Goal: Task Accomplishment & Management: Manage account settings

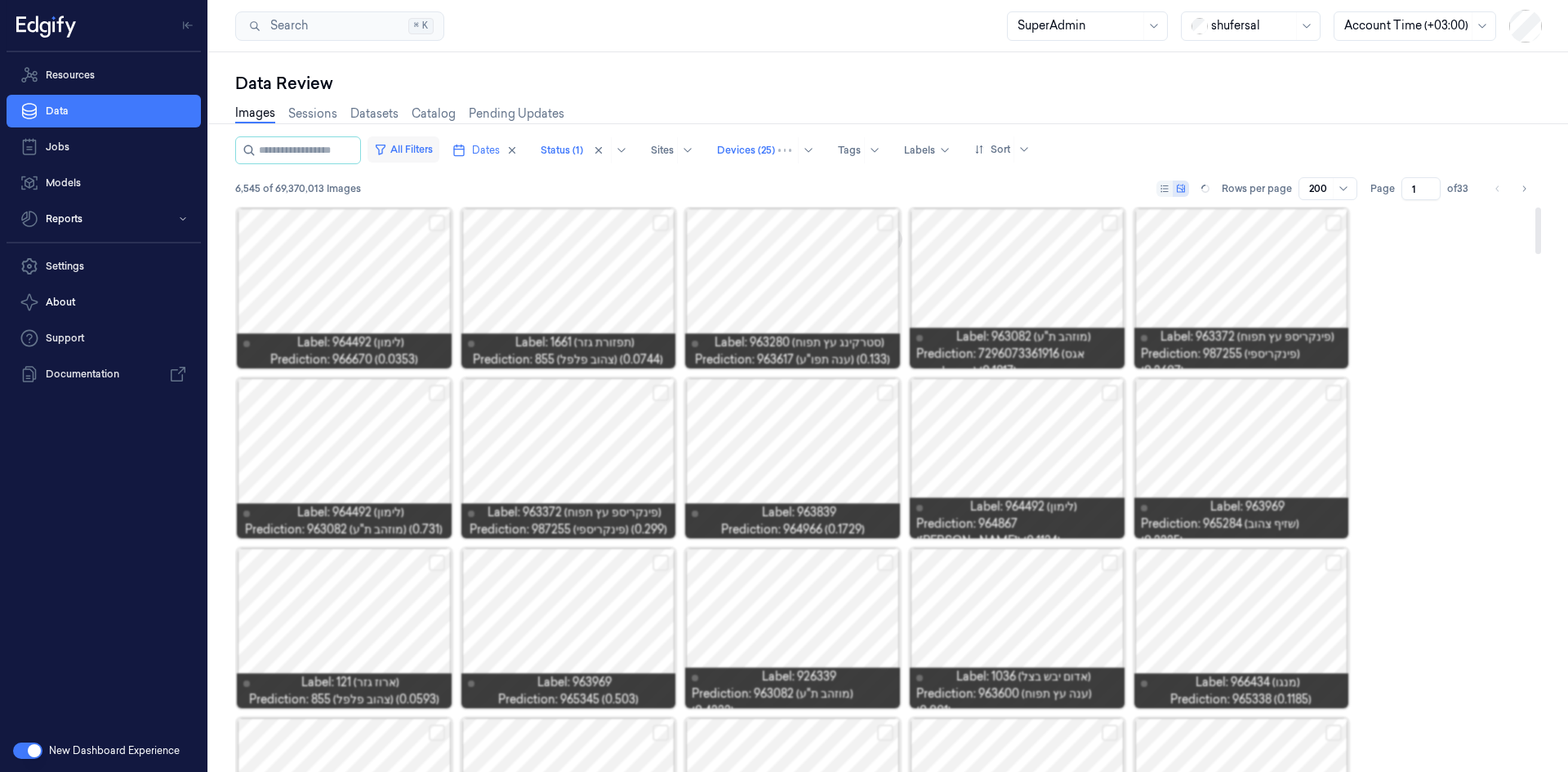
drag, startPoint x: 0, startPoint y: 0, endPoint x: 423, endPoint y: 145, distance: 447.2
click at [423, 145] on button "All Filters" at bounding box center [403, 149] width 72 height 26
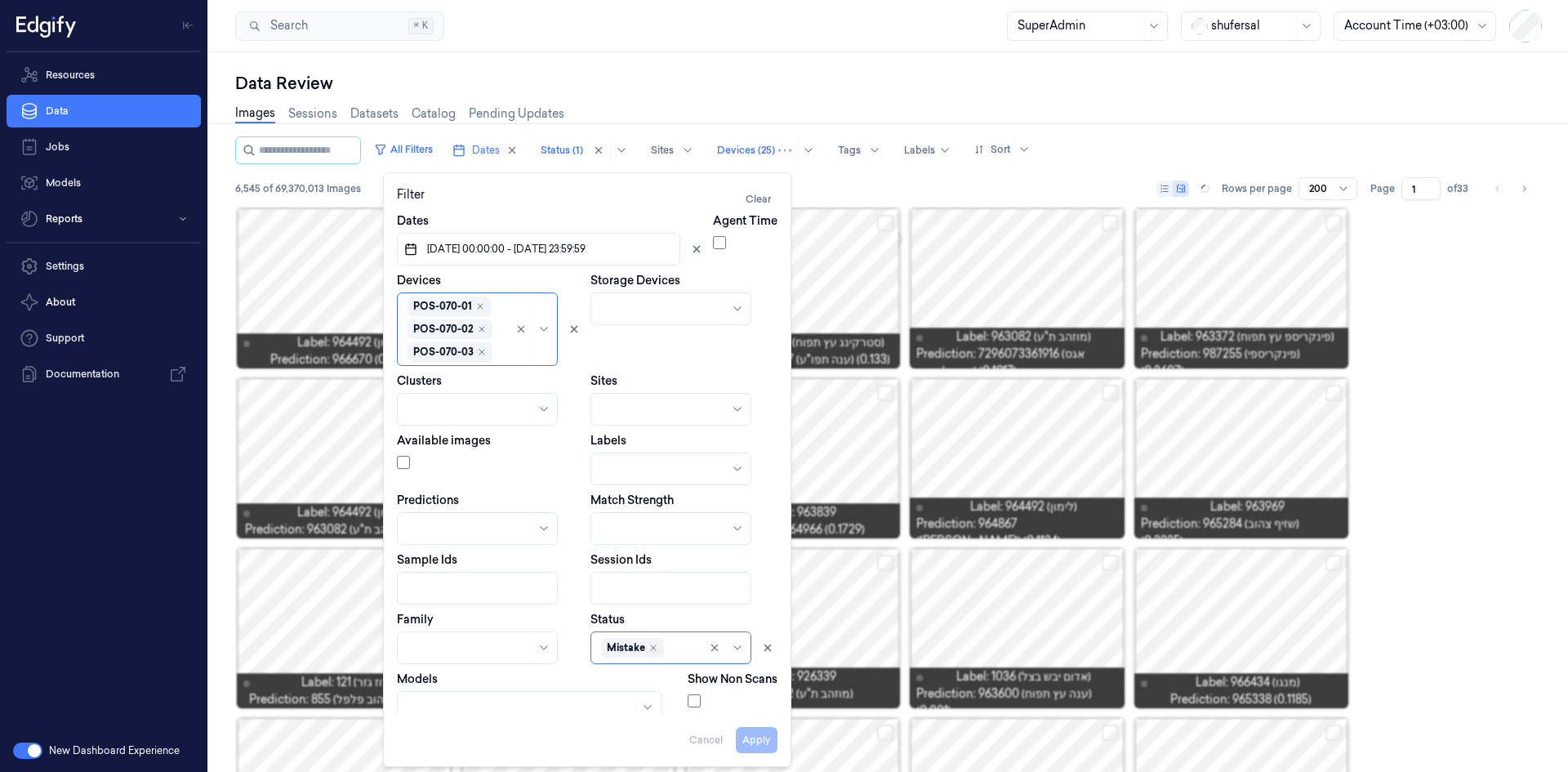
click at [968, 56] on div "Data Review Images Sessions Datasets Catalog Pending Updates All Filters Dates …" at bounding box center [889, 412] width 1359 height 720
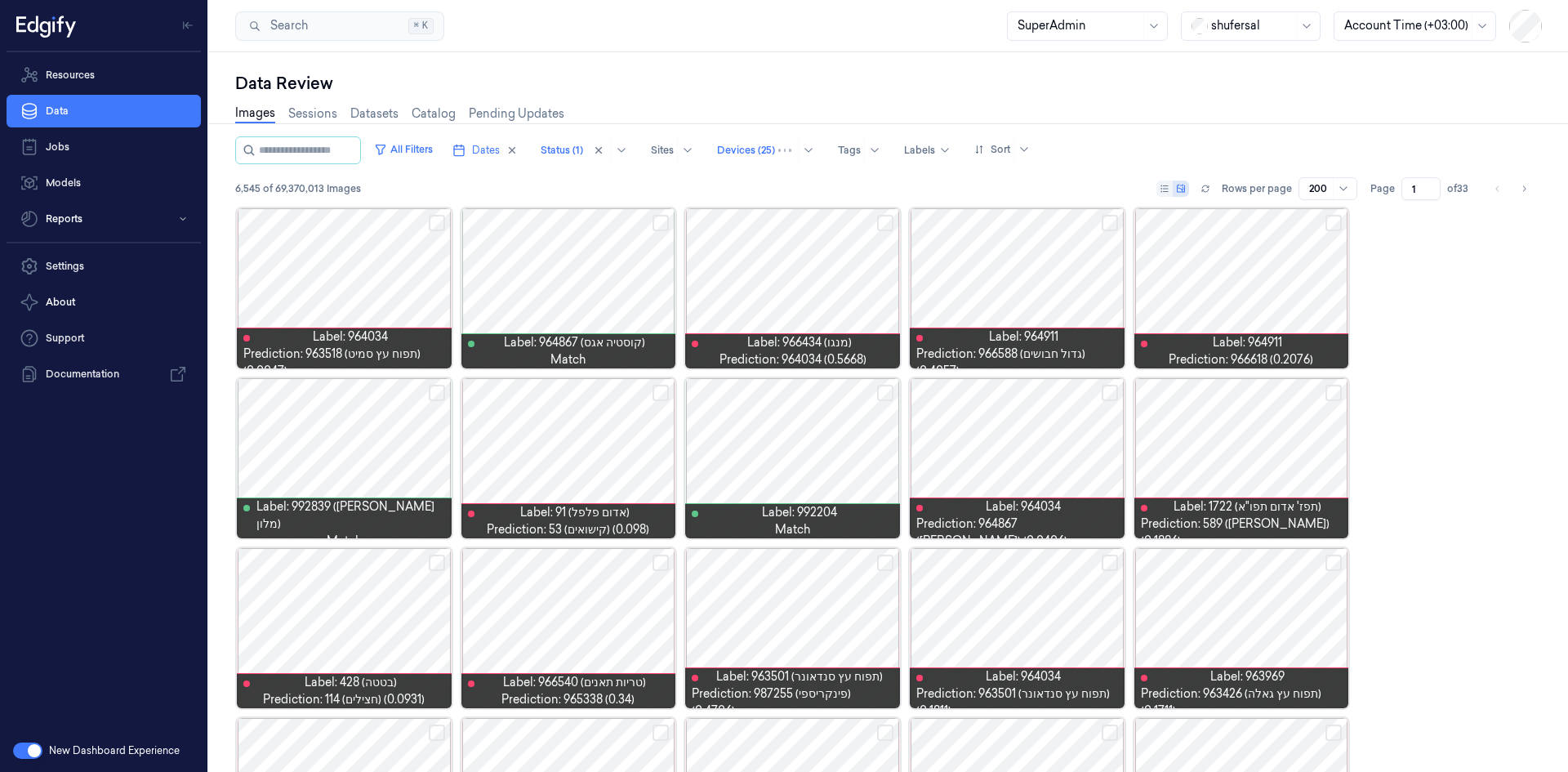
click at [32, 745] on button "button" at bounding box center [27, 750] width 29 height 16
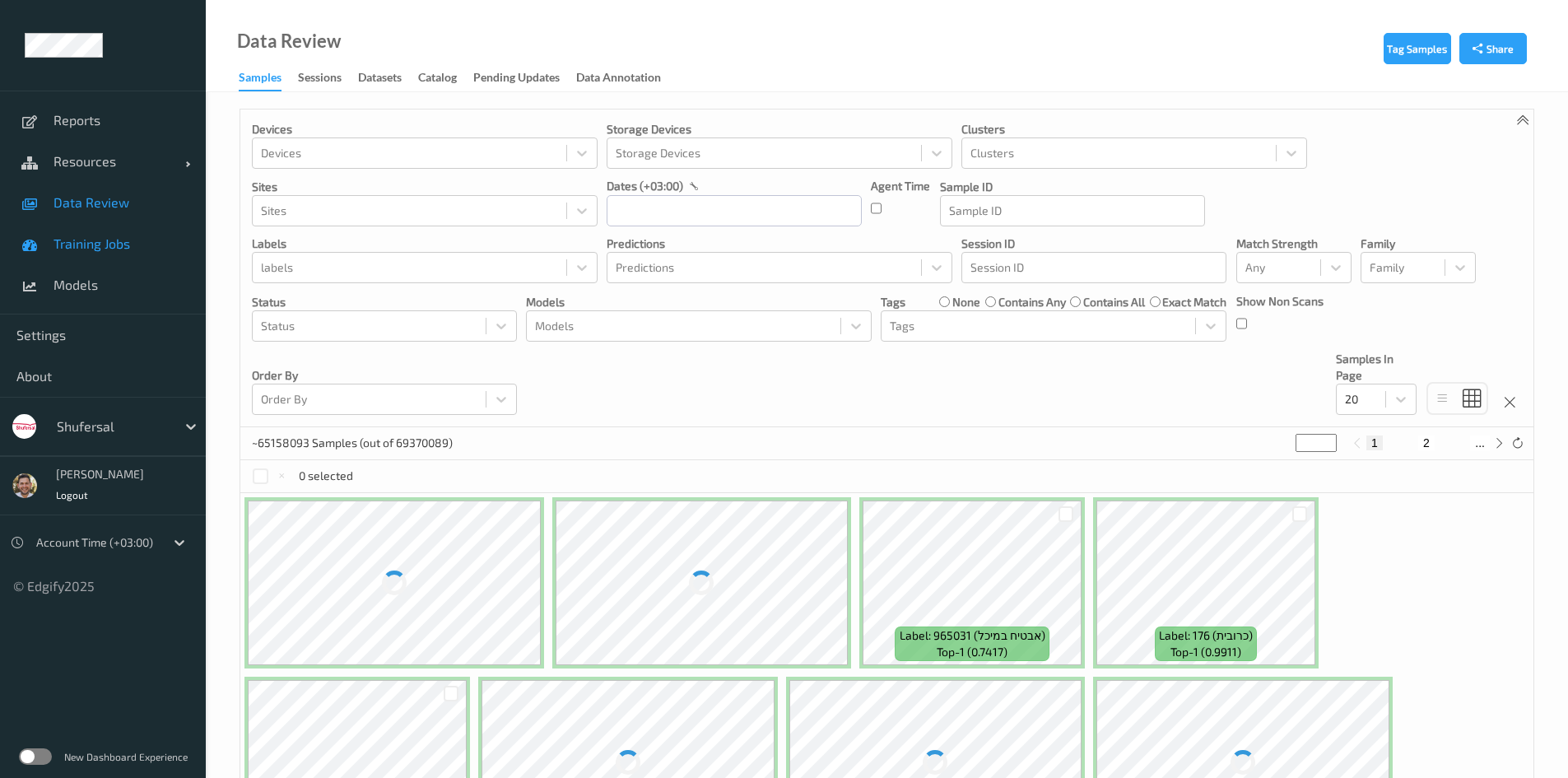
click at [66, 243] on span "Training Jobs" at bounding box center [121, 243] width 136 height 16
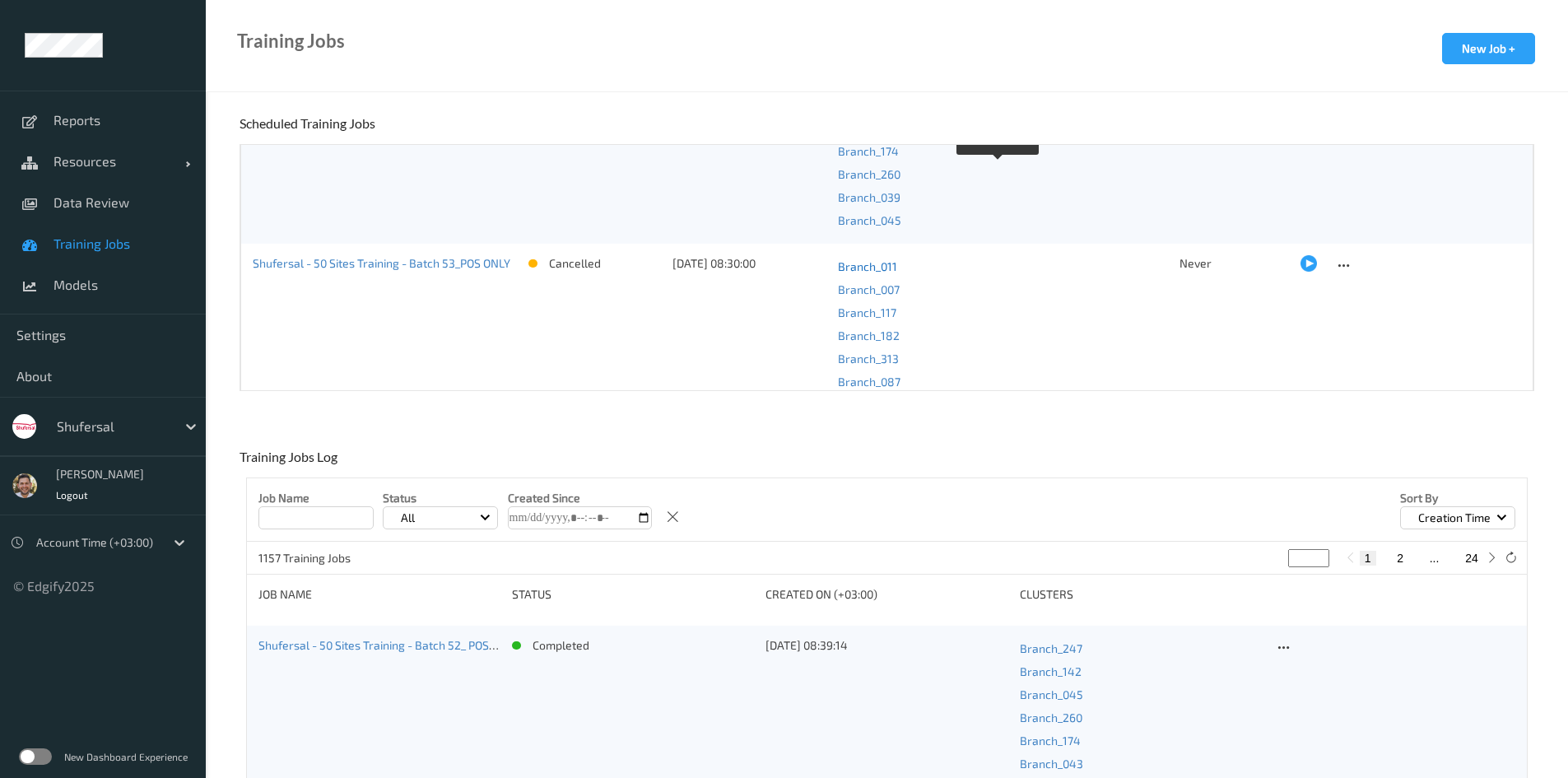
scroll to position [1070, 0]
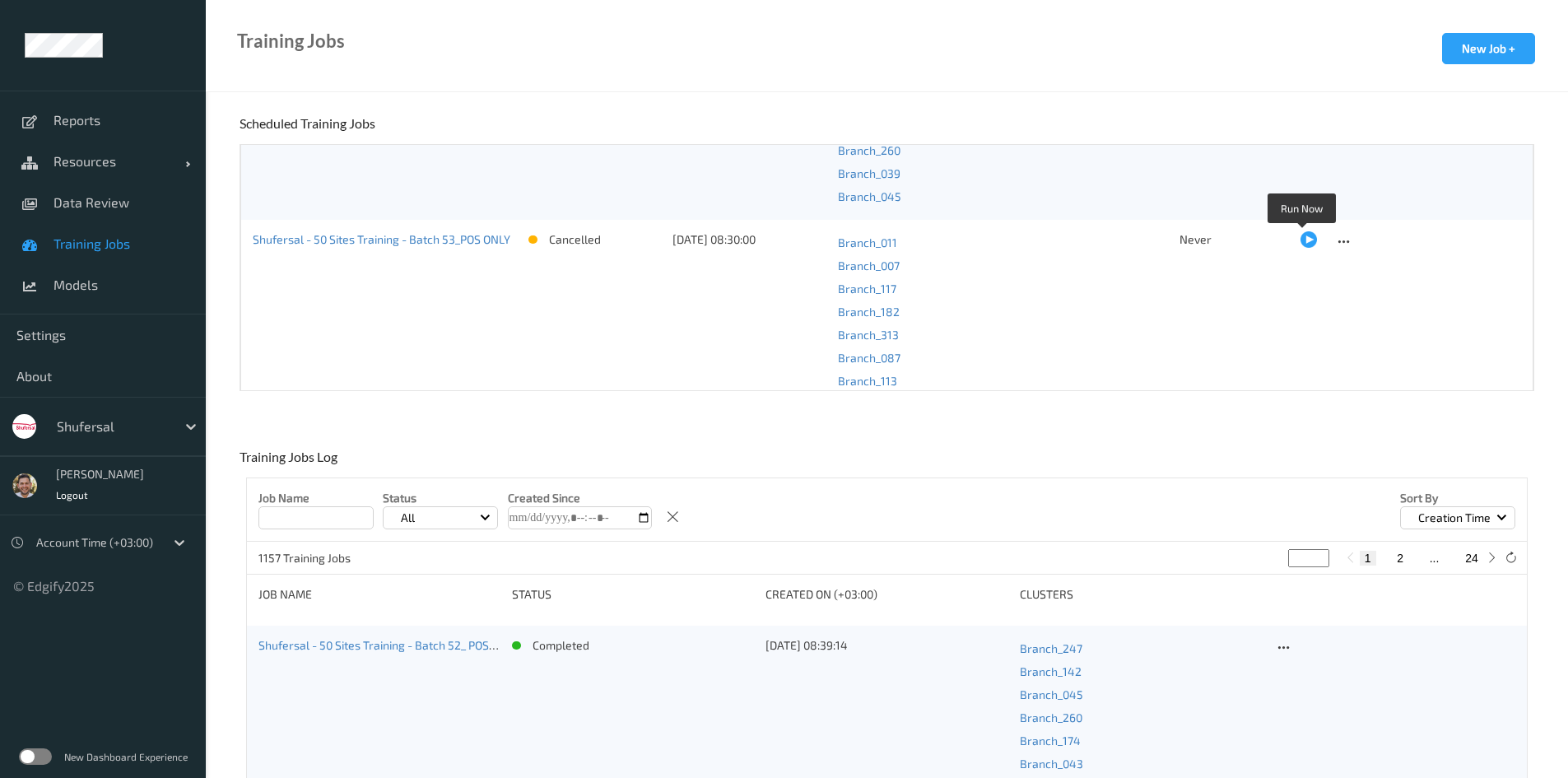
click at [1303, 234] on div at bounding box center [1308, 239] width 16 height 16
click at [113, 424] on div at bounding box center [112, 426] width 112 height 20
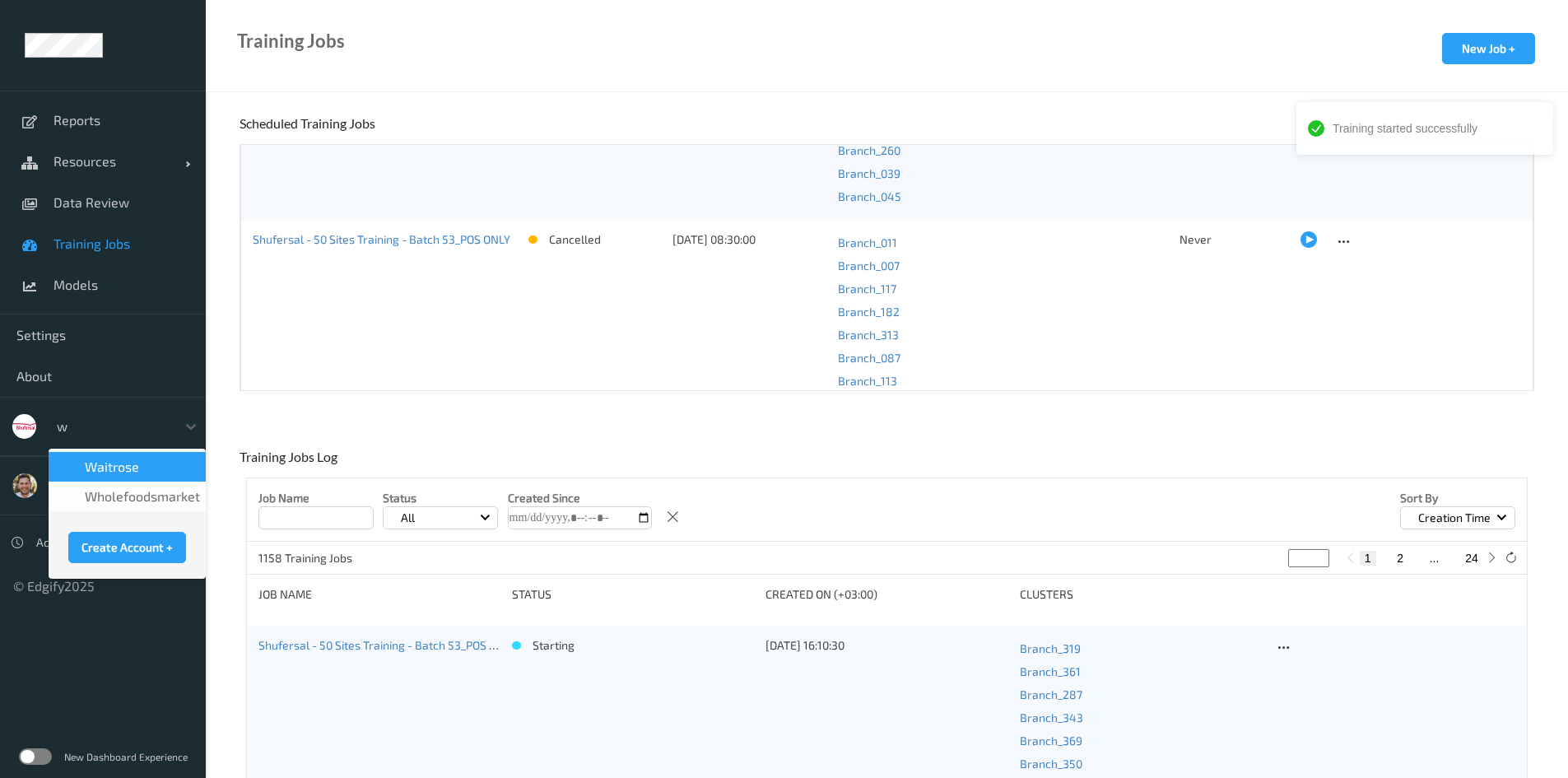
scroll to position [0, 0]
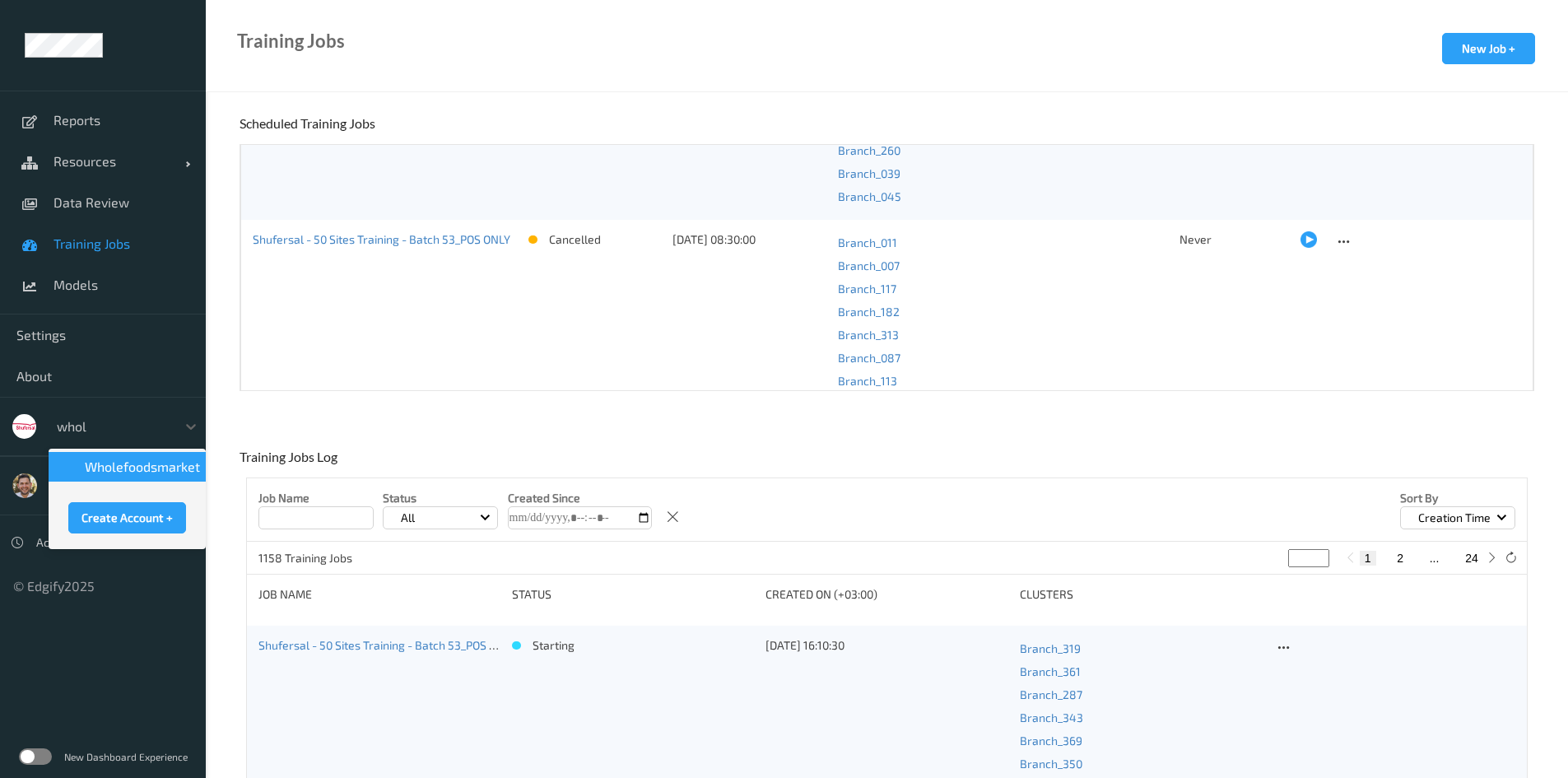
type input "whole"
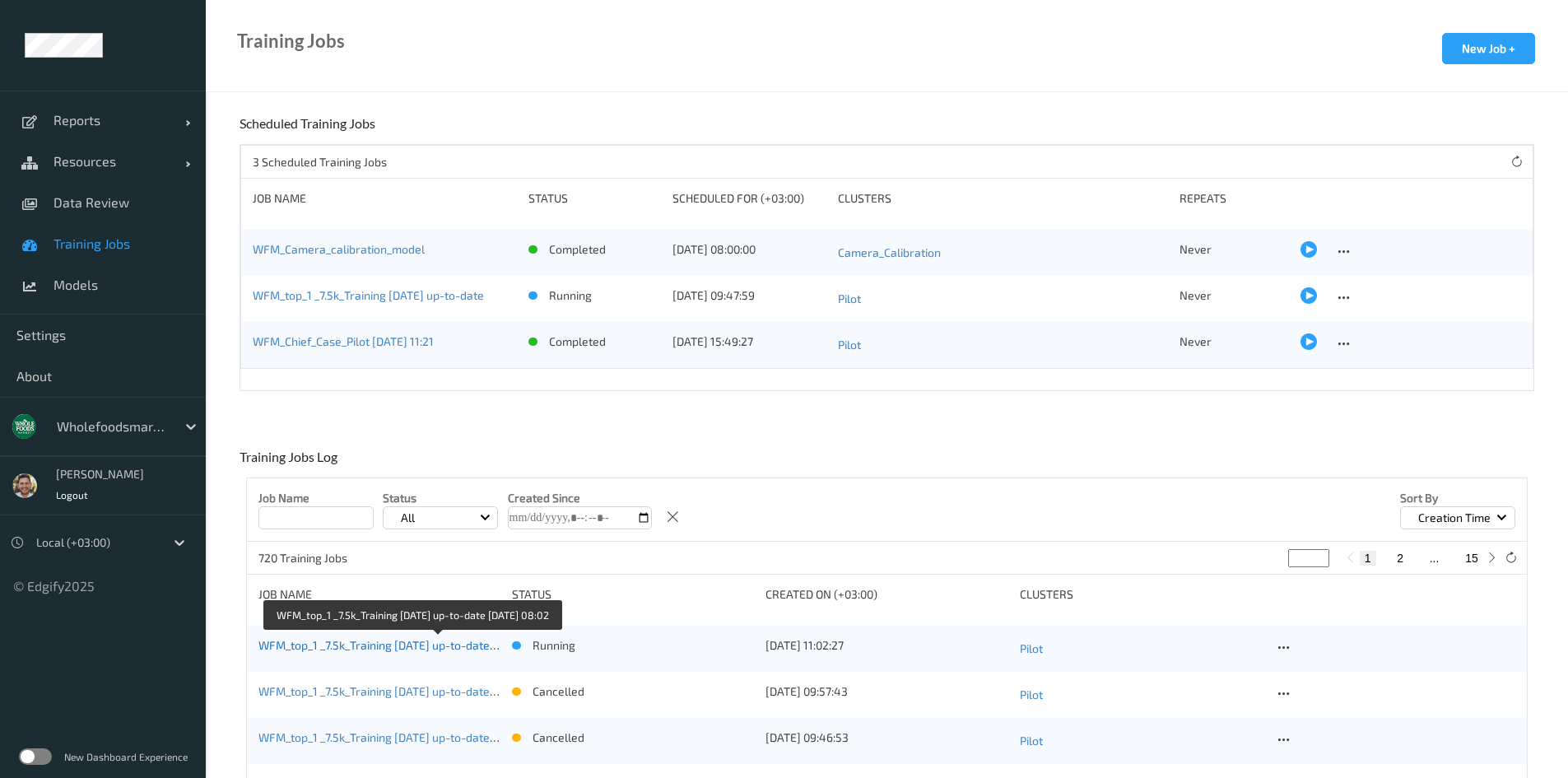
click at [363, 643] on link "WFM_top_1 _7.5k_Training 2025-05-22 up-to-date 2025-08-25 08:02" at bounding box center [409, 645] width 301 height 14
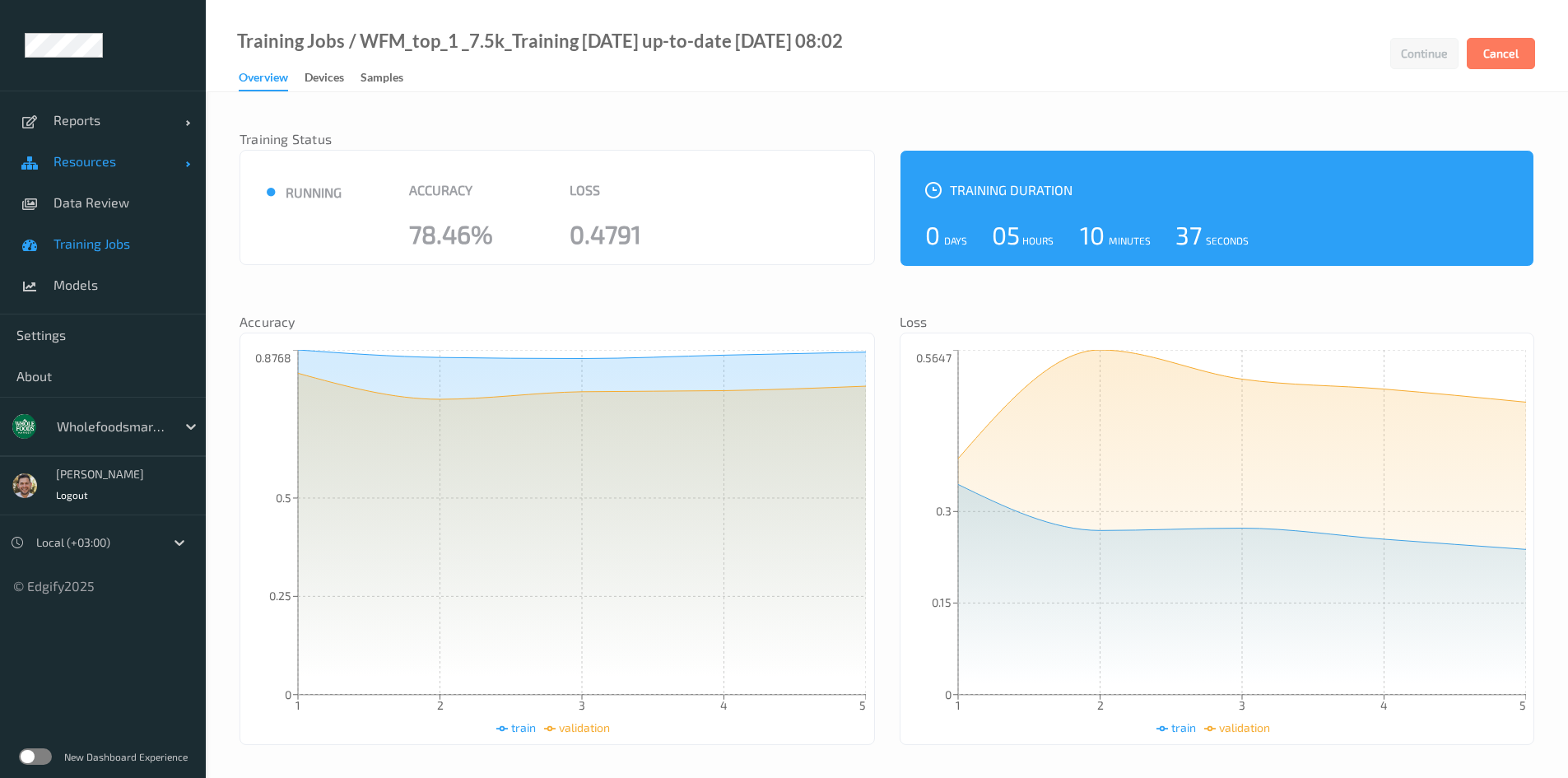
click at [135, 149] on link "Resources" at bounding box center [103, 162] width 206 height 41
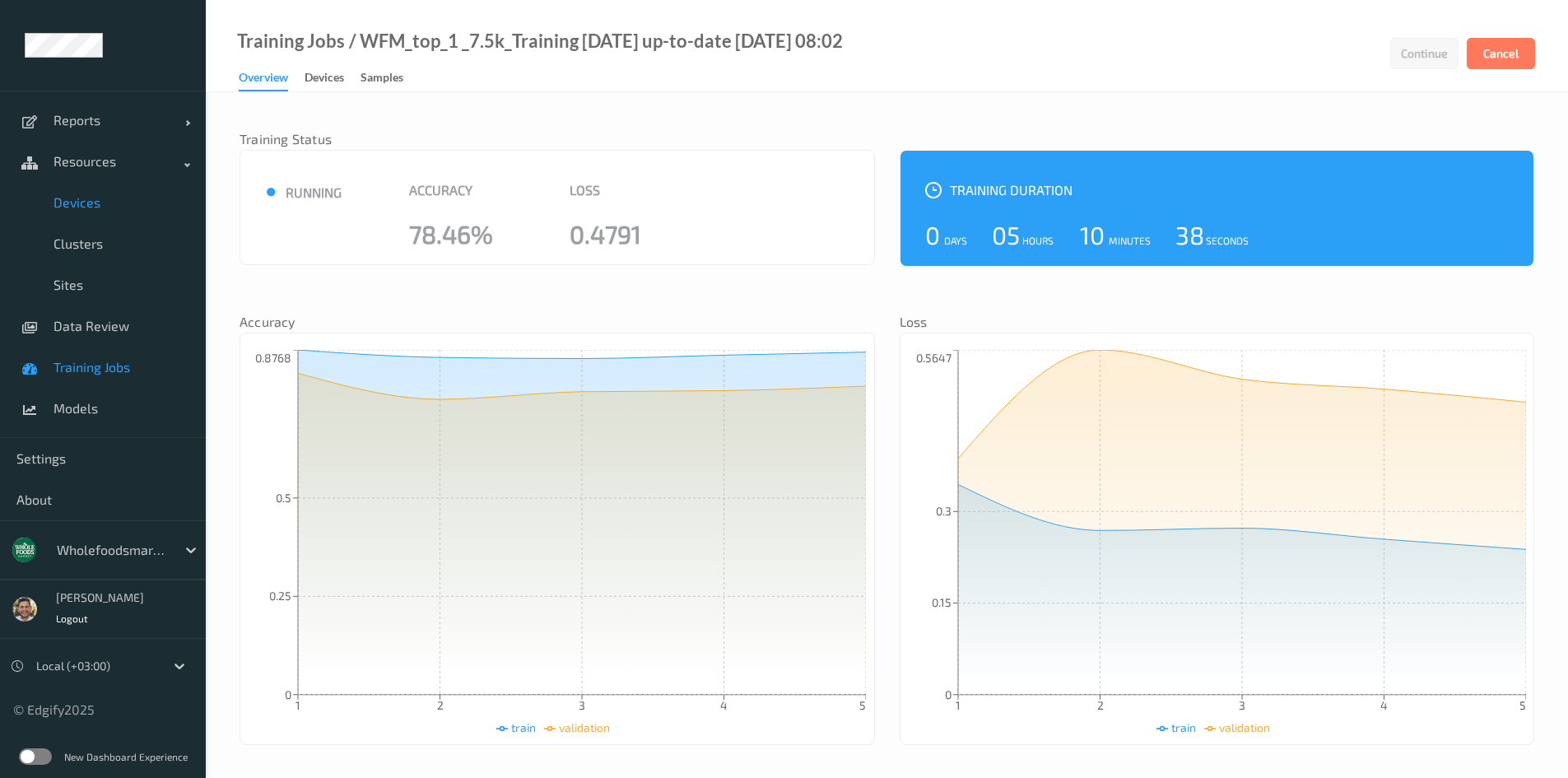
click at [104, 210] on span "Devices" at bounding box center [121, 202] width 136 height 16
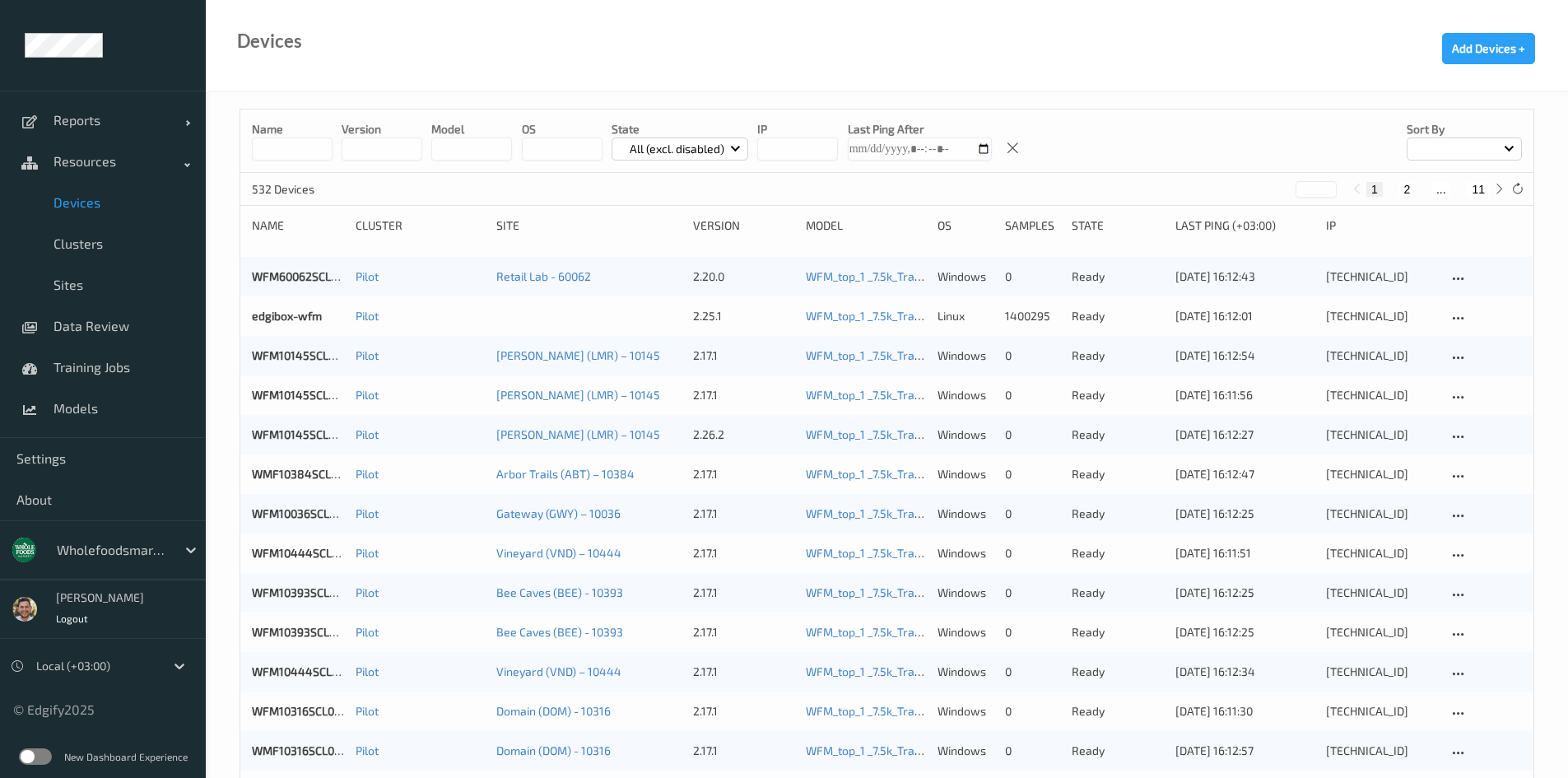
click at [660, 138] on div "All (excl. disabled)" at bounding box center [679, 149] width 137 height 23
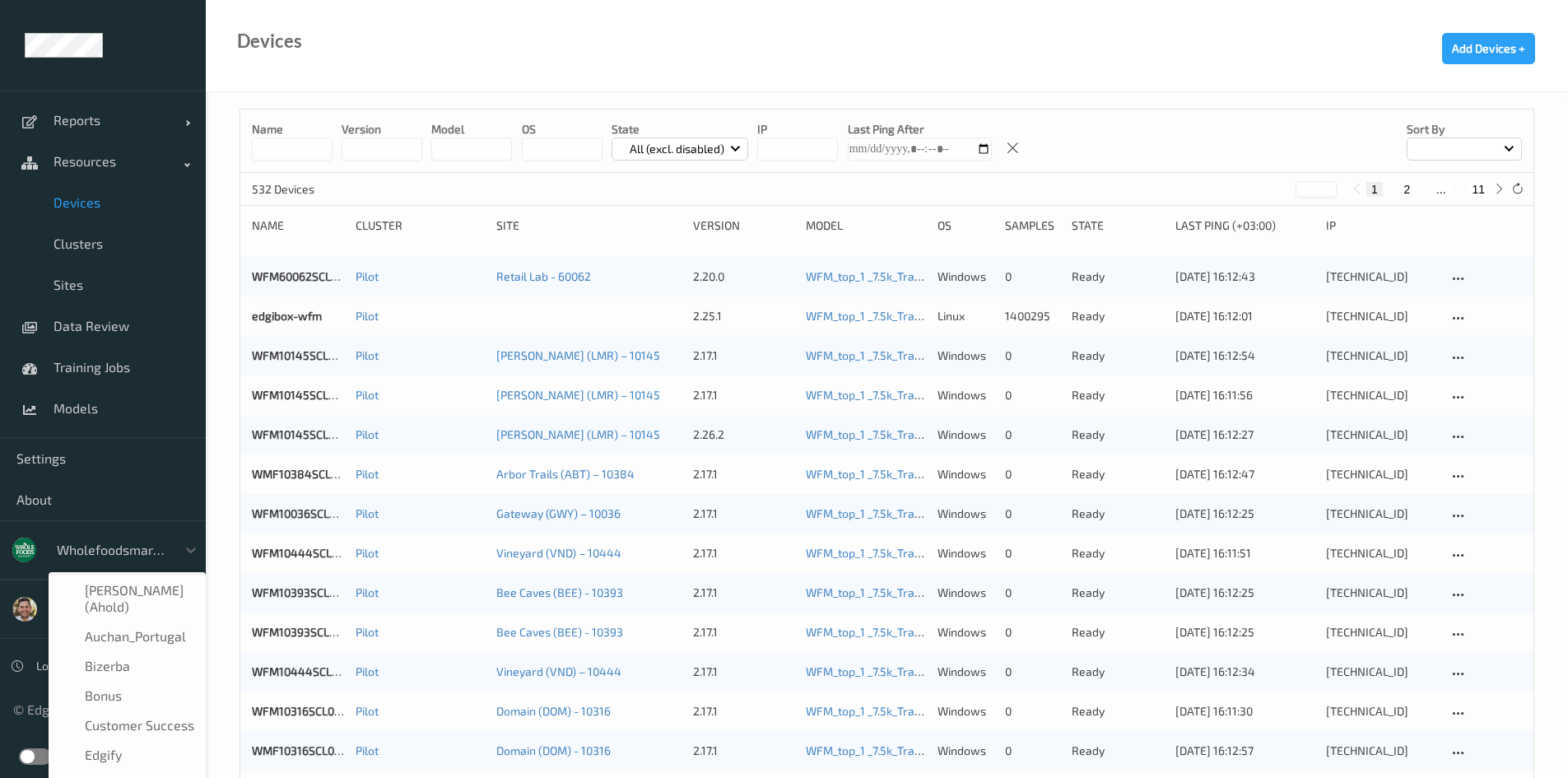
click at [125, 555] on div at bounding box center [112, 549] width 112 height 20
click at [89, 723] on span "REMA1000" at bounding box center [117, 723] width 64 height 16
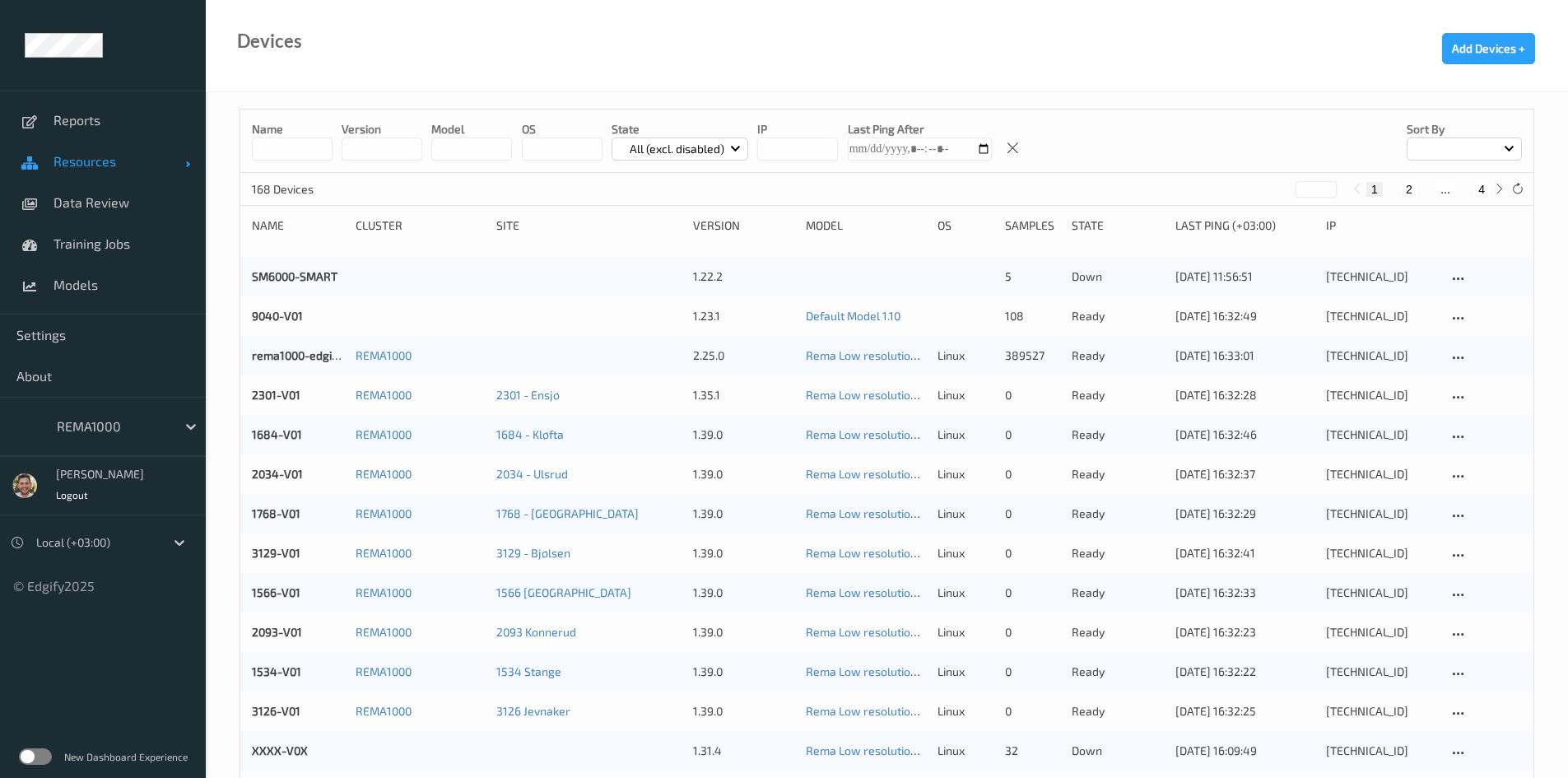
click at [145, 157] on span "Resources" at bounding box center [119, 161] width 131 height 16
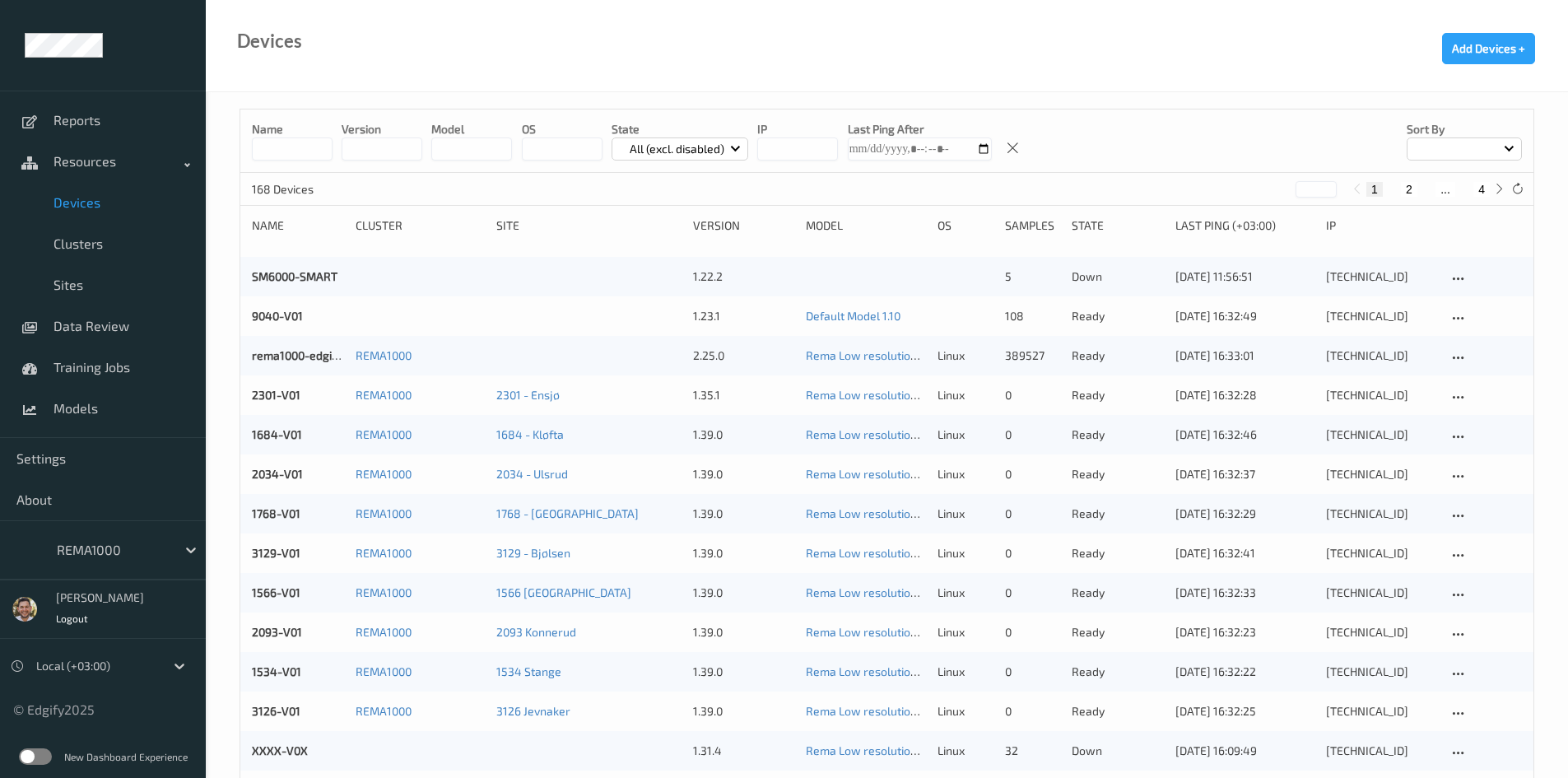
click at [121, 203] on span "Devices" at bounding box center [121, 202] width 136 height 16
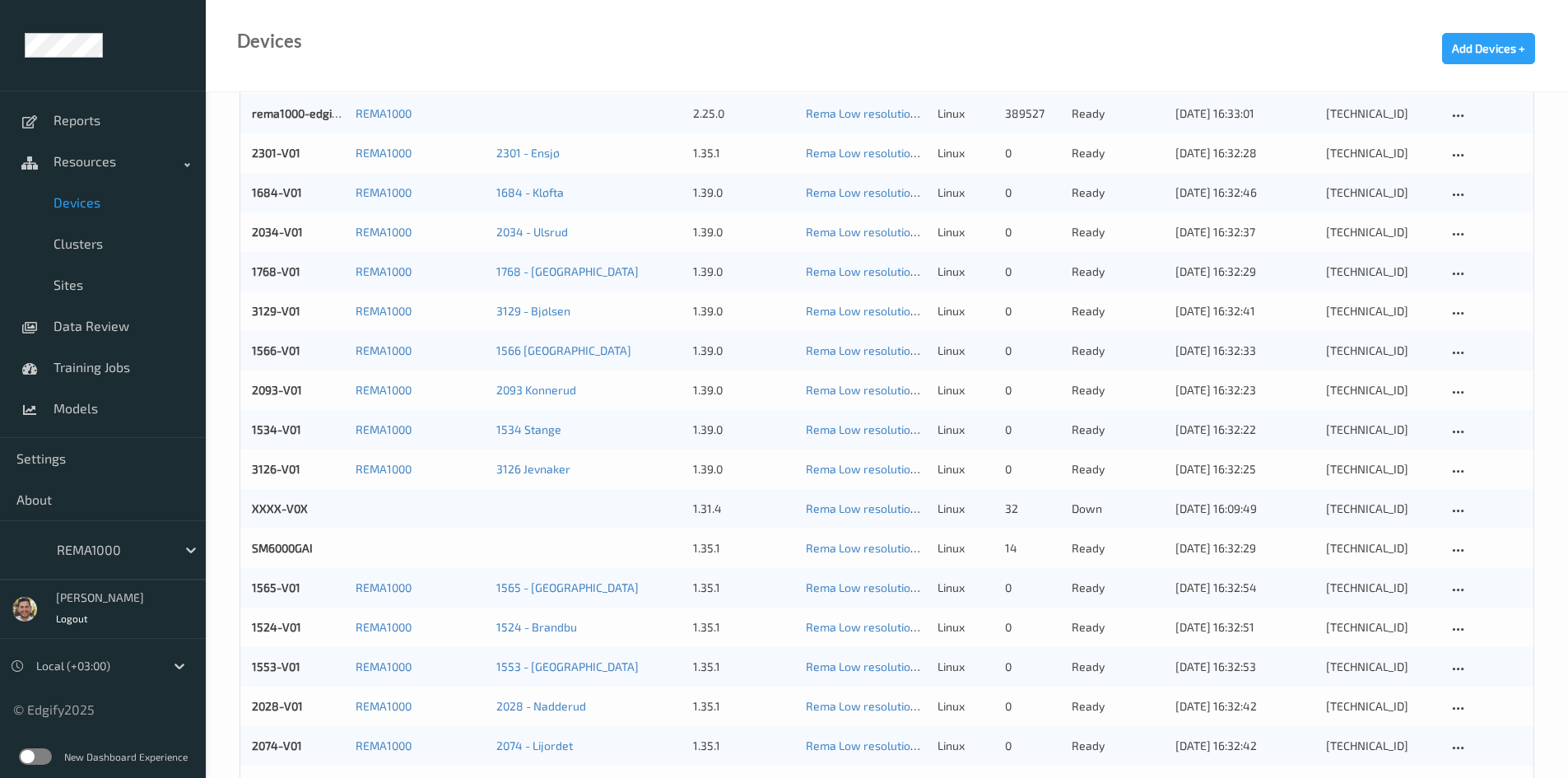
scroll to position [247, 0]
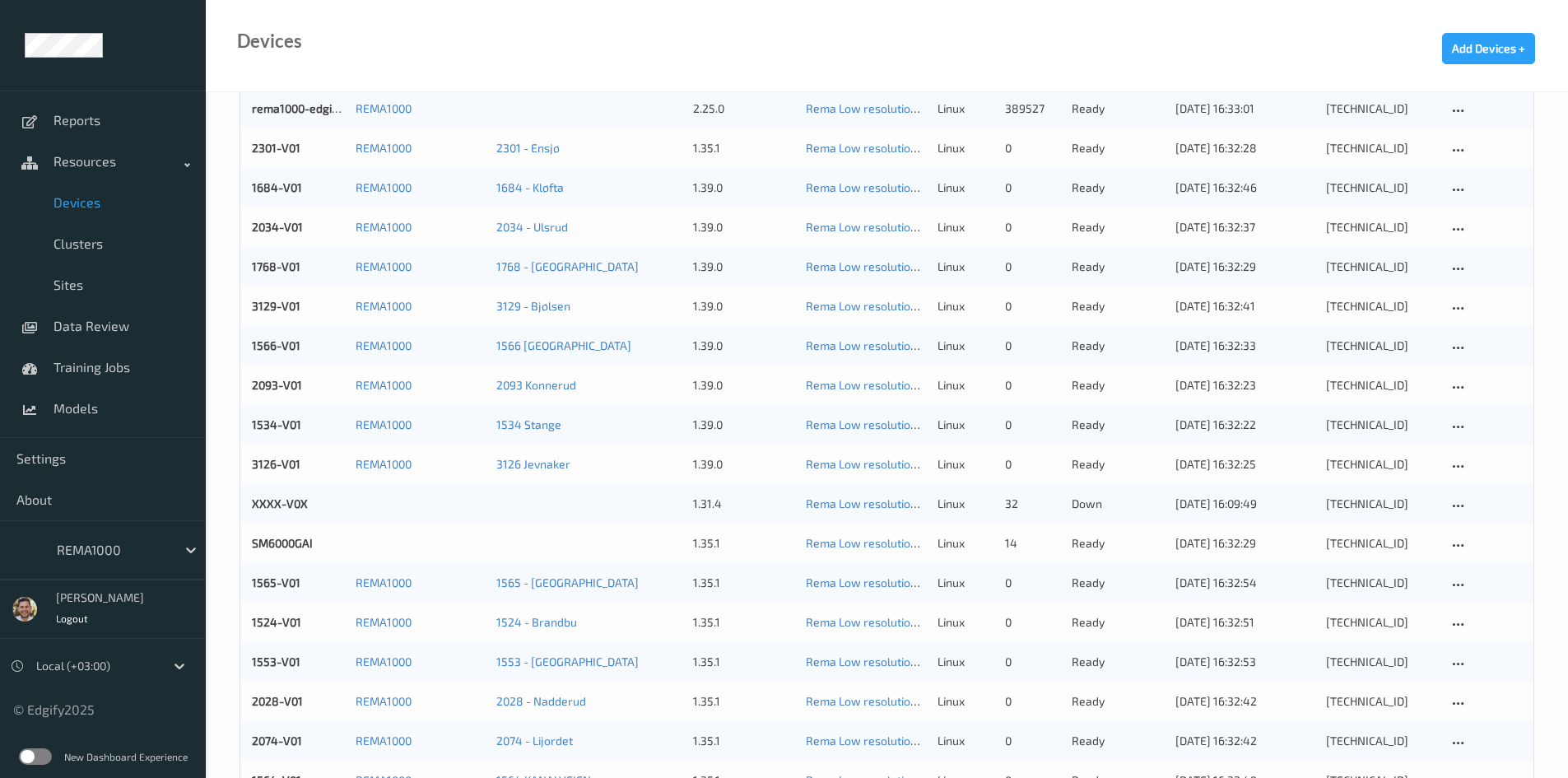
click at [41, 750] on label at bounding box center [35, 756] width 33 height 16
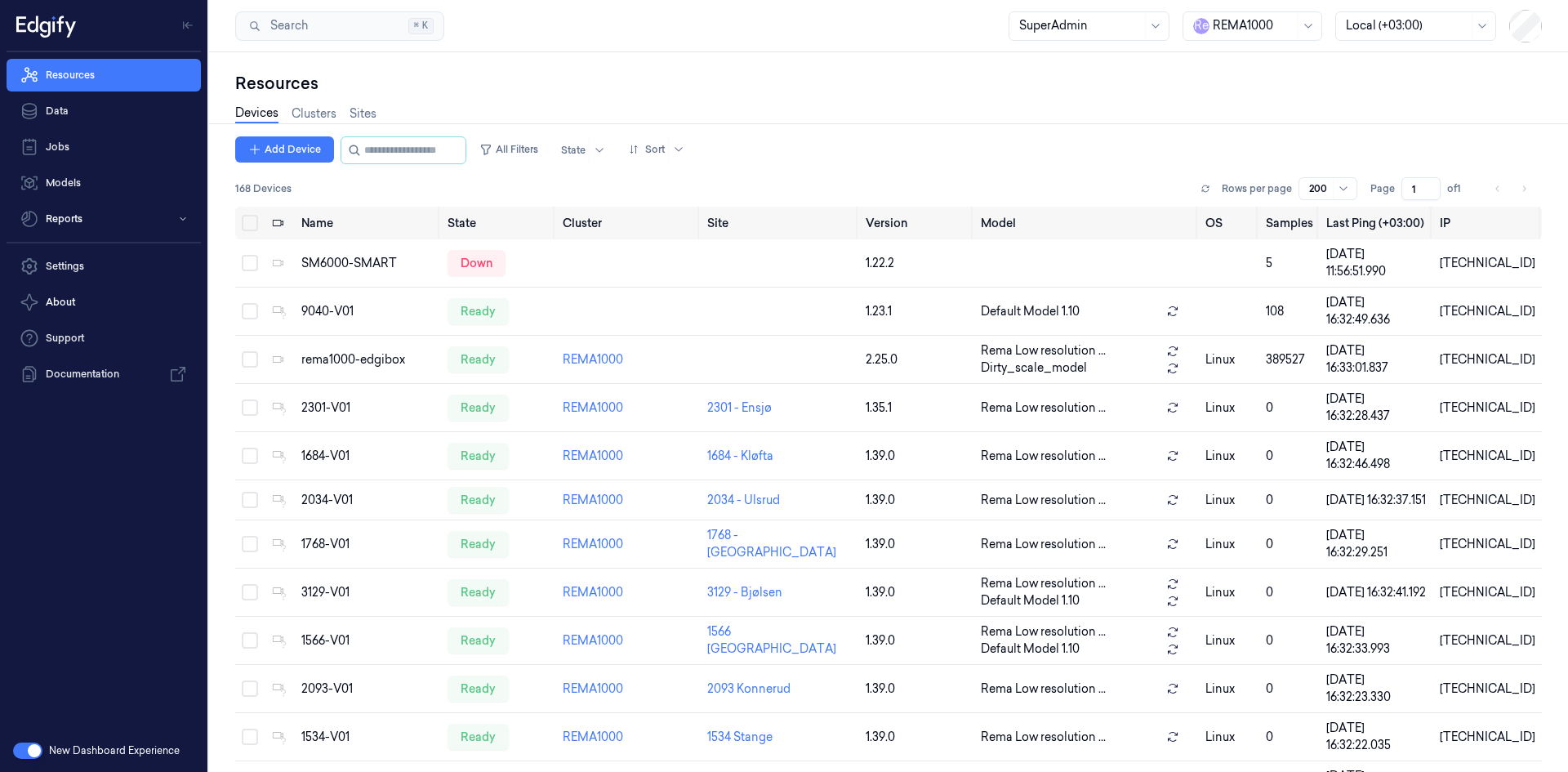
click at [1524, 190] on li "pagination" at bounding box center [1523, 189] width 23 height 23
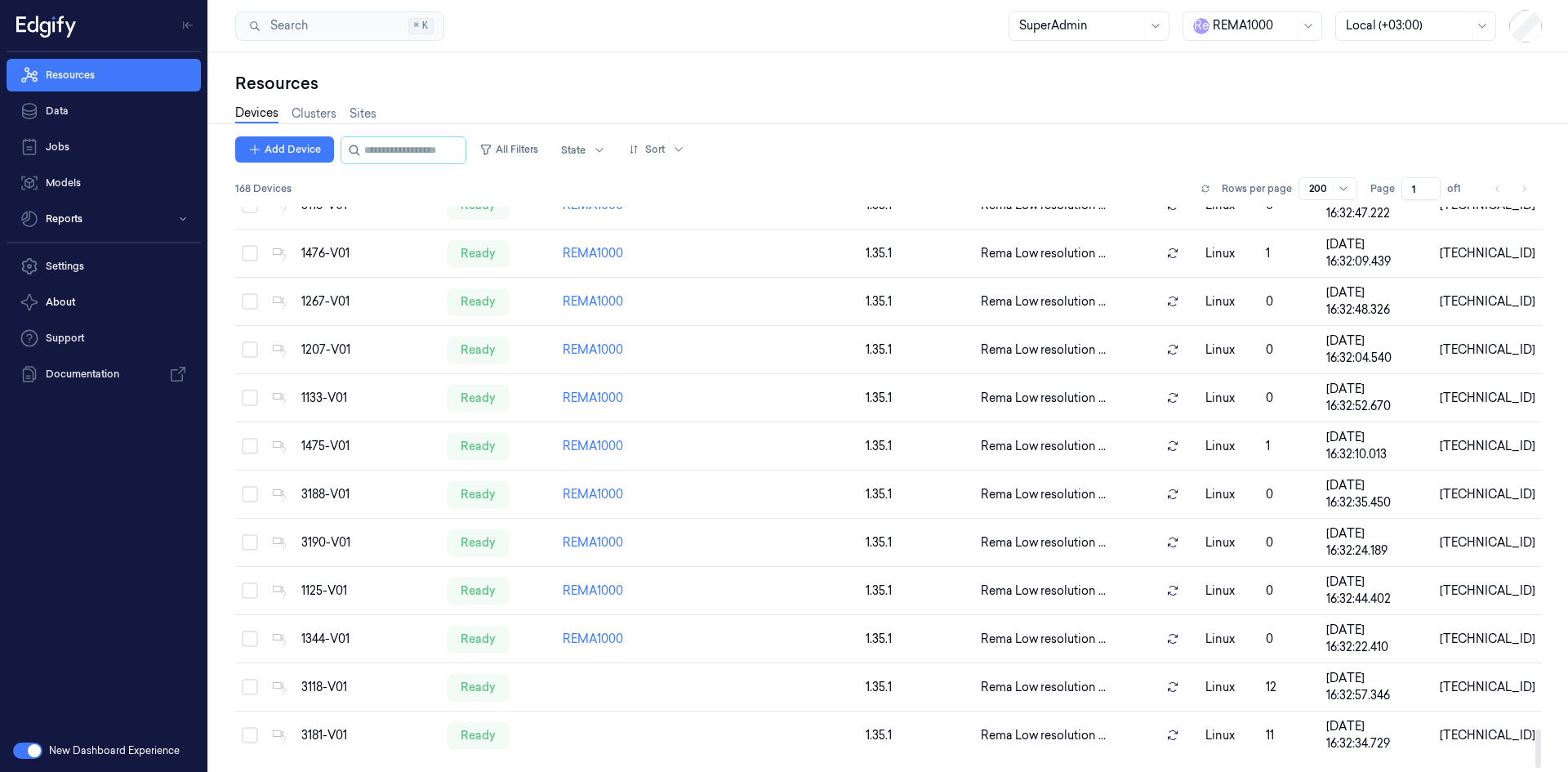
scroll to position [7574, 0]
click at [323, 121] on link "Clusters" at bounding box center [314, 114] width 45 height 19
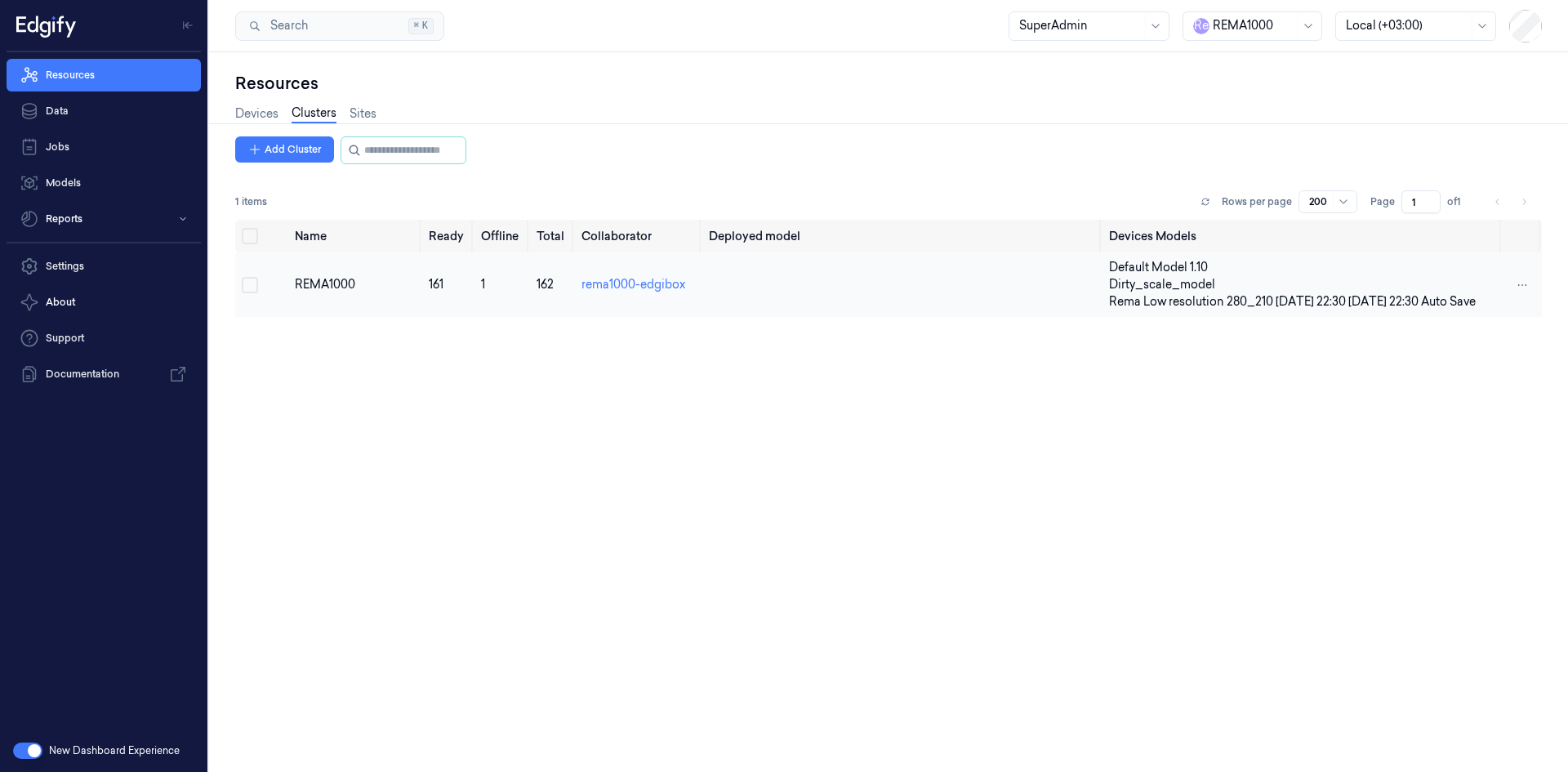
click at [330, 293] on div "REMA1000" at bounding box center [355, 285] width 120 height 17
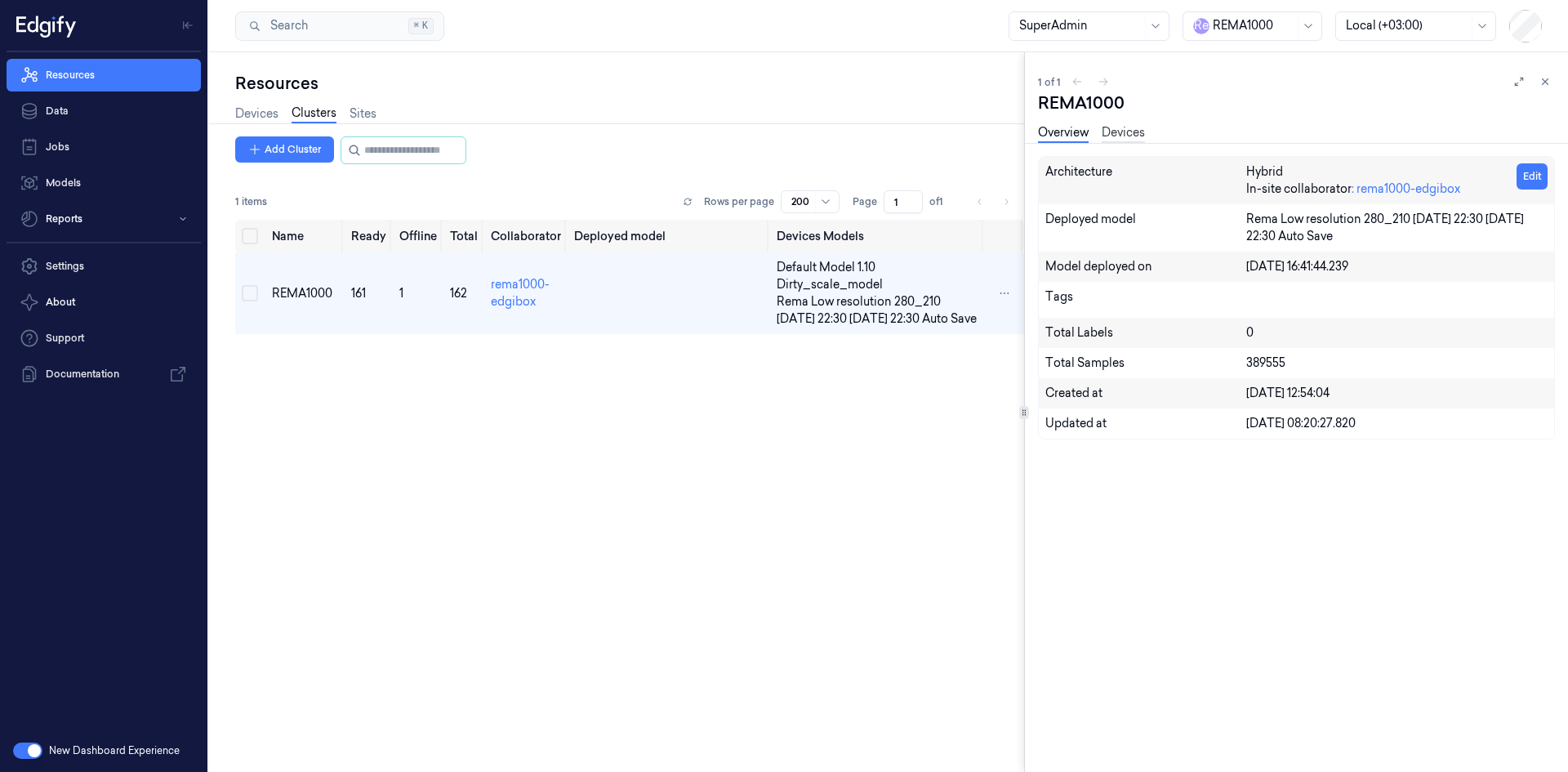
click at [1111, 125] on link "Devices" at bounding box center [1123, 134] width 43 height 19
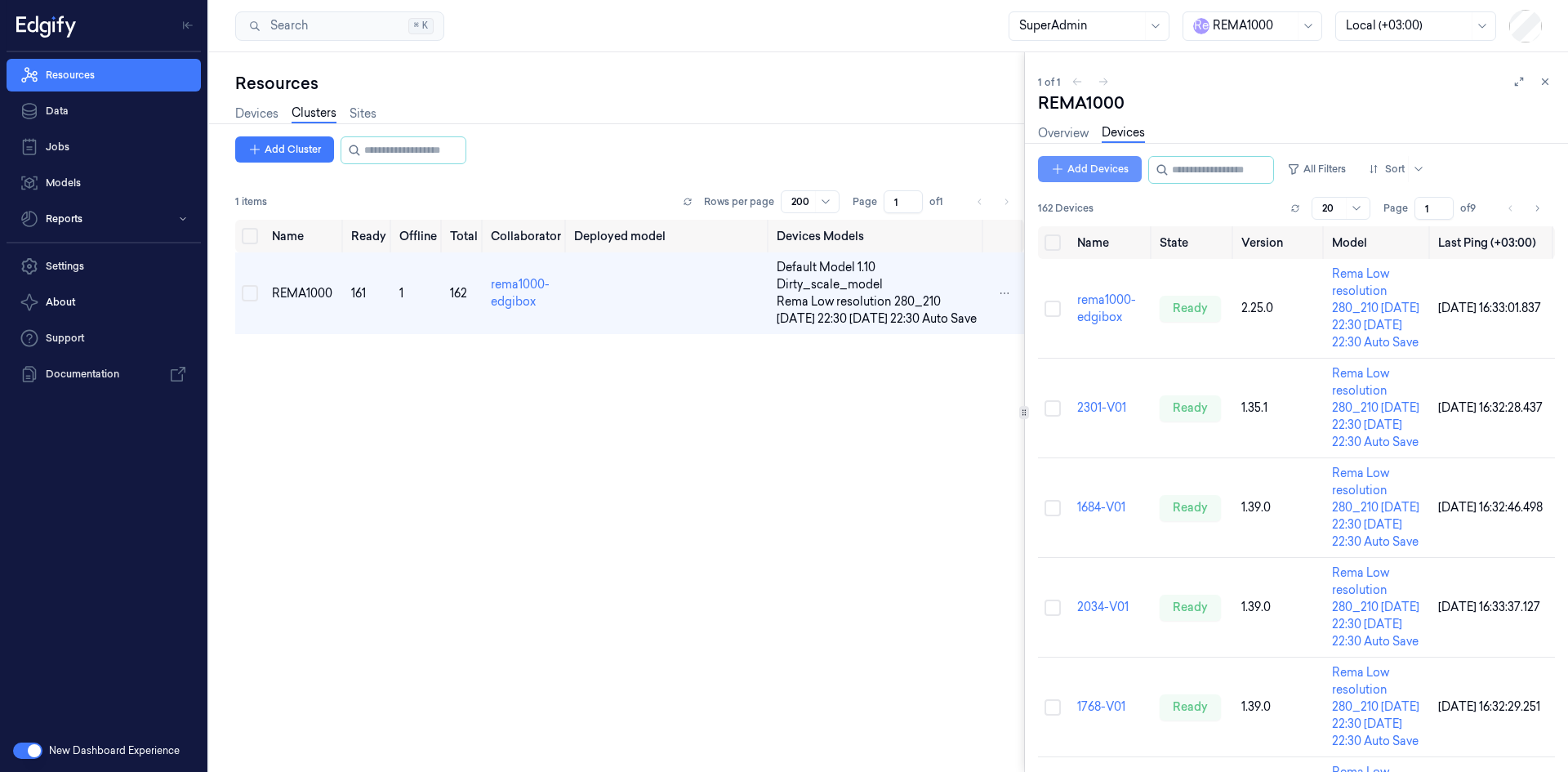
click at [1095, 159] on button "Add Devices" at bounding box center [1089, 169] width 104 height 26
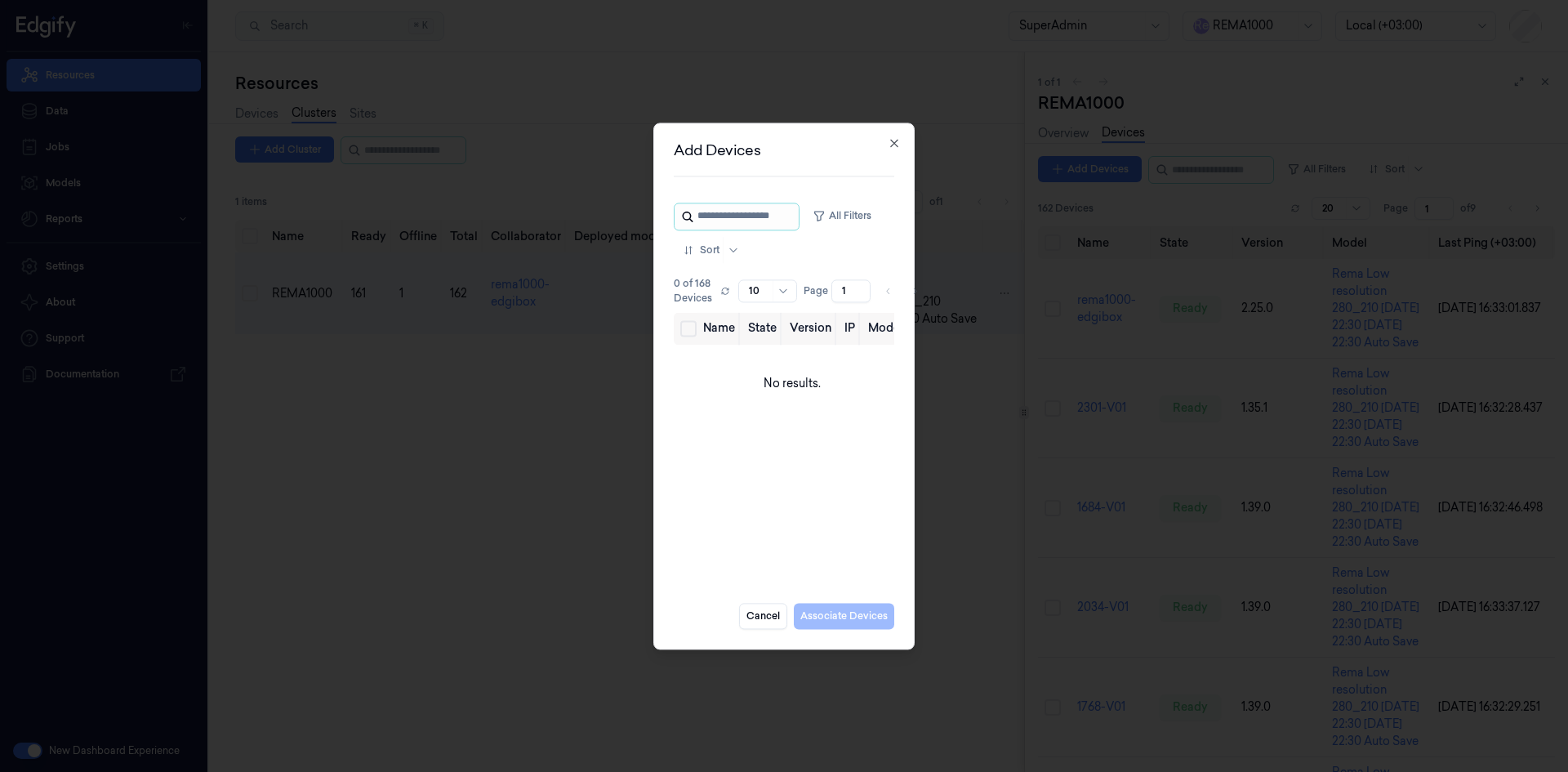
click at [726, 217] on input "string" at bounding box center [746, 216] width 98 height 26
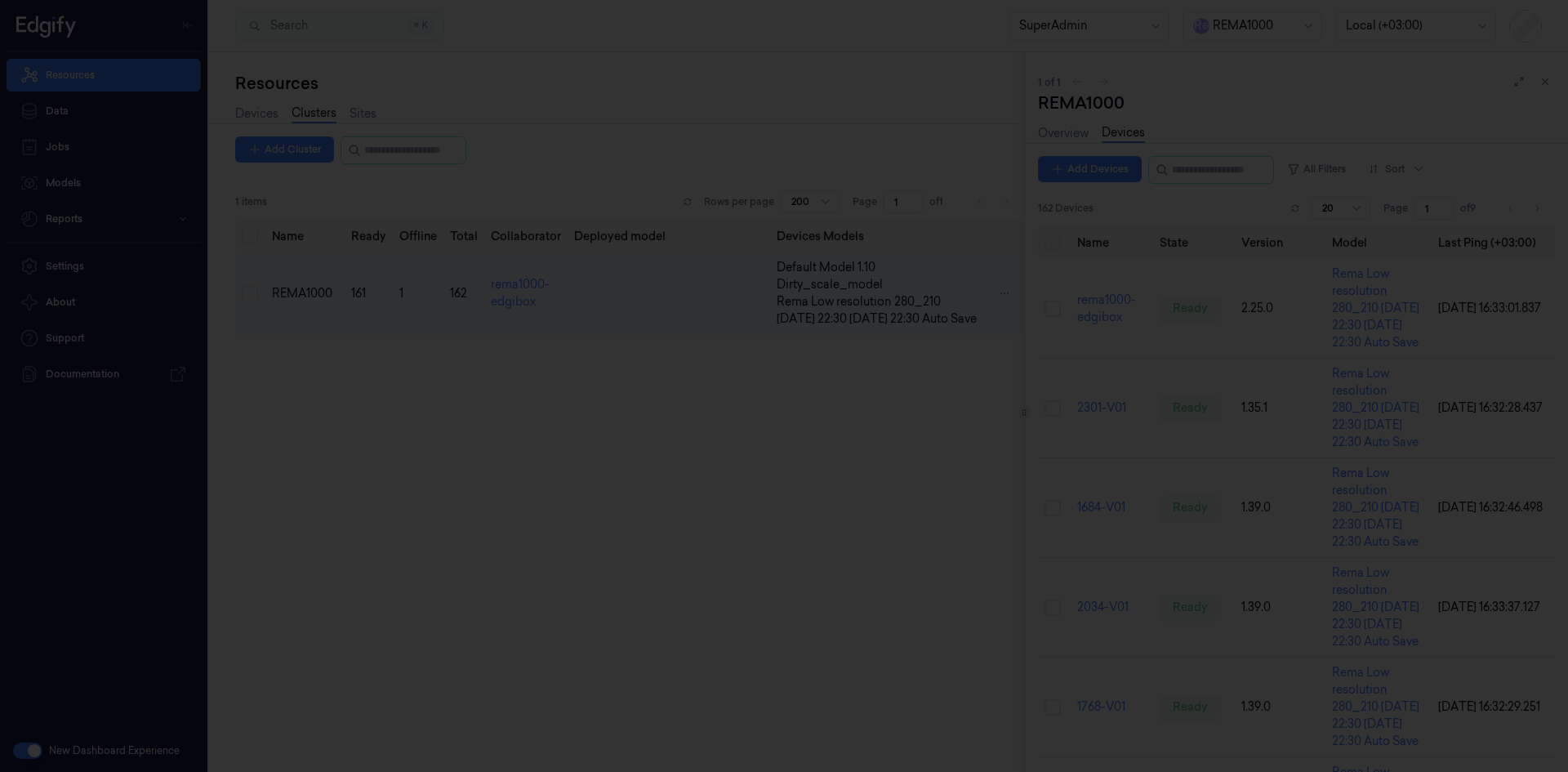
click at [550, 467] on div at bounding box center [784, 386] width 1568 height 772
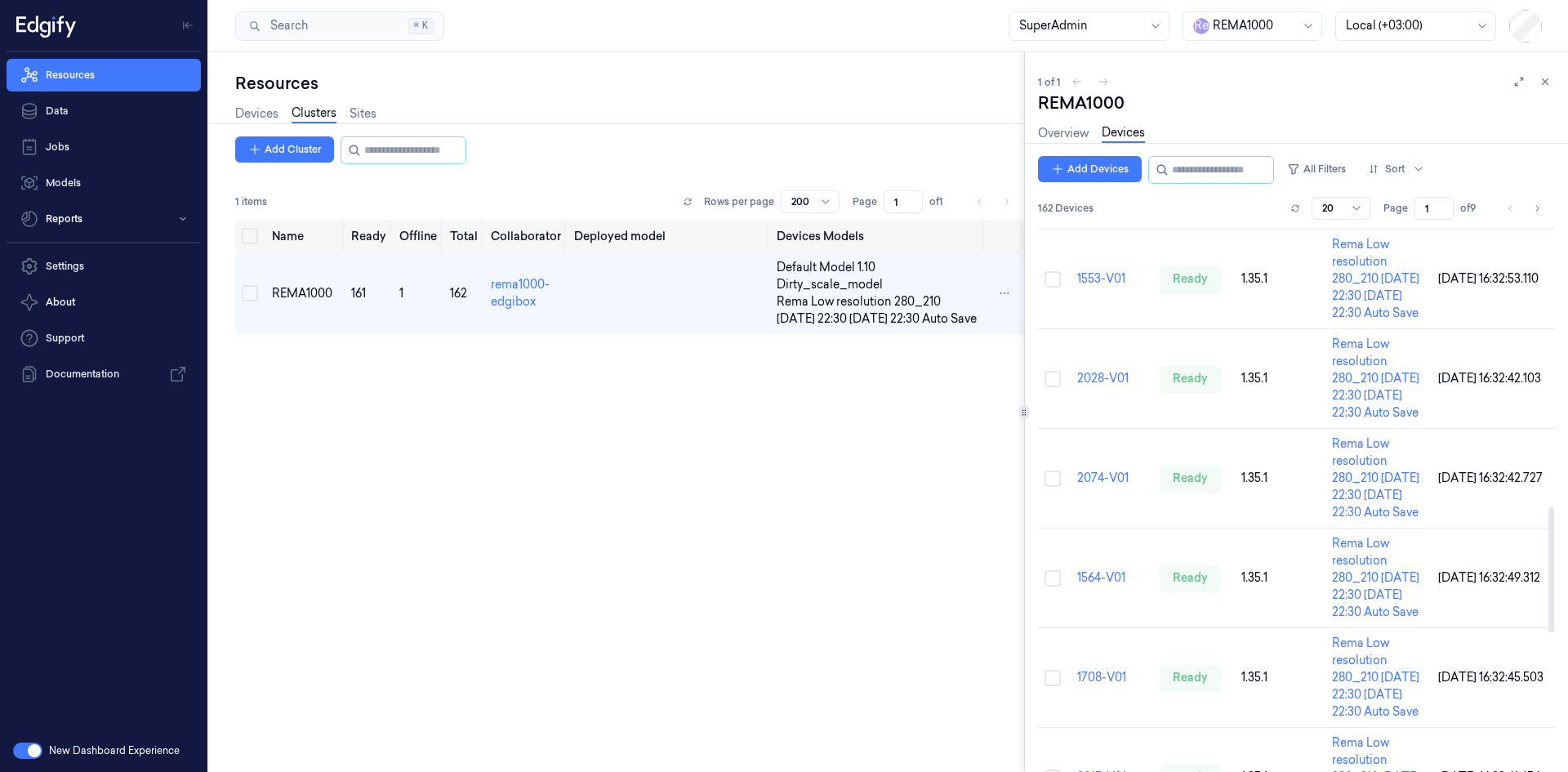
scroll to position [1835, 0]
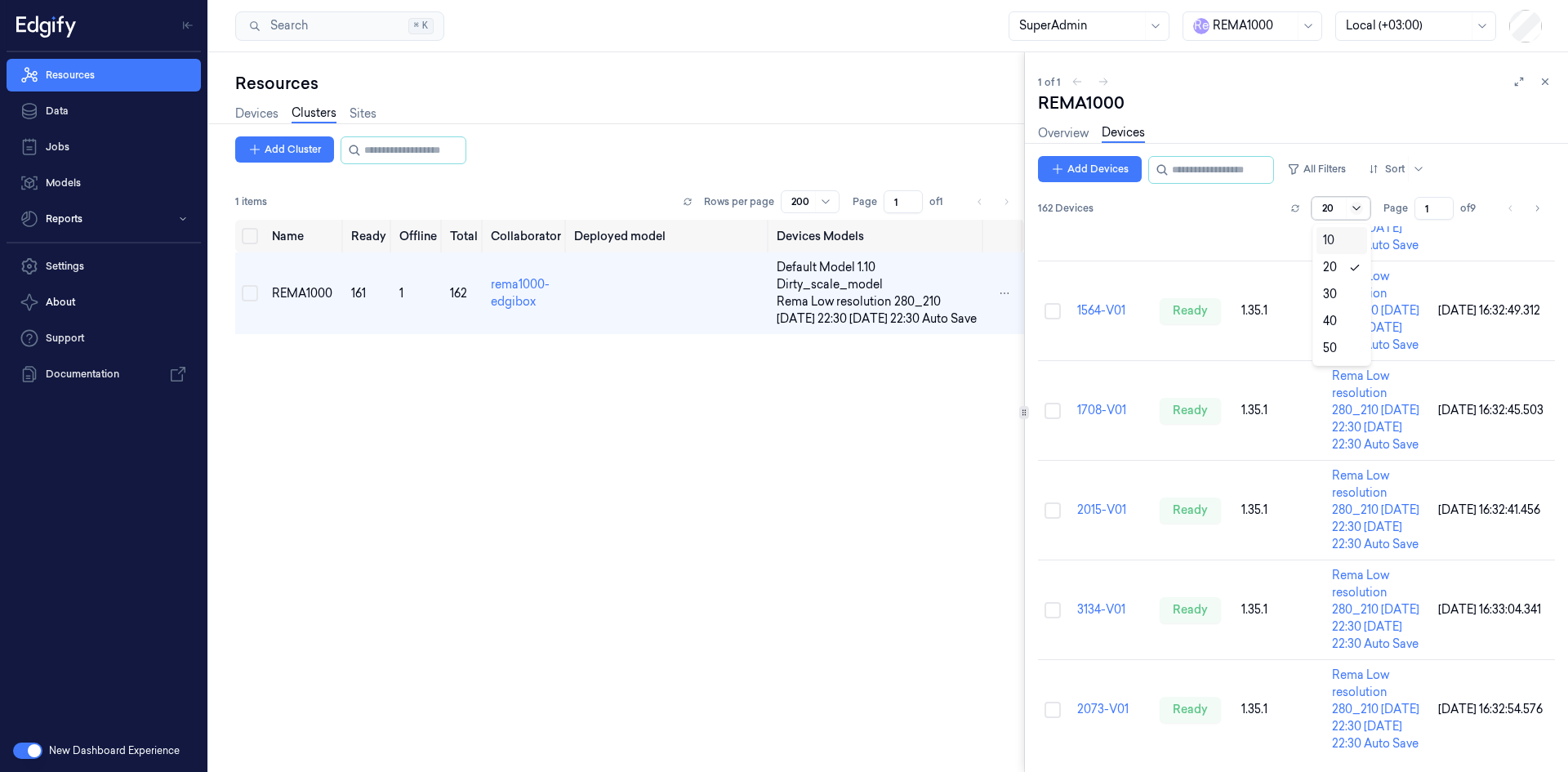
click at [1357, 212] on icon at bounding box center [1356, 208] width 13 height 13
click at [1327, 343] on div "50" at bounding box center [1330, 348] width 14 height 17
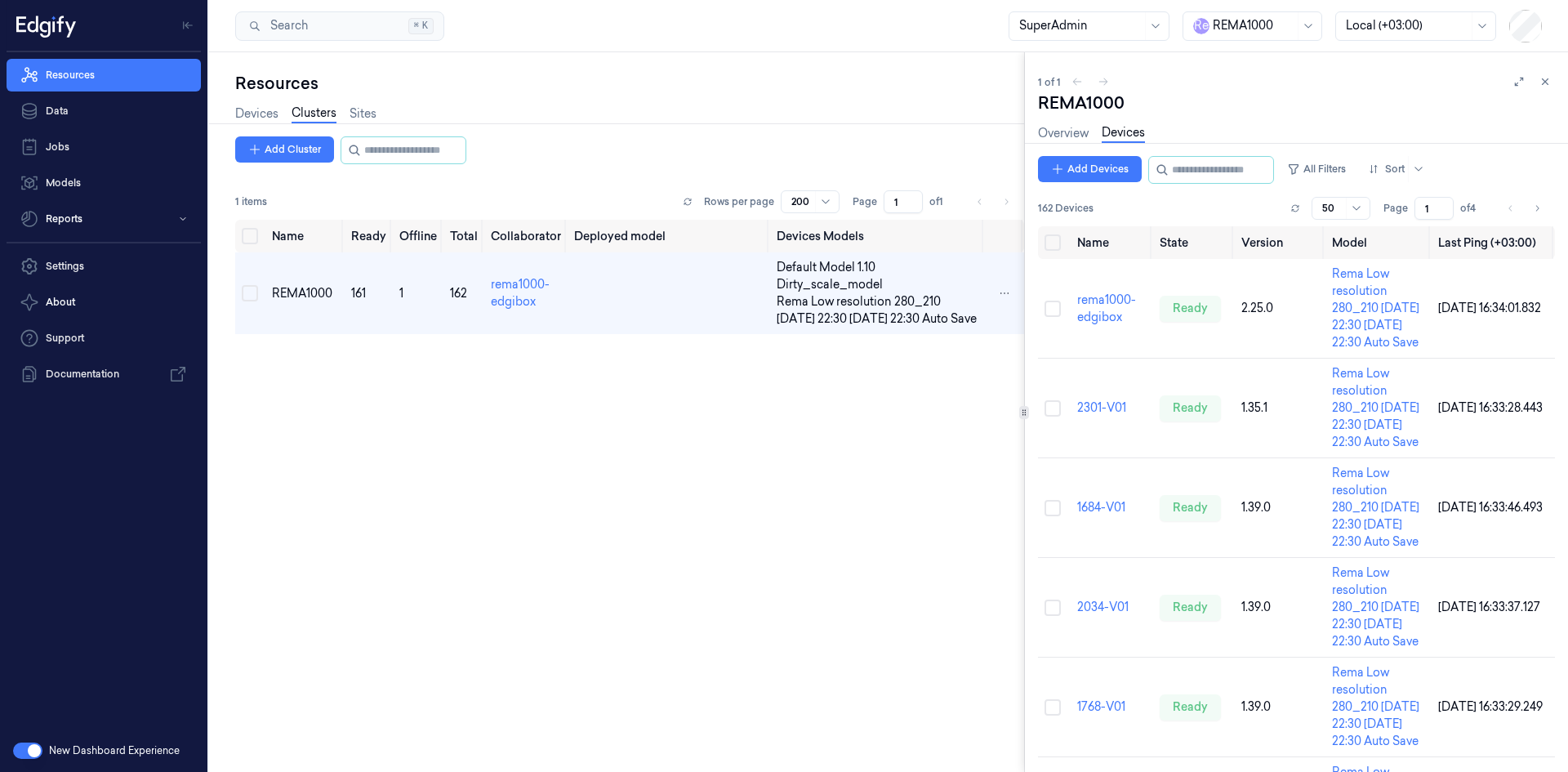
click at [1528, 207] on button "Go to next page" at bounding box center [1536, 208] width 23 height 23
click at [1530, 206] on button "Go to next page" at bounding box center [1536, 208] width 23 height 23
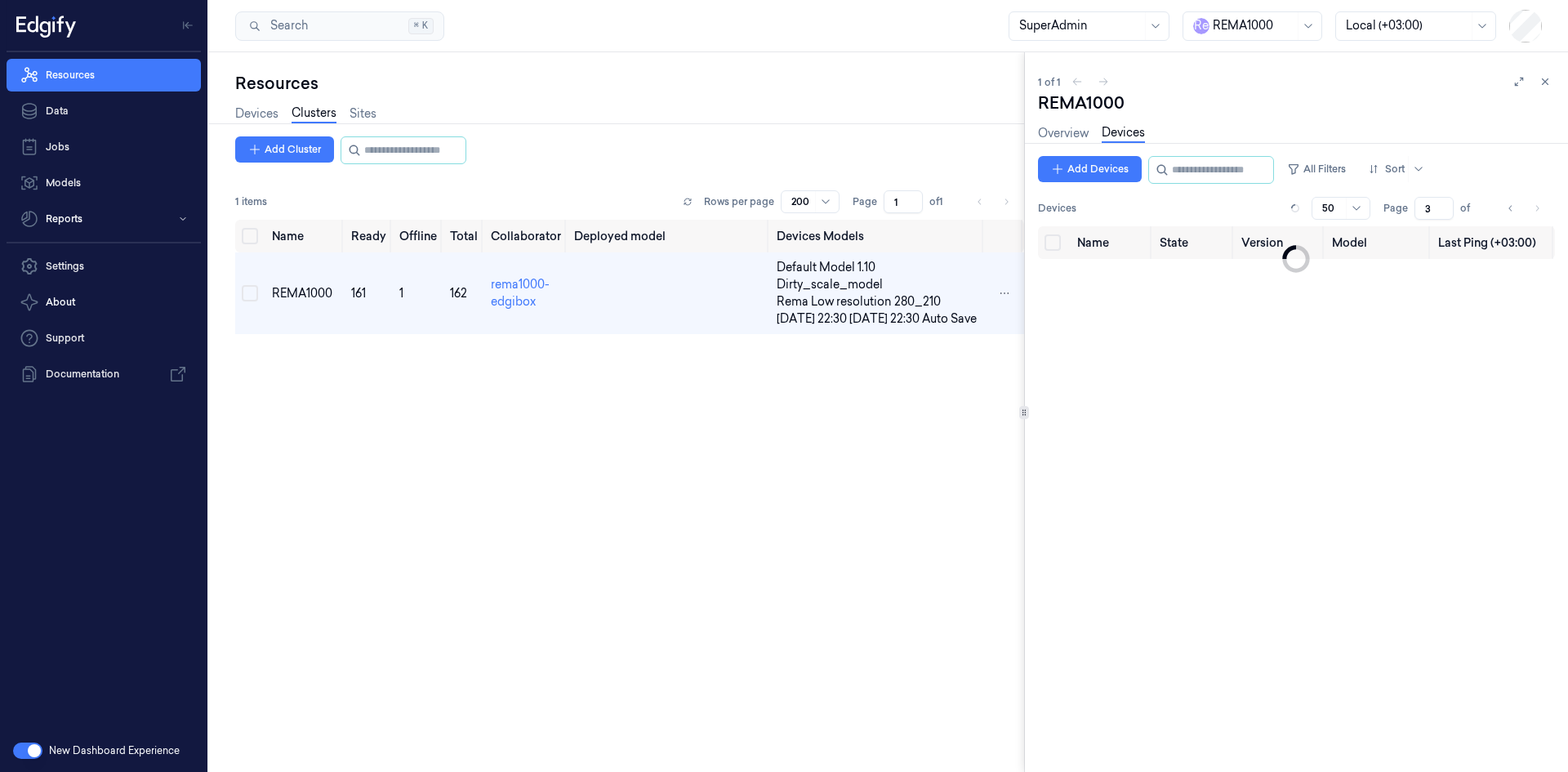
click at [1535, 206] on li "pagination" at bounding box center [1536, 208] width 23 height 23
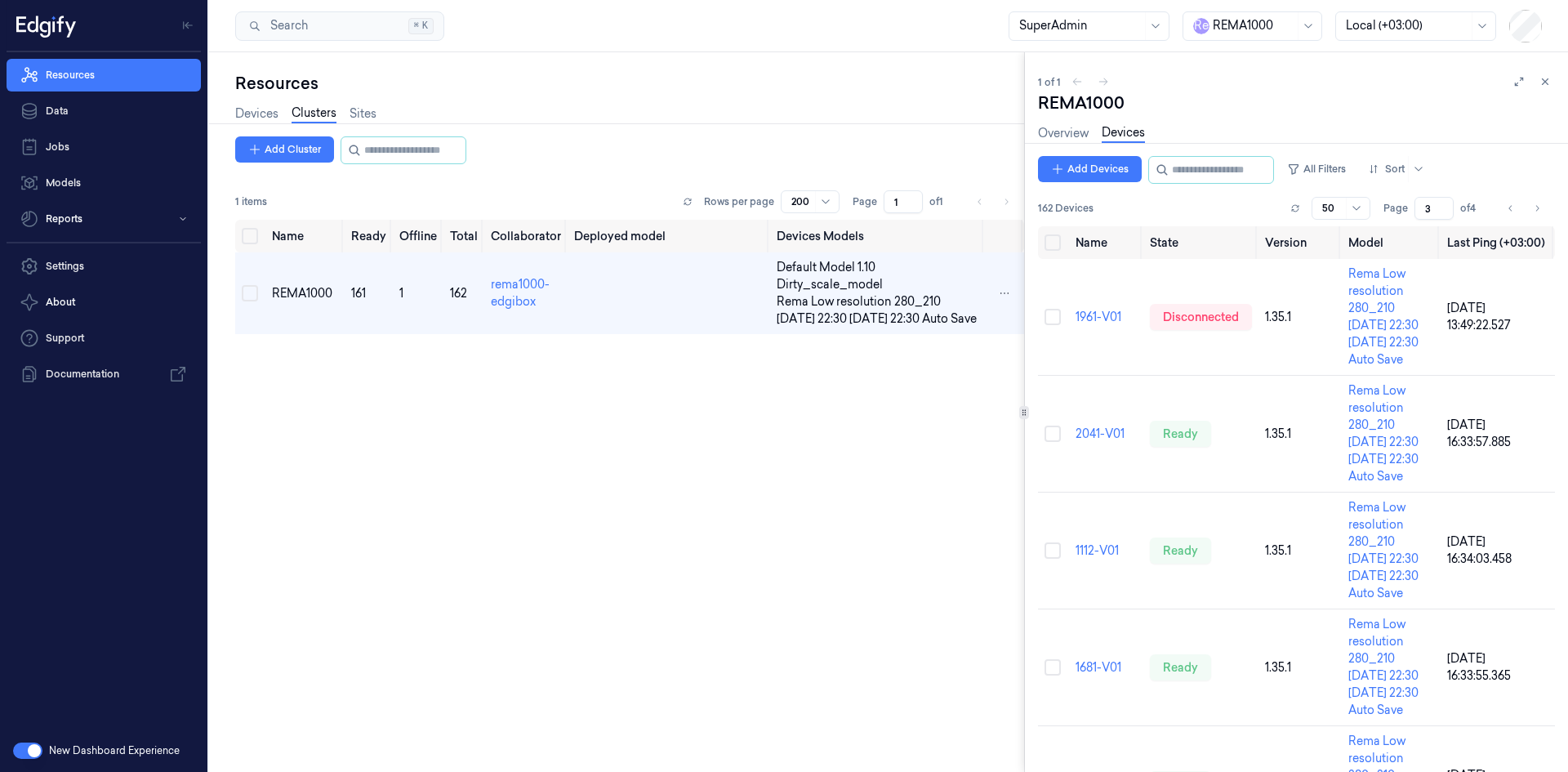
click at [1535, 206] on icon "Go to next page" at bounding box center [1536, 208] width 9 height 13
type input "4"
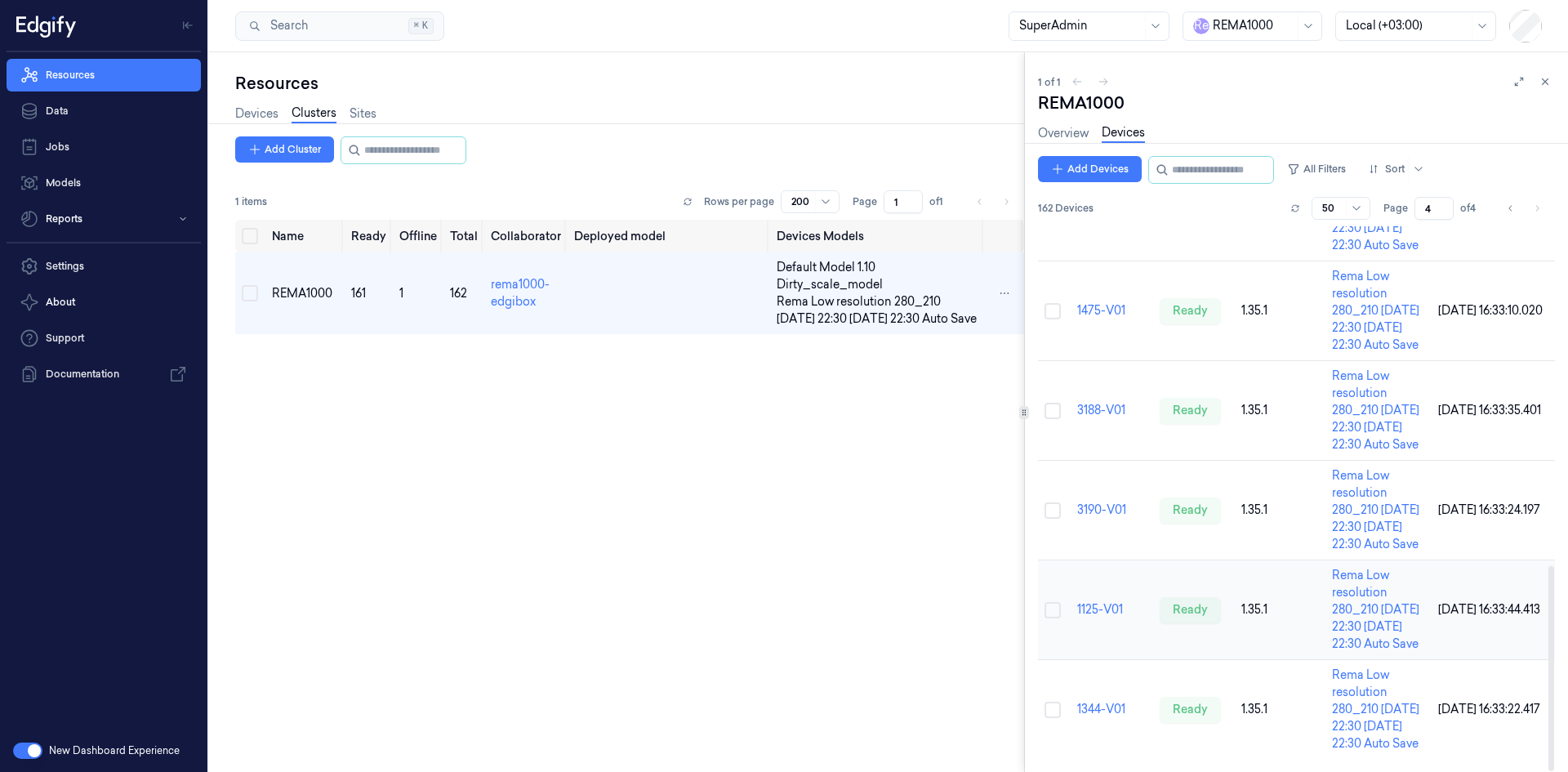
scroll to position [901, 0]
click at [1074, 135] on link "Overview" at bounding box center [1063, 134] width 51 height 19
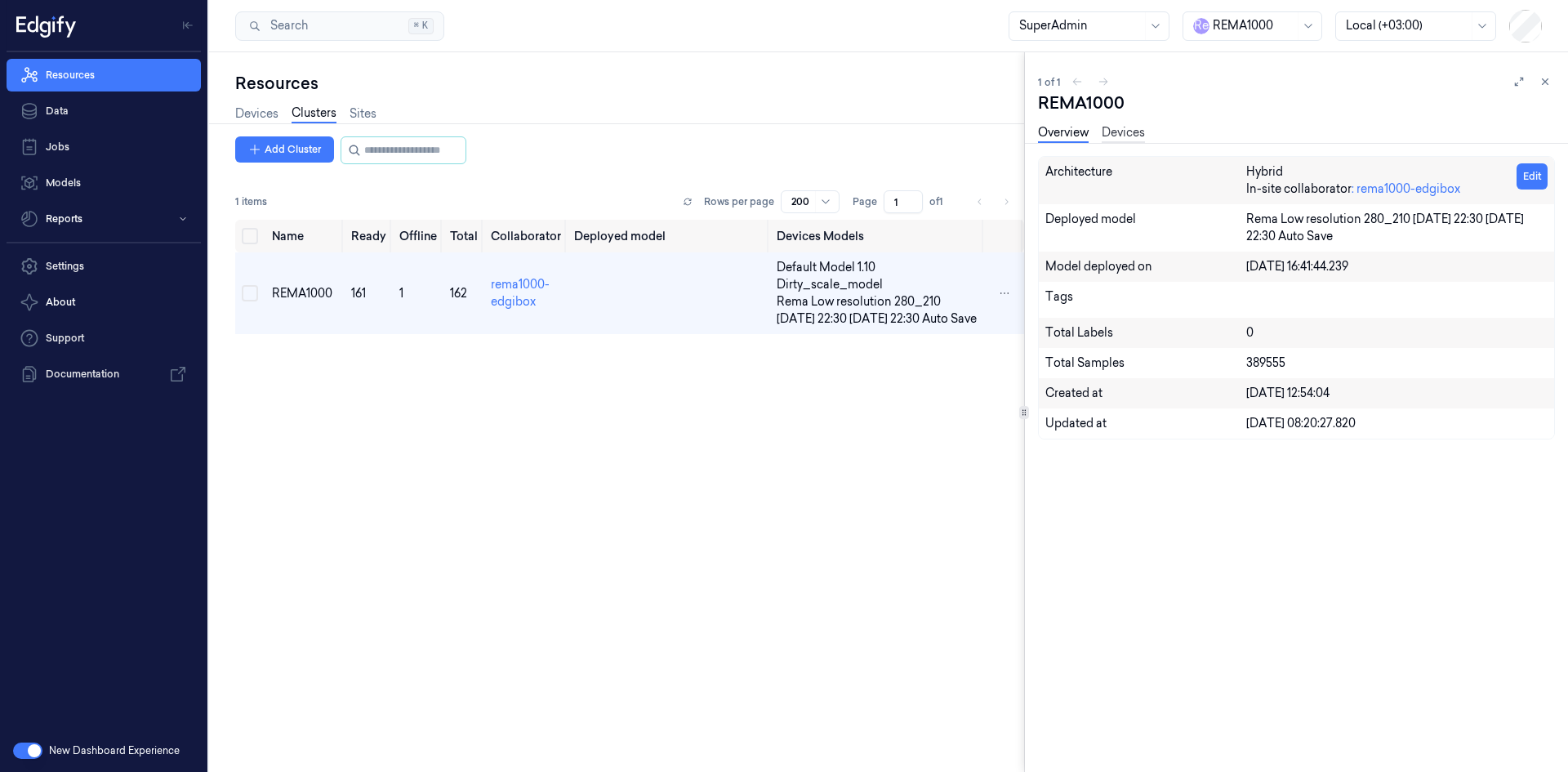
click at [1124, 136] on link "Devices" at bounding box center [1123, 134] width 43 height 19
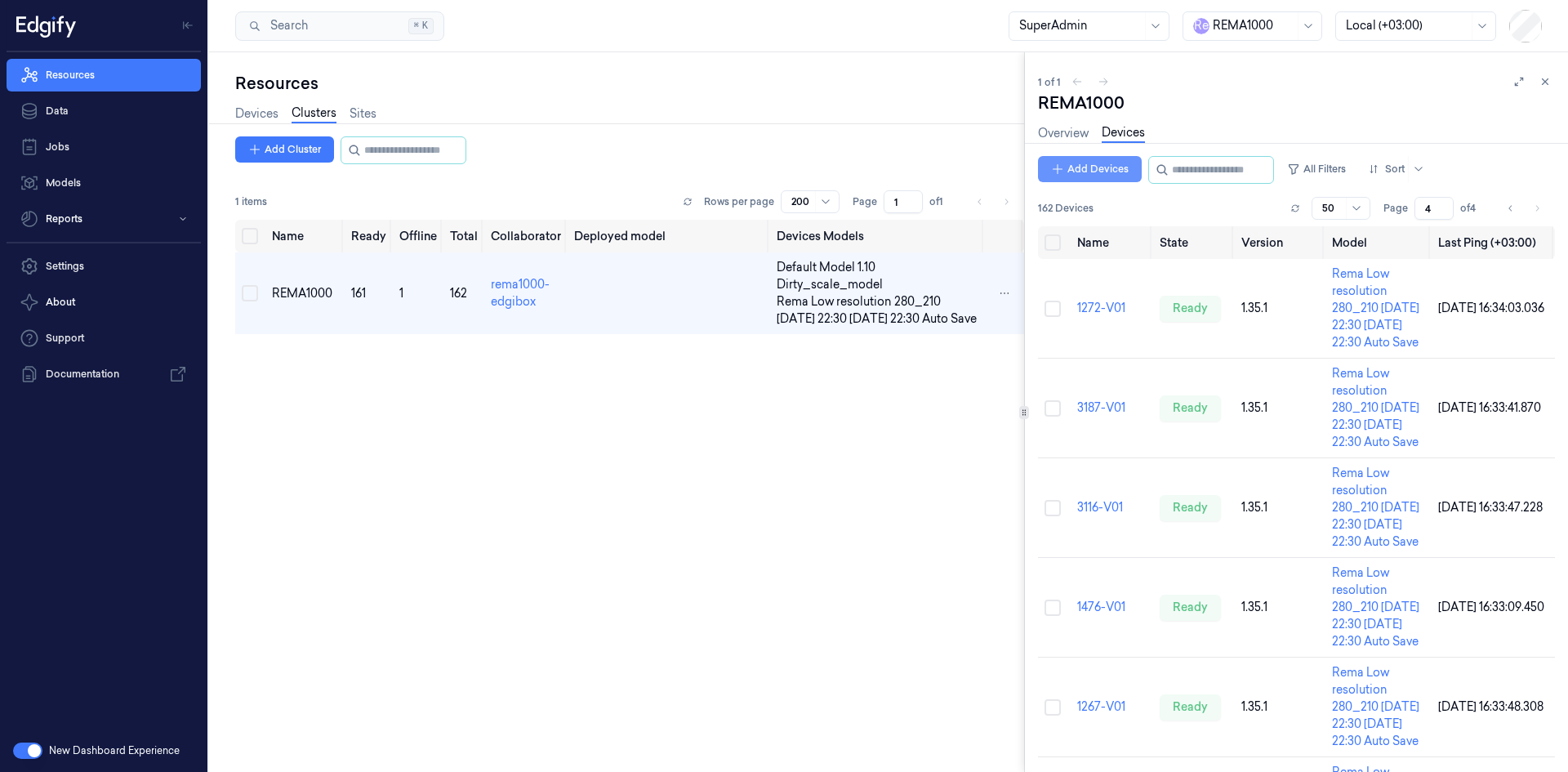
click at [1100, 177] on button "Add Devices" at bounding box center [1089, 169] width 104 height 26
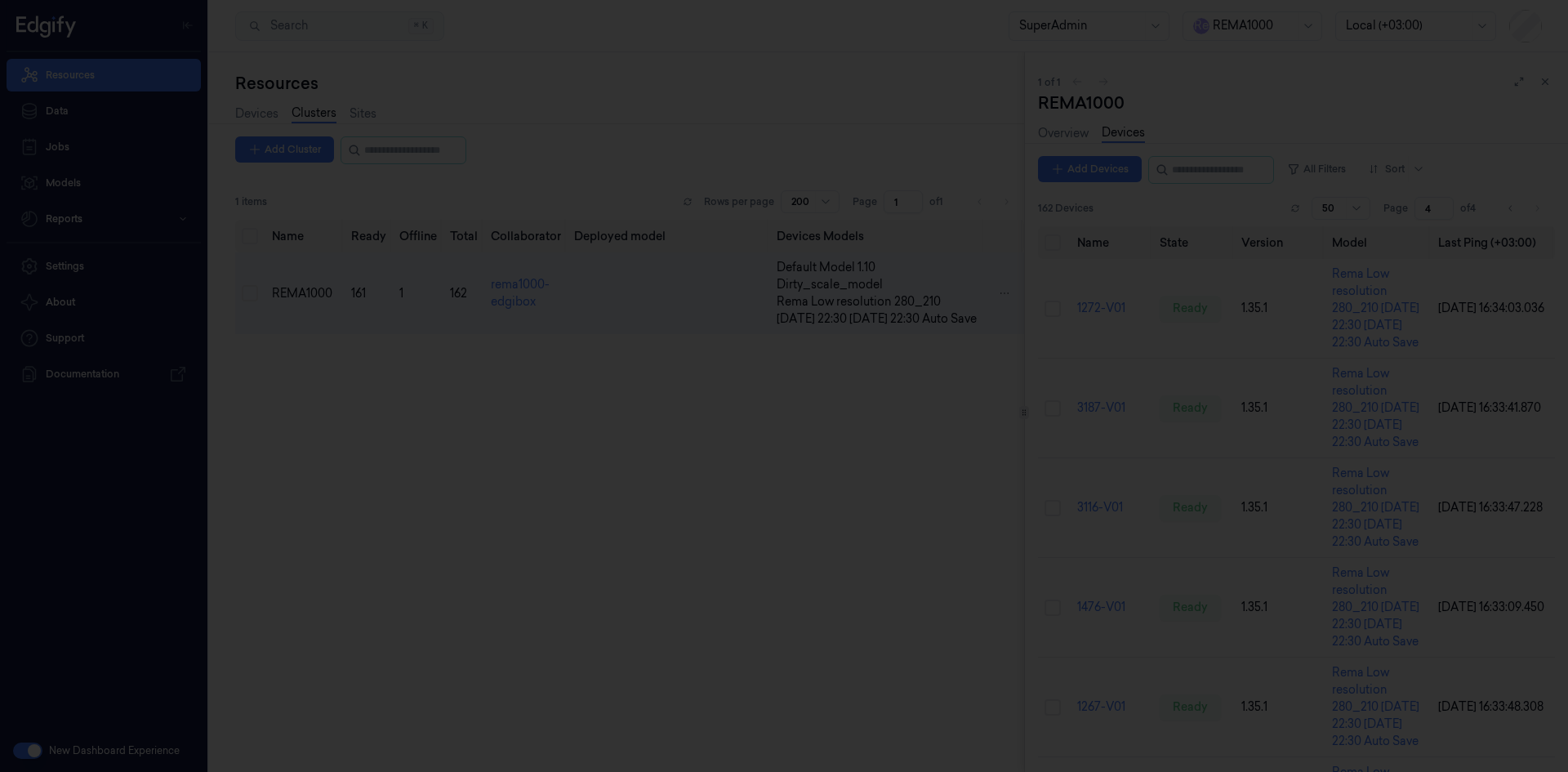
click at [436, 404] on div at bounding box center [784, 386] width 1568 height 772
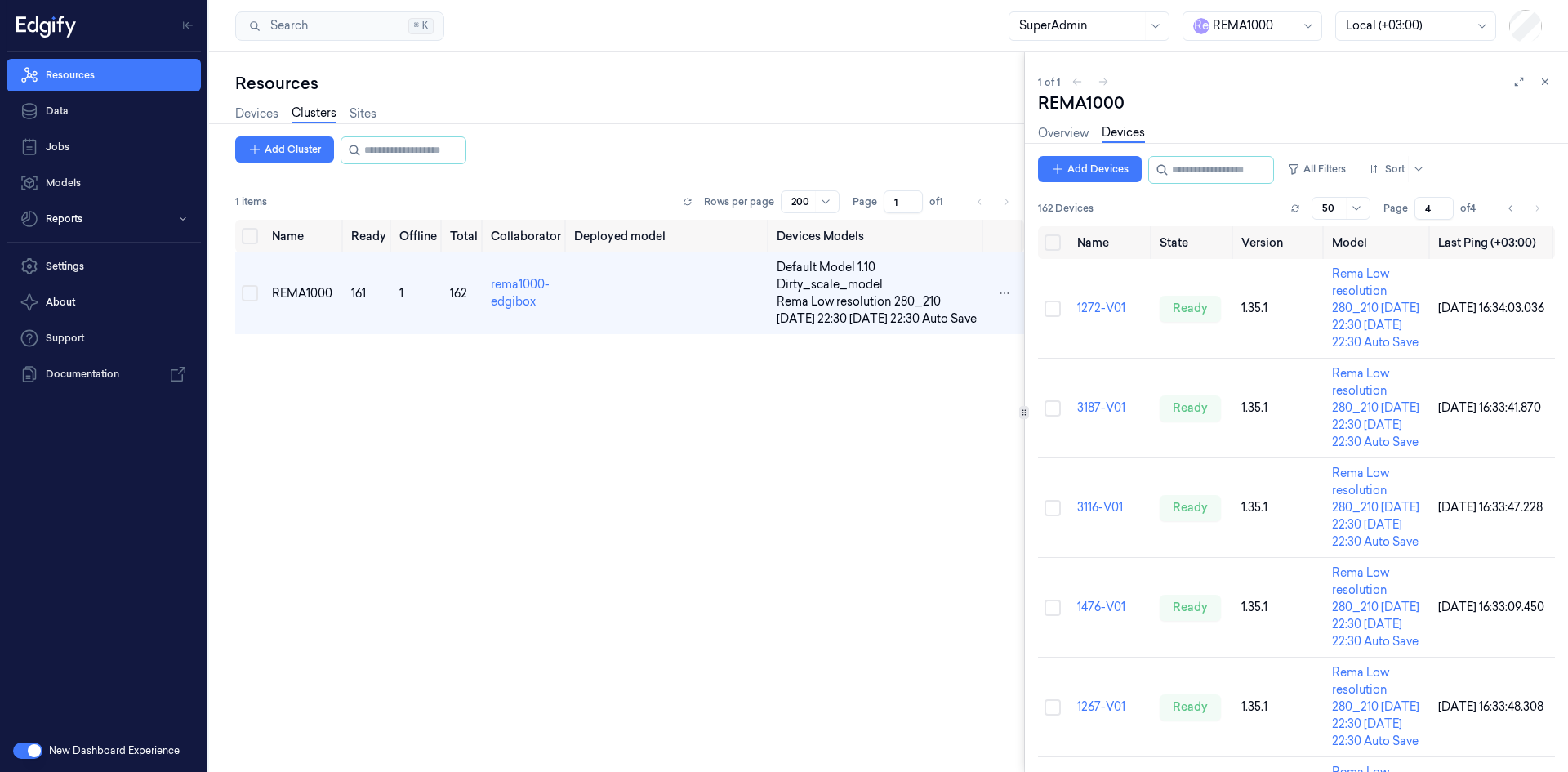
click at [23, 746] on button "button" at bounding box center [27, 750] width 29 height 16
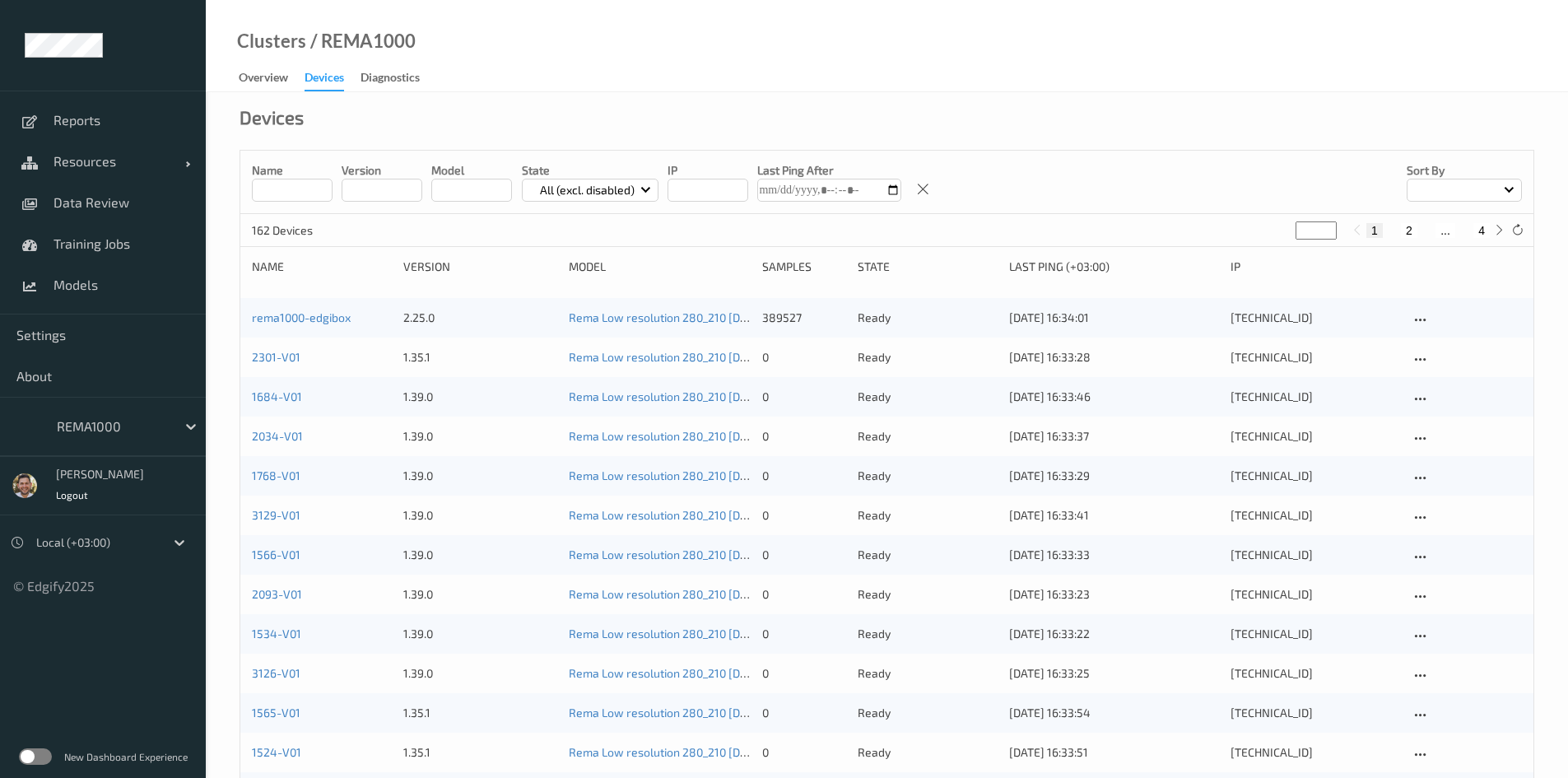
click at [1480, 232] on button "4" at bounding box center [1481, 230] width 16 height 15
type input "*"
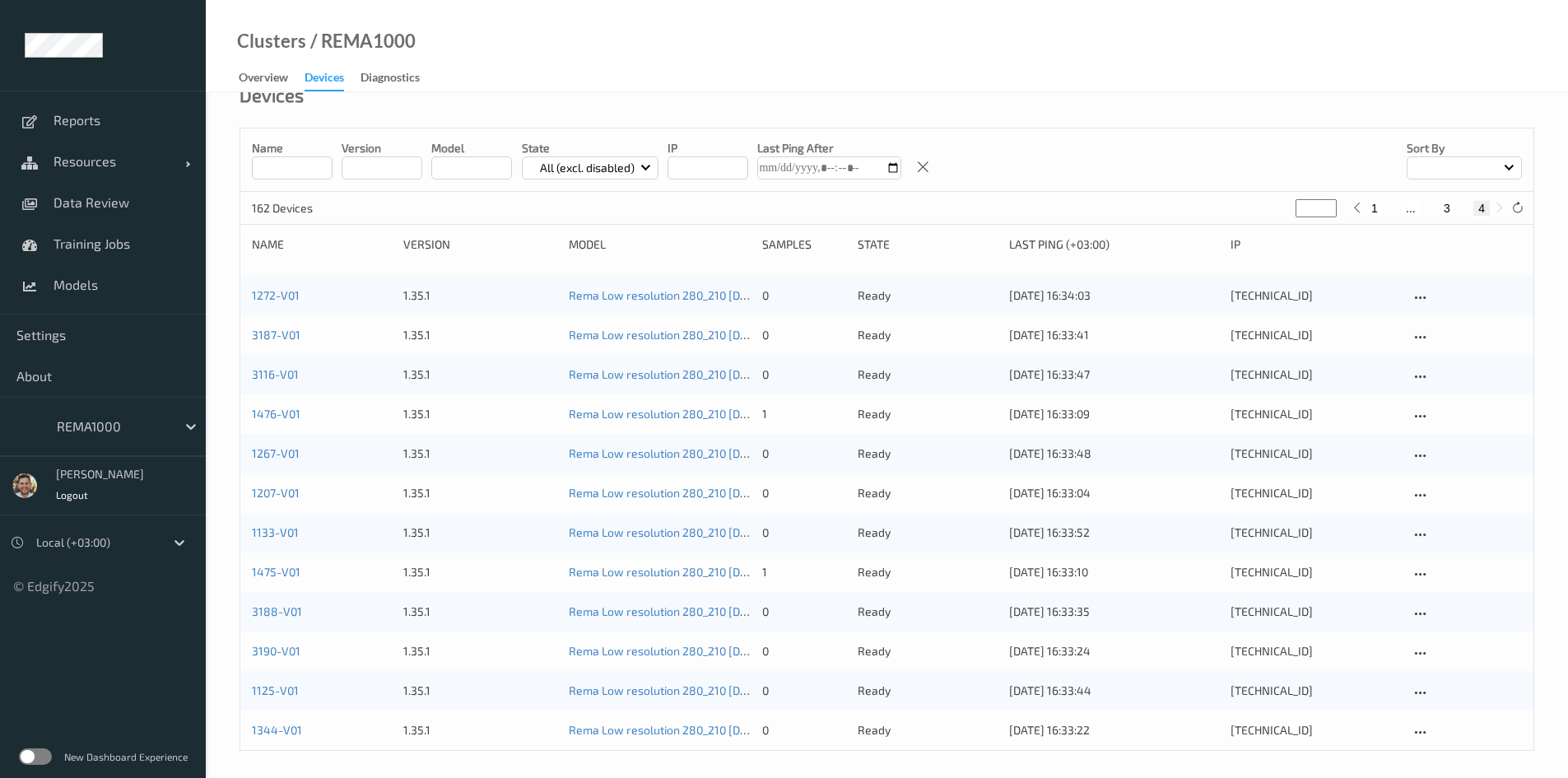
scroll to position [29, 0]
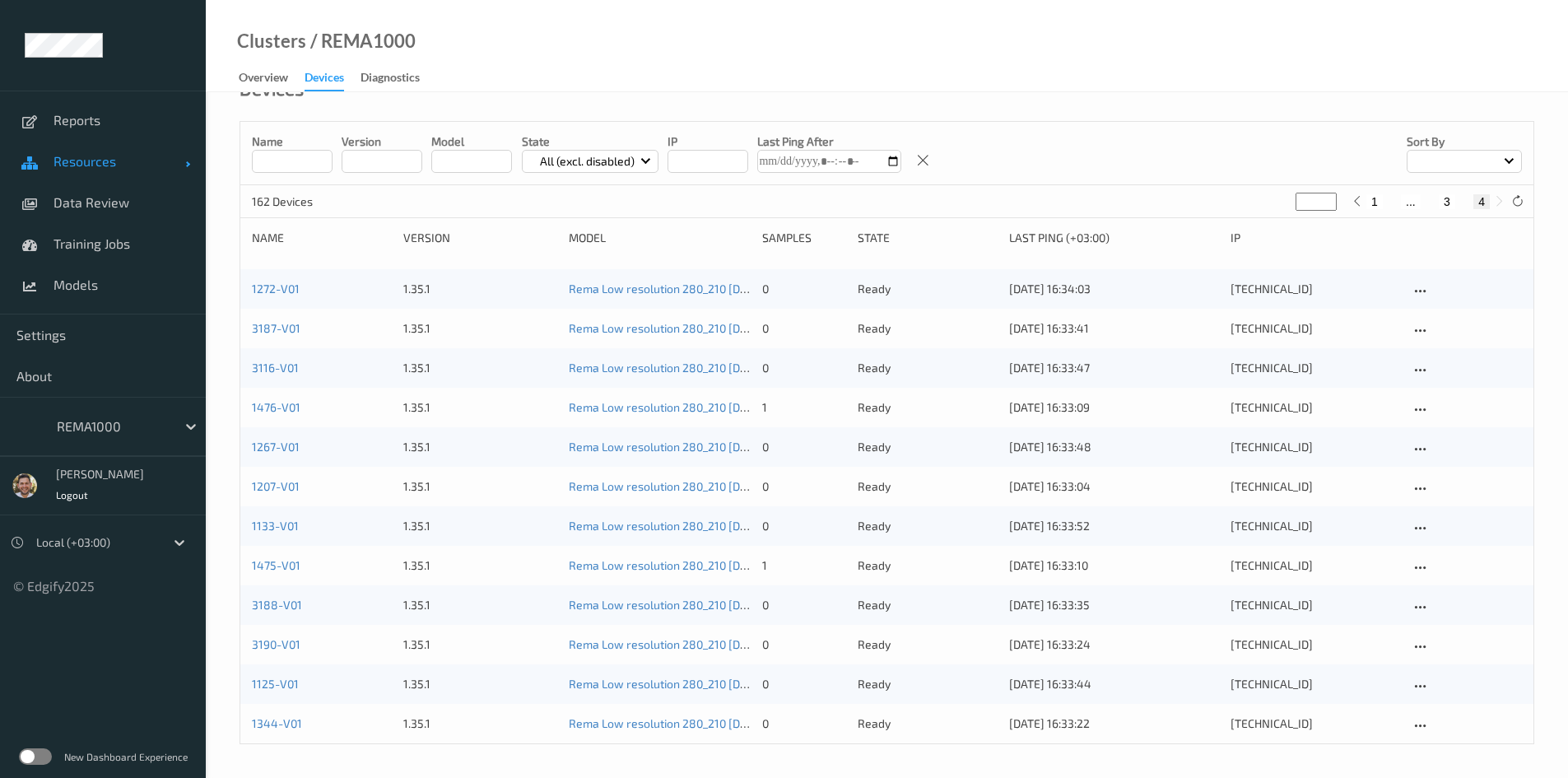
click at [114, 168] on span "Resources" at bounding box center [119, 161] width 131 height 16
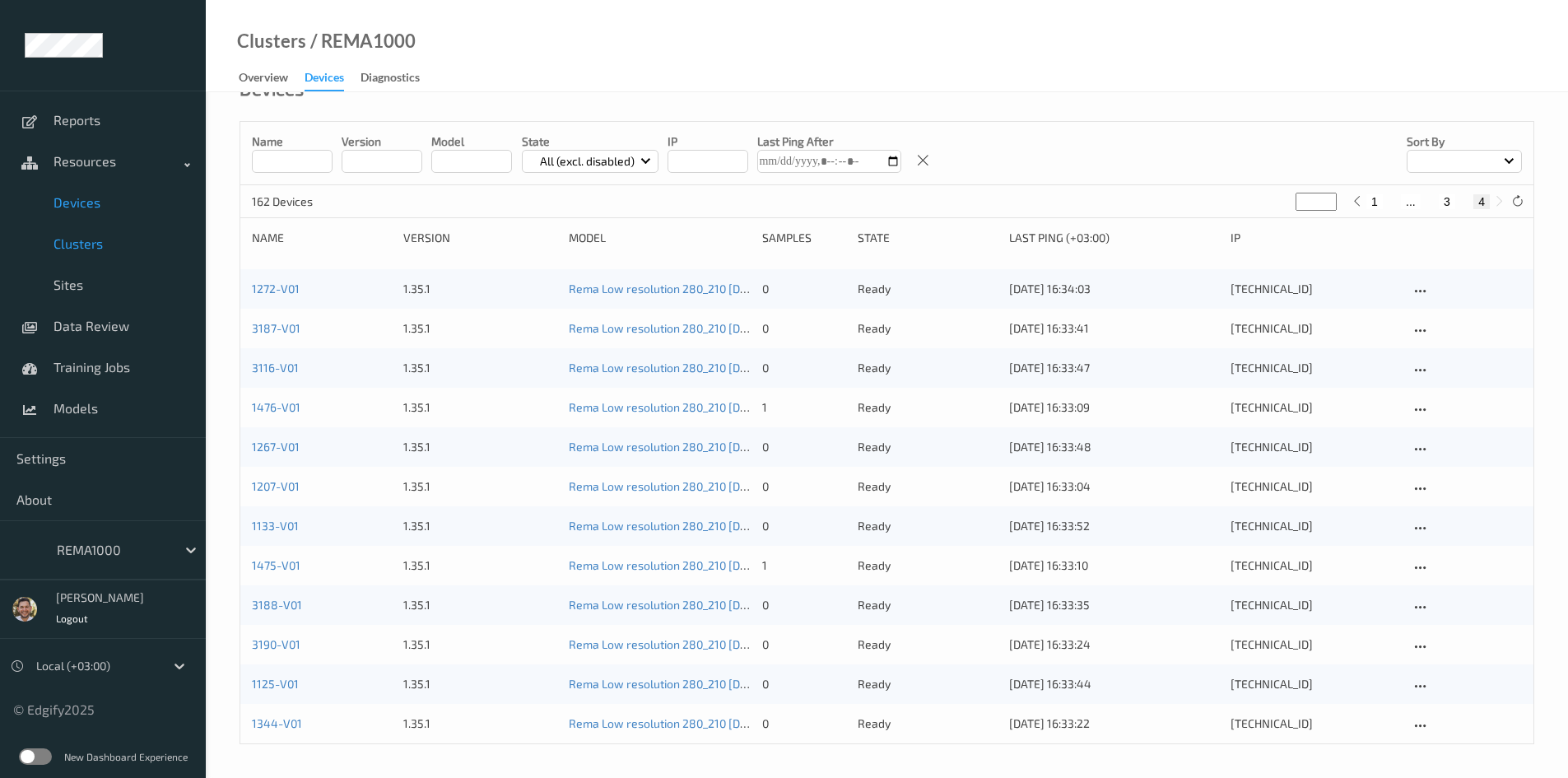
click at [111, 210] on link "Devices" at bounding box center [103, 202] width 206 height 41
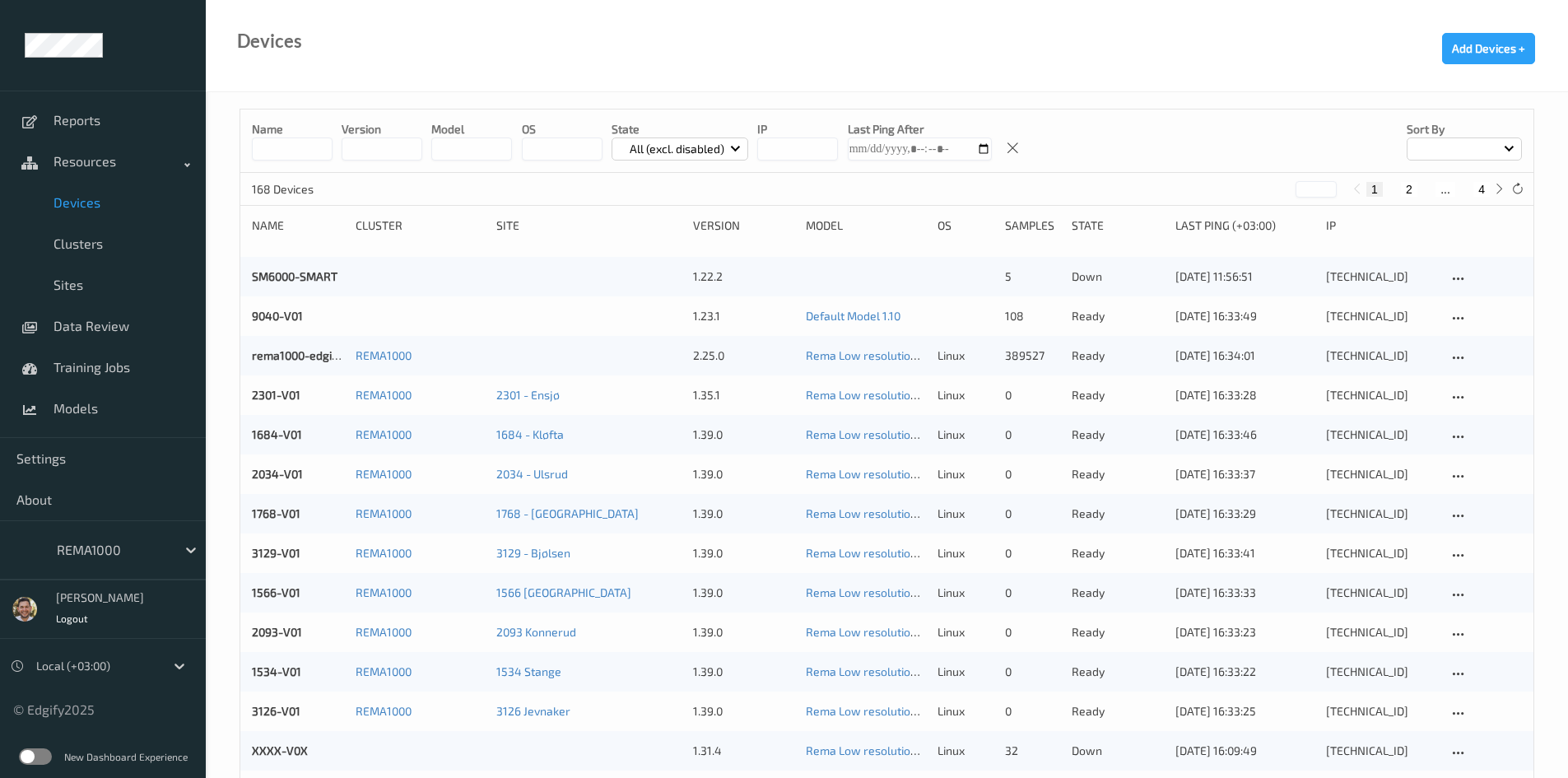
click at [1475, 185] on button "4" at bounding box center [1481, 188] width 16 height 15
type input "*"
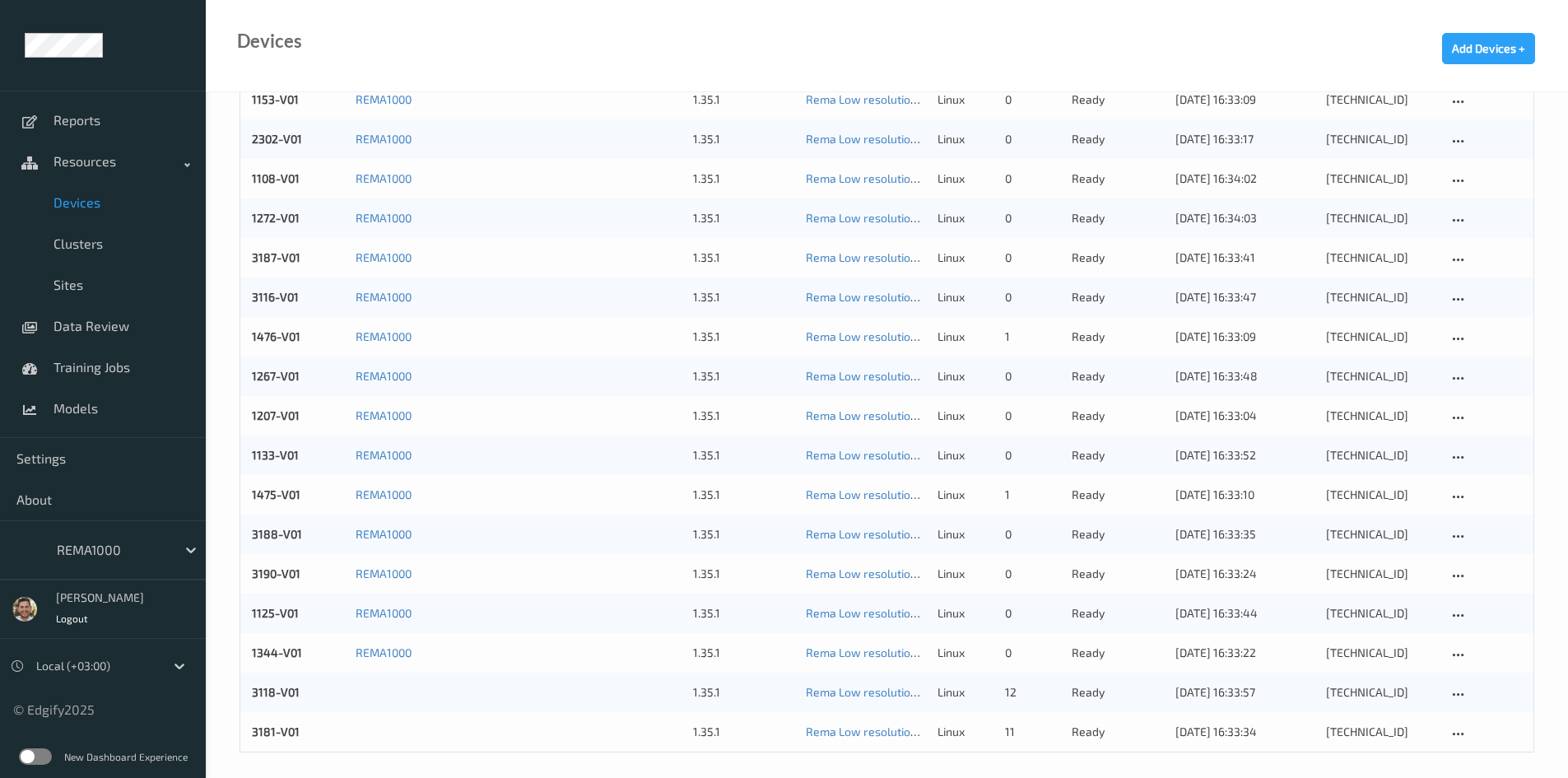
scroll to position [225, 0]
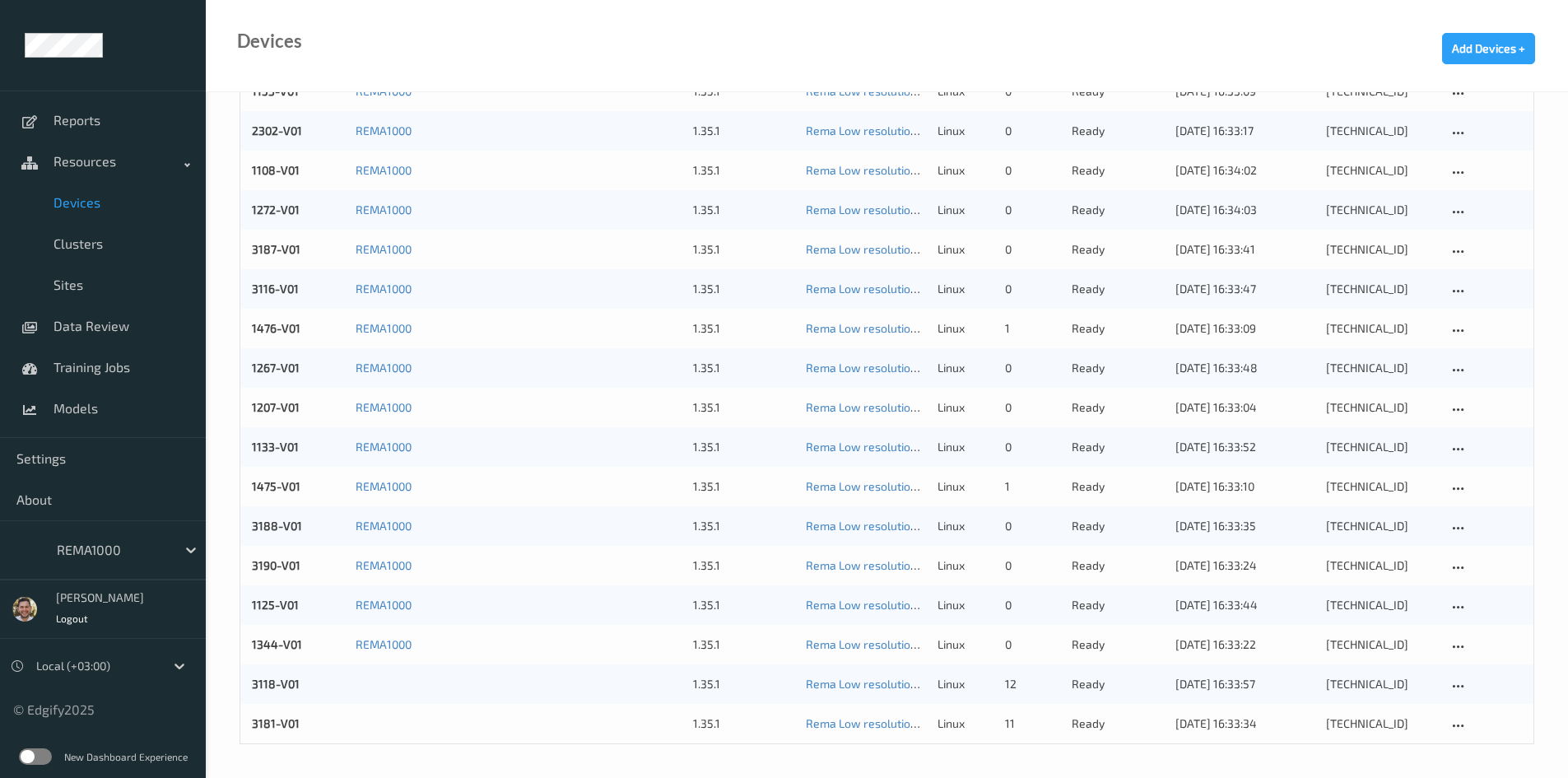
click at [114, 552] on div at bounding box center [112, 549] width 112 height 20
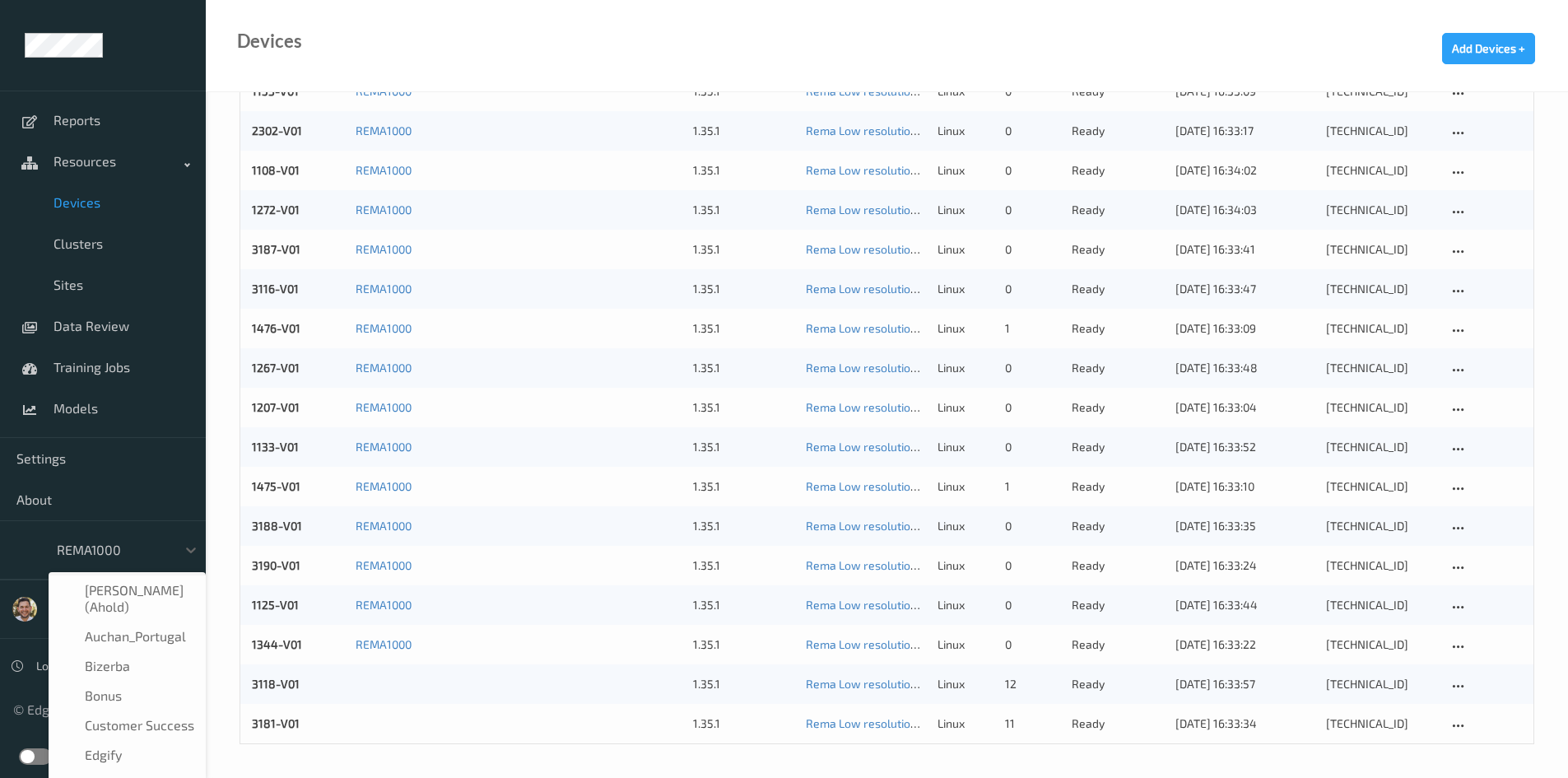
scroll to position [168, 0]
click at [211, 436] on div "Name version model OS State All (excl. disabled) IP Last Ping After Sort by 168…" at bounding box center [887, 322] width 1362 height 910
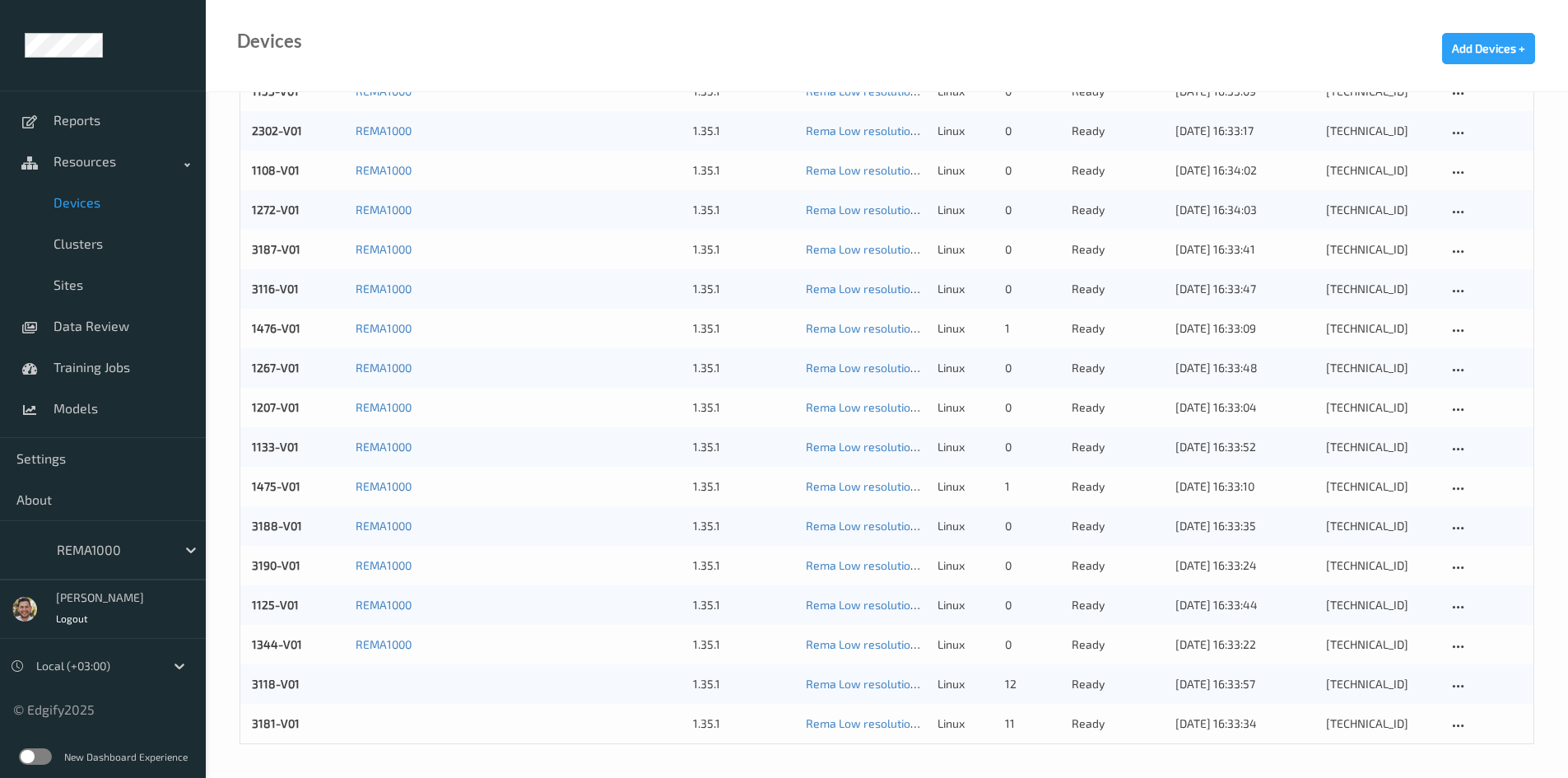
click at [26, 757] on label at bounding box center [35, 756] width 33 height 16
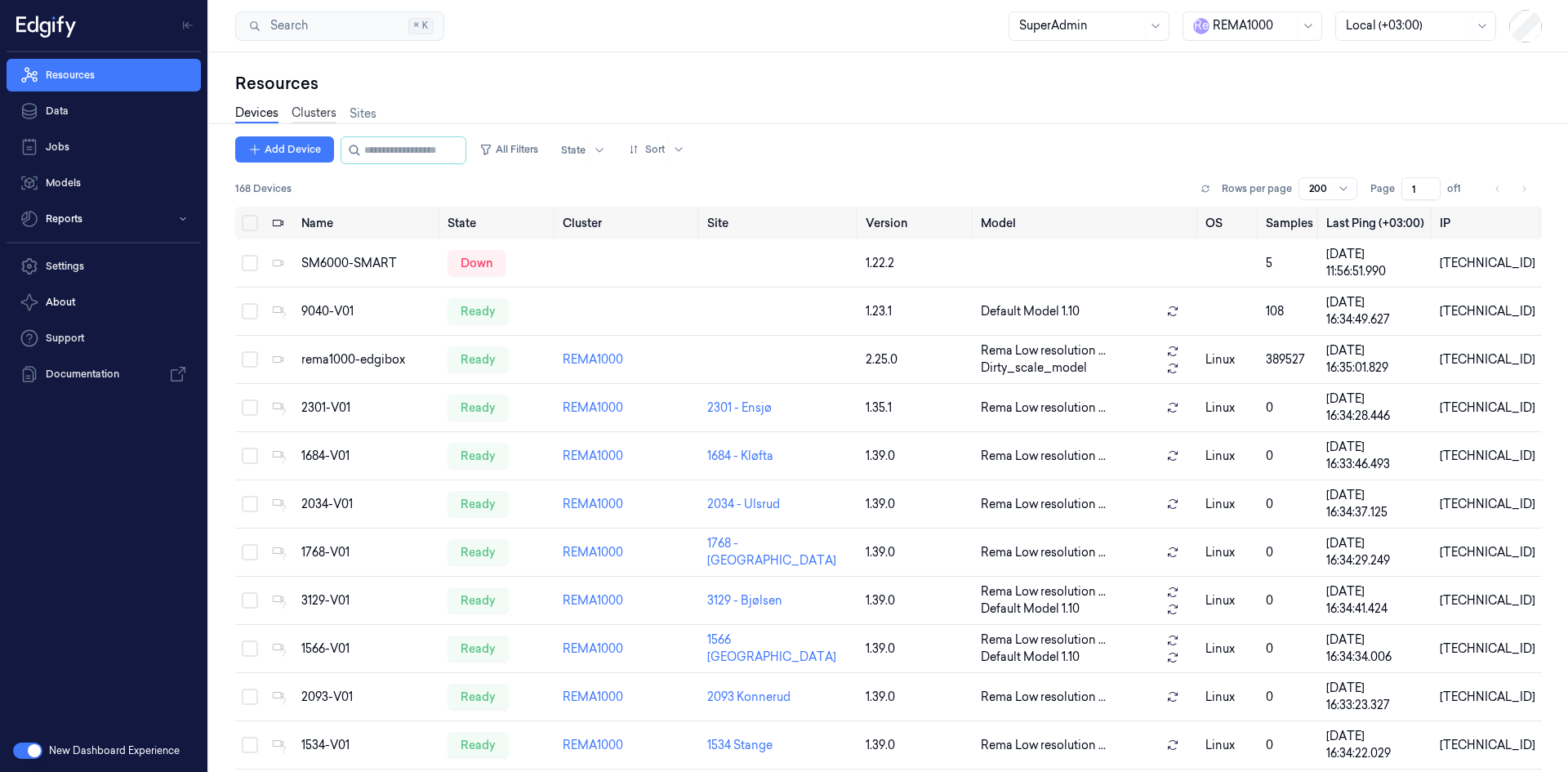
click at [335, 118] on link "Clusters" at bounding box center [314, 114] width 45 height 19
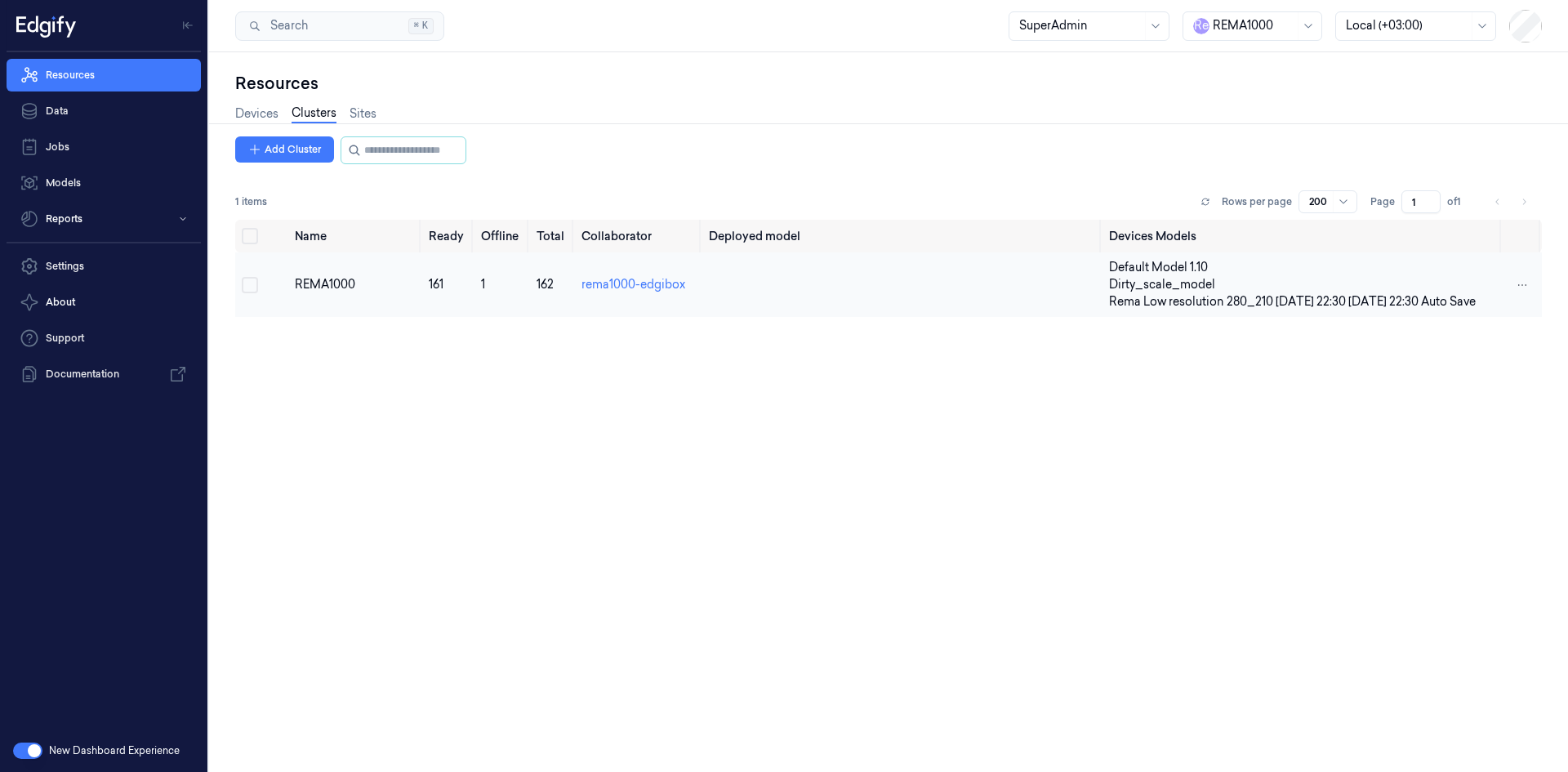
click at [257, 293] on button "Select row" at bounding box center [250, 285] width 16 height 16
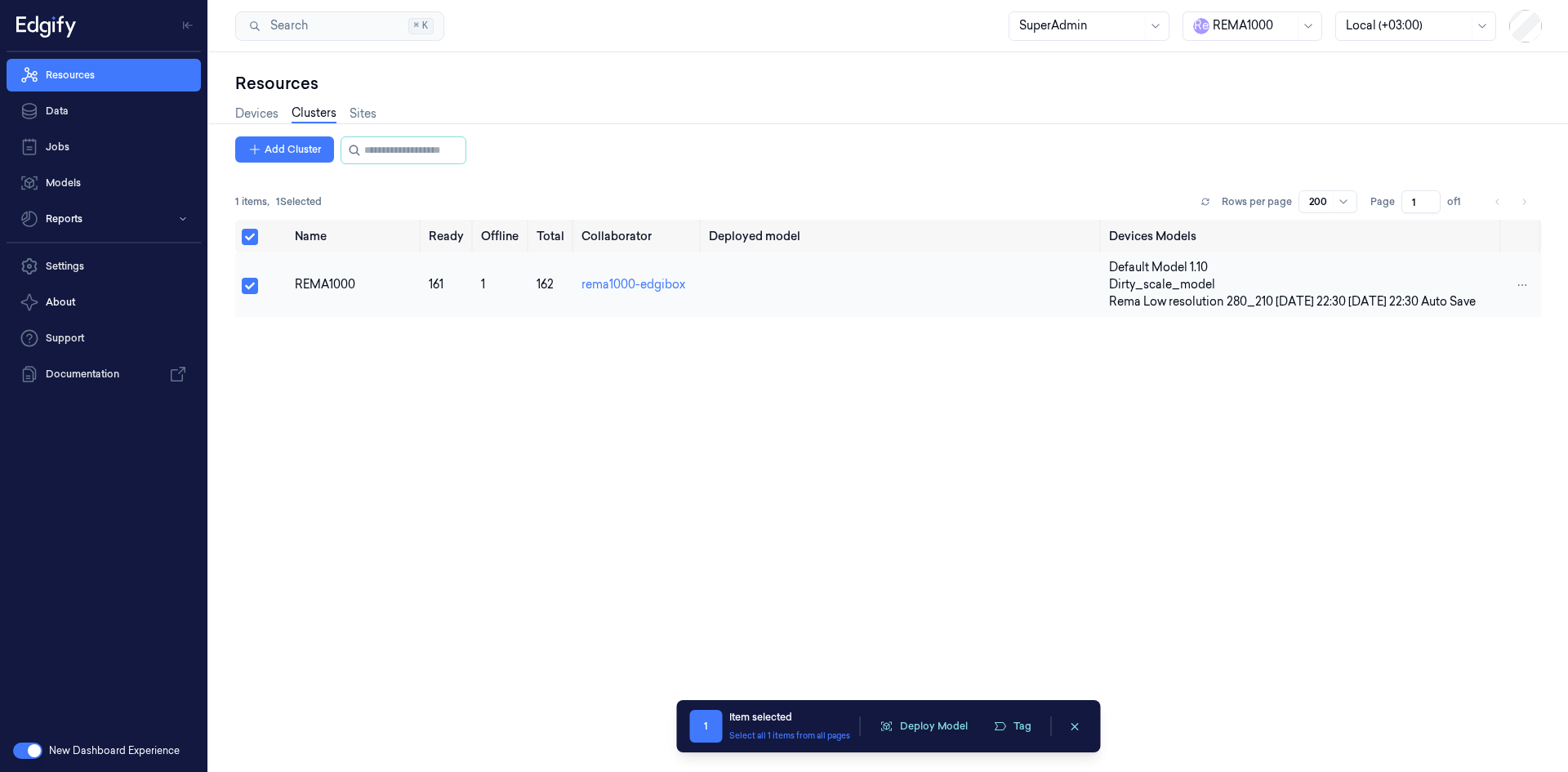
click at [309, 293] on div "REMA1000" at bounding box center [355, 285] width 120 height 17
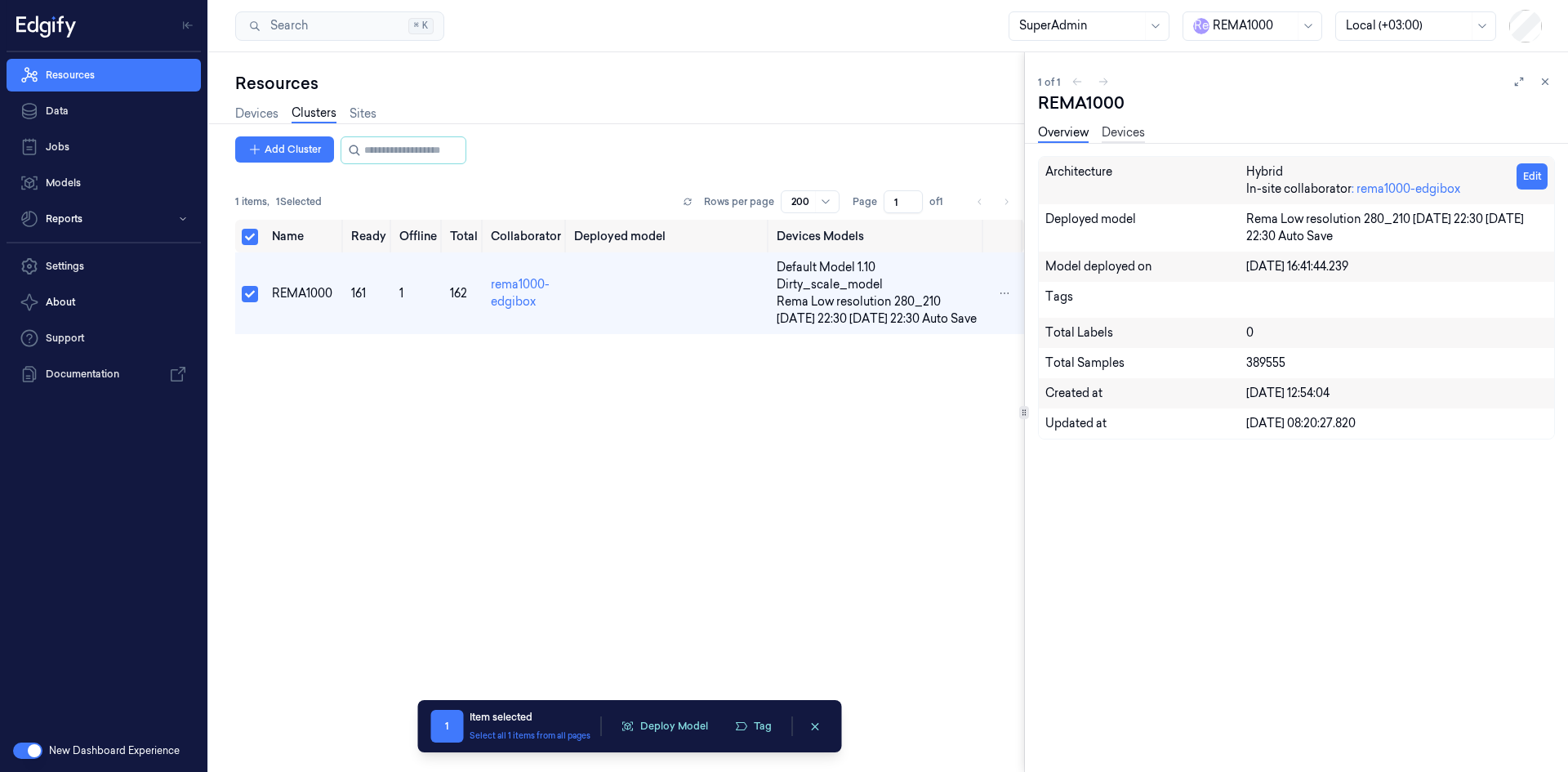
click at [1116, 127] on link "Devices" at bounding box center [1123, 134] width 43 height 19
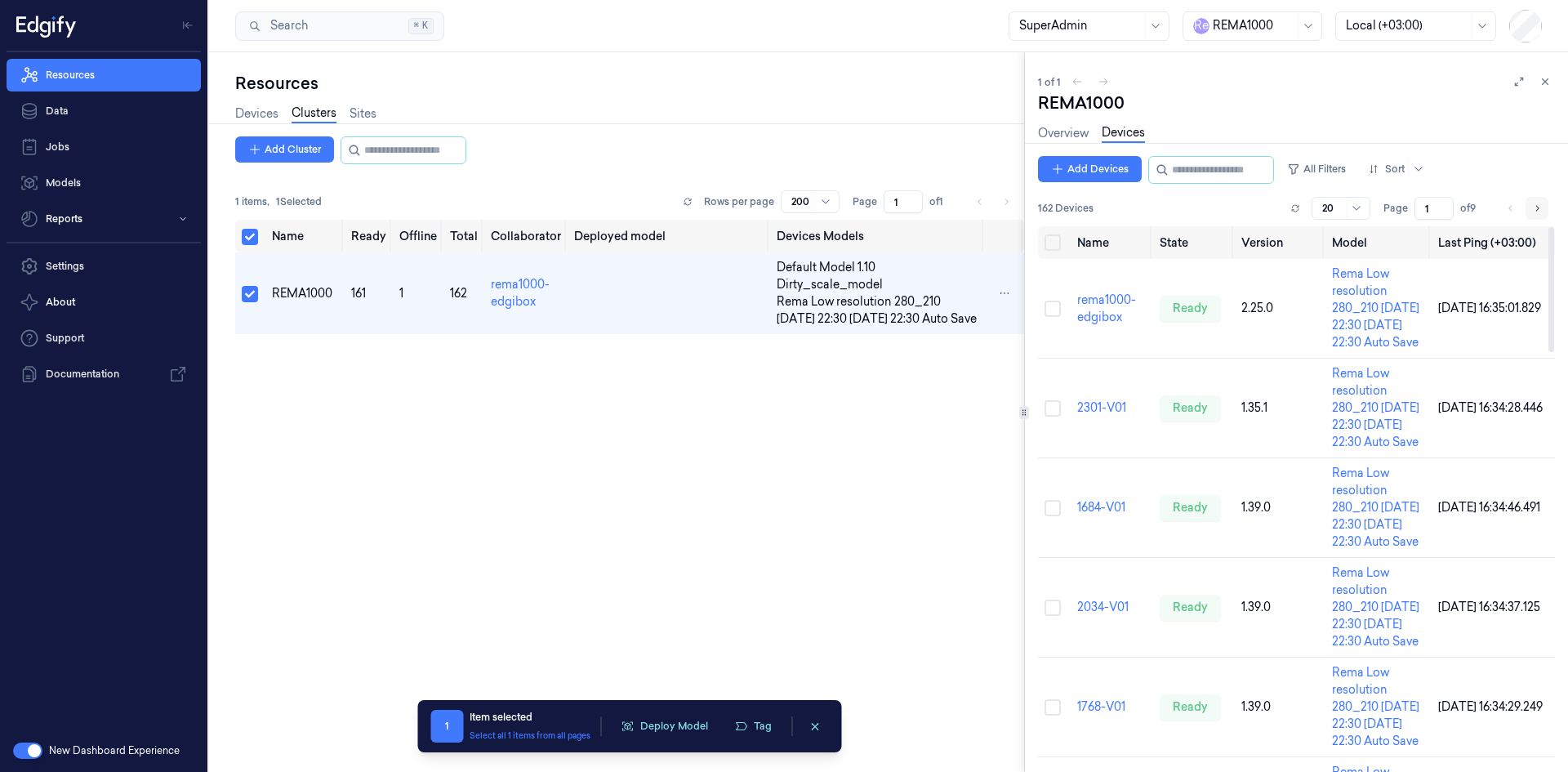
click at [1537, 214] on button "Go to next page" at bounding box center [1536, 208] width 23 height 23
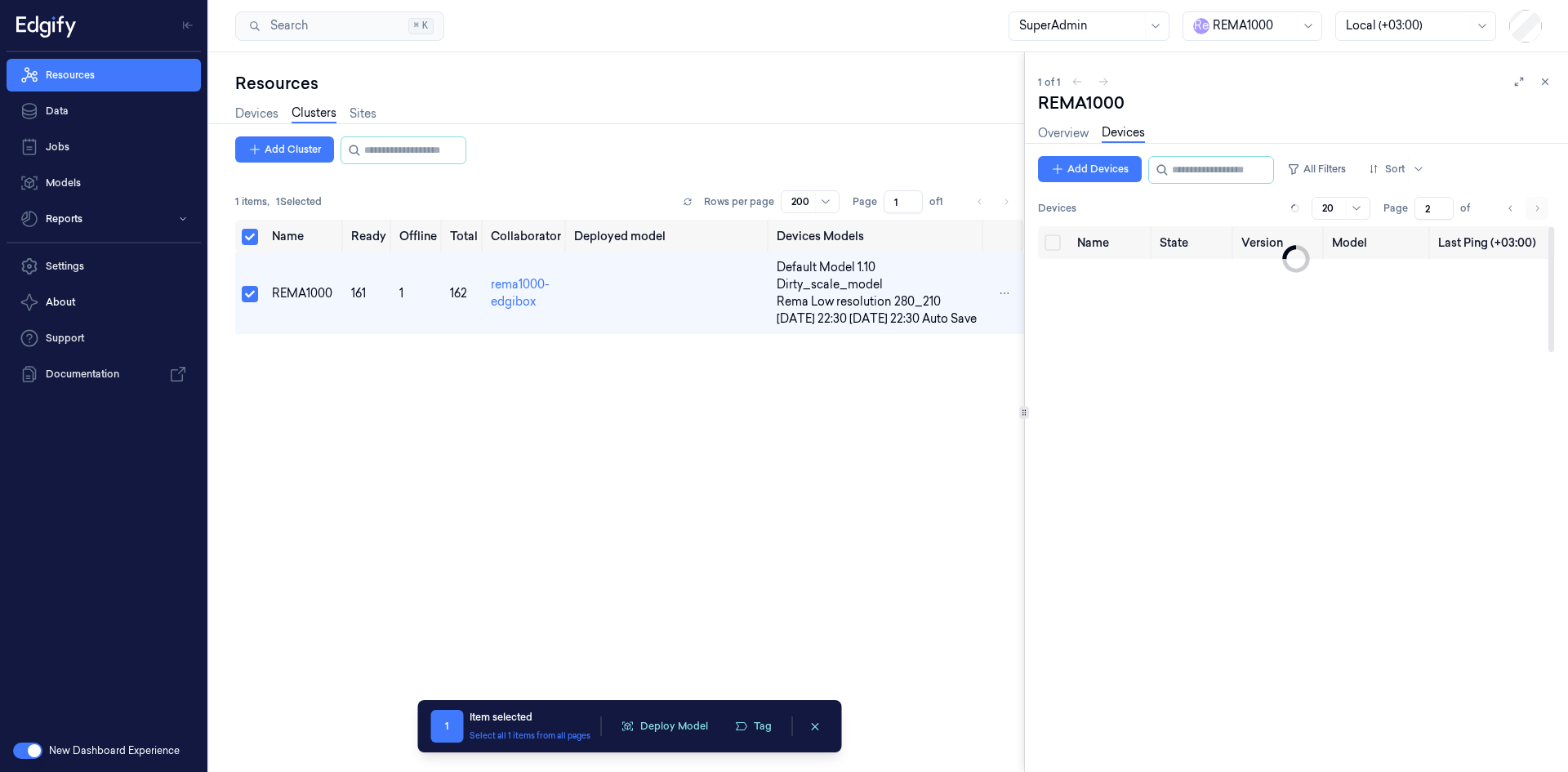
type input "2"
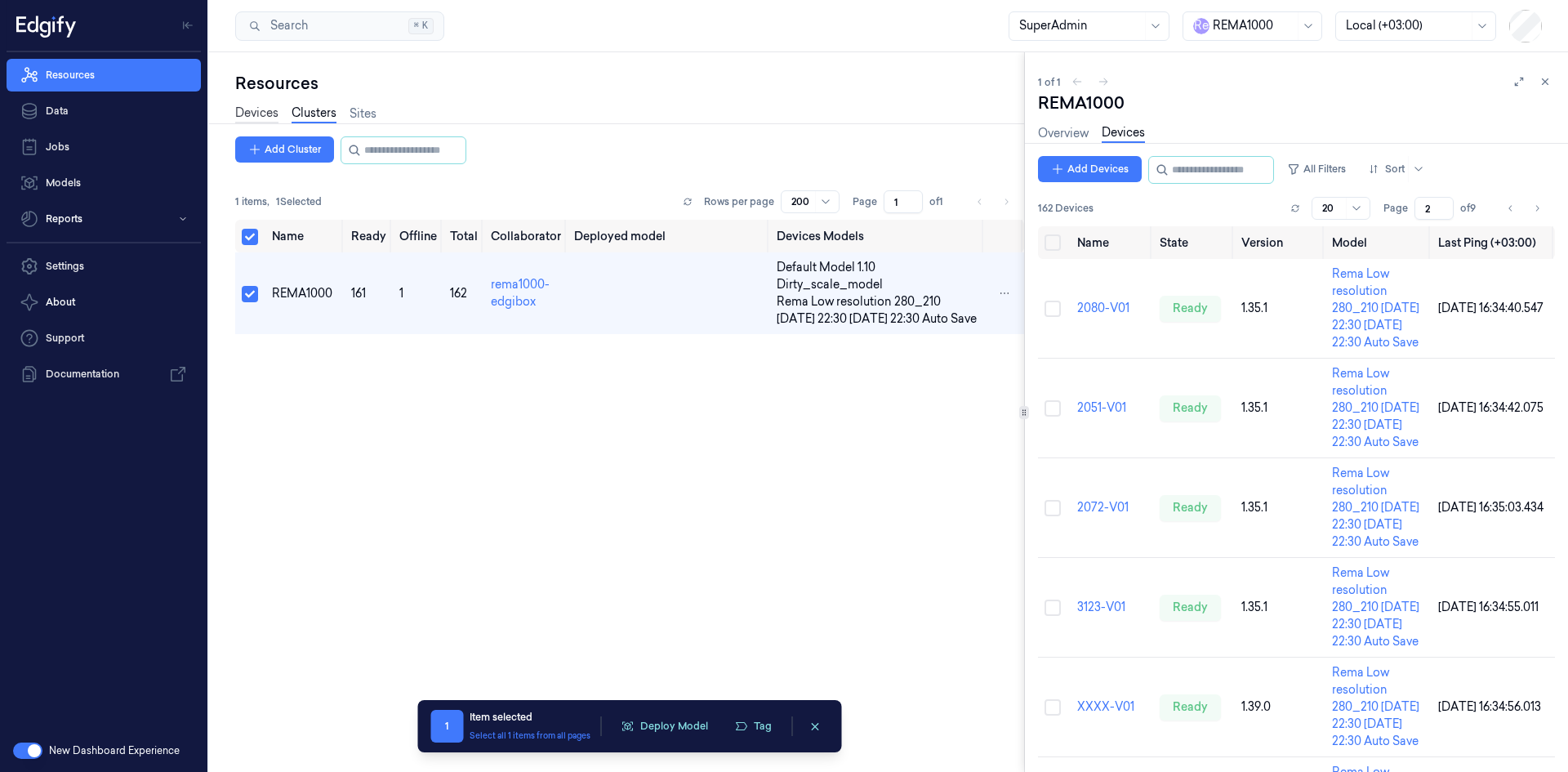
click at [258, 107] on link "Devices" at bounding box center [256, 114] width 43 height 19
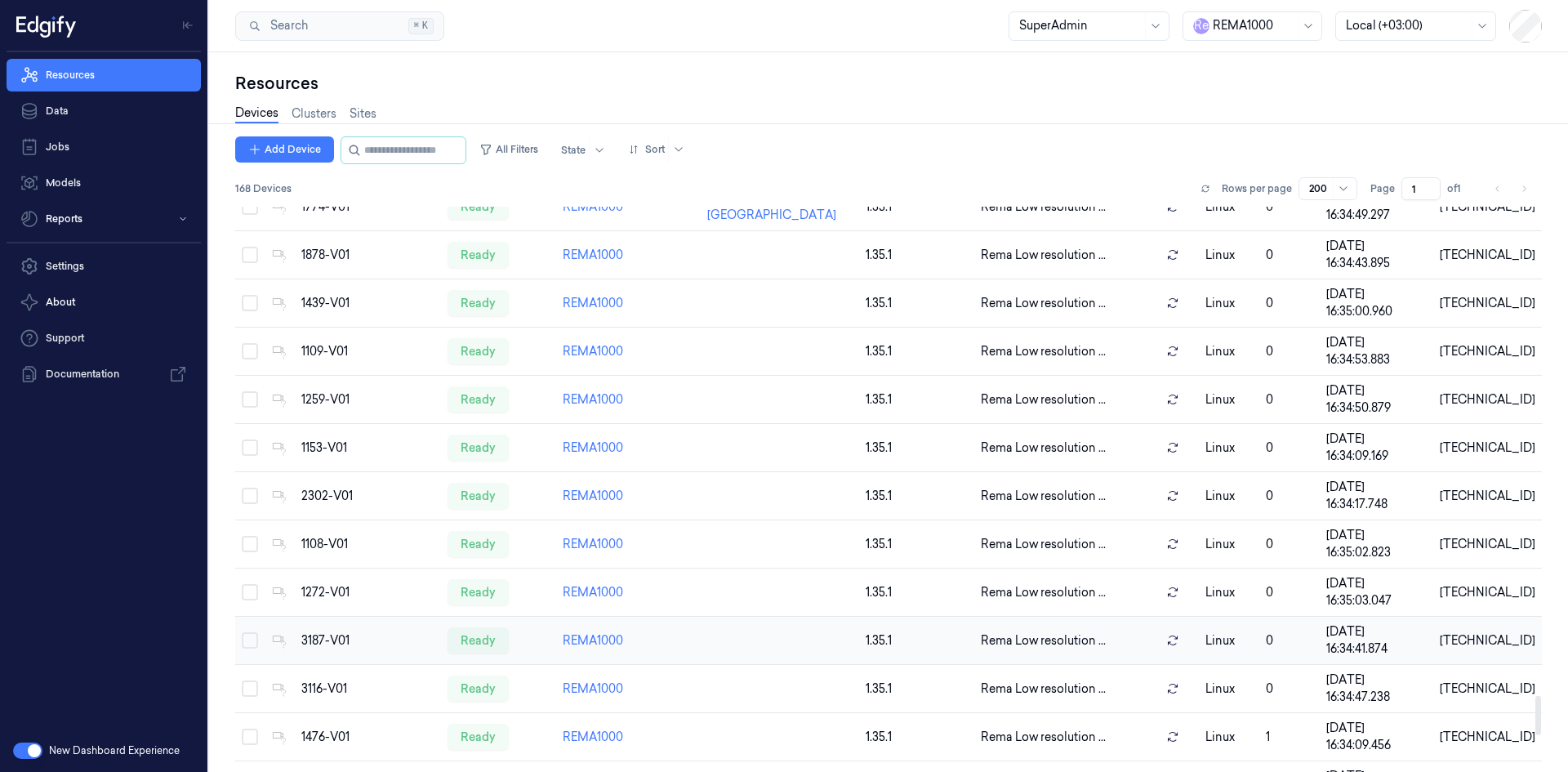
scroll to position [7574, 0]
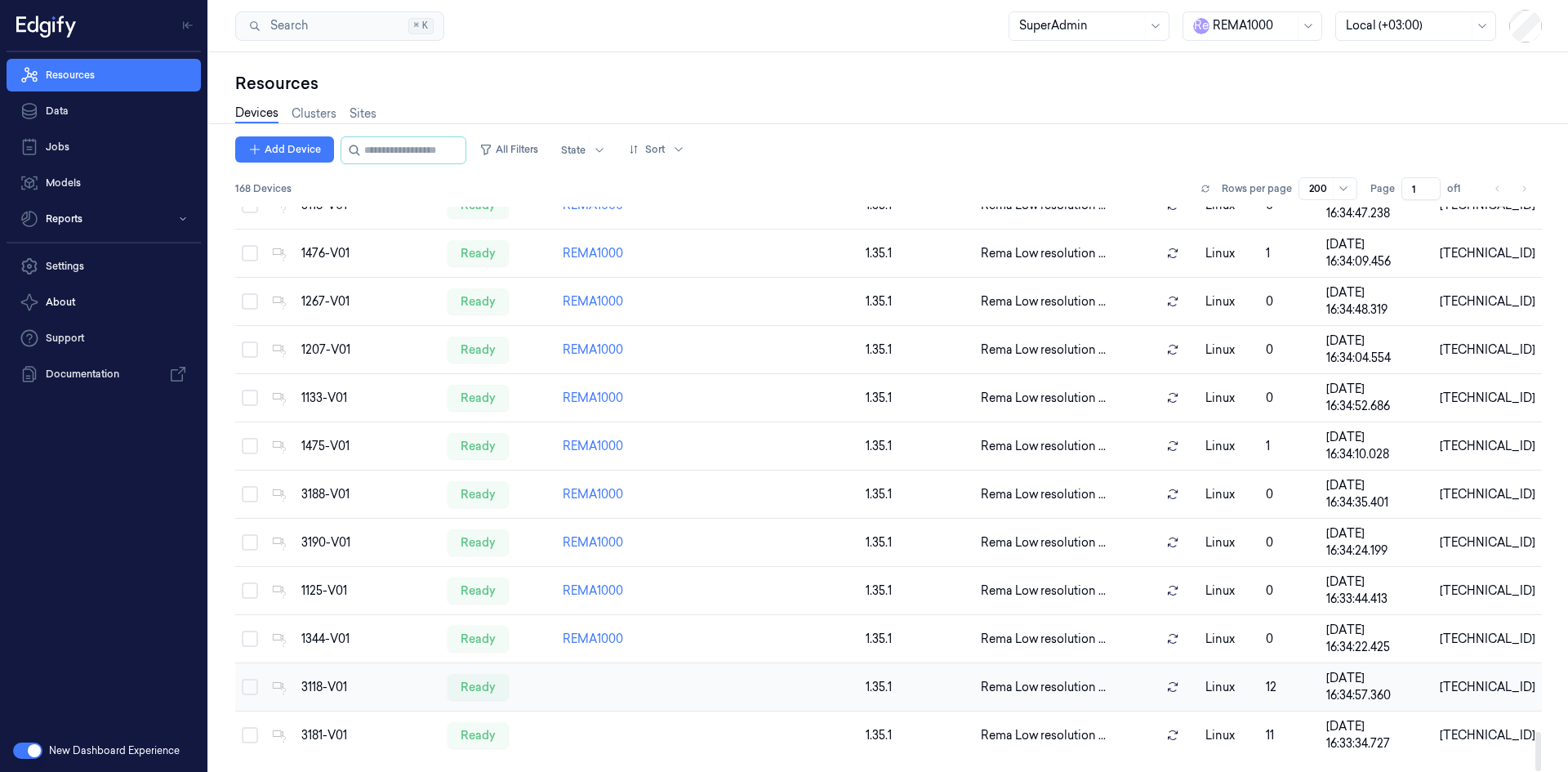
click at [252, 689] on button "Select row" at bounding box center [250, 686] width 16 height 16
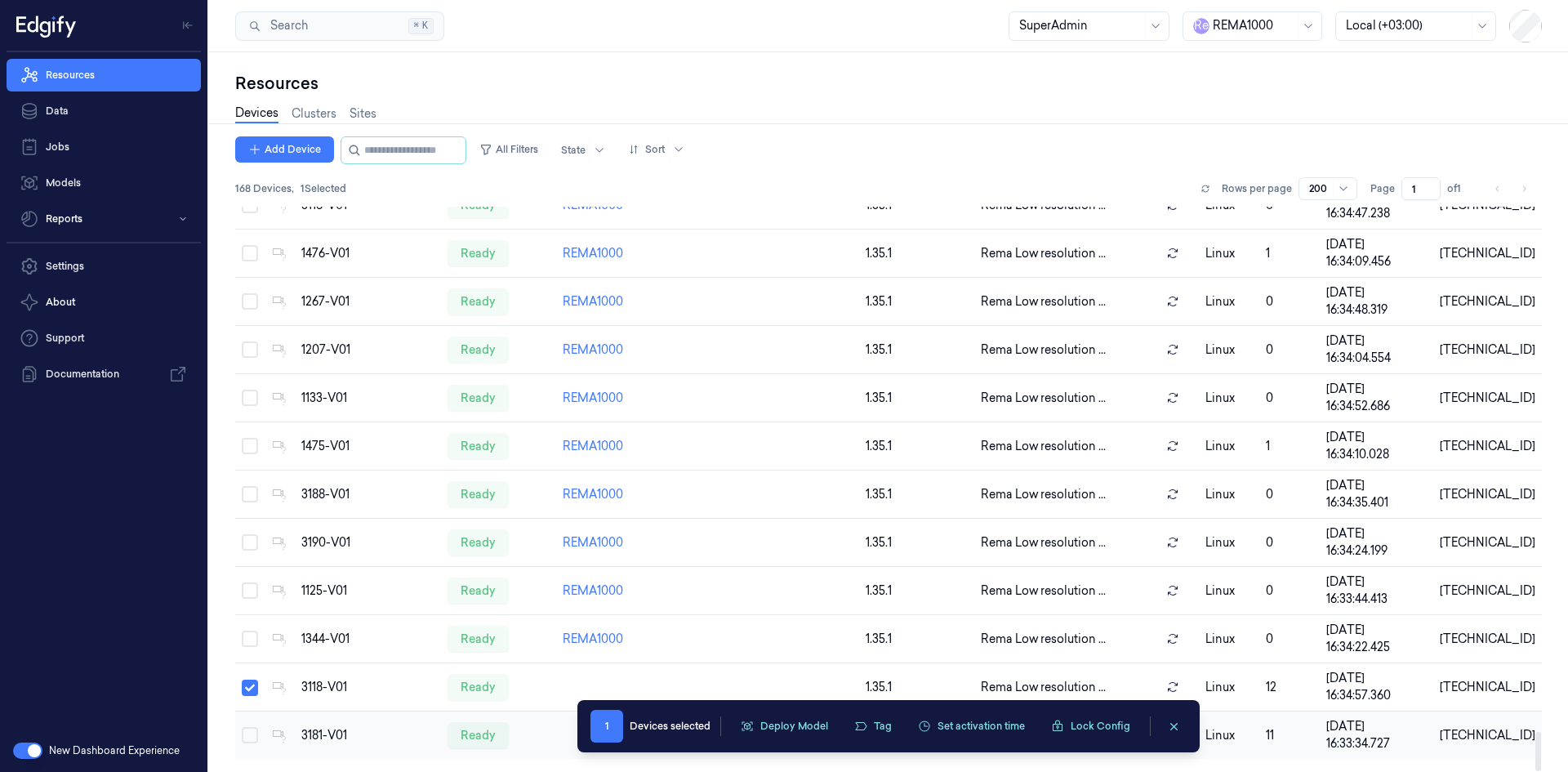
click at [247, 727] on td at bounding box center [250, 735] width 30 height 48
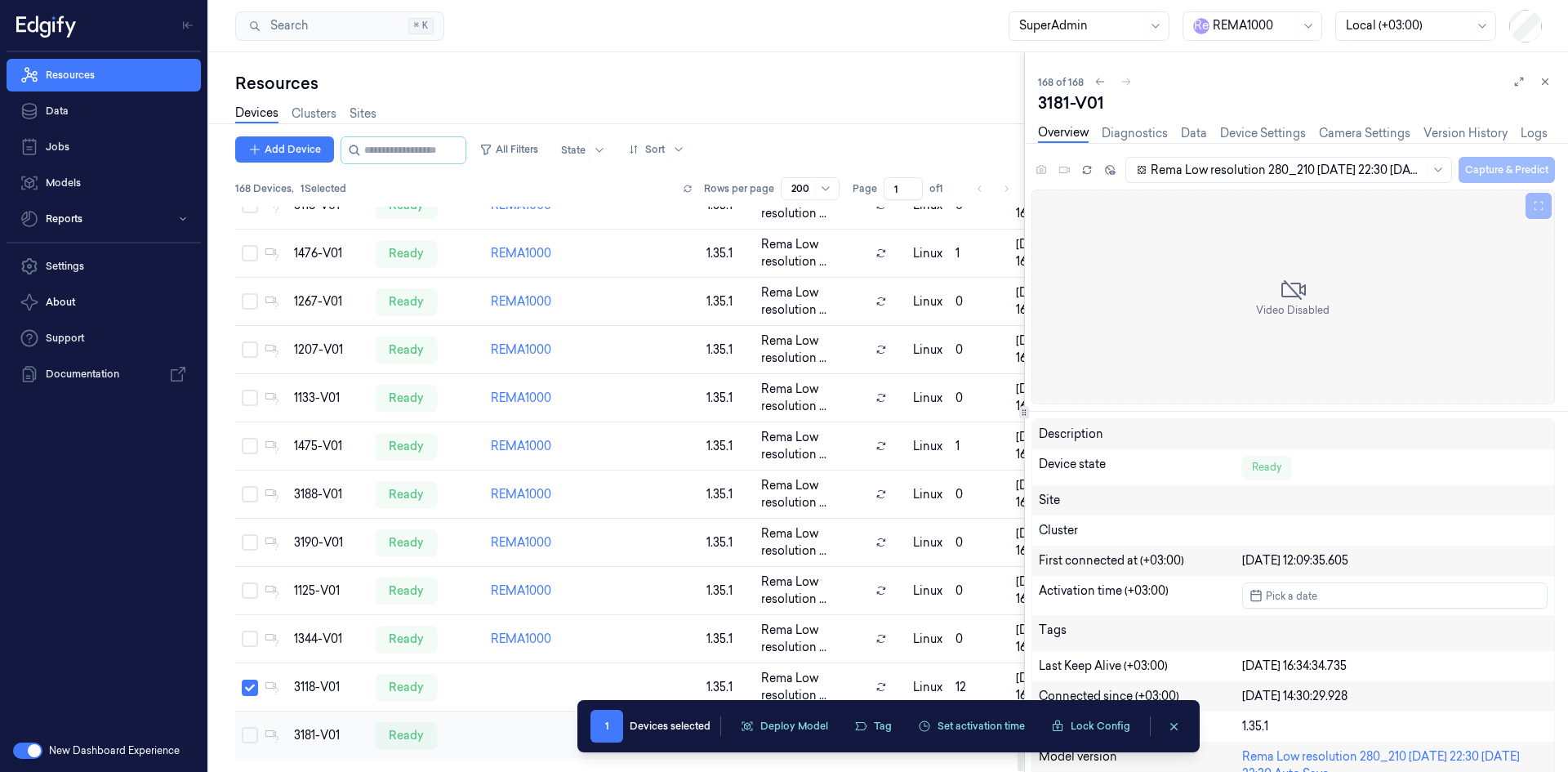
click at [247, 728] on button "Select row" at bounding box center [250, 734] width 16 height 16
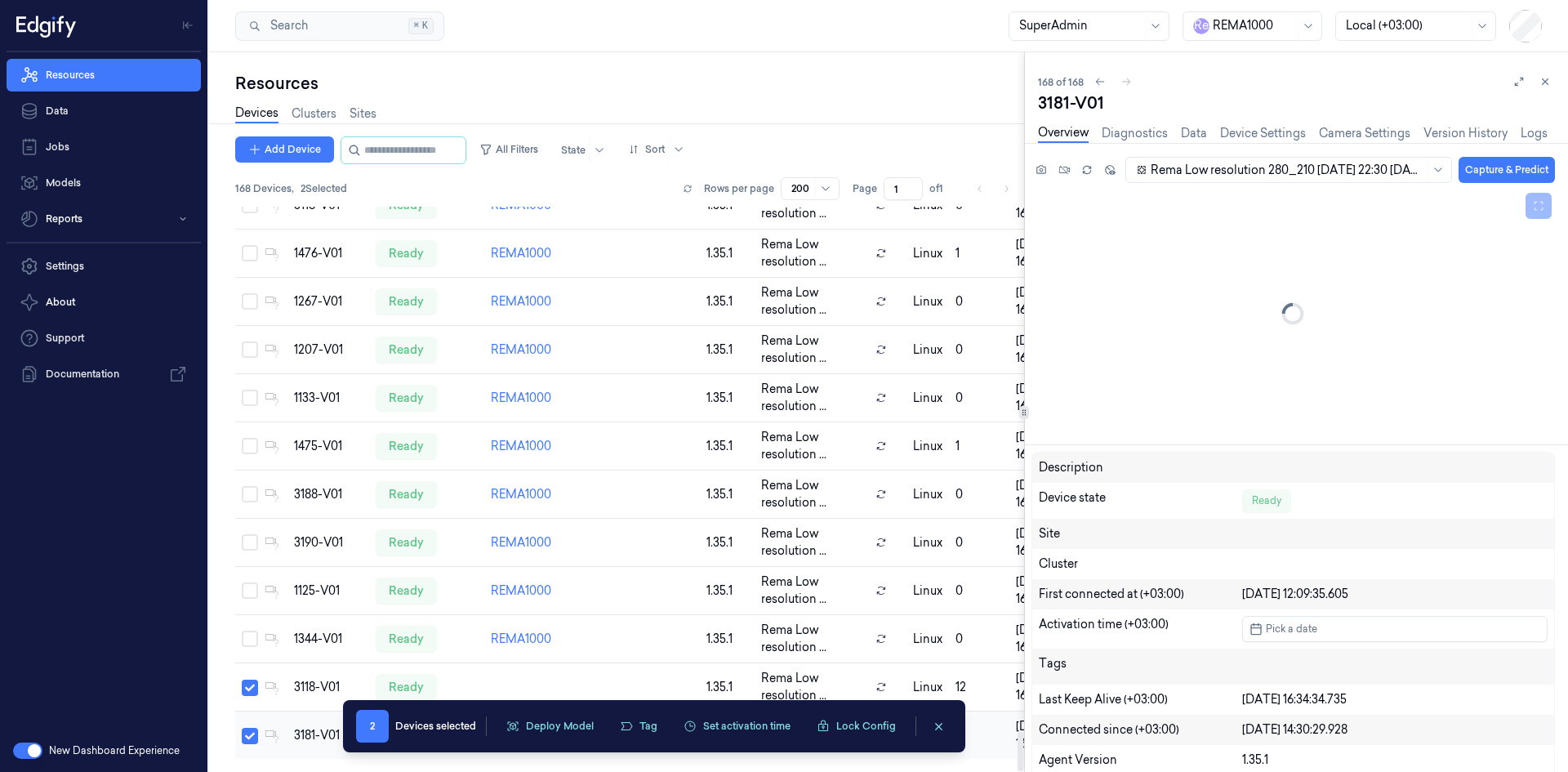
scroll to position [7635, 0]
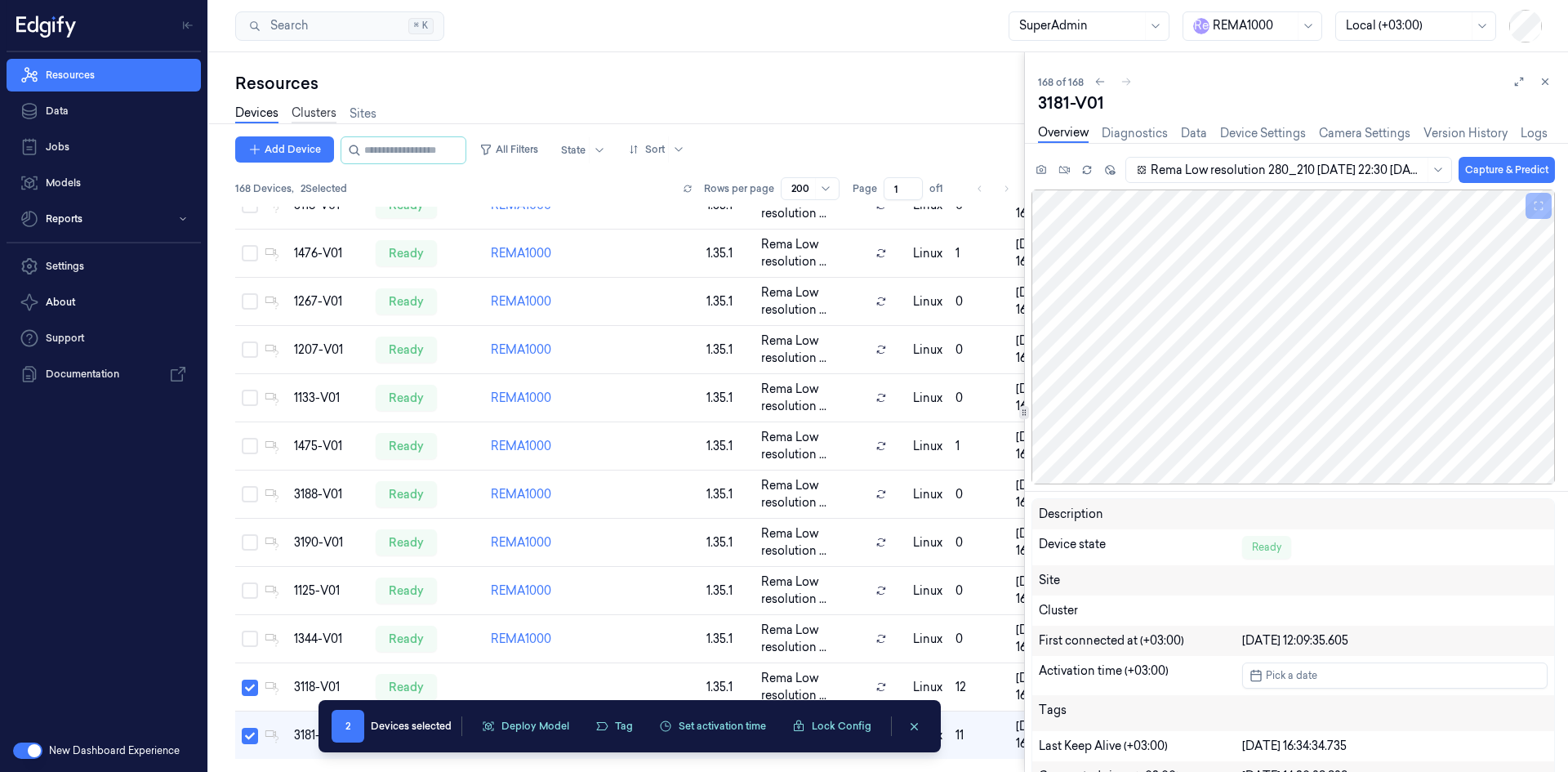
click at [299, 111] on link "Clusters" at bounding box center [314, 114] width 45 height 19
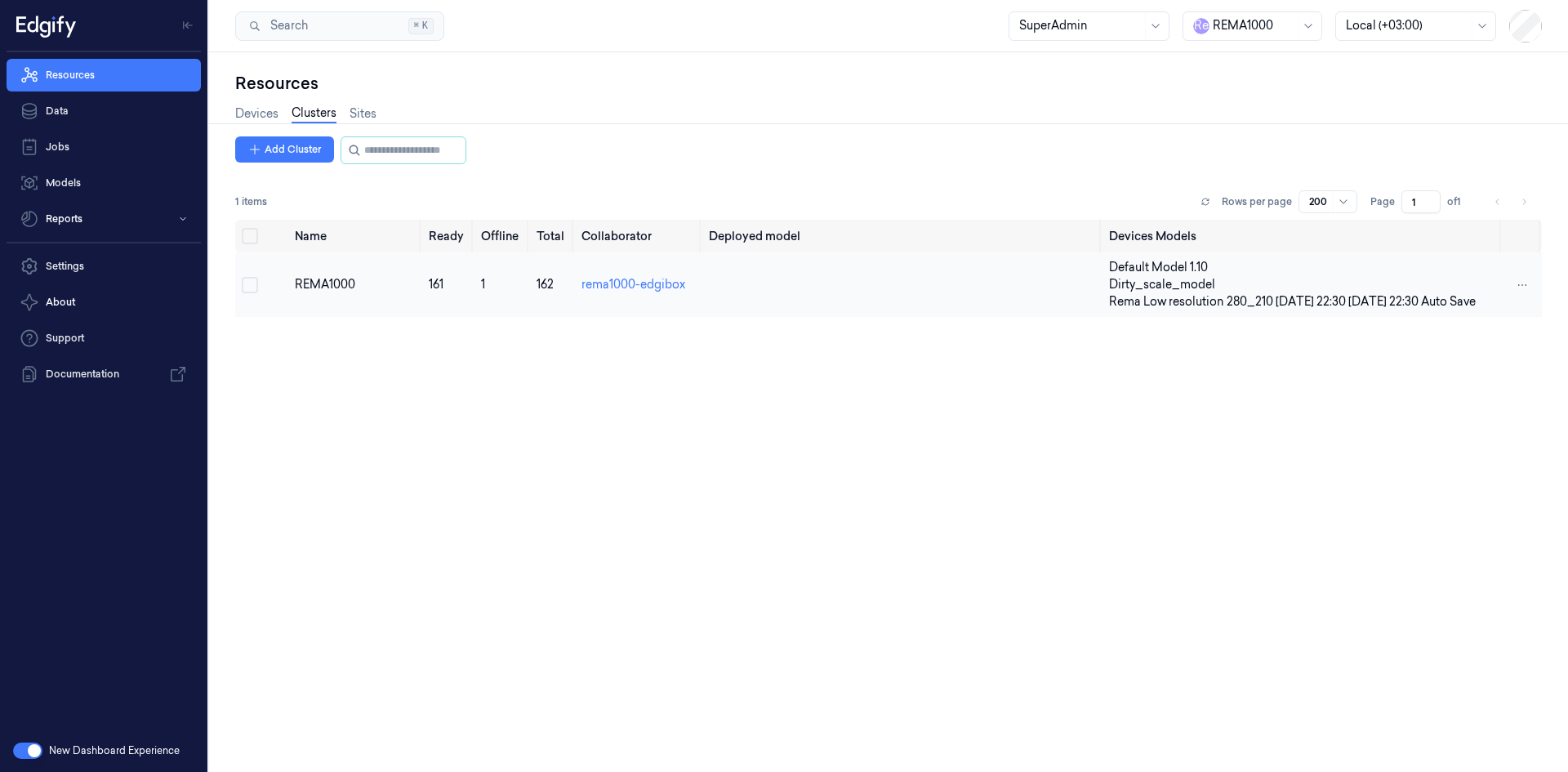
click at [276, 299] on td at bounding box center [262, 284] width 53 height 64
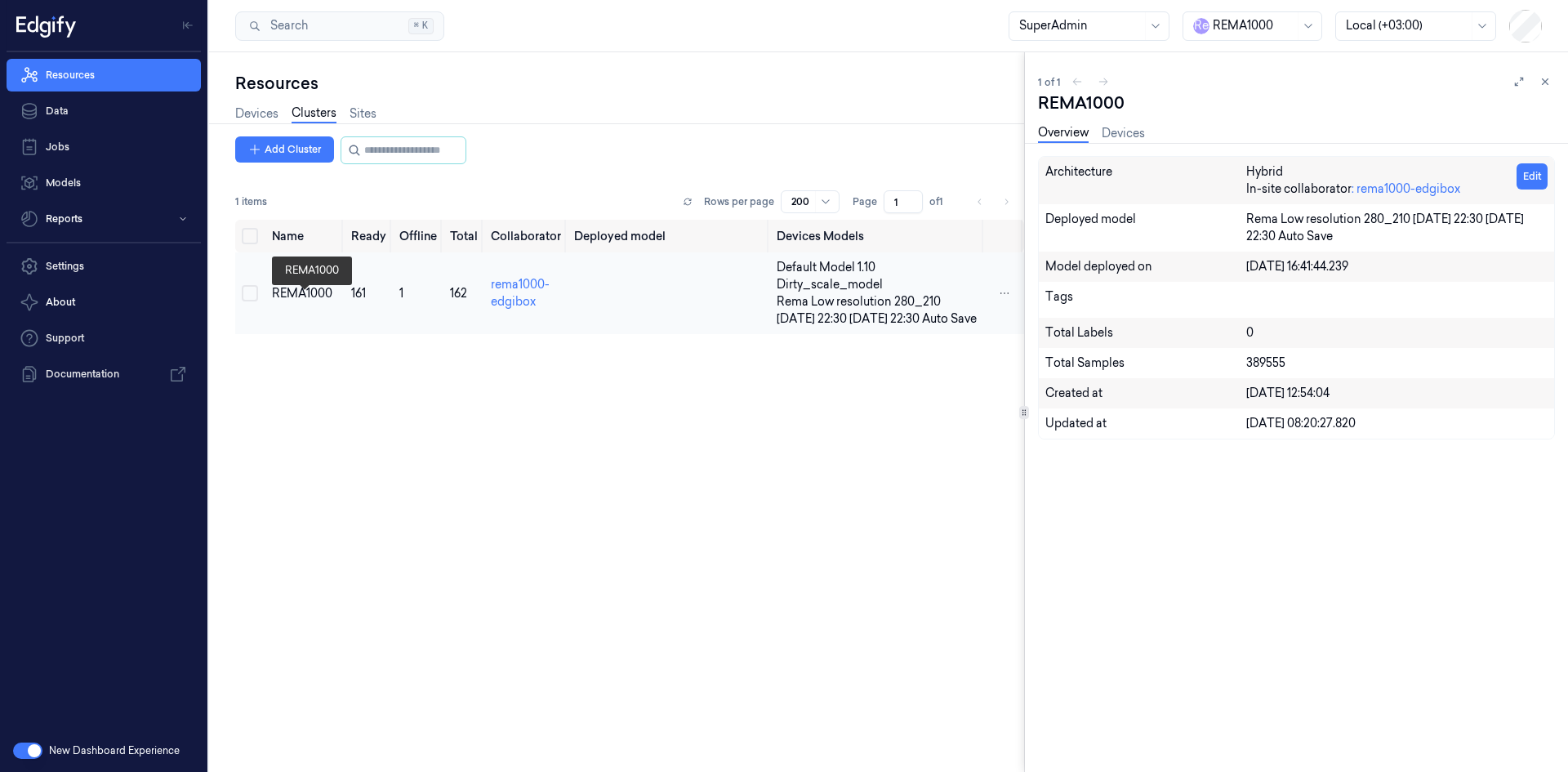
click at [276, 299] on div "REMA1000" at bounding box center [305, 293] width 66 height 17
click at [262, 299] on td at bounding box center [250, 293] width 30 height 81
click at [248, 299] on button "Select row" at bounding box center [250, 293] width 16 height 16
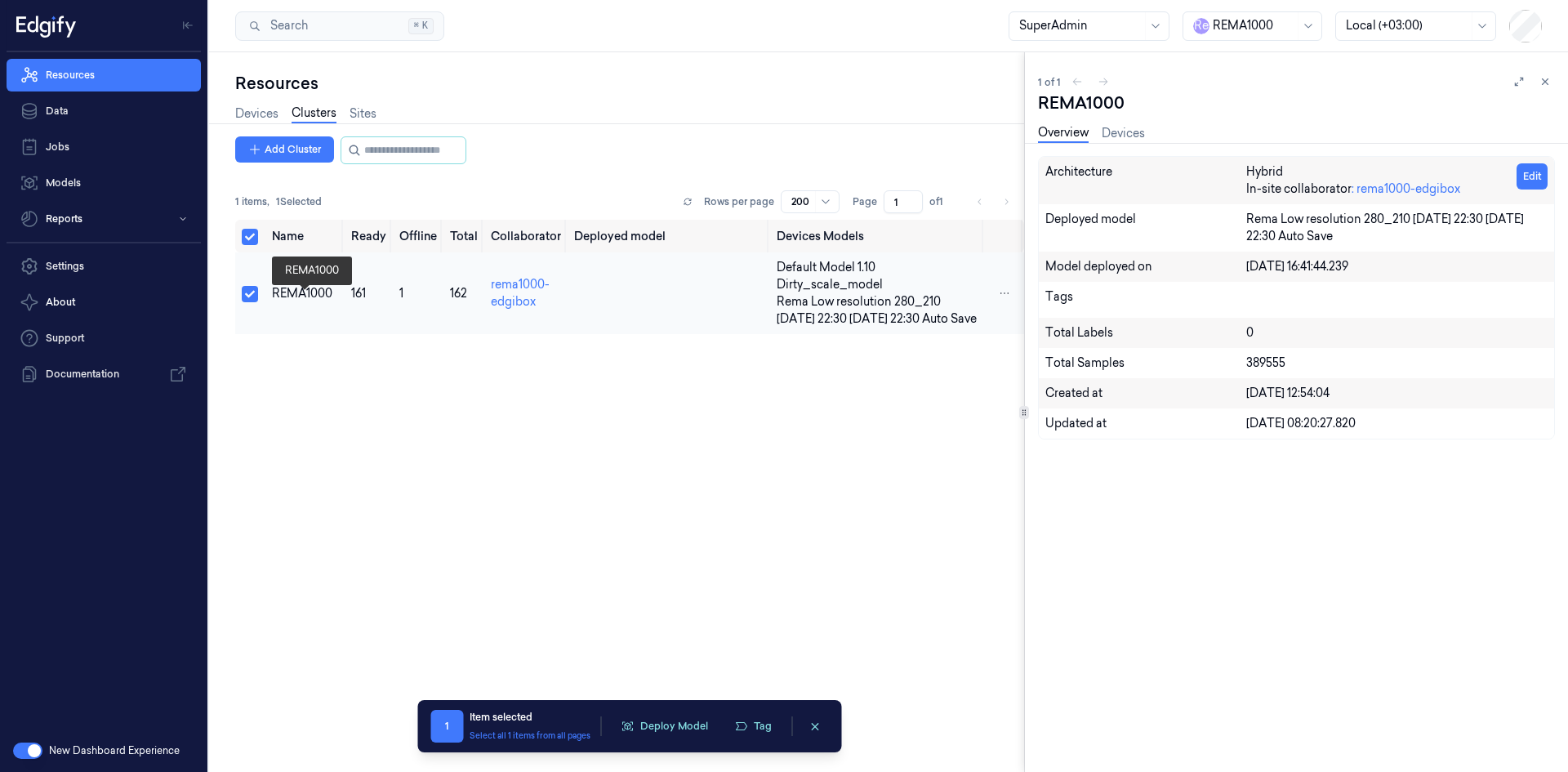
click at [321, 299] on div "REMA1000" at bounding box center [305, 293] width 66 height 17
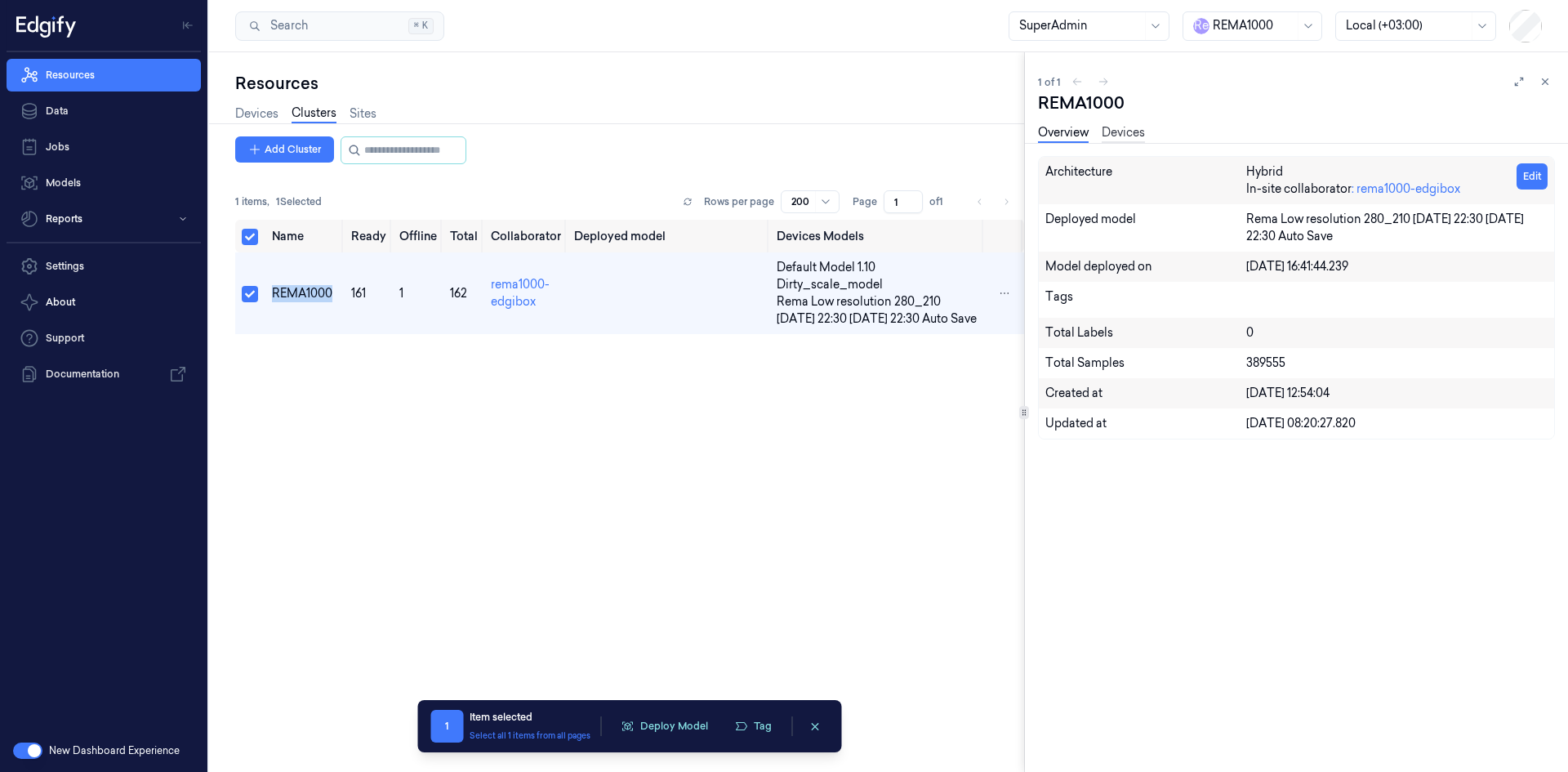
click at [1102, 136] on link "Devices" at bounding box center [1123, 134] width 43 height 19
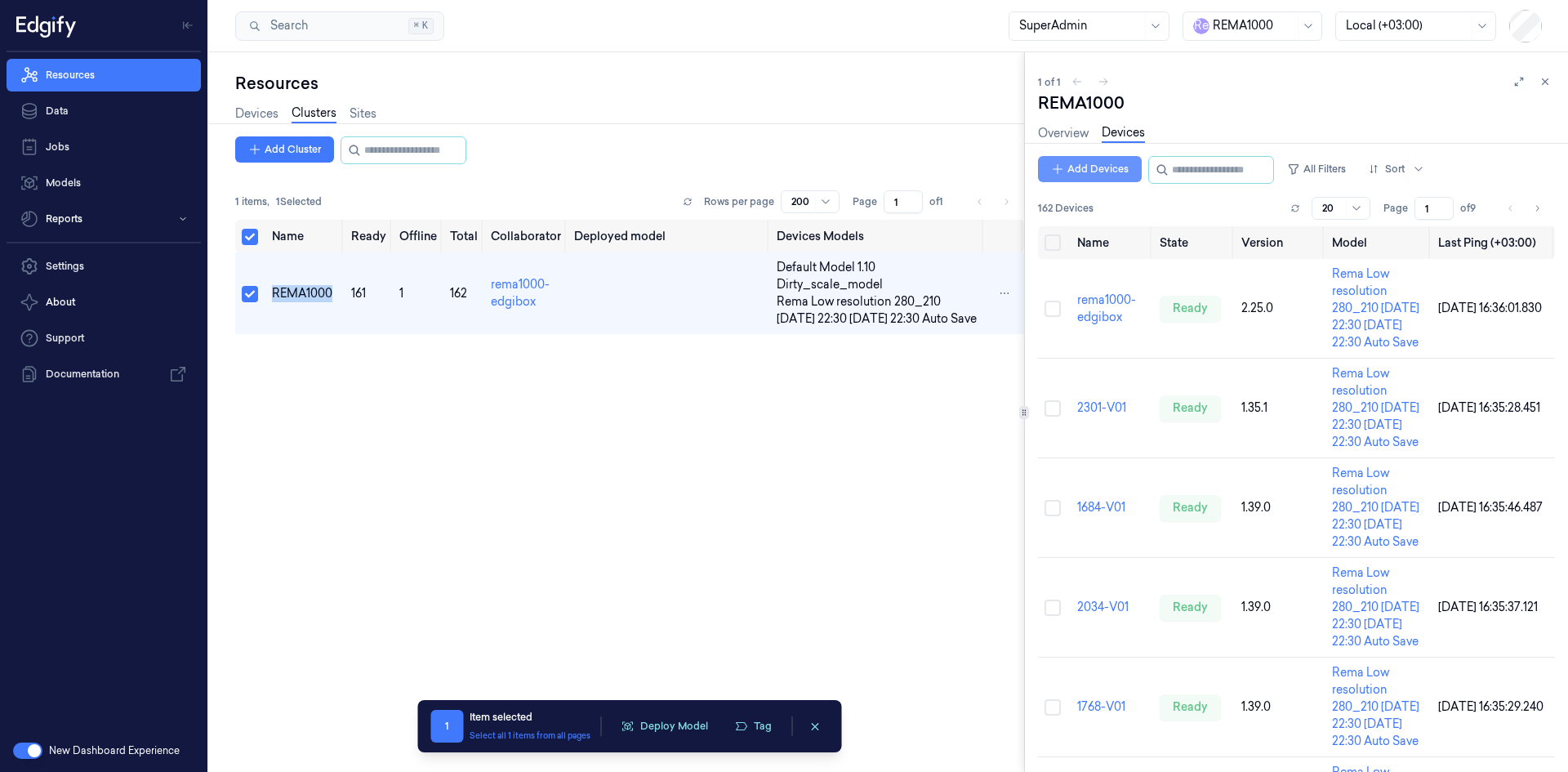
click at [1114, 166] on button "Add Devices" at bounding box center [1089, 169] width 104 height 26
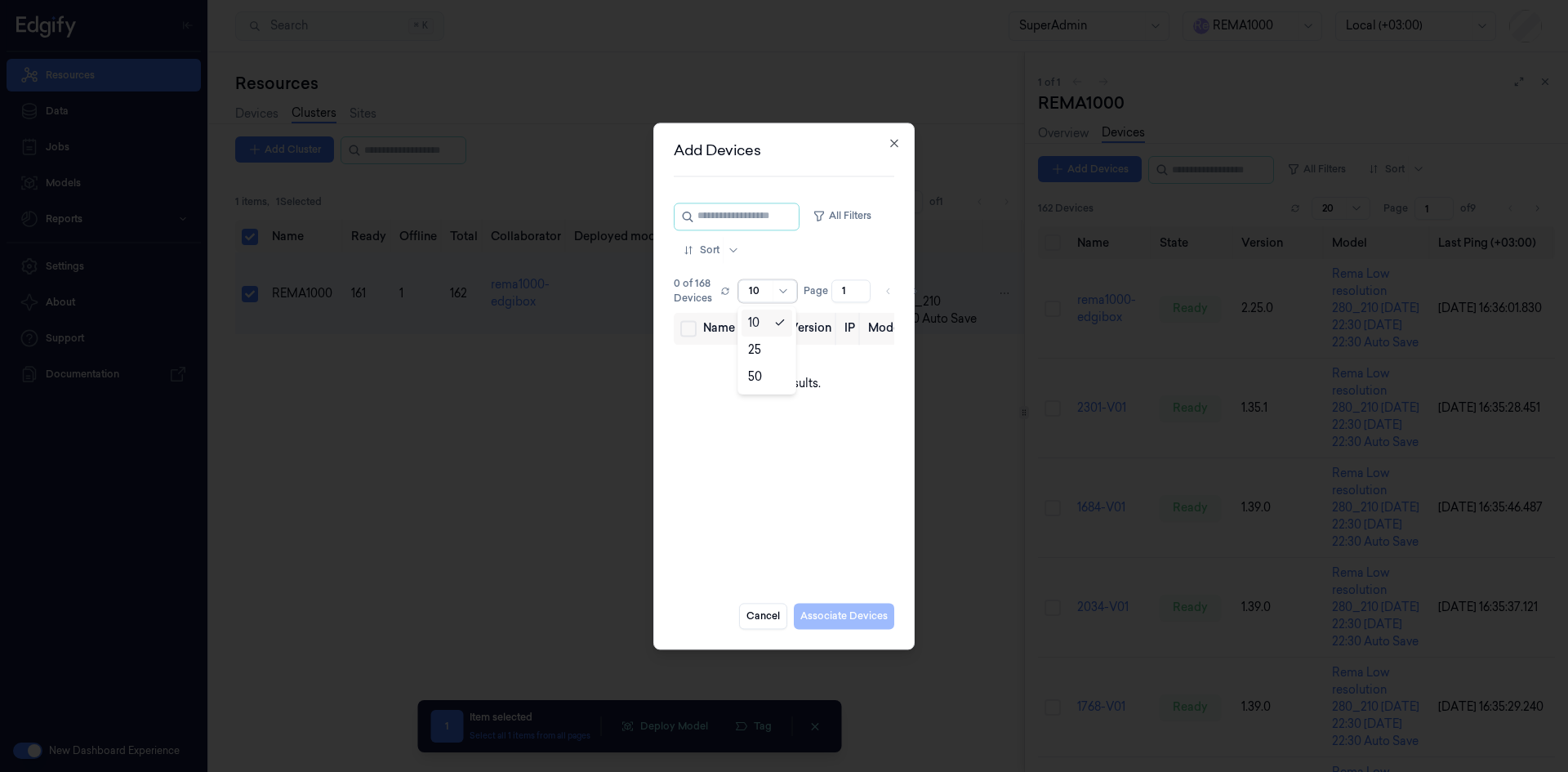
click at [779, 280] on div at bounding box center [783, 291] width 21 height 21
click at [758, 378] on div "50" at bounding box center [755, 377] width 14 height 17
click at [769, 375] on td "No results." at bounding box center [791, 383] width 236 height 78
click at [896, 145] on icon "button" at bounding box center [894, 142] width 13 height 13
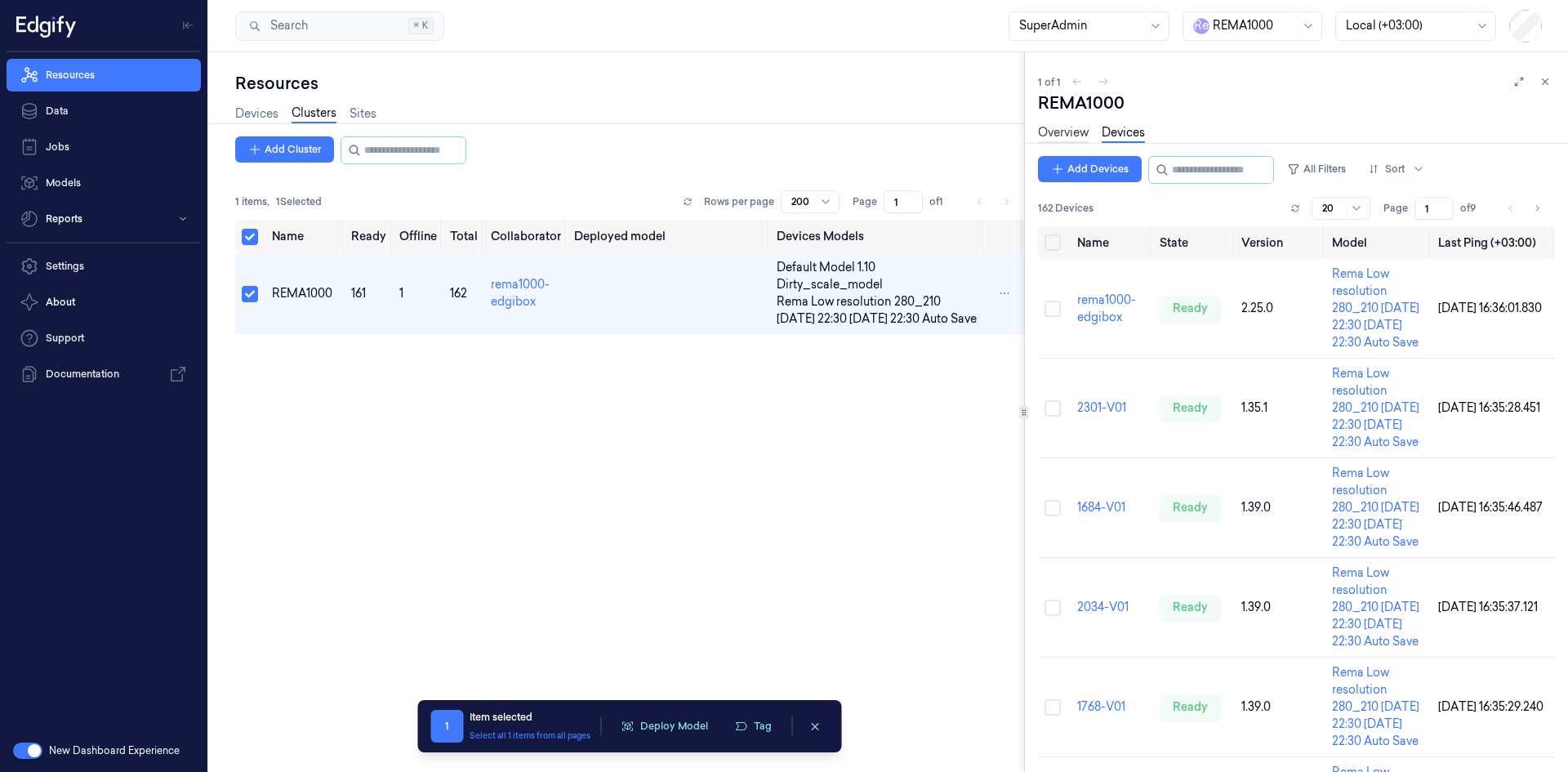
click at [1055, 130] on link "Overview" at bounding box center [1063, 134] width 51 height 19
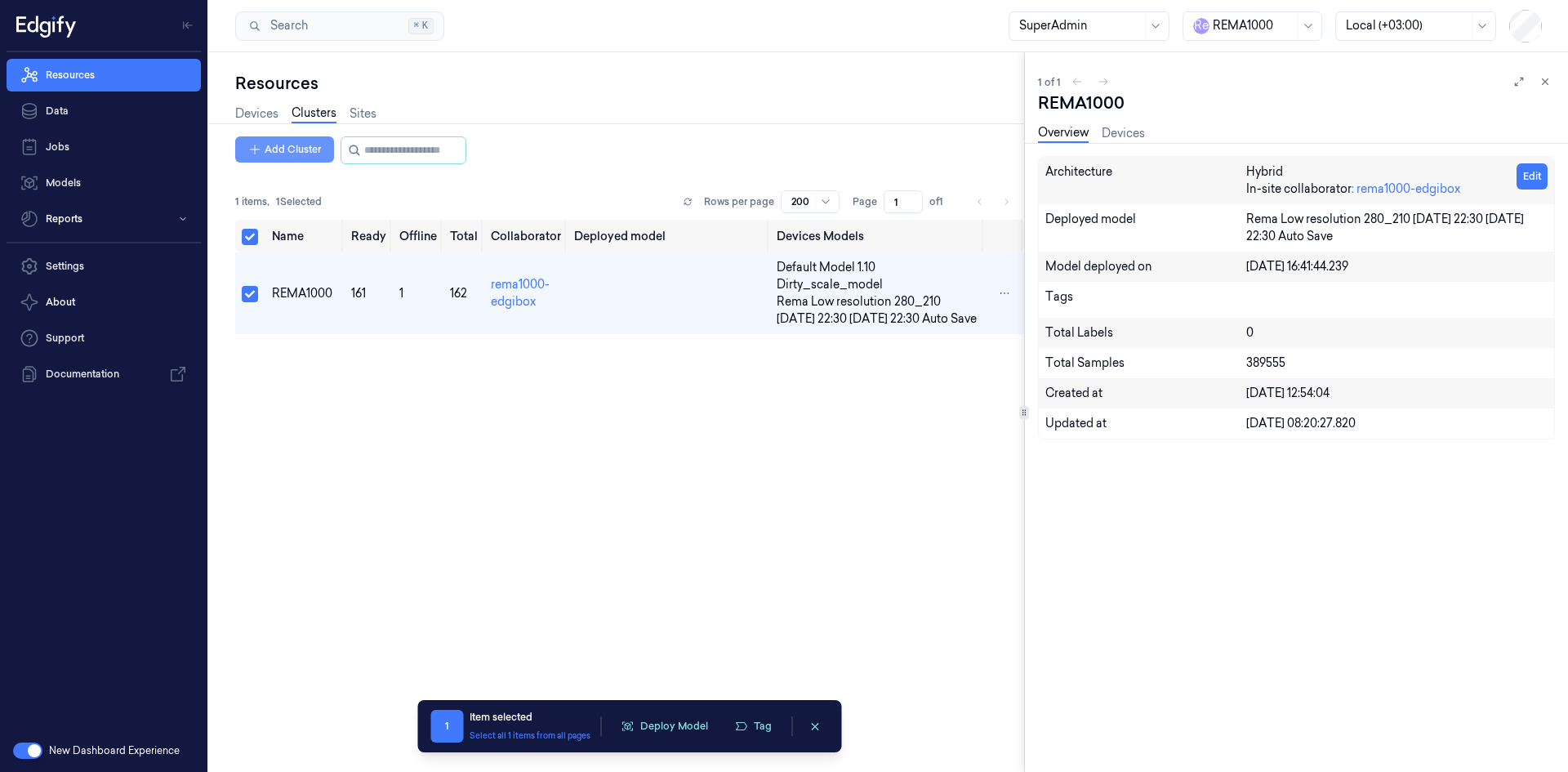
click at [280, 150] on button "Add Cluster" at bounding box center [284, 149] width 99 height 26
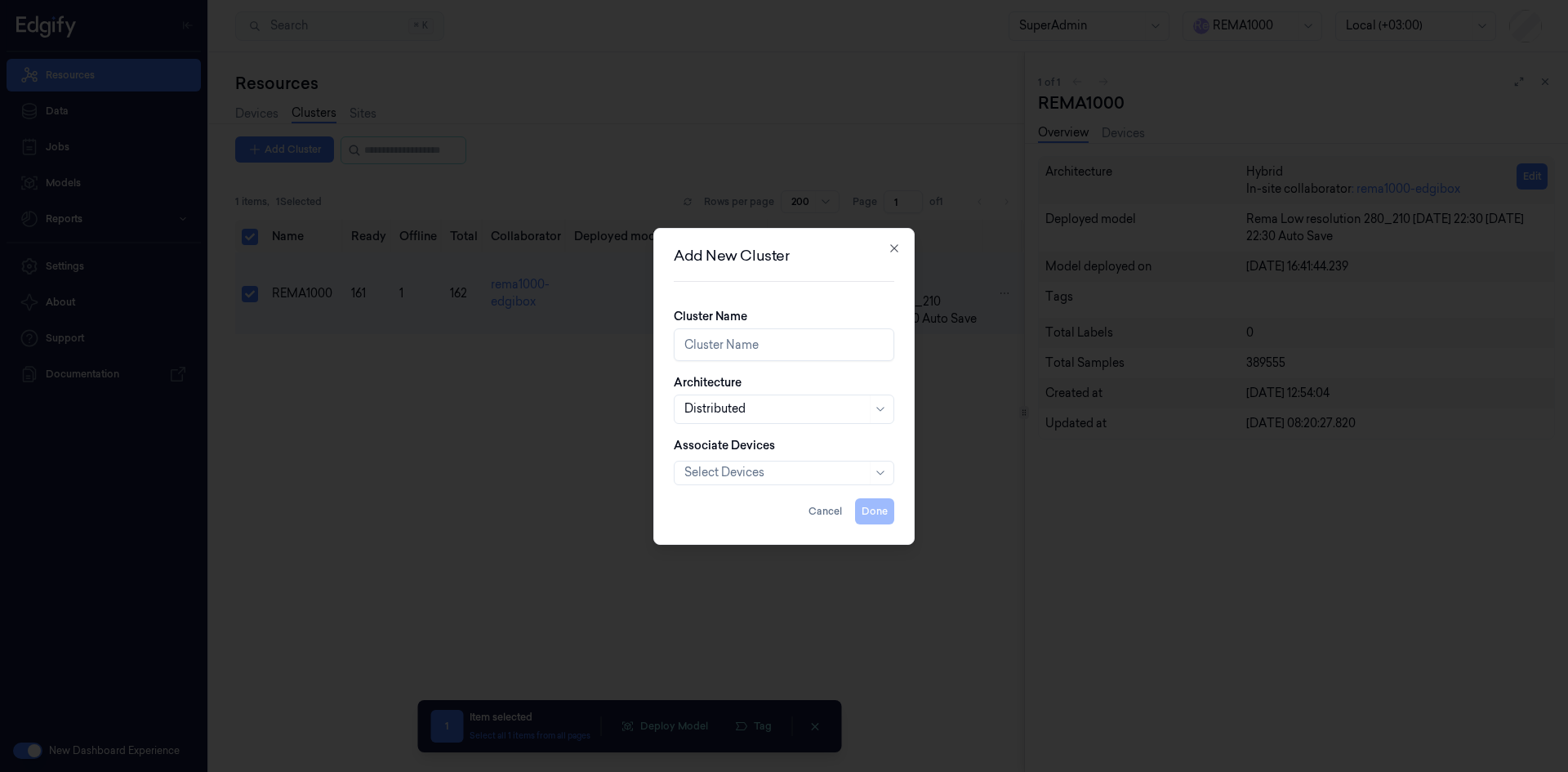
click at [893, 240] on div "Add New Cluster Cluster Name Architecture Distributed Associate Devices Select …" at bounding box center [784, 386] width 262 height 317
click at [895, 247] on icon "button" at bounding box center [894, 248] width 8 height 8
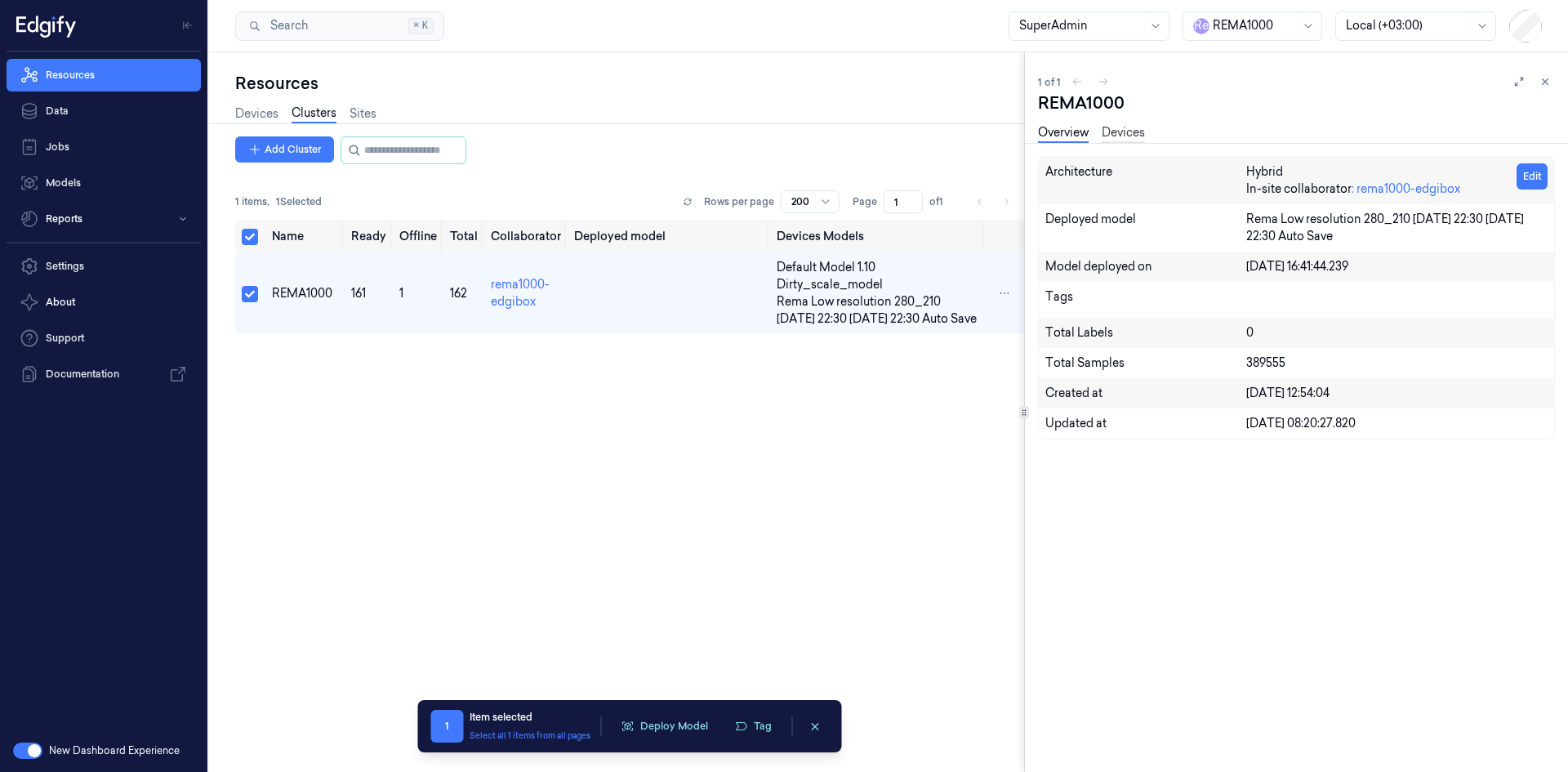
click at [1114, 136] on link "Devices" at bounding box center [1123, 134] width 43 height 19
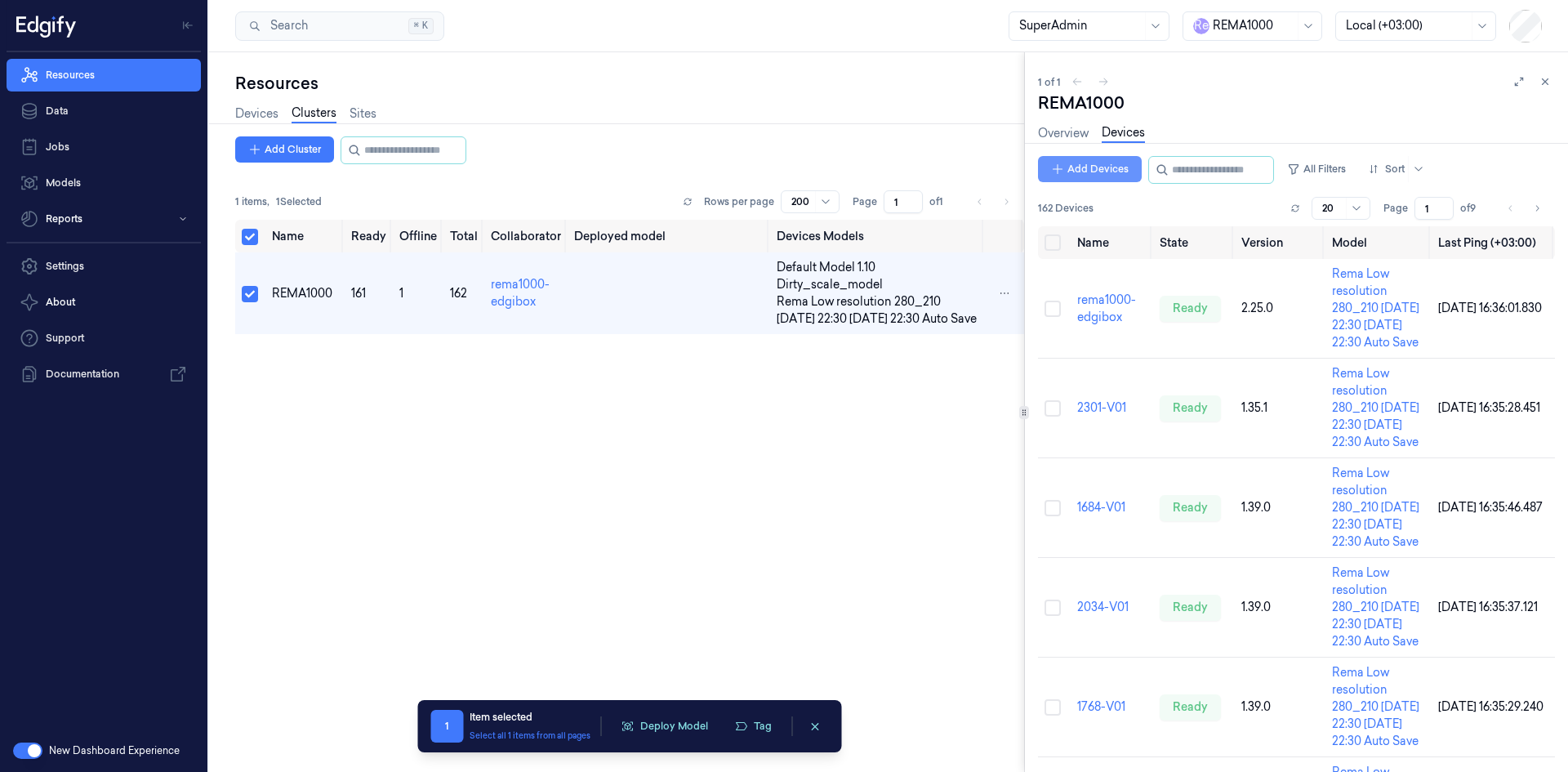
click at [1083, 161] on button "Add Devices" at bounding box center [1089, 169] width 104 height 26
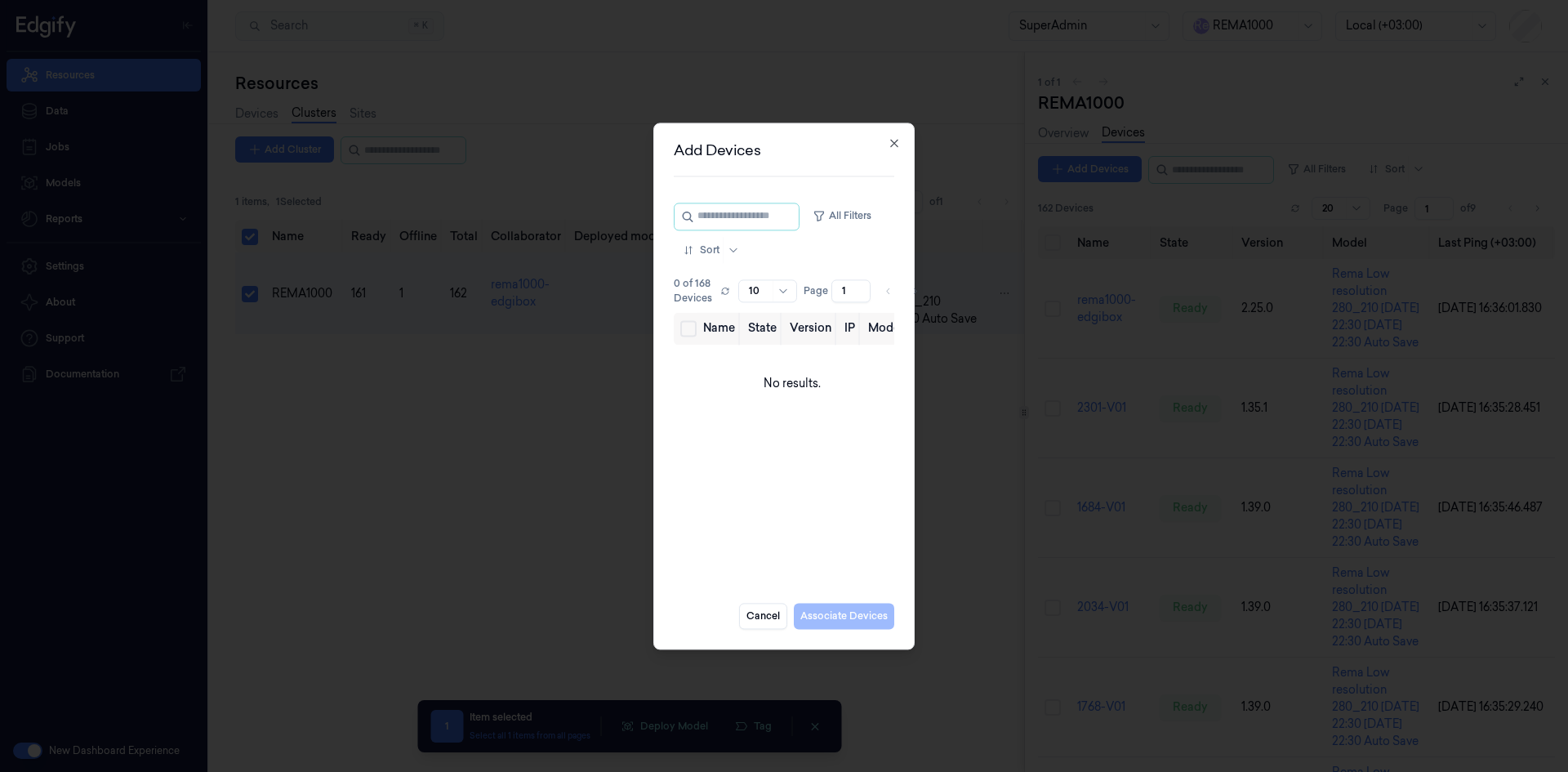
click at [605, 405] on div at bounding box center [784, 386] width 1568 height 772
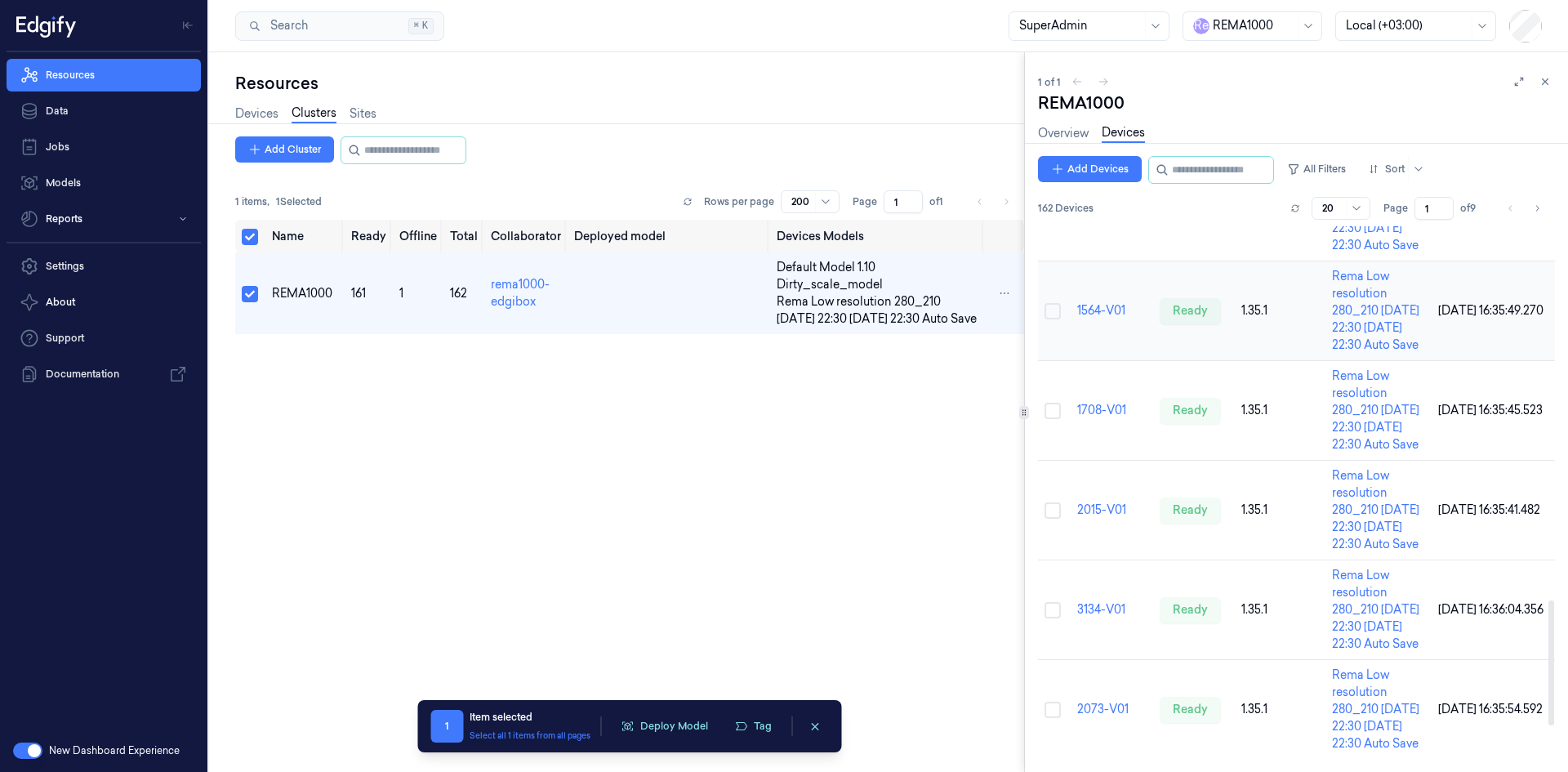
scroll to position [1835, 0]
click at [1537, 207] on icon "Go to next page" at bounding box center [1538, 208] width 3 height 6
type input "2"
click at [1517, 84] on icon at bounding box center [1518, 81] width 11 height 11
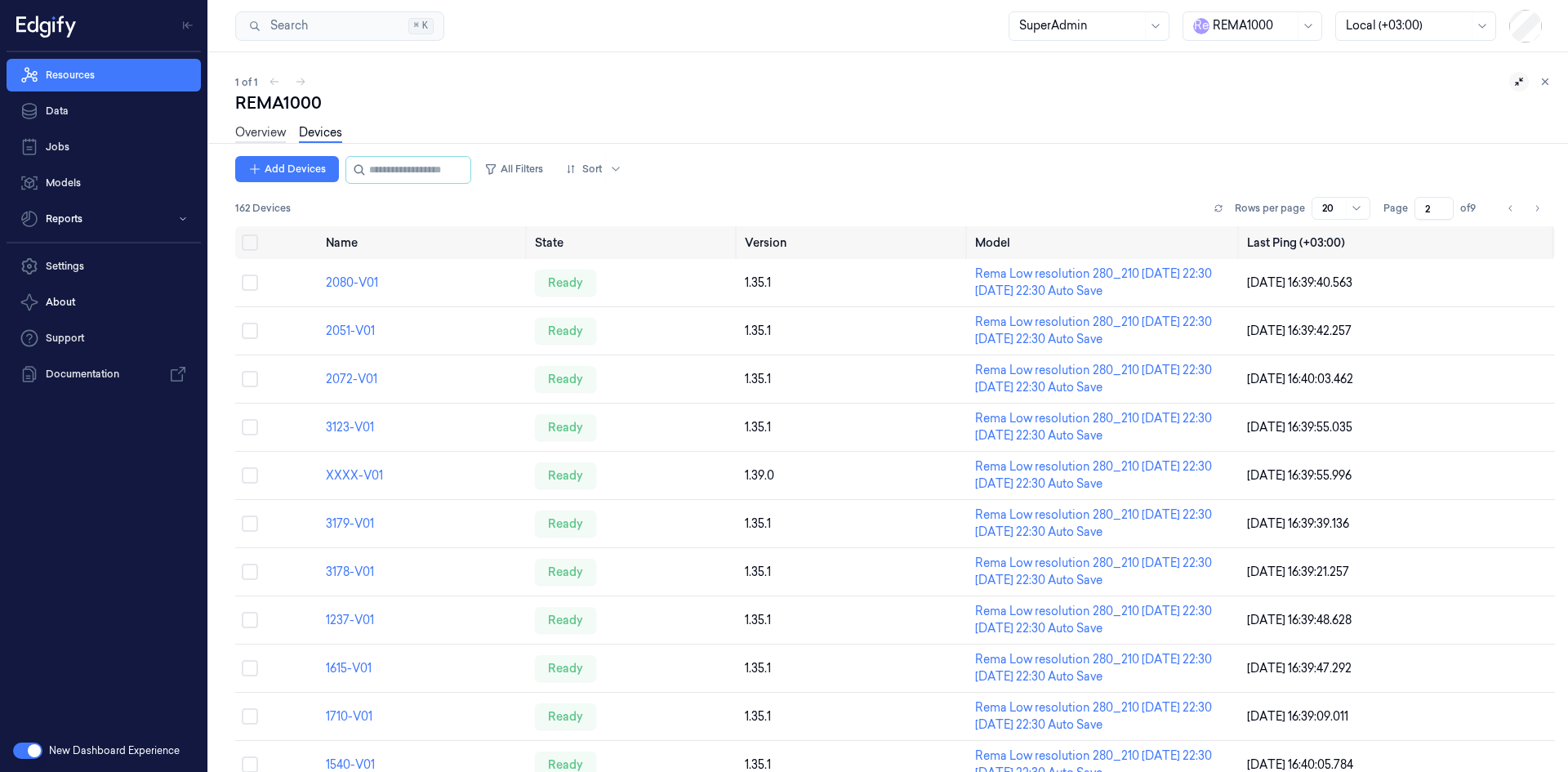
click at [268, 137] on link "Overview" at bounding box center [260, 134] width 51 height 19
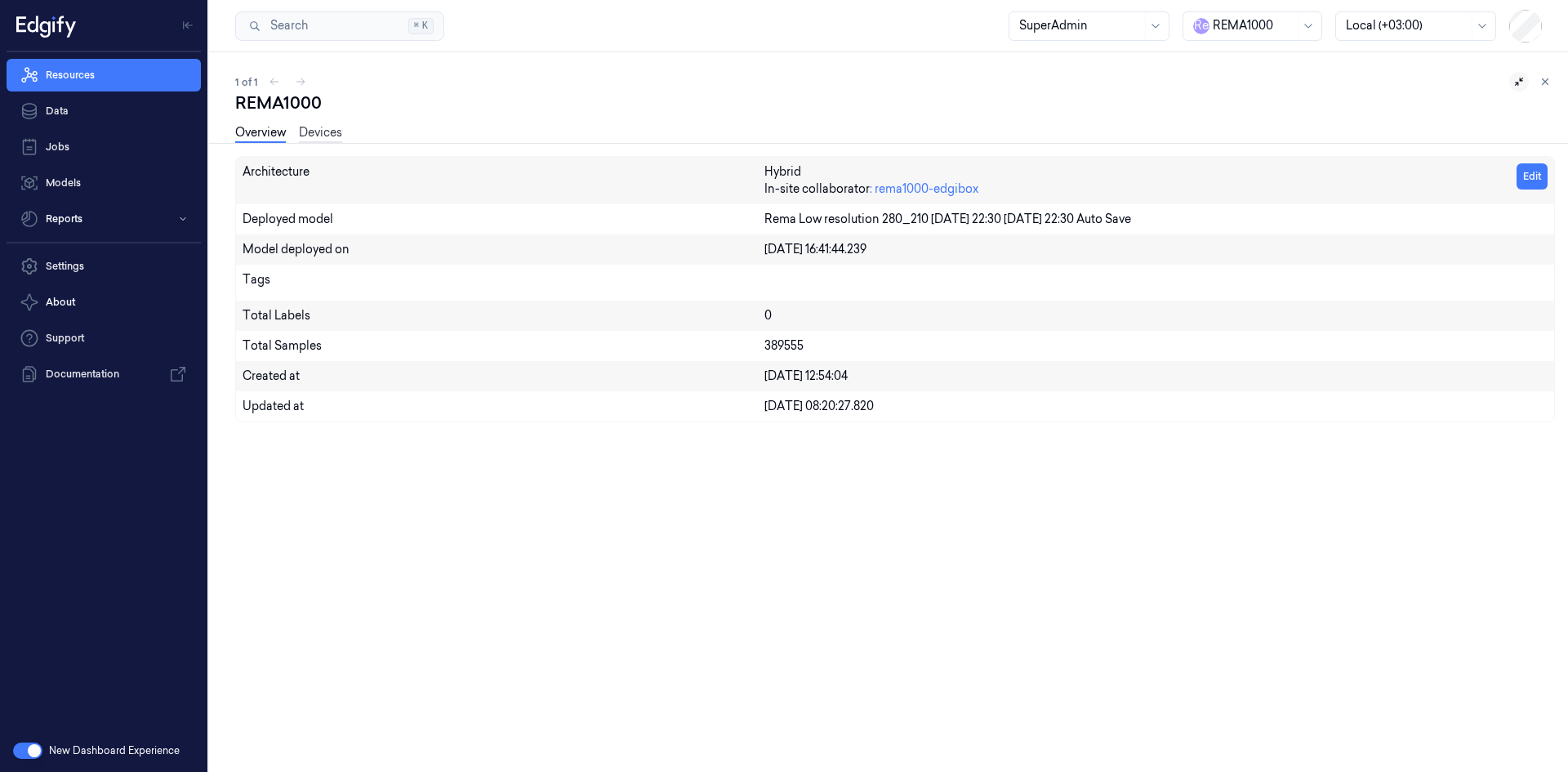
click at [311, 138] on link "Devices" at bounding box center [320, 134] width 43 height 19
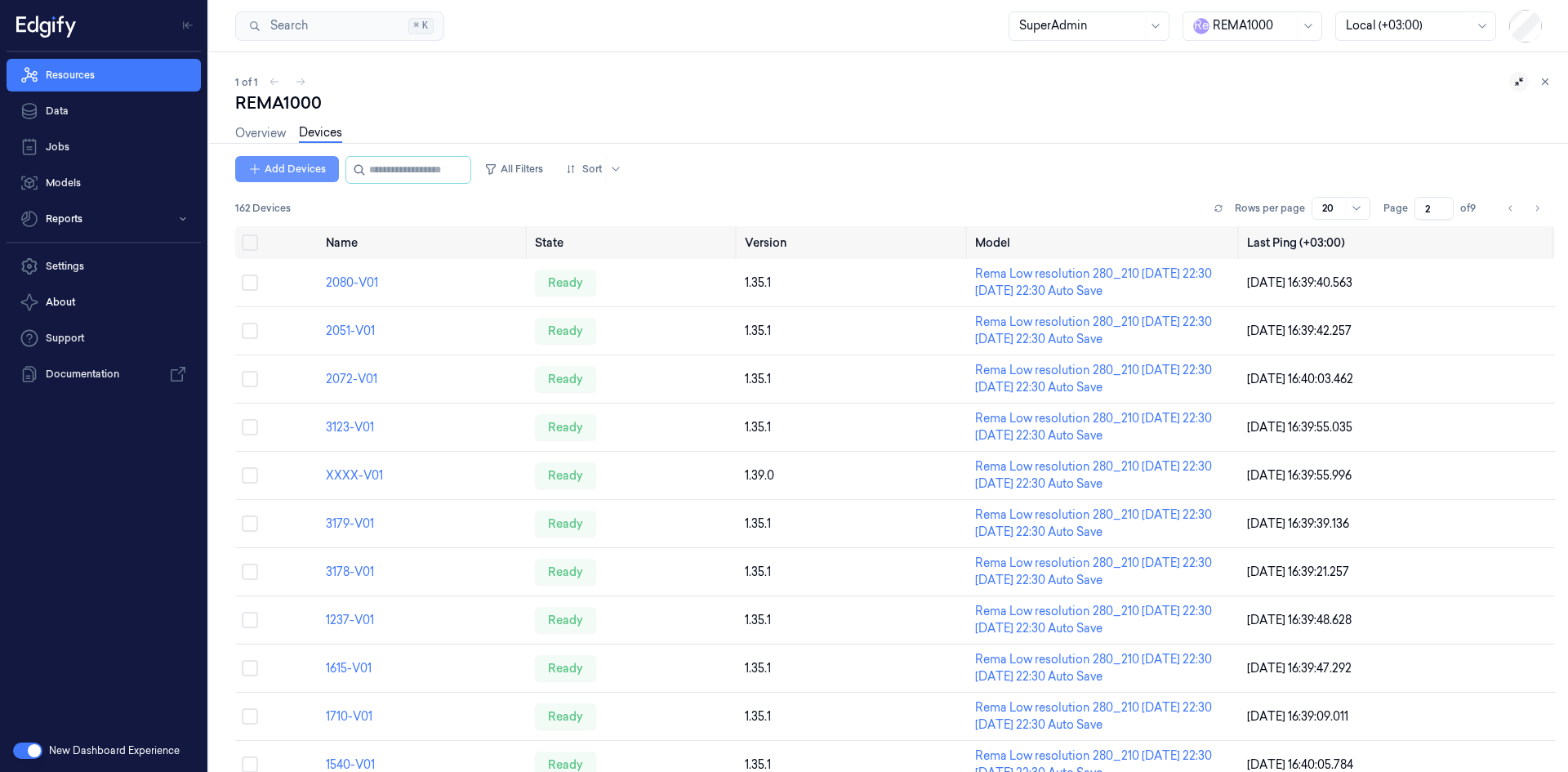
click at [287, 167] on button "Add Devices" at bounding box center [286, 169] width 104 height 26
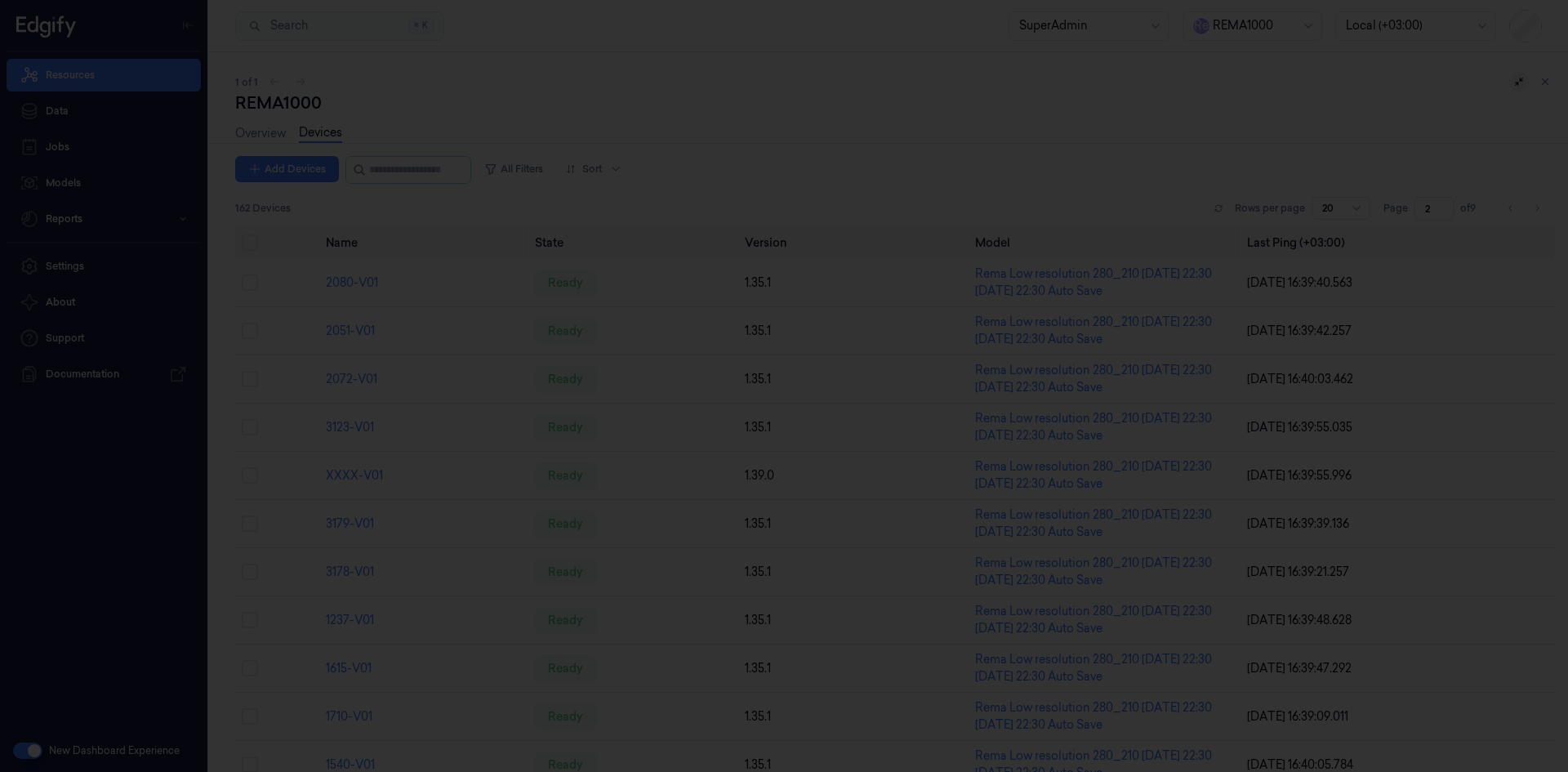
click at [594, 208] on div at bounding box center [784, 386] width 1568 height 772
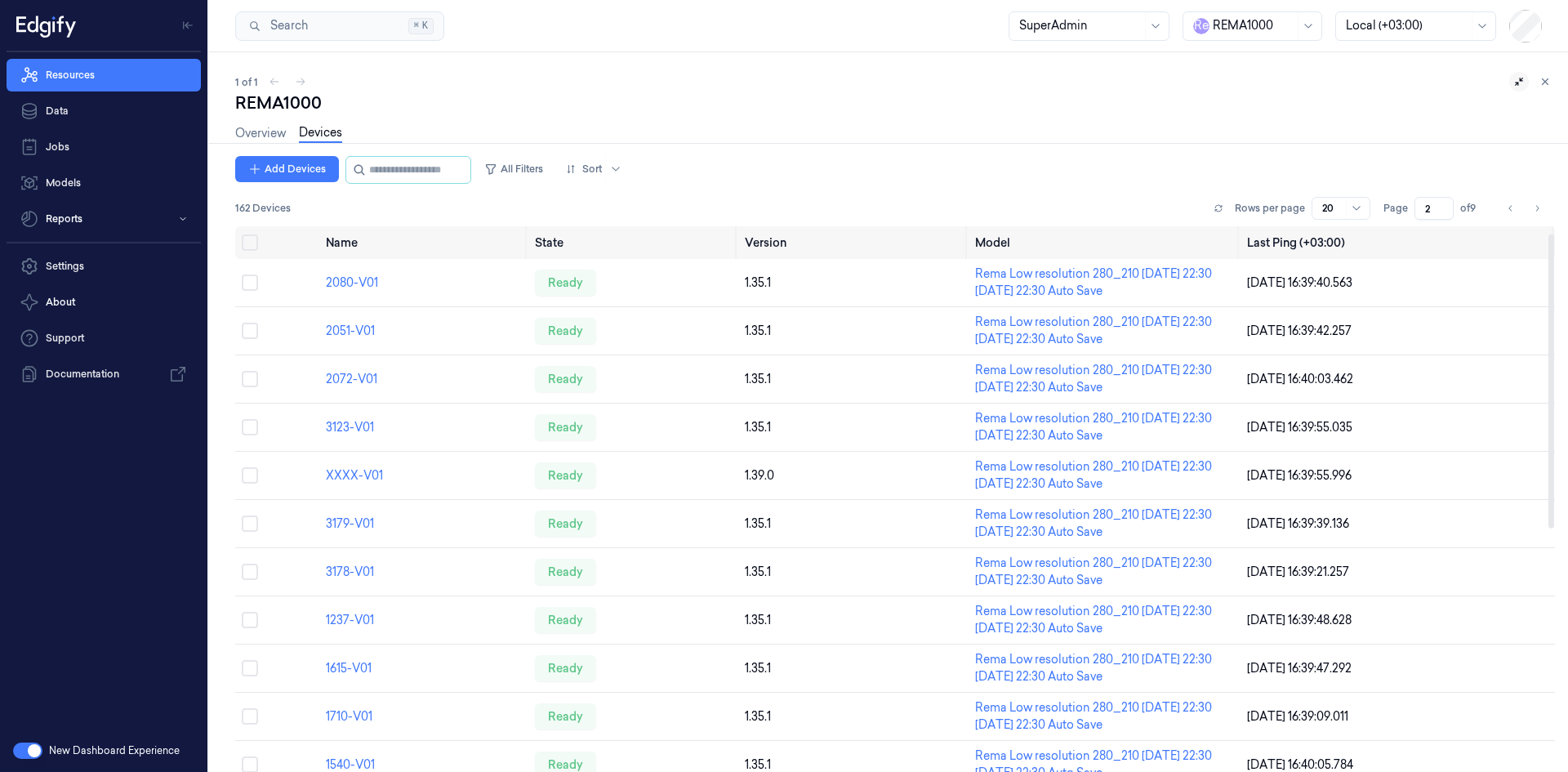
scroll to position [463, 0]
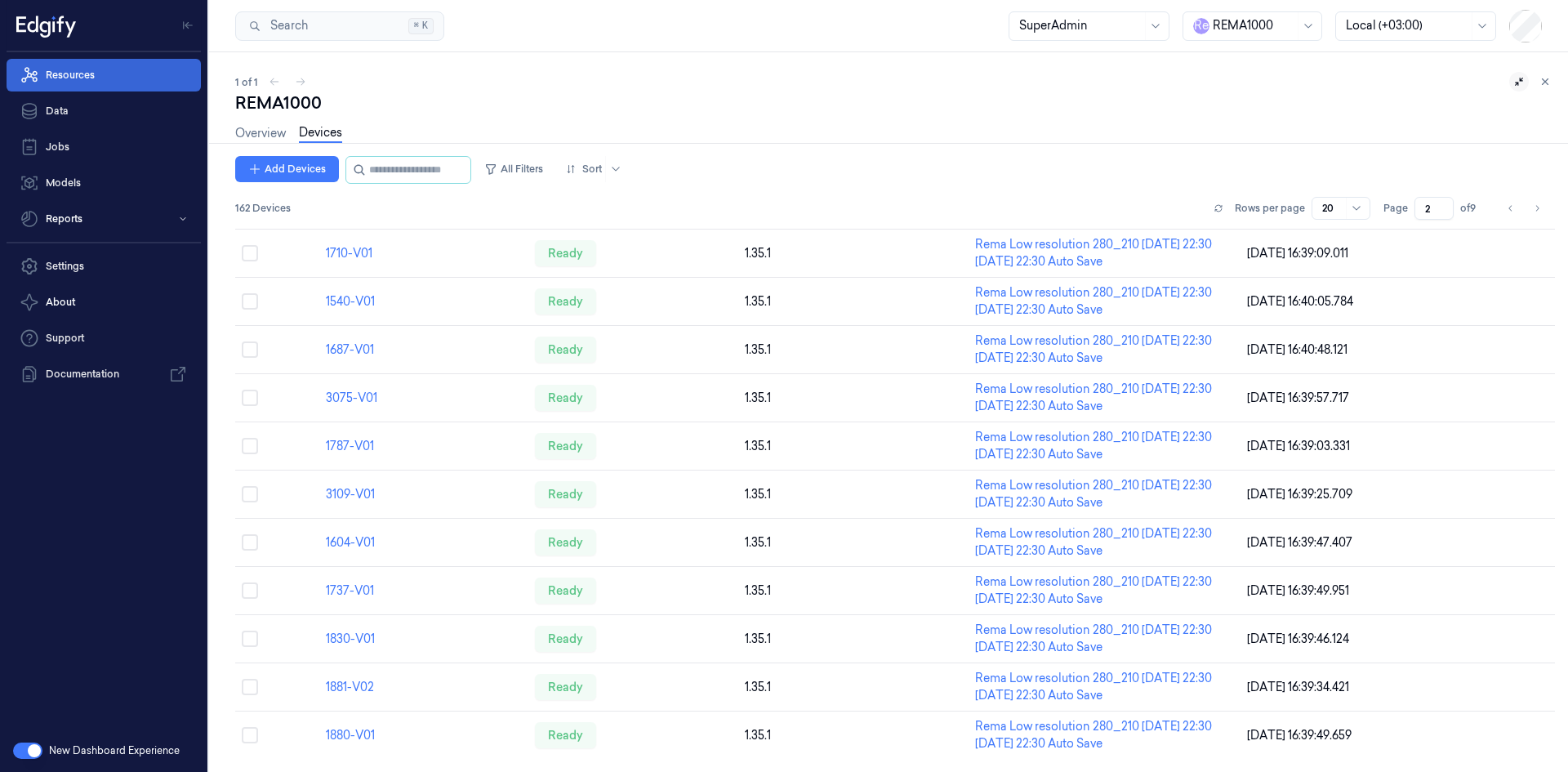
click at [97, 76] on link "Resources" at bounding box center [104, 75] width 195 height 33
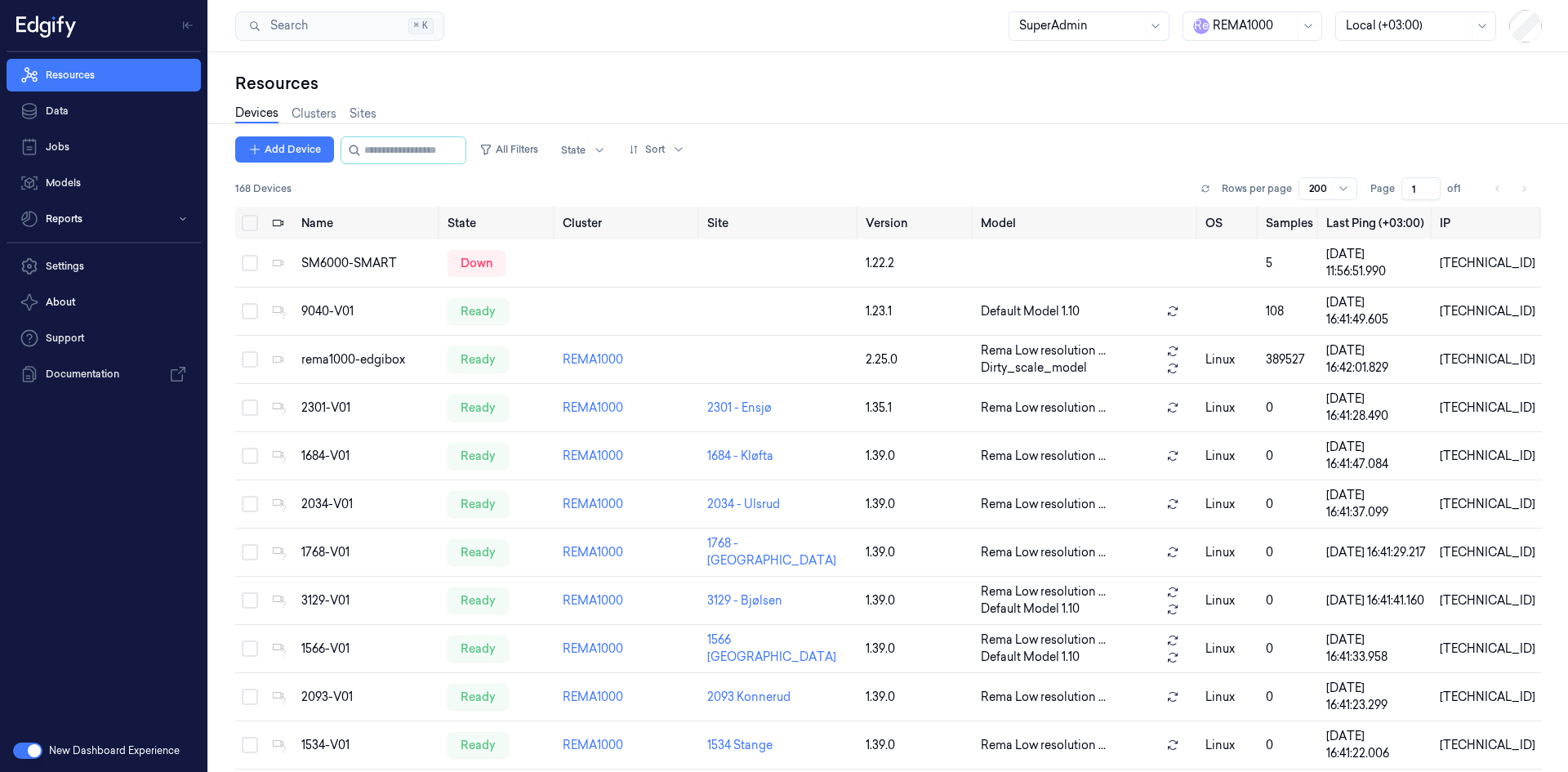
drag, startPoint x: 1542, startPoint y: 219, endPoint x: 1593, endPoint y: 591, distance: 375.5
click at [1567, 591] on html "Resources Data Jobs Models Reports Settings About Support Documentation New Das…" at bounding box center [784, 386] width 1568 height 772
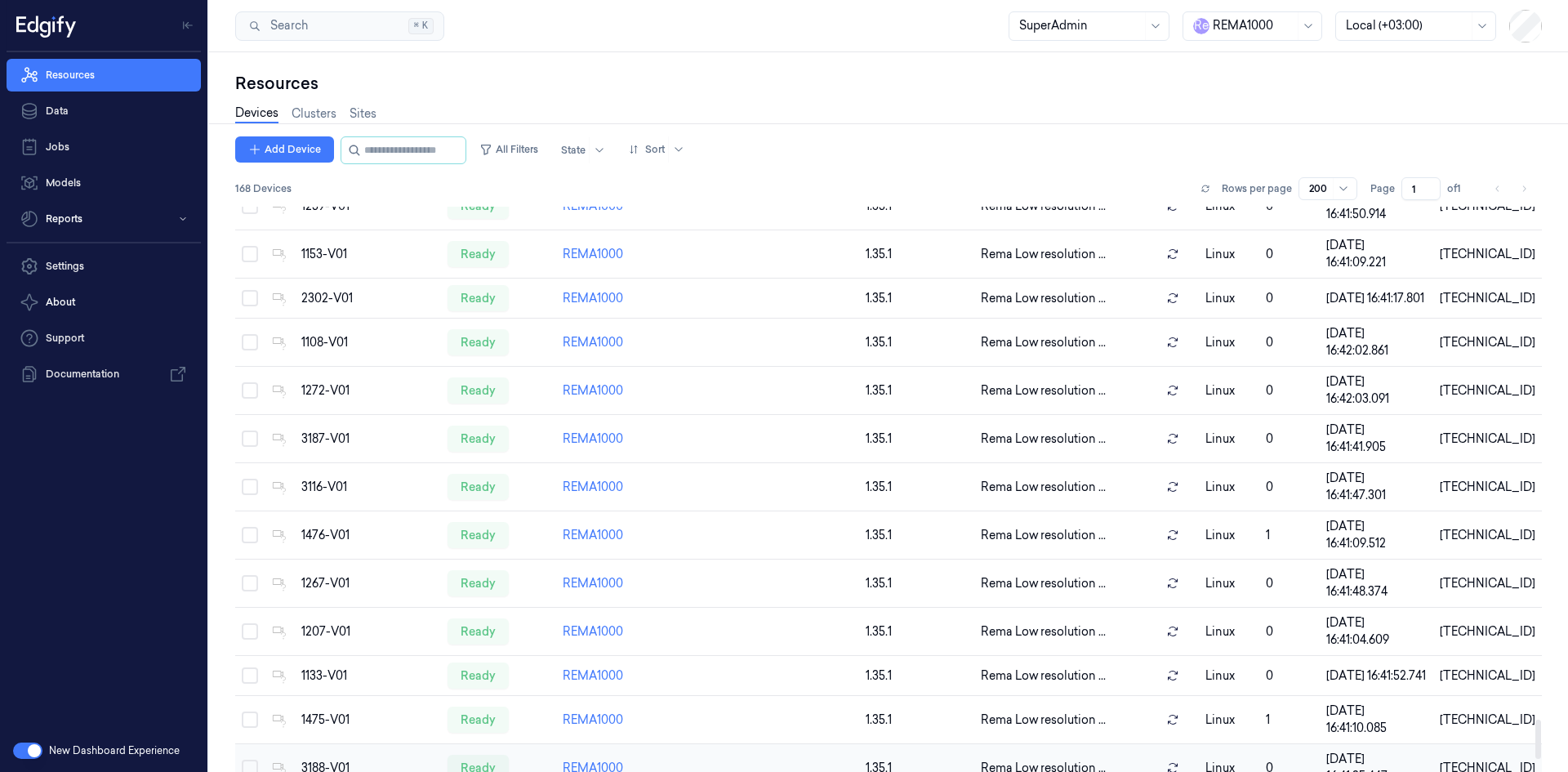
scroll to position [7574, 0]
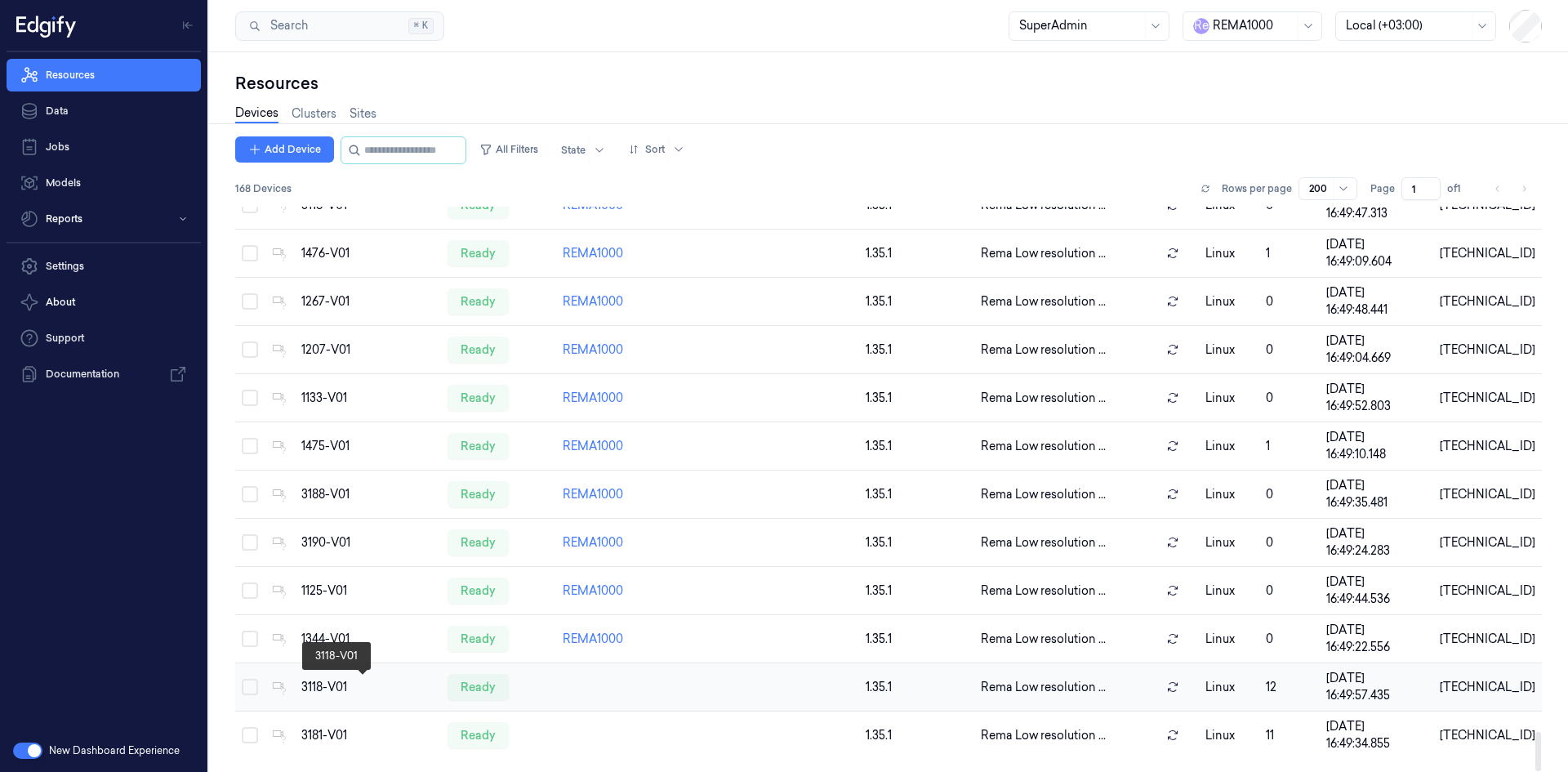
click at [323, 679] on div "3118-V01" at bounding box center [367, 687] width 133 height 17
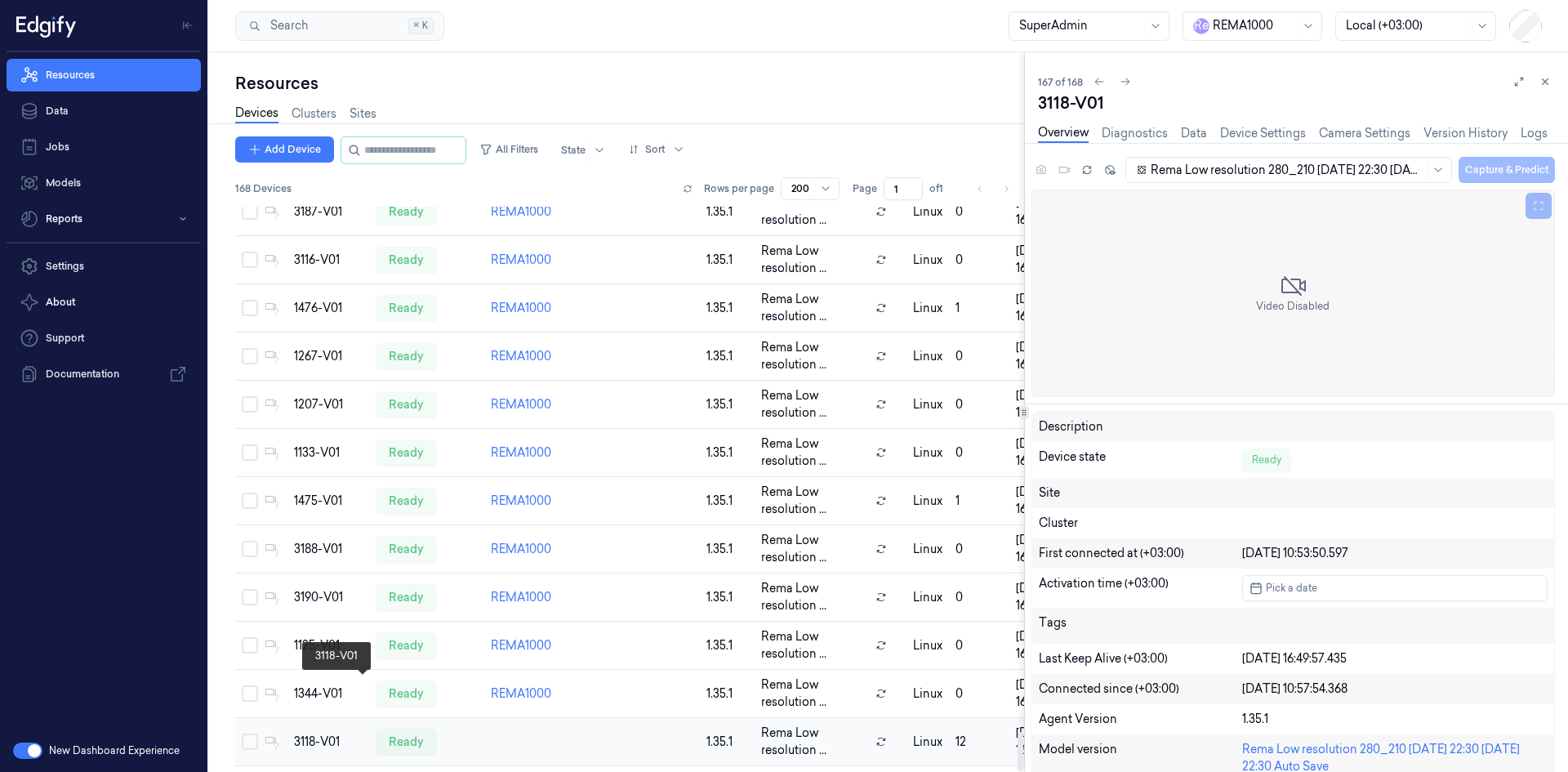
scroll to position [7628, 0]
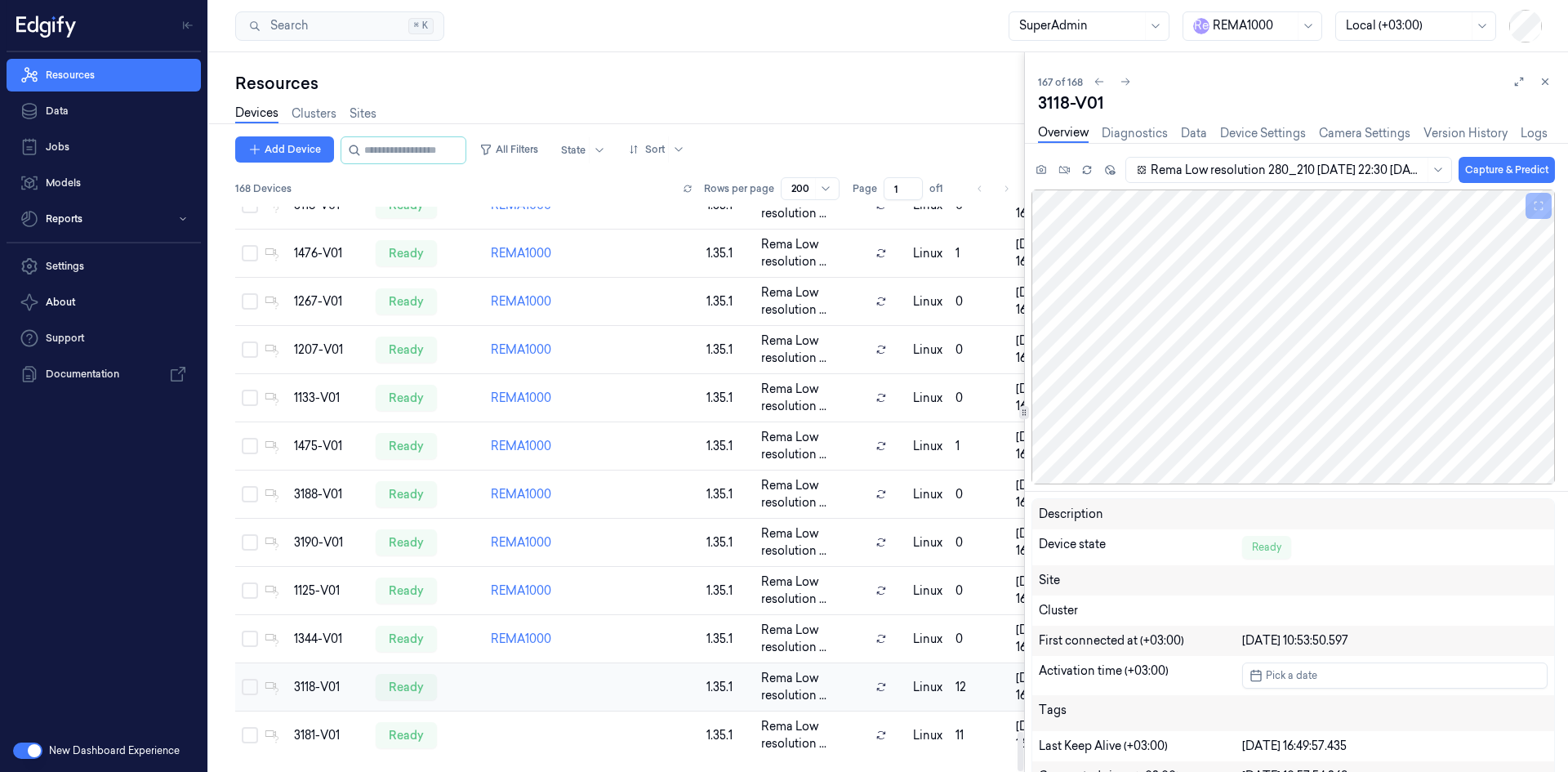
click at [254, 689] on button "Select row" at bounding box center [250, 686] width 16 height 16
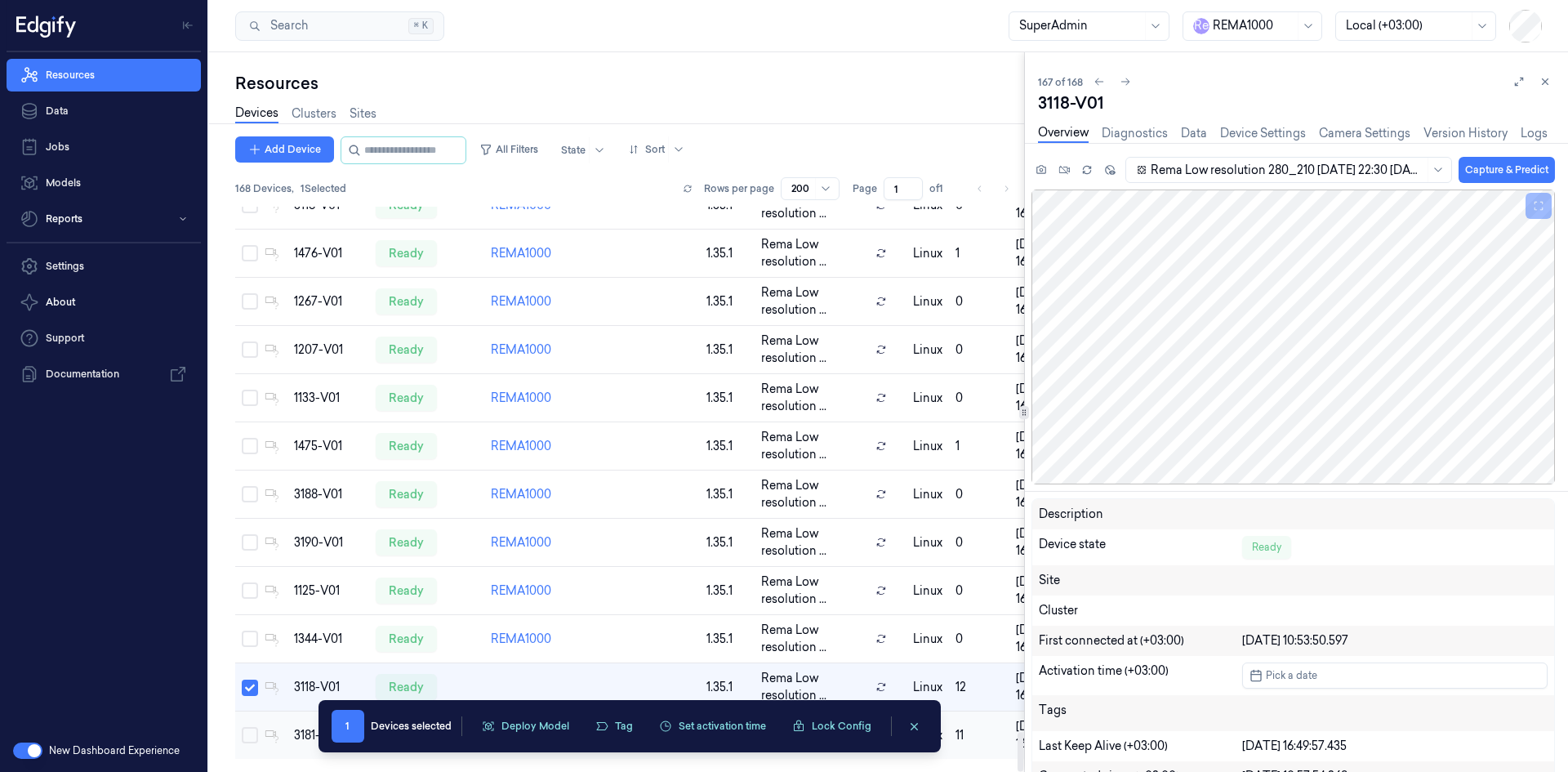
click at [241, 725] on td at bounding box center [246, 735] width 23 height 48
click at [251, 732] on button "Select row" at bounding box center [250, 734] width 16 height 16
click at [1219, 27] on div at bounding box center [1253, 26] width 81 height 17
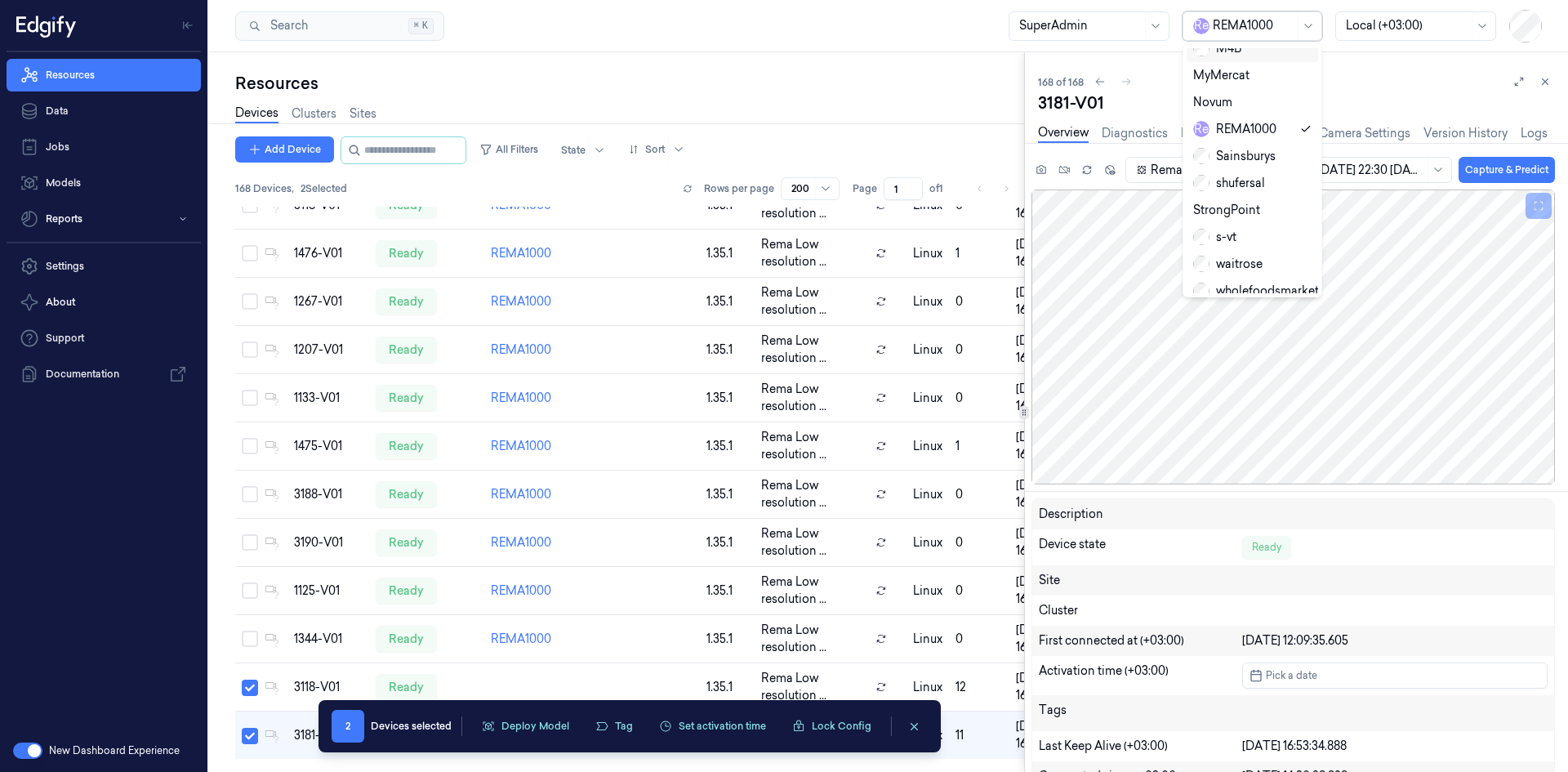
scroll to position [274, 0]
click at [1255, 174] on div "shufersal" at bounding box center [1229, 183] width 72 height 17
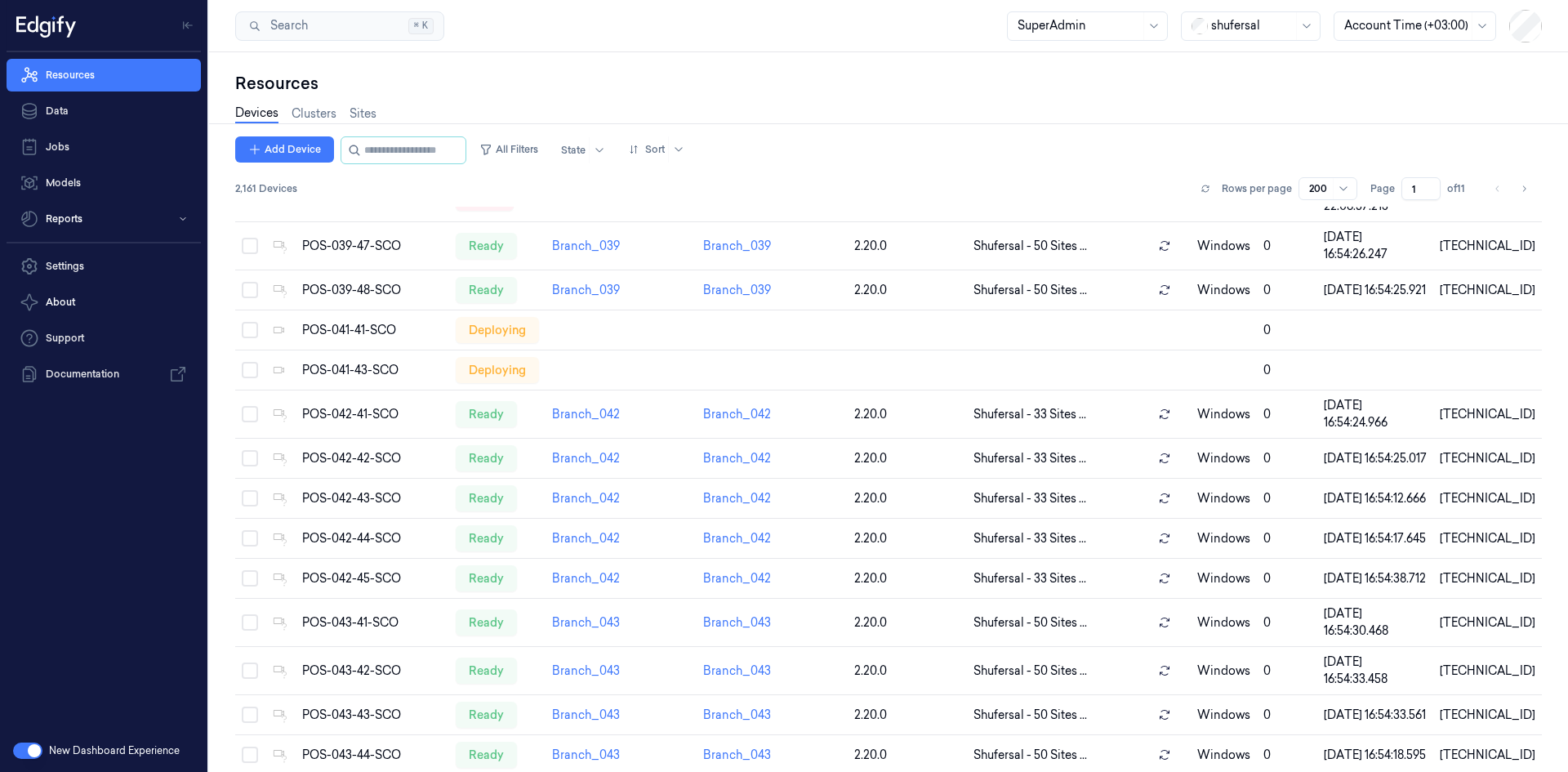
scroll to position [7574, 0]
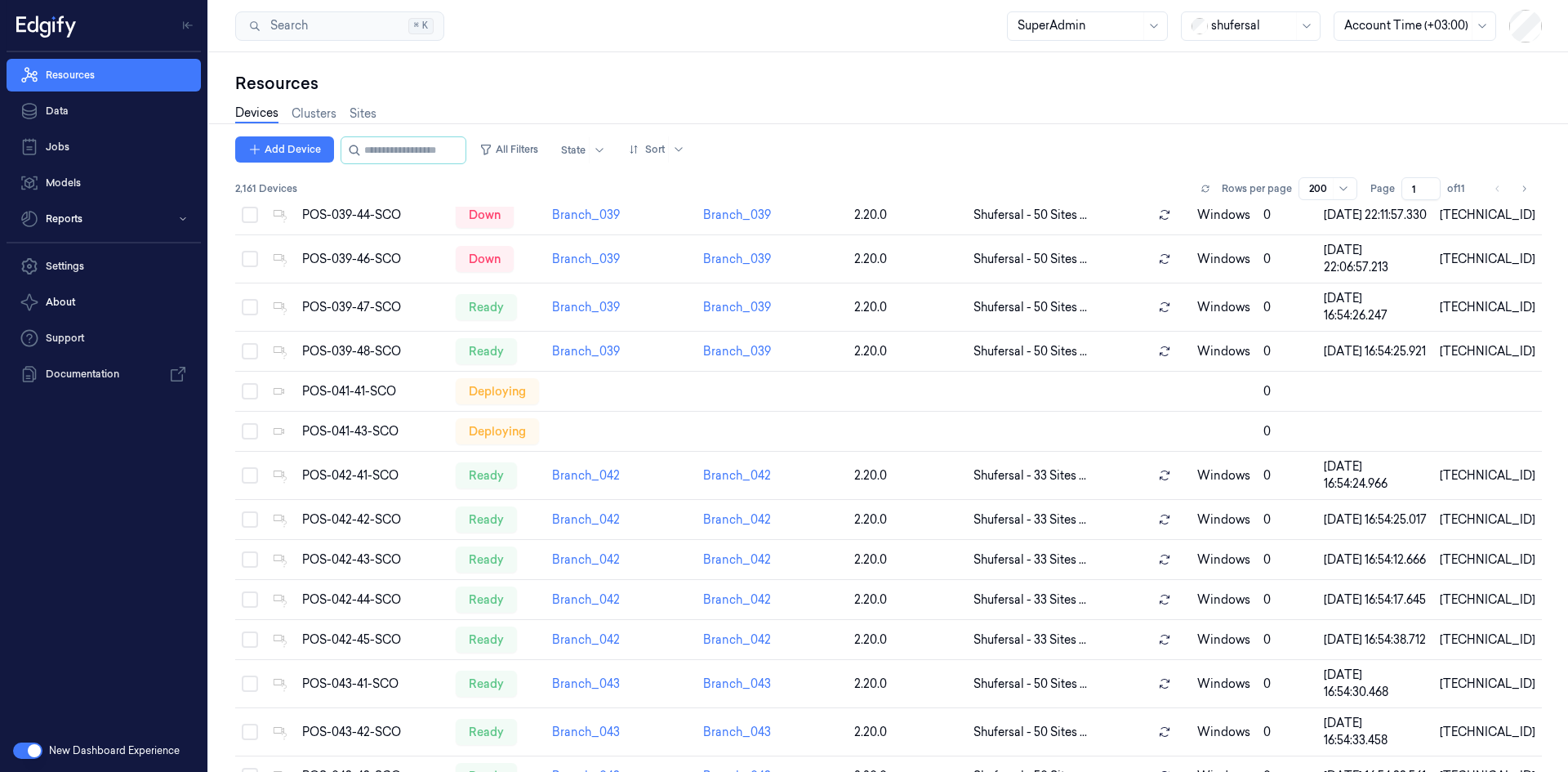
click at [1244, 17] on div at bounding box center [1251, 26] width 81 height 17
click at [1215, 259] on div "H-E-B" at bounding box center [1221, 268] width 57 height 17
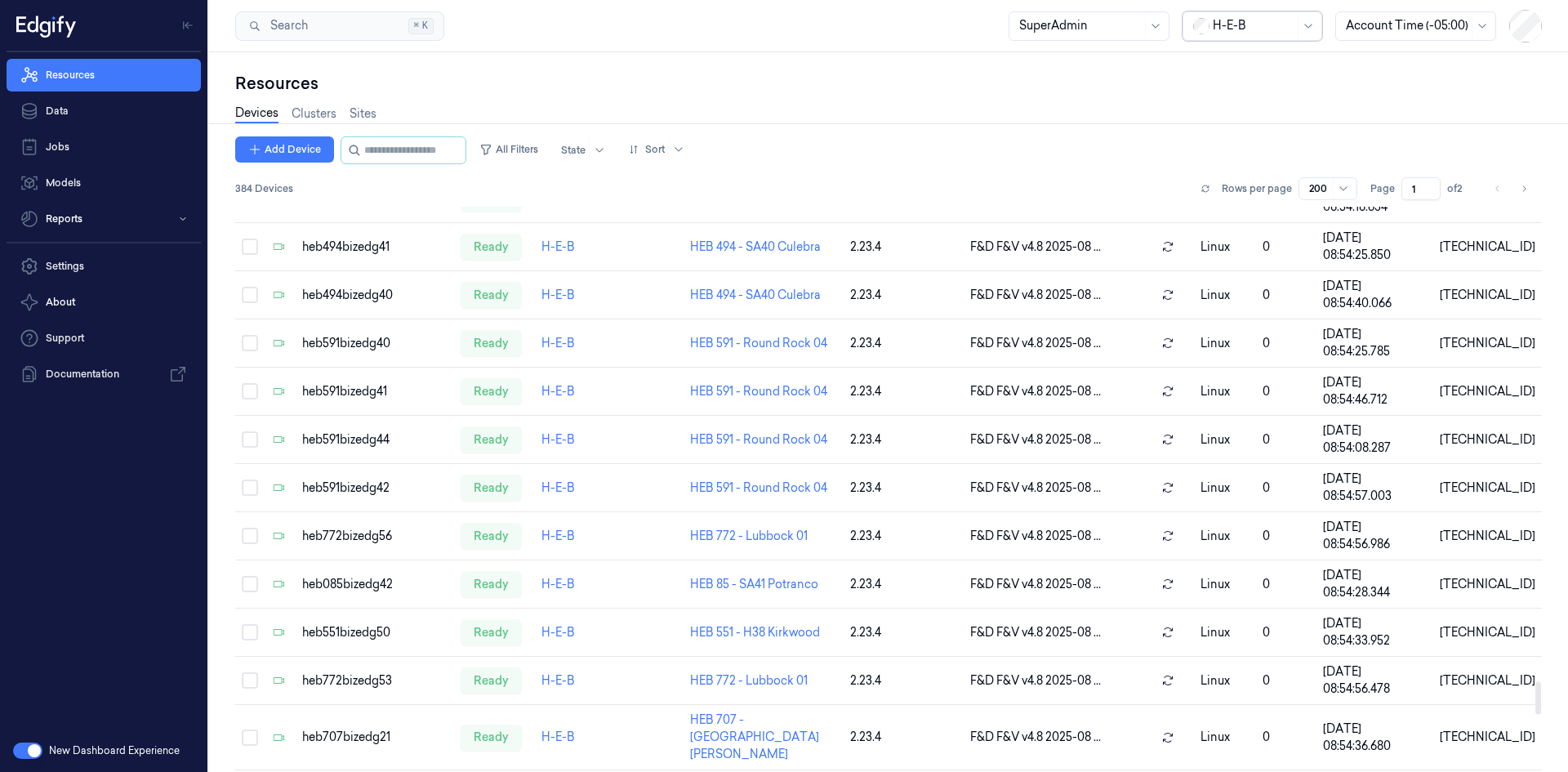
scroll to position [8145, 0]
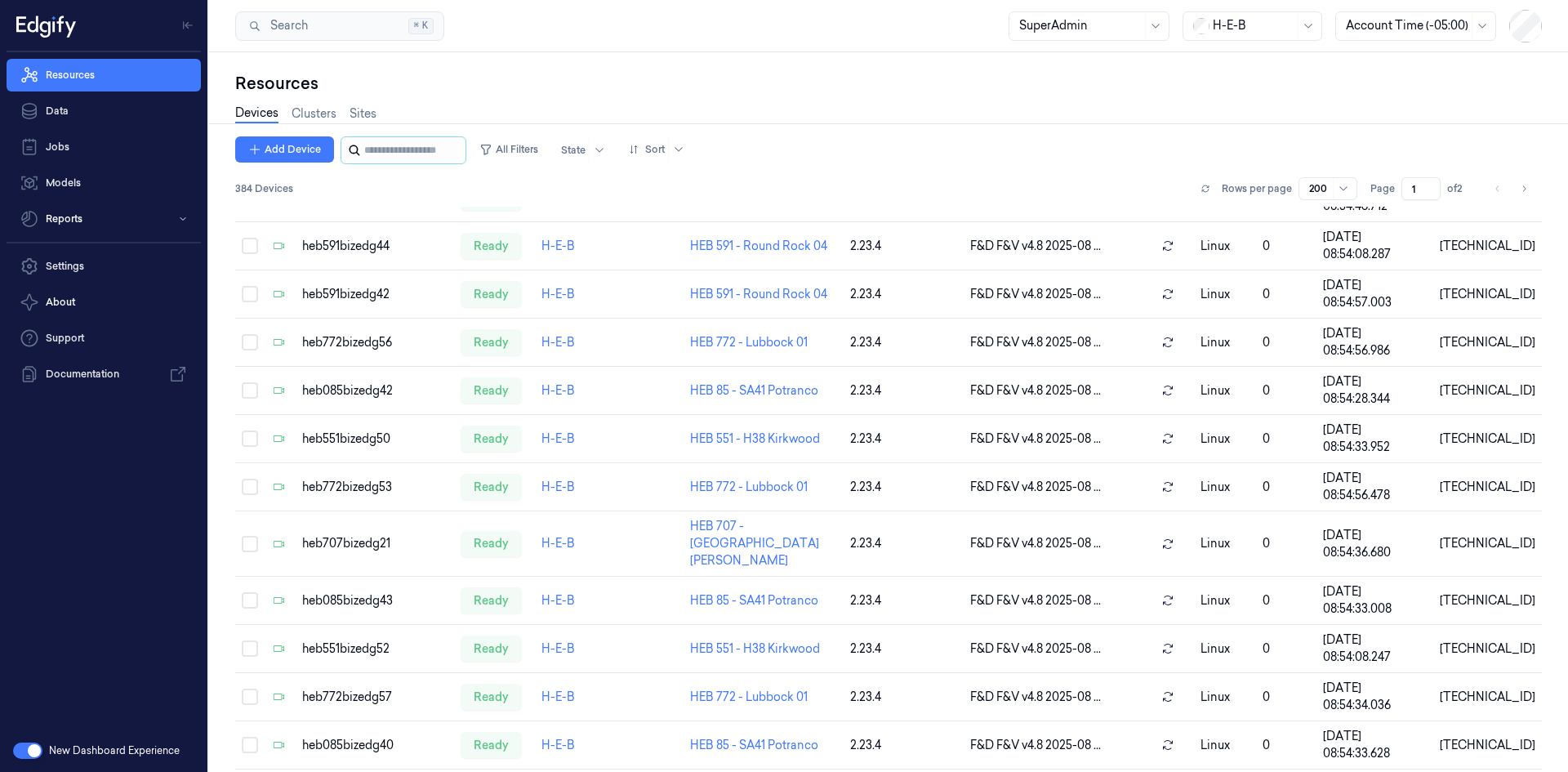
click at [348, 145] on icon at bounding box center [354, 150] width 13 height 13
click at [365, 151] on input "string" at bounding box center [413, 150] width 98 height 26
click at [369, 148] on input "string" at bounding box center [413, 150] width 98 height 26
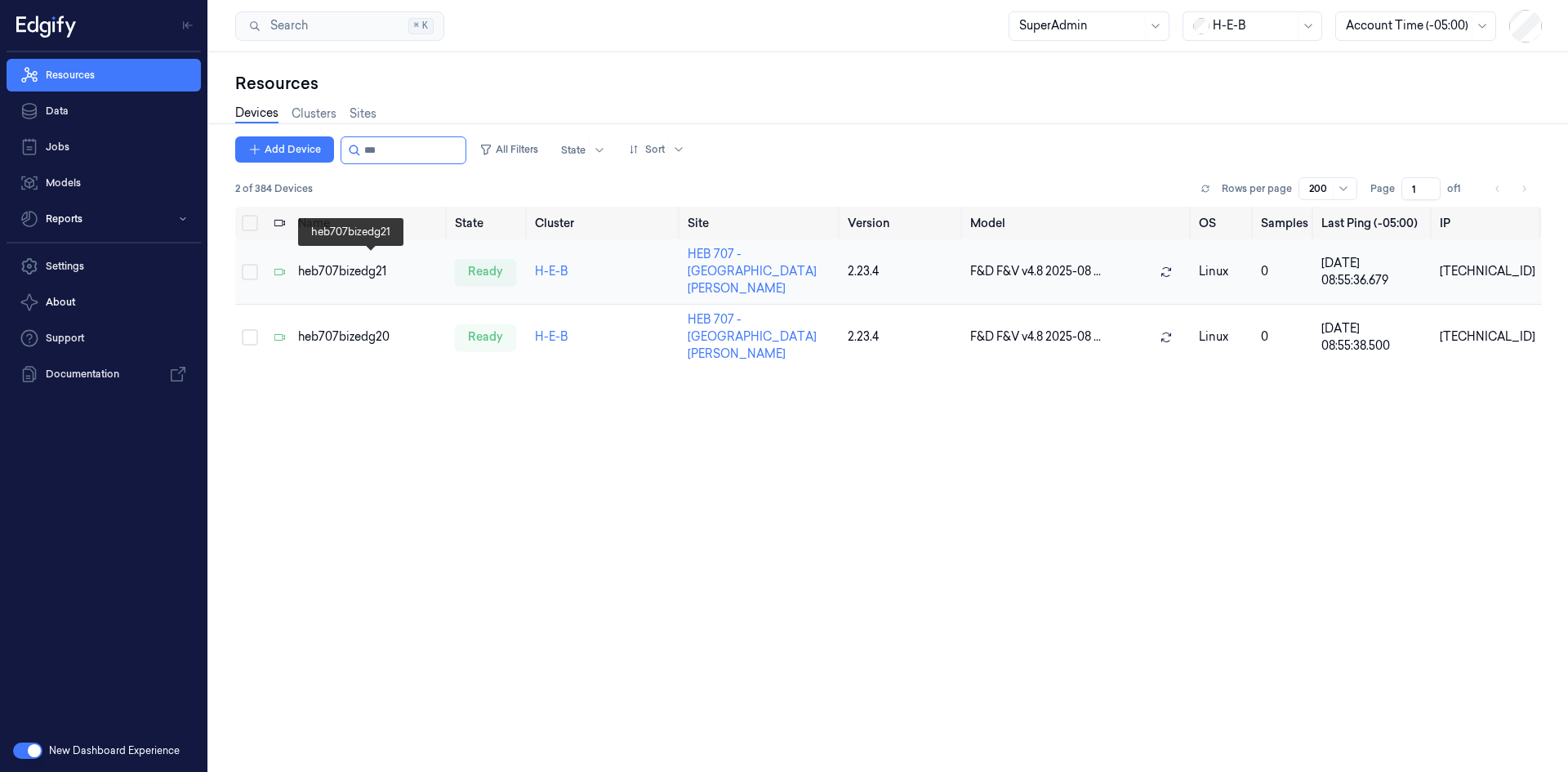
type input "***"
click at [350, 267] on div "heb707bizedg21" at bounding box center [370, 272] width 144 height 17
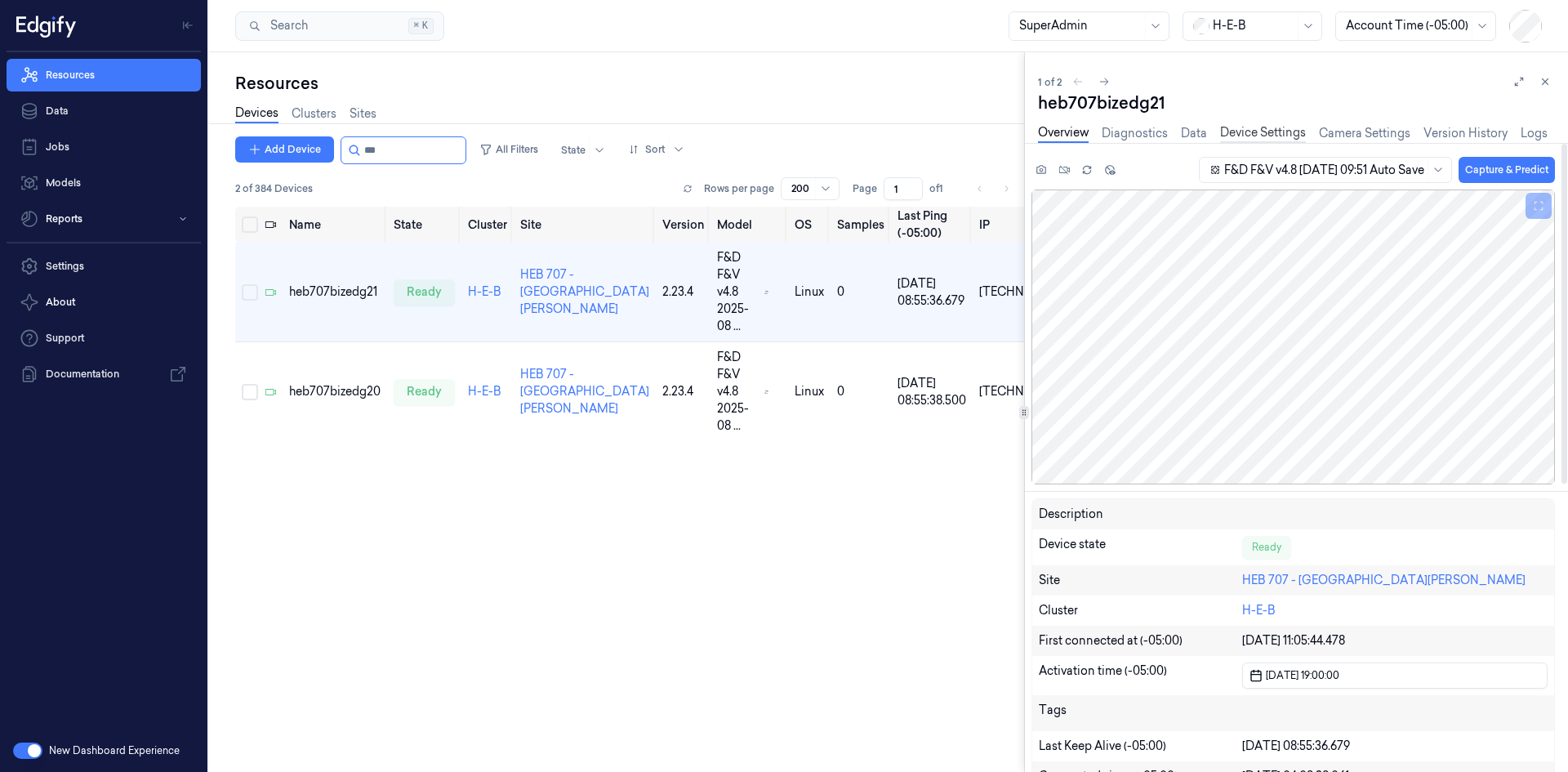
click at [1269, 130] on link "Device Settings" at bounding box center [1263, 134] width 86 height 19
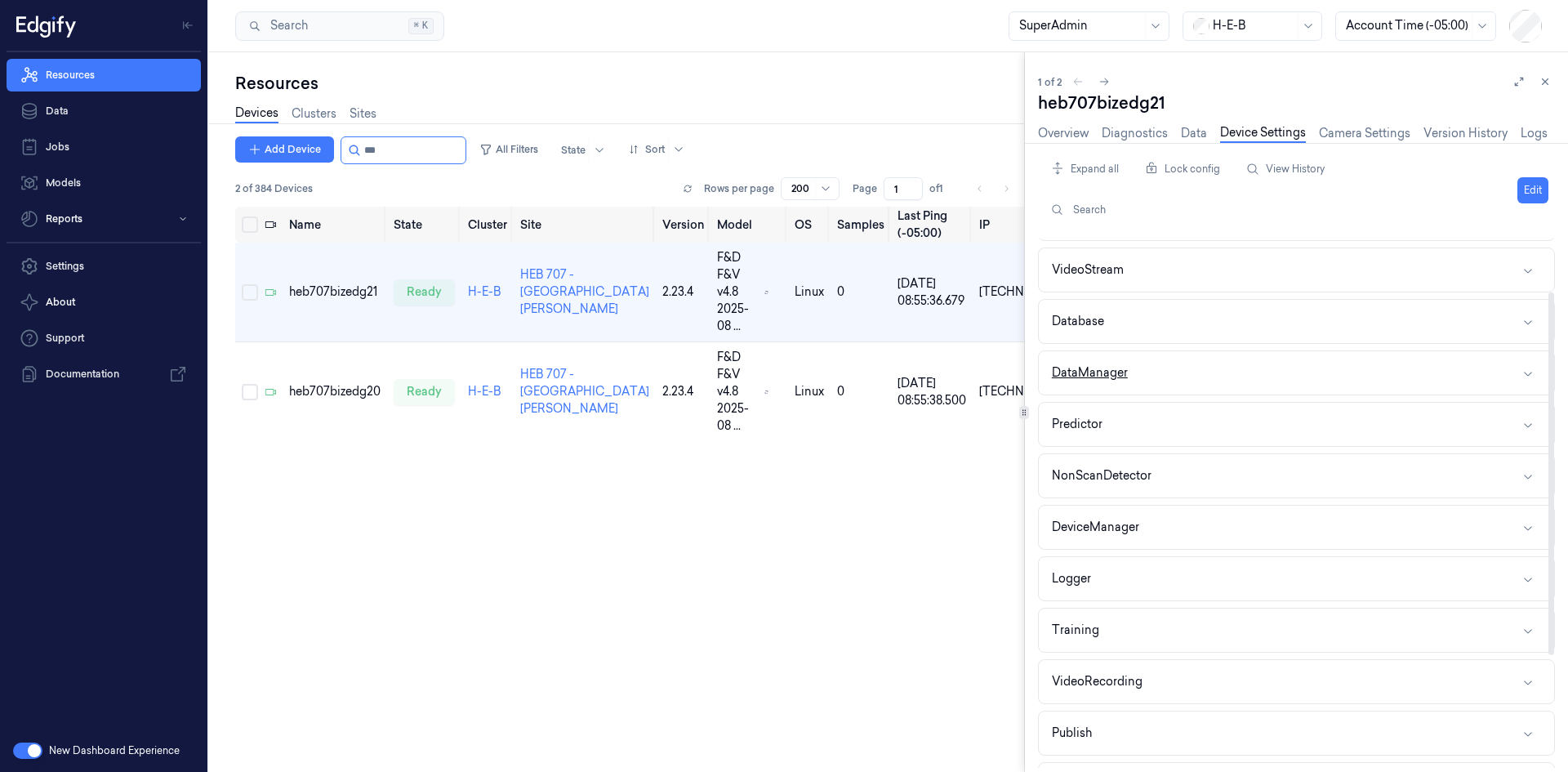
scroll to position [242, 0]
click at [1119, 470] on button "Logger" at bounding box center [1296, 481] width 516 height 43
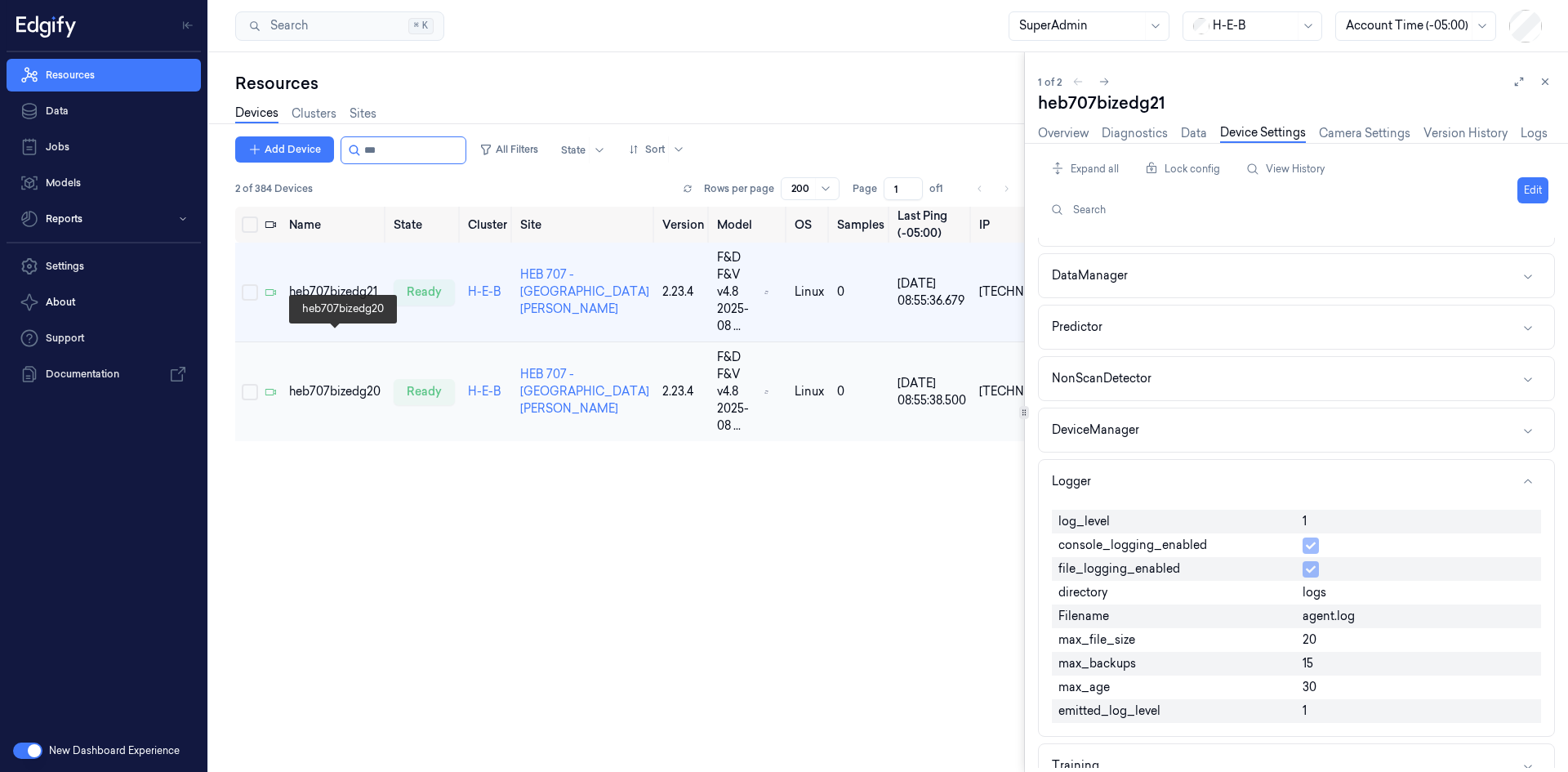
click at [318, 383] on div "heb707bizedg20" at bounding box center [335, 391] width 92 height 17
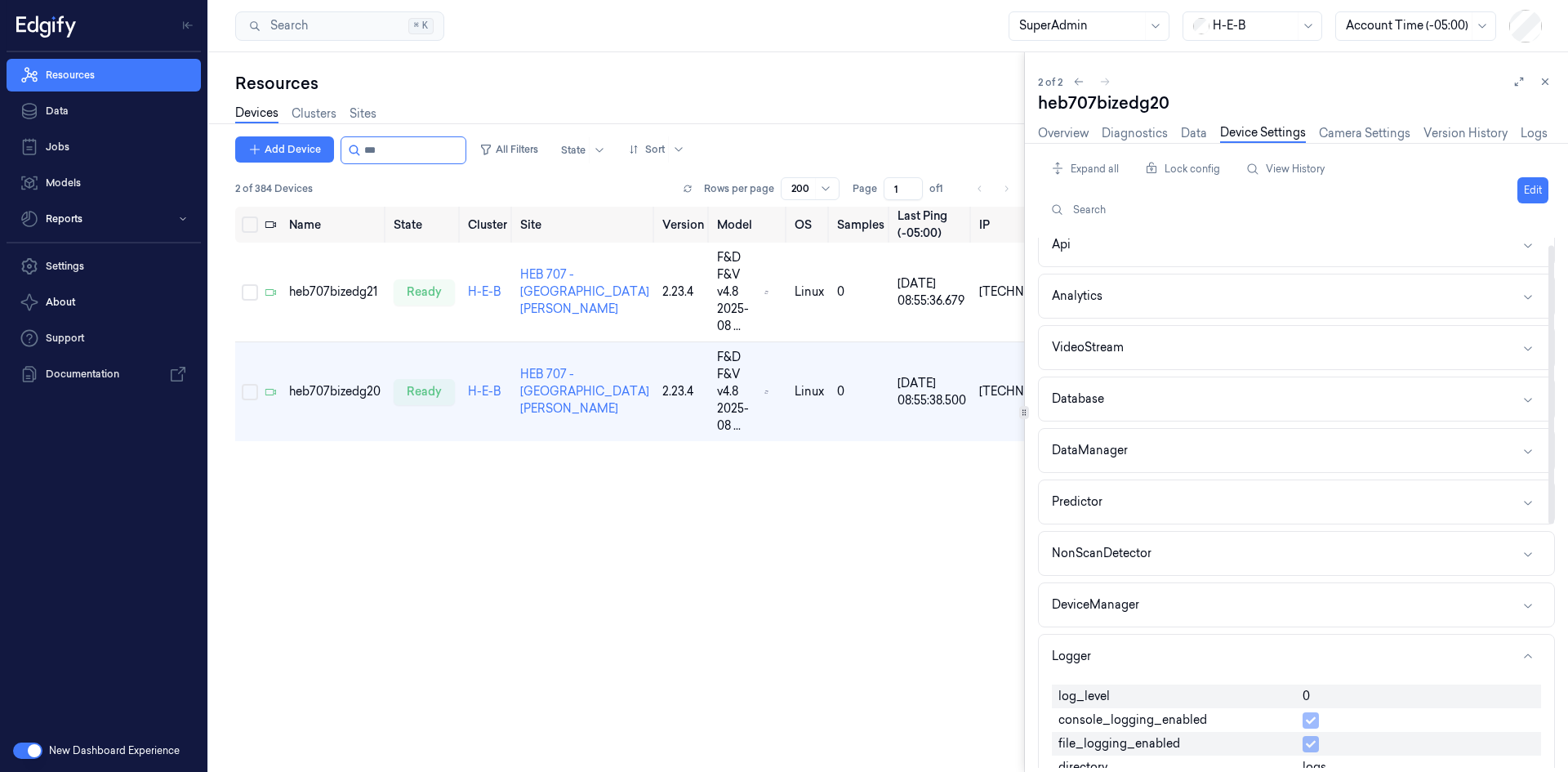
scroll to position [163, 0]
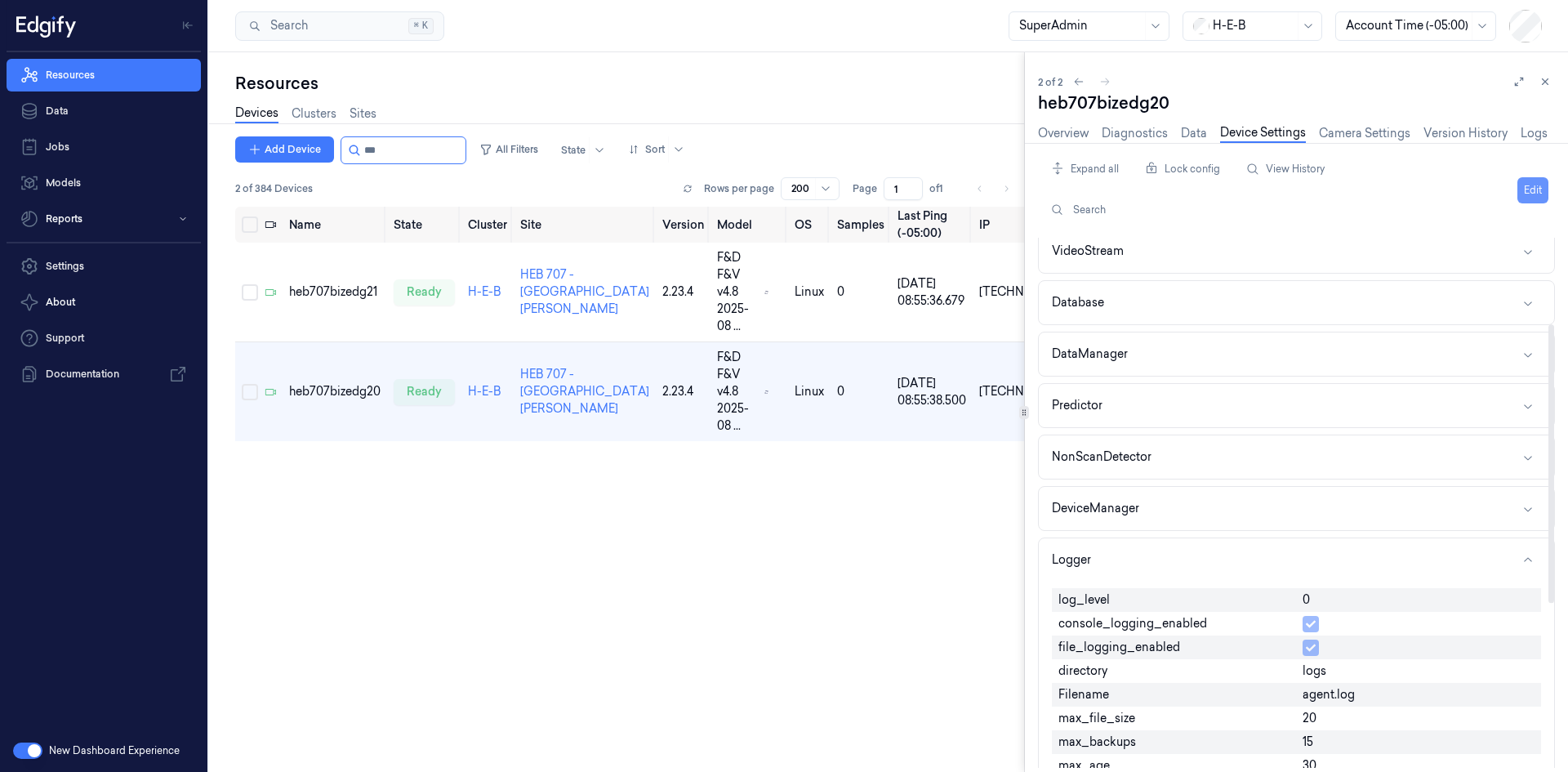
click at [1535, 196] on button "Edit" at bounding box center [1533, 190] width 31 height 26
click at [1354, 600] on input "0" at bounding box center [1418, 600] width 232 height 20
type input "1"
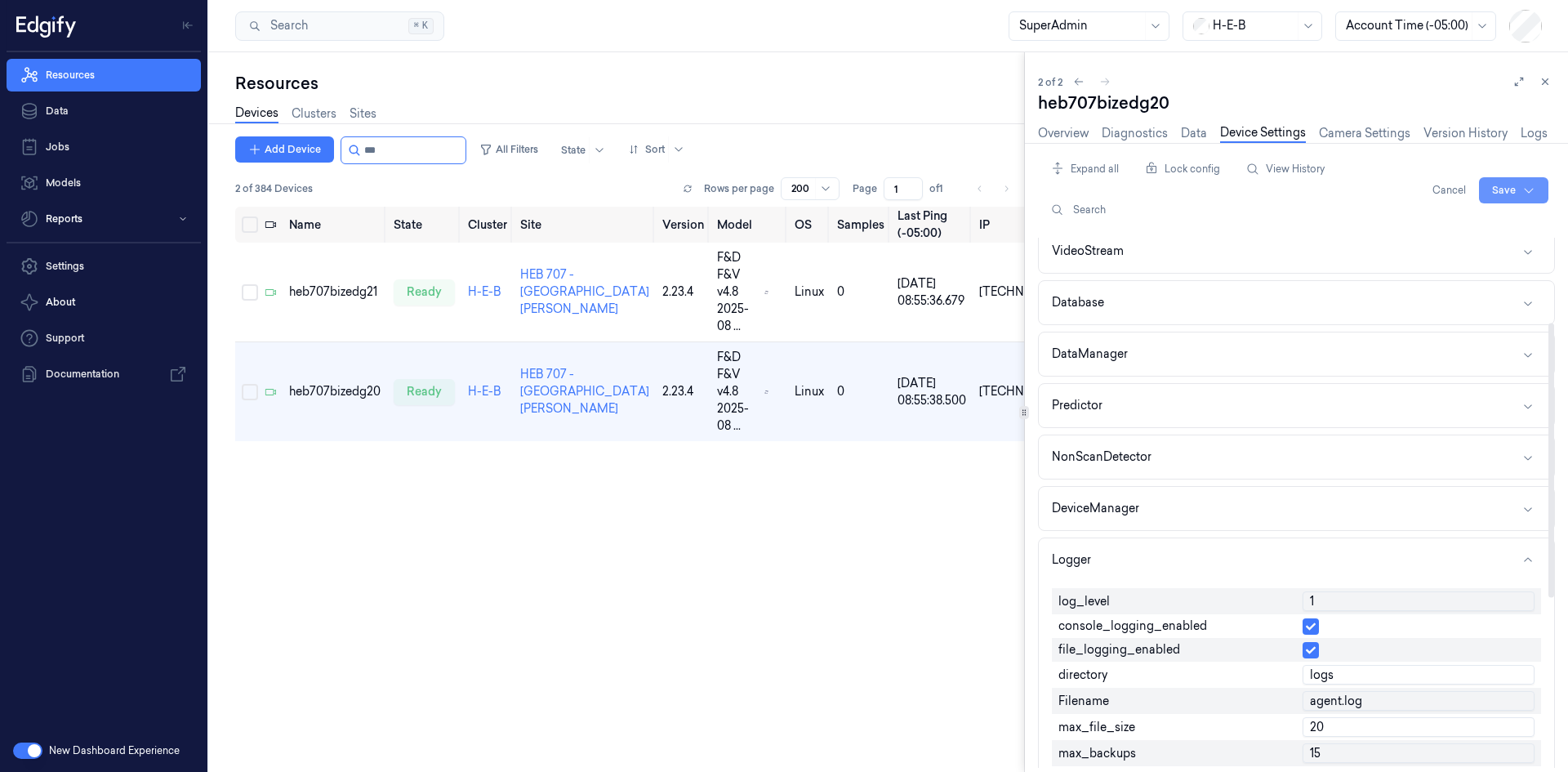
click at [1504, 190] on html "Resources Data Jobs Models Reports Settings About Support Documentation New Das…" at bounding box center [784, 386] width 1568 height 772
click at [1466, 225] on div "Save to this device" at bounding box center [1470, 224] width 145 height 27
click at [423, 148] on input "string" at bounding box center [413, 150] width 98 height 26
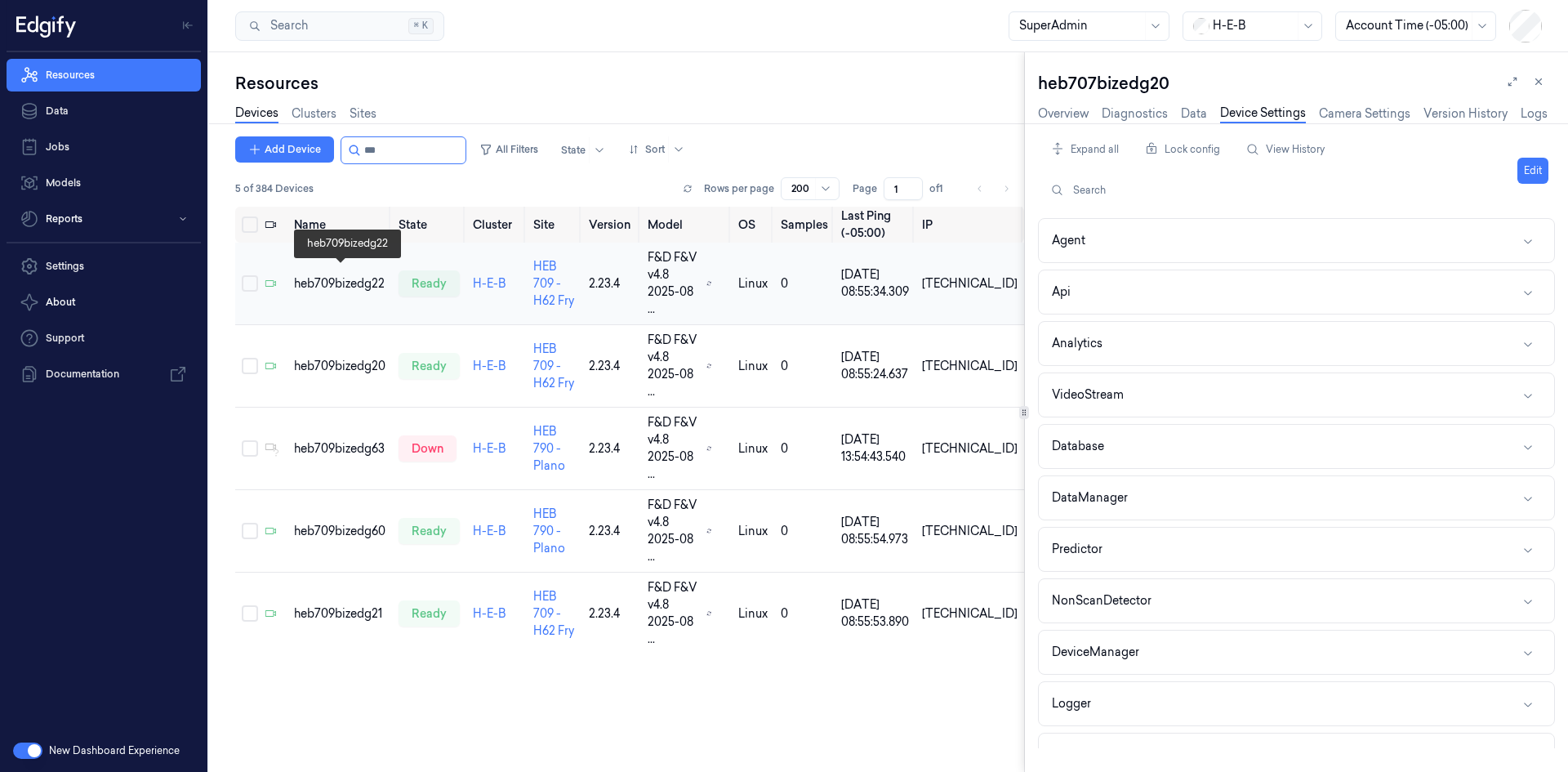
type input "***"
click at [357, 275] on div "heb709bizedg22" at bounding box center [340, 284] width 92 height 17
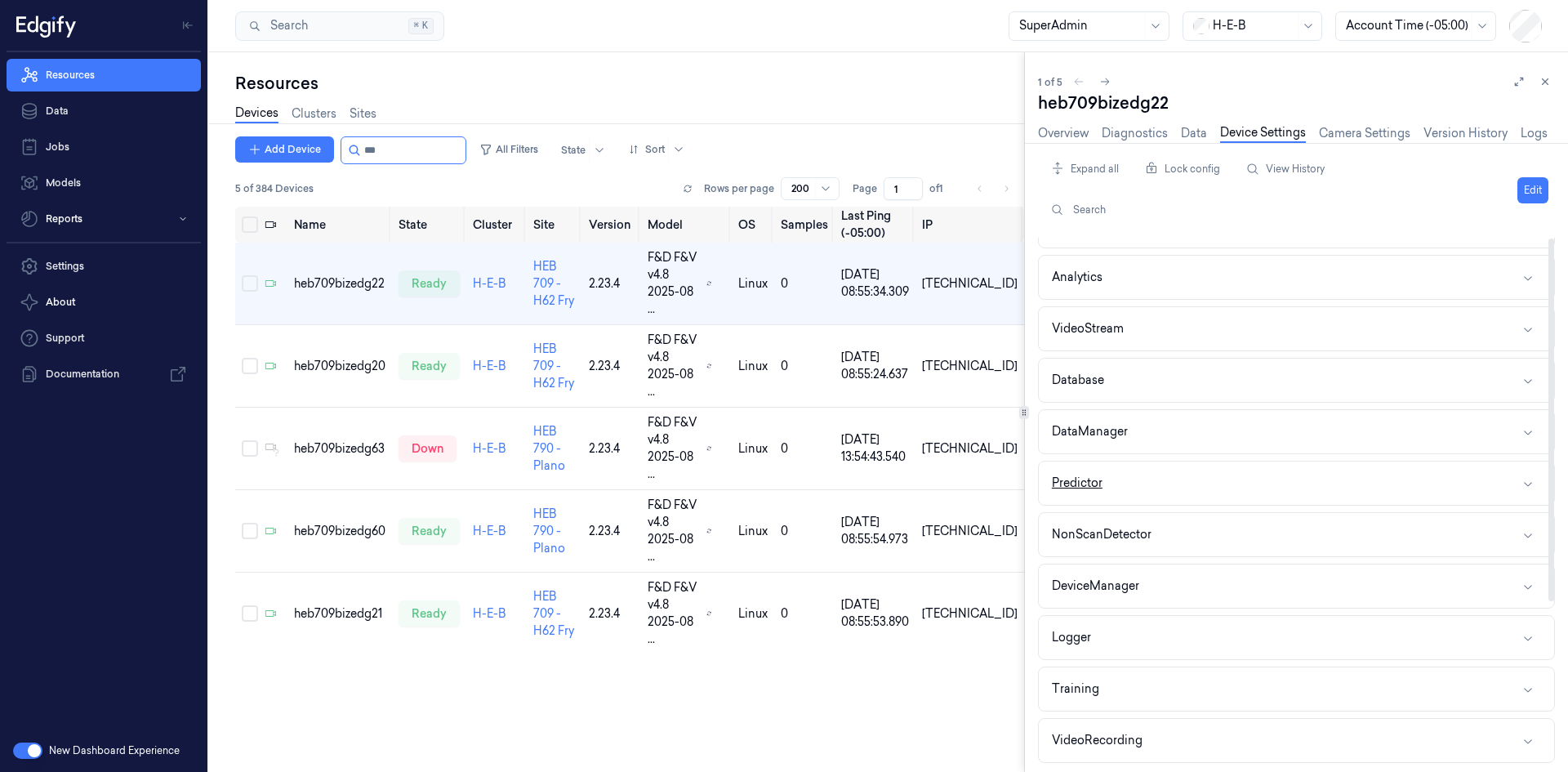
scroll to position [163, 0]
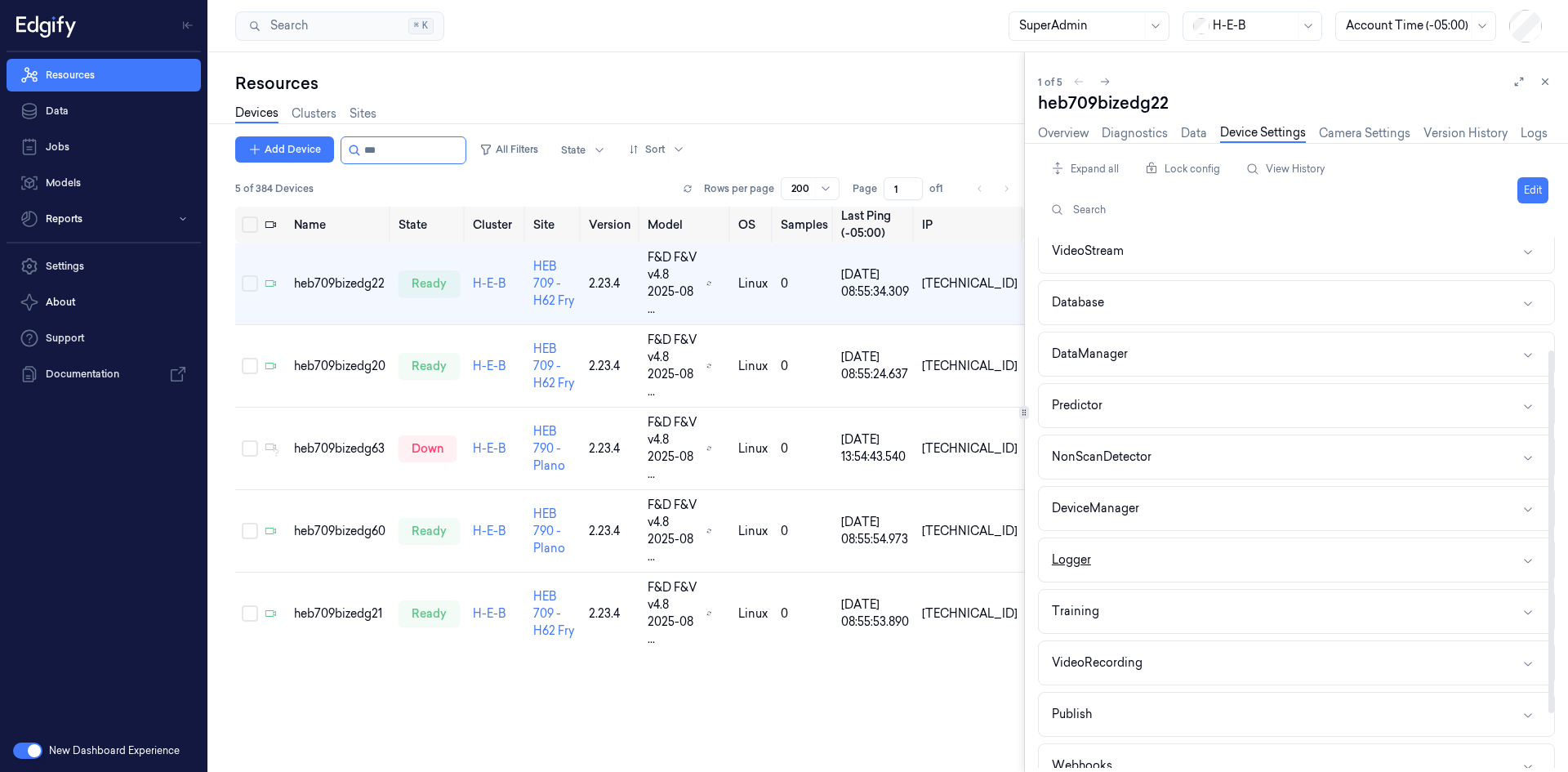
click at [1124, 551] on button "Logger" at bounding box center [1296, 559] width 516 height 43
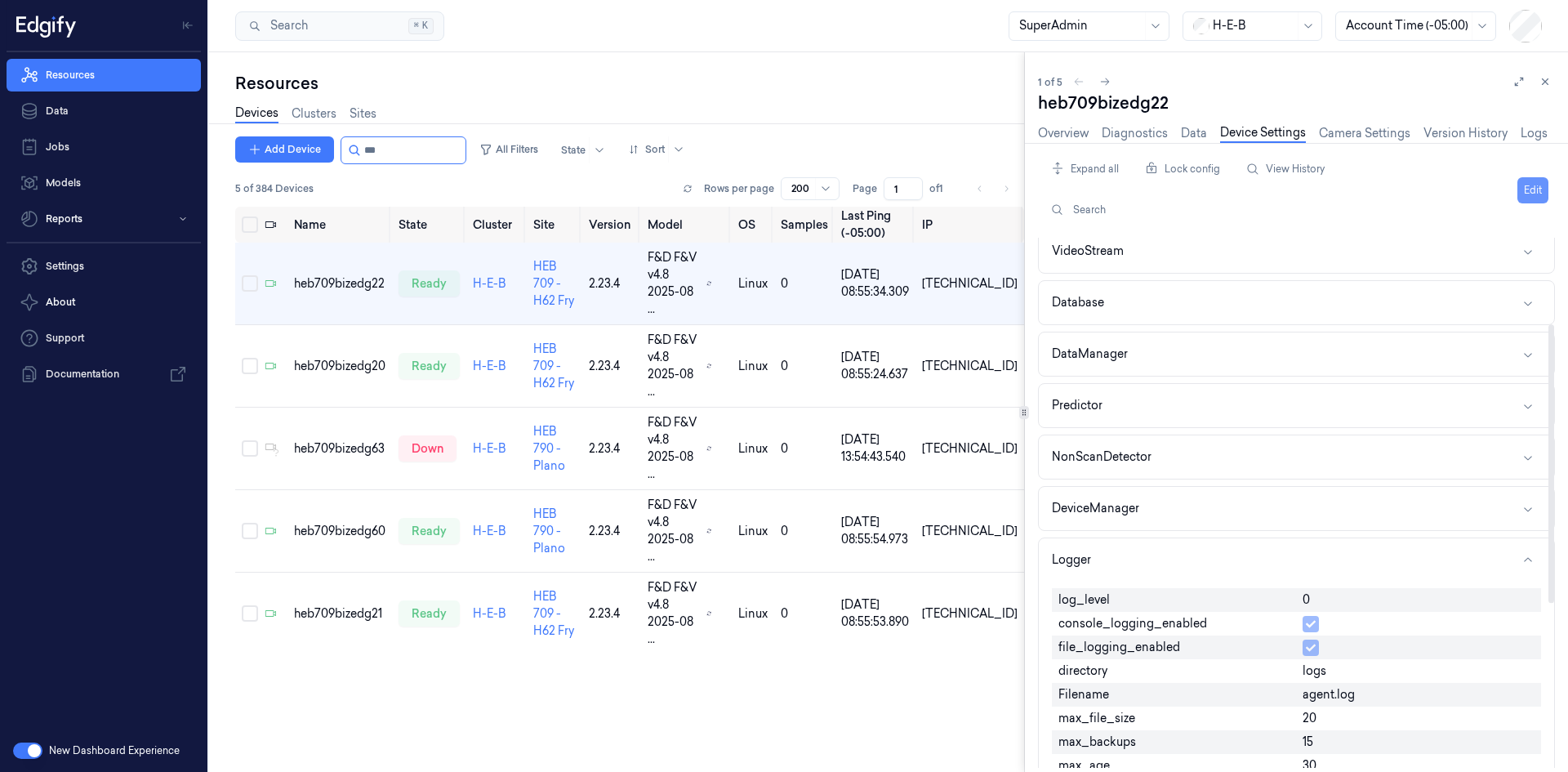
click at [1527, 184] on button "Edit" at bounding box center [1533, 190] width 31 height 26
click at [1354, 594] on input "0" at bounding box center [1418, 600] width 232 height 20
type input "1"
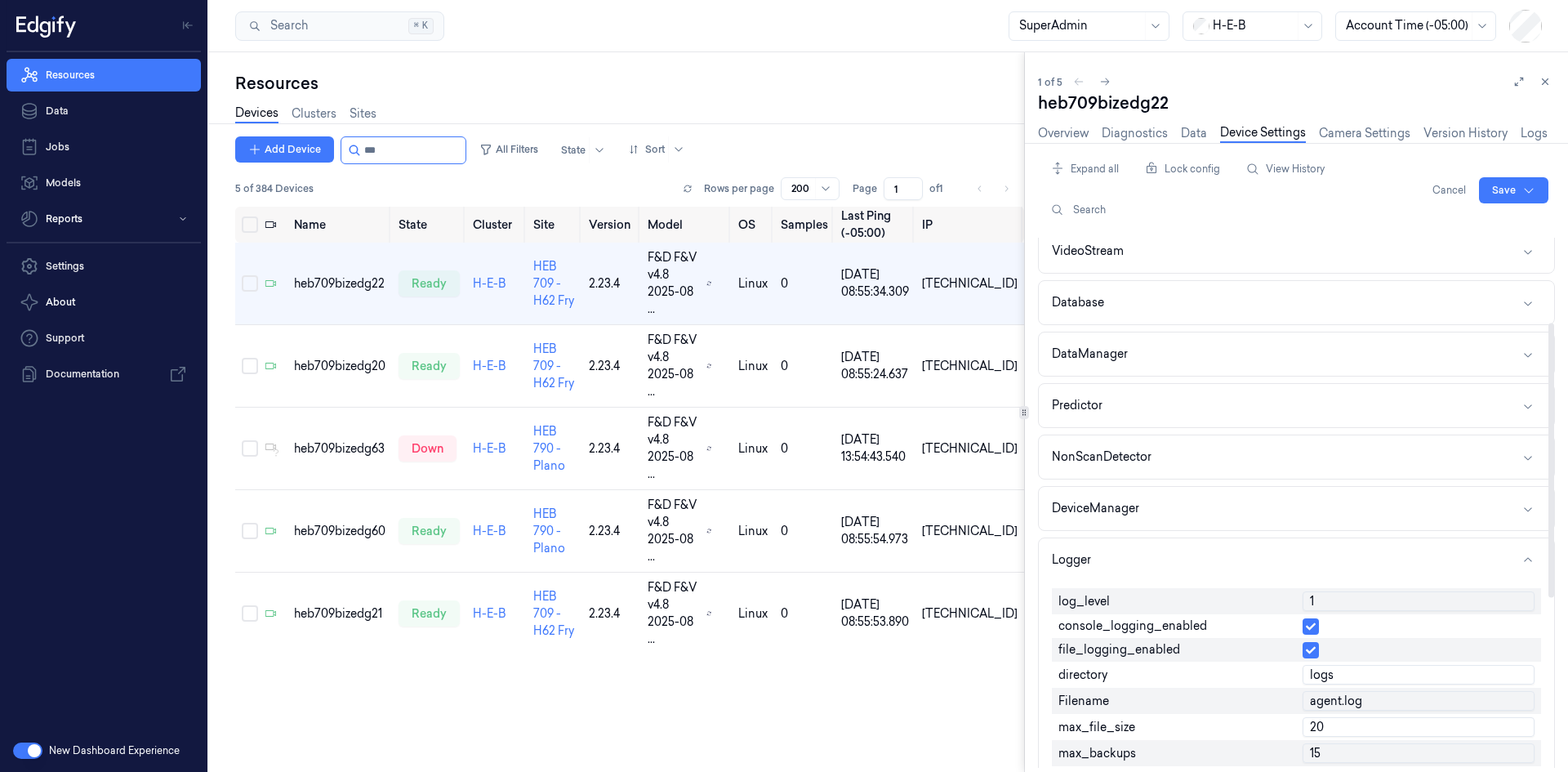
click at [1516, 177] on div "Cancel Save" at bounding box center [1487, 190] width 123 height 69
click at [1517, 187] on html "Resources Data Jobs Models Reports Settings About Support Documentation New Das…" at bounding box center [784, 386] width 1568 height 772
click at [1498, 251] on div "Save to multiple devices" at bounding box center [1470, 250] width 145 height 27
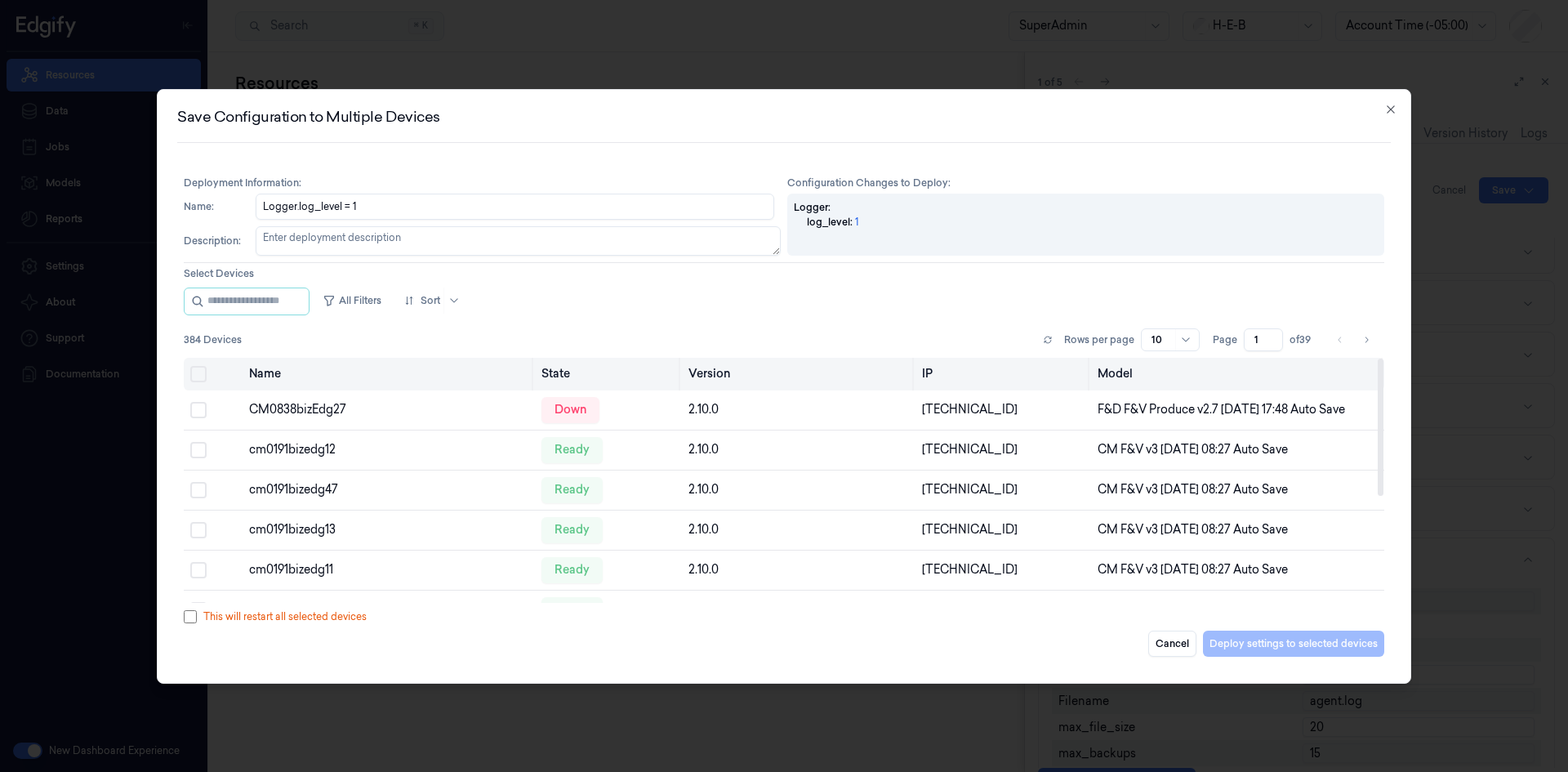
click at [196, 377] on button "Select all" at bounding box center [198, 373] width 16 height 16
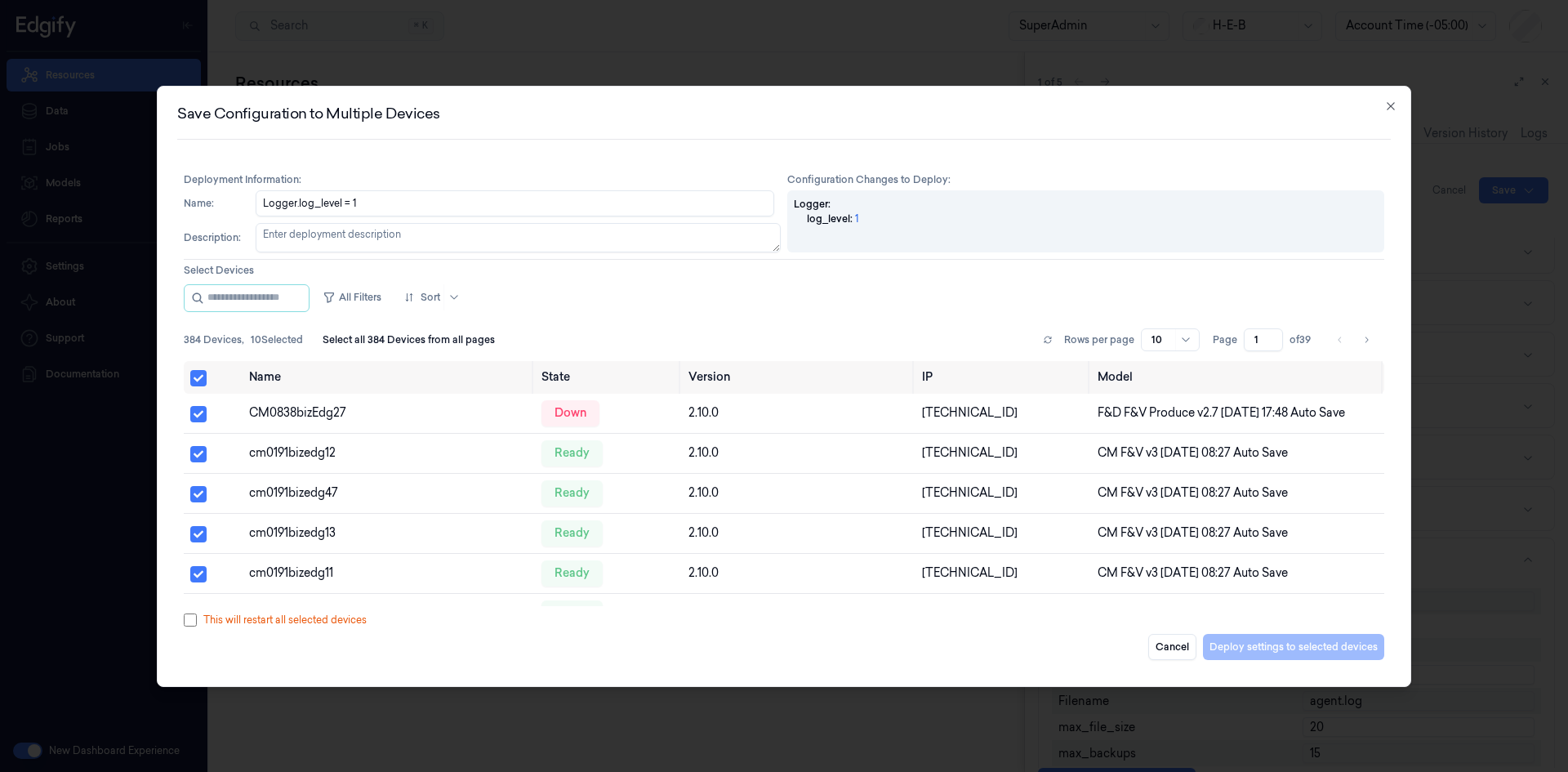
click at [200, 615] on div "This will restart all selected devices" at bounding box center [783, 619] width 1200 height 15
click at [196, 620] on div "This will restart all selected devices" at bounding box center [783, 619] width 1200 height 15
click at [1311, 641] on button "Deploy settings to selected devices" at bounding box center [1293, 647] width 181 height 26
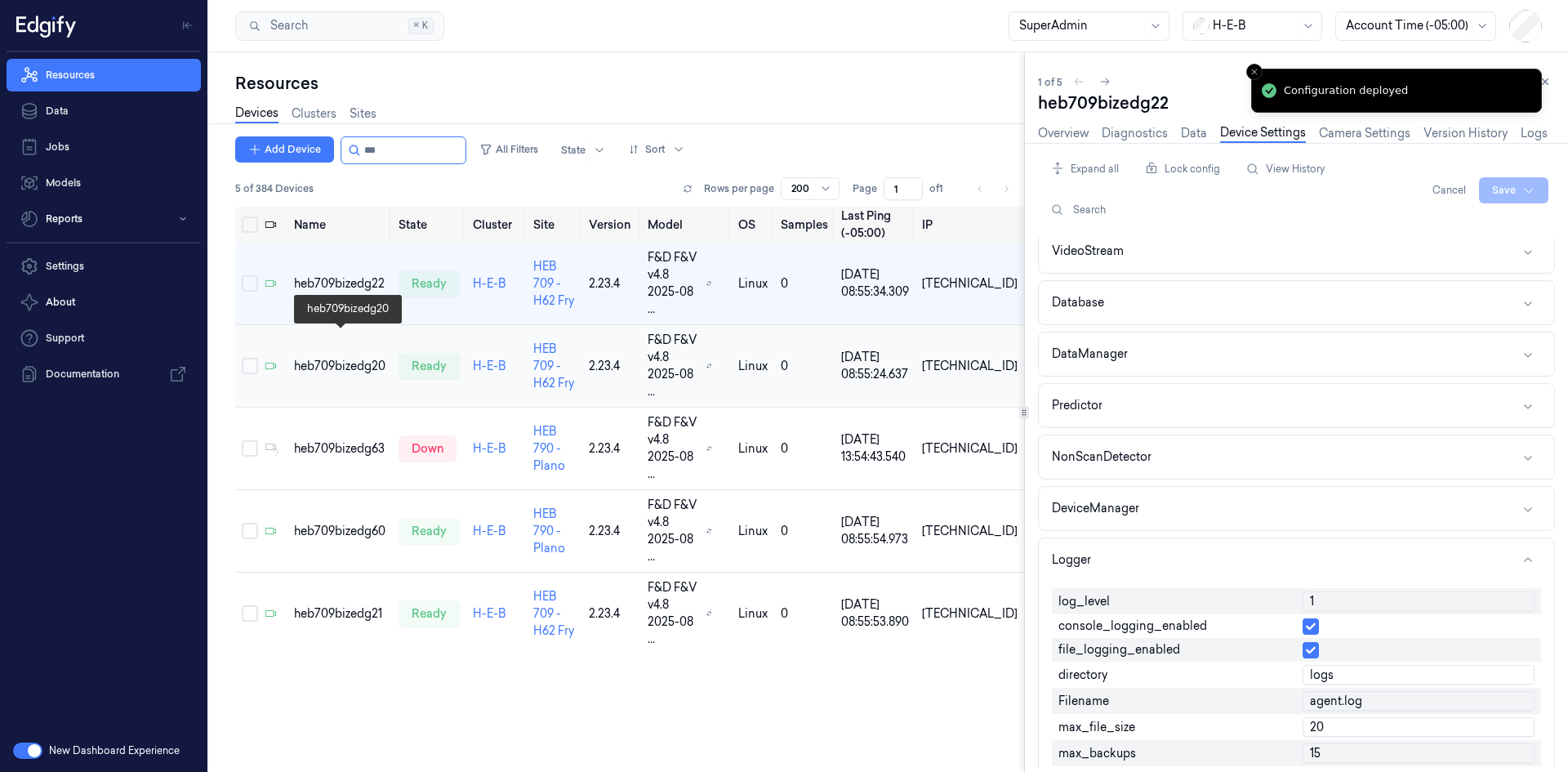
click at [350, 358] on div "heb709bizedg20" at bounding box center [340, 366] width 92 height 17
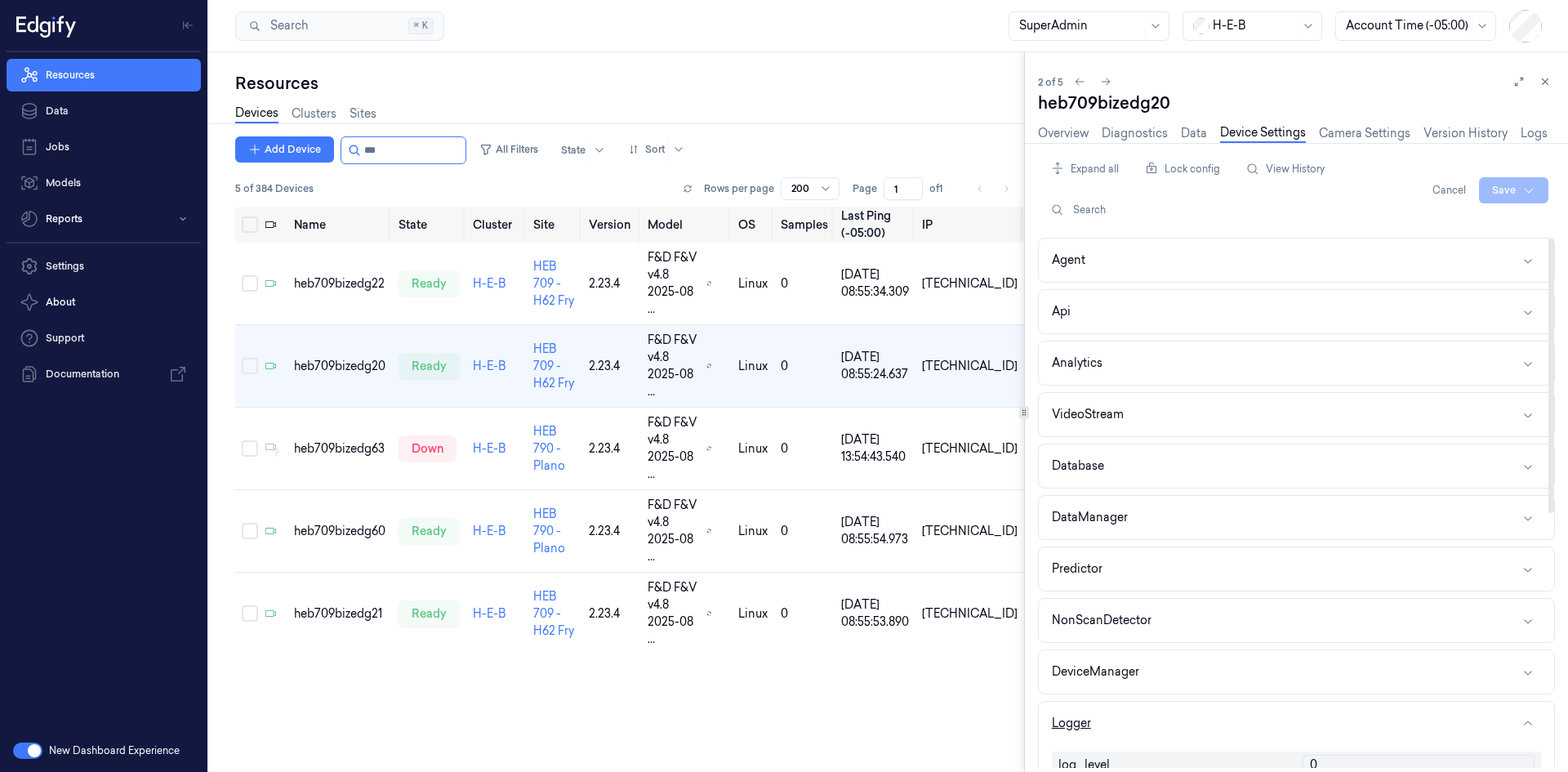
click at [1109, 723] on button "Logger" at bounding box center [1296, 723] width 516 height 43
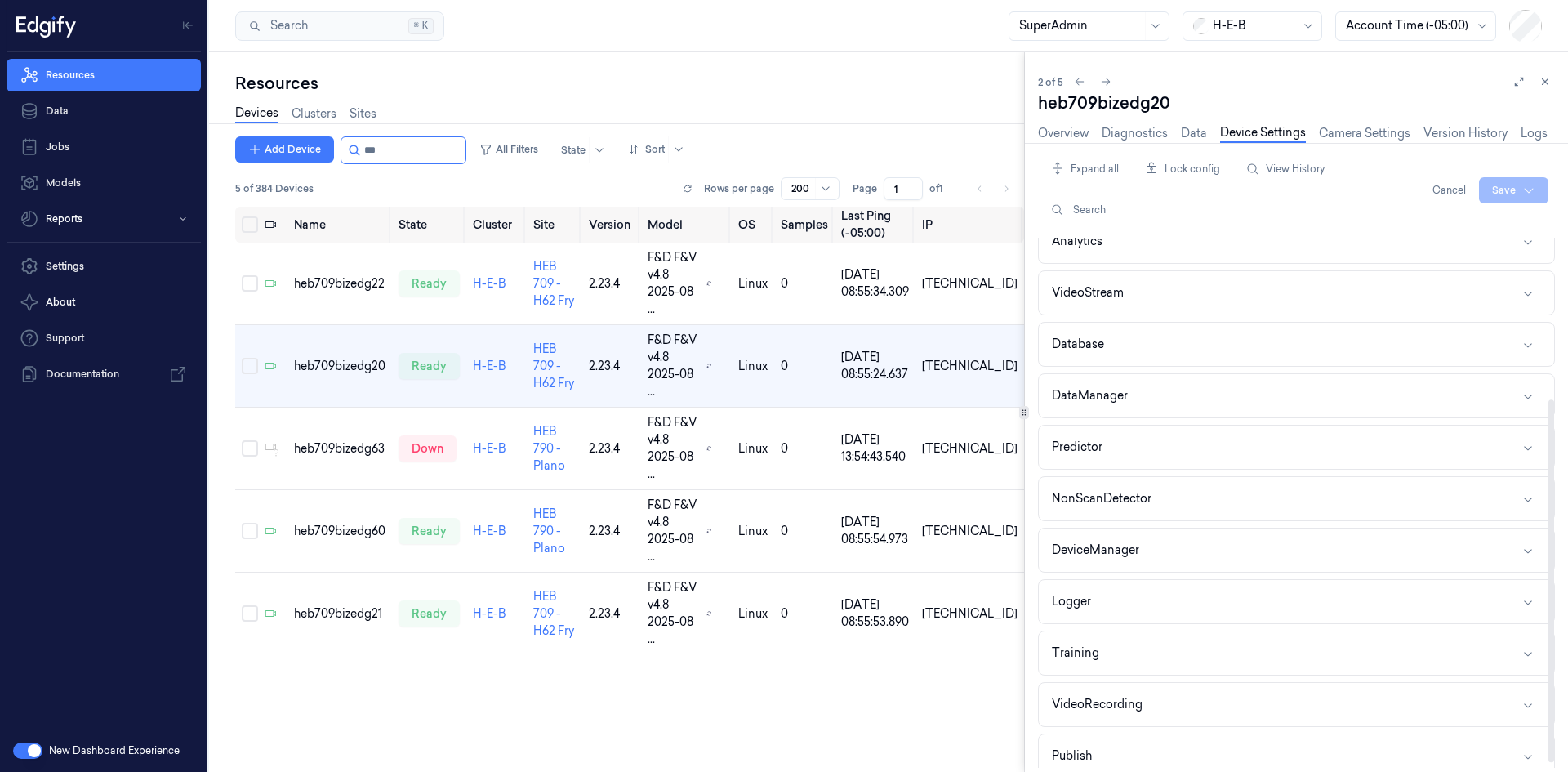
scroll to position [242, 0]
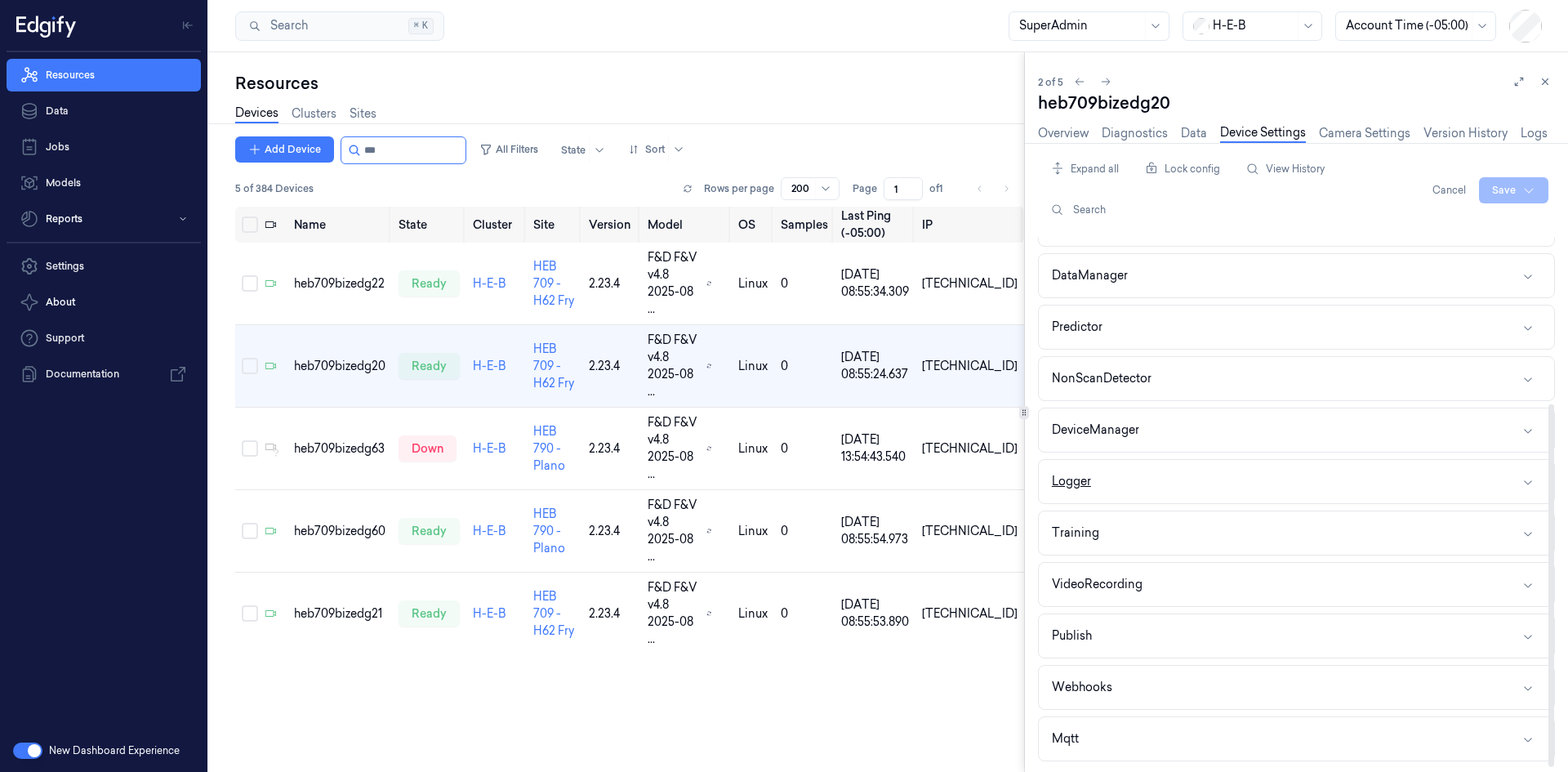
click at [1083, 473] on div "Logger" at bounding box center [1071, 481] width 39 height 17
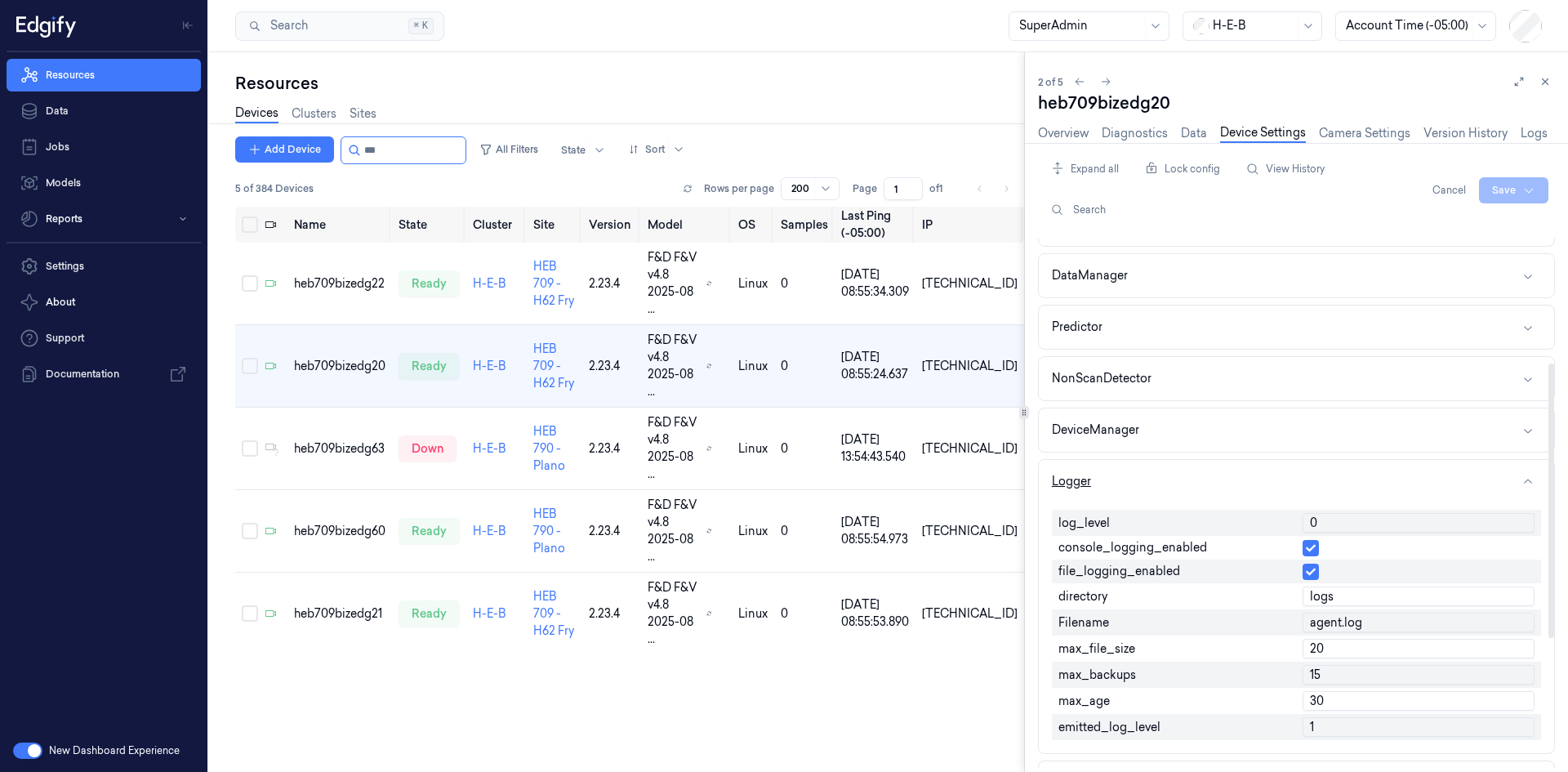
click at [1098, 476] on button "Logger" at bounding box center [1296, 481] width 516 height 43
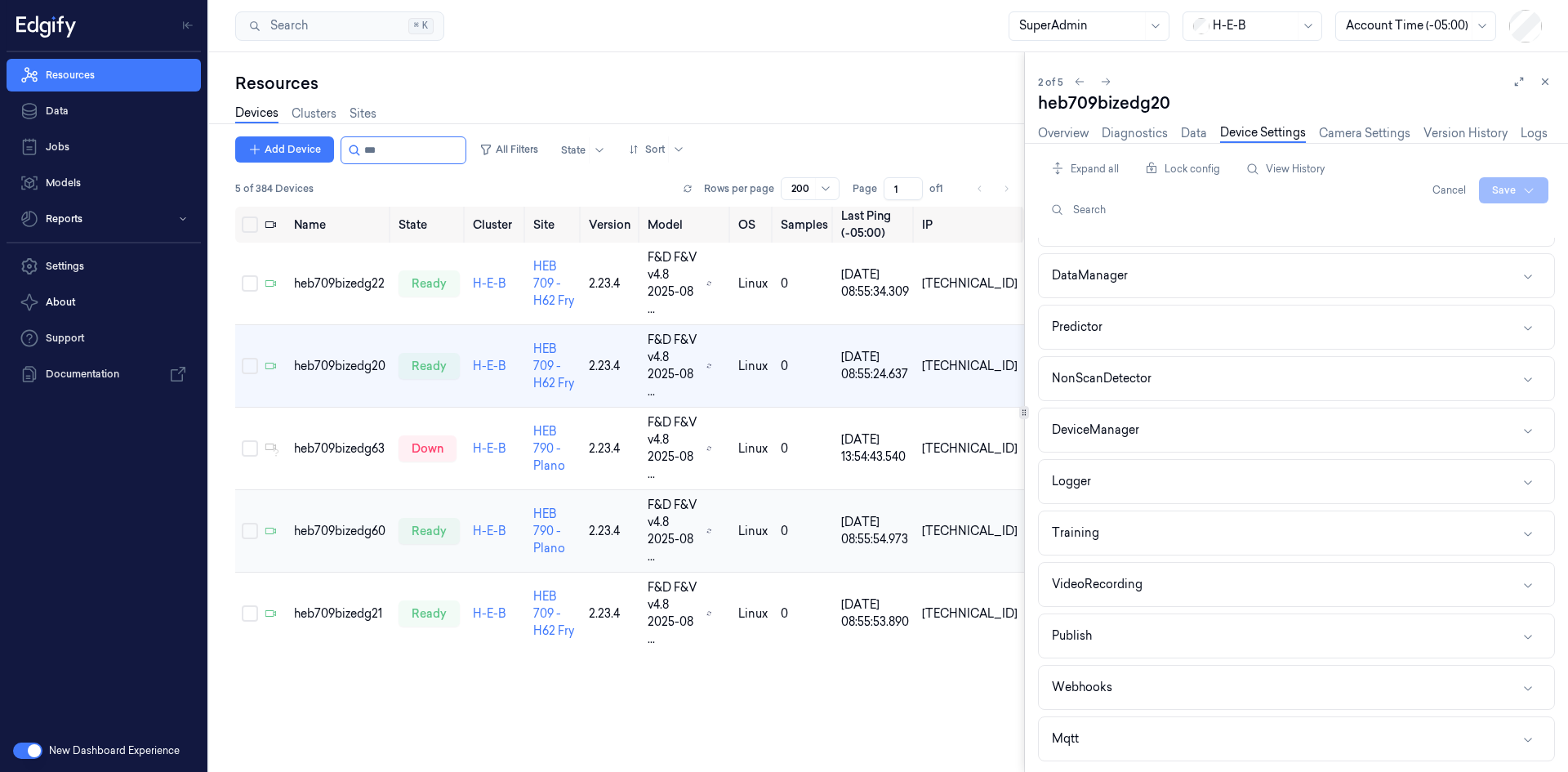
click at [316, 490] on td "heb709bizedg60" at bounding box center [340, 531] width 105 height 82
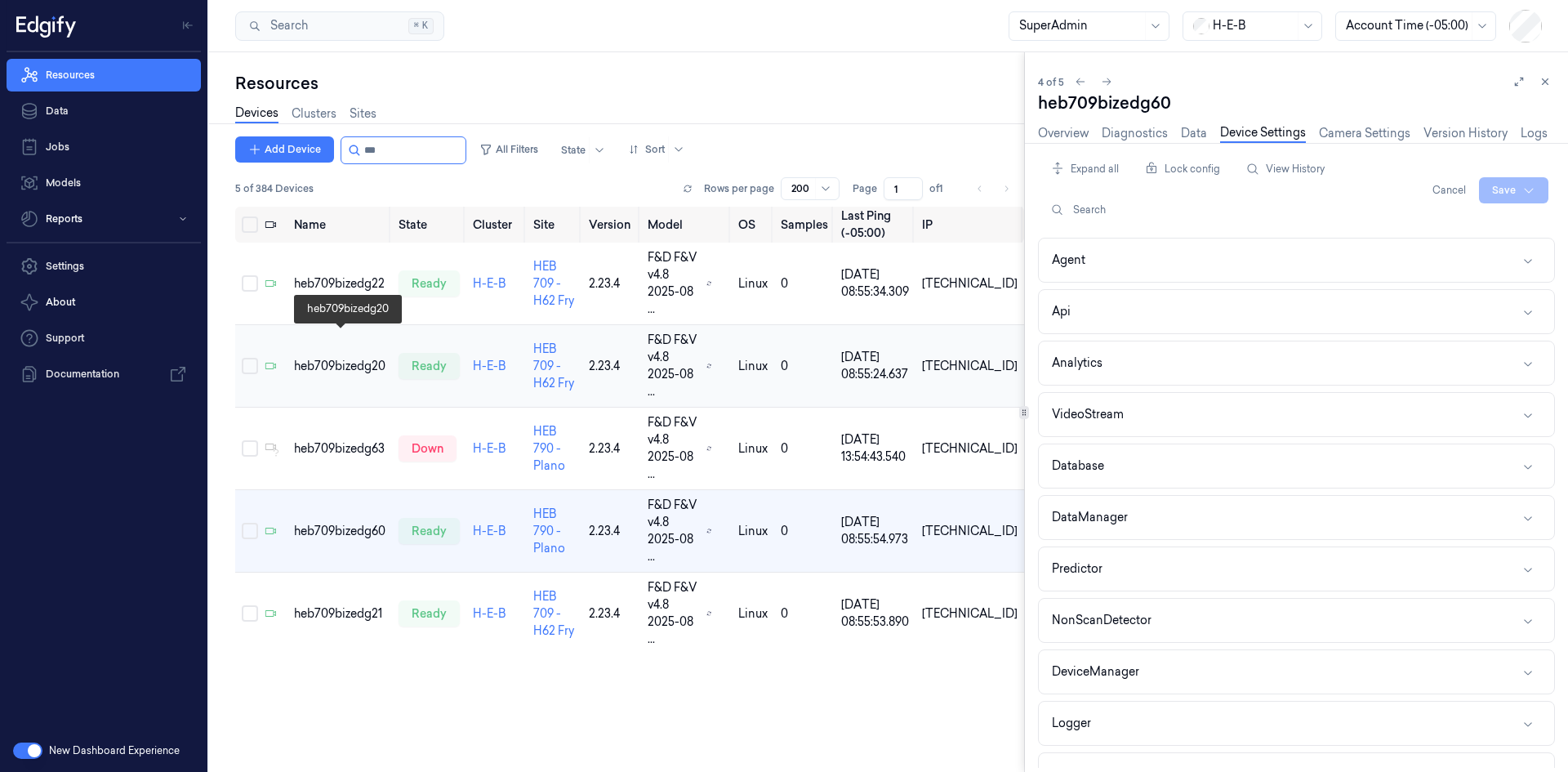
click at [359, 358] on div "heb709bizedg20" at bounding box center [340, 366] width 92 height 17
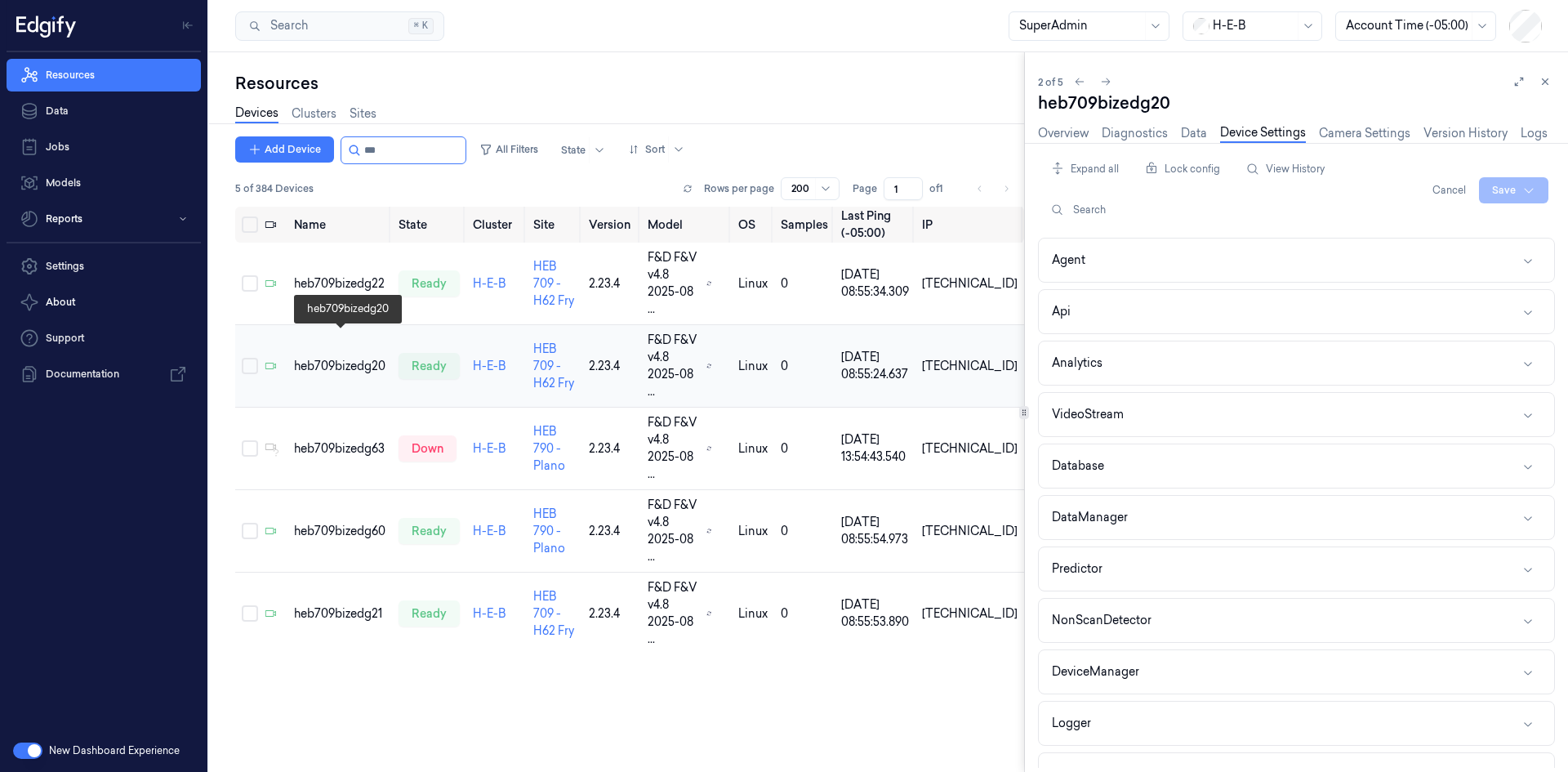
click at [365, 358] on div "heb709bizedg20" at bounding box center [340, 366] width 92 height 17
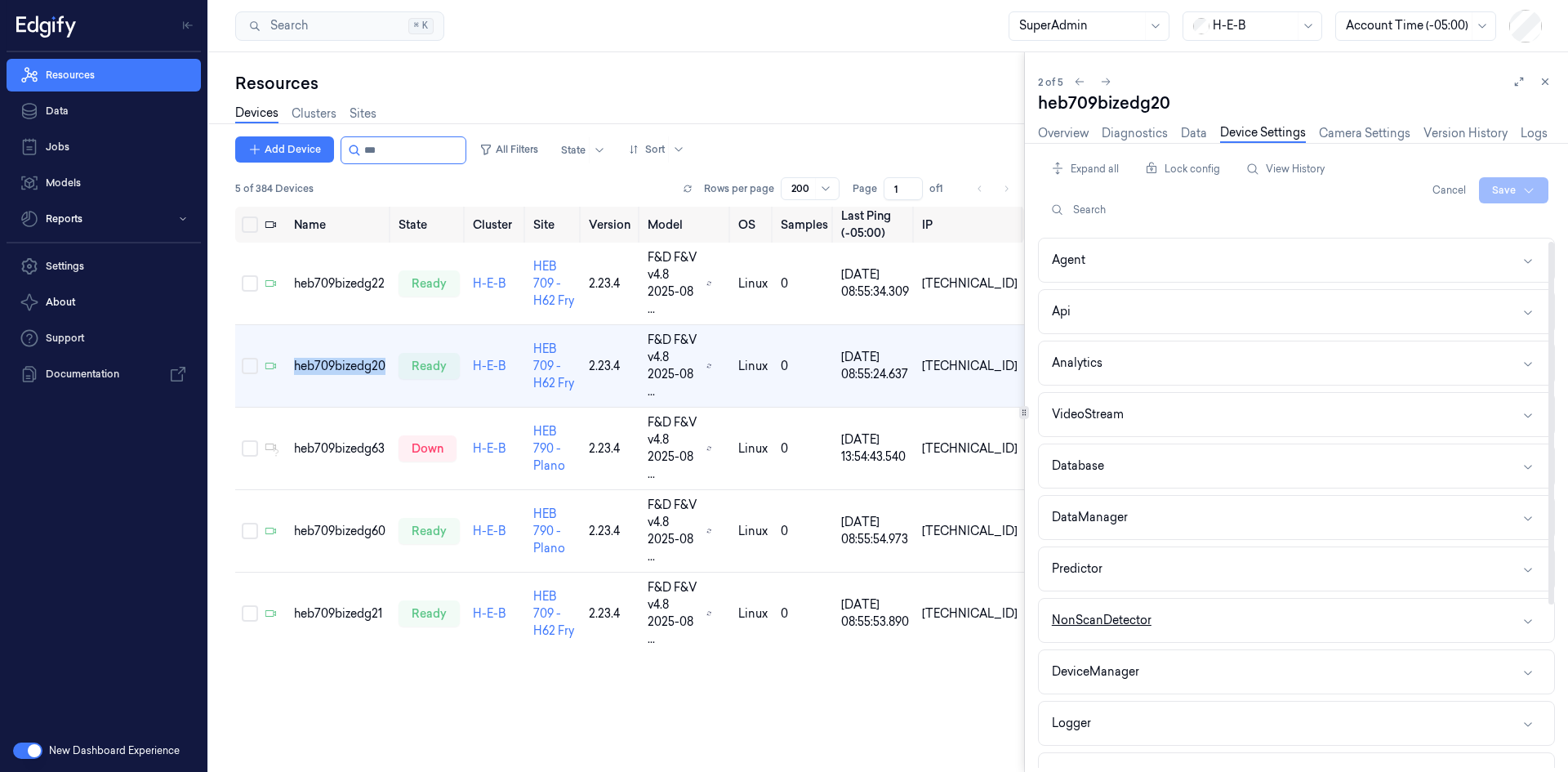
scroll to position [81, 0]
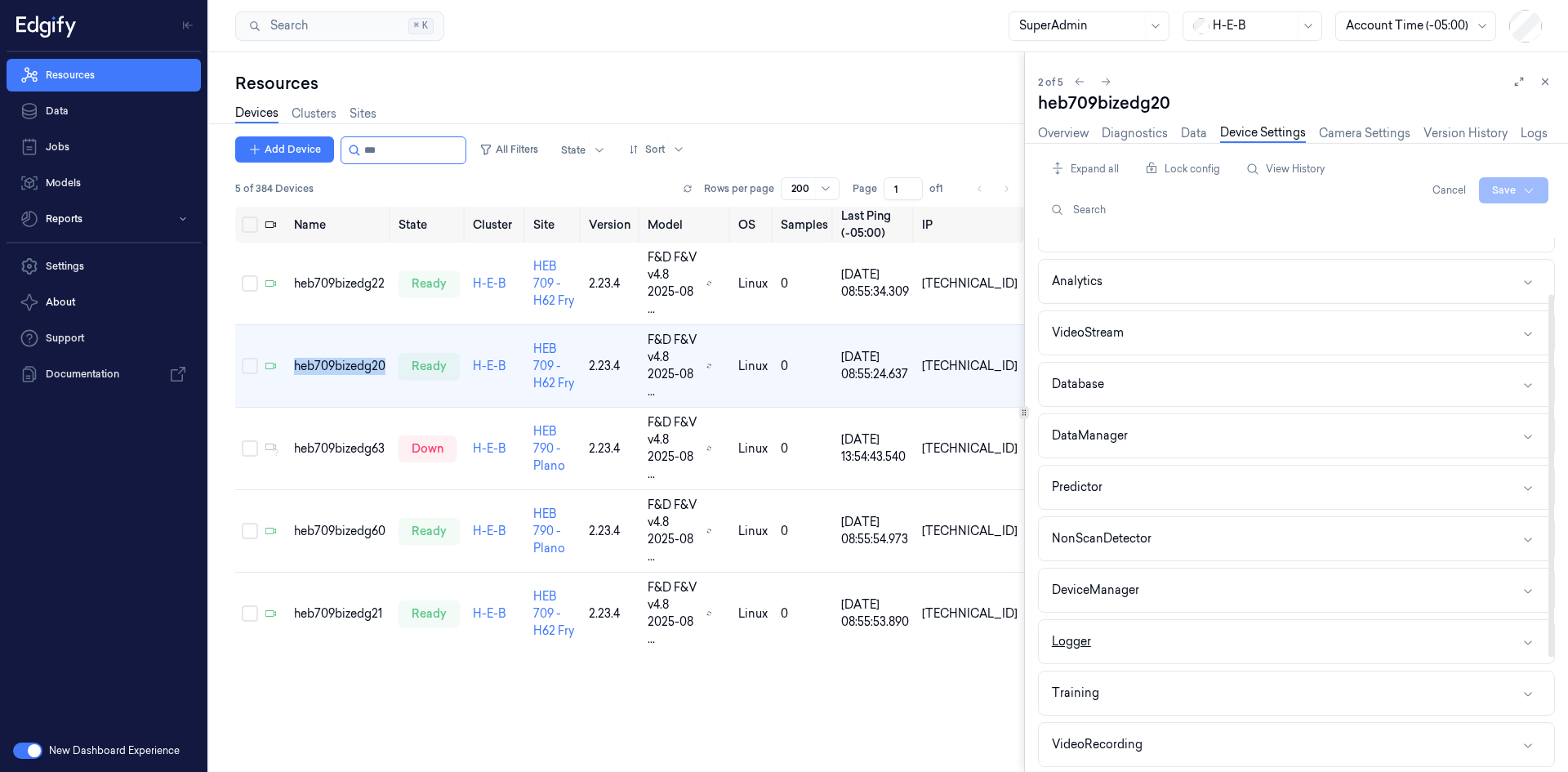
click at [1110, 642] on button "Logger" at bounding box center [1296, 642] width 516 height 43
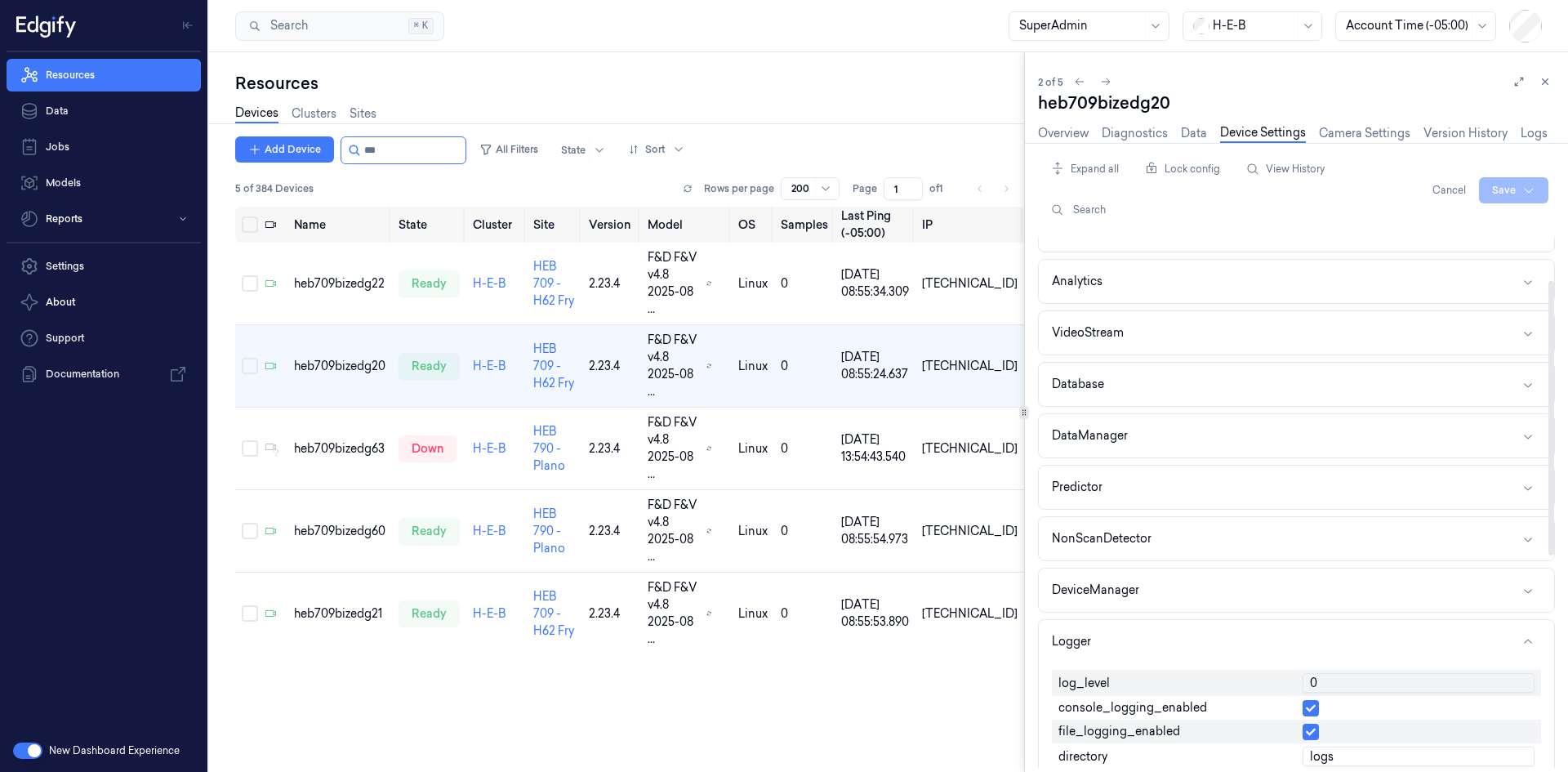
click at [1316, 674] on input "0" at bounding box center [1418, 682] width 232 height 20
type input "1"
click at [1507, 179] on html "Resources Data Jobs Models Reports Settings About Support Documentation New Das…" at bounding box center [784, 386] width 1568 height 772
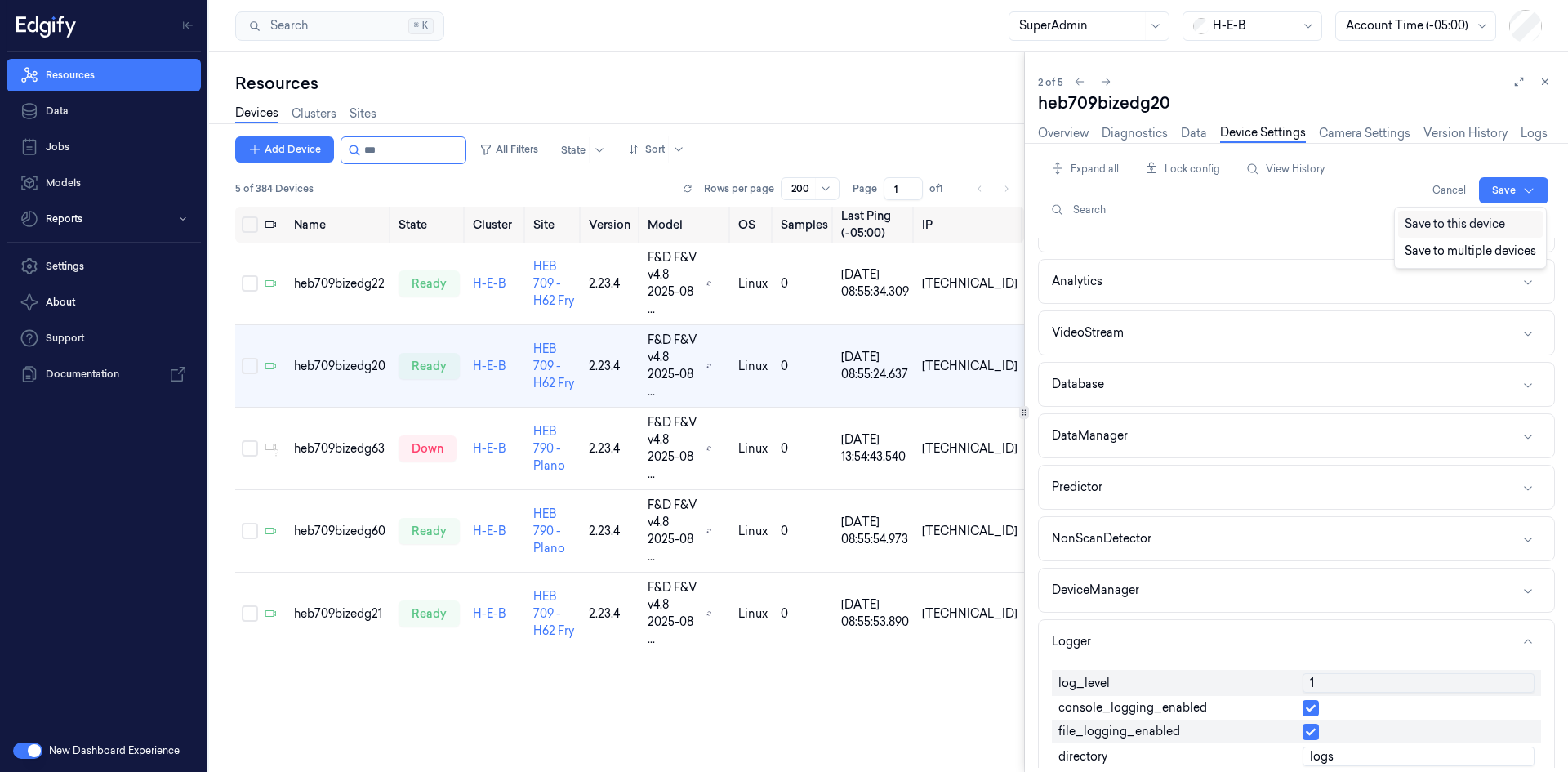
click at [1492, 225] on div "Save to this device" at bounding box center [1470, 224] width 145 height 27
click at [351, 522] on div "heb709bizedg60" at bounding box center [340, 531] width 92 height 17
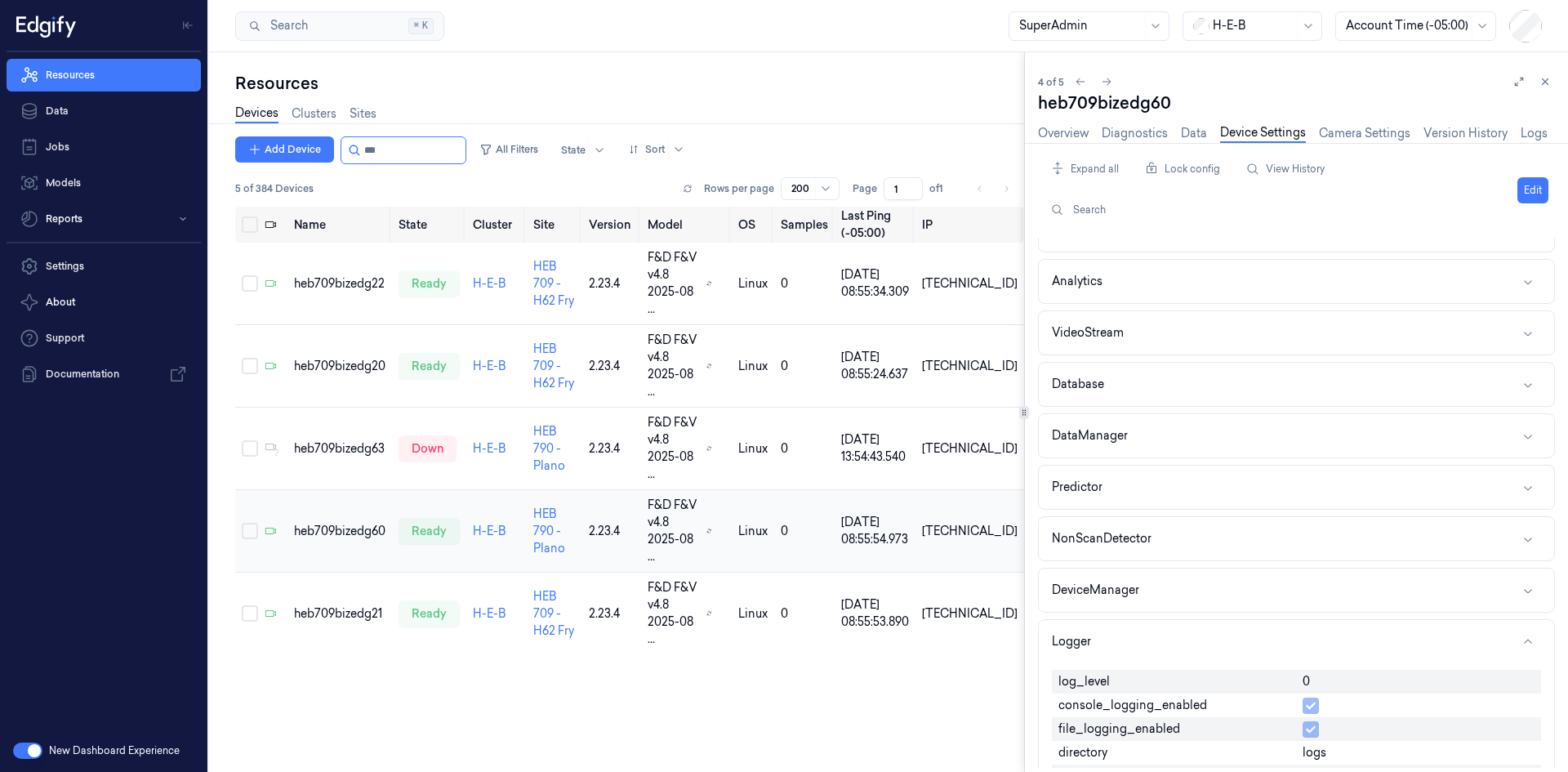
click at [353, 490] on td "heb709bizedg60" at bounding box center [340, 531] width 105 height 82
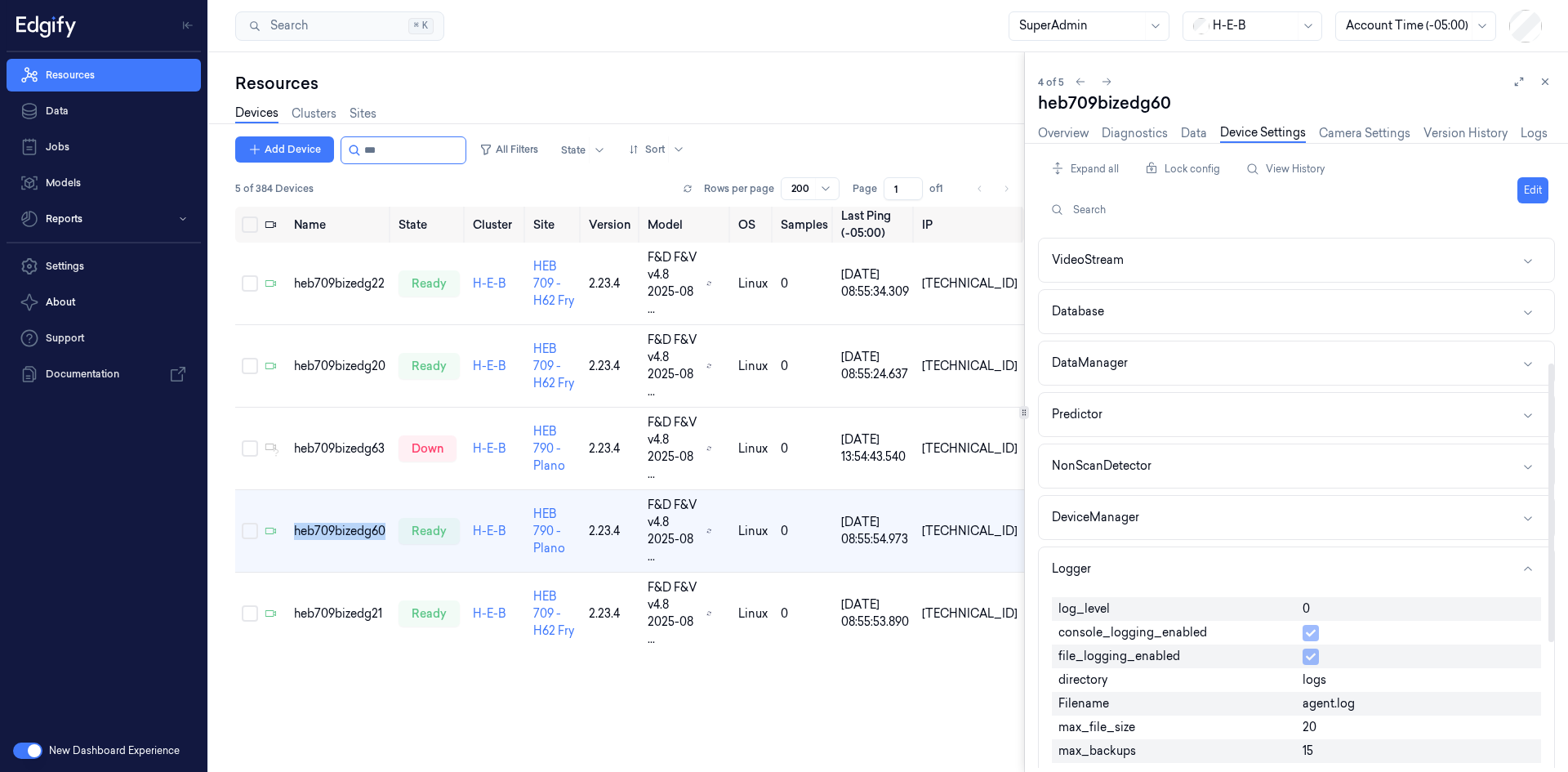
scroll to position [245, 0]
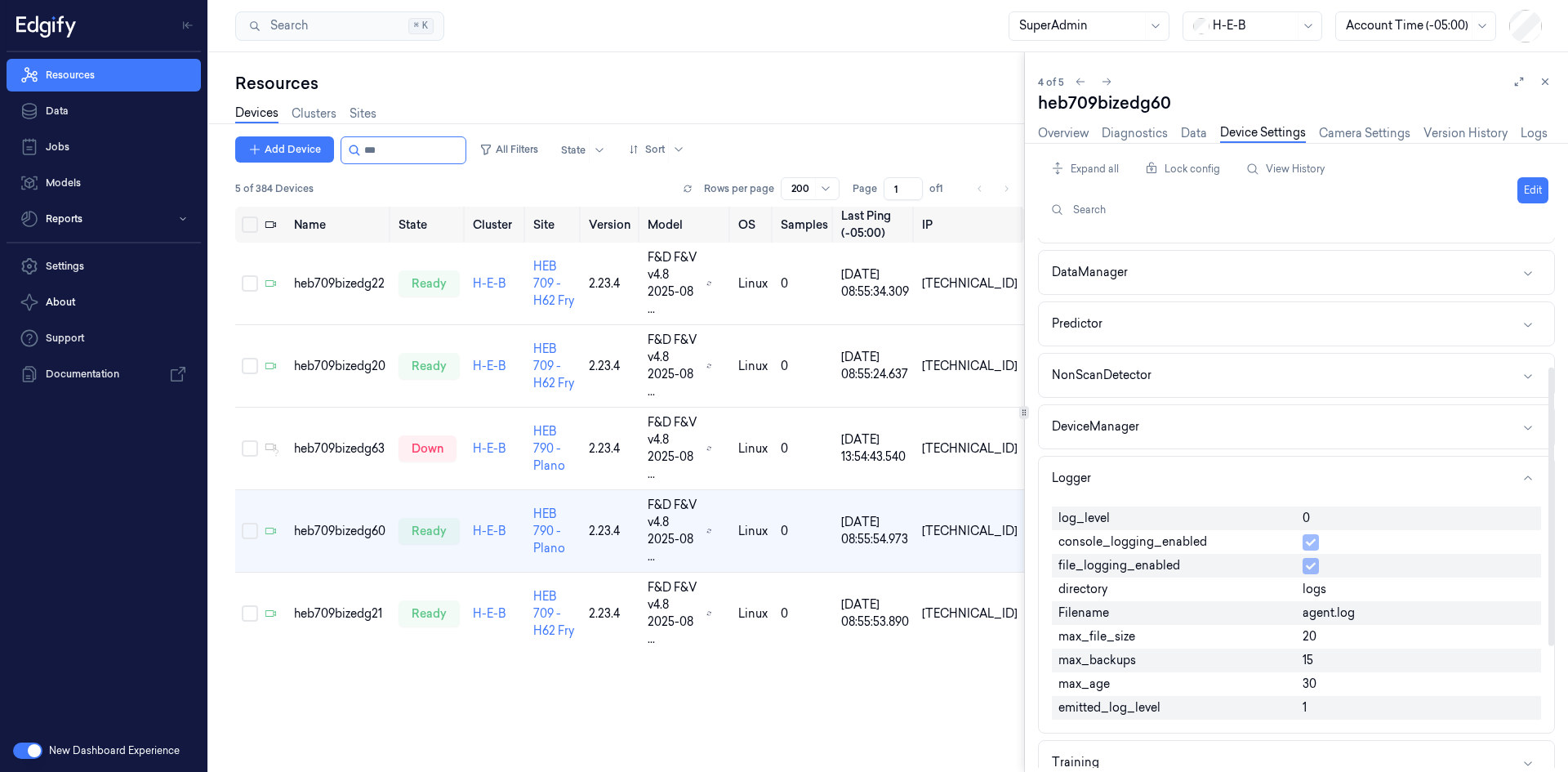
click at [1318, 514] on div "0" at bounding box center [1419, 518] width 245 height 24
drag, startPoint x: 1318, startPoint y: 514, endPoint x: 1307, endPoint y: 515, distance: 11.0
click at [1314, 515] on div "0" at bounding box center [1419, 518] width 245 height 24
click at [1307, 515] on span "0" at bounding box center [1306, 518] width 8 height 17
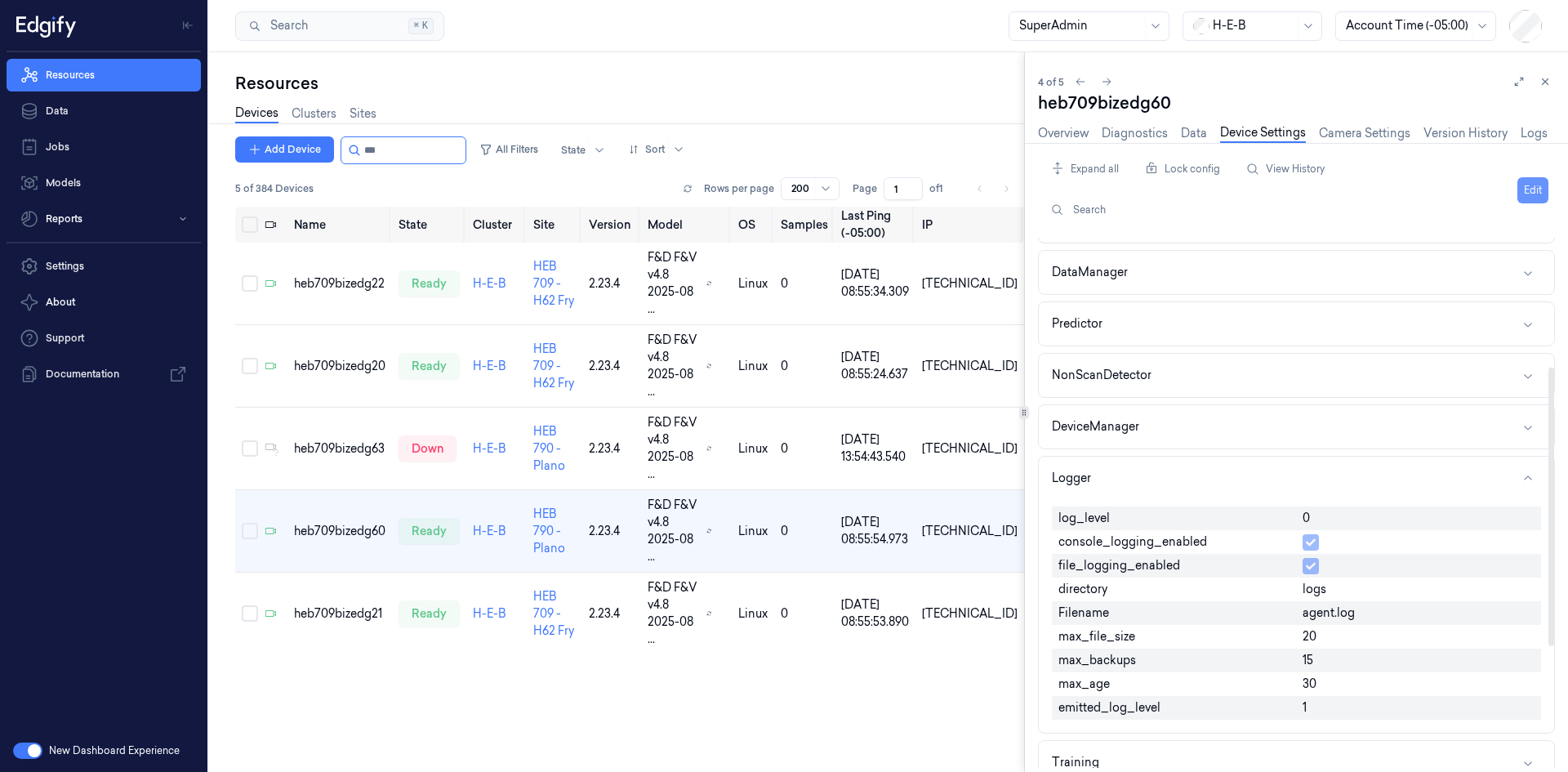
click at [1528, 188] on button "Edit" at bounding box center [1533, 190] width 31 height 26
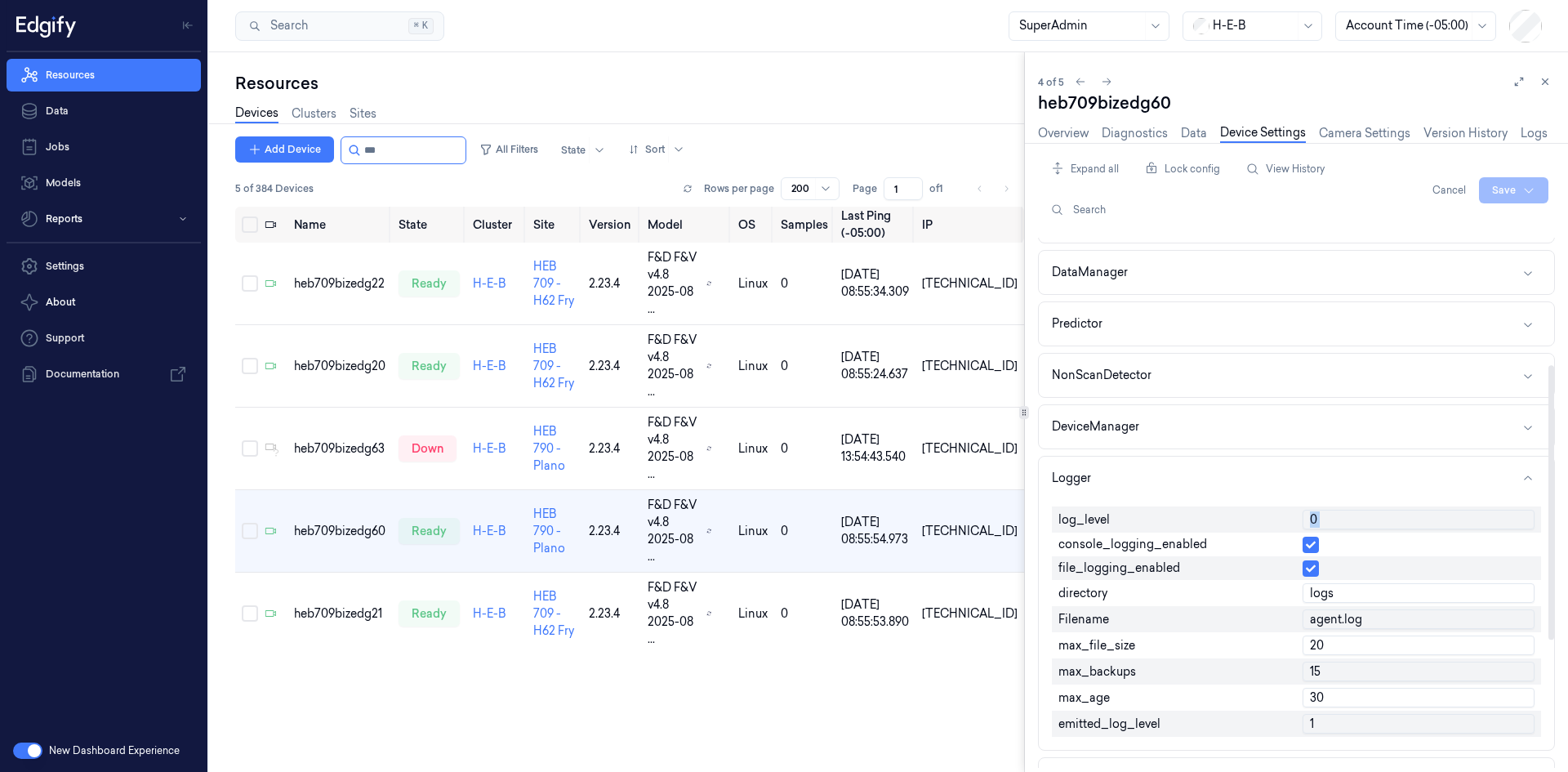
click at [1327, 519] on input "0" at bounding box center [1418, 519] width 232 height 20
type input "1"
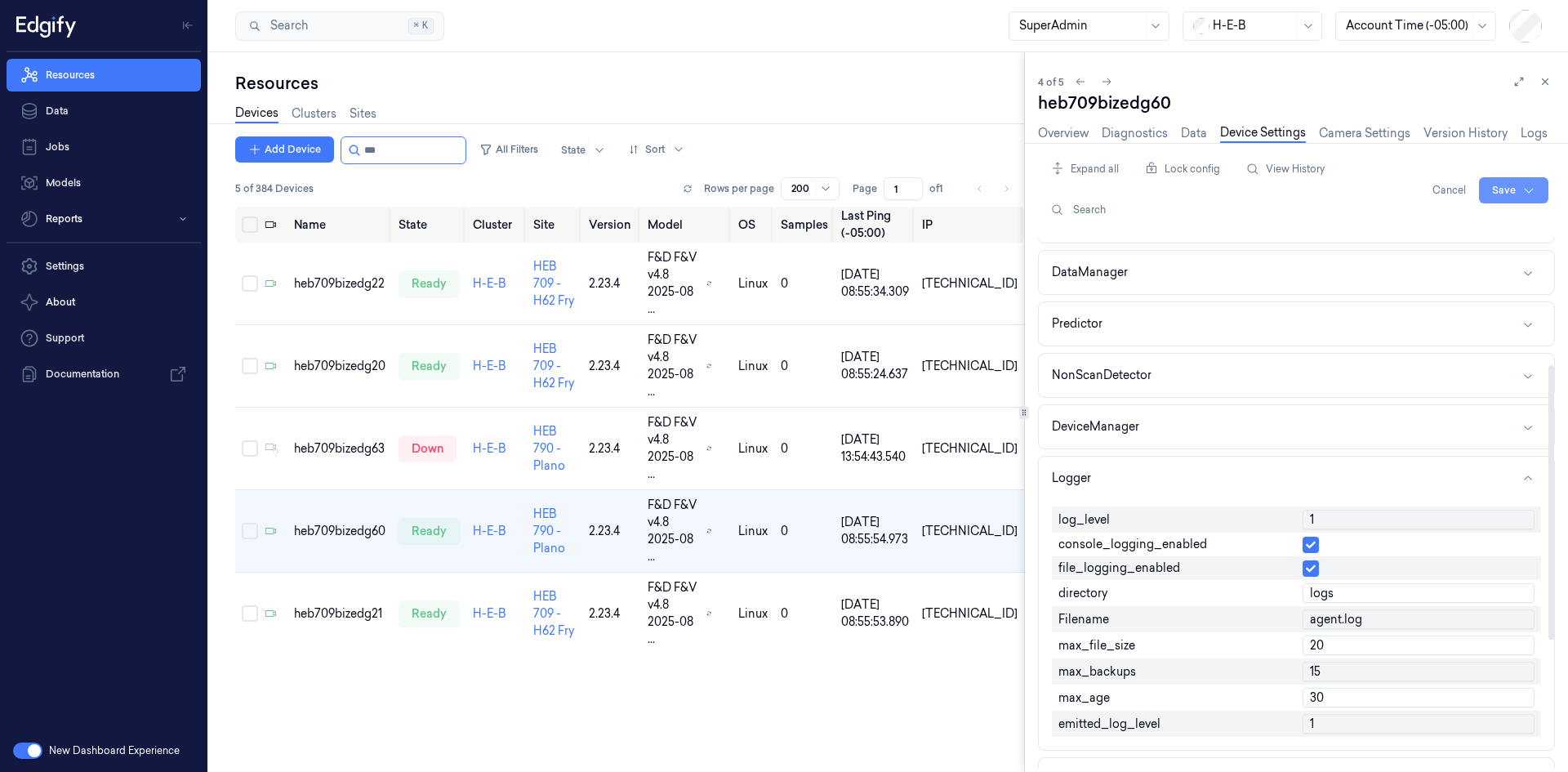
click at [1520, 183] on html "Resources Data Jobs Models Reports Settings About Support Documentation New Das…" at bounding box center [784, 386] width 1568 height 772
click at [1471, 224] on div "Save to this device" at bounding box center [1470, 224] width 145 height 27
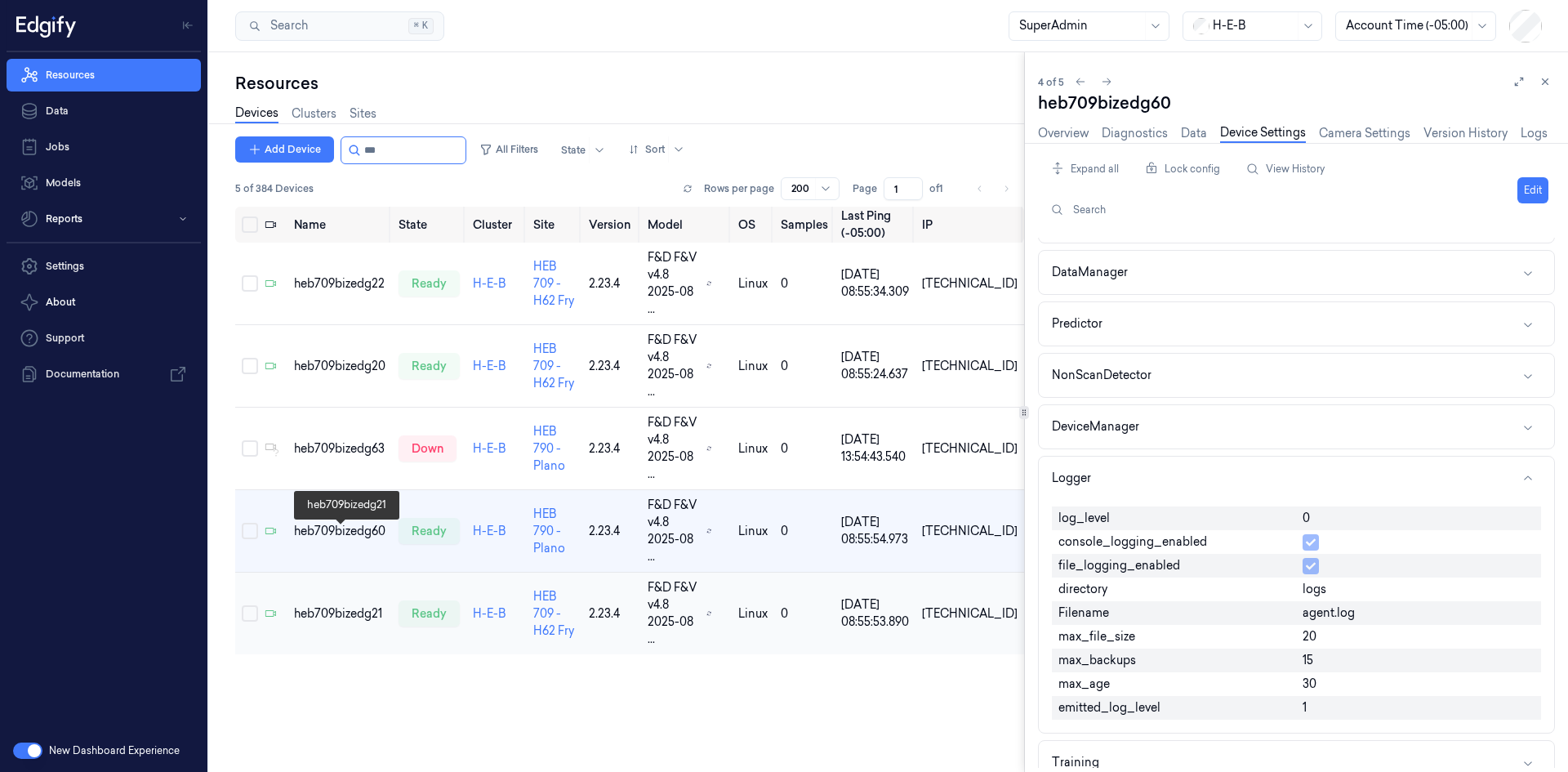
click at [312, 605] on div "heb709bizedg21" at bounding box center [340, 613] width 92 height 17
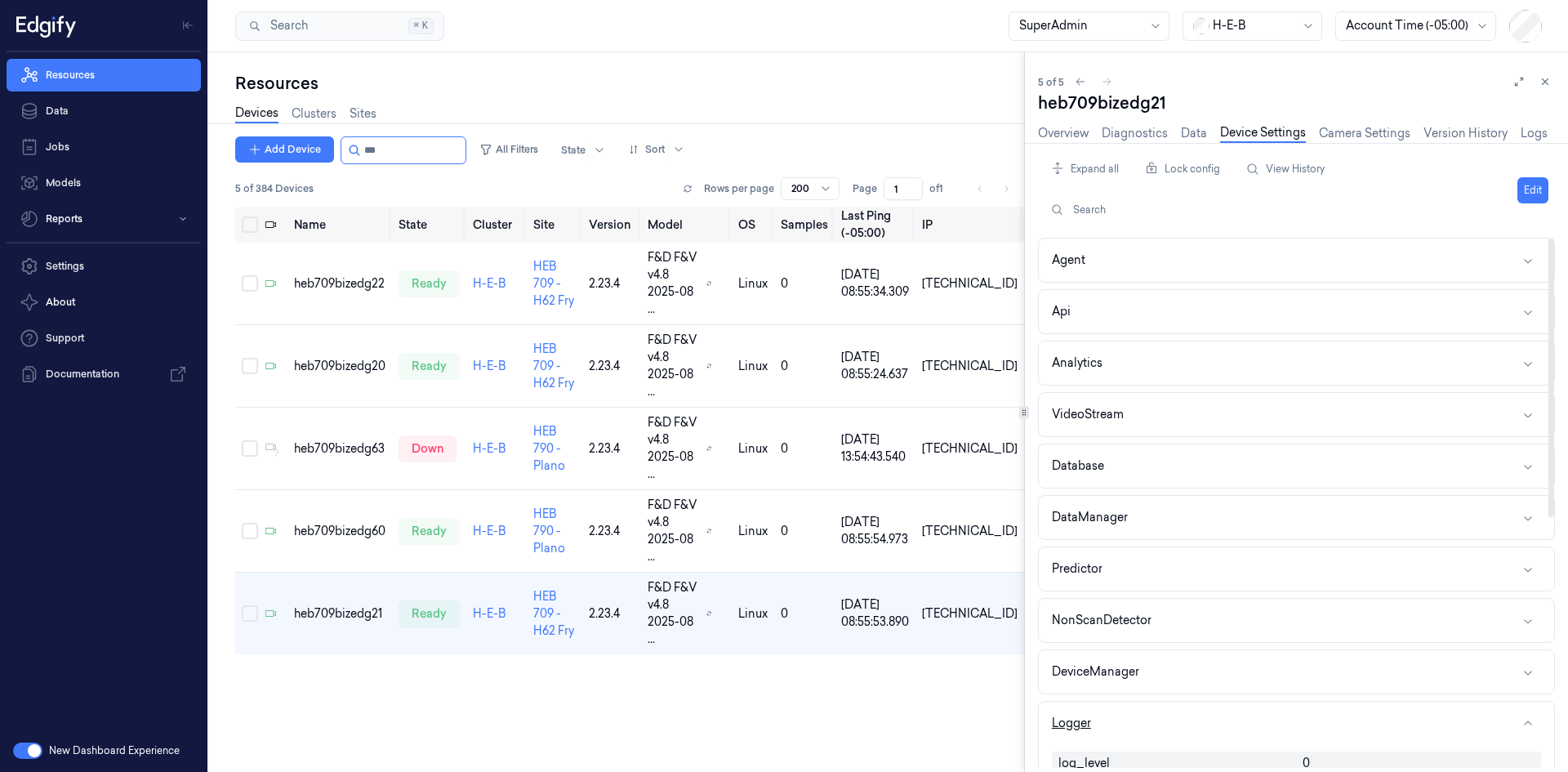
click at [1109, 721] on button "Logger" at bounding box center [1296, 723] width 516 height 43
click at [1117, 716] on button "Logger" at bounding box center [1296, 723] width 516 height 43
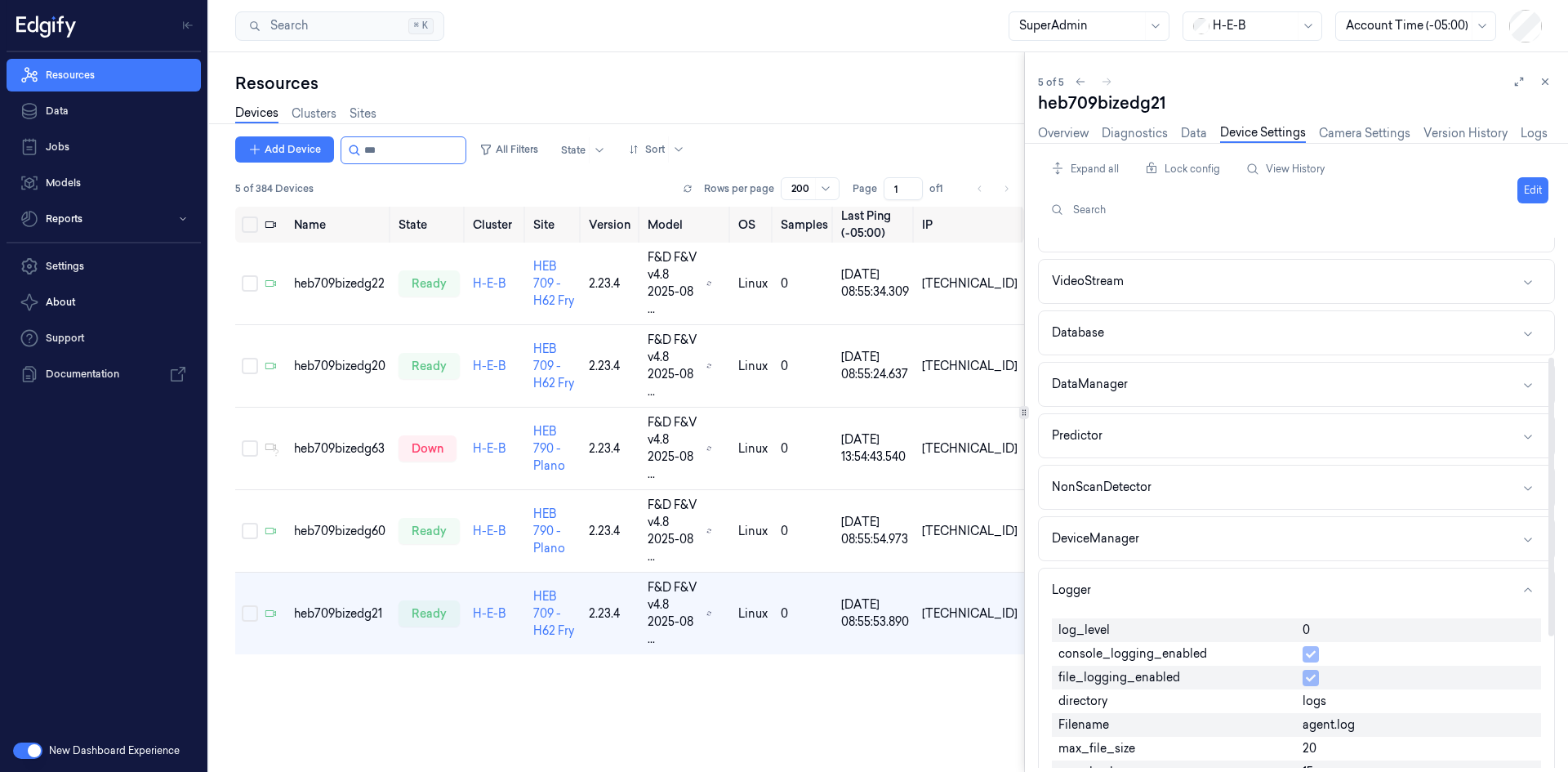
scroll to position [245, 0]
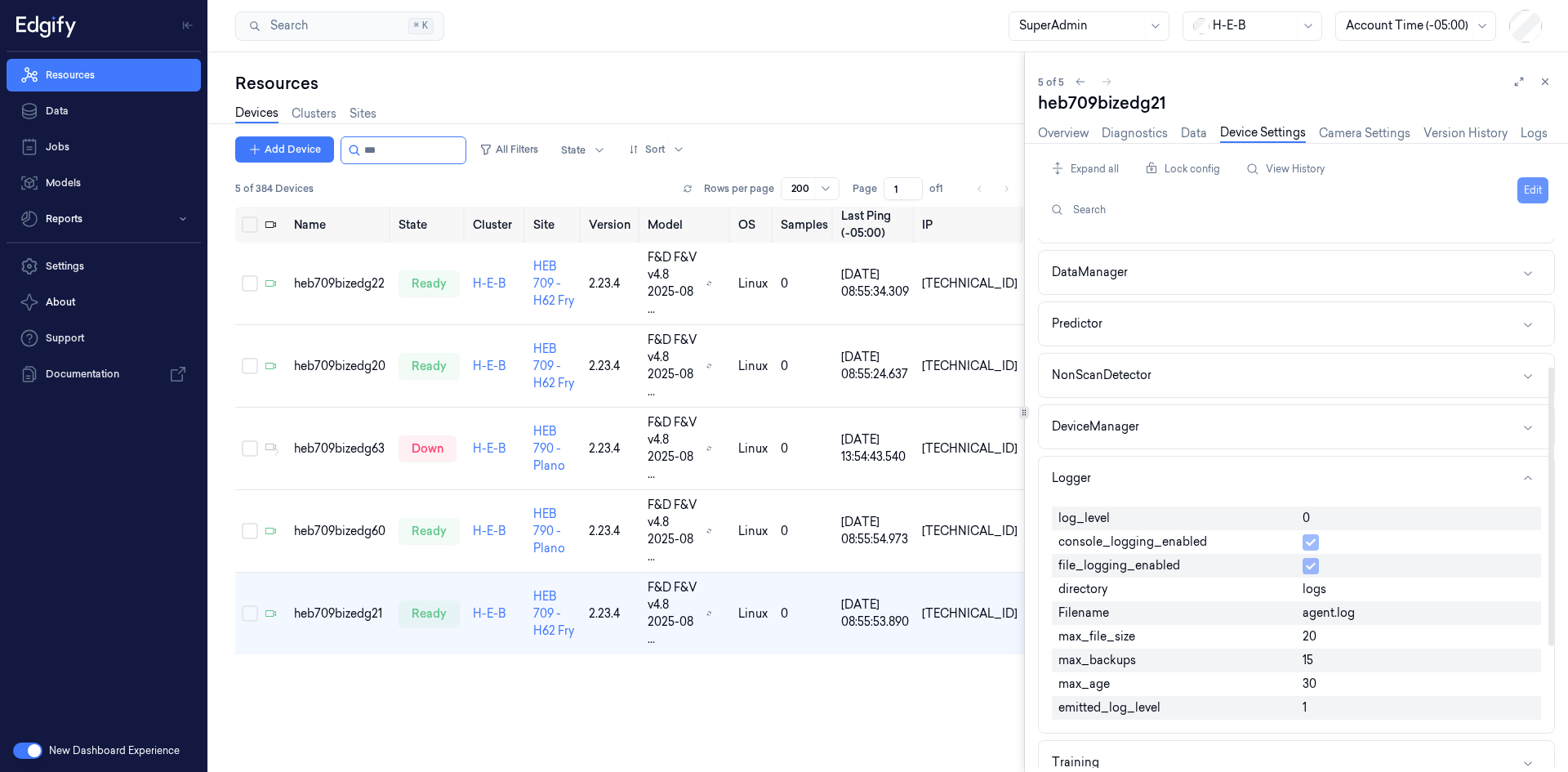
click at [1536, 182] on button "Edit" at bounding box center [1533, 190] width 31 height 26
click at [1332, 523] on input "0" at bounding box center [1418, 519] width 232 height 20
type input "1"
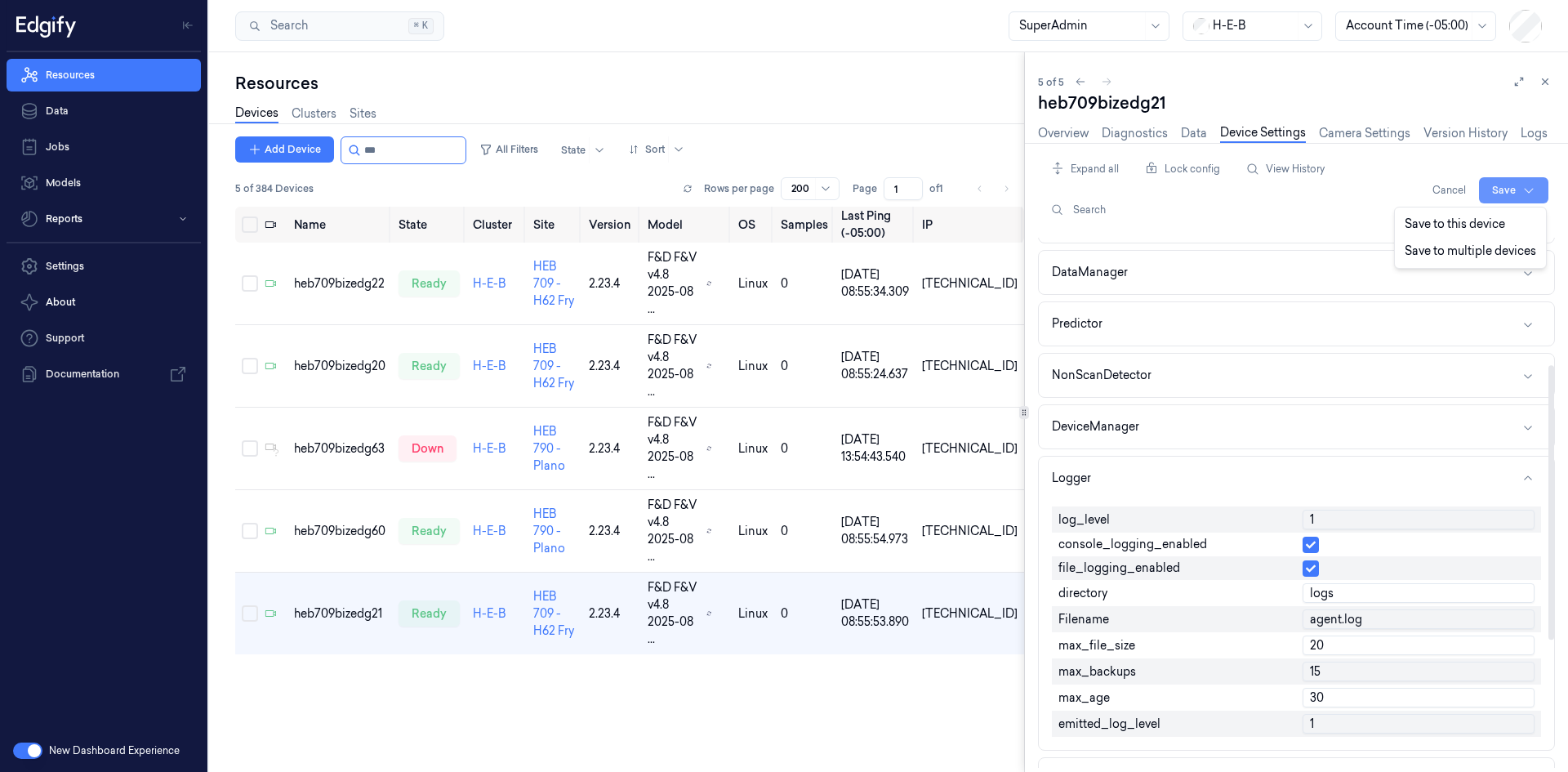
click at [1511, 191] on html "Resources Data Jobs Models Reports Settings About Support Documentation New Das…" at bounding box center [784, 386] width 1568 height 772
click at [1496, 223] on div "Save to this device" at bounding box center [1470, 224] width 145 height 27
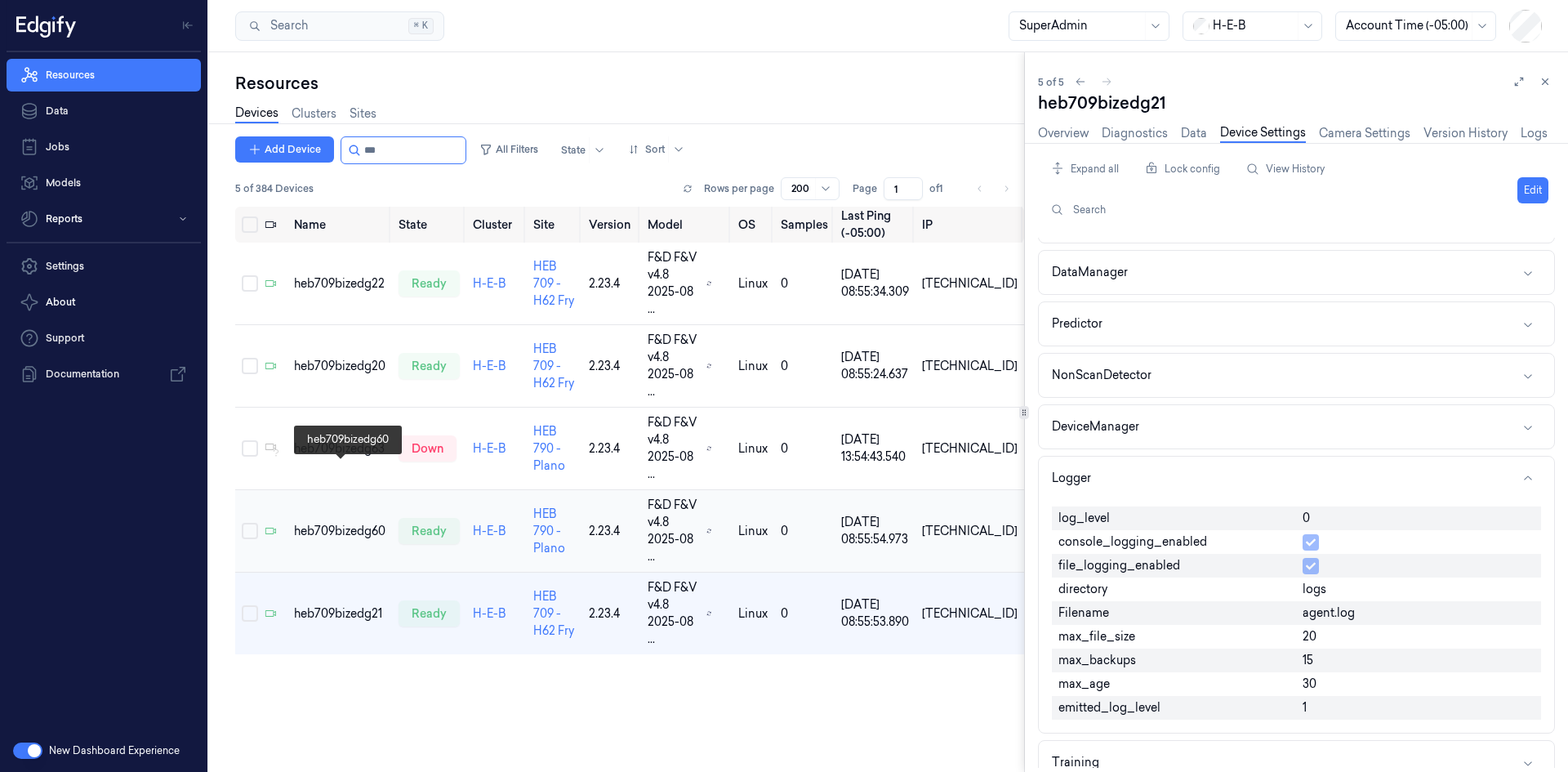
click at [328, 522] on div "heb709bizedg60" at bounding box center [340, 531] width 92 height 17
click at [330, 605] on div "heb709bizedg21" at bounding box center [340, 613] width 92 height 17
click at [1532, 190] on button "Edit" at bounding box center [1533, 190] width 31 height 26
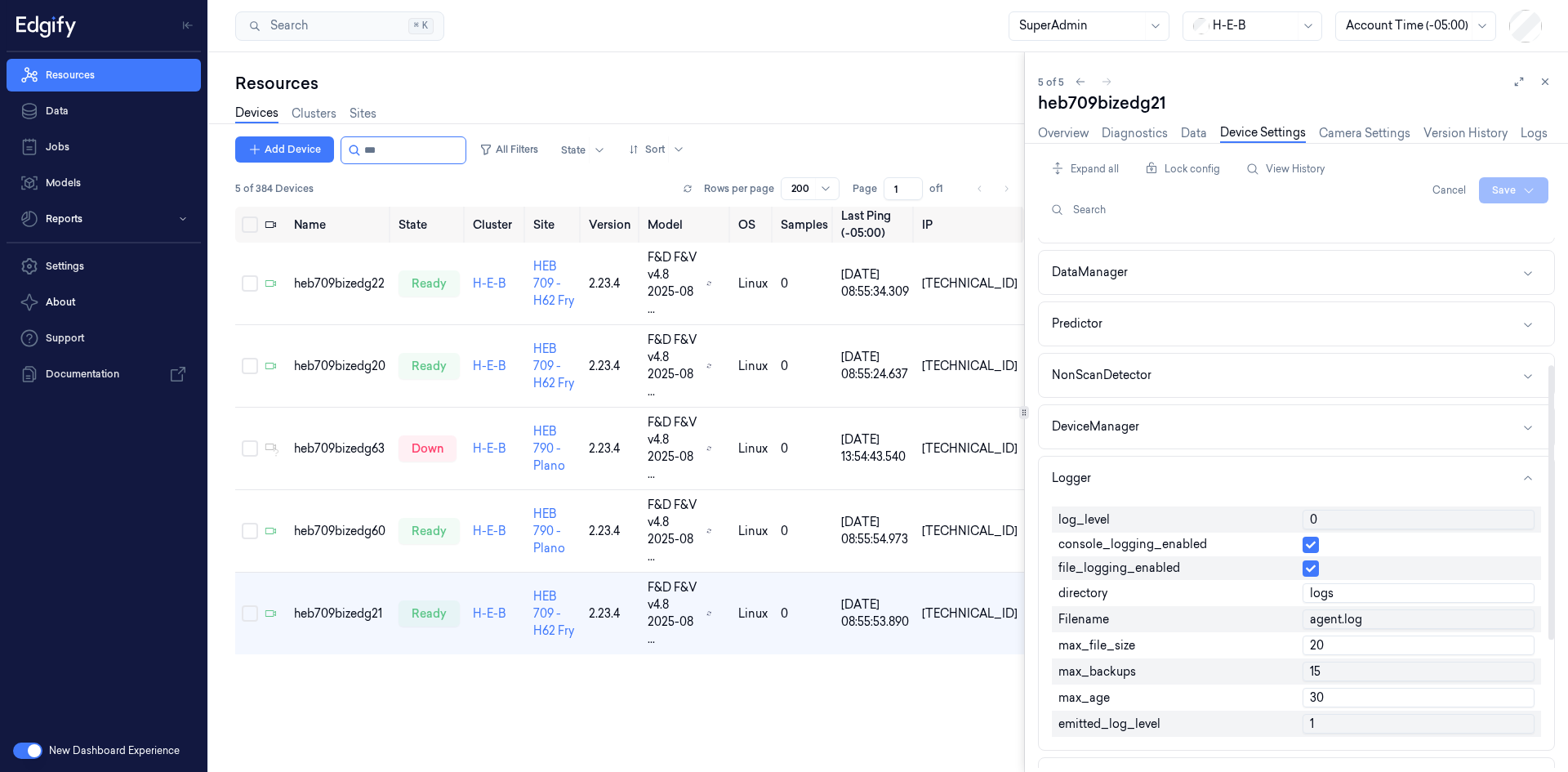
click at [1324, 515] on input "0" at bounding box center [1418, 519] width 232 height 20
type input "1"
click at [1513, 192] on html "Resources Data Jobs Models Reports Settings About Support Documentation New Das…" at bounding box center [784, 386] width 1568 height 772
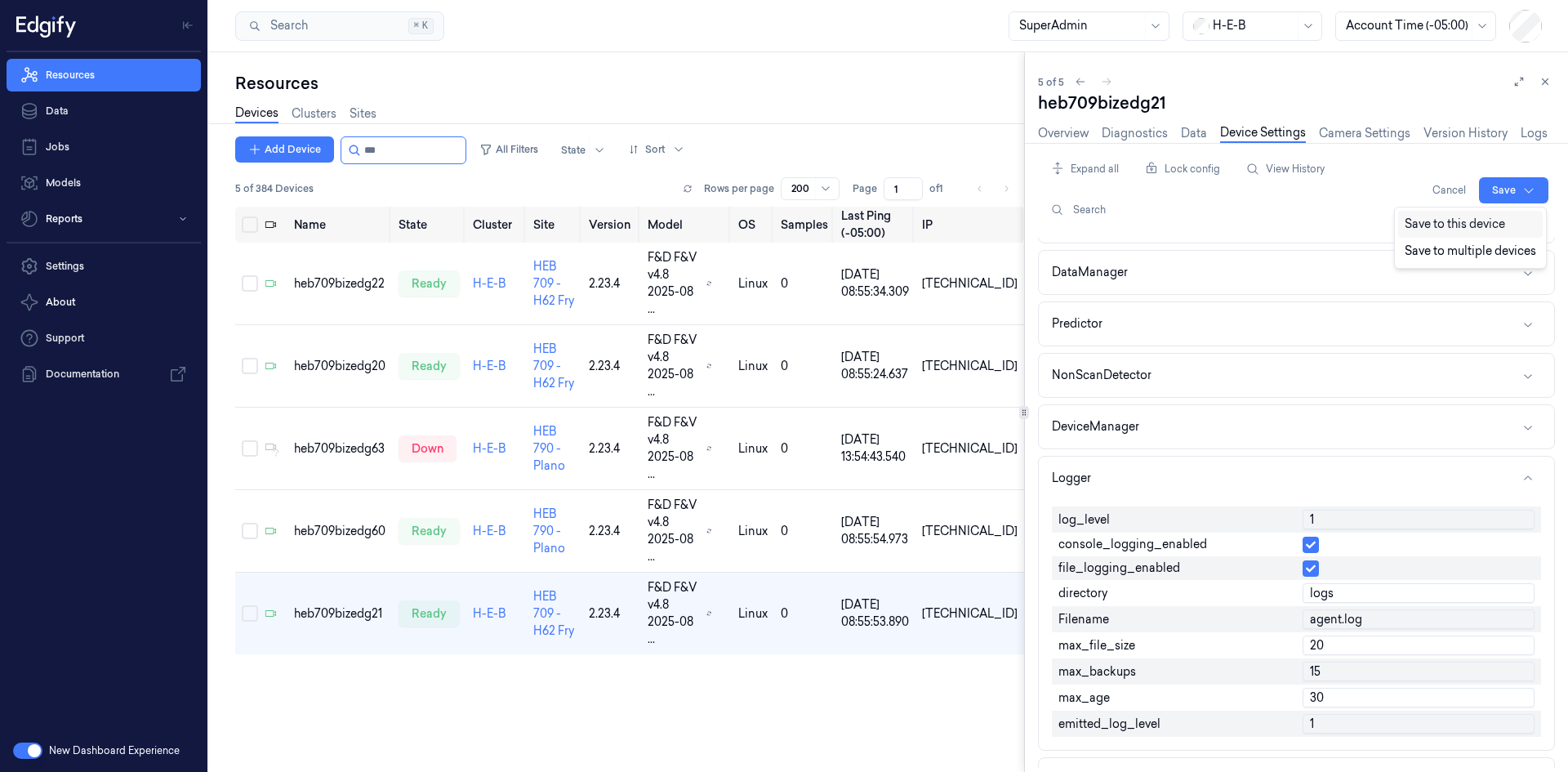
click at [1462, 223] on div "Save to this device" at bounding box center [1470, 224] width 145 height 27
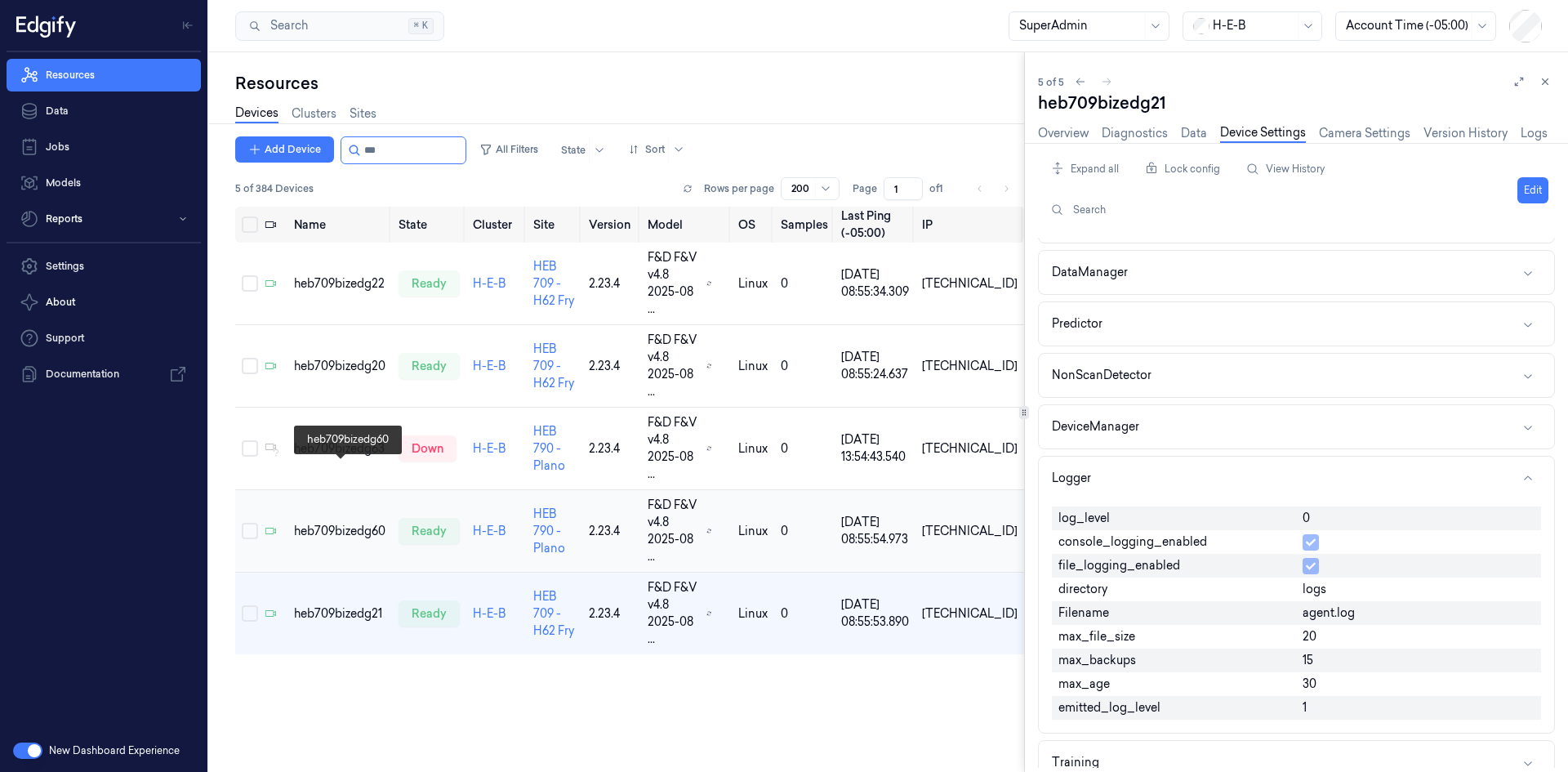
click at [341, 522] on div "heb709bizedg60" at bounding box center [340, 531] width 92 height 17
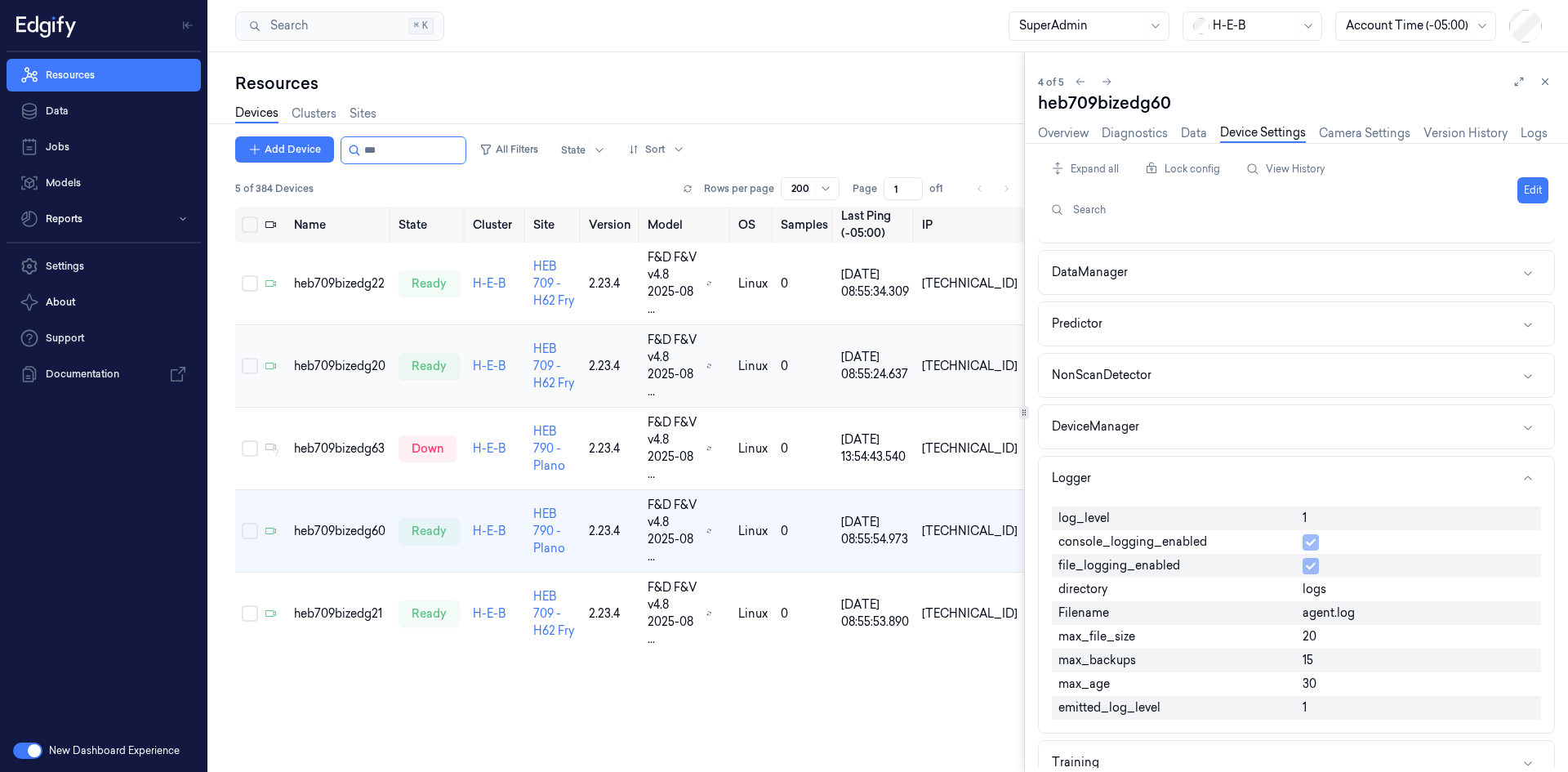
click at [362, 358] on div "heb709bizedg20" at bounding box center [340, 366] width 92 height 17
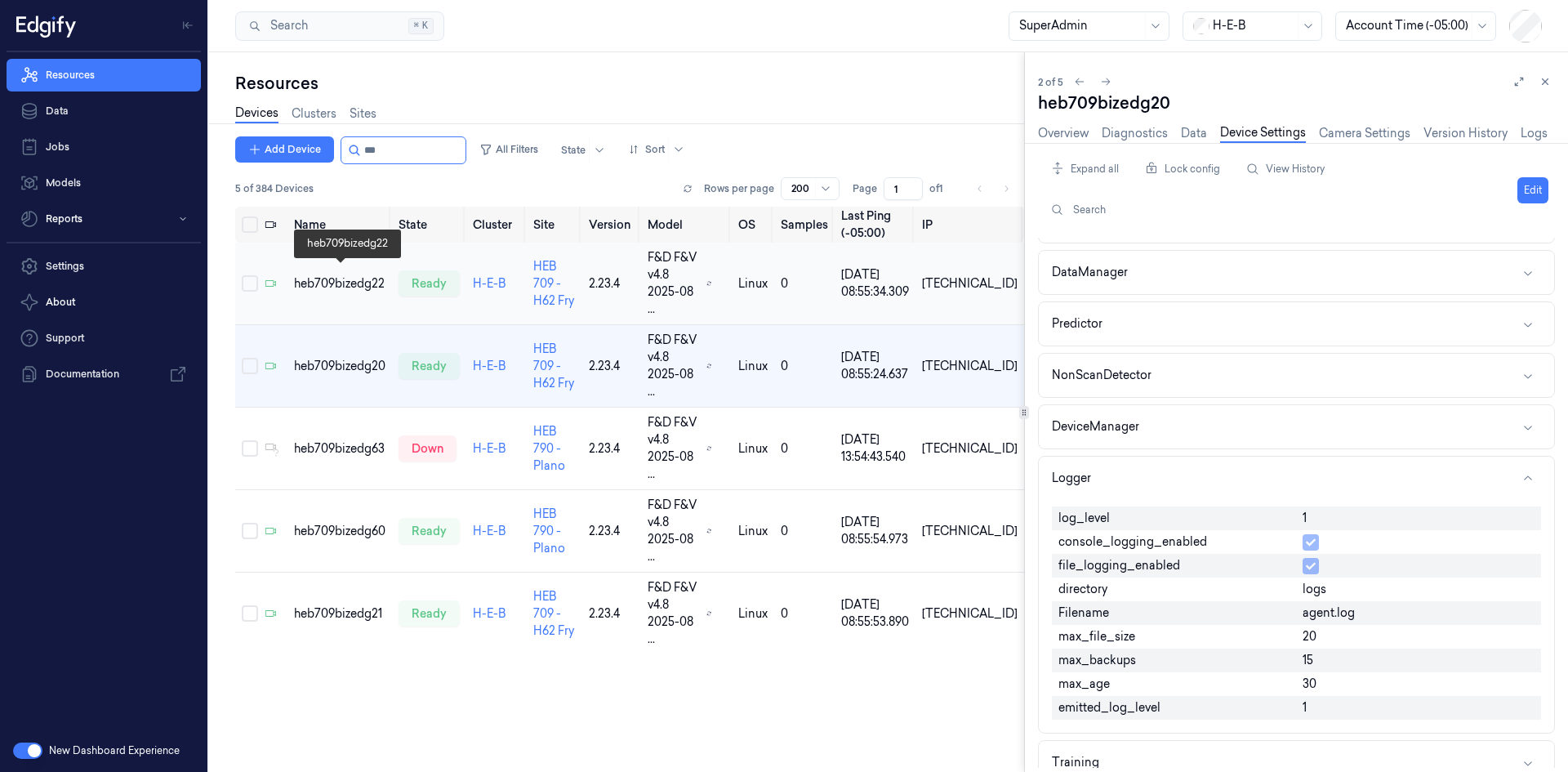
click at [343, 279] on div "heb709bizedg22" at bounding box center [340, 284] width 92 height 17
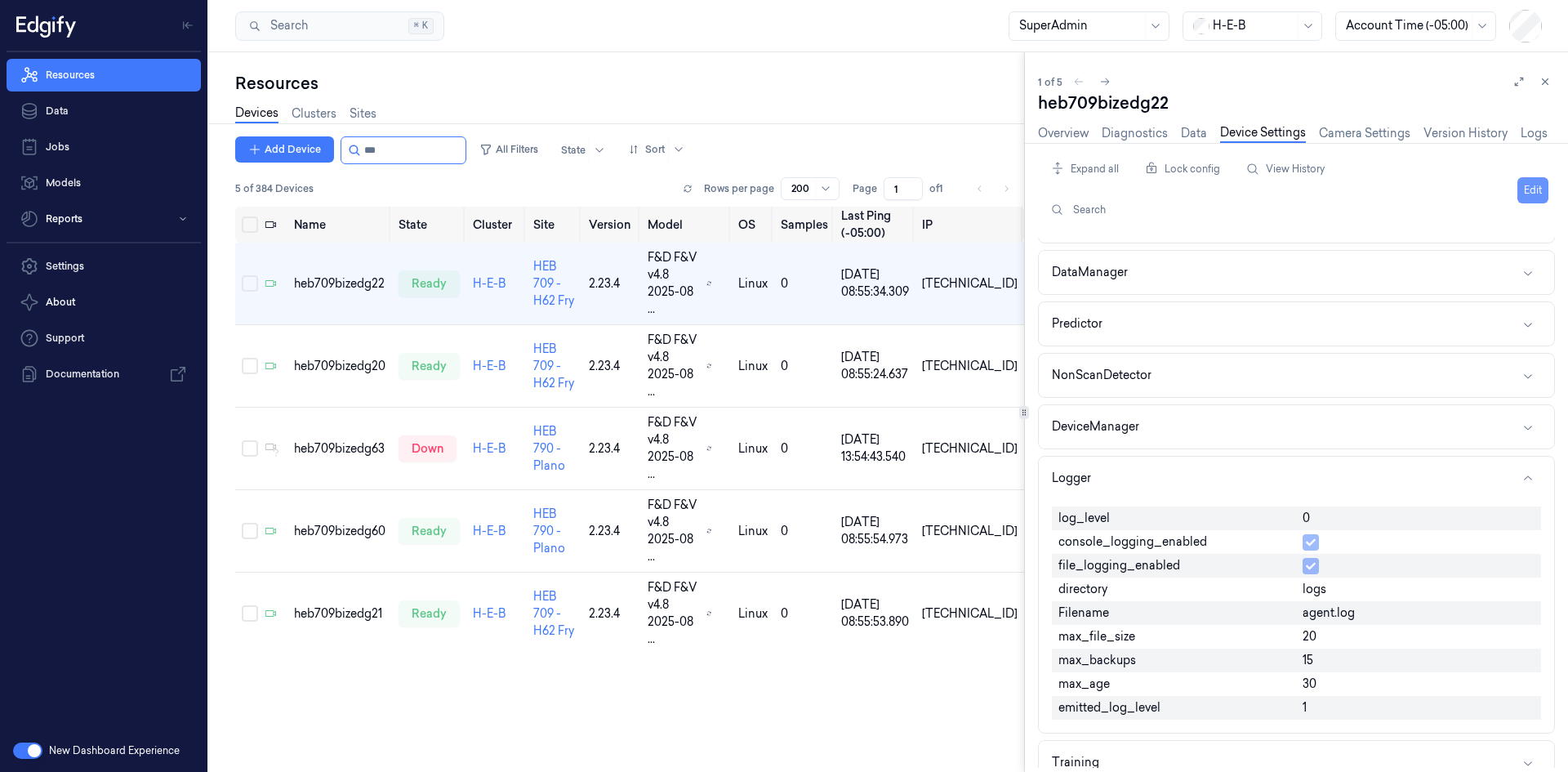
click at [1527, 181] on button "Edit" at bounding box center [1533, 190] width 31 height 26
click at [1308, 516] on input "0" at bounding box center [1418, 519] width 232 height 20
type input "1"
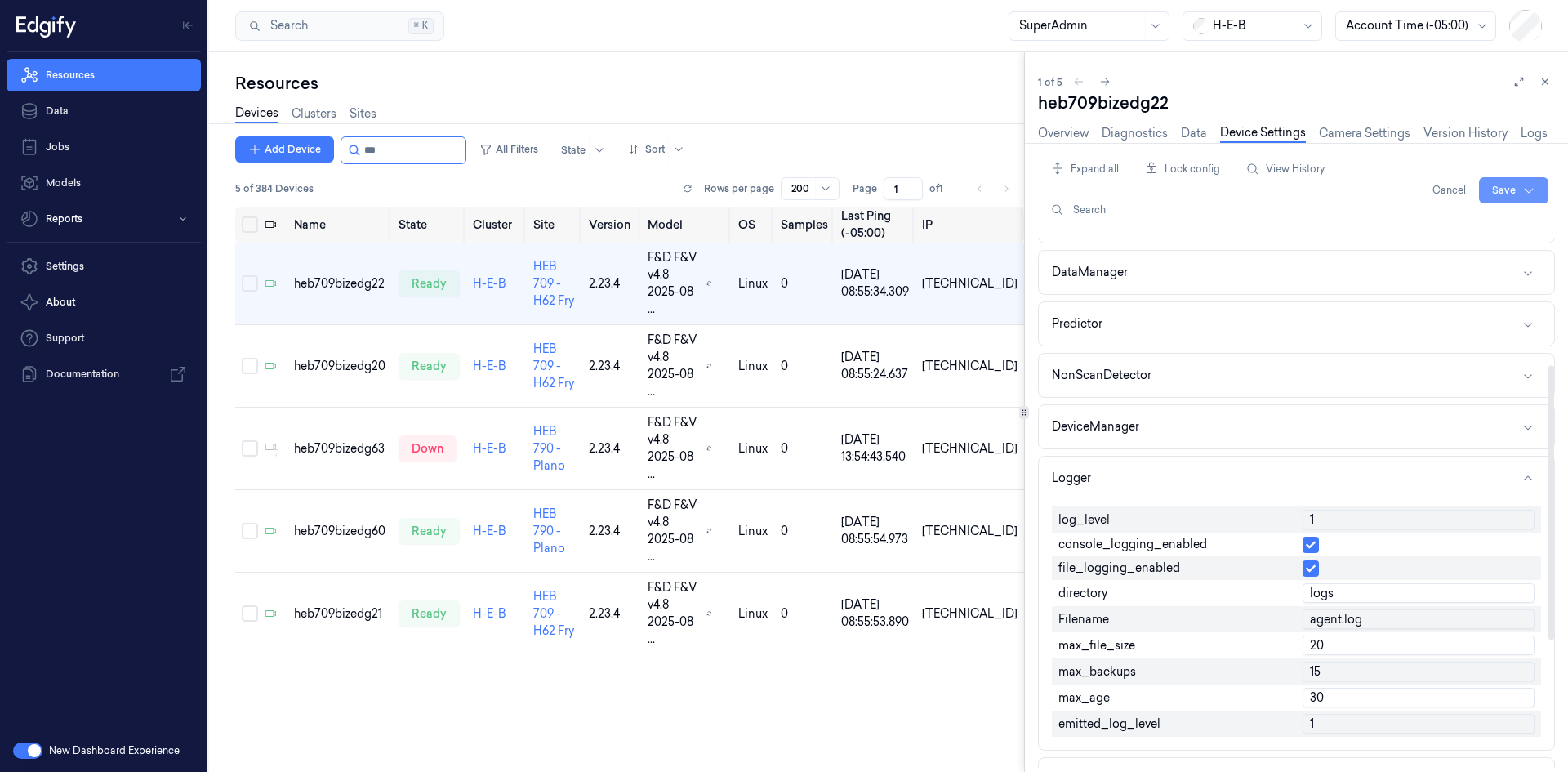
click at [1523, 192] on html "Resources Data Jobs Models Reports Settings About Support Documentation New Das…" at bounding box center [784, 386] width 1568 height 772
click at [1483, 217] on div "Save to this device" at bounding box center [1470, 224] width 145 height 27
click at [1531, 190] on button "Edit" at bounding box center [1533, 190] width 31 height 26
click at [343, 353] on td "heb709bizedg20" at bounding box center [340, 366] width 105 height 82
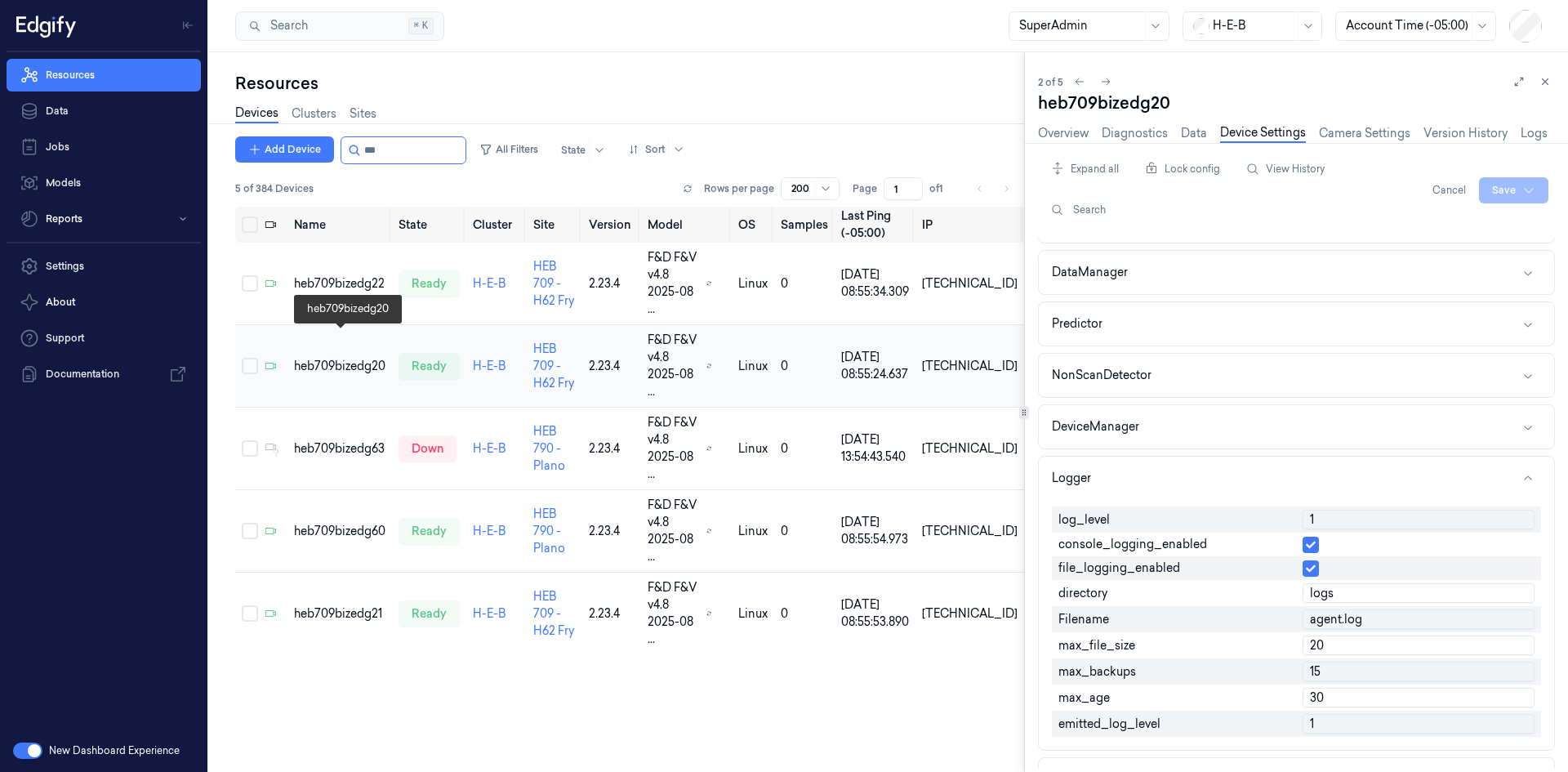
click at [353, 358] on div "heb709bizedg20" at bounding box center [340, 366] width 92 height 17
click at [359, 275] on div "heb709bizedg22" at bounding box center [340, 284] width 92 height 17
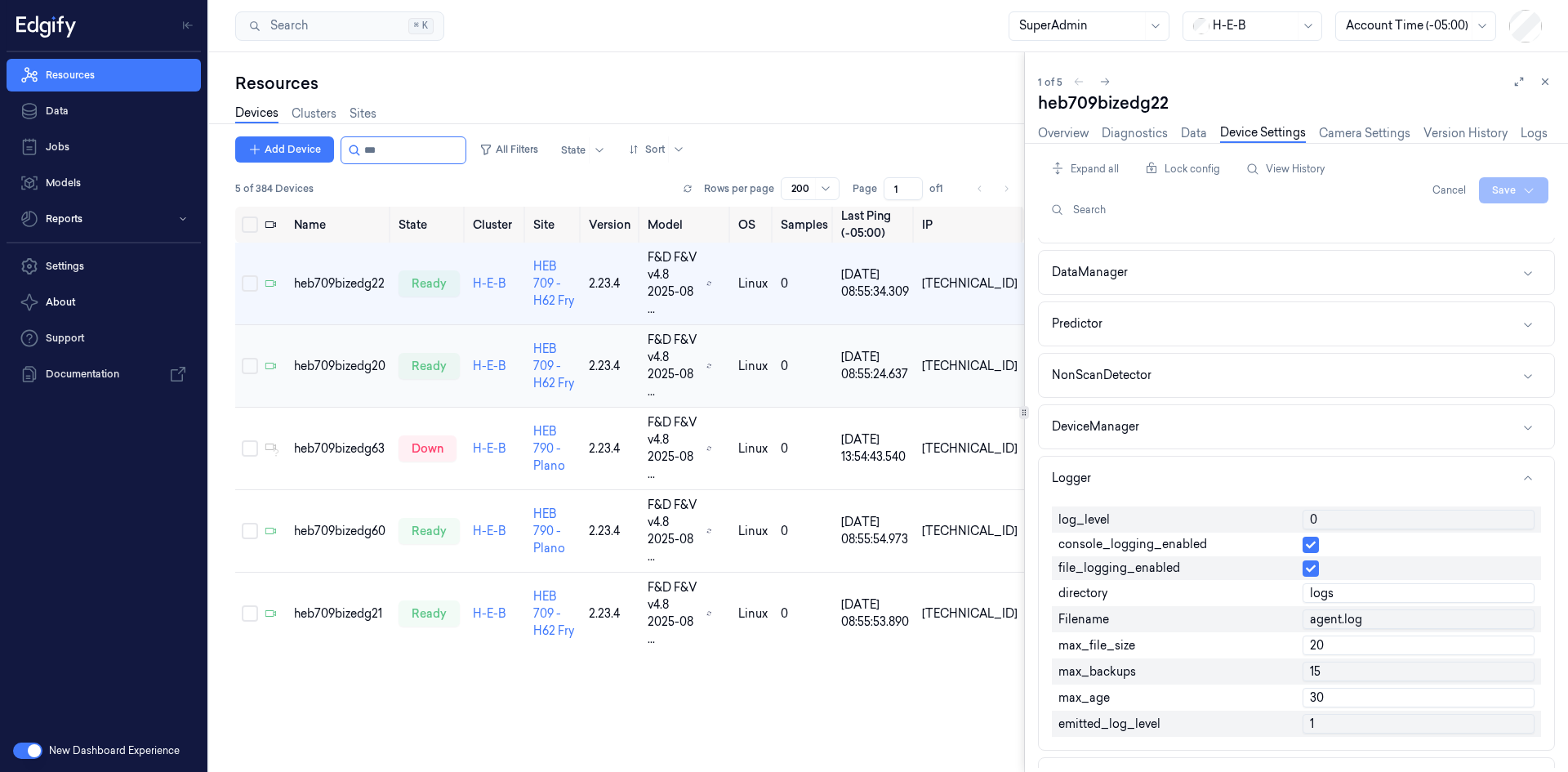
click at [346, 356] on td "heb709bizedg20" at bounding box center [340, 366] width 105 height 82
click at [346, 280] on div "heb709bizedg22" at bounding box center [340, 284] width 92 height 17
click at [1325, 516] on input "0" at bounding box center [1418, 519] width 232 height 20
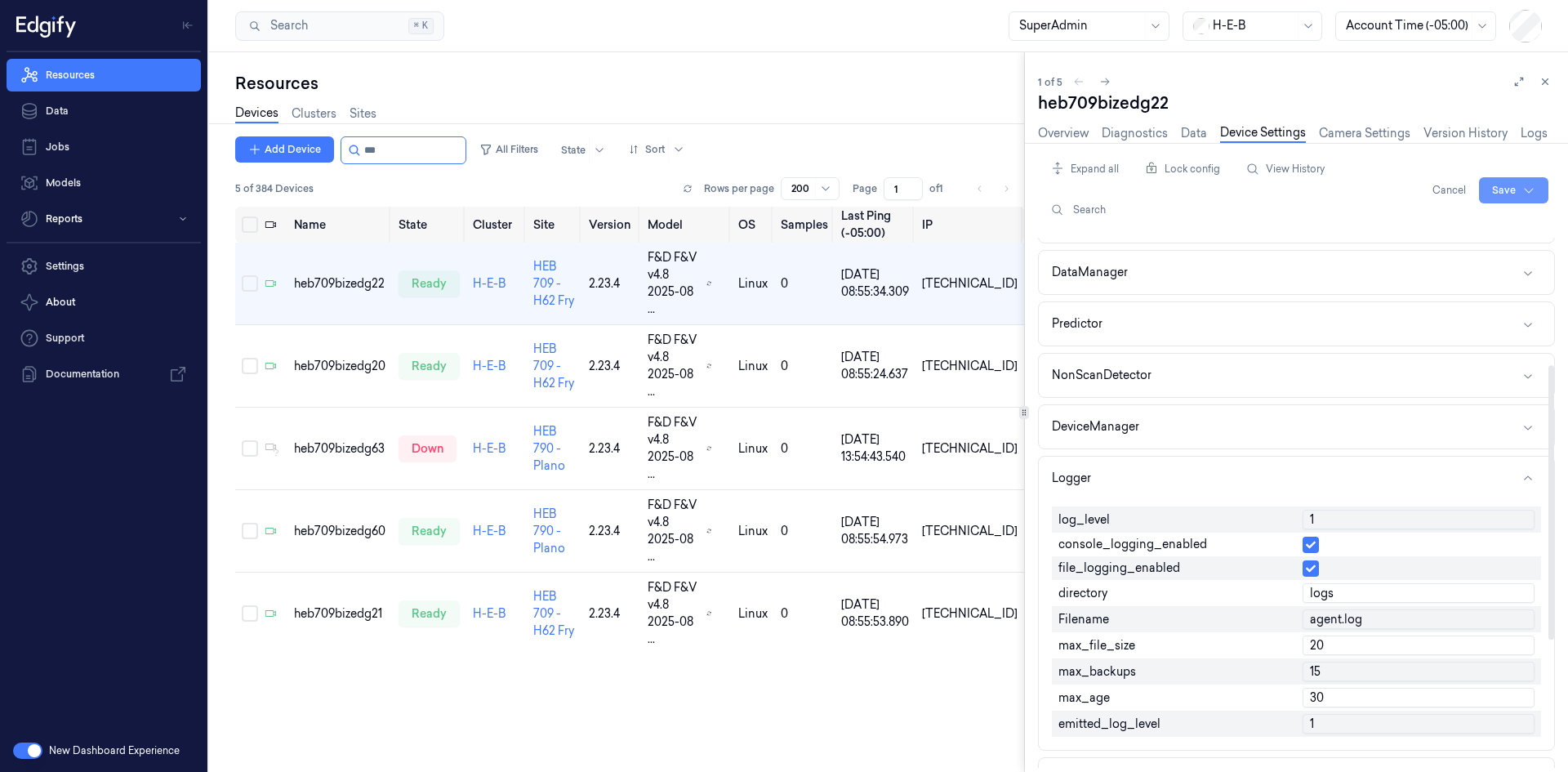
type input "1"
click at [1505, 190] on html "Resources Data Jobs Models Reports Settings About Support Documentation New Das…" at bounding box center [784, 386] width 1568 height 772
click at [1487, 220] on div "Save to this device" at bounding box center [1470, 224] width 145 height 27
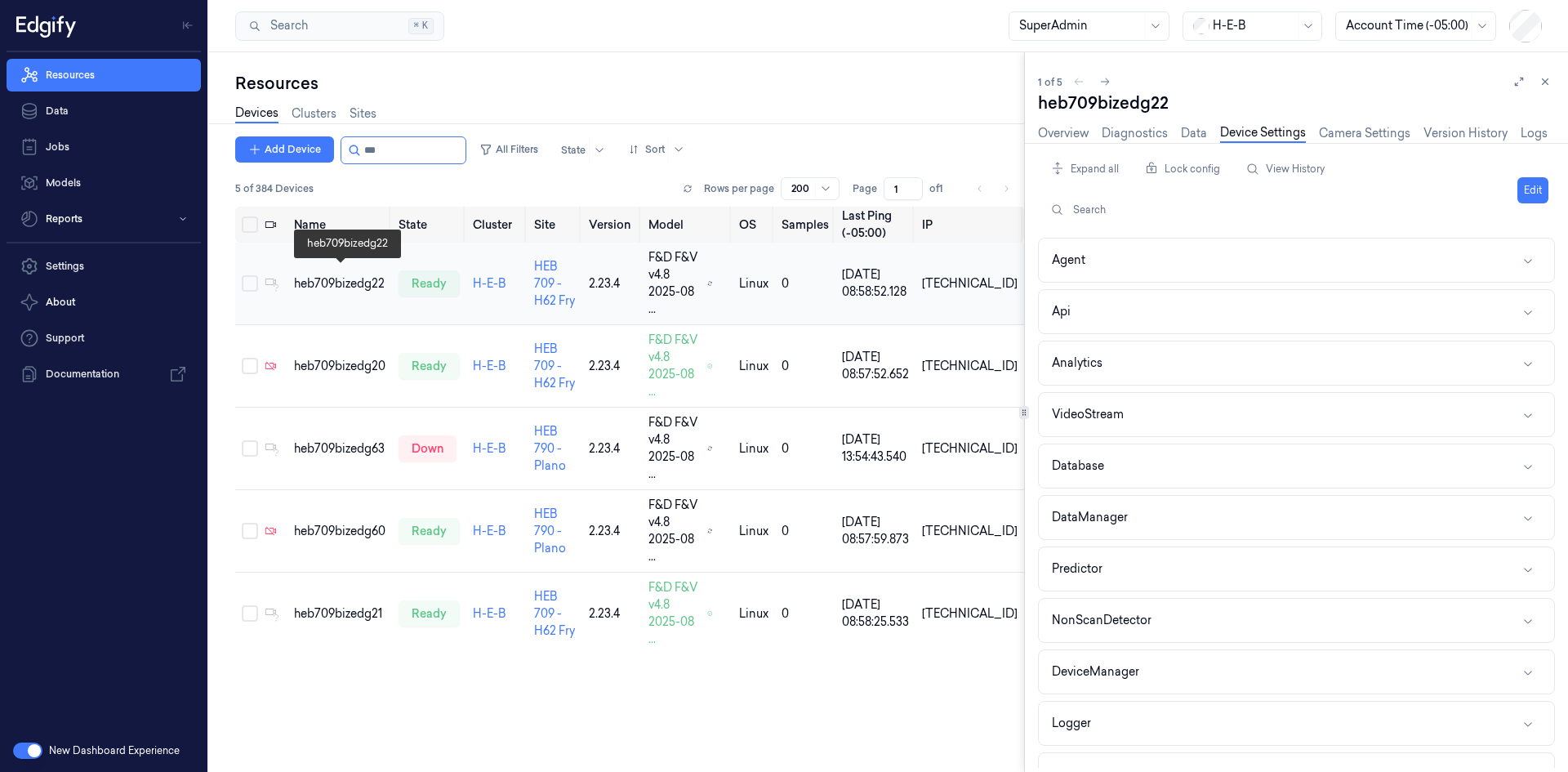
click at [329, 279] on div "heb709bizedg22" at bounding box center [340, 284] width 92 height 17
click at [1136, 730] on button "Logger" at bounding box center [1296, 723] width 516 height 43
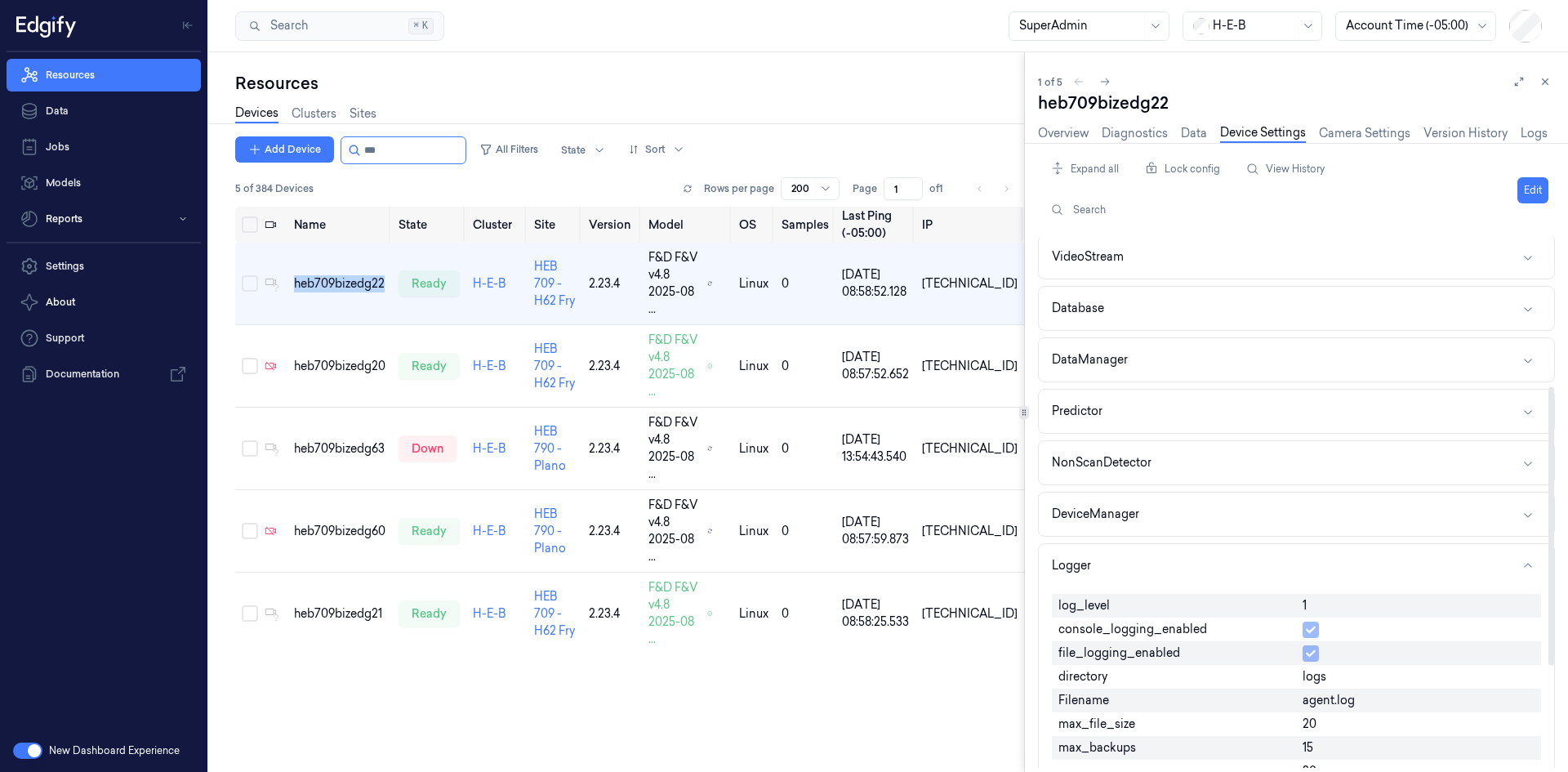
scroll to position [327, 0]
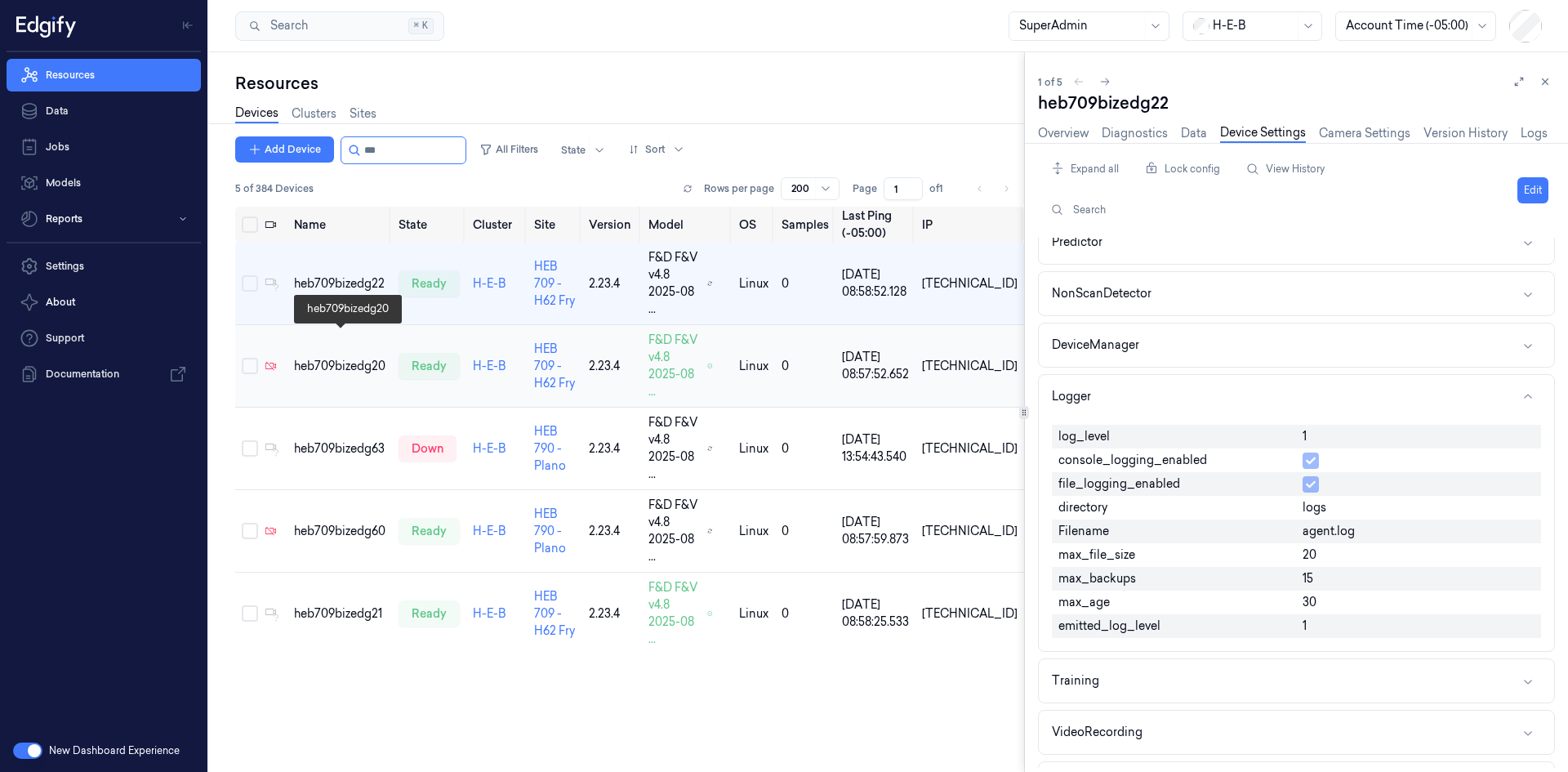
click at [338, 358] on div "heb709bizedg20" at bounding box center [340, 366] width 92 height 17
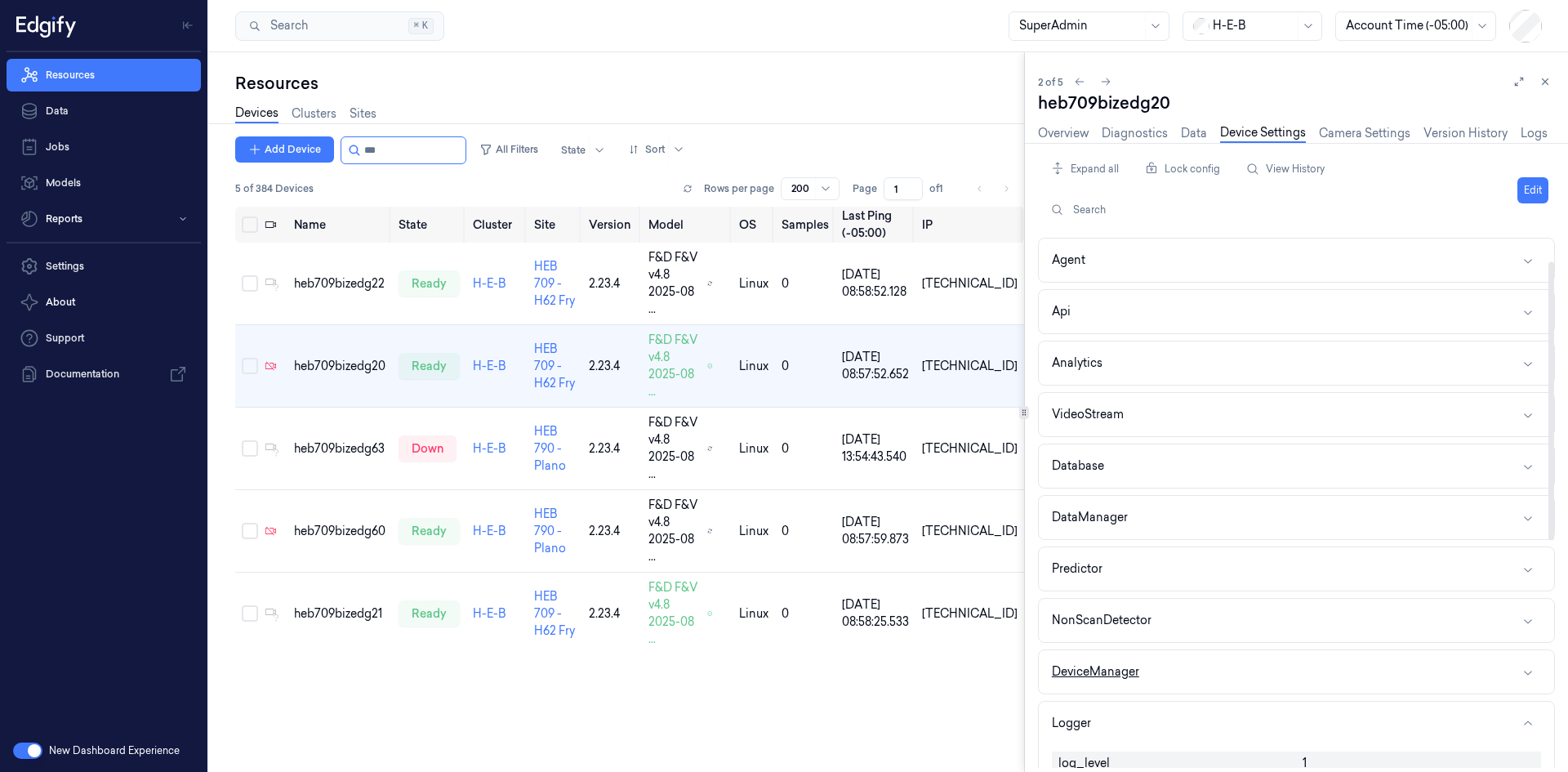
scroll to position [81, 0]
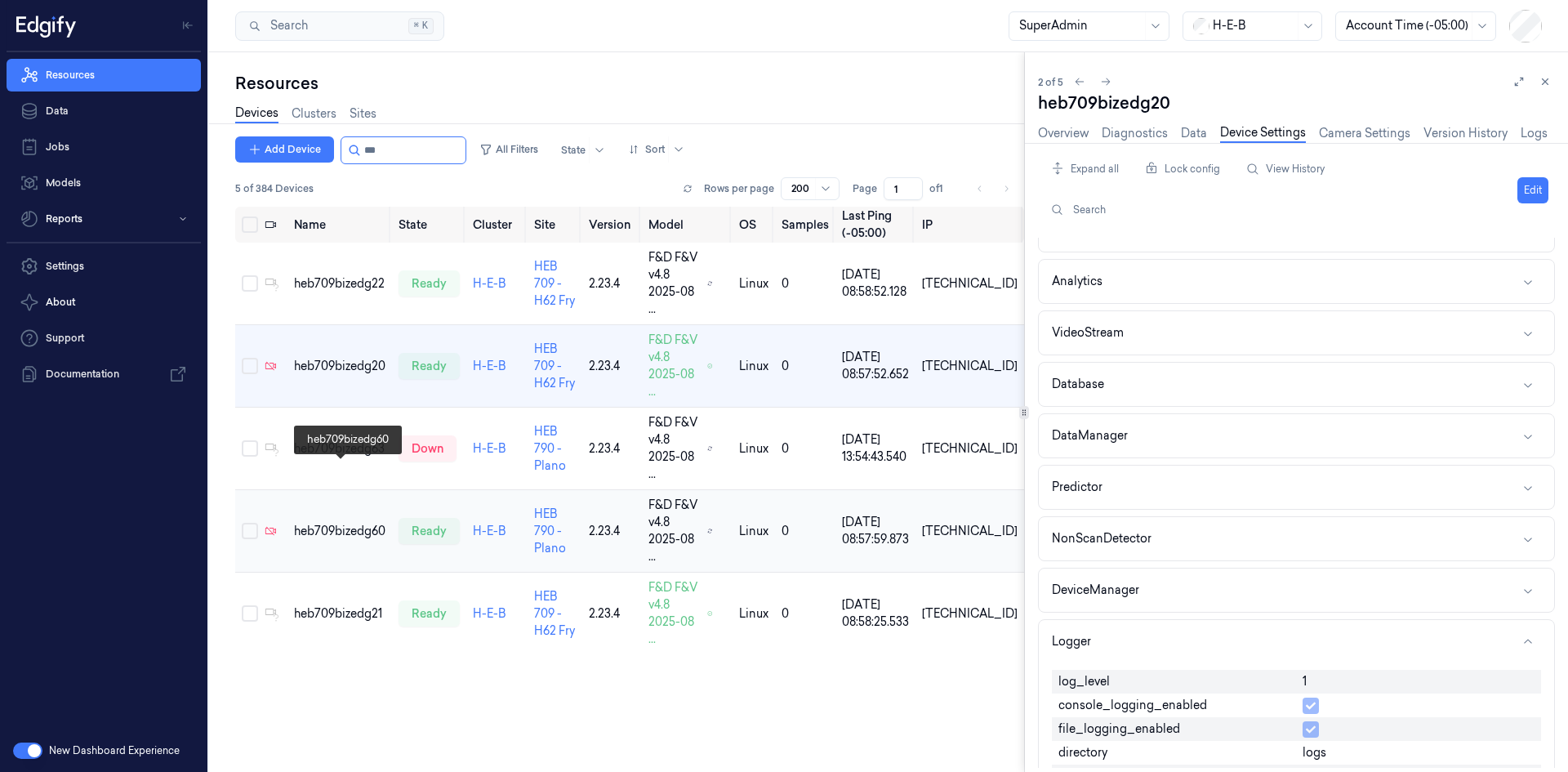
click at [341, 522] on div "heb709bizedg60" at bounding box center [340, 531] width 92 height 17
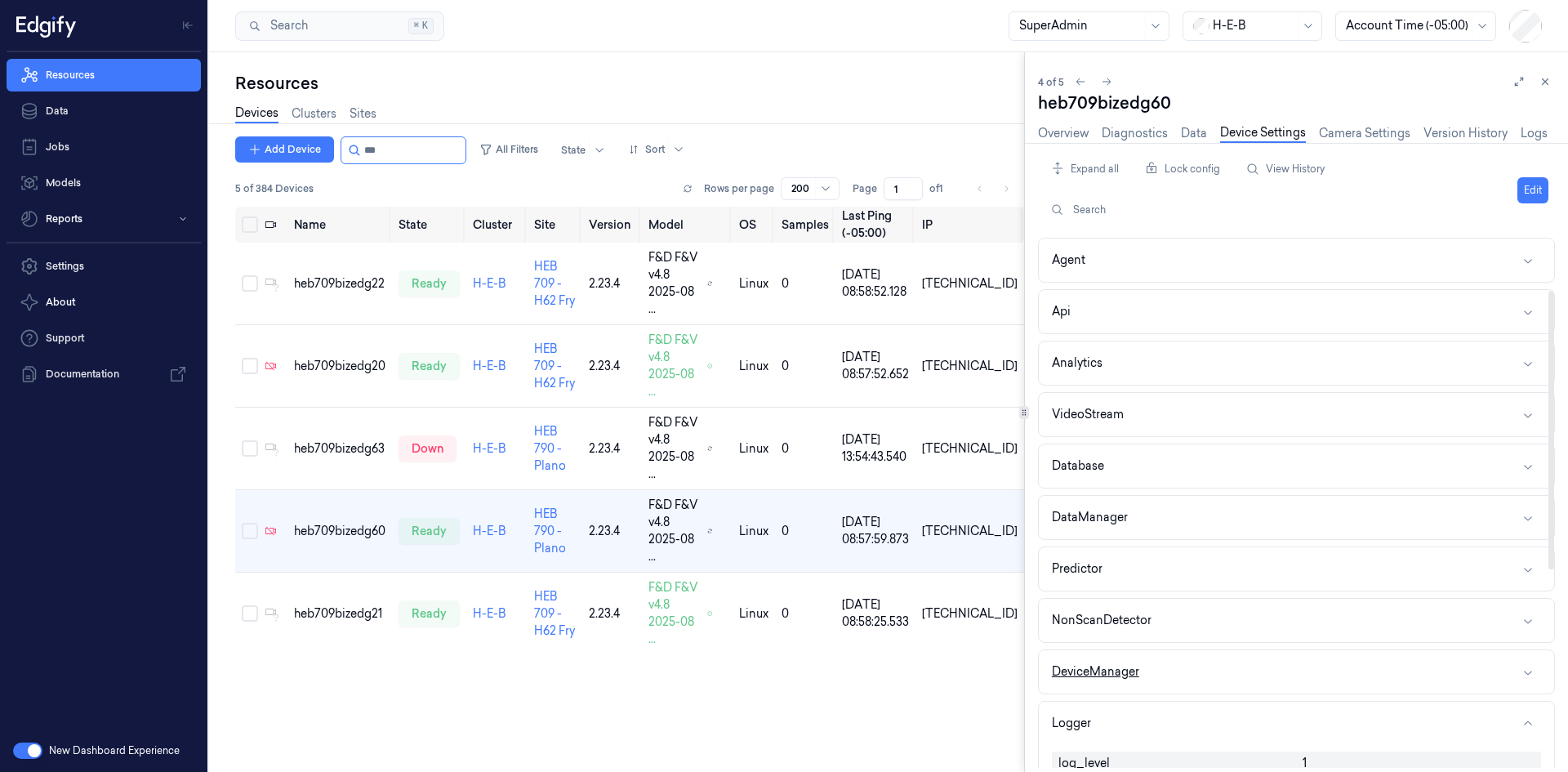
scroll to position [163, 0]
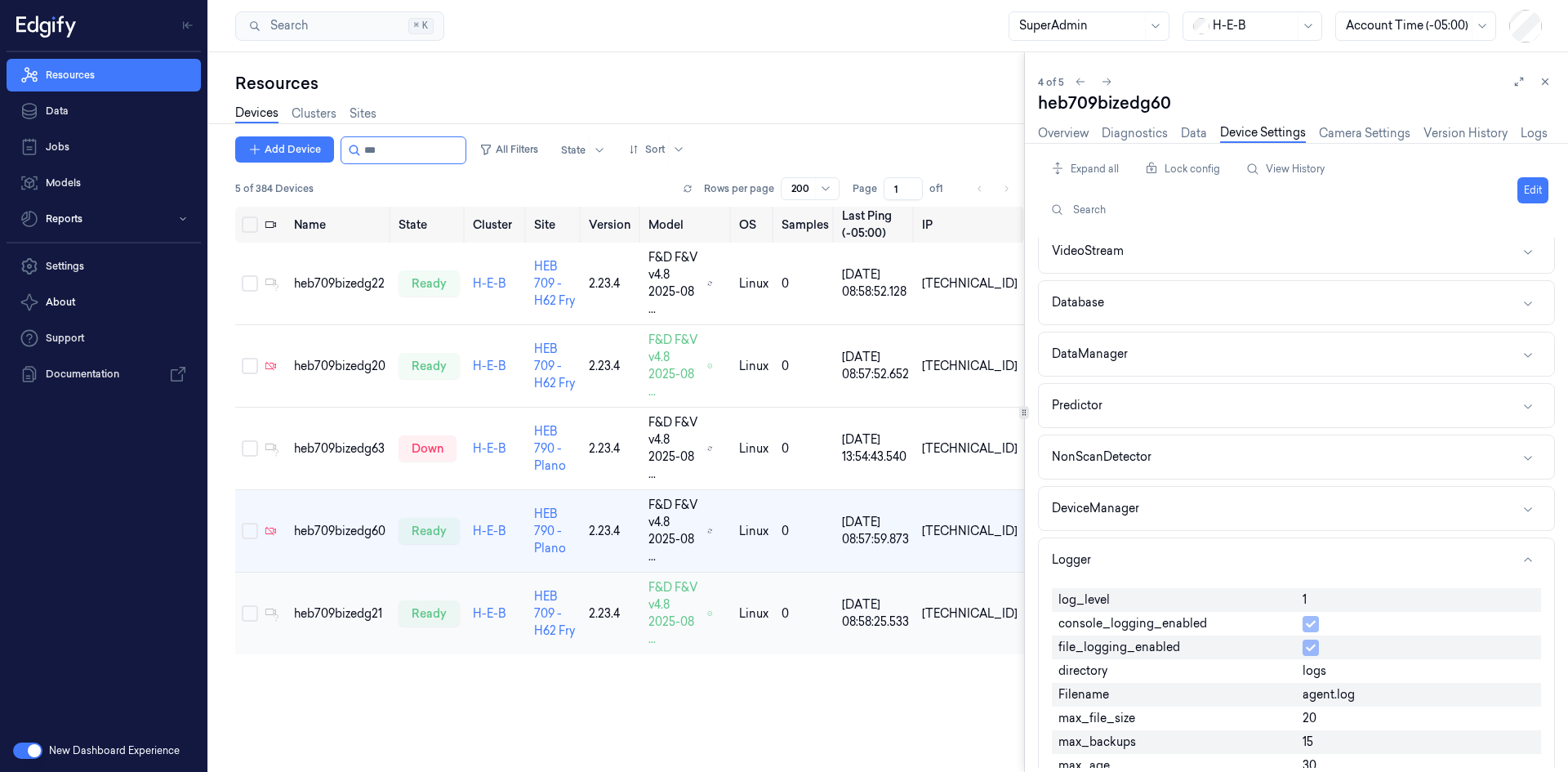
click at [354, 572] on td "heb709bizedg21" at bounding box center [340, 613] width 105 height 82
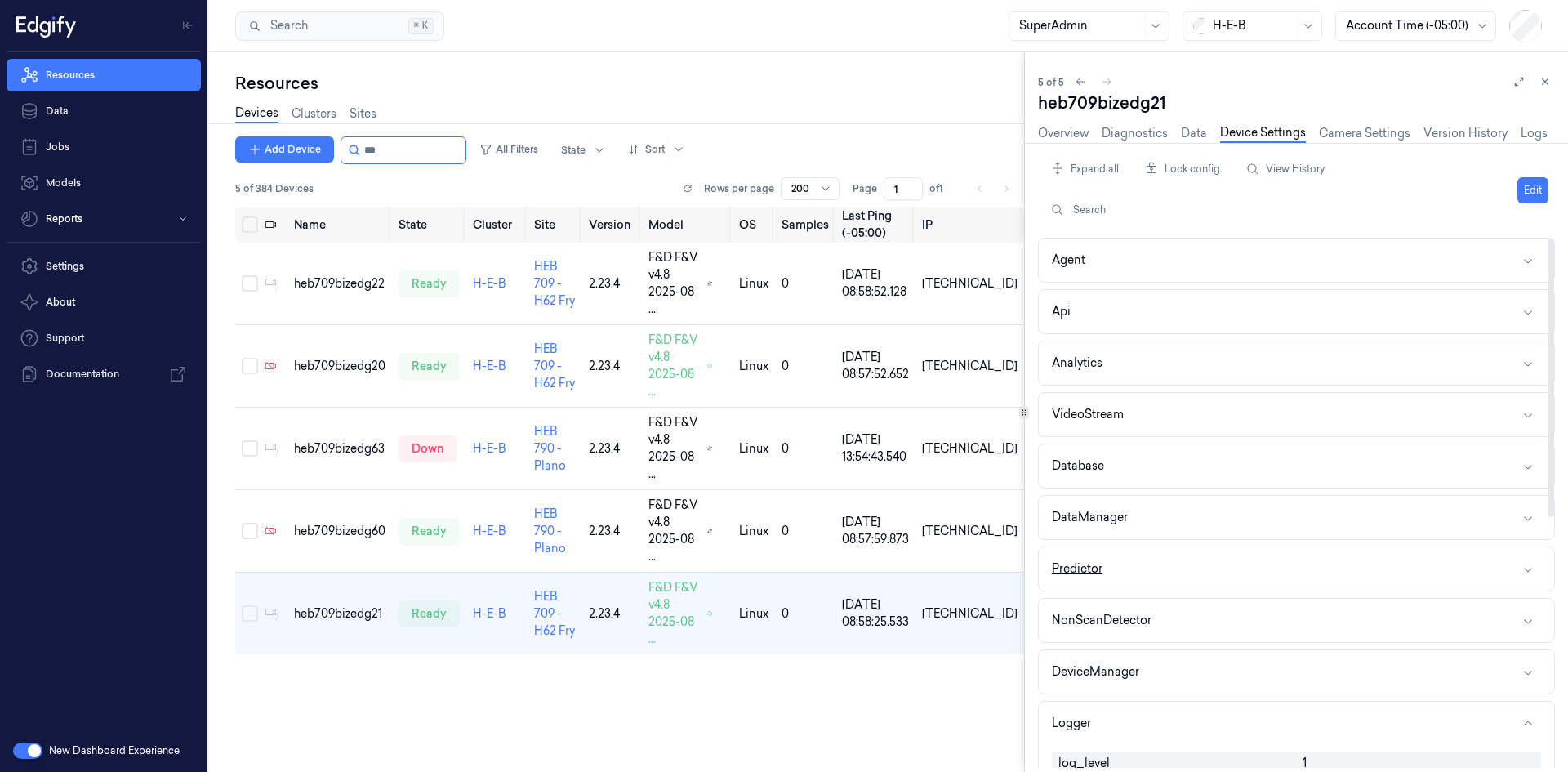
scroll to position [327, 0]
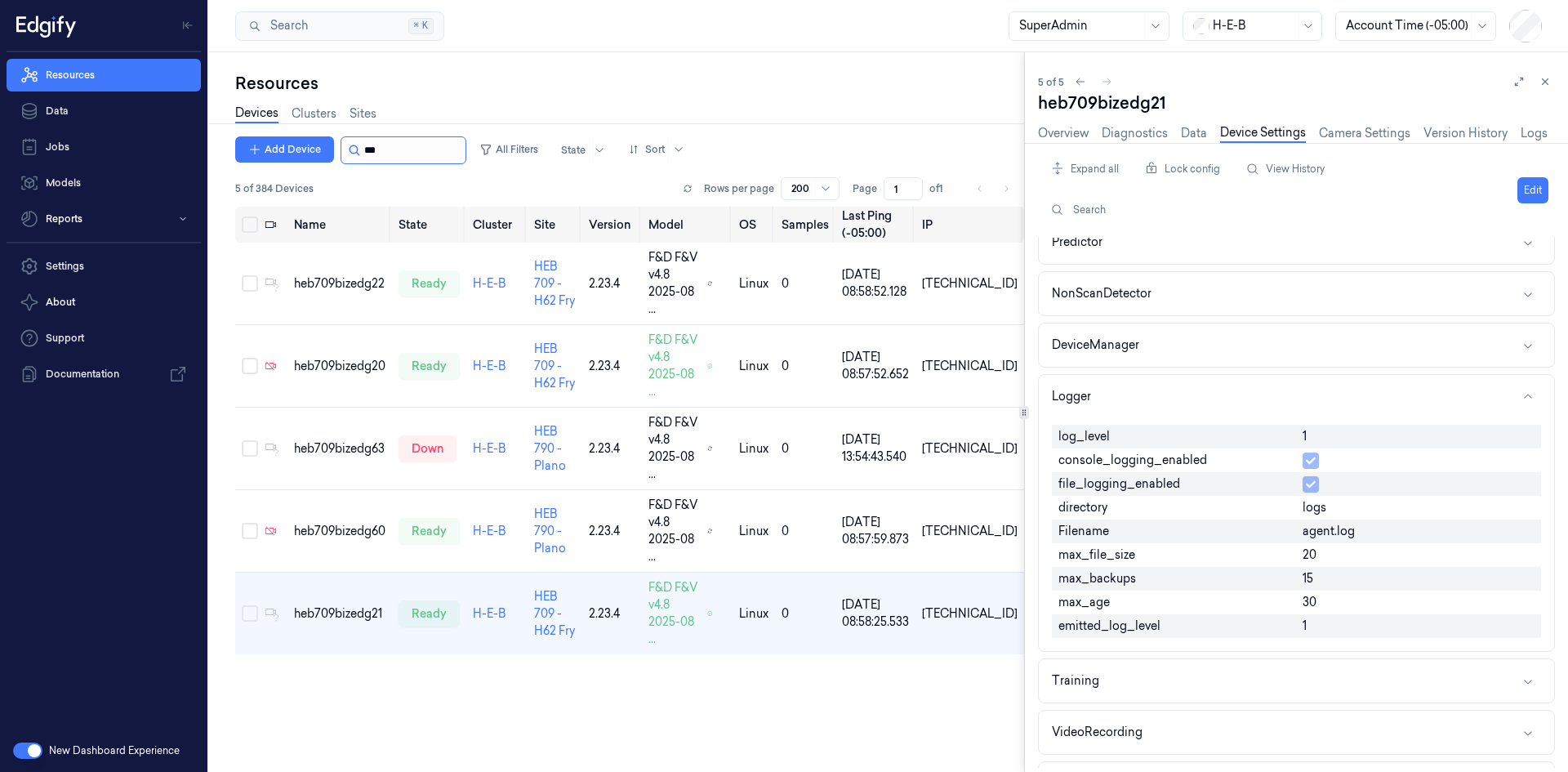
click at [426, 145] on input "string" at bounding box center [413, 150] width 98 height 26
click at [426, 144] on input "string" at bounding box center [413, 150] width 98 height 26
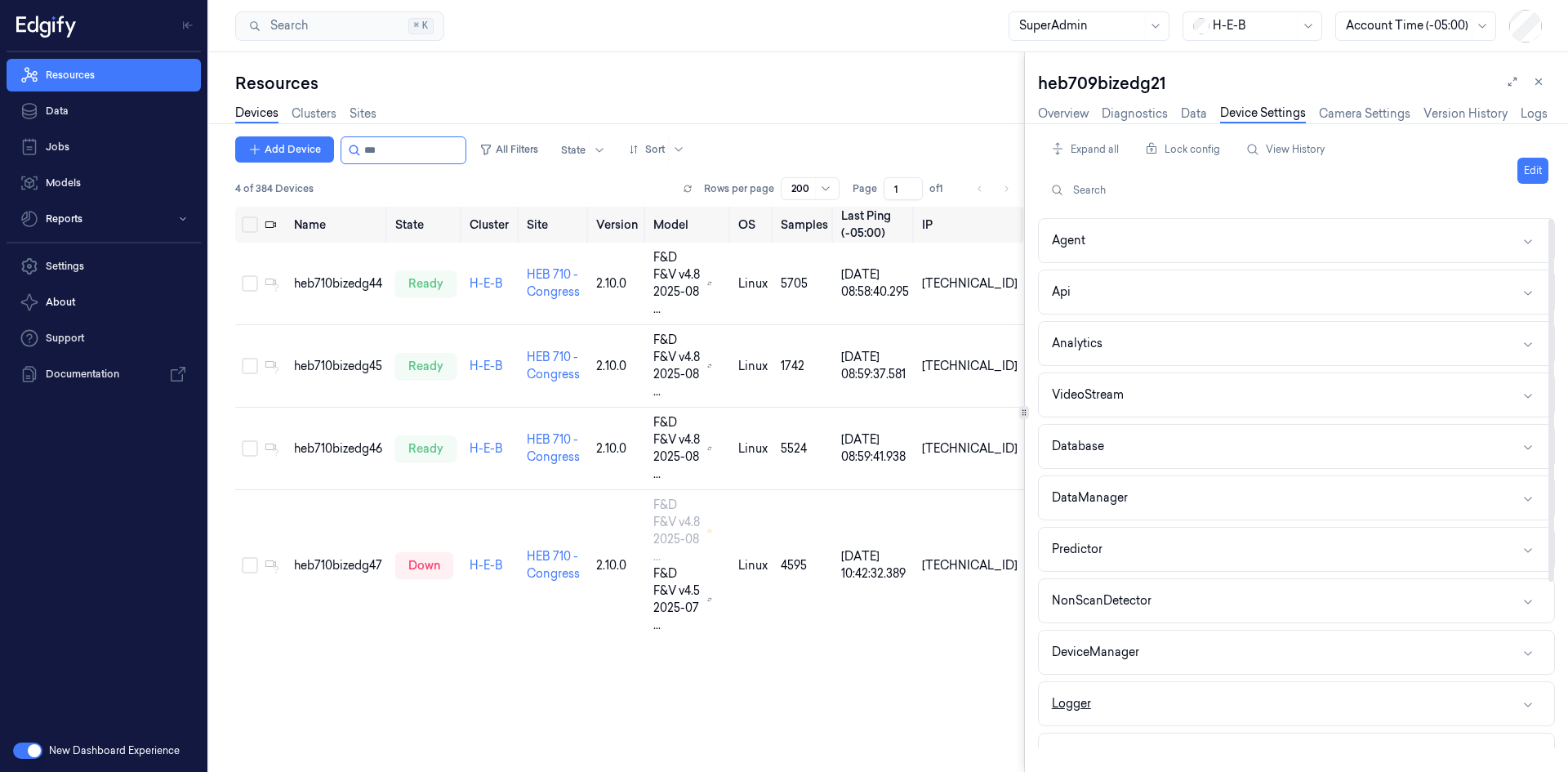
click at [1099, 703] on button "Logger" at bounding box center [1296, 703] width 516 height 43
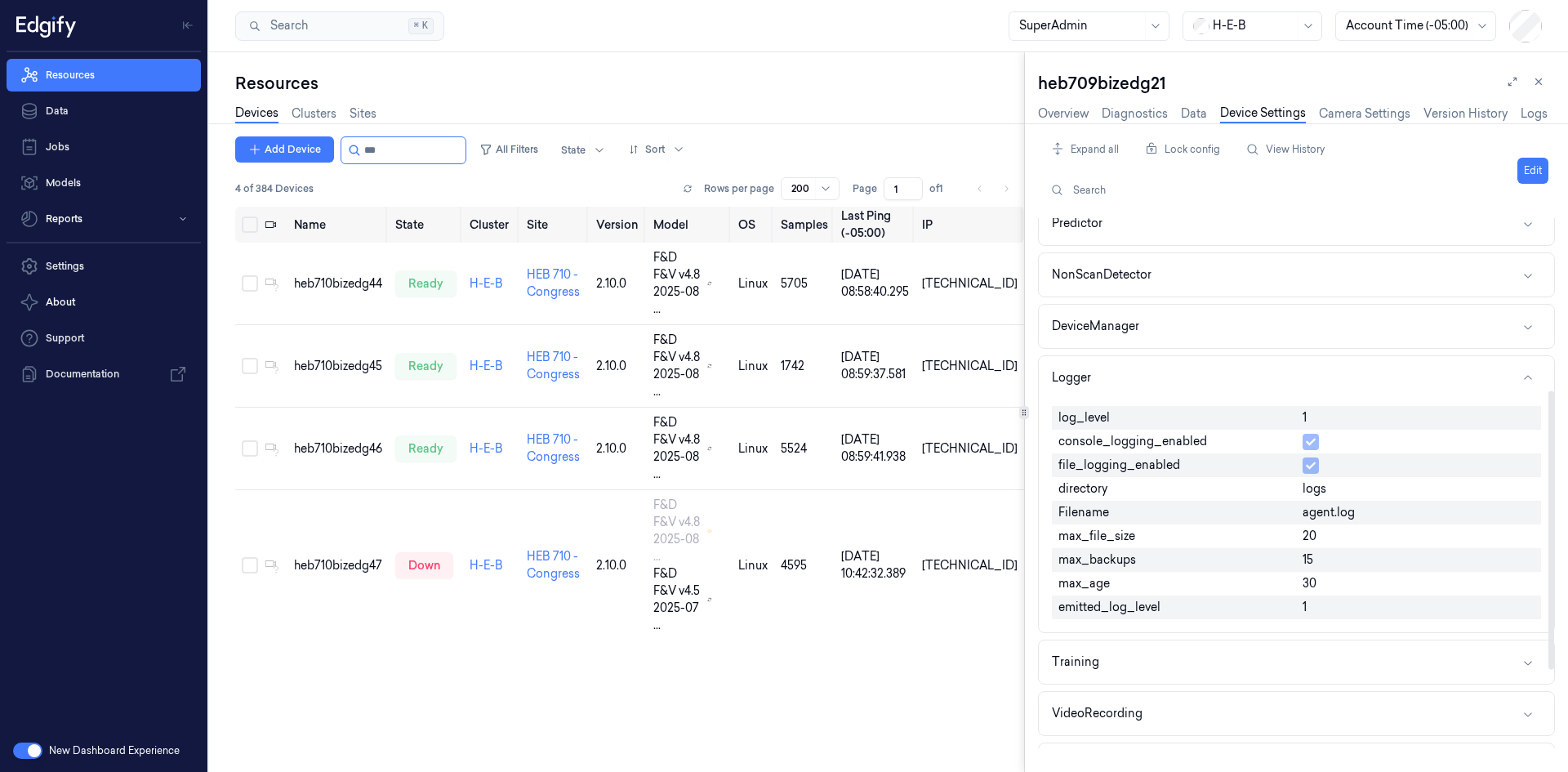
scroll to position [327, 0]
click at [389, 139] on input "string" at bounding box center [413, 150] width 98 height 26
click at [417, 151] on input "string" at bounding box center [413, 150] width 98 height 26
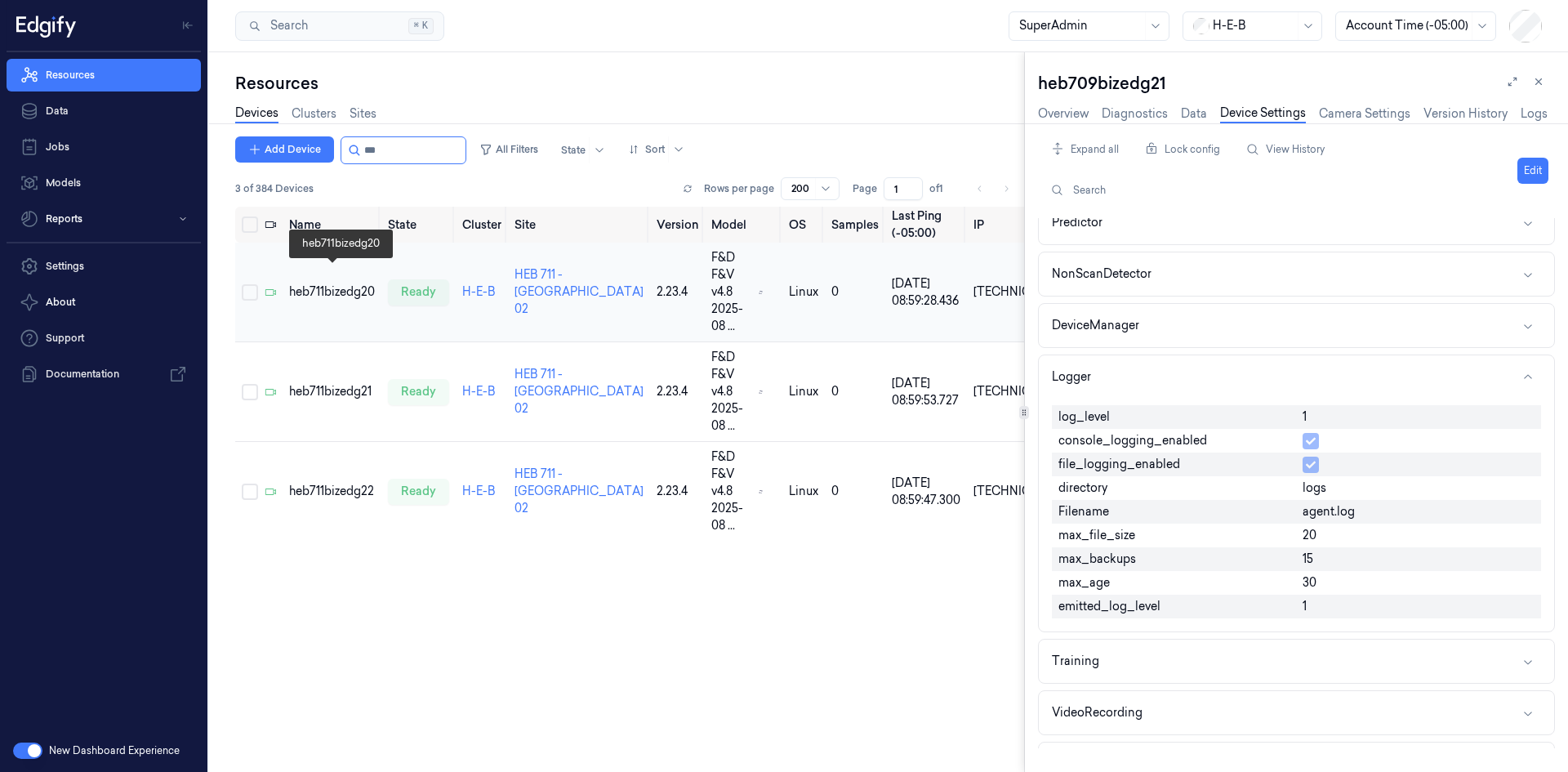
type input "***"
click at [349, 283] on div "heb711bizedg20" at bounding box center [332, 292] width 86 height 17
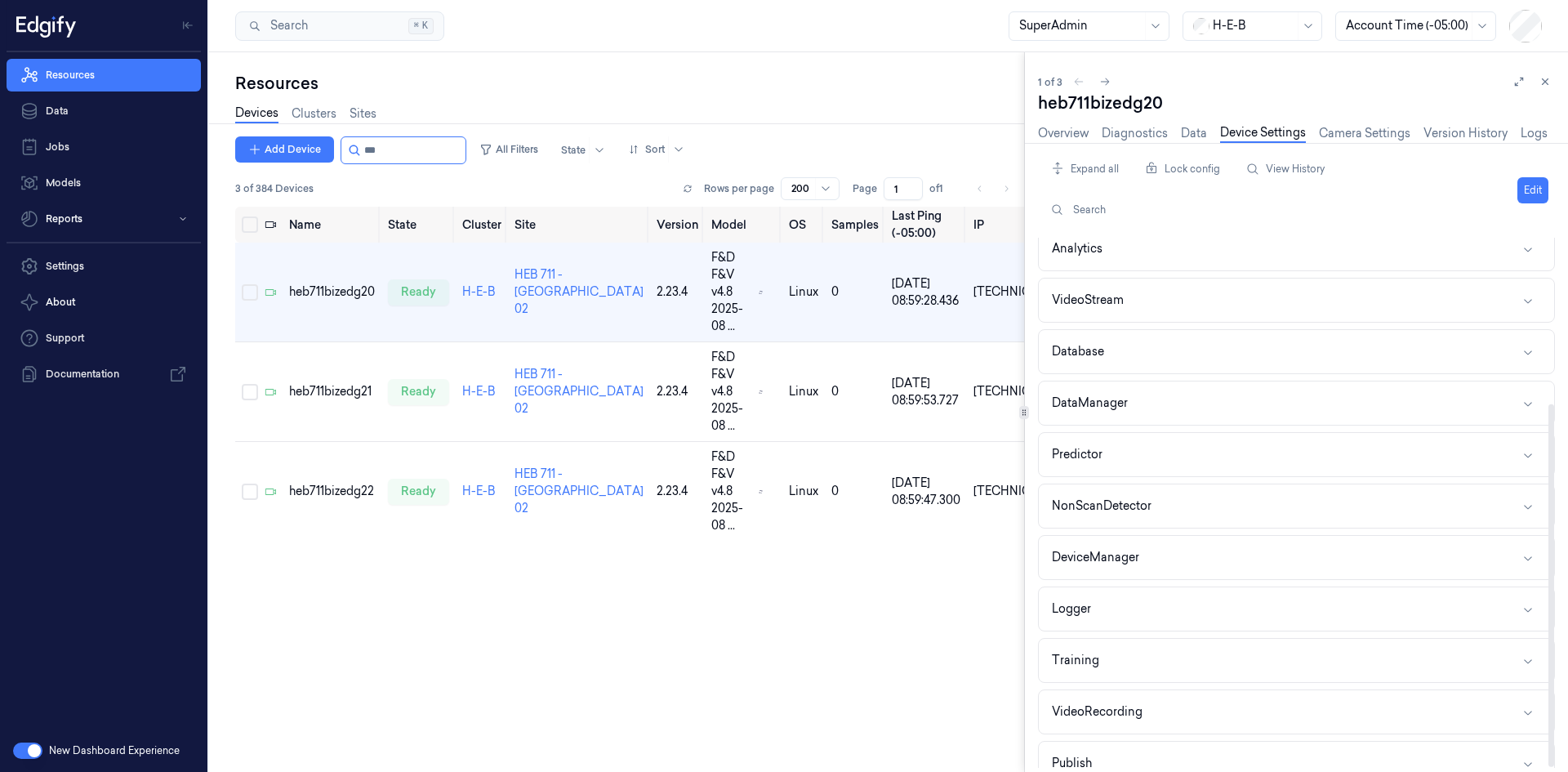
scroll to position [242, 0]
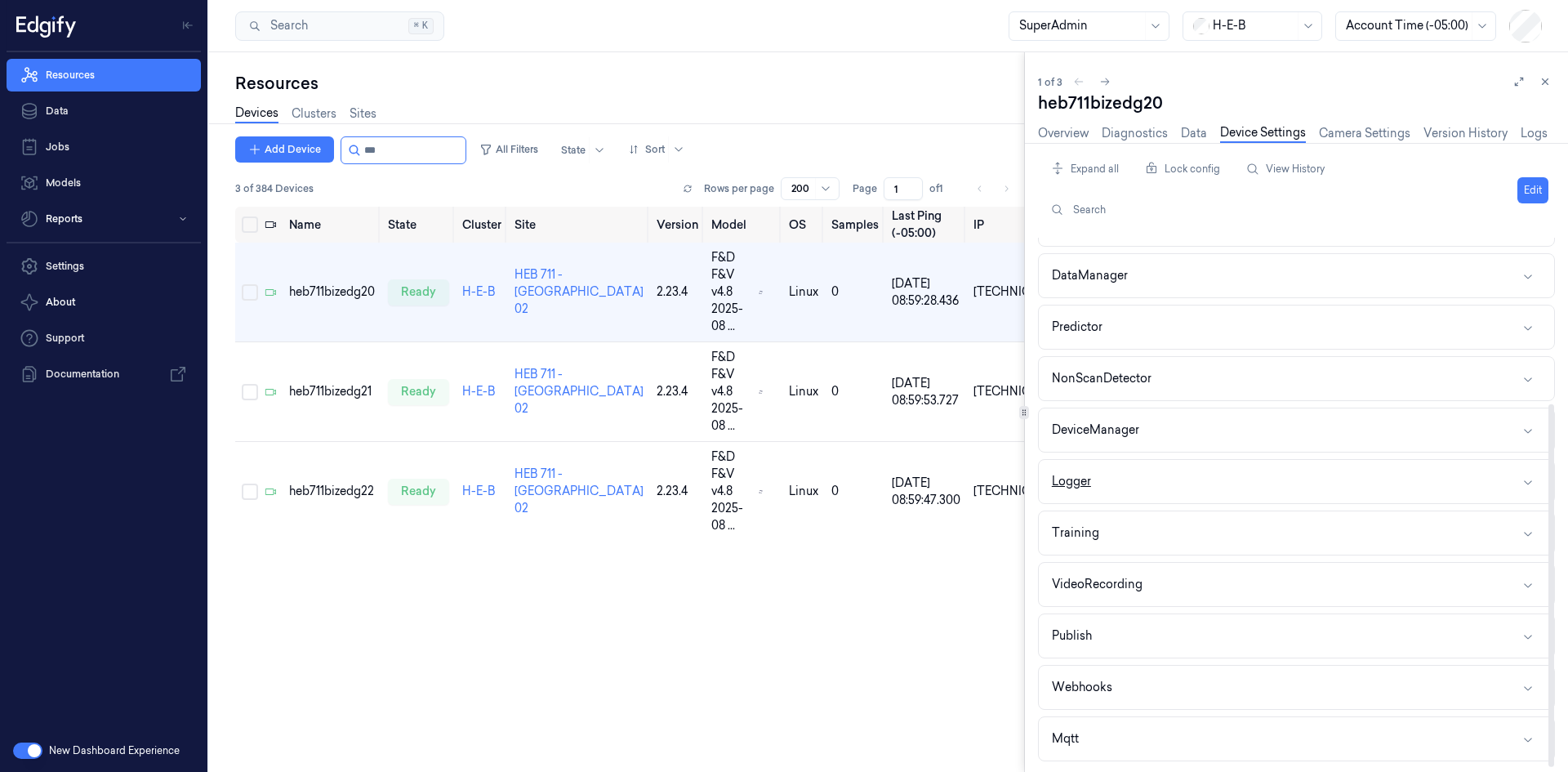
click at [1148, 485] on button "Logger" at bounding box center [1296, 481] width 516 height 43
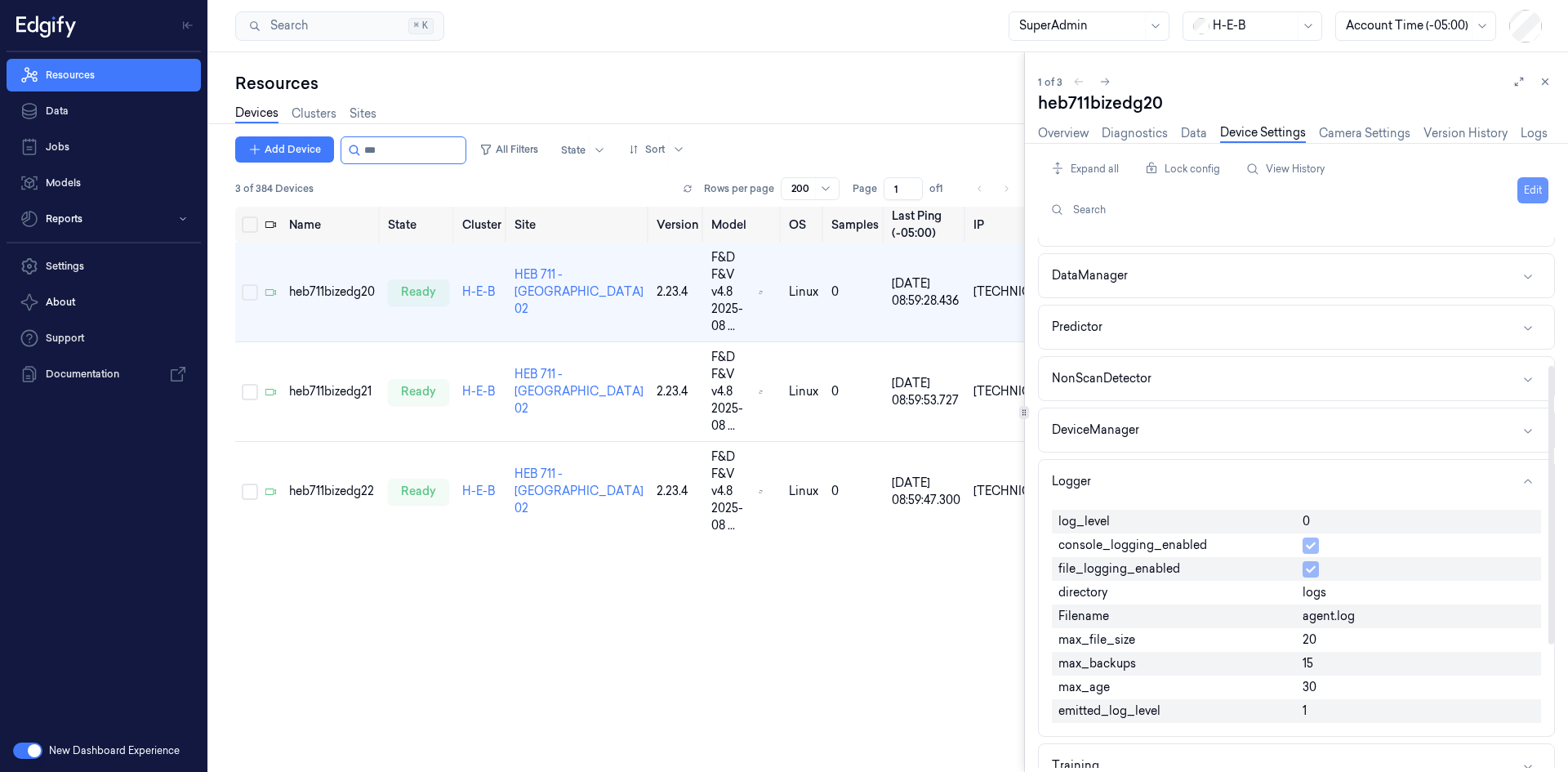
click at [1535, 190] on button "Edit" at bounding box center [1533, 190] width 31 height 26
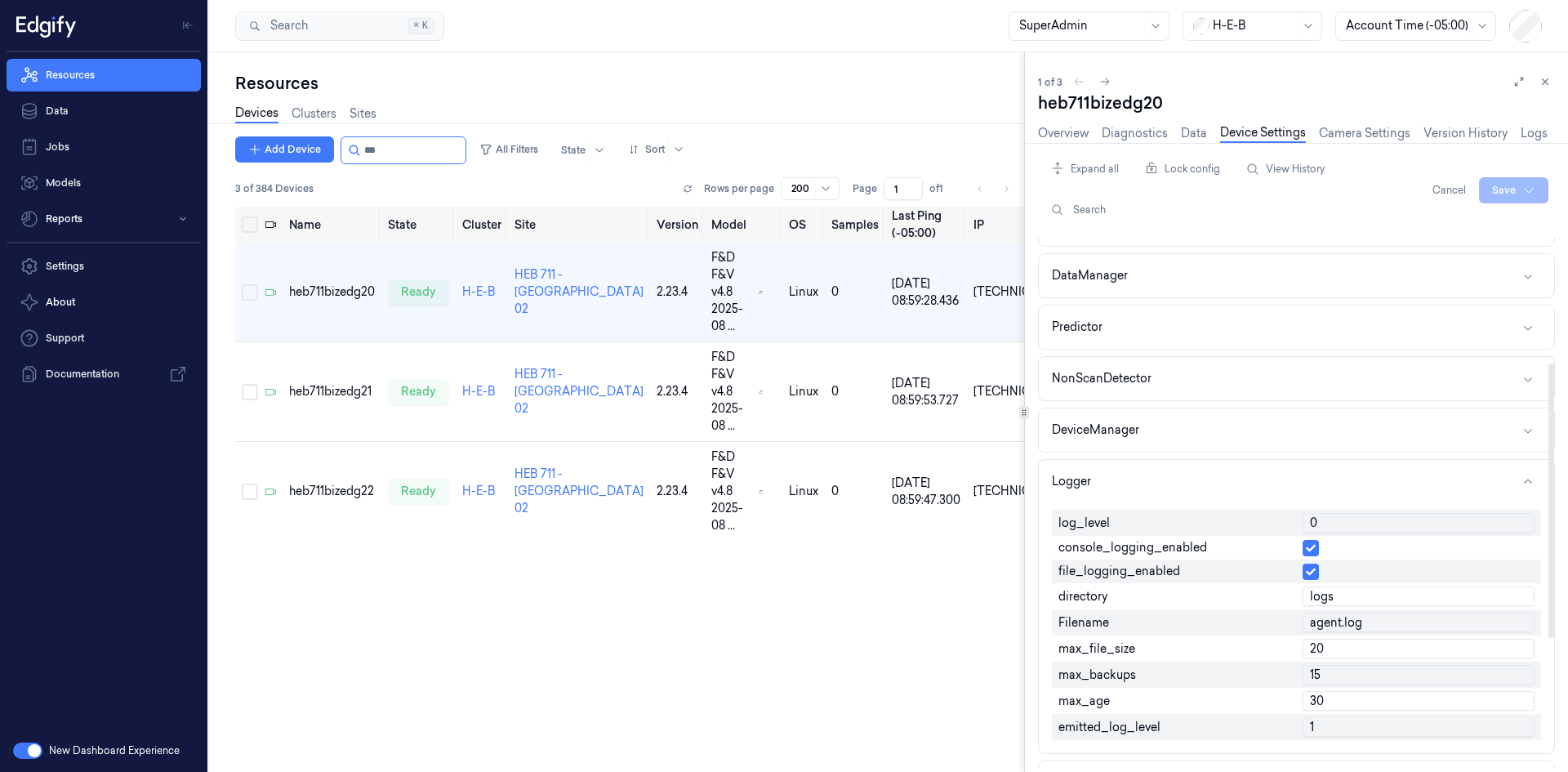
click at [1376, 525] on input "0" at bounding box center [1418, 522] width 232 height 20
type input "1"
click at [1524, 193] on html "Resources Data Jobs Models Reports Settings About Support Documentation New Das…" at bounding box center [784, 386] width 1568 height 772
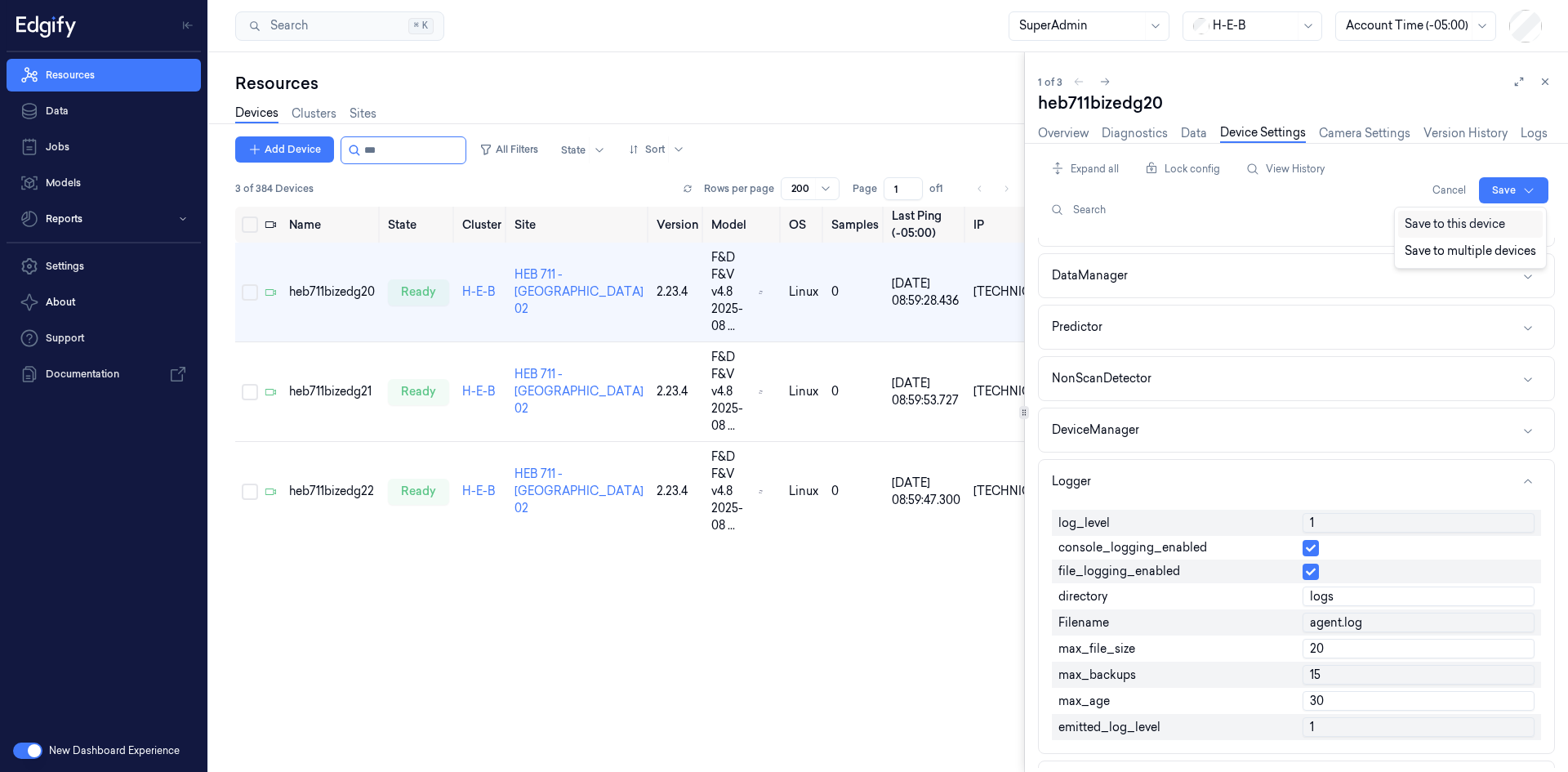
click at [1501, 226] on div "Save to this device" at bounding box center [1470, 224] width 145 height 27
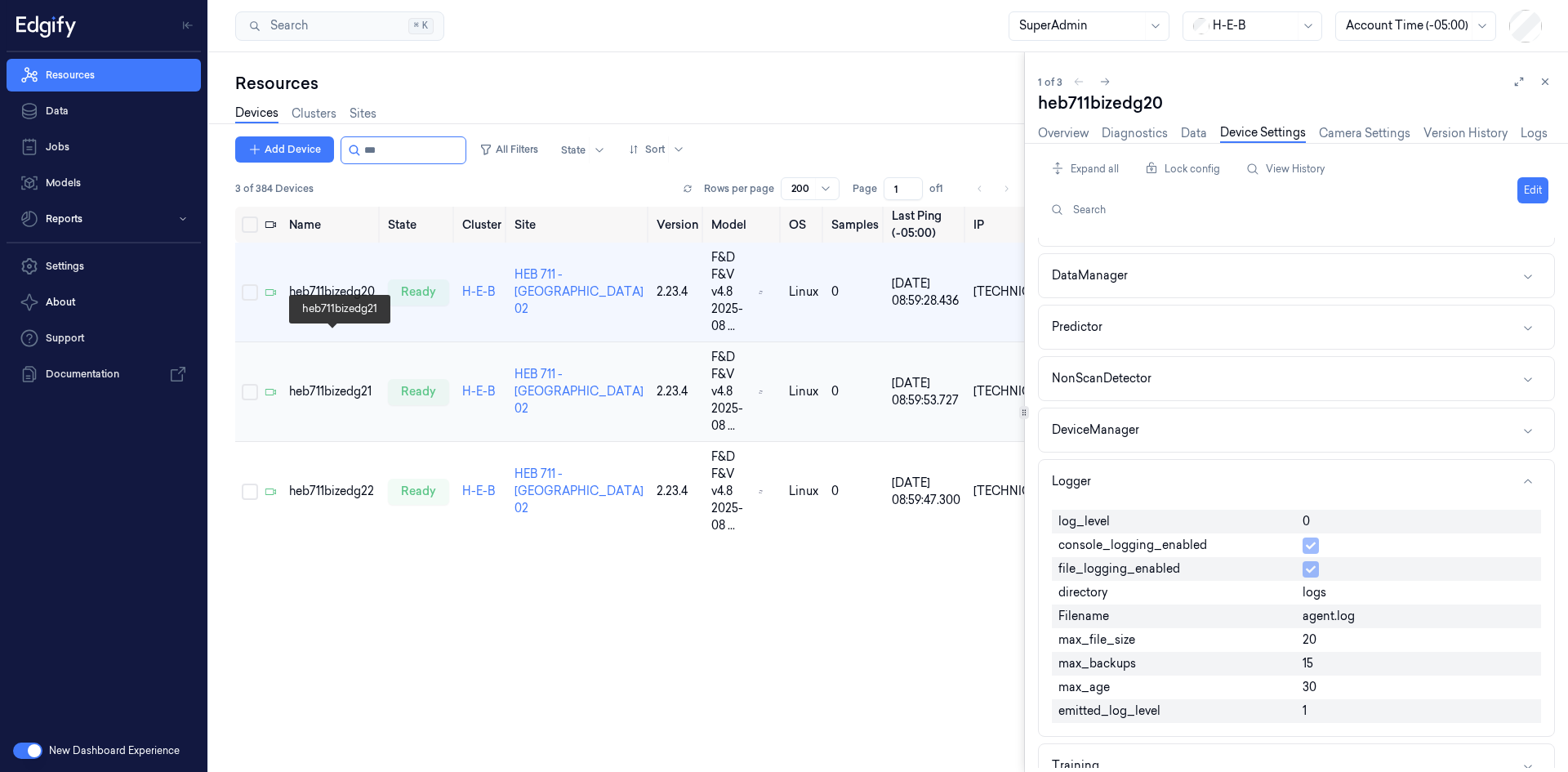
click at [325, 383] on div "heb711bizedg21" at bounding box center [332, 391] width 86 height 17
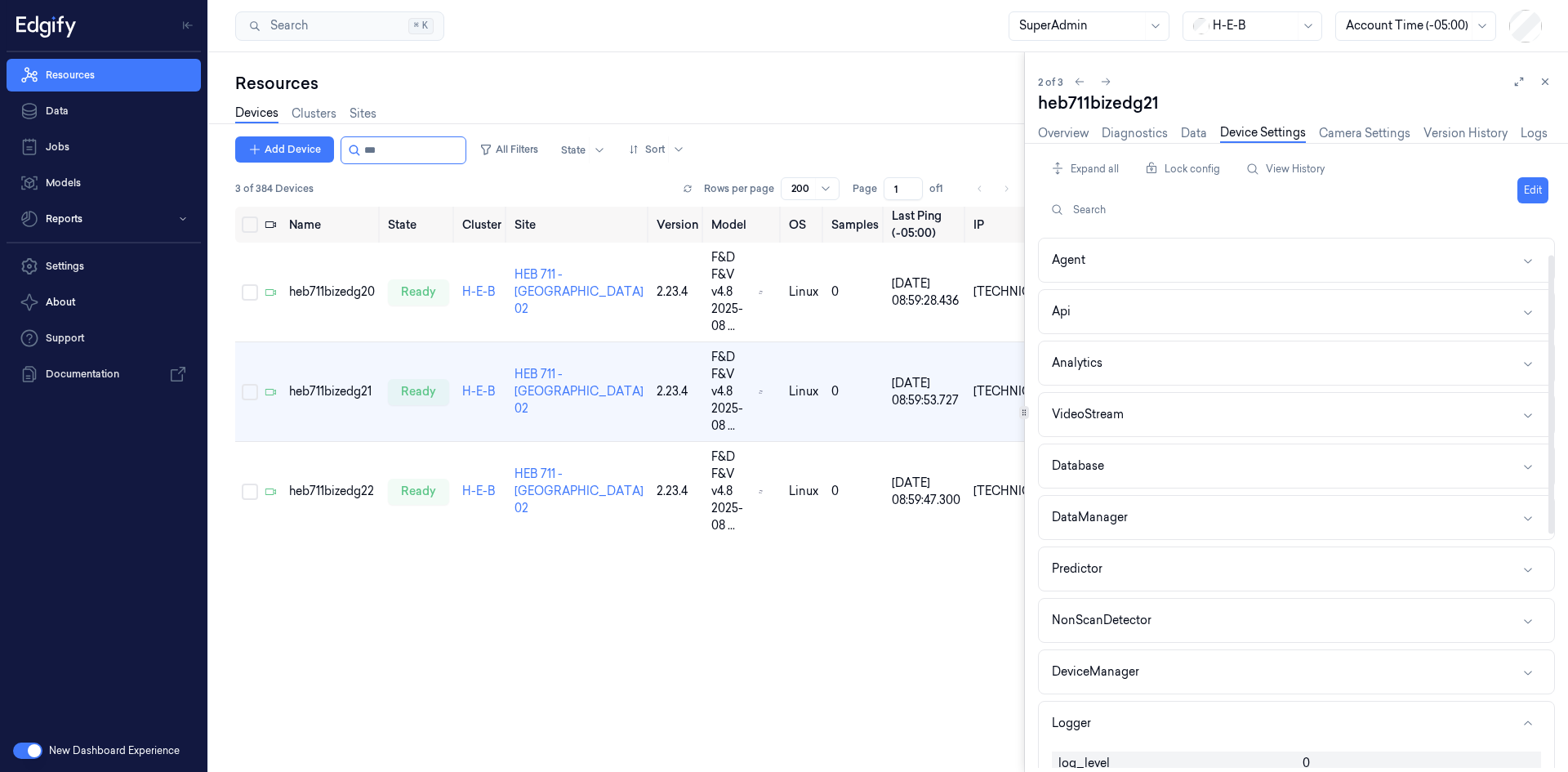
scroll to position [81, 0]
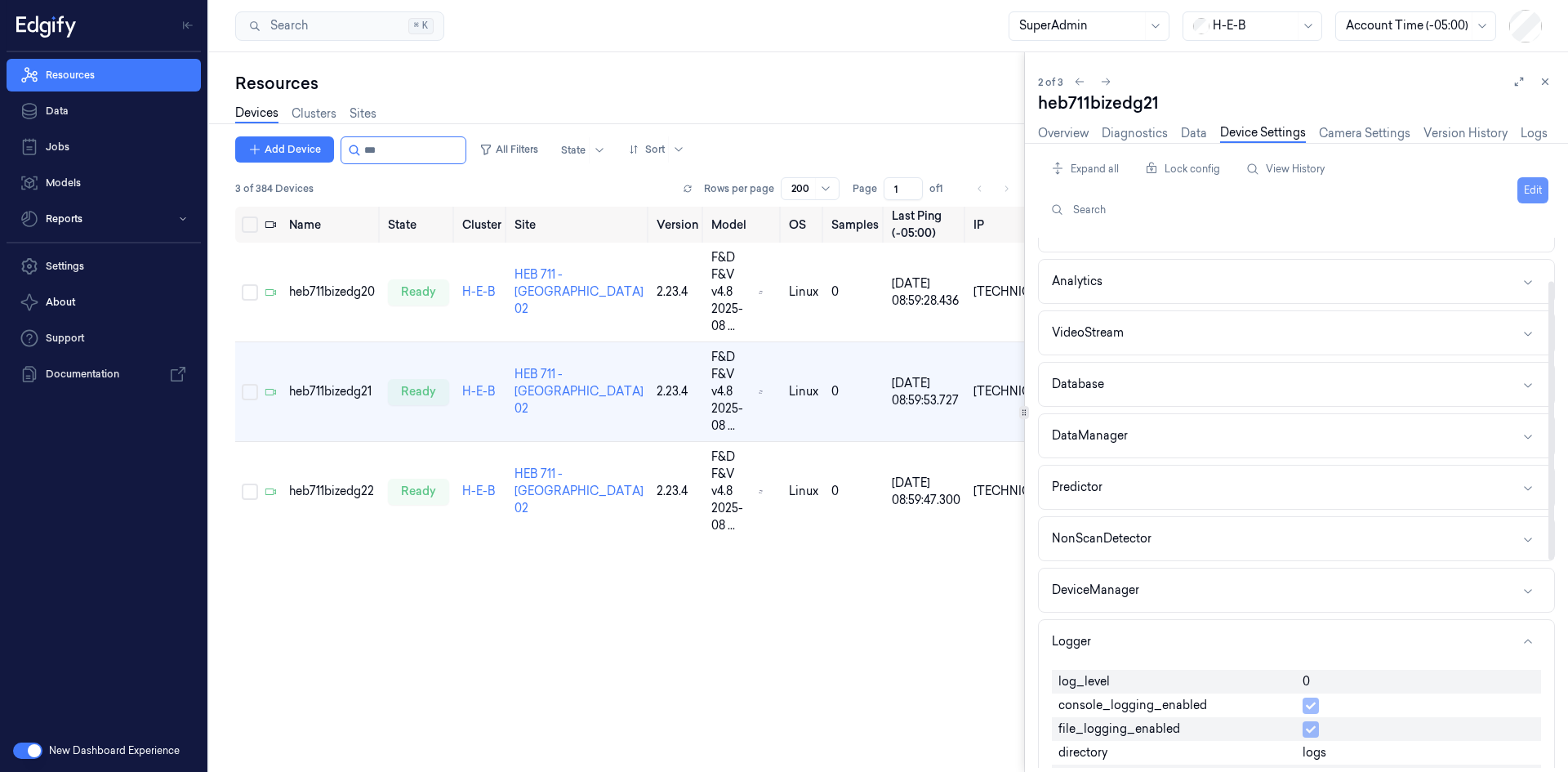
click at [1539, 178] on button "Edit" at bounding box center [1533, 190] width 31 height 26
click at [1357, 682] on input "0" at bounding box center [1418, 682] width 232 height 20
type input "1"
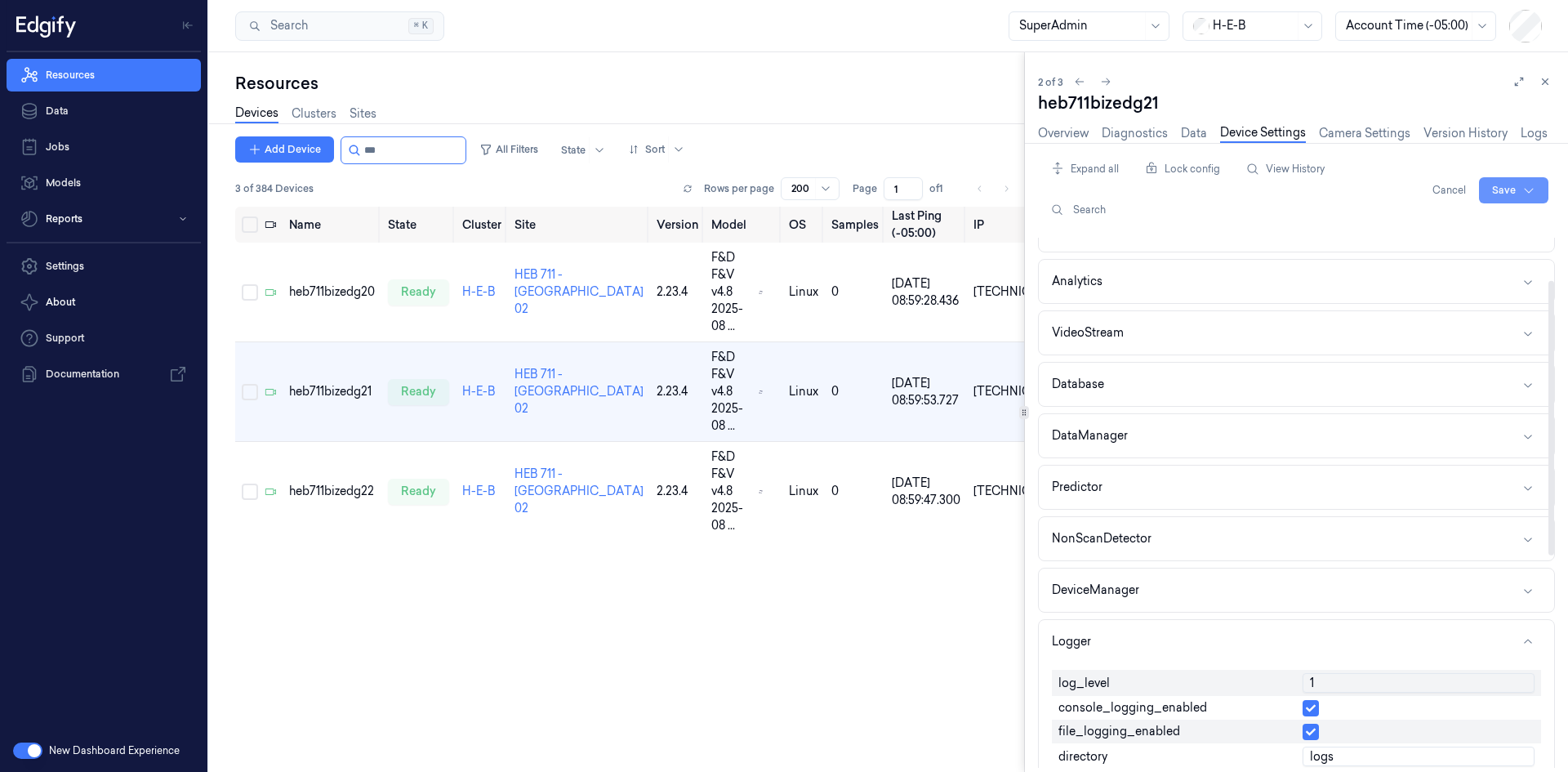
click at [1521, 190] on html "Resources Data Jobs Models Reports Settings About Support Documentation New Das…" at bounding box center [784, 386] width 1568 height 772
click at [1489, 221] on div "Save to this device" at bounding box center [1470, 224] width 145 height 27
click at [311, 483] on div "heb711bizedg22" at bounding box center [332, 492] width 86 height 17
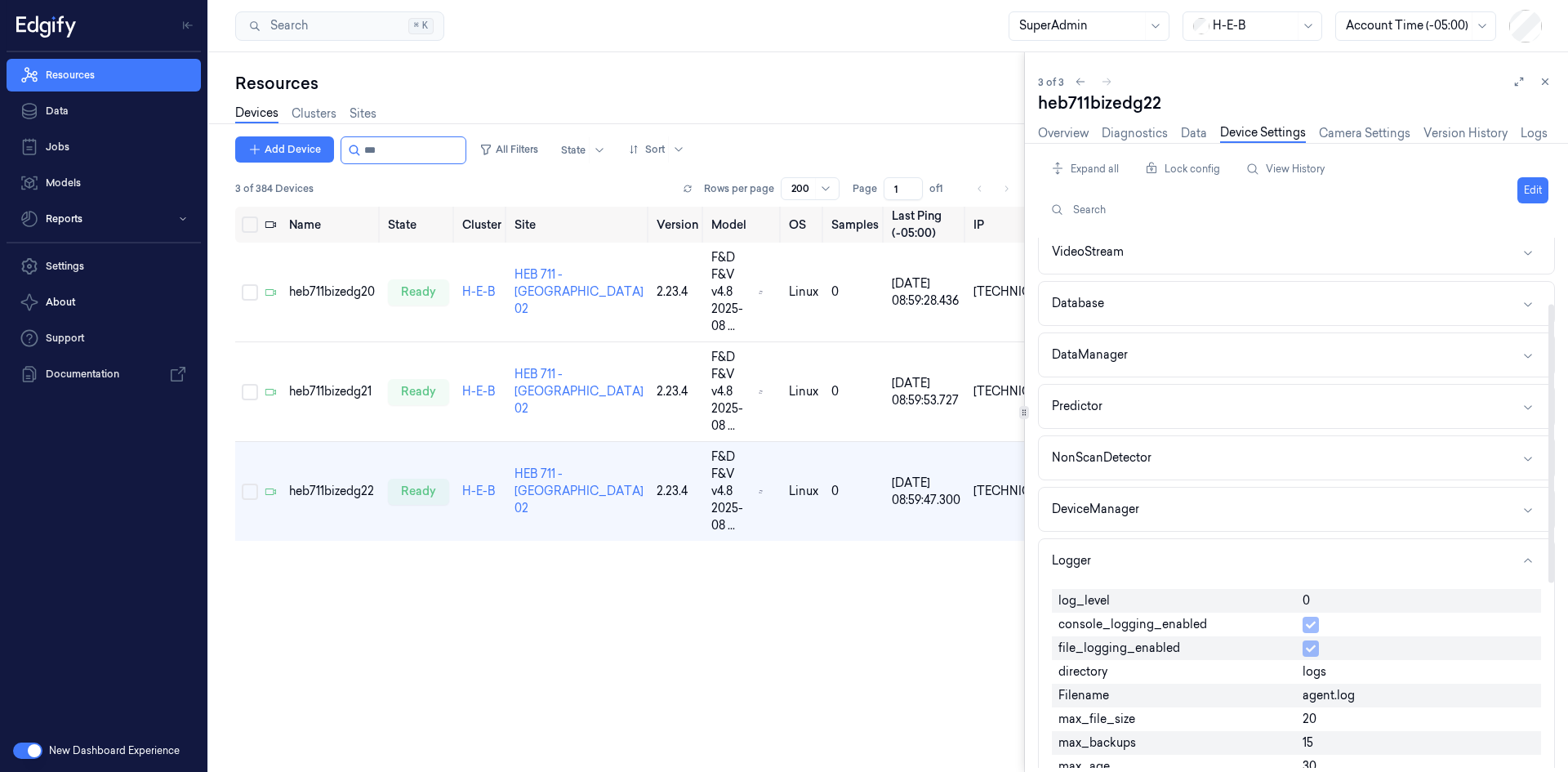
scroll to position [163, 0]
click at [1531, 192] on button "Edit" at bounding box center [1533, 190] width 31 height 26
click at [1314, 600] on input "0" at bounding box center [1418, 600] width 232 height 20
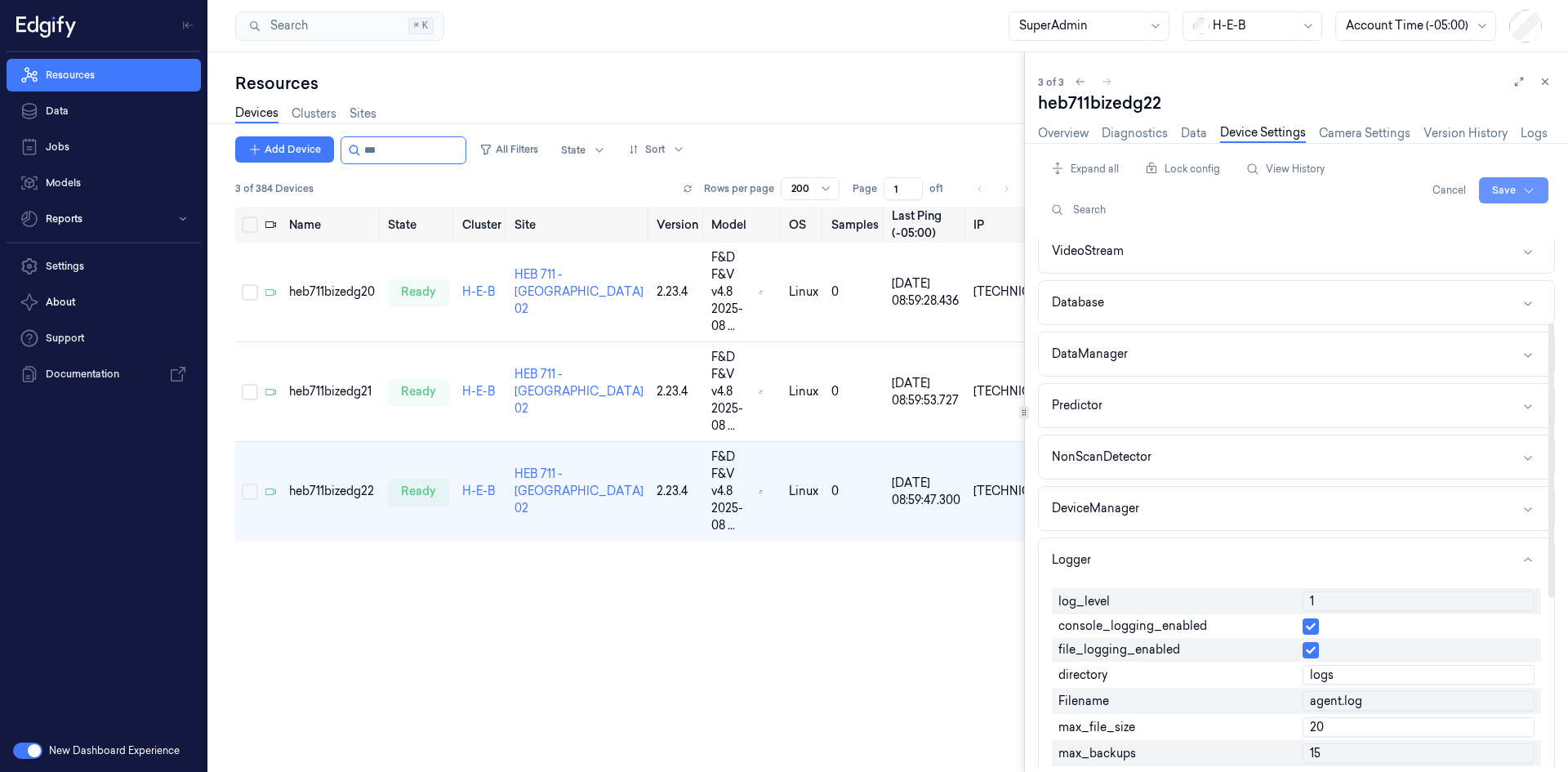
type input "1"
click at [1507, 191] on html "Resources Data Jobs Models Reports Settings About Support Documentation New Das…" at bounding box center [784, 386] width 1568 height 772
click at [1484, 226] on div "Save to this device" at bounding box center [1470, 224] width 145 height 27
click at [283, 342] on td "heb711bizedg21" at bounding box center [331, 392] width 99 height 100
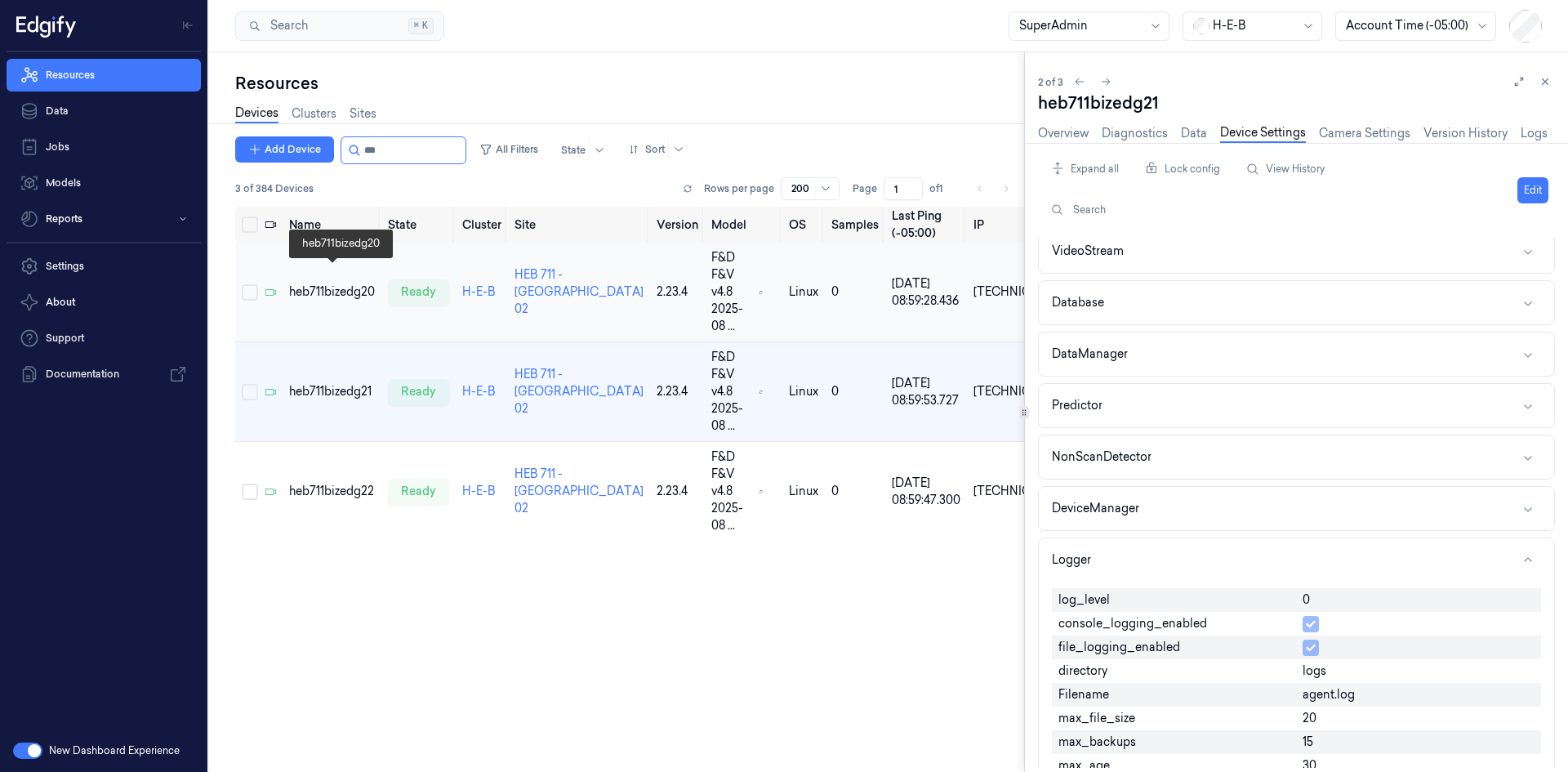
click at [340, 283] on div "heb711bizedg20" at bounding box center [332, 292] width 86 height 17
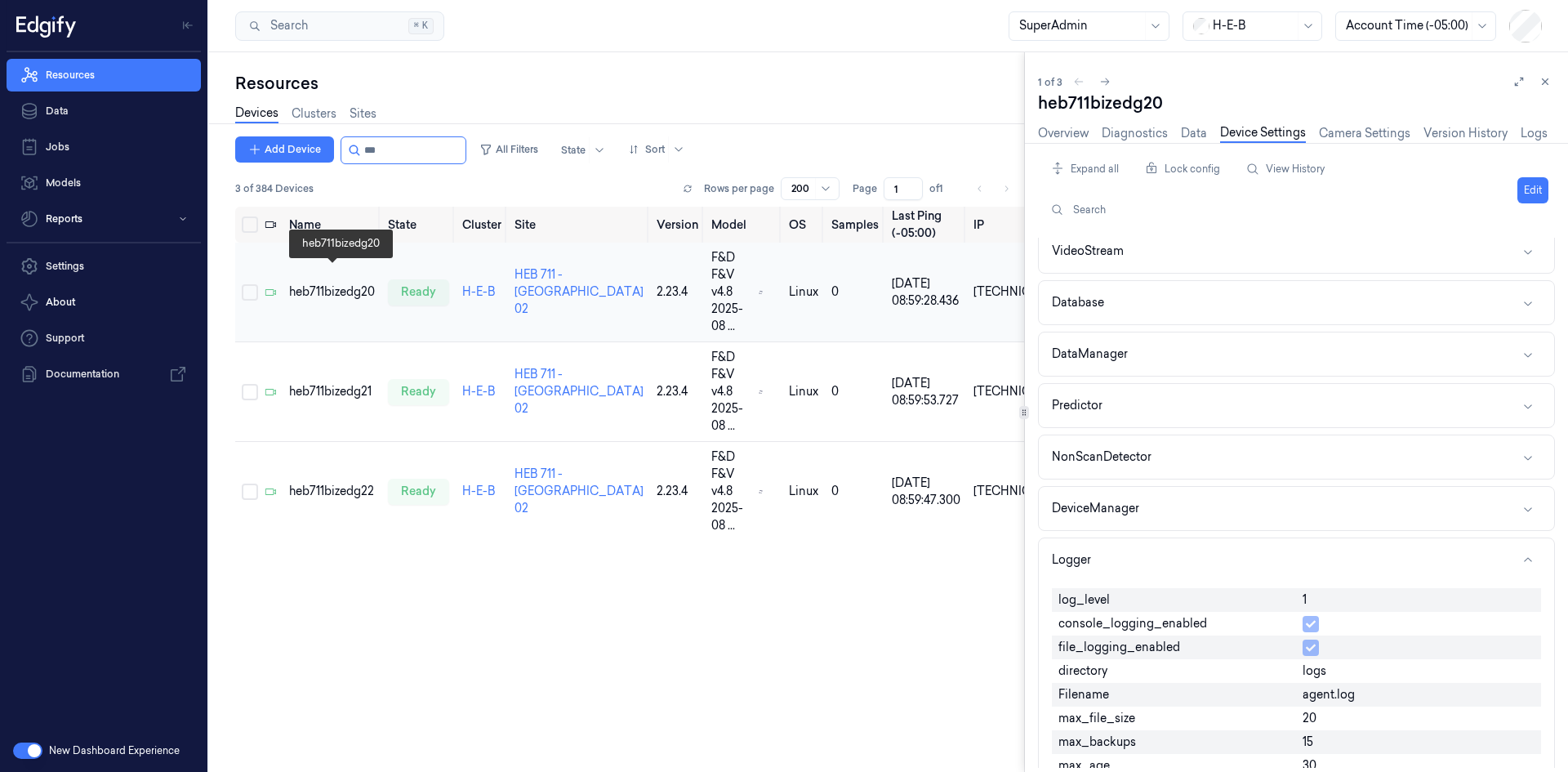
click at [340, 283] on div "heb711bizedg20" at bounding box center [332, 292] width 86 height 17
click at [335, 383] on div "heb711bizedg21" at bounding box center [332, 391] width 86 height 17
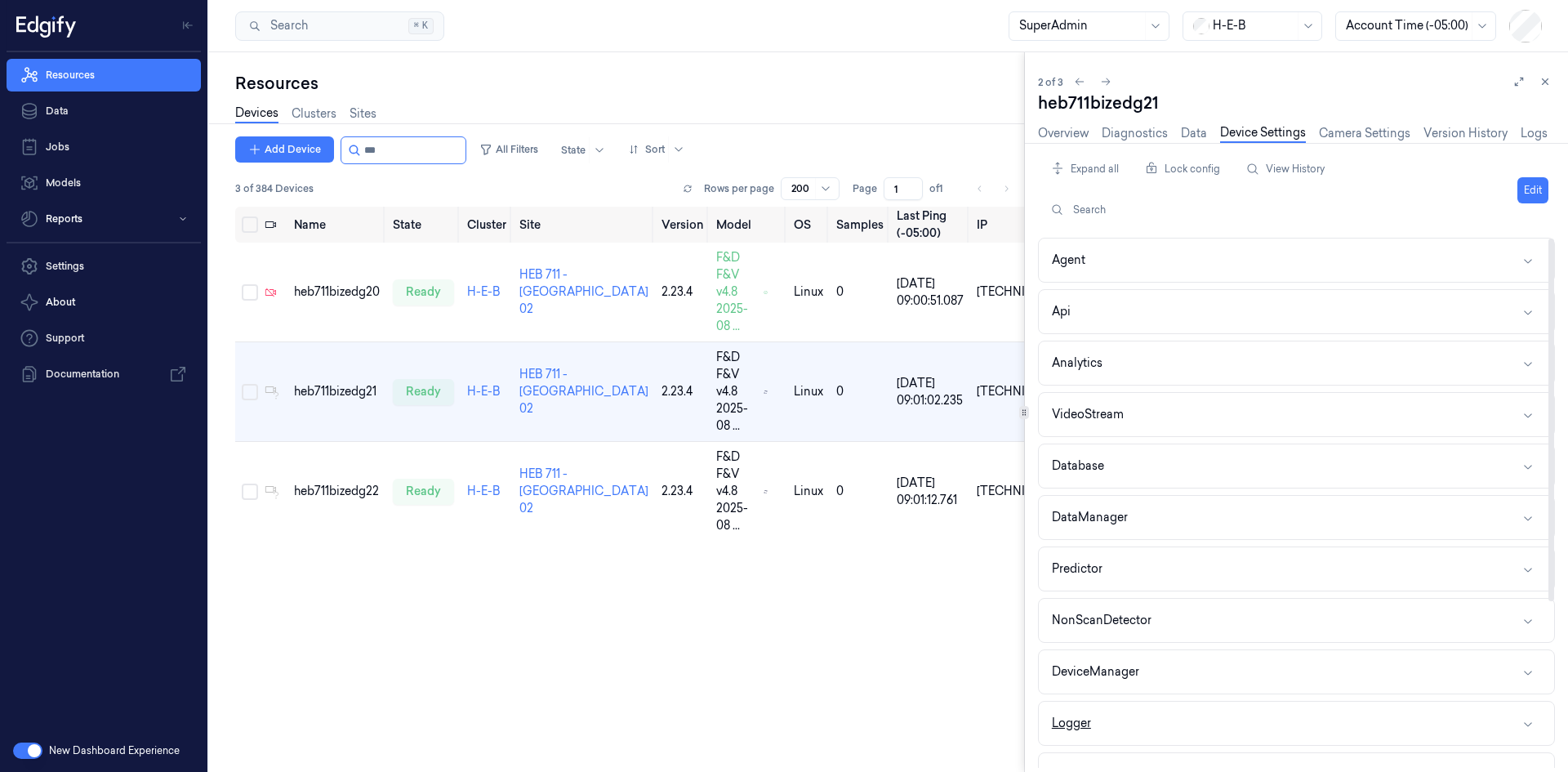
click at [1120, 718] on button "Logger" at bounding box center [1296, 723] width 516 height 43
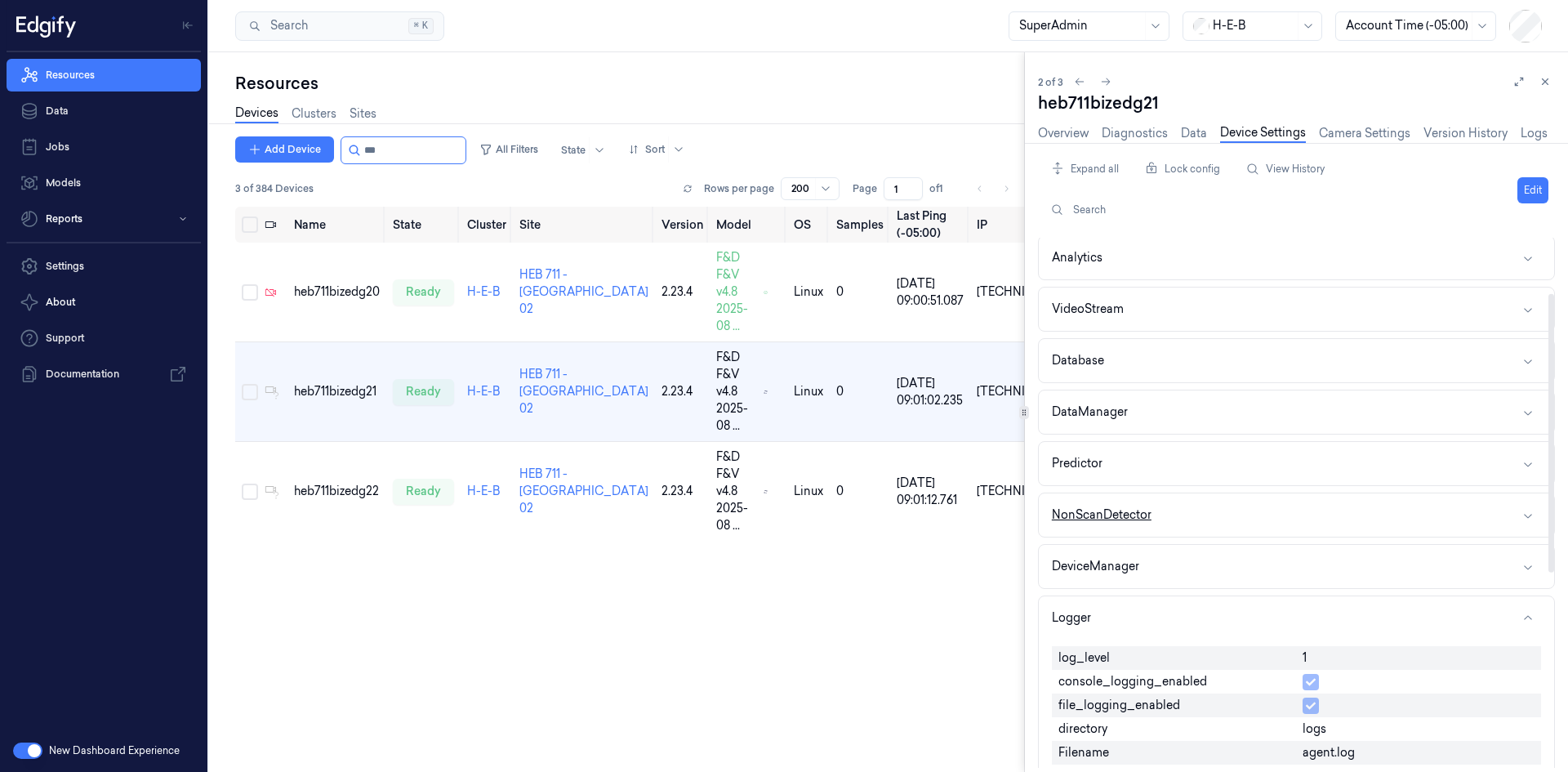
scroll to position [245, 0]
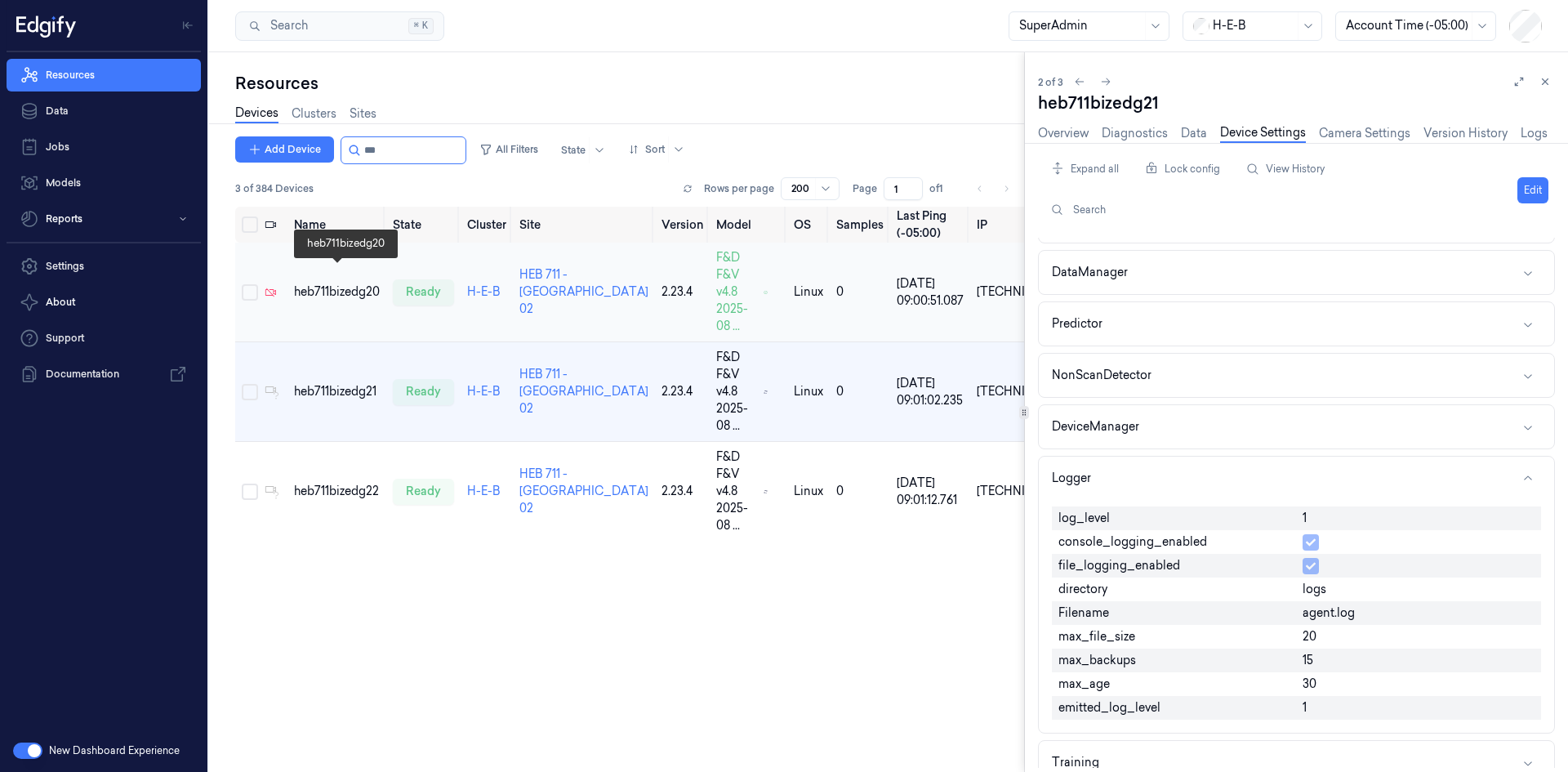
click at [345, 283] on div "heb711bizedg20" at bounding box center [337, 292] width 86 height 17
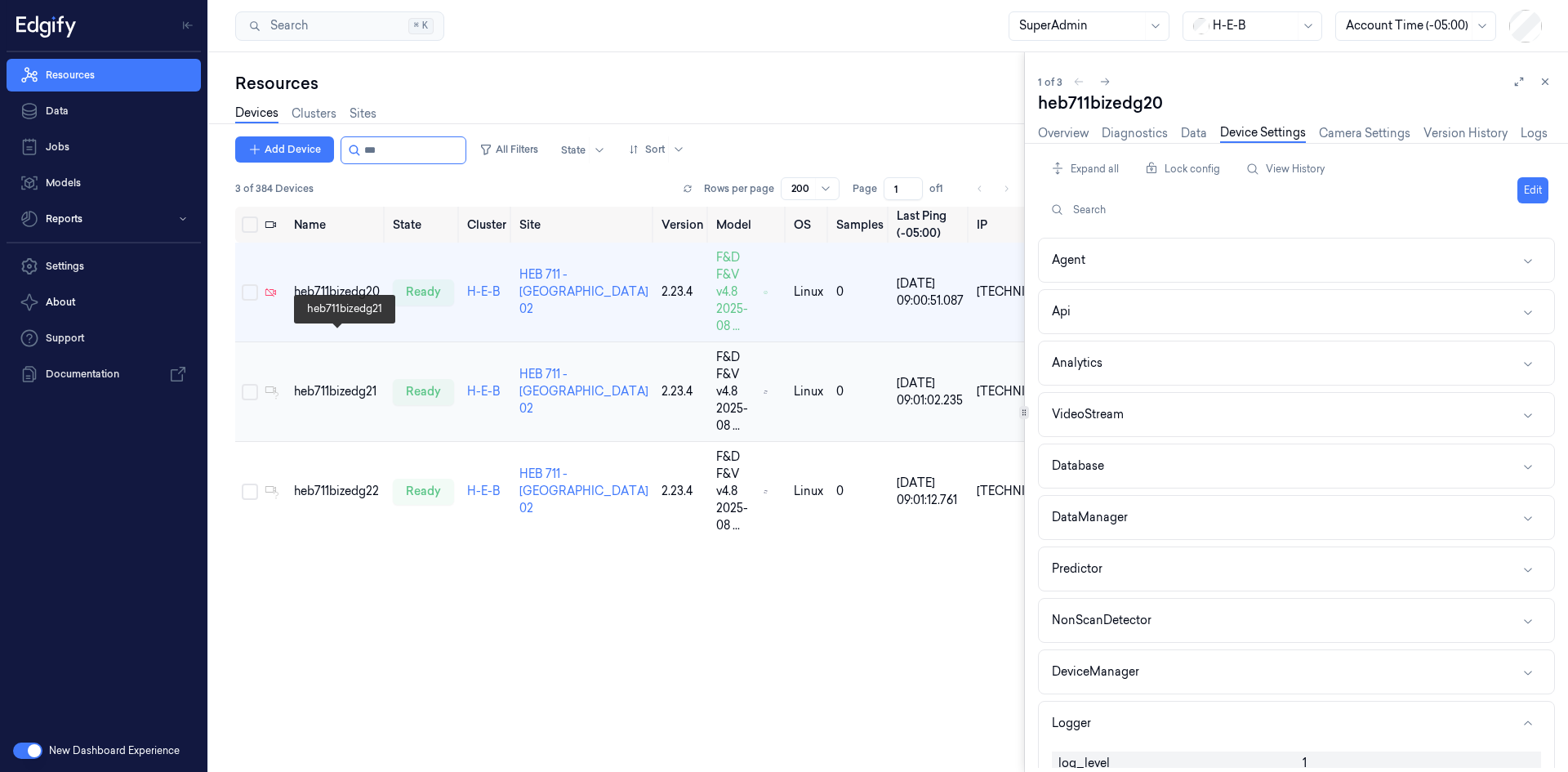
click at [350, 383] on div "heb711bizedg21" at bounding box center [337, 391] width 86 height 17
click at [356, 283] on div "heb711bizedg20" at bounding box center [337, 292] width 86 height 17
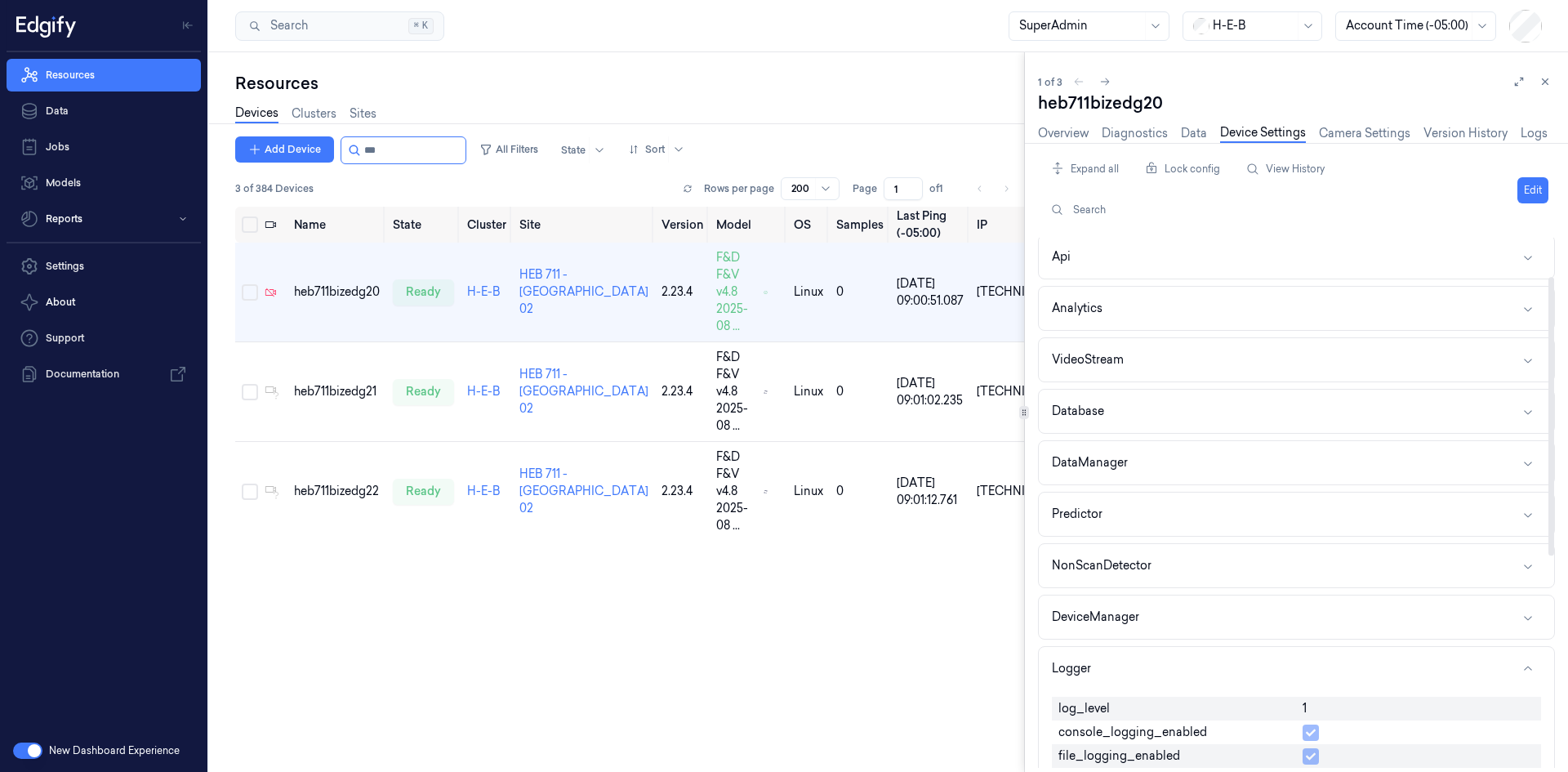
scroll to position [81, 0]
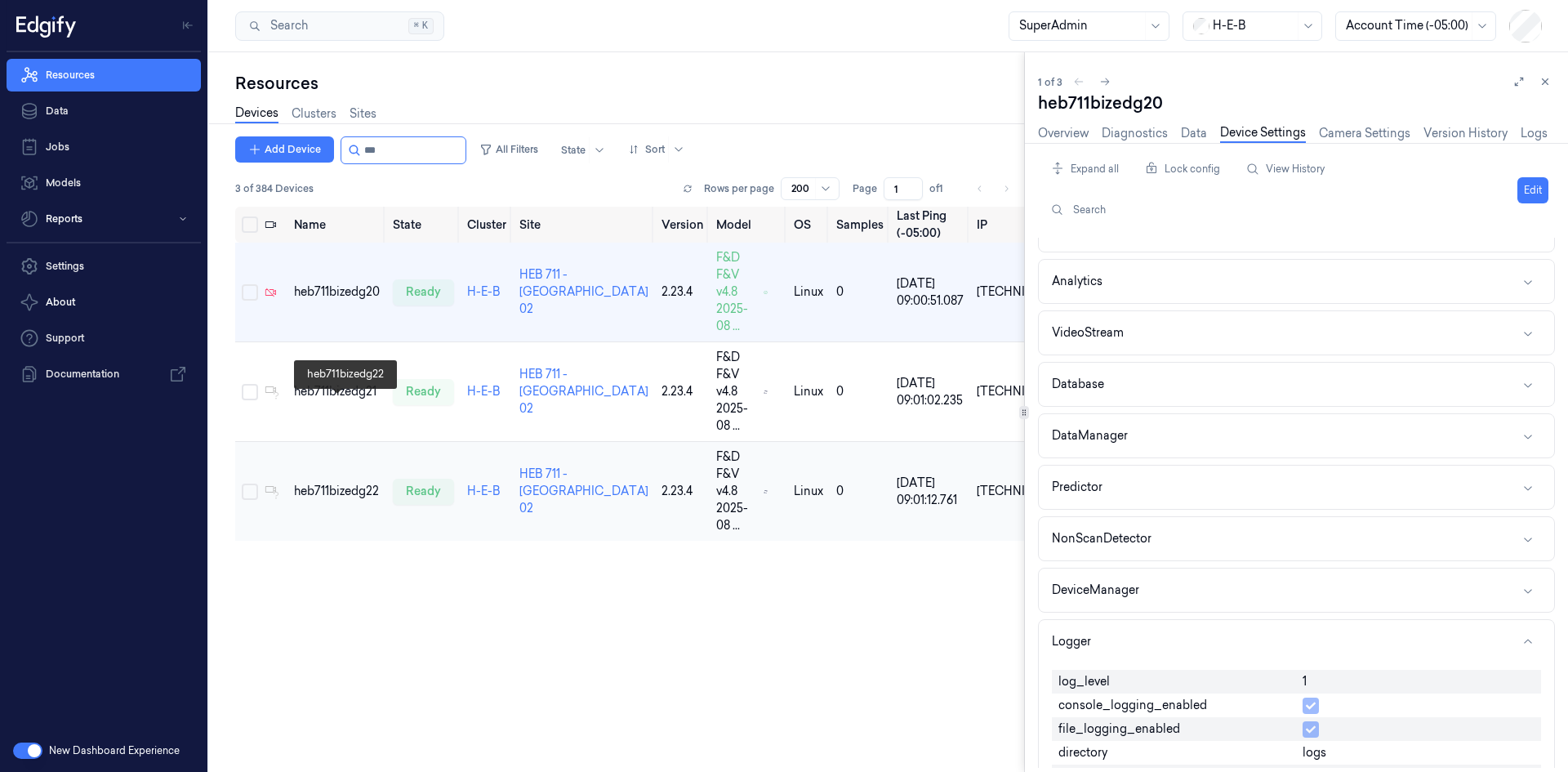
click at [324, 442] on td "heb711bizedg22" at bounding box center [336, 492] width 99 height 100
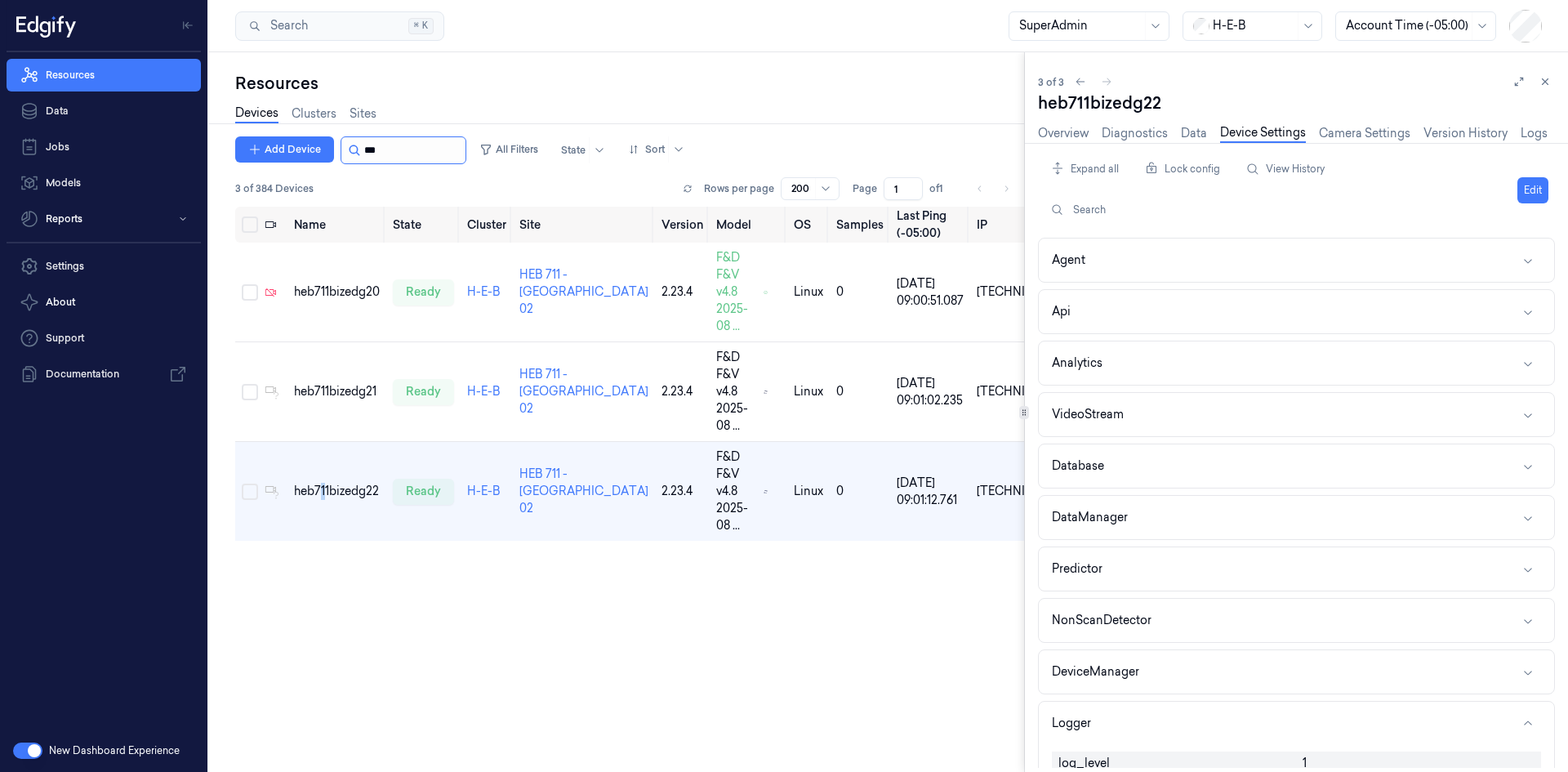
click at [383, 144] on input "string" at bounding box center [413, 150] width 98 height 26
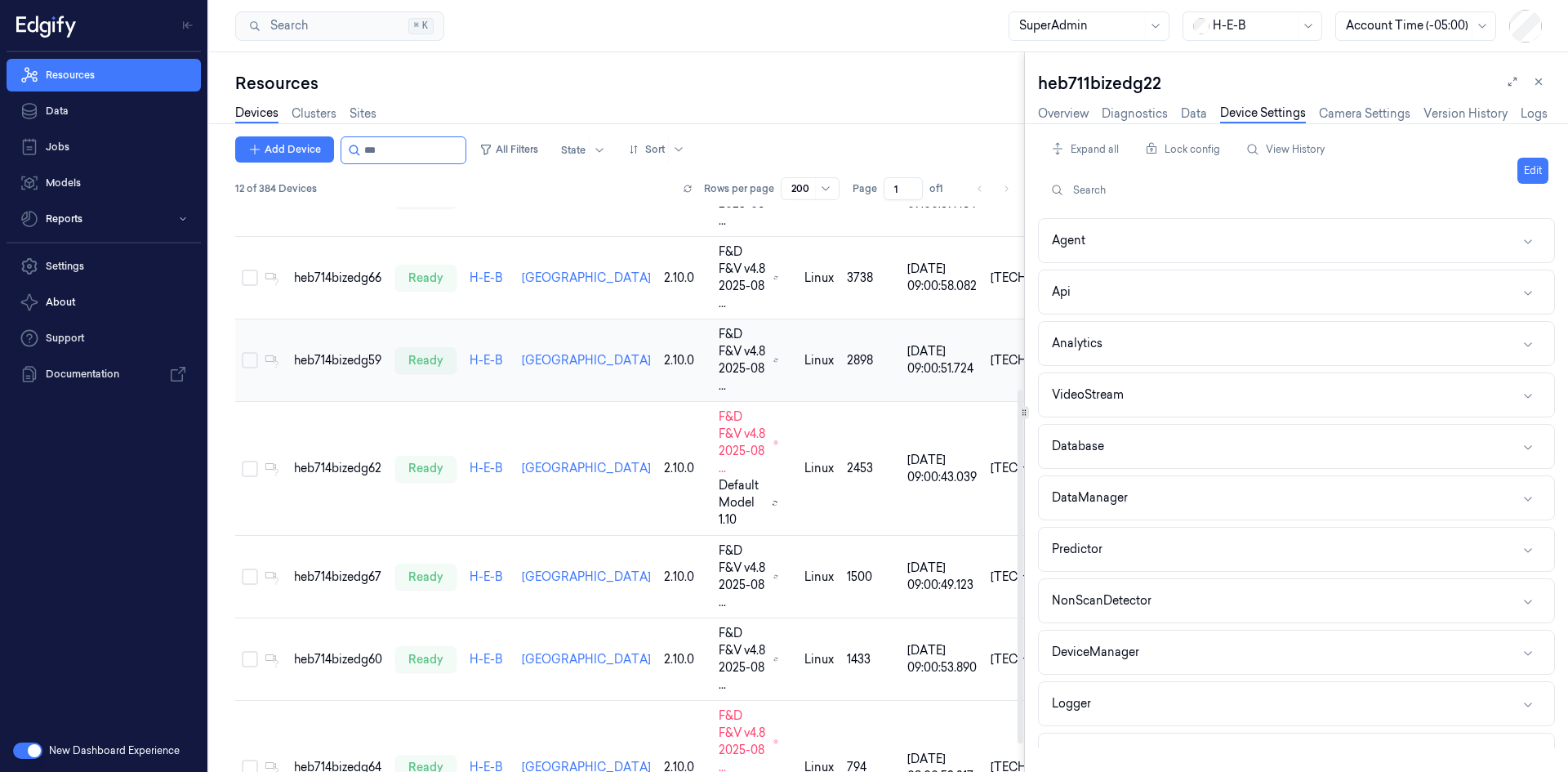
scroll to position [91, 0]
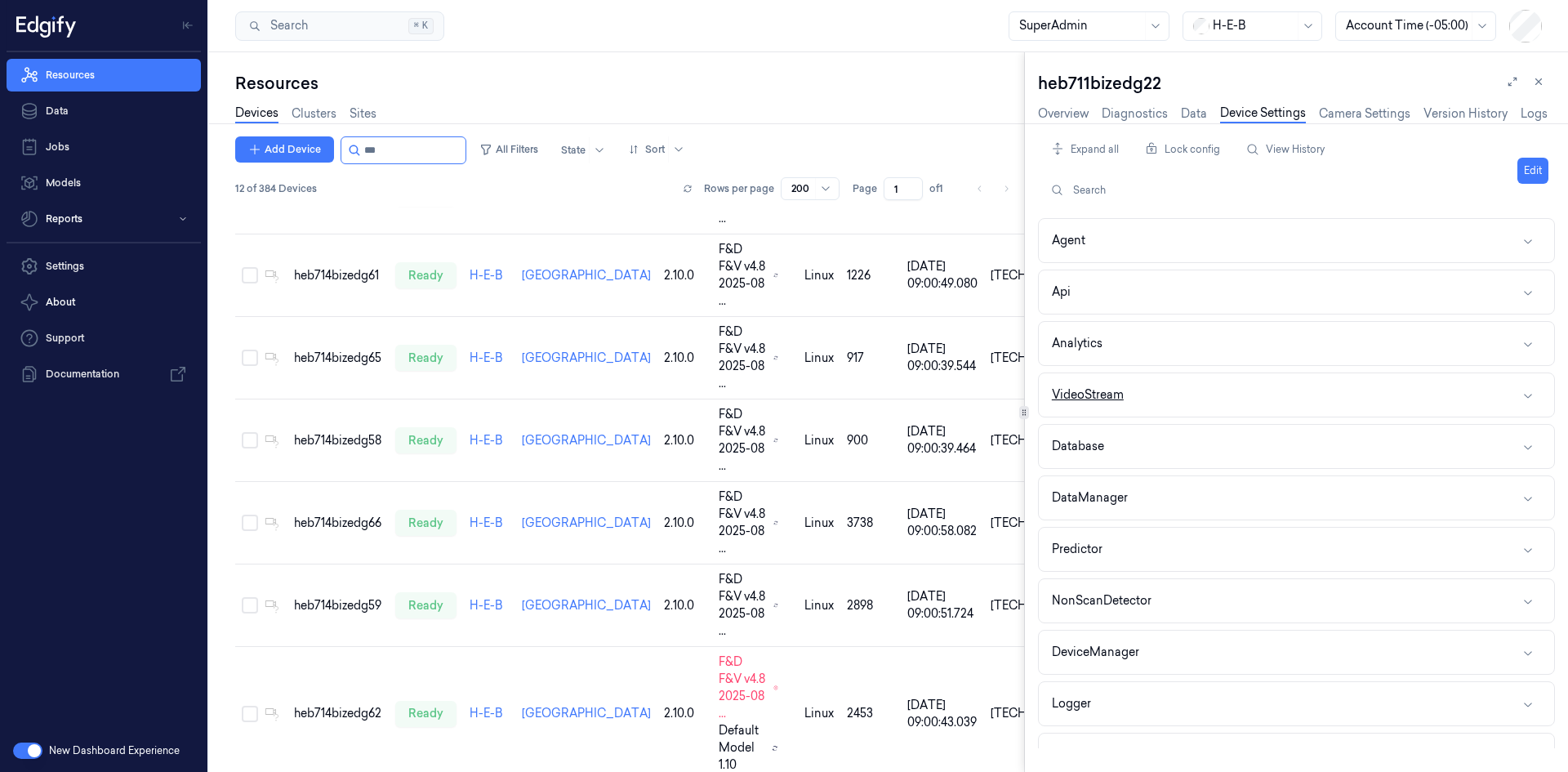
type input "***"
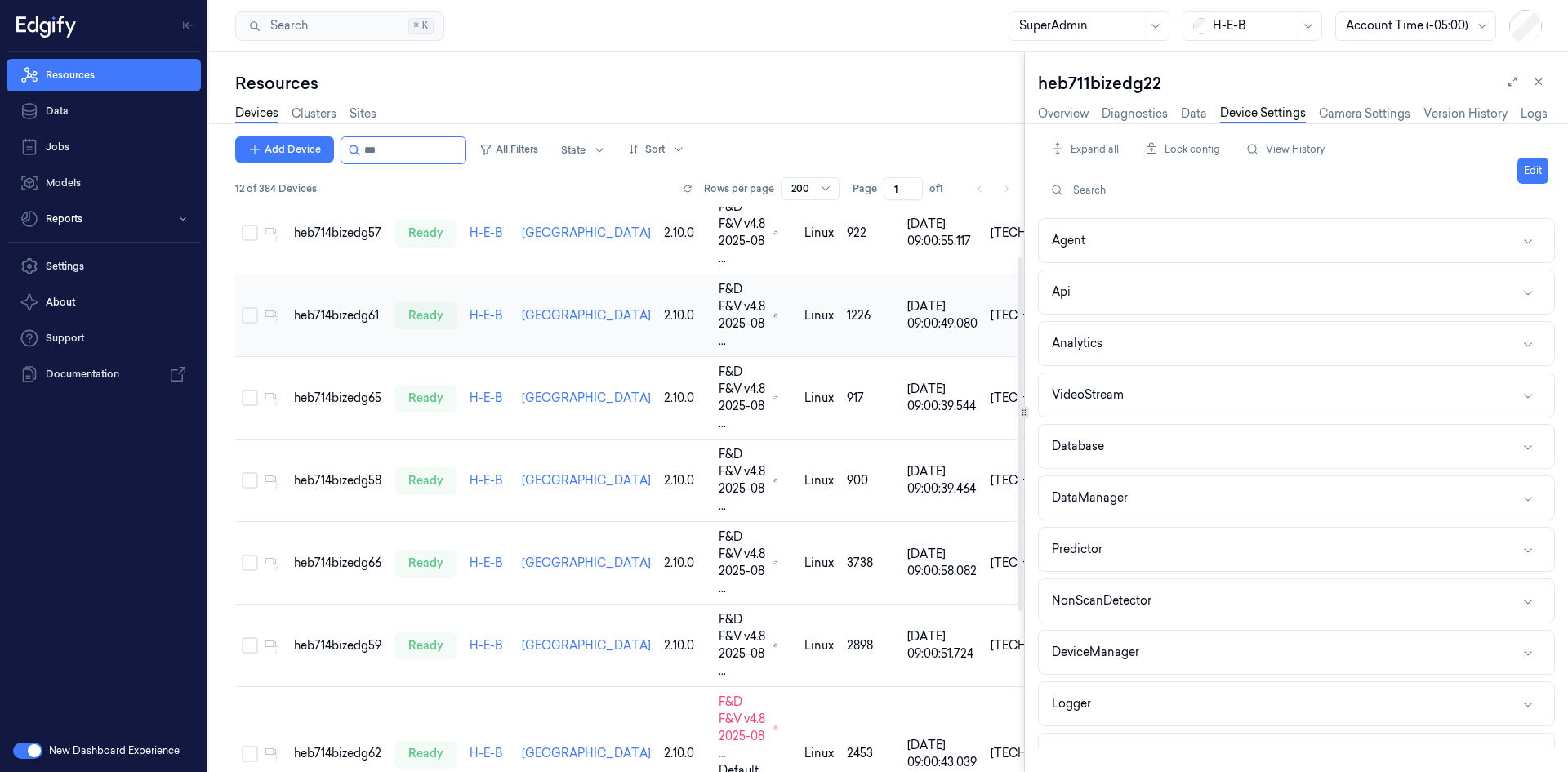
scroll to position [0, 0]
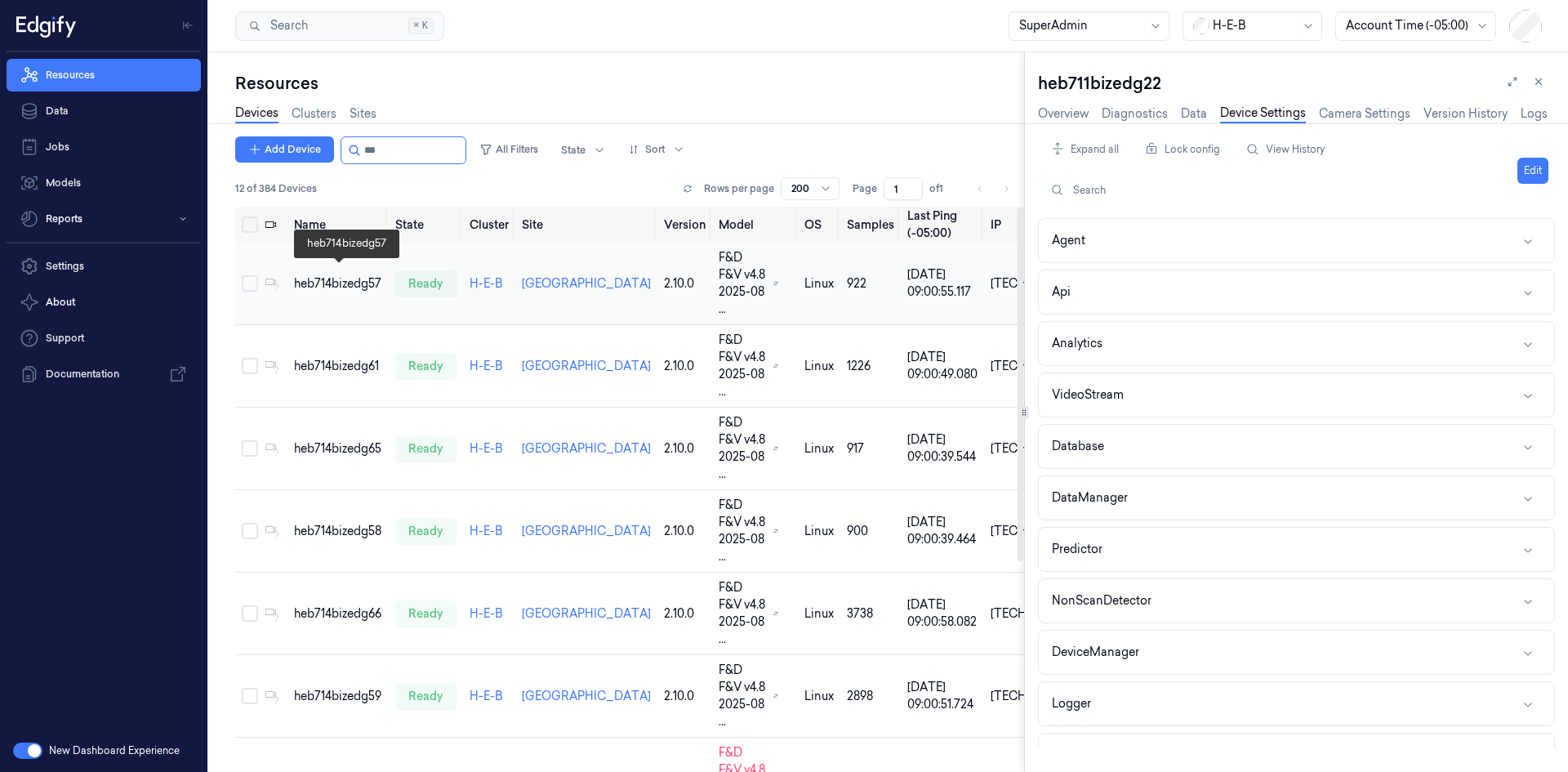
click at [325, 275] on div "heb714bizedg57" at bounding box center [338, 284] width 88 height 17
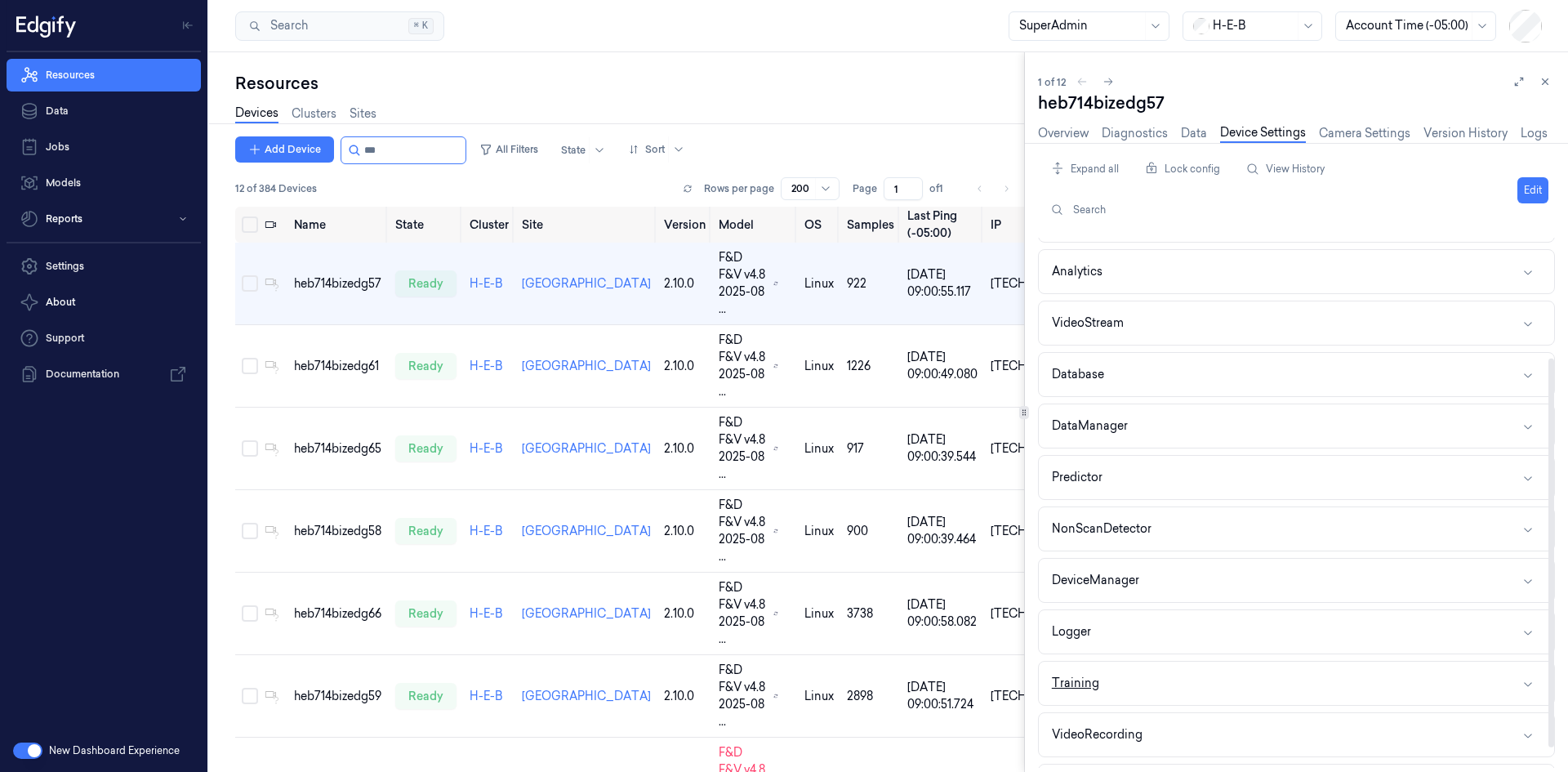
scroll to position [163, 0]
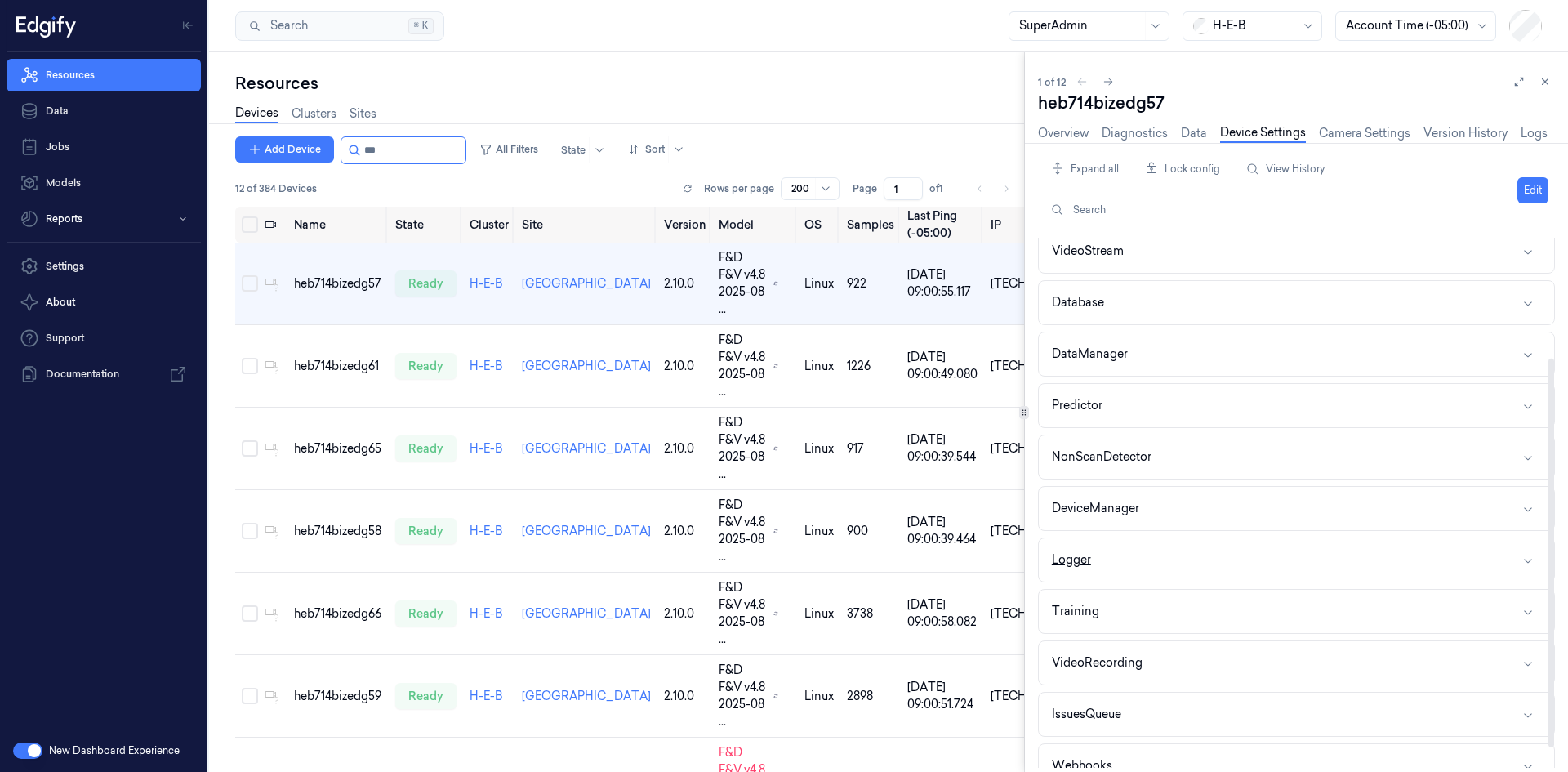
click at [1133, 569] on button "Logger" at bounding box center [1296, 559] width 516 height 43
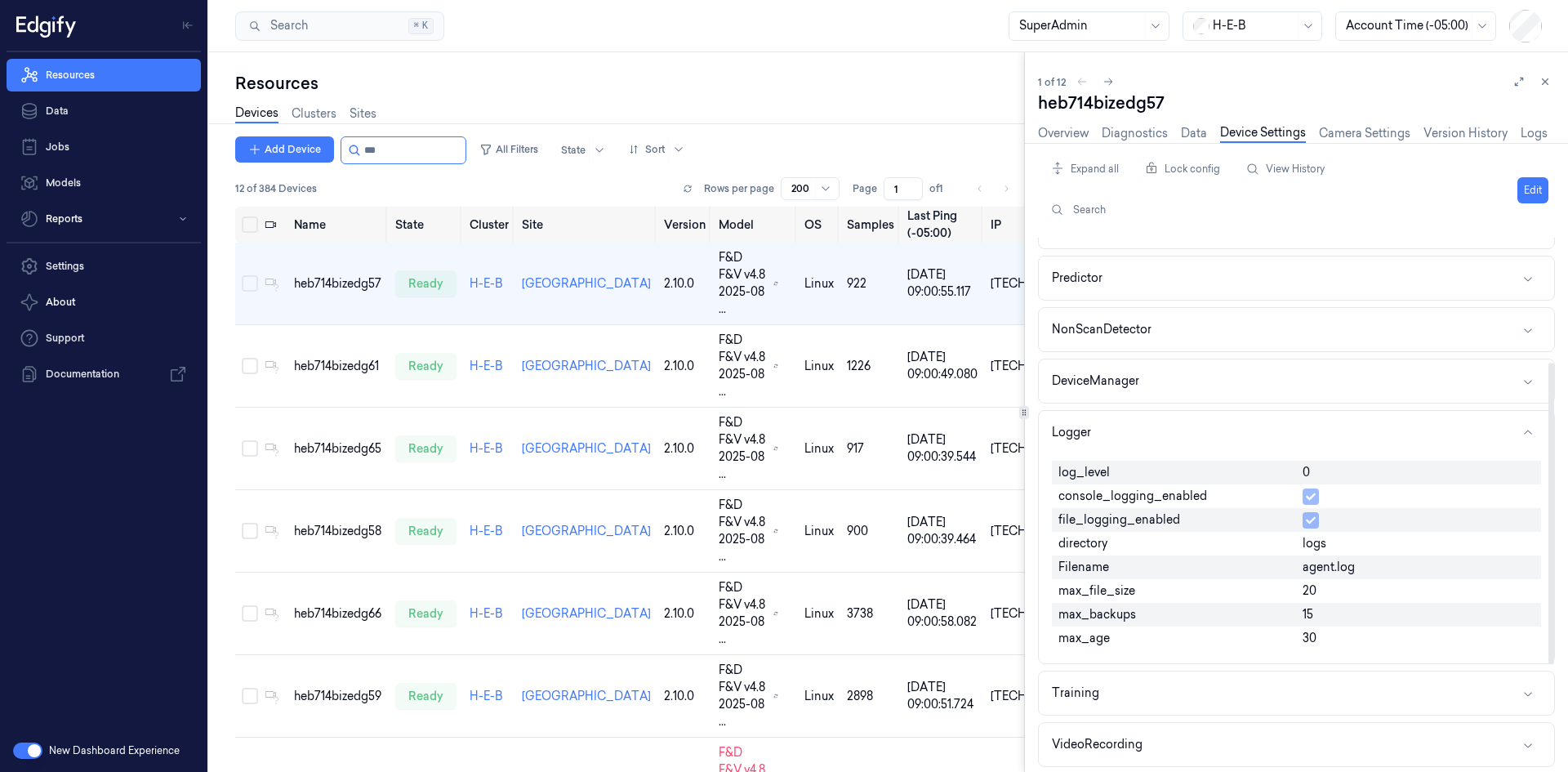
scroll to position [327, 0]
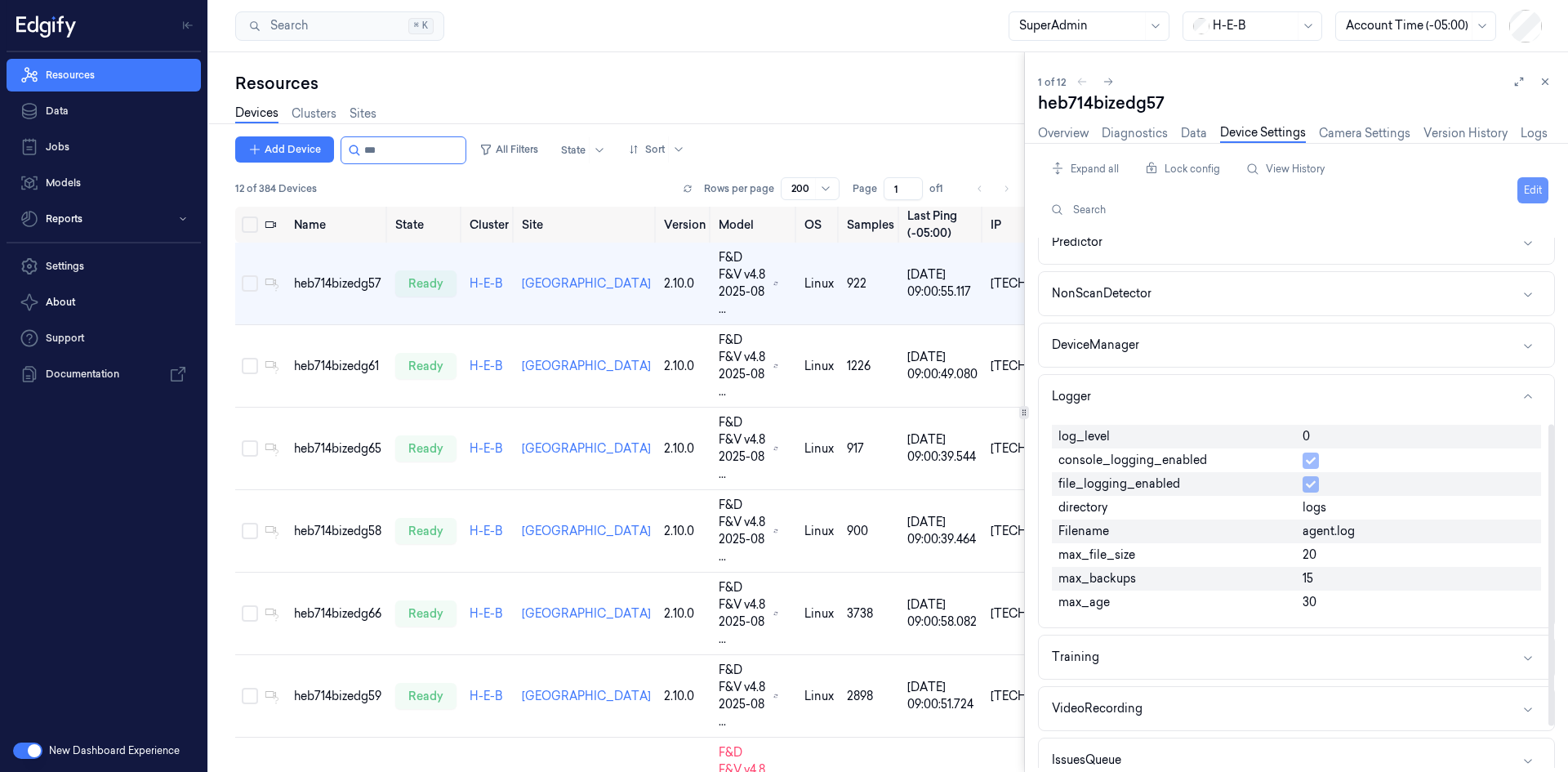
click at [1530, 196] on button "Edit" at bounding box center [1533, 190] width 31 height 26
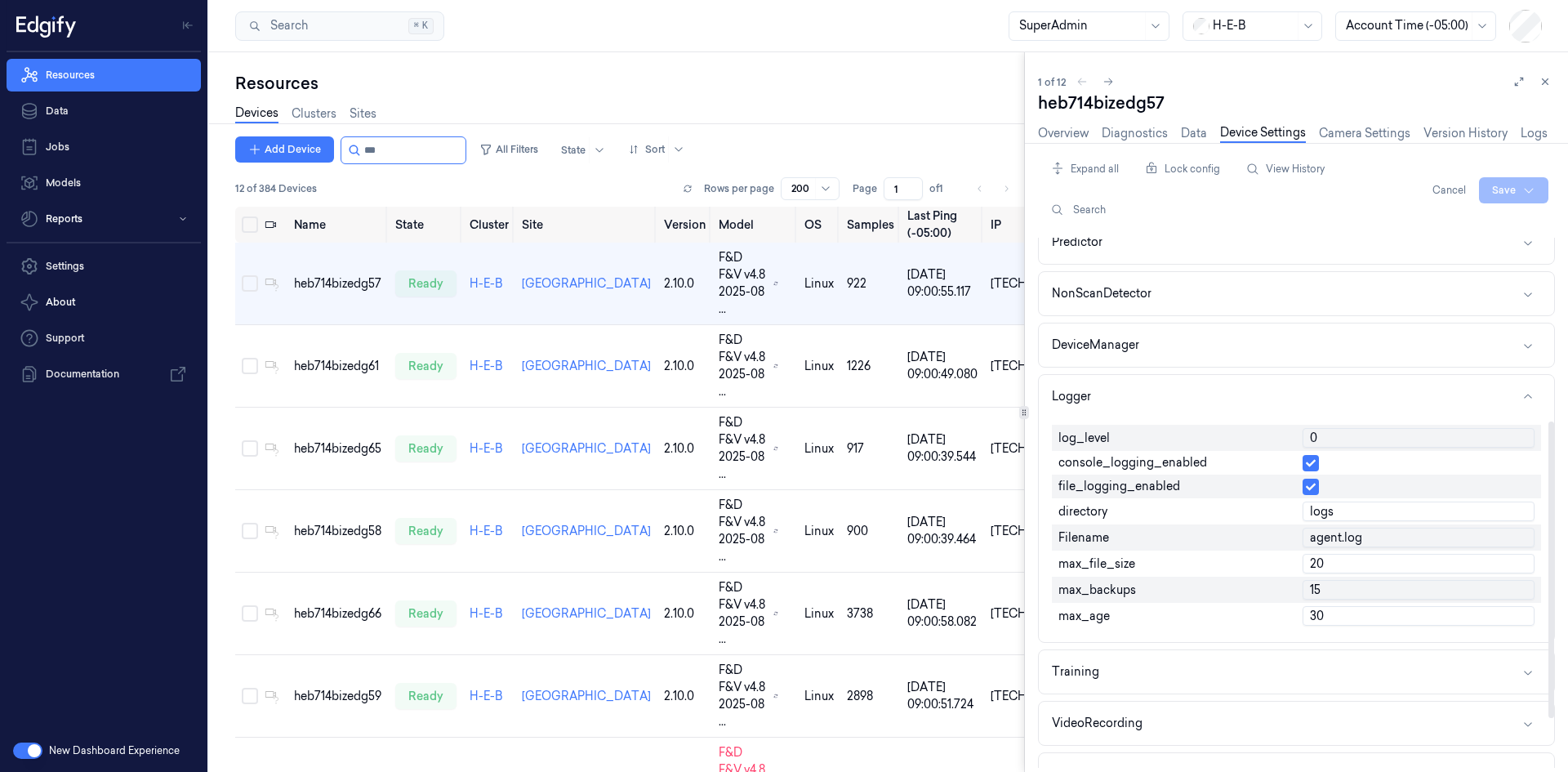
click at [1335, 437] on input "0" at bounding box center [1418, 437] width 232 height 20
click at [1335, 436] on input "0" at bounding box center [1418, 437] width 232 height 20
type input "1"
click at [1509, 186] on html "Resources Data Jobs Models Reports Settings About Support Documentation New Das…" at bounding box center [784, 386] width 1568 height 772
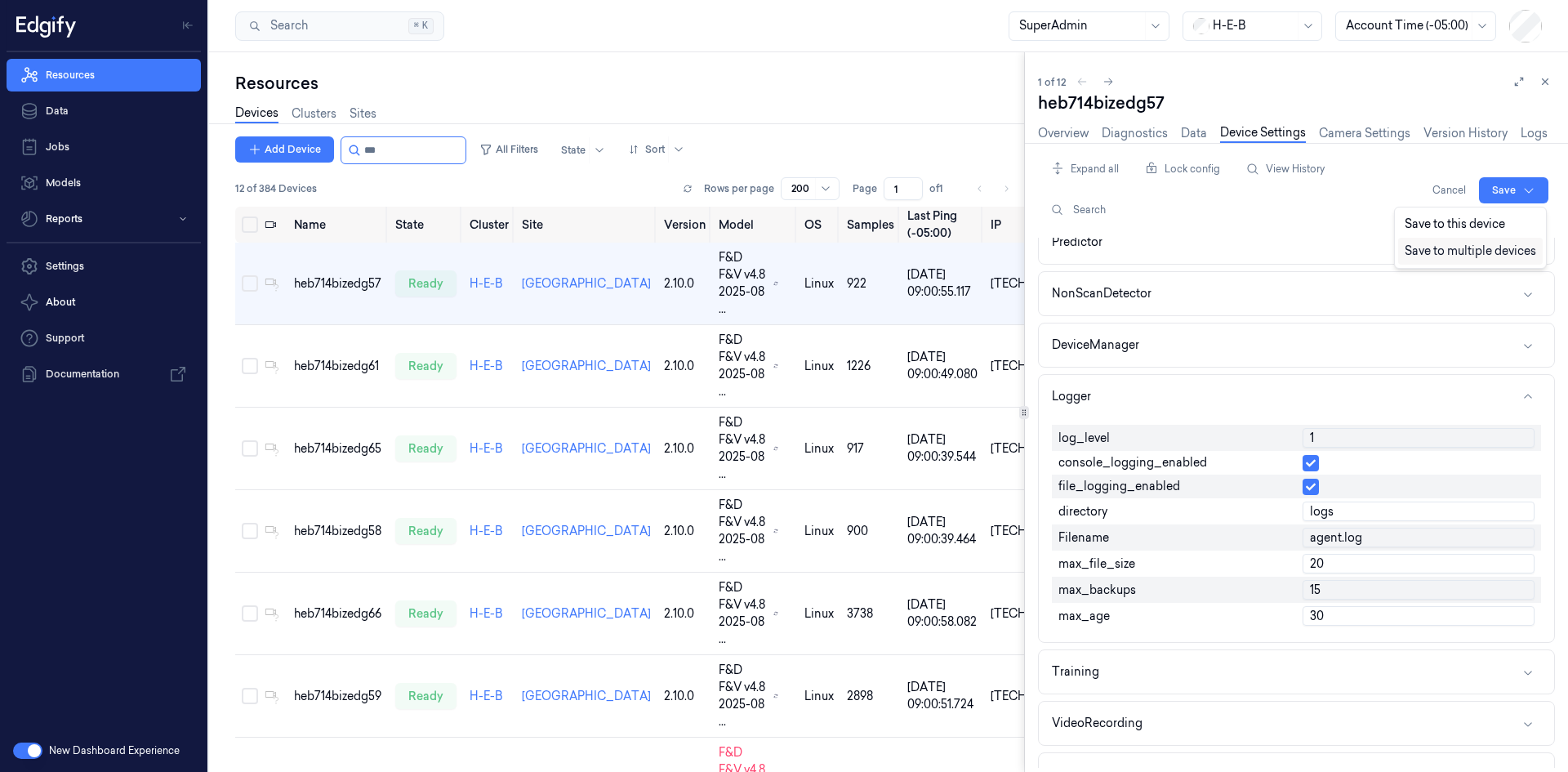
click at [1457, 246] on div "Save to multiple devices" at bounding box center [1470, 250] width 145 height 27
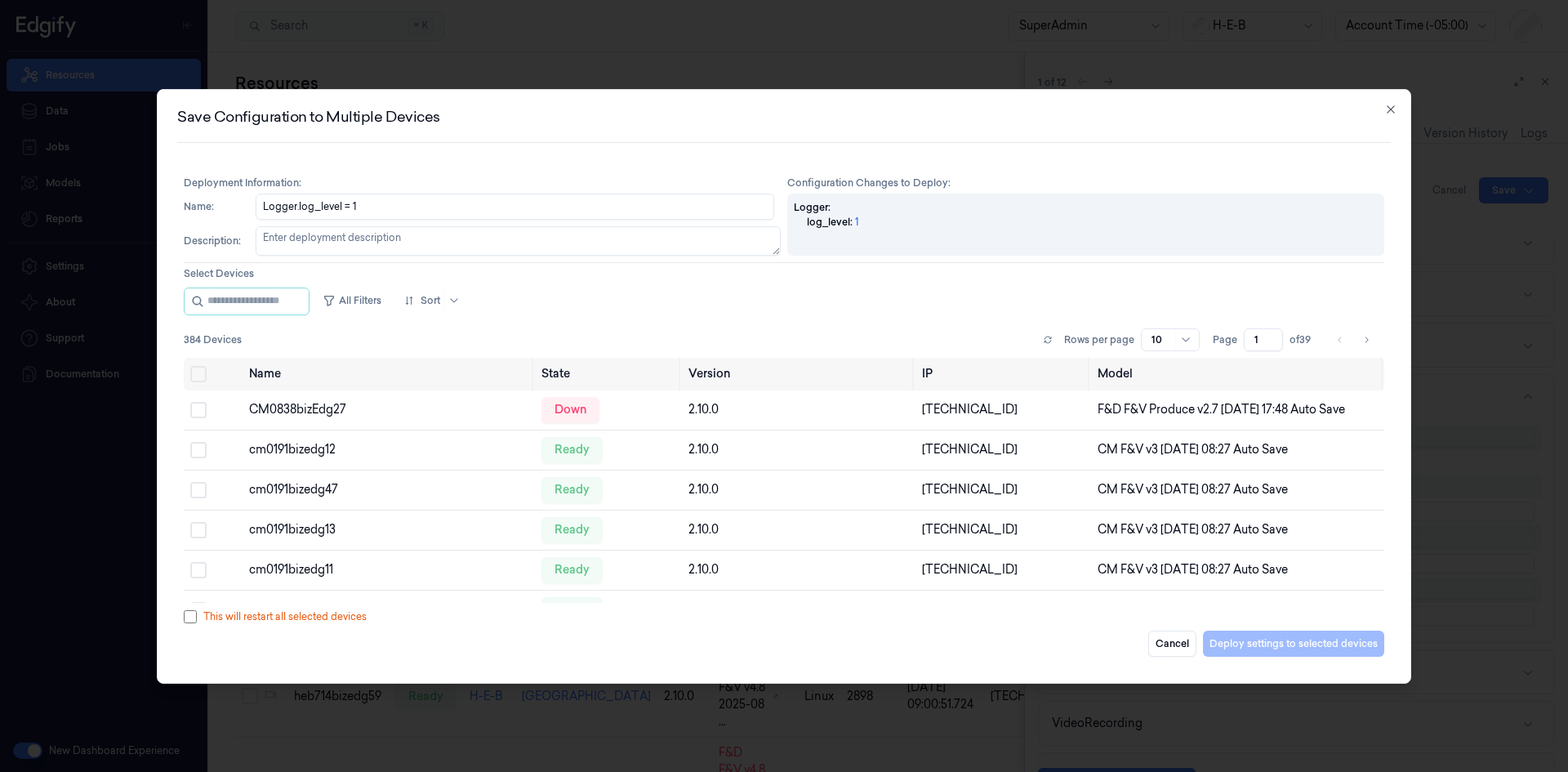
click at [382, 239] on textarea "Description :" at bounding box center [518, 241] width 525 height 29
click at [295, 293] on input "string" at bounding box center [256, 301] width 98 height 26
type input "***"
click at [205, 371] on button "Select all" at bounding box center [198, 373] width 16 height 16
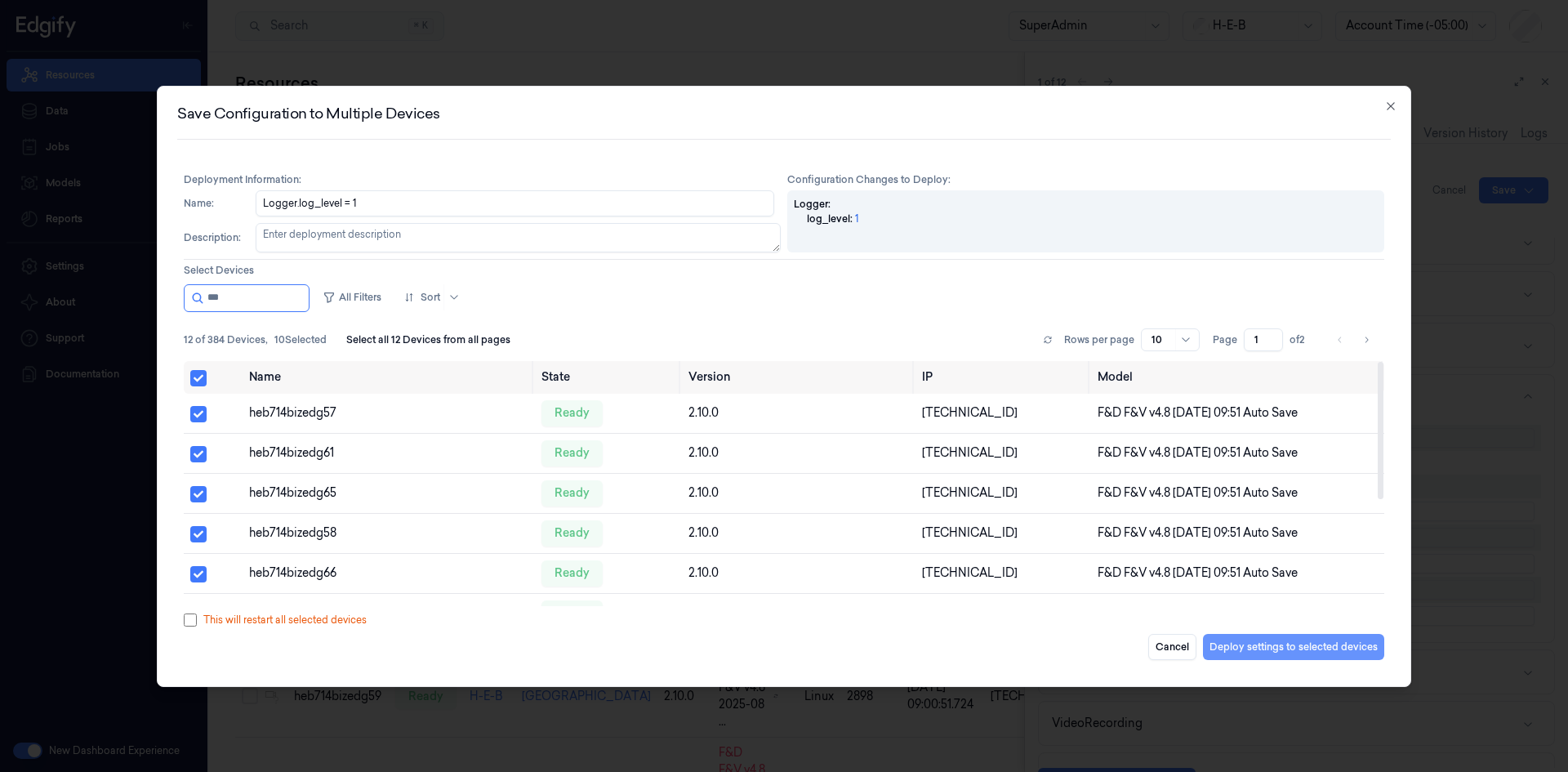
click at [1318, 642] on button "Deploy settings to selected devices" at bounding box center [1293, 647] width 181 height 26
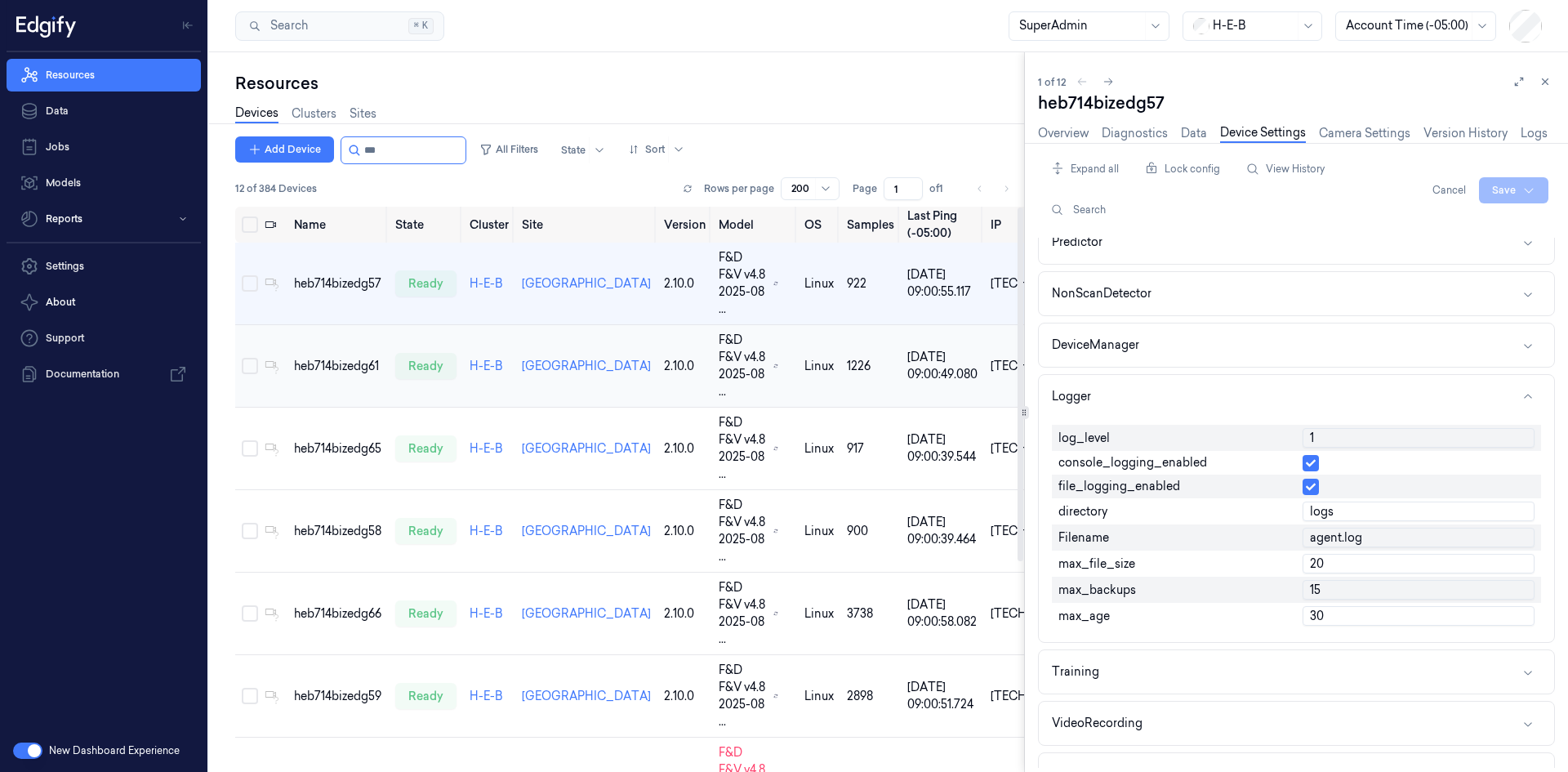
click at [332, 325] on td "heb714bizedg61" at bounding box center [338, 366] width 101 height 82
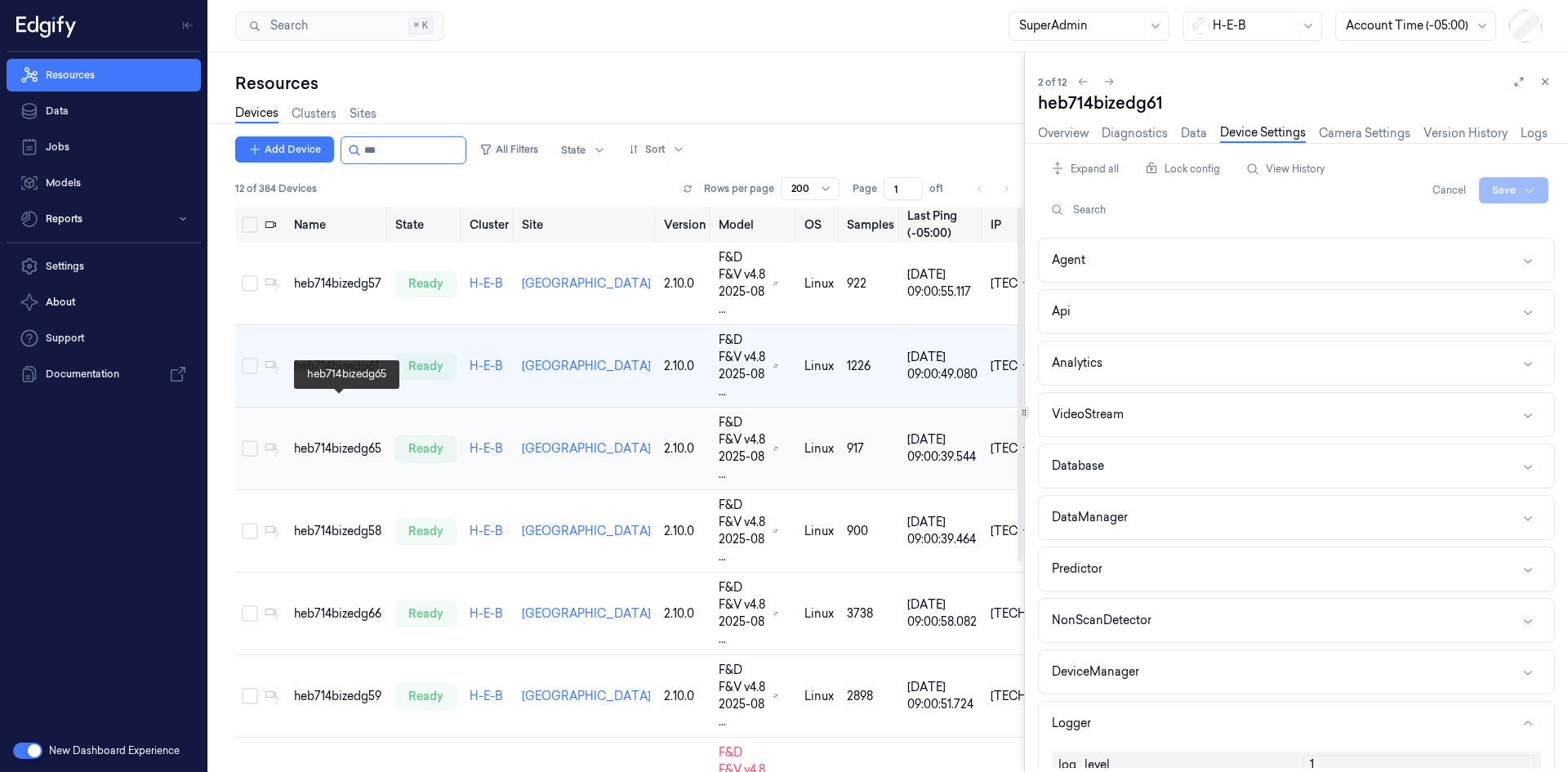
click at [360, 440] on div "heb714bizedg65" at bounding box center [338, 449] width 88 height 17
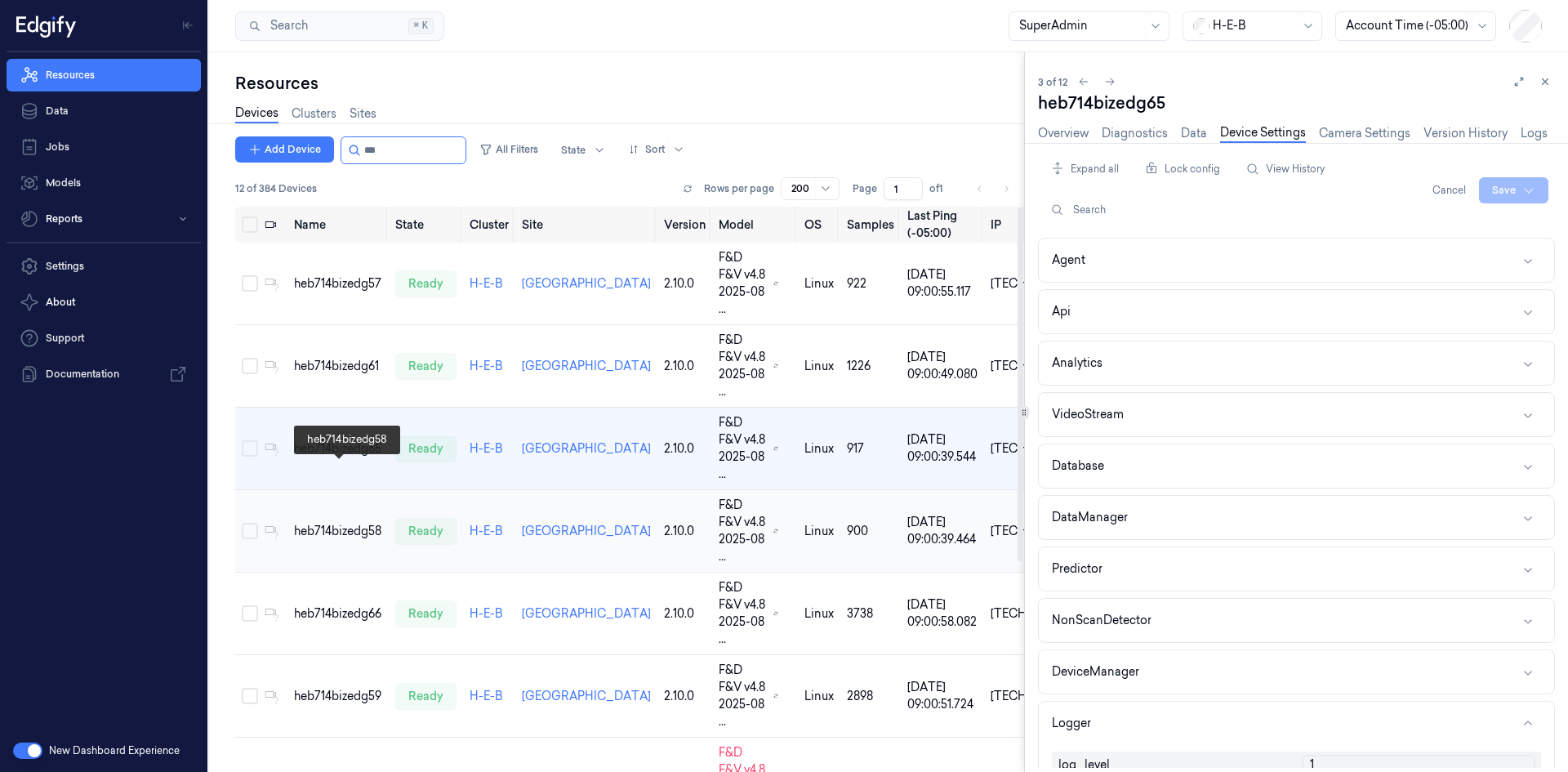
click at [347, 522] on div "heb714bizedg58" at bounding box center [338, 531] width 88 height 17
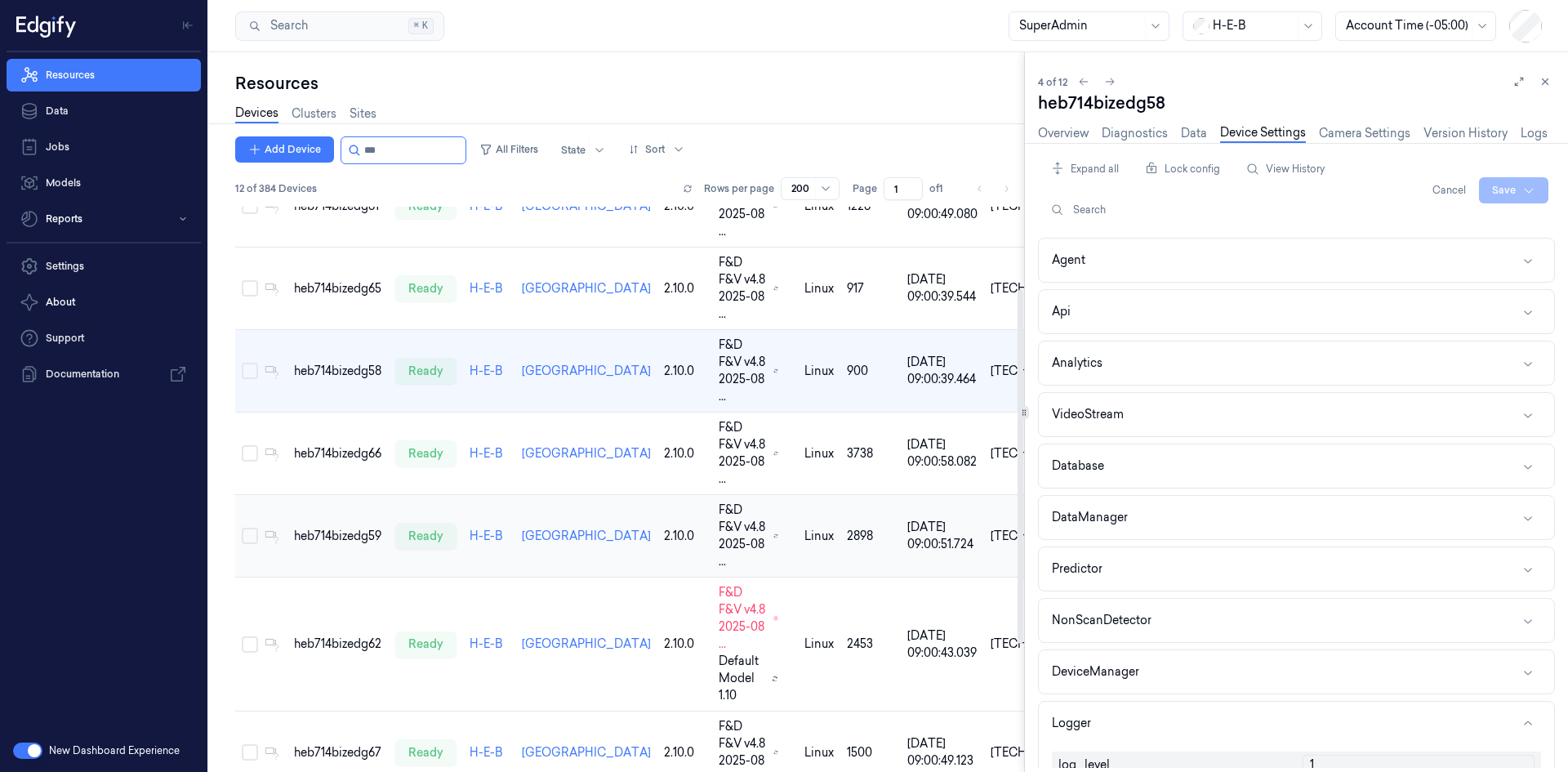
scroll to position [163, 0]
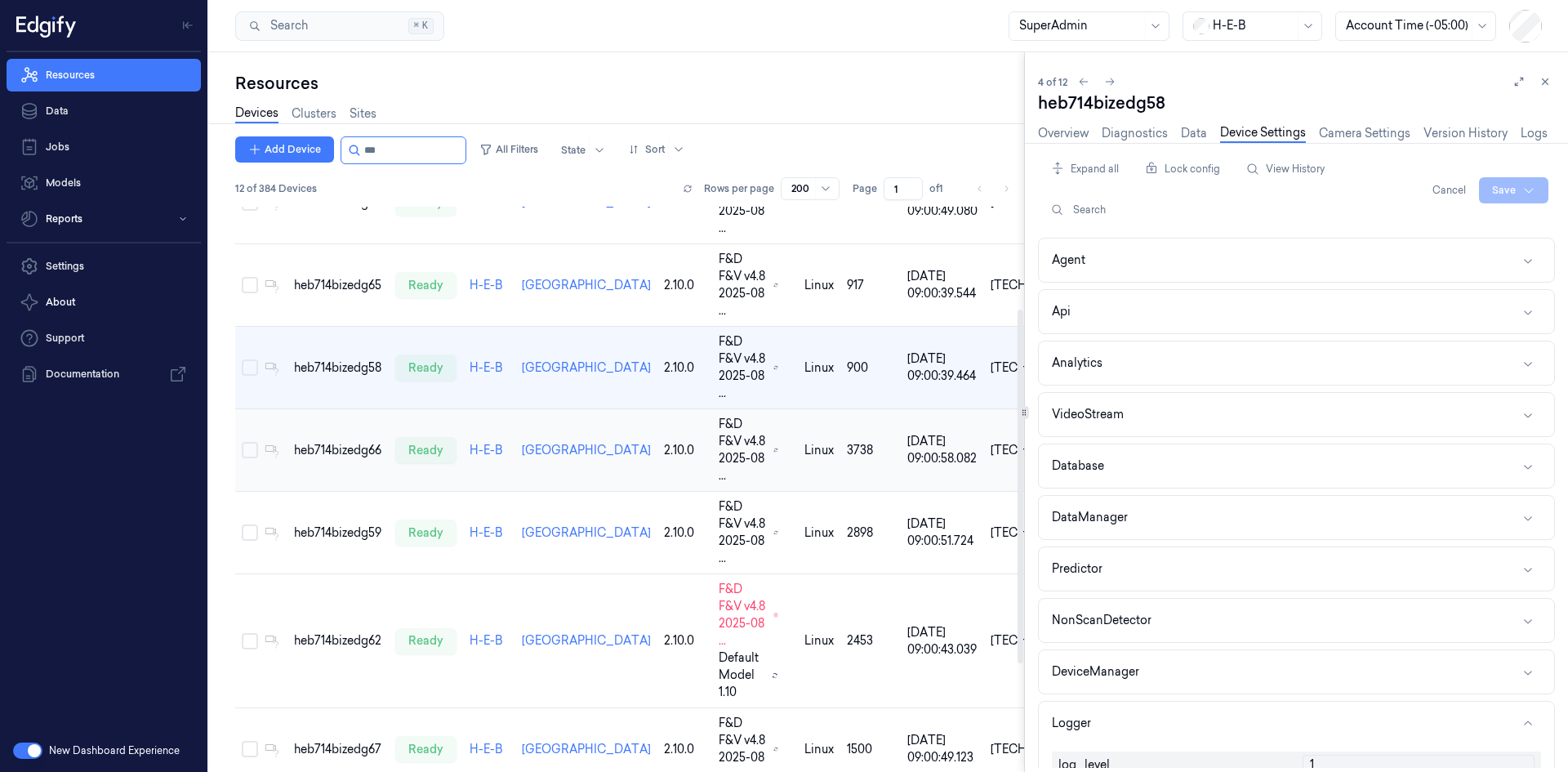
click at [340, 409] on td "heb714bizedg66" at bounding box center [338, 450] width 101 height 82
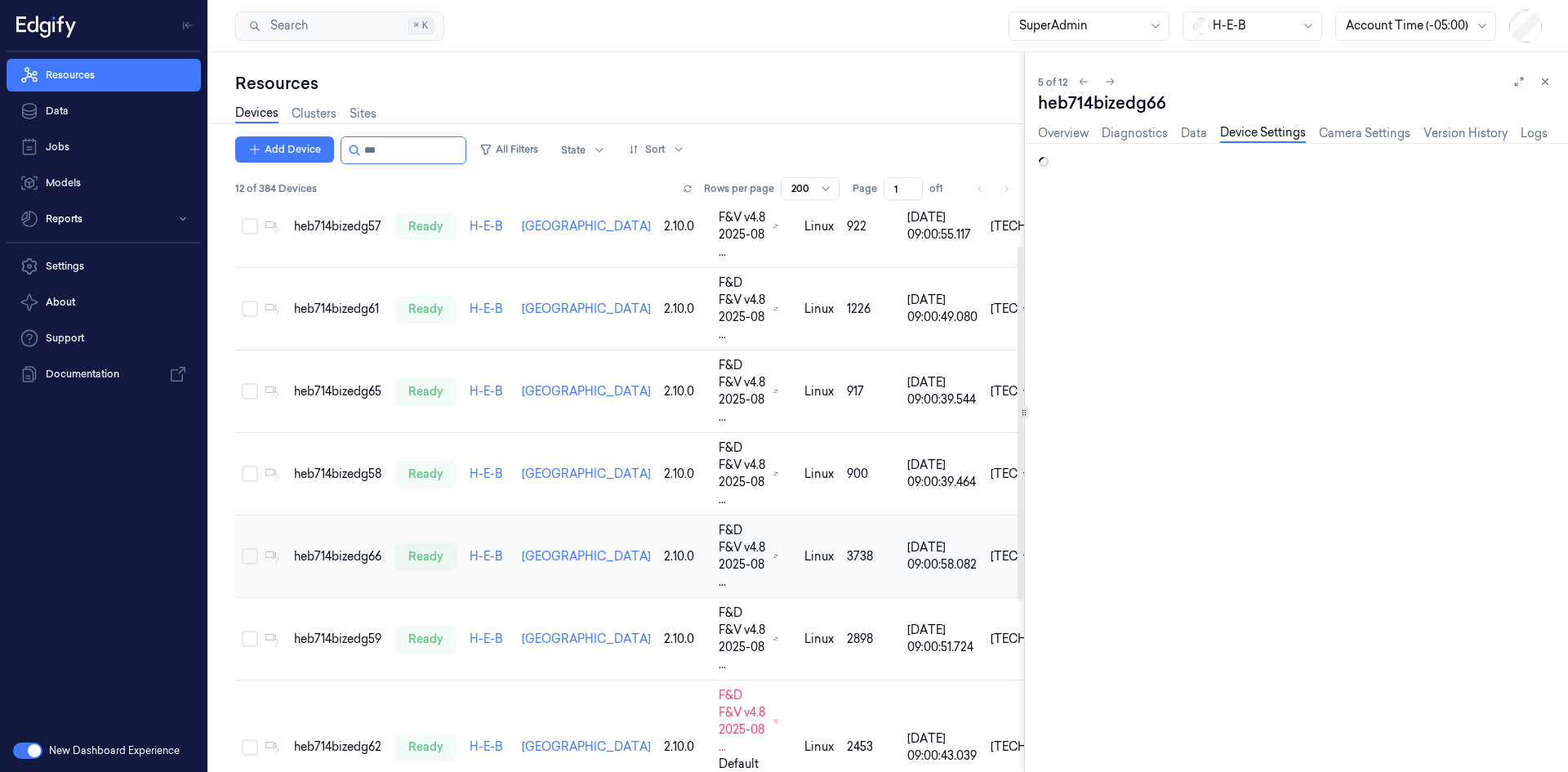
click at [353, 372] on td "heb714bizedg65" at bounding box center [338, 391] width 101 height 82
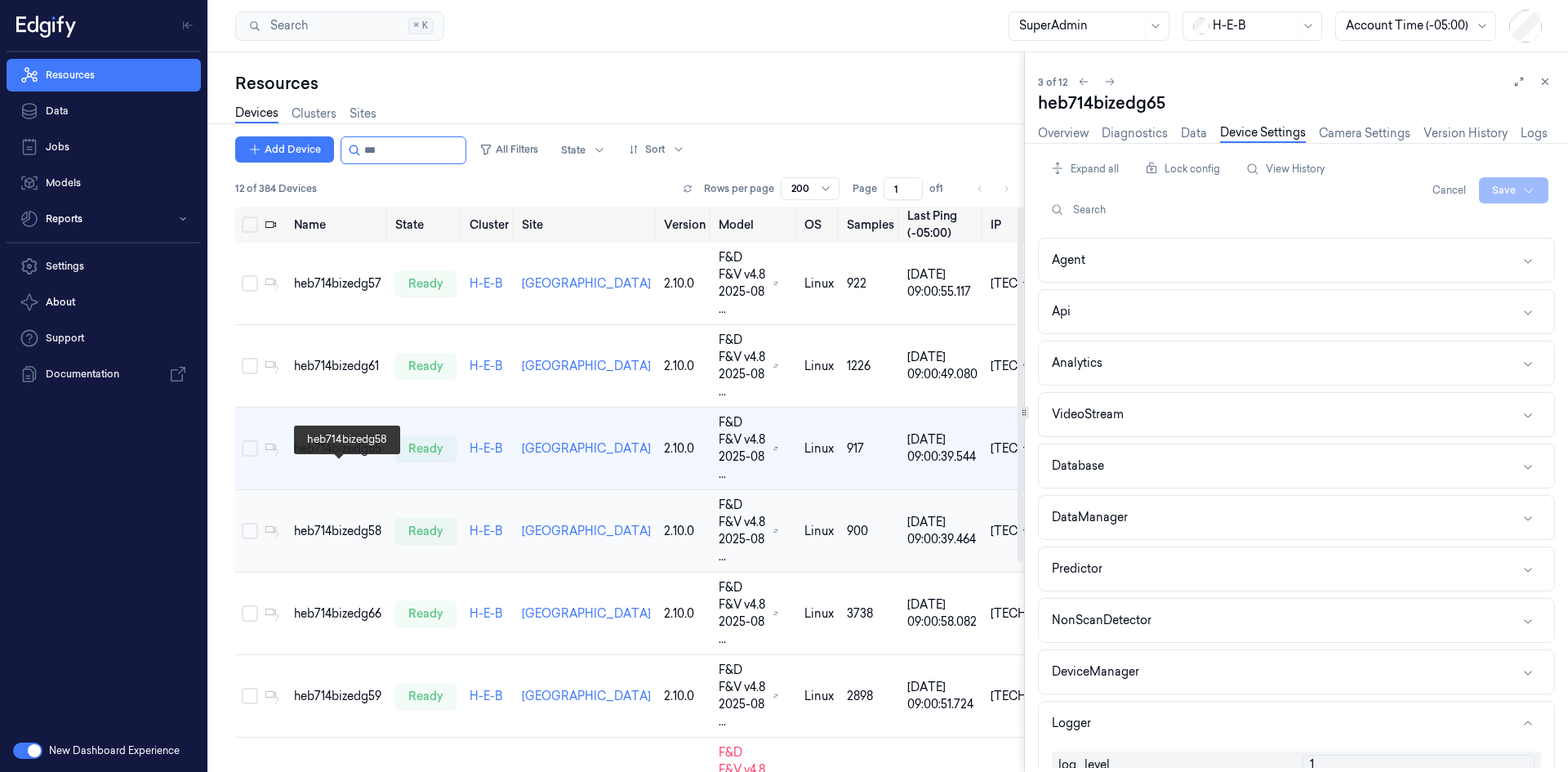
click at [341, 522] on div "heb714bizedg58" at bounding box center [338, 531] width 88 height 17
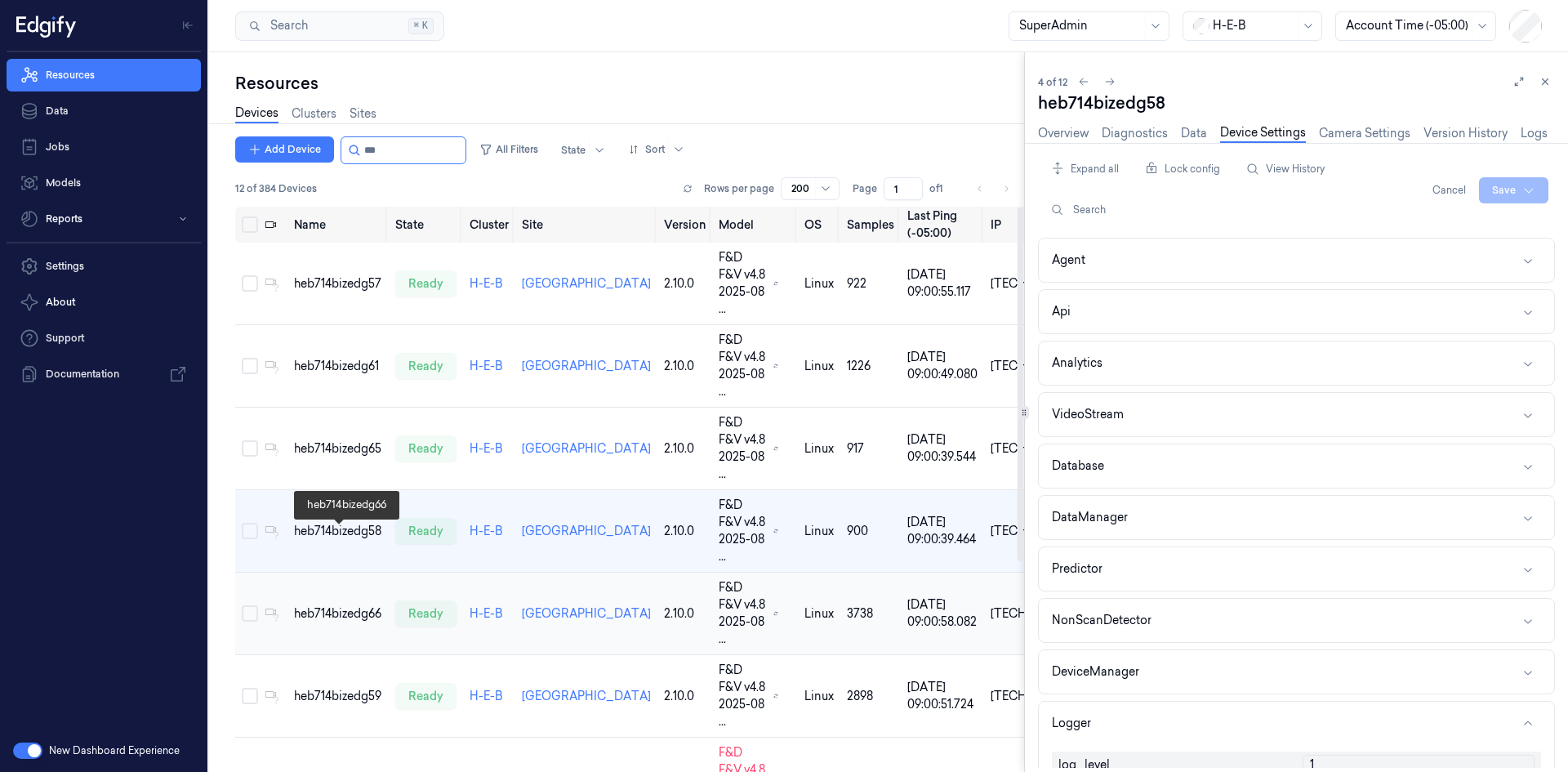
click at [330, 605] on div "heb714bizedg66" at bounding box center [338, 613] width 88 height 17
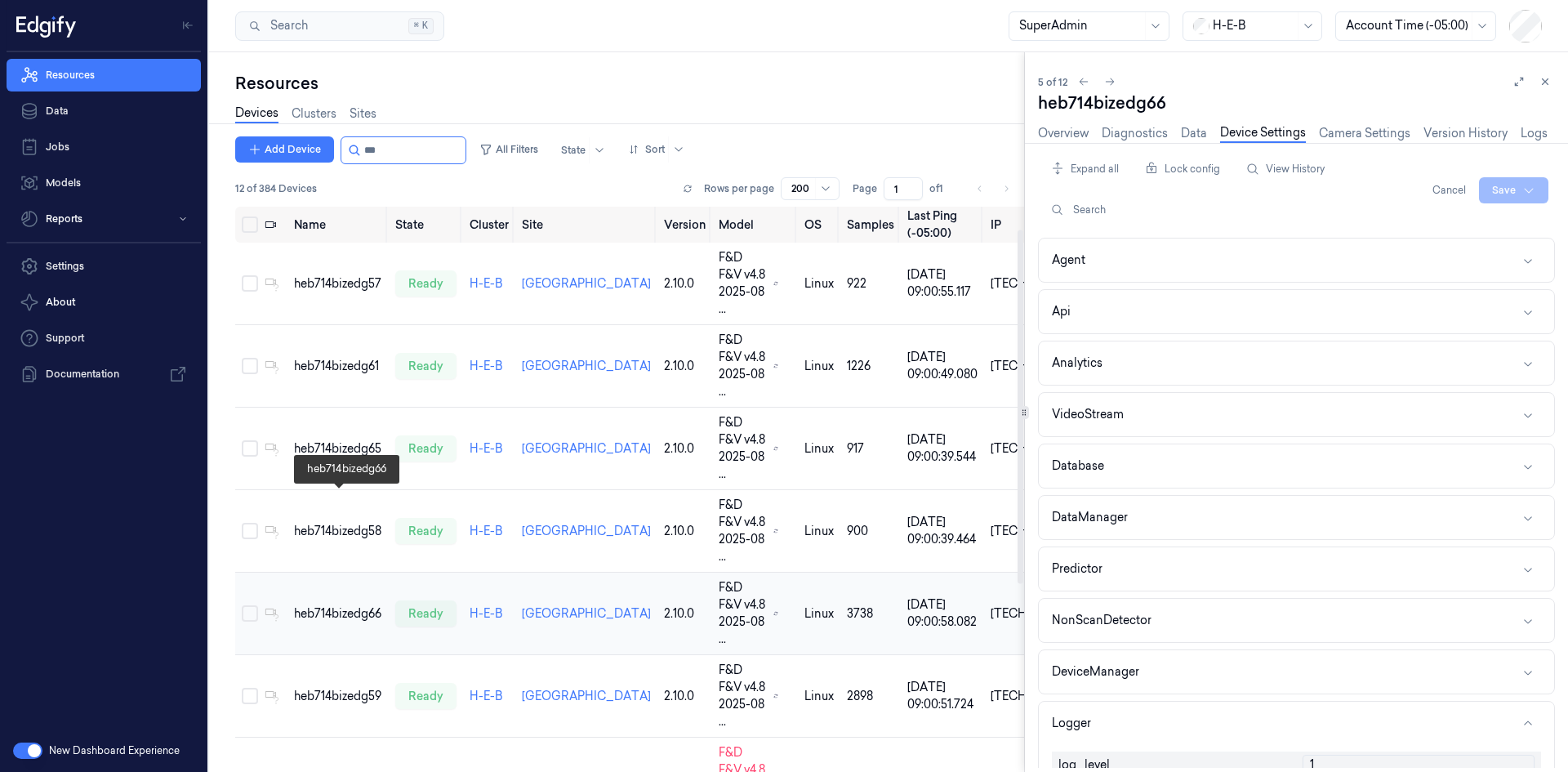
scroll to position [47, 0]
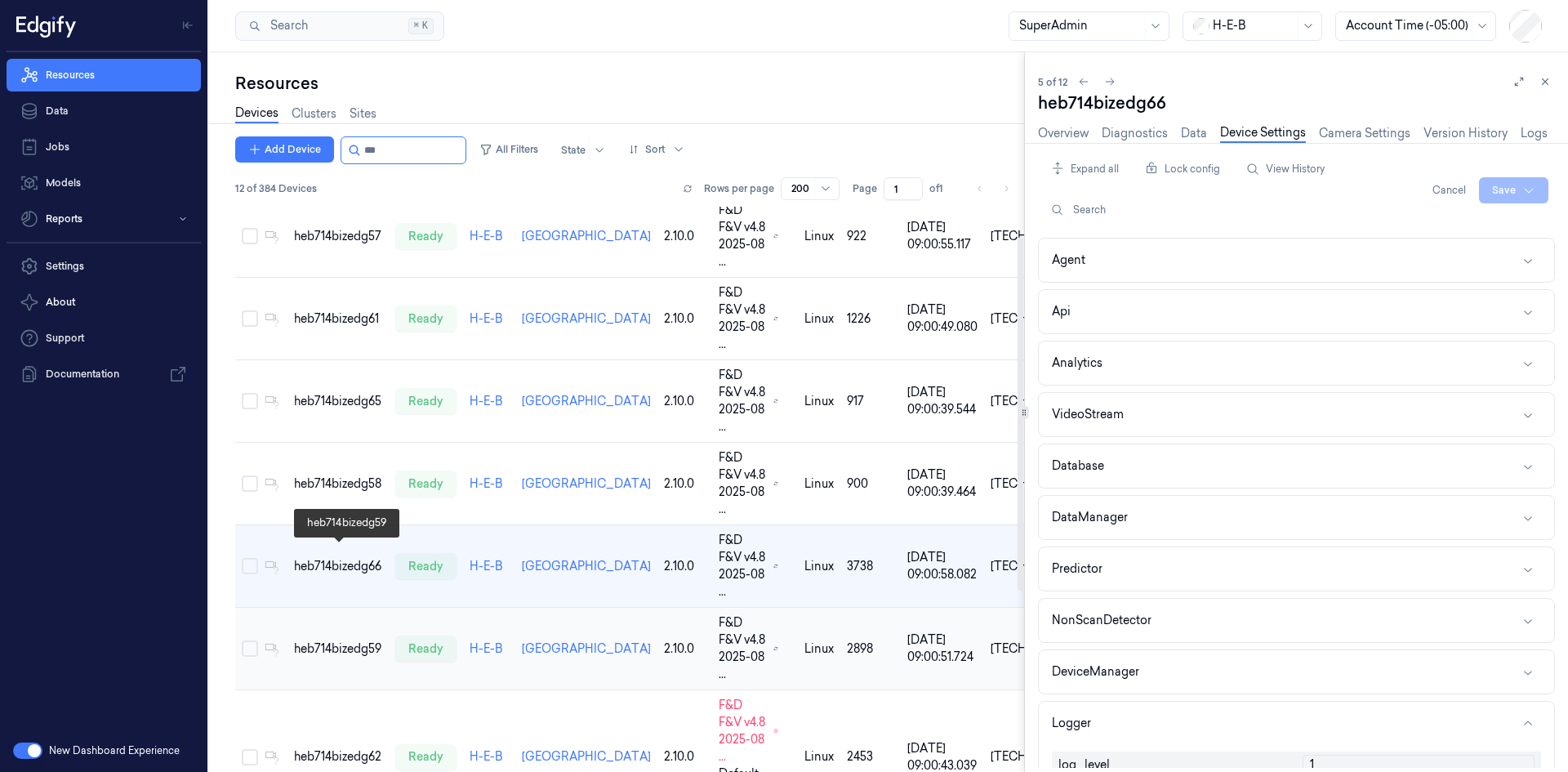
click at [339, 640] on div "heb714bizedg59" at bounding box center [338, 648] width 88 height 17
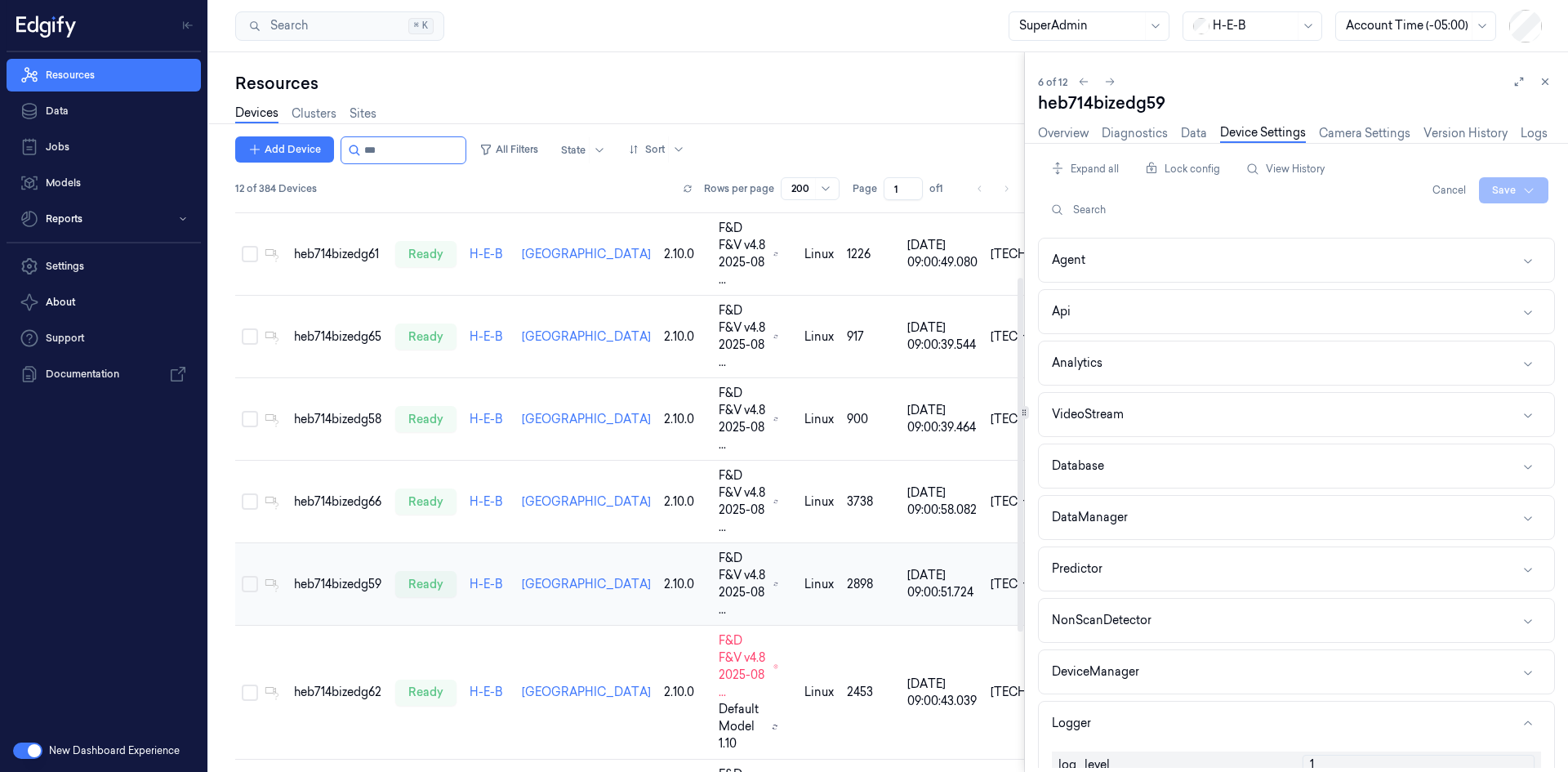
scroll to position [112, 0]
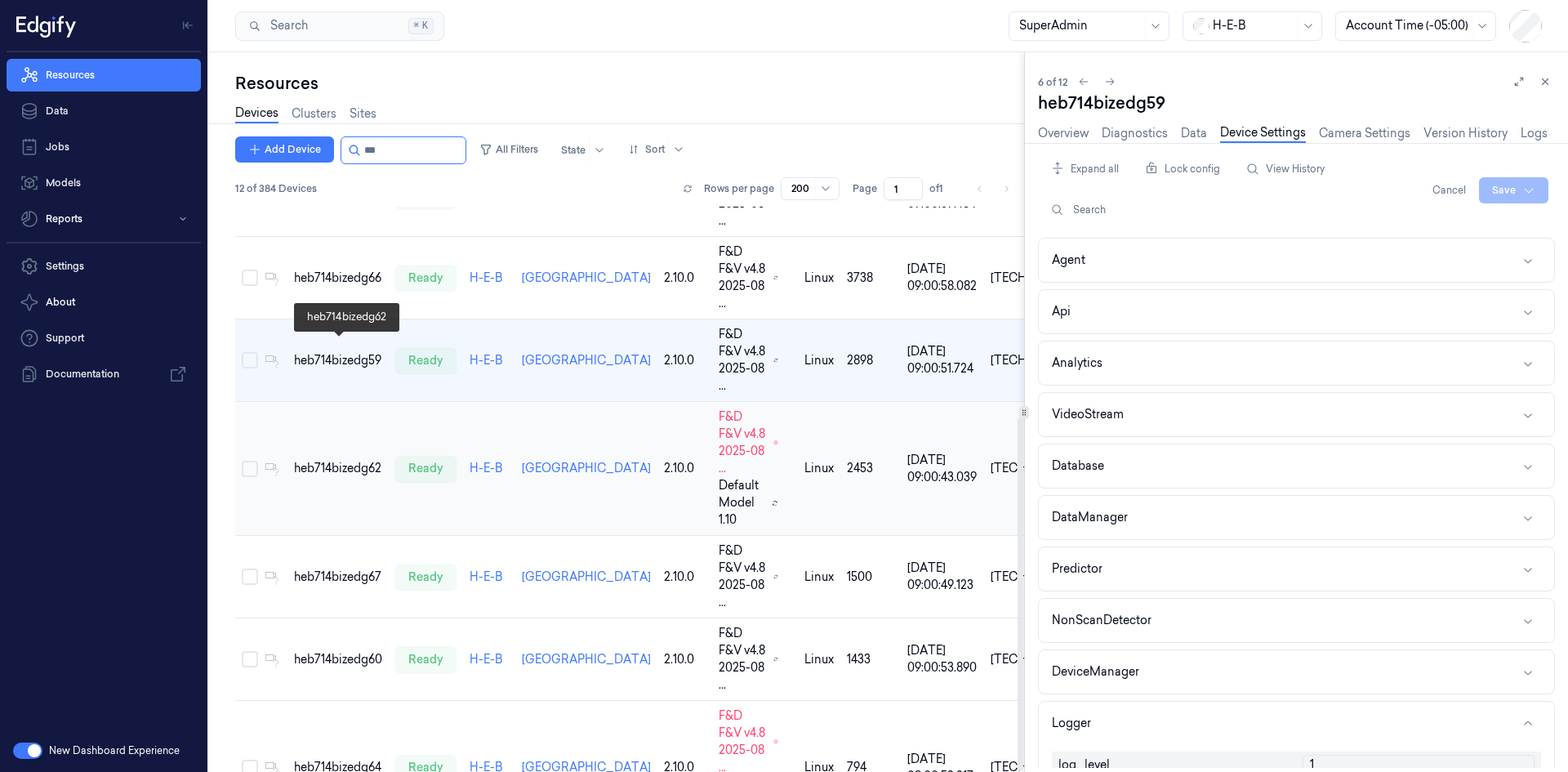
click at [361, 460] on div "heb714bizedg62" at bounding box center [338, 468] width 88 height 17
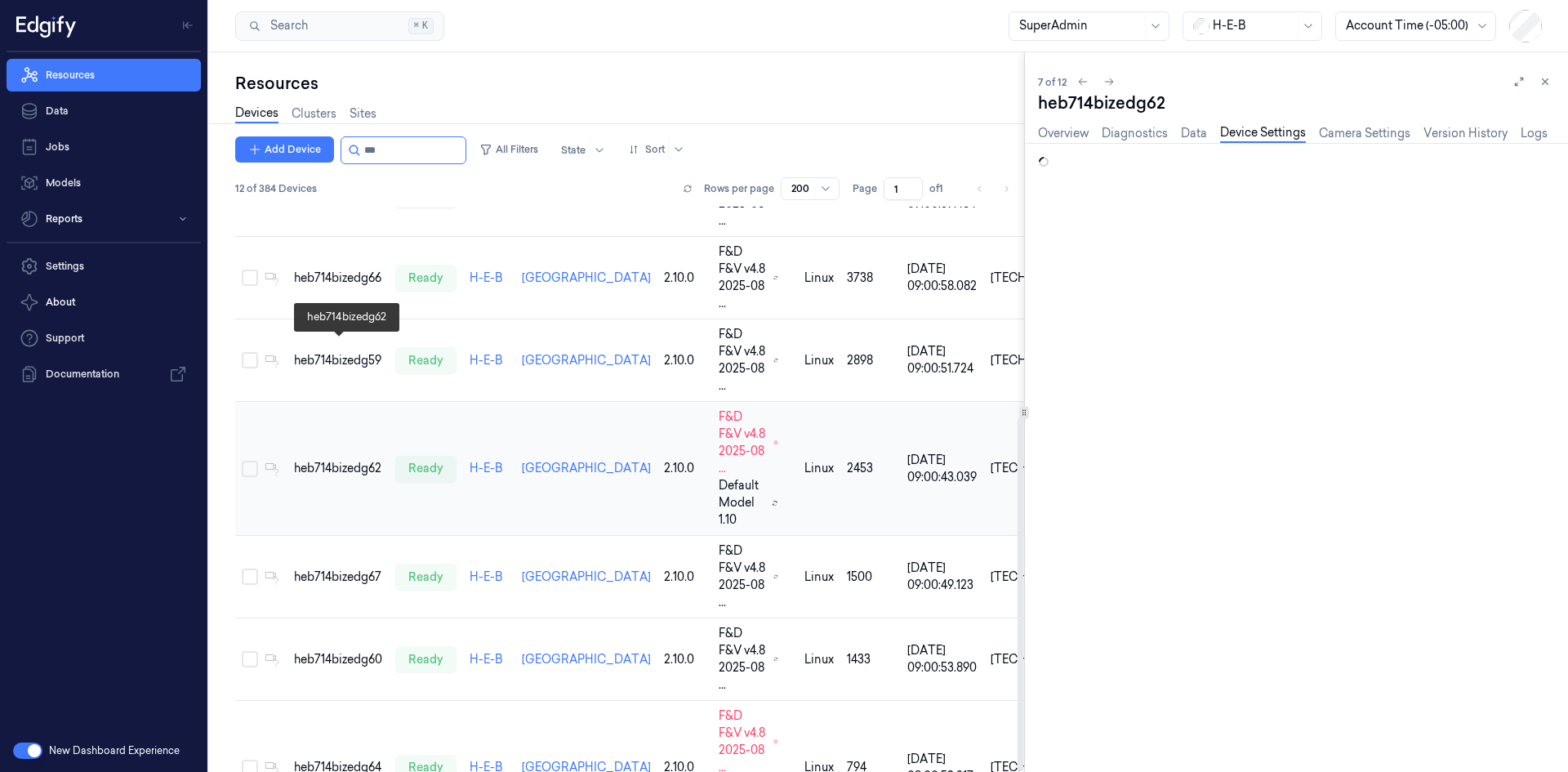
scroll to position [196, 0]
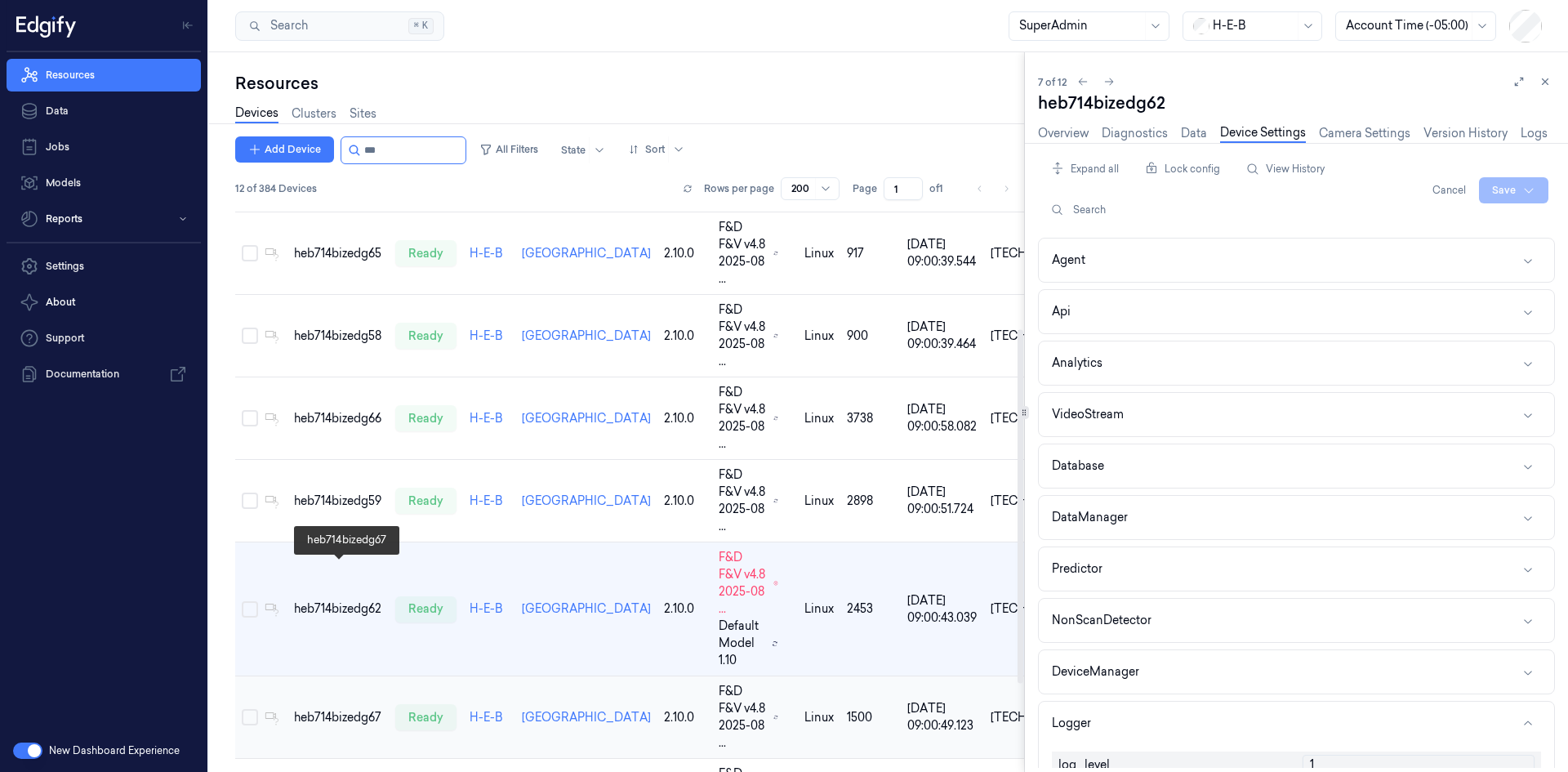
click at [358, 709] on div "heb714bizedg67" at bounding box center [338, 717] width 88 height 17
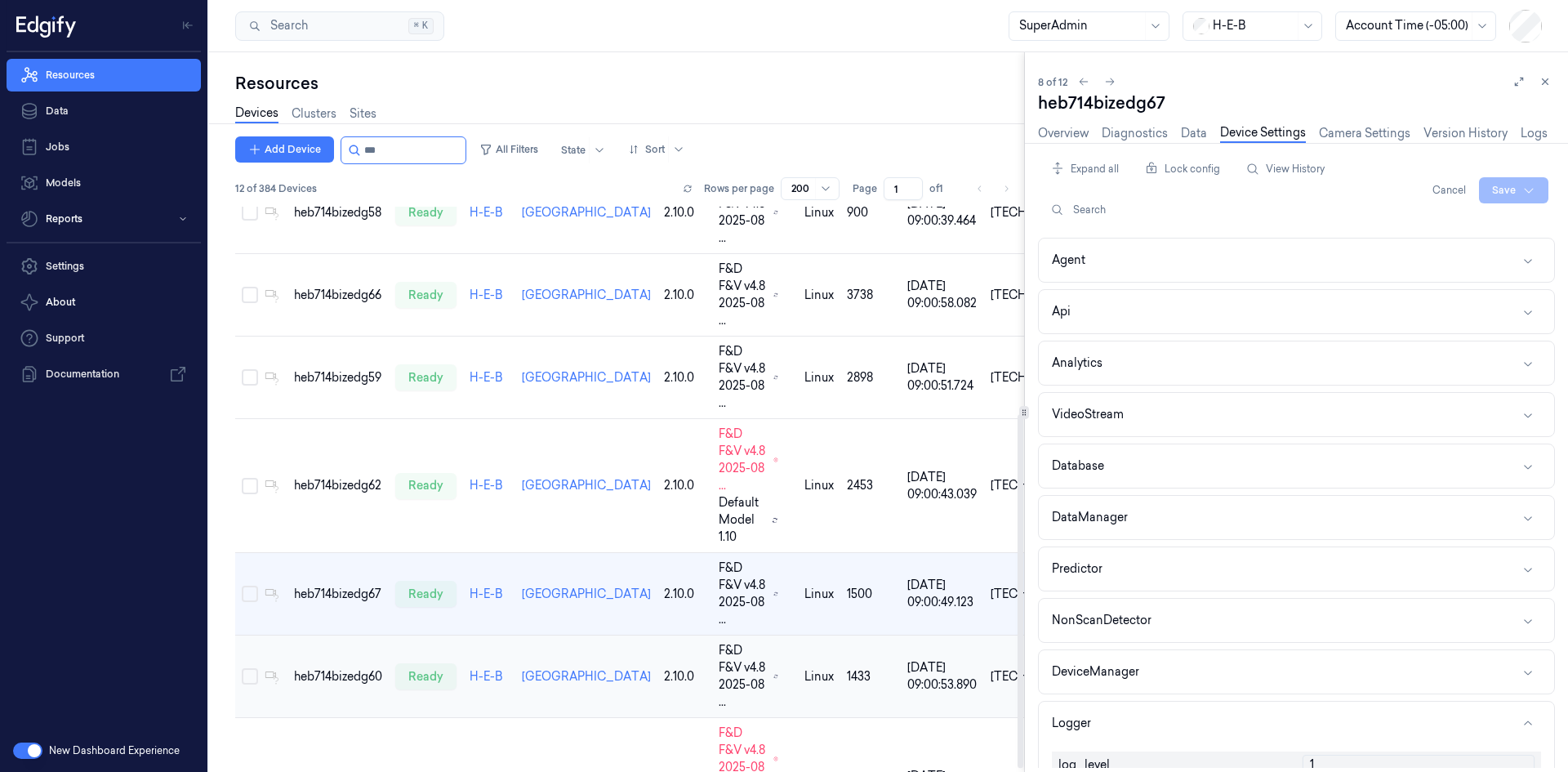
scroll to position [335, 0]
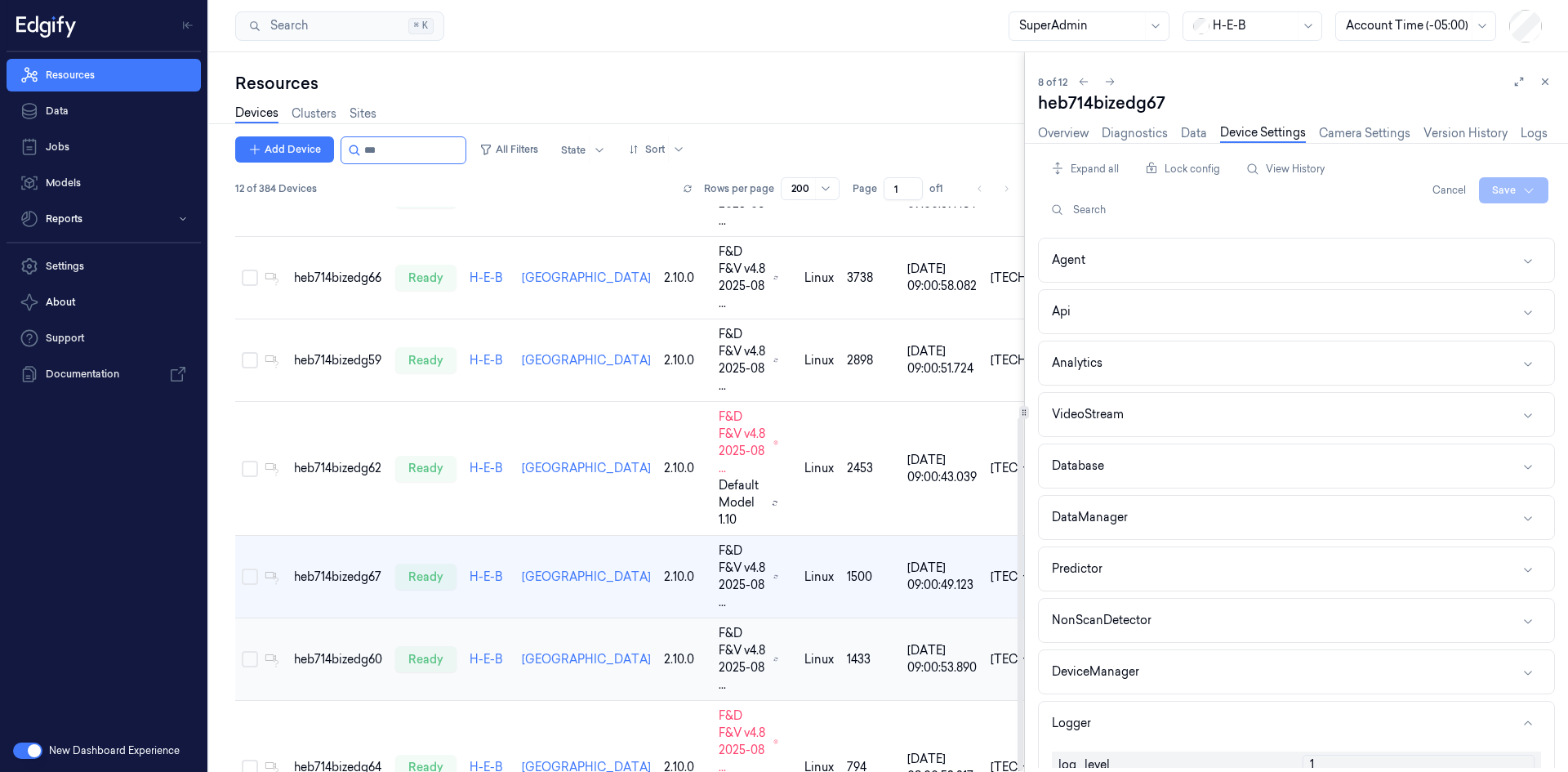
click at [332, 618] on td "heb714bizedg60" at bounding box center [338, 660] width 101 height 82
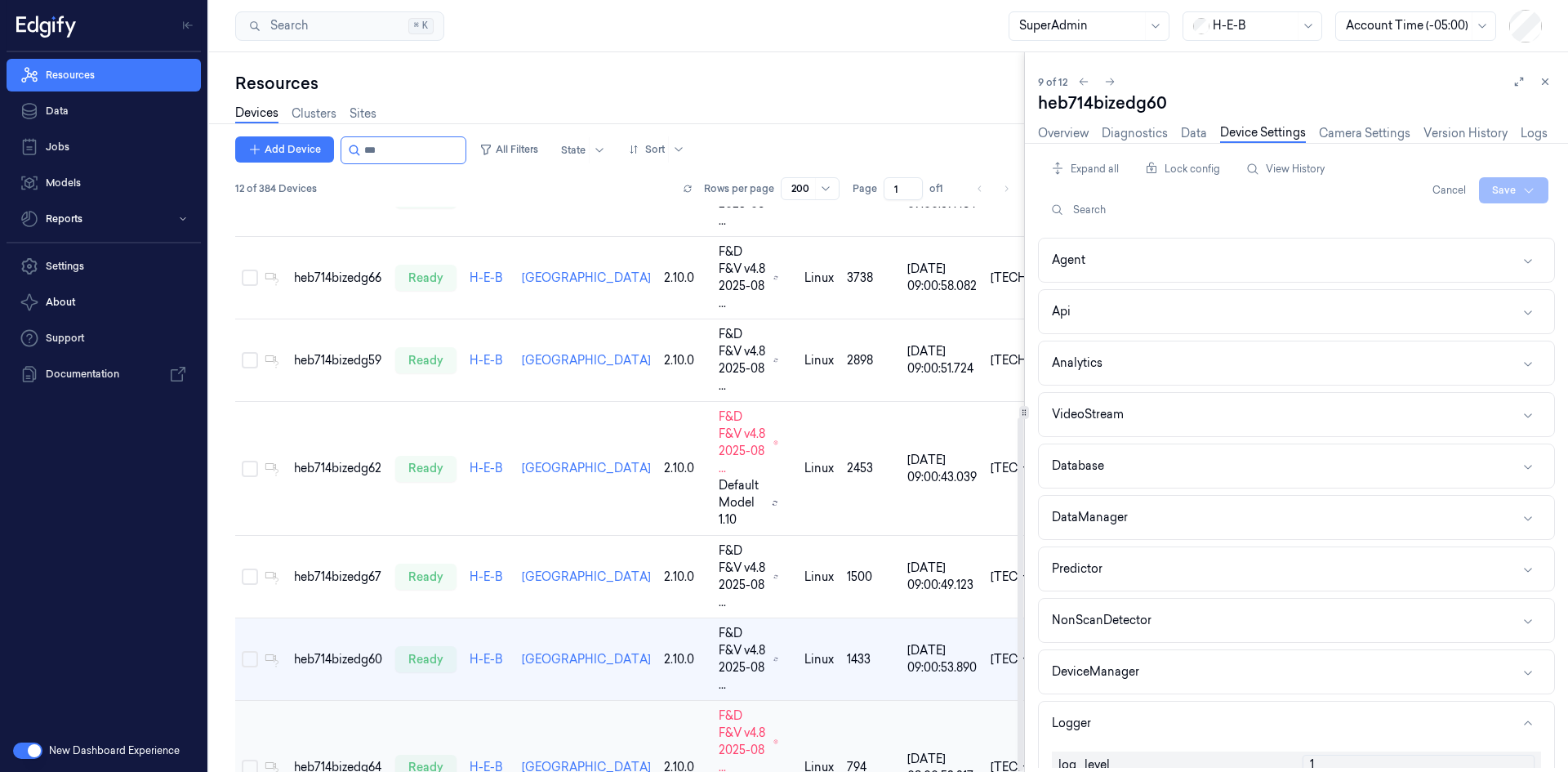
click at [346, 758] on div "heb714bizedg64" at bounding box center [338, 767] width 88 height 17
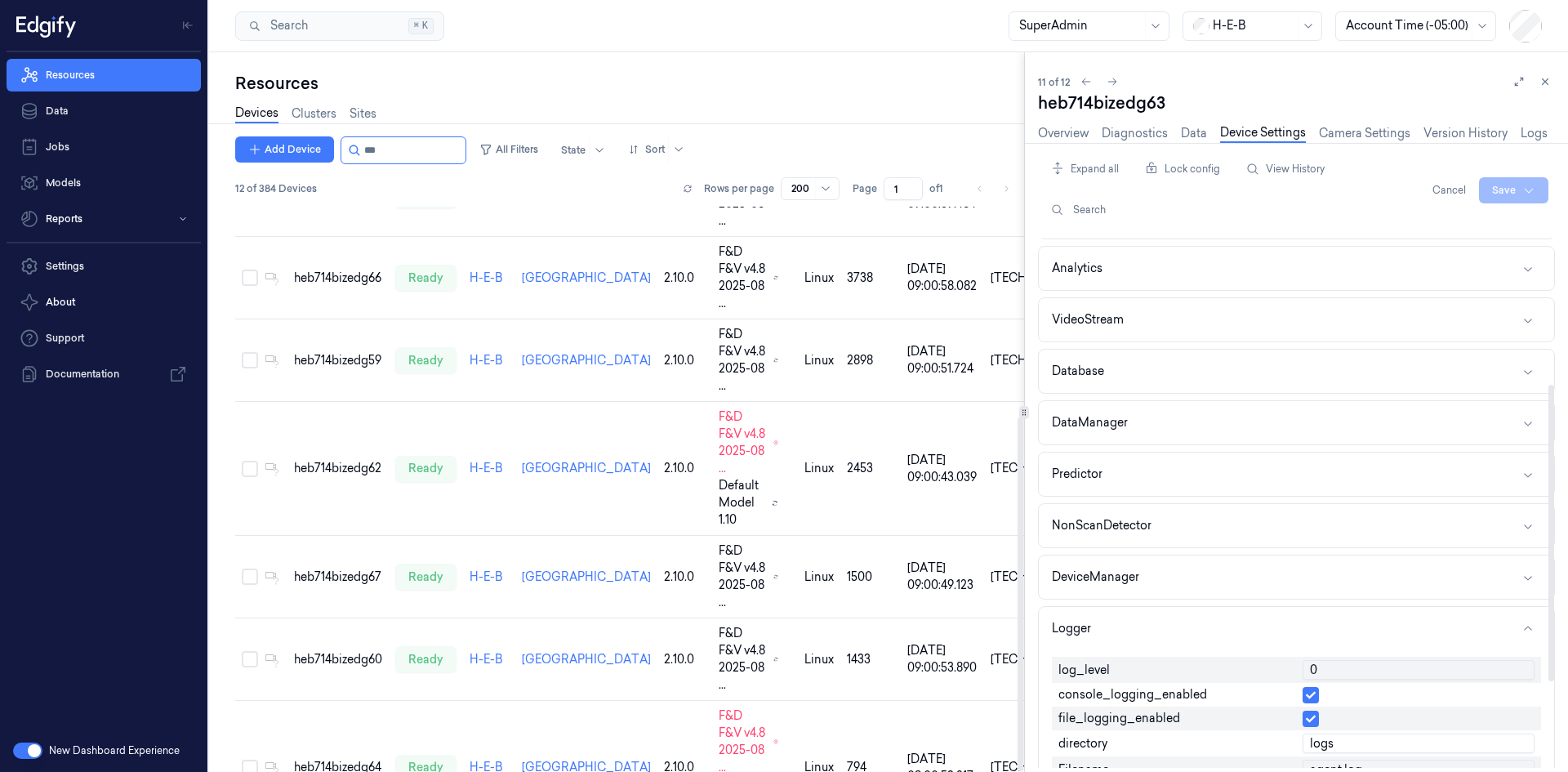
scroll to position [327, 0]
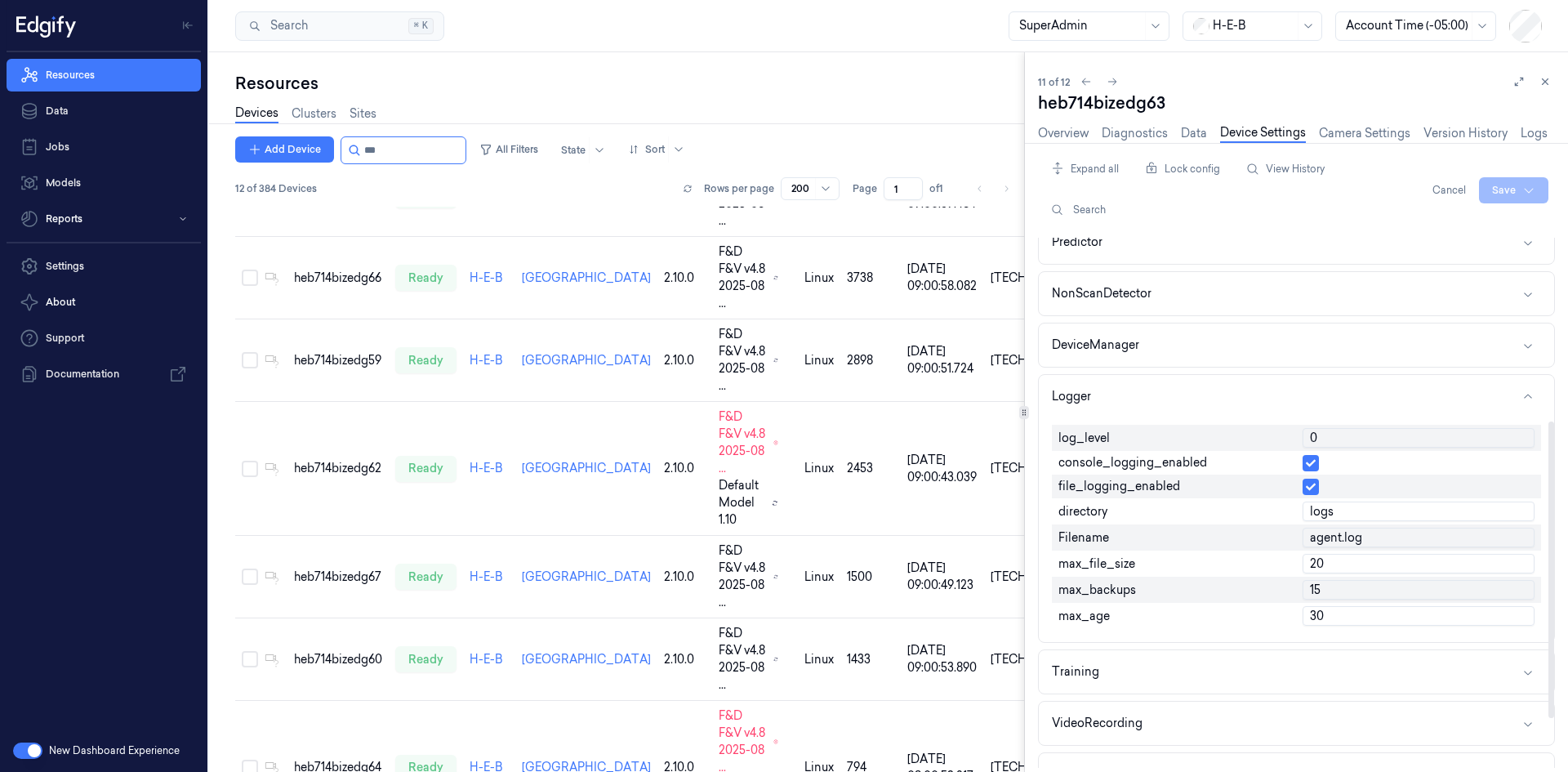
click at [1320, 428] on input "0" at bounding box center [1418, 437] width 232 height 20
type input "1"
click at [1514, 194] on html "Resources Data Jobs Models Reports Settings About Support Documentation New Das…" at bounding box center [784, 386] width 1568 height 772
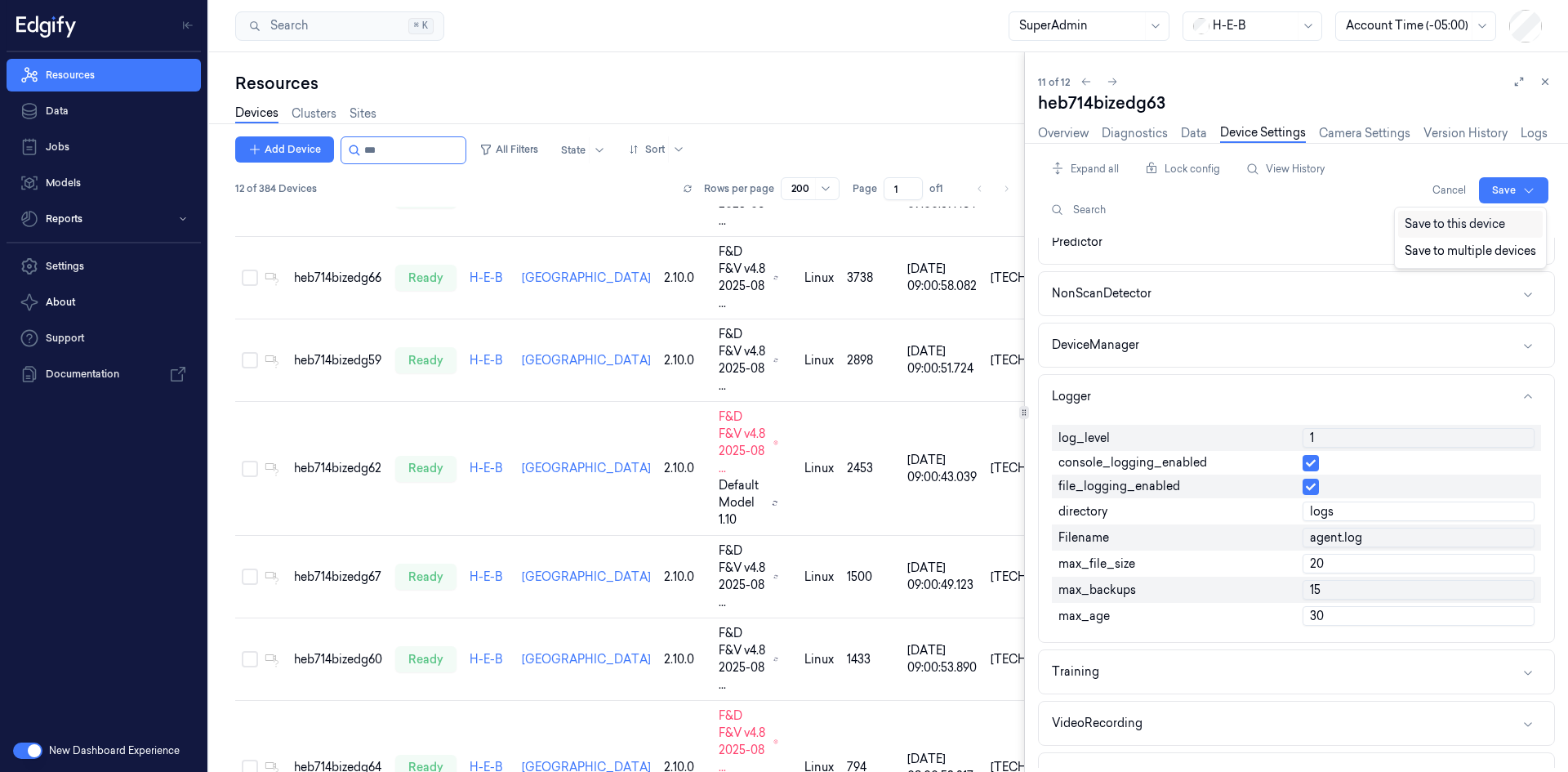
click at [1473, 232] on div "Save to this device" at bounding box center [1470, 224] width 145 height 27
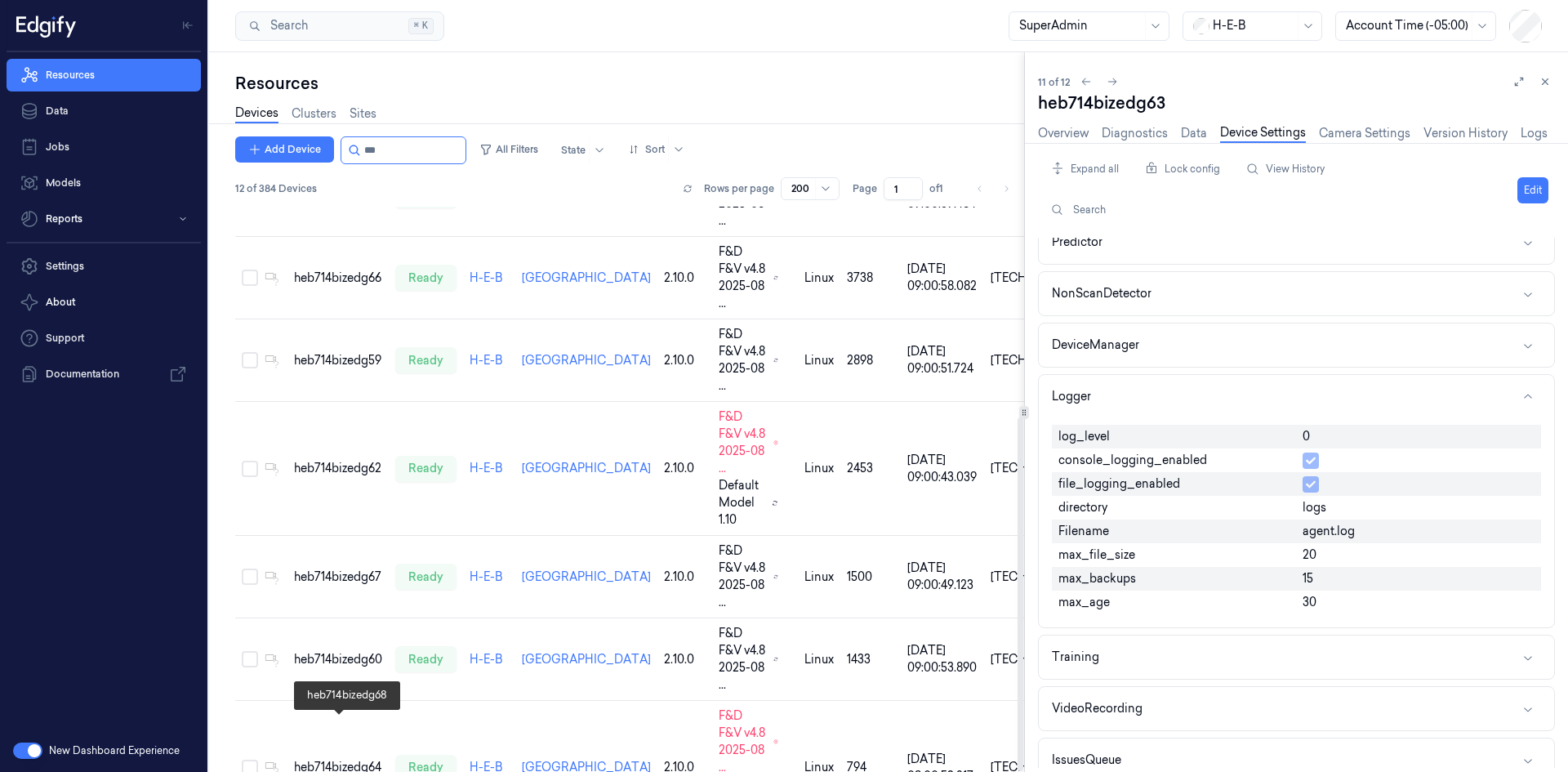
click at [349, 701] on td "heb714bizedg64" at bounding box center [338, 768] width 101 height 134
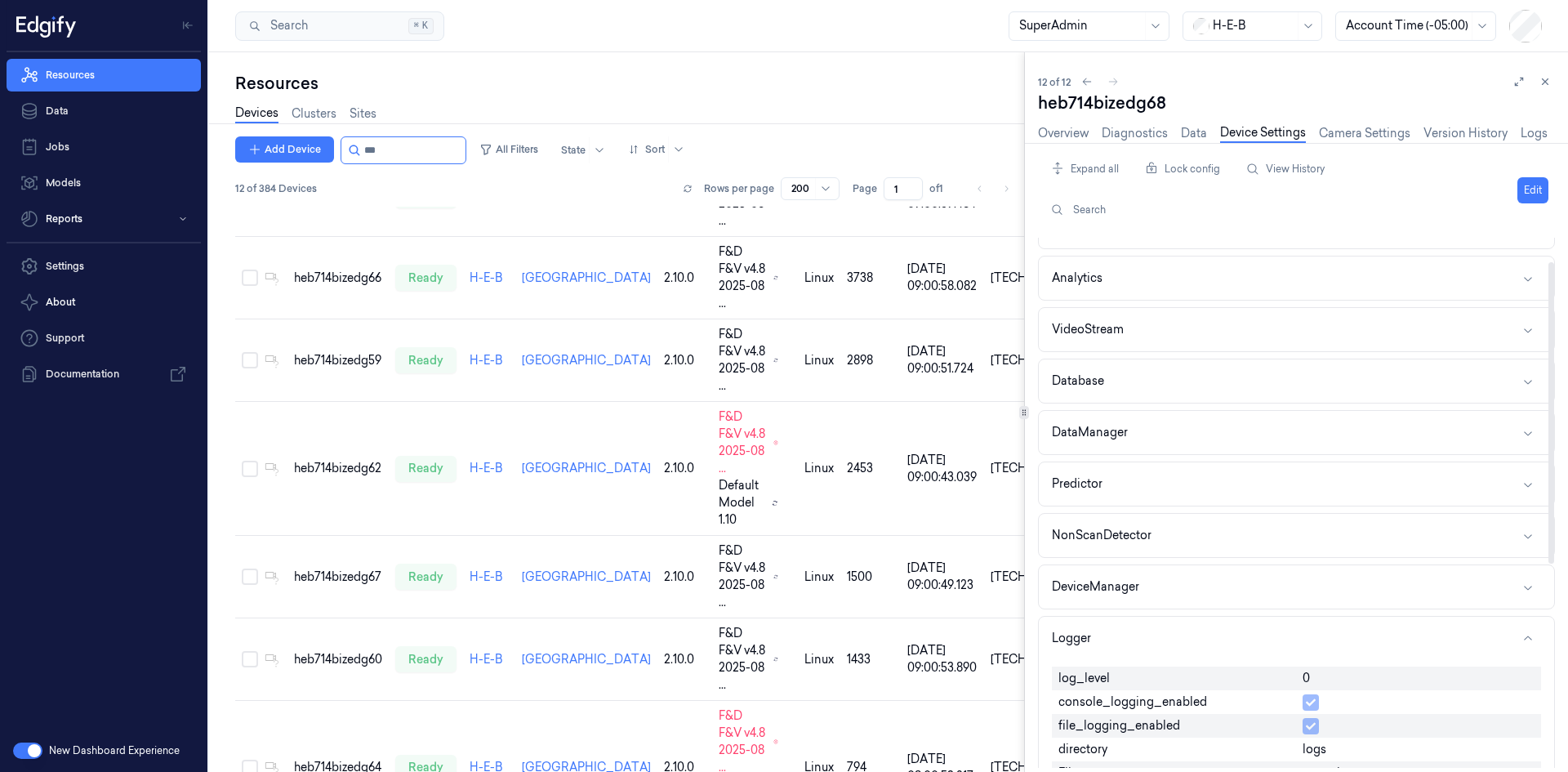
scroll to position [163, 0]
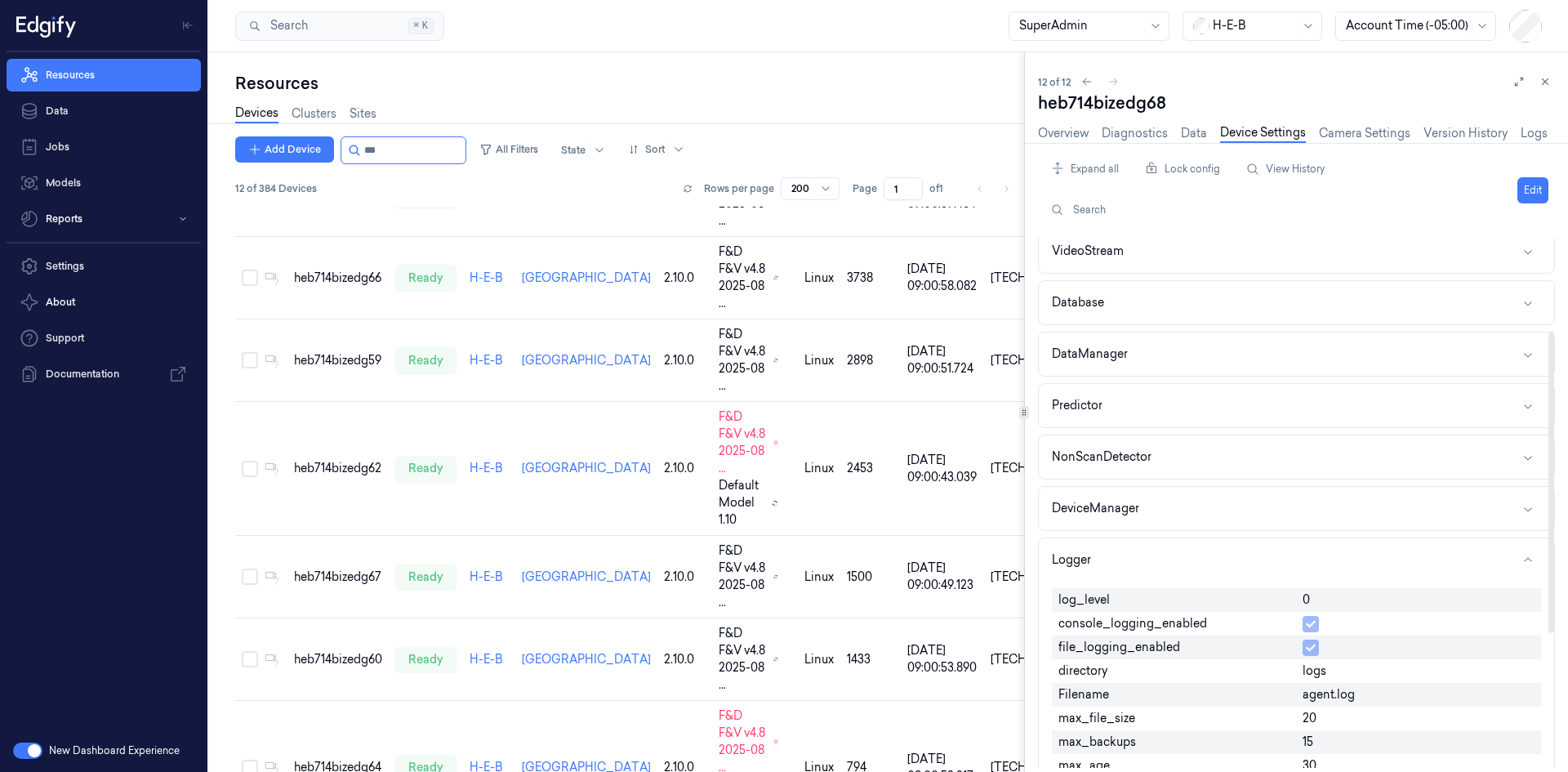
click at [1535, 175] on div "Edit" at bounding box center [1533, 190] width 31 height 69
click at [1535, 184] on button "Edit" at bounding box center [1533, 190] width 31 height 26
click at [1318, 593] on input "0" at bounding box center [1418, 600] width 232 height 20
click at [1323, 595] on input "01" at bounding box center [1418, 600] width 232 height 20
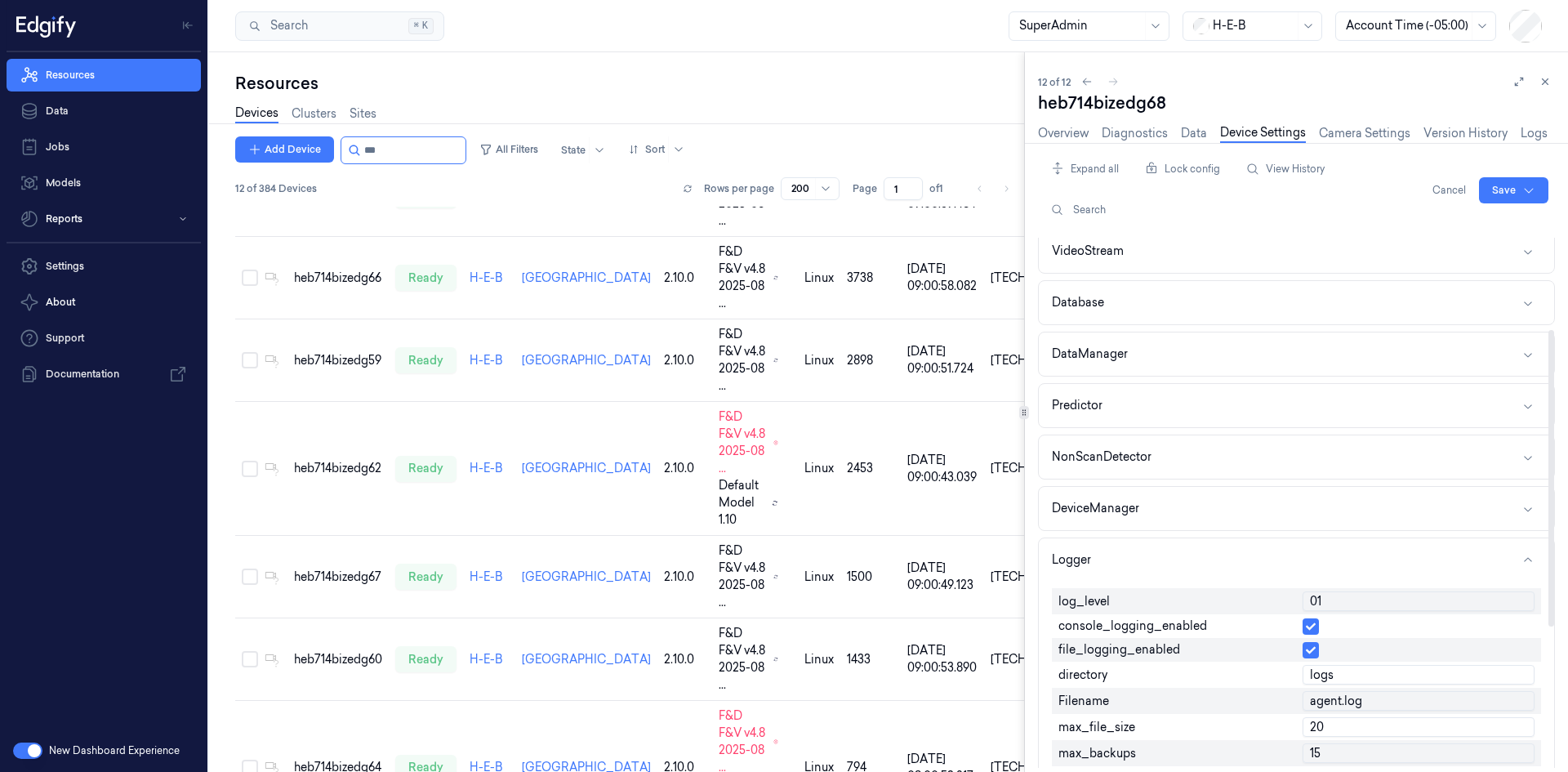
click at [1323, 595] on input "01" at bounding box center [1418, 600] width 232 height 20
type input "1"
click at [1523, 190] on html "Resources Data Jobs Models Reports Settings About Support Documentation New Das…" at bounding box center [784, 386] width 1568 height 772
click at [1467, 221] on div "Save to this device" at bounding box center [1470, 224] width 145 height 27
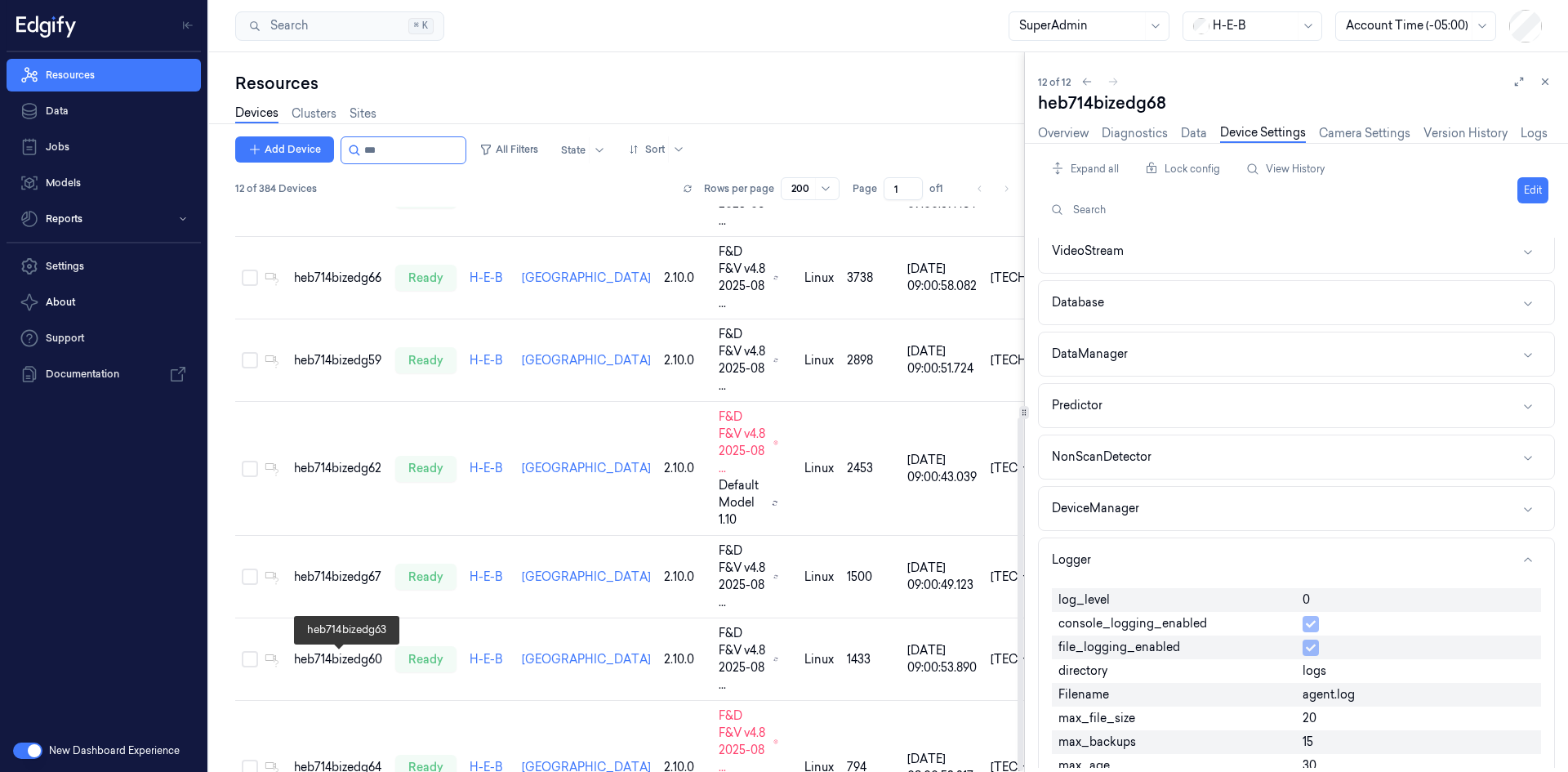
click at [389, 156] on input "string" at bounding box center [413, 150] width 98 height 26
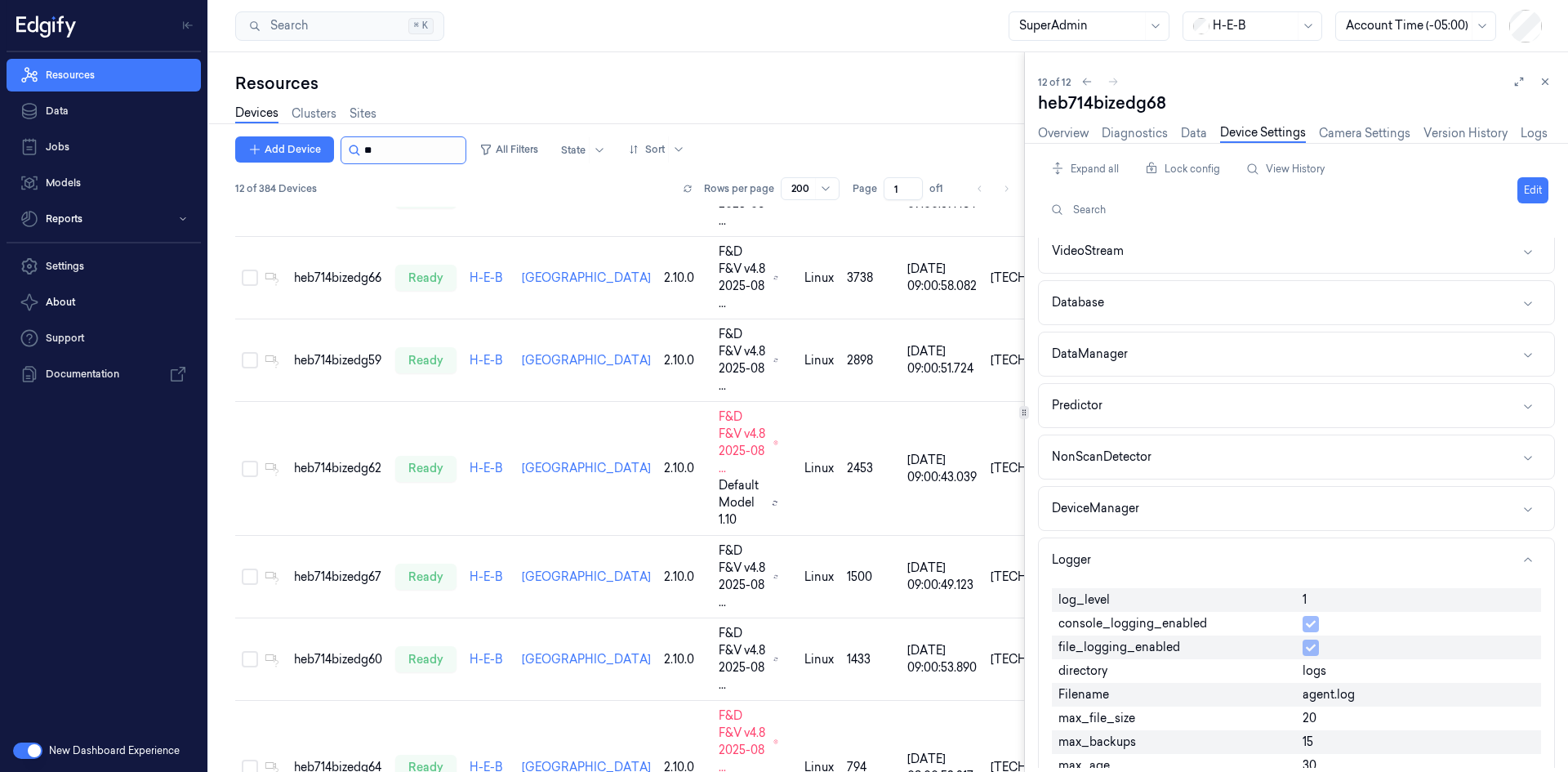
type input "*"
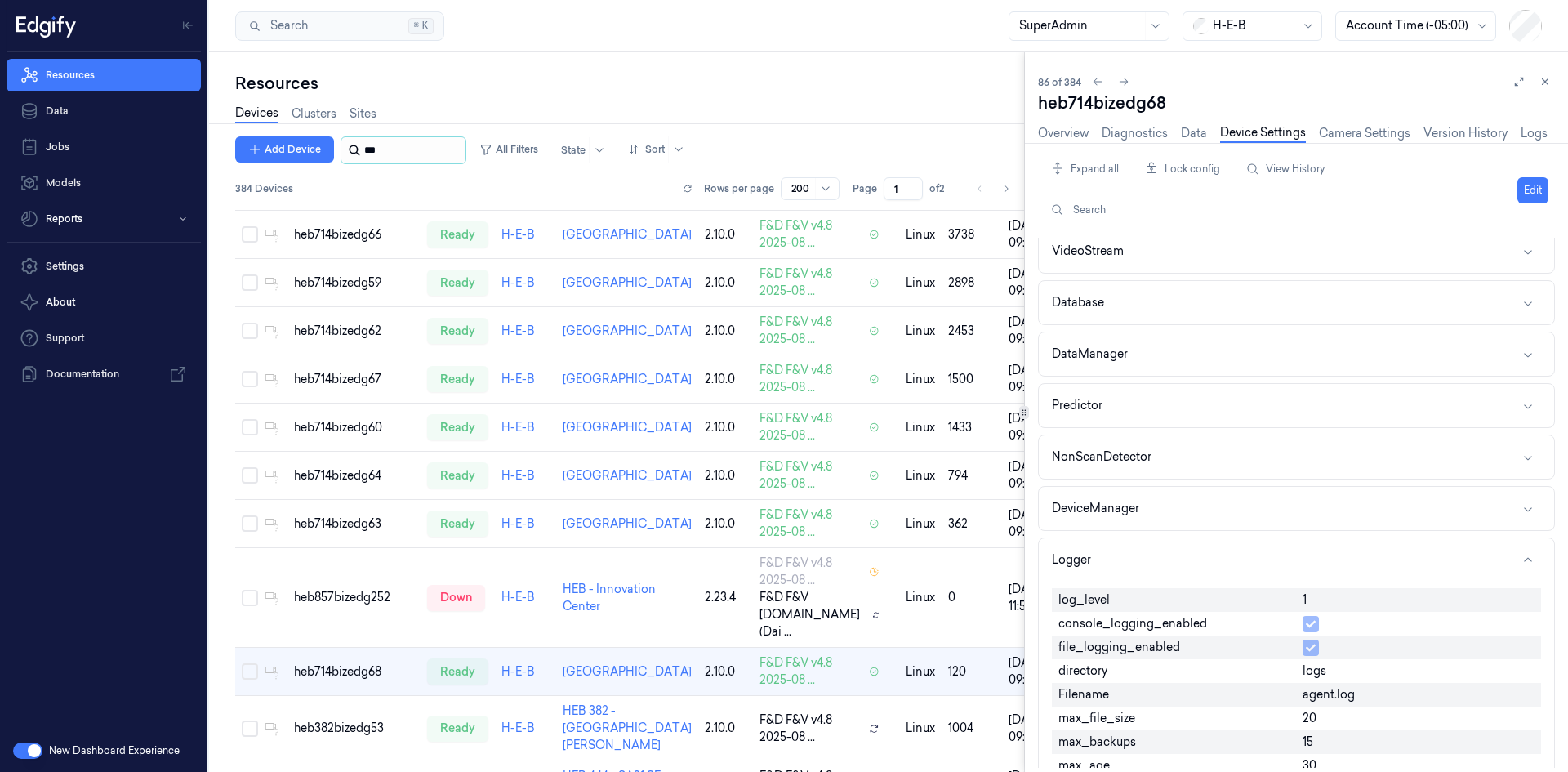
scroll to position [5878, 0]
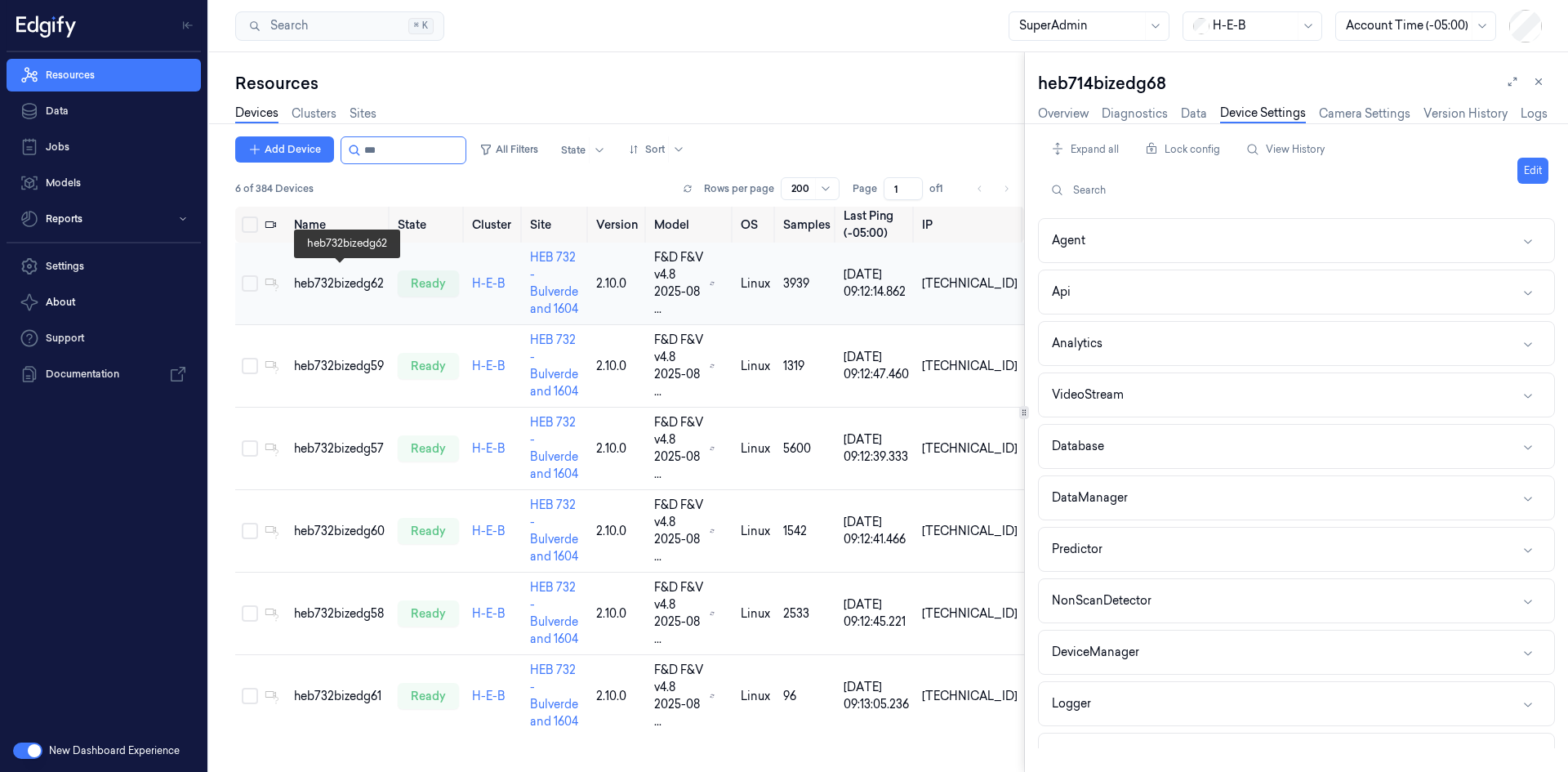
type input "***"
click at [334, 275] on div "heb732bizedg62" at bounding box center [340, 284] width 91 height 17
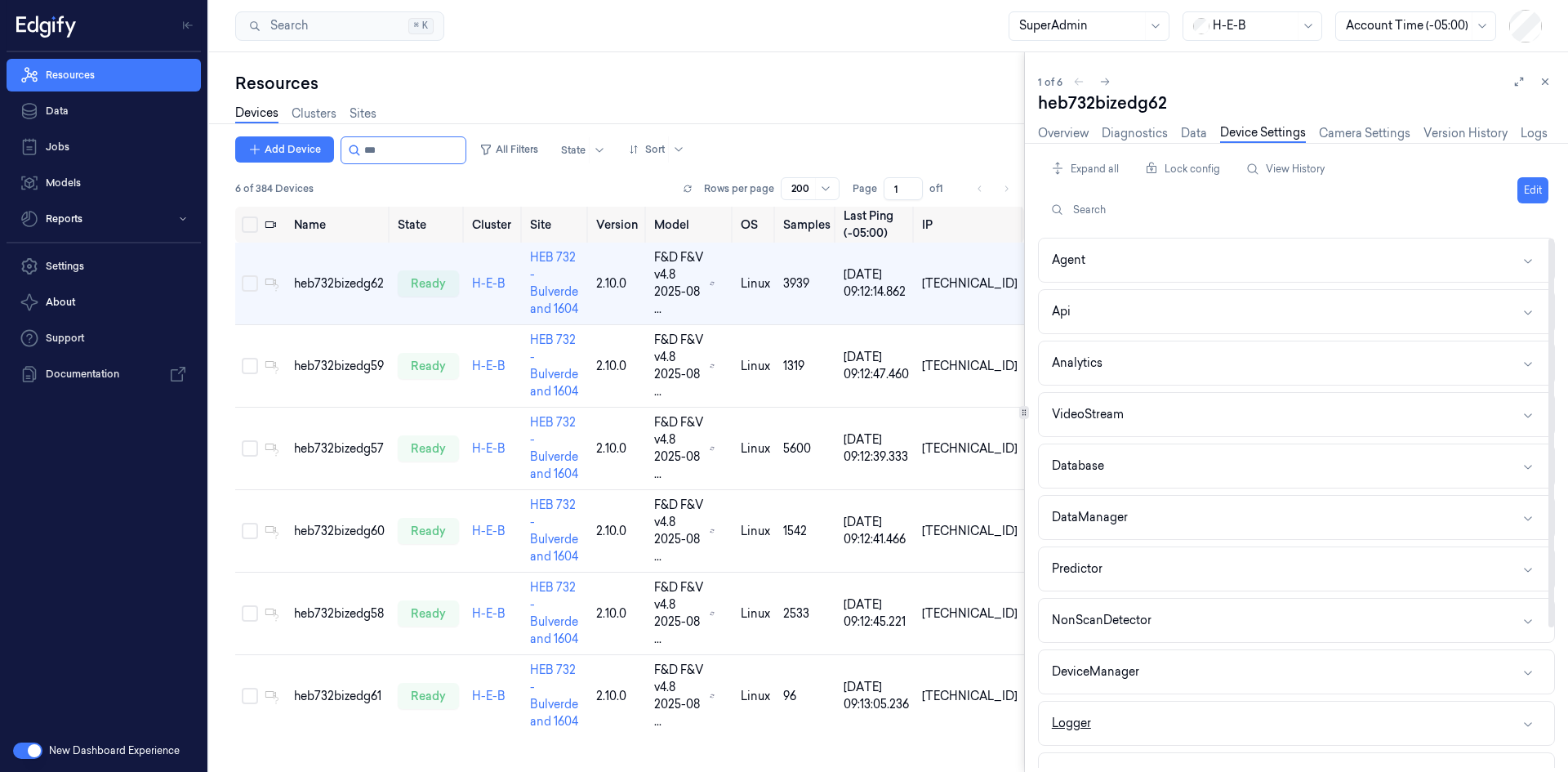
click at [1116, 713] on button "Logger" at bounding box center [1296, 723] width 516 height 43
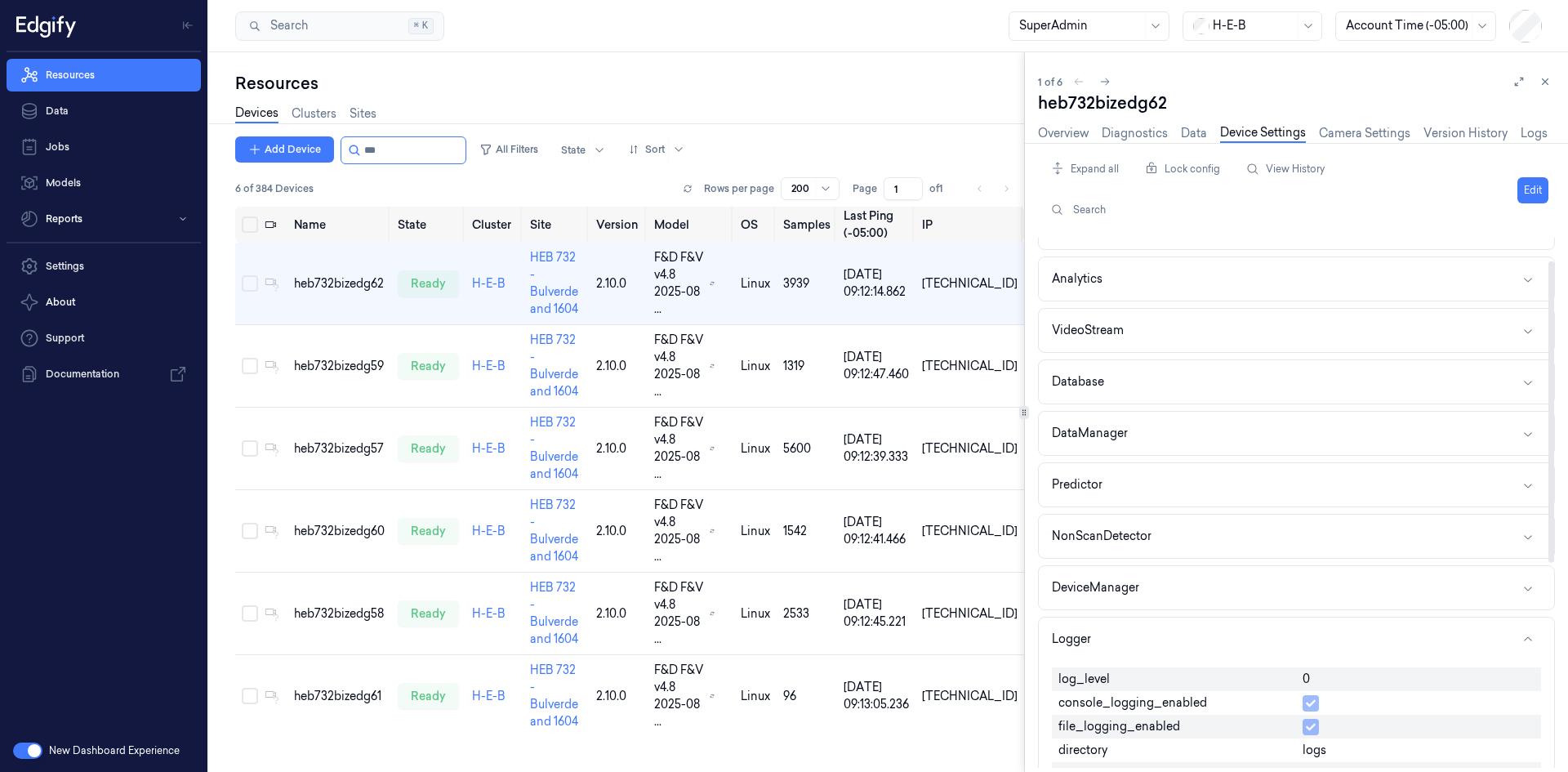
scroll to position [163, 0]
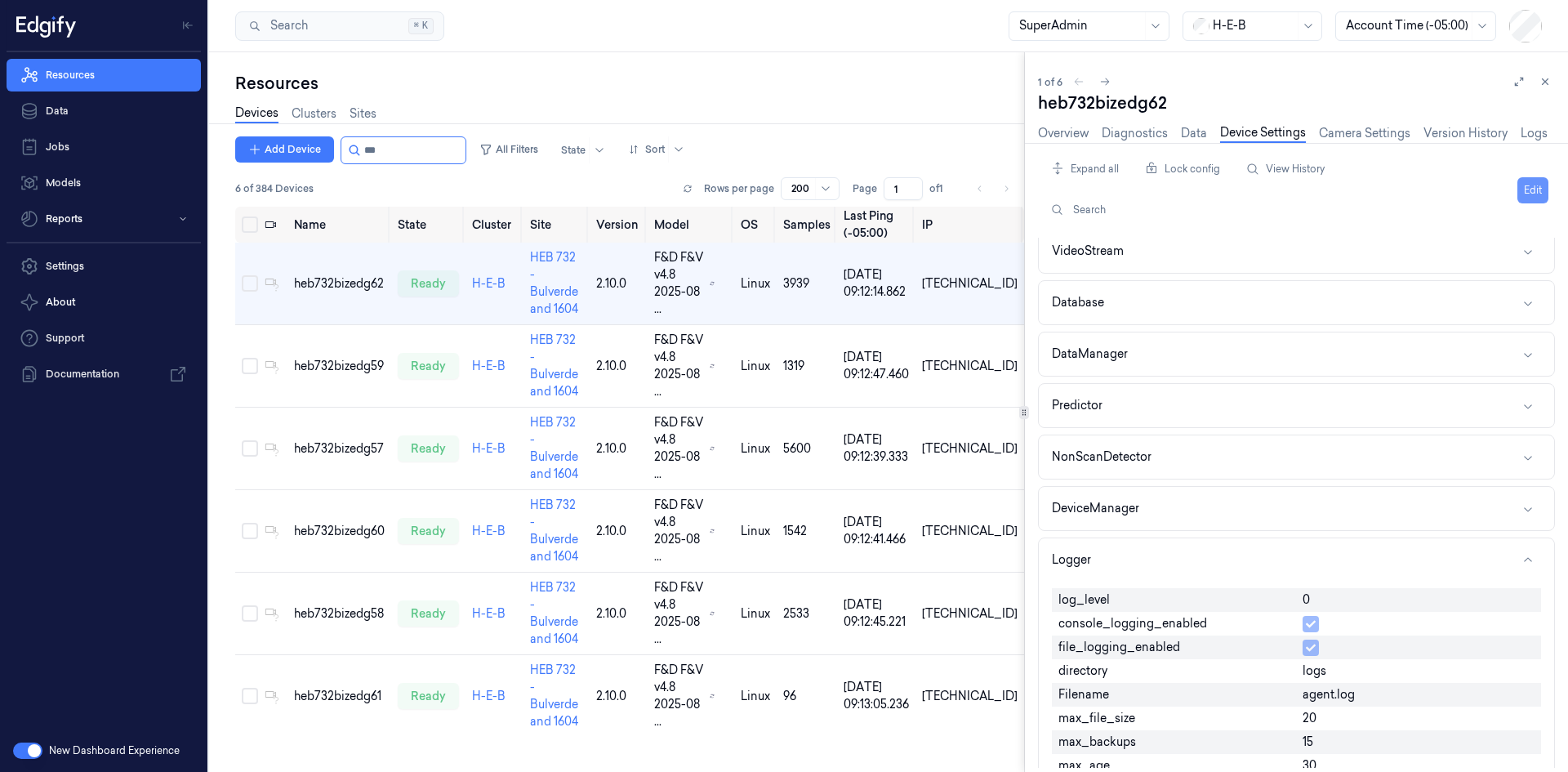
click at [1534, 188] on button "Edit" at bounding box center [1533, 190] width 31 height 26
click at [1329, 600] on input "0" at bounding box center [1418, 600] width 232 height 20
type input "1"
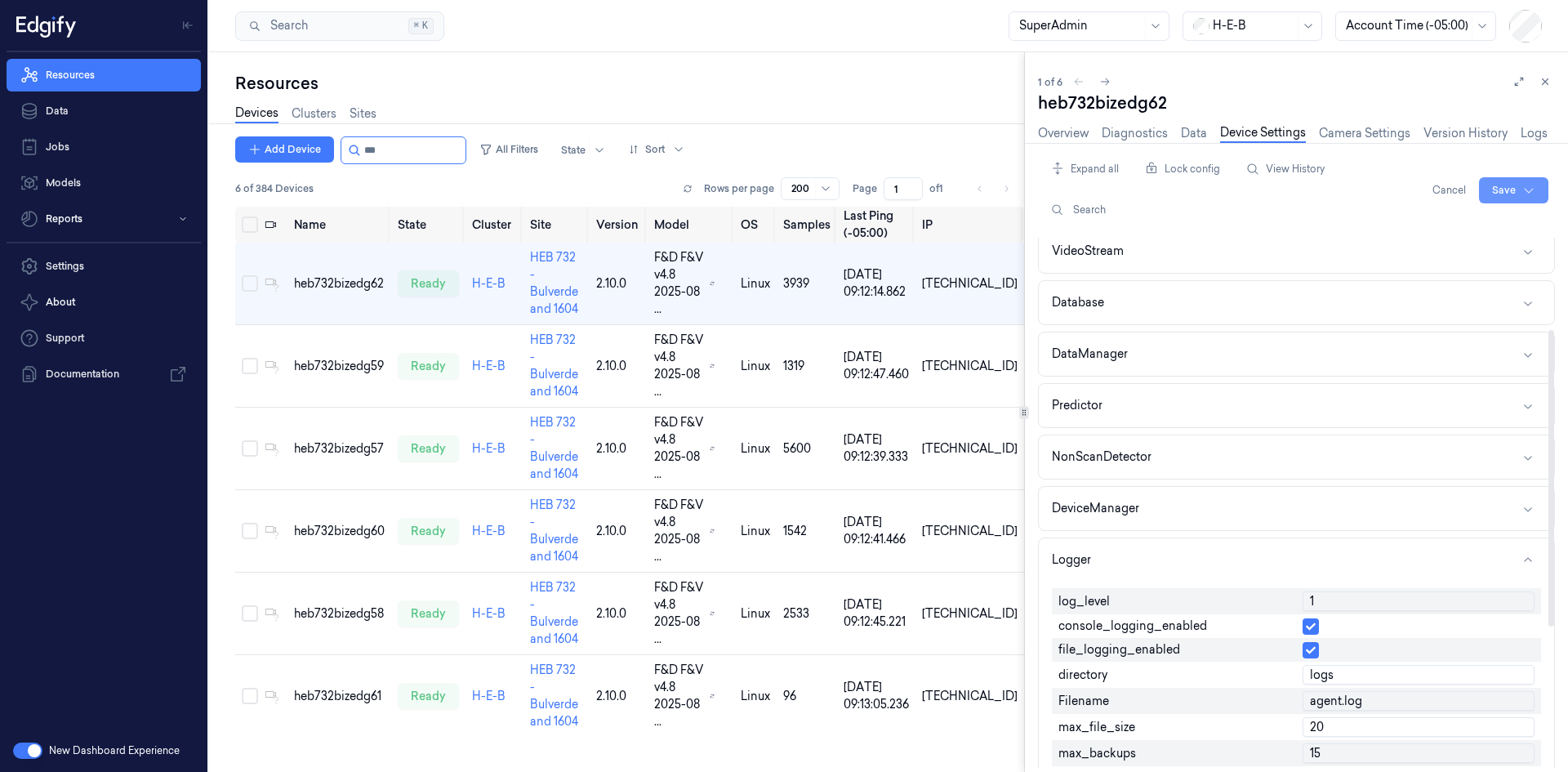
click at [1497, 188] on html "Resources Data Jobs Models Reports Settings About Support Documentation New Das…" at bounding box center [784, 386] width 1568 height 772
click at [1507, 252] on div "Save to multiple devices" at bounding box center [1470, 250] width 145 height 27
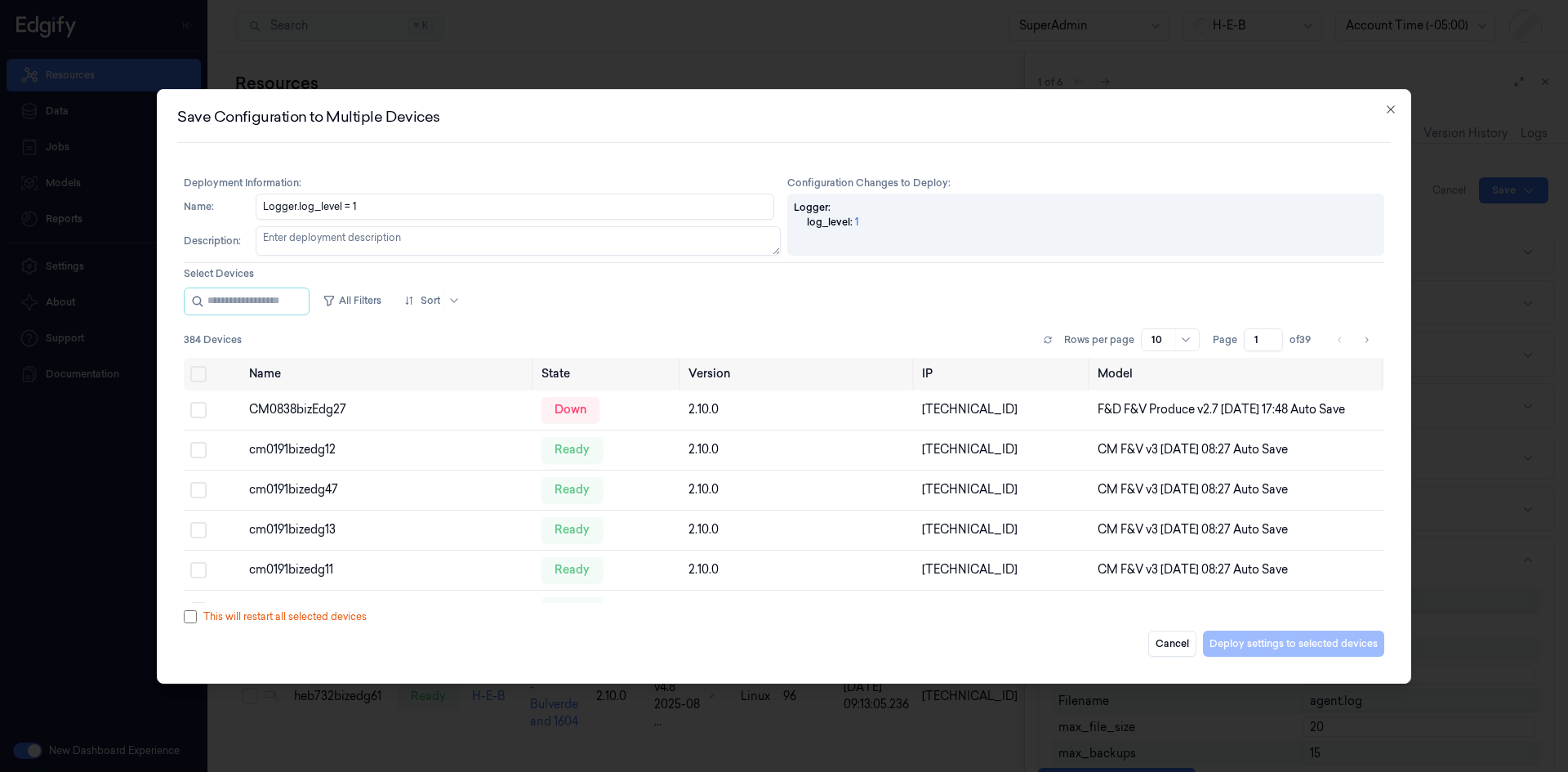
click at [273, 286] on div "Deployment Information : Configuration Changes to Deploy : Name : Logger.log_le…" at bounding box center [784, 416] width 1214 height 494
click at [270, 297] on input "string" at bounding box center [256, 301] width 98 height 26
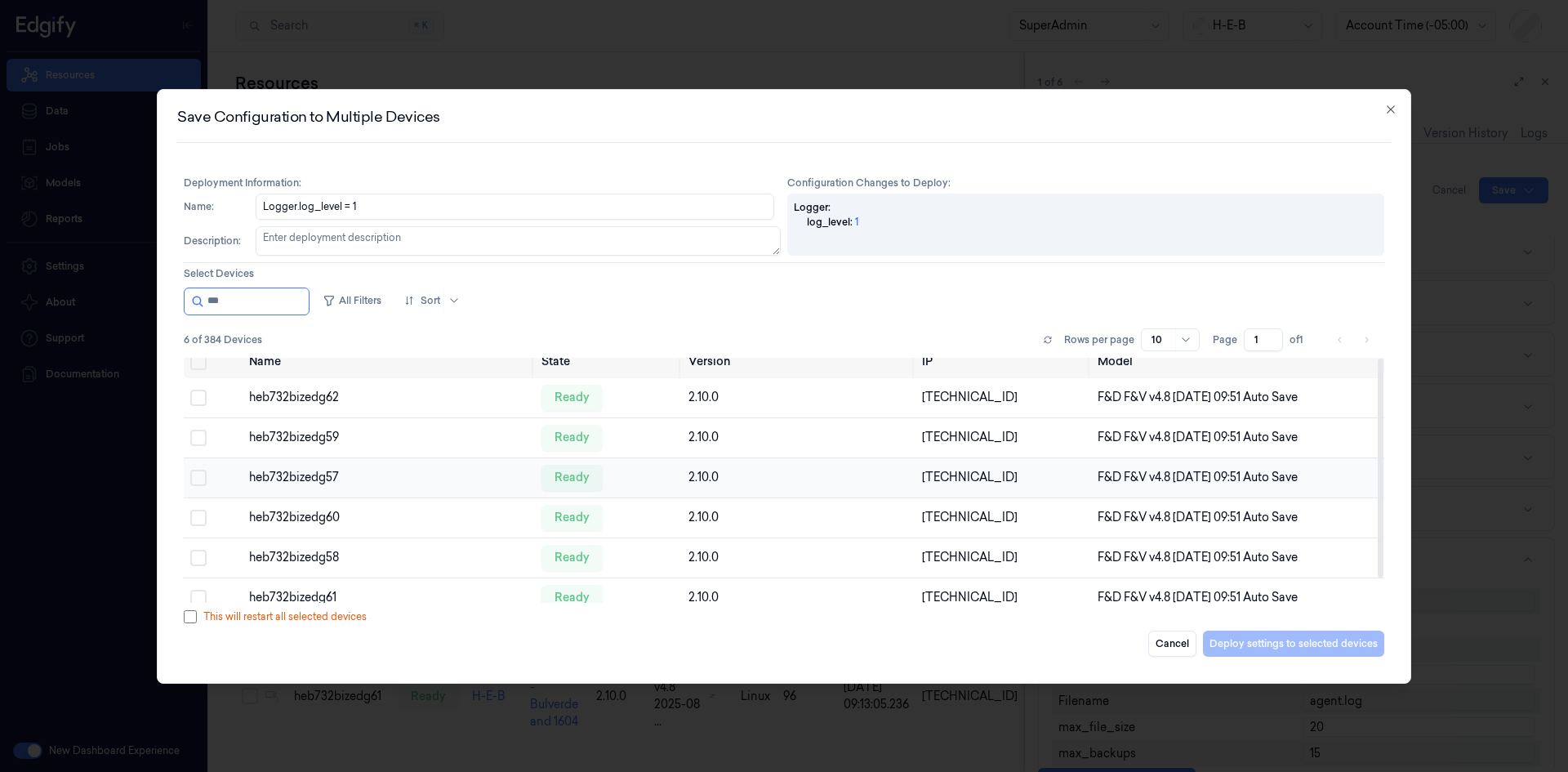
scroll to position [0, 0]
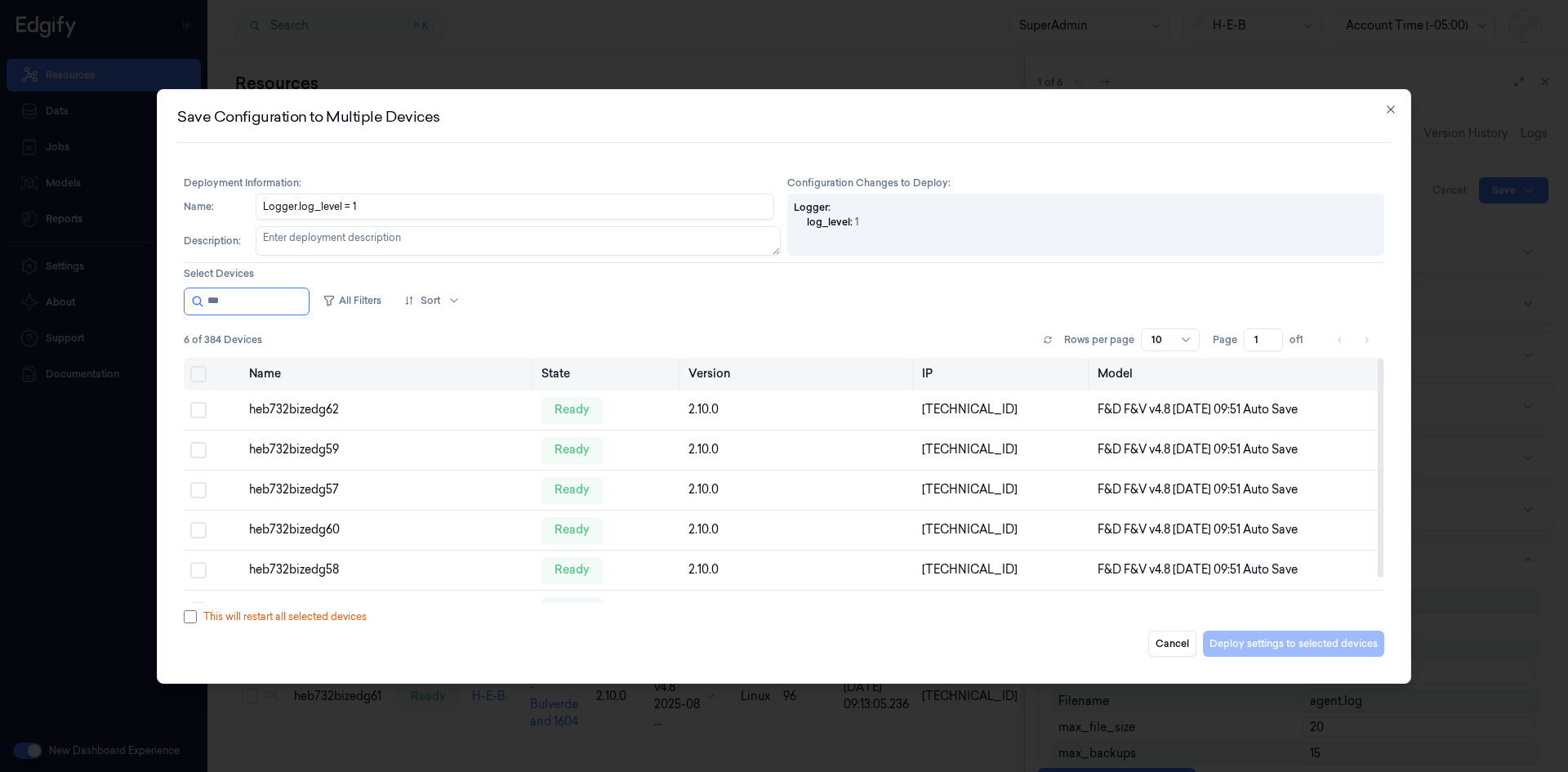
type input "***"
click at [195, 366] on button "Select all" at bounding box center [198, 373] width 16 height 16
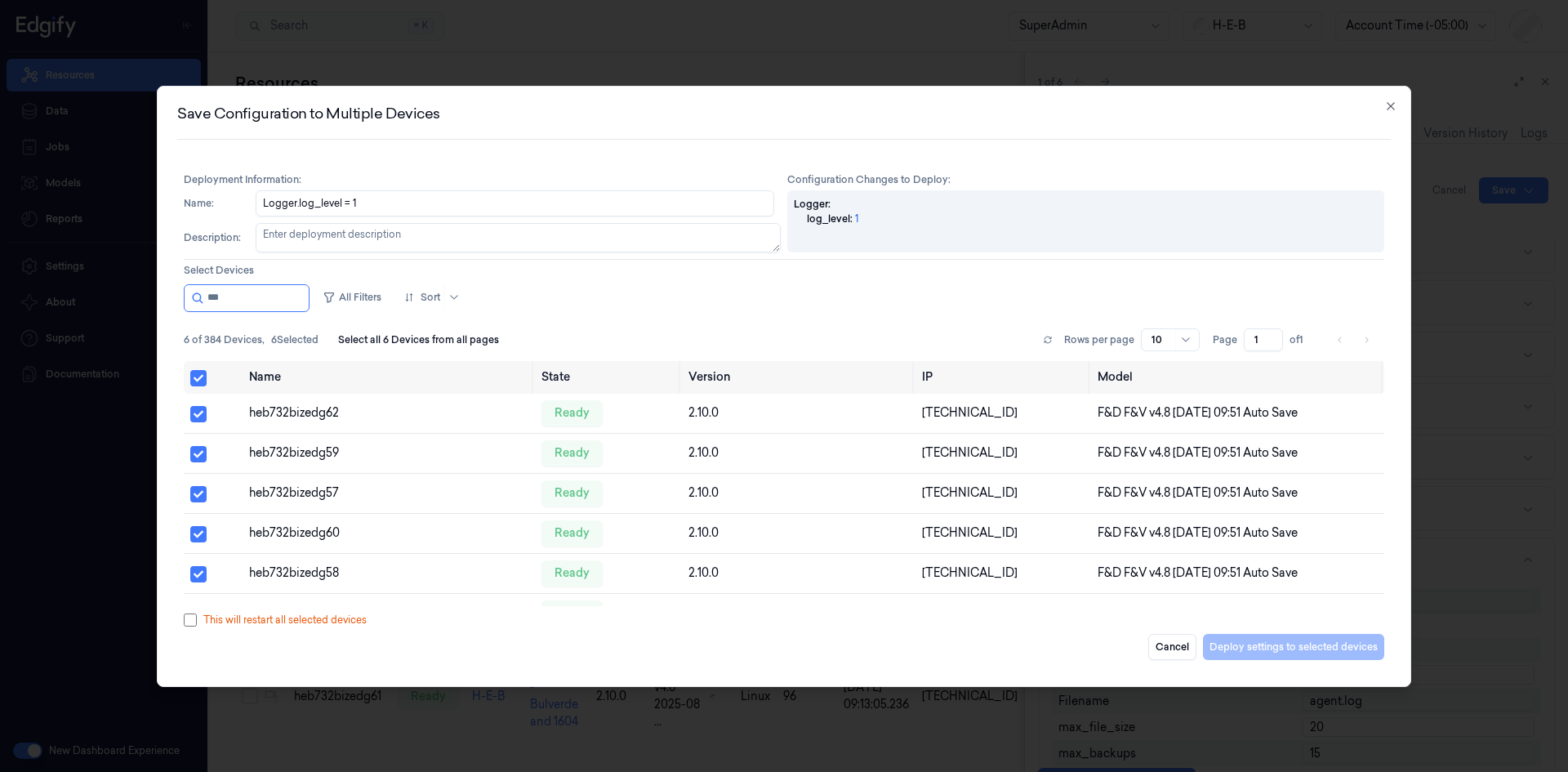
click at [187, 630] on div "All Filters Sort 6 of 384 Devices , 6 Selected Select all 6 Devices from all pa…" at bounding box center [783, 472] width 1200 height 376
click at [1333, 642] on button "Deploy settings to selected devices" at bounding box center [1293, 647] width 181 height 26
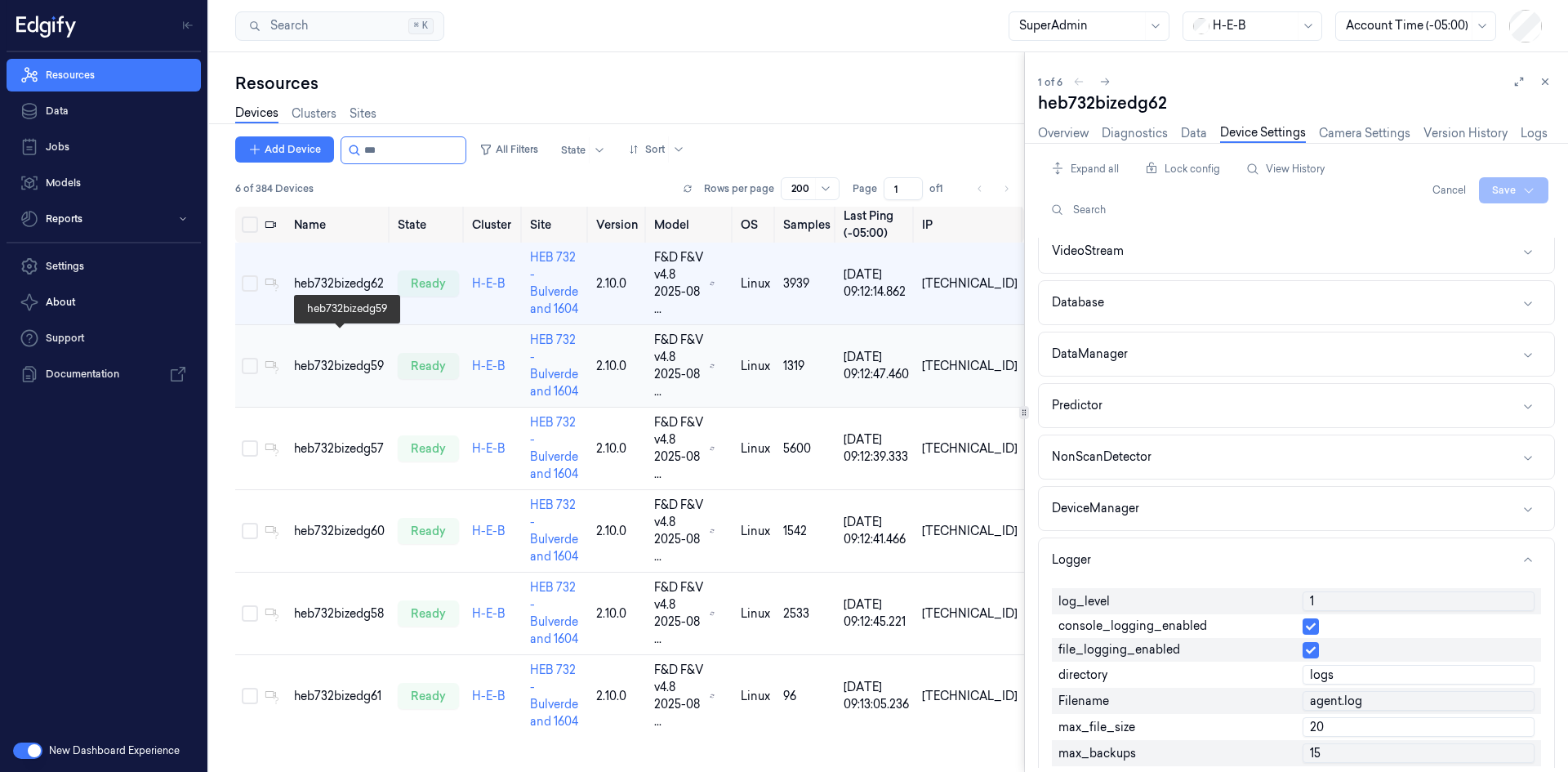
click at [324, 358] on div "heb732bizedg59" at bounding box center [340, 366] width 91 height 17
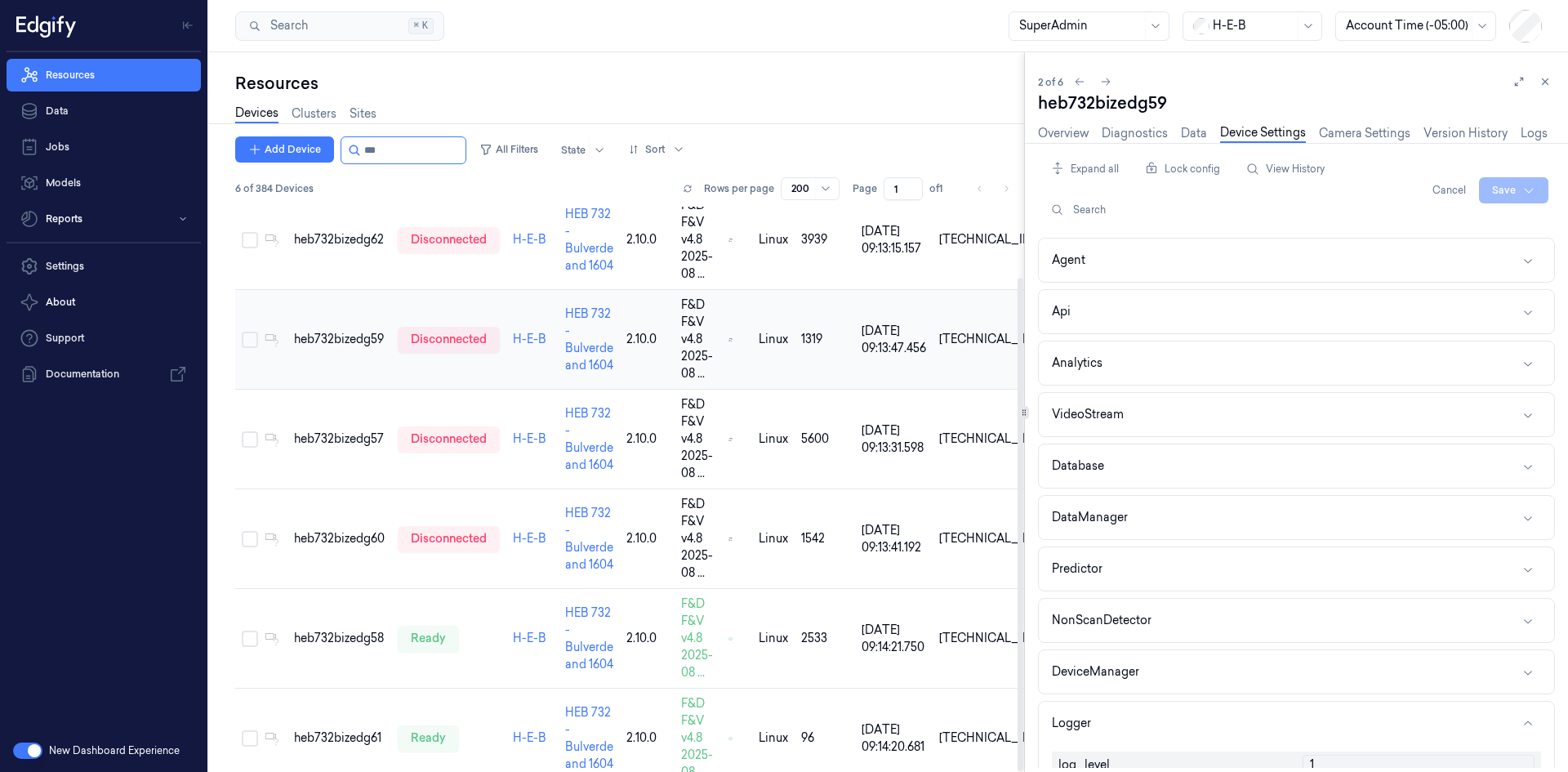
scroll to position [81, 0]
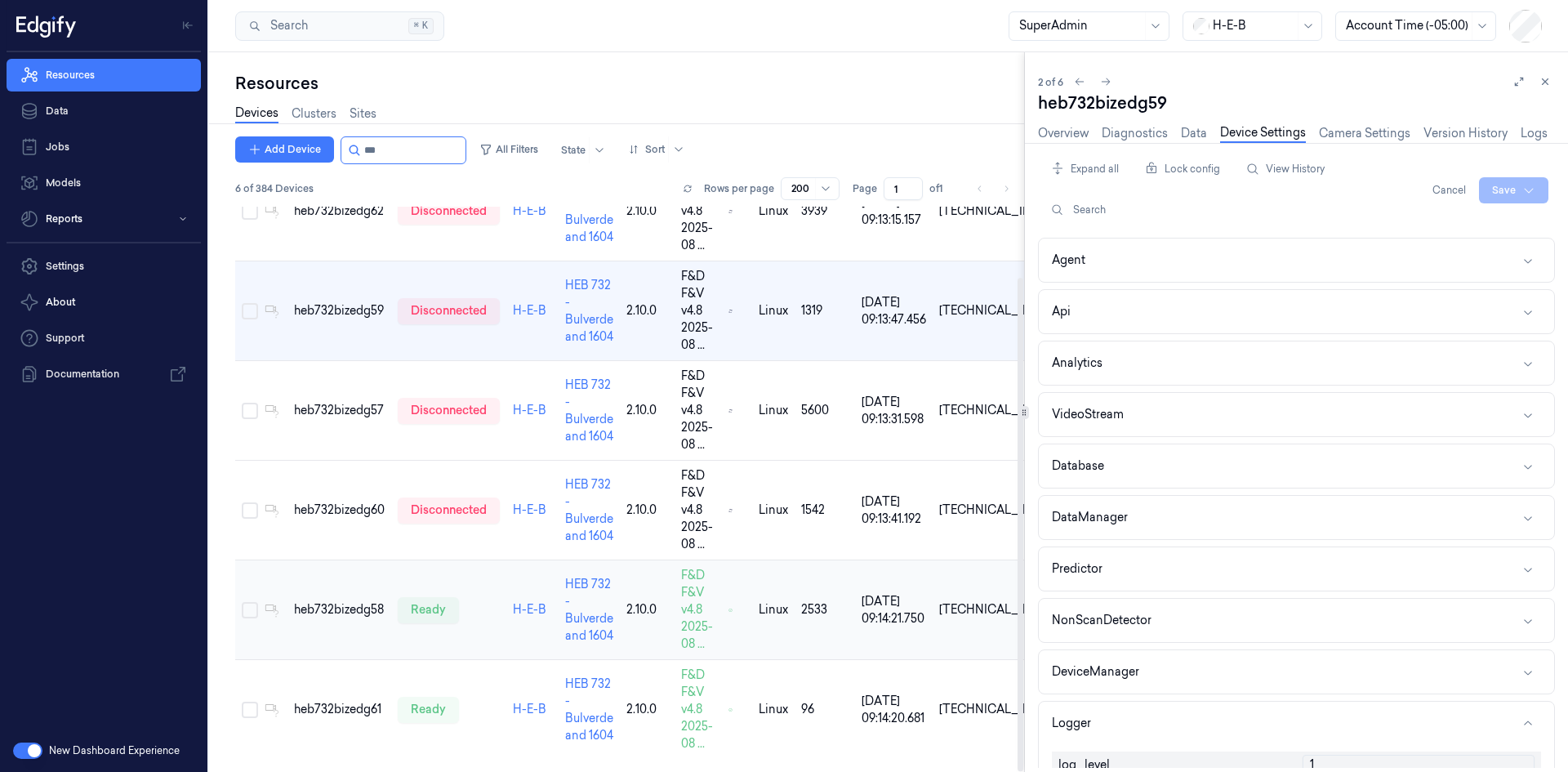
click at [325, 594] on td "heb732bizedg58" at bounding box center [339, 610] width 104 height 100
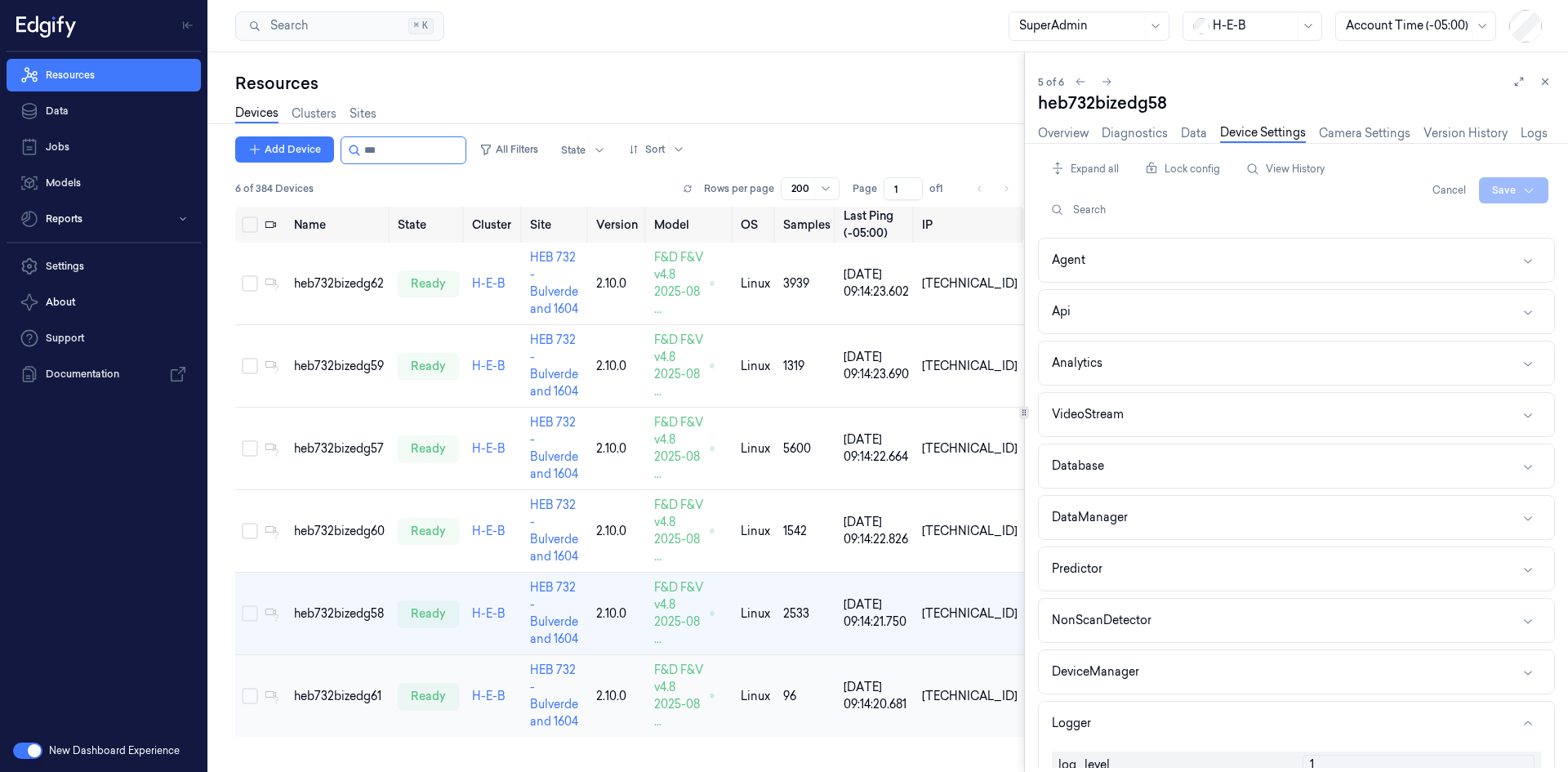
click at [336, 654] on td "heb732bizedg61" at bounding box center [339, 696] width 104 height 82
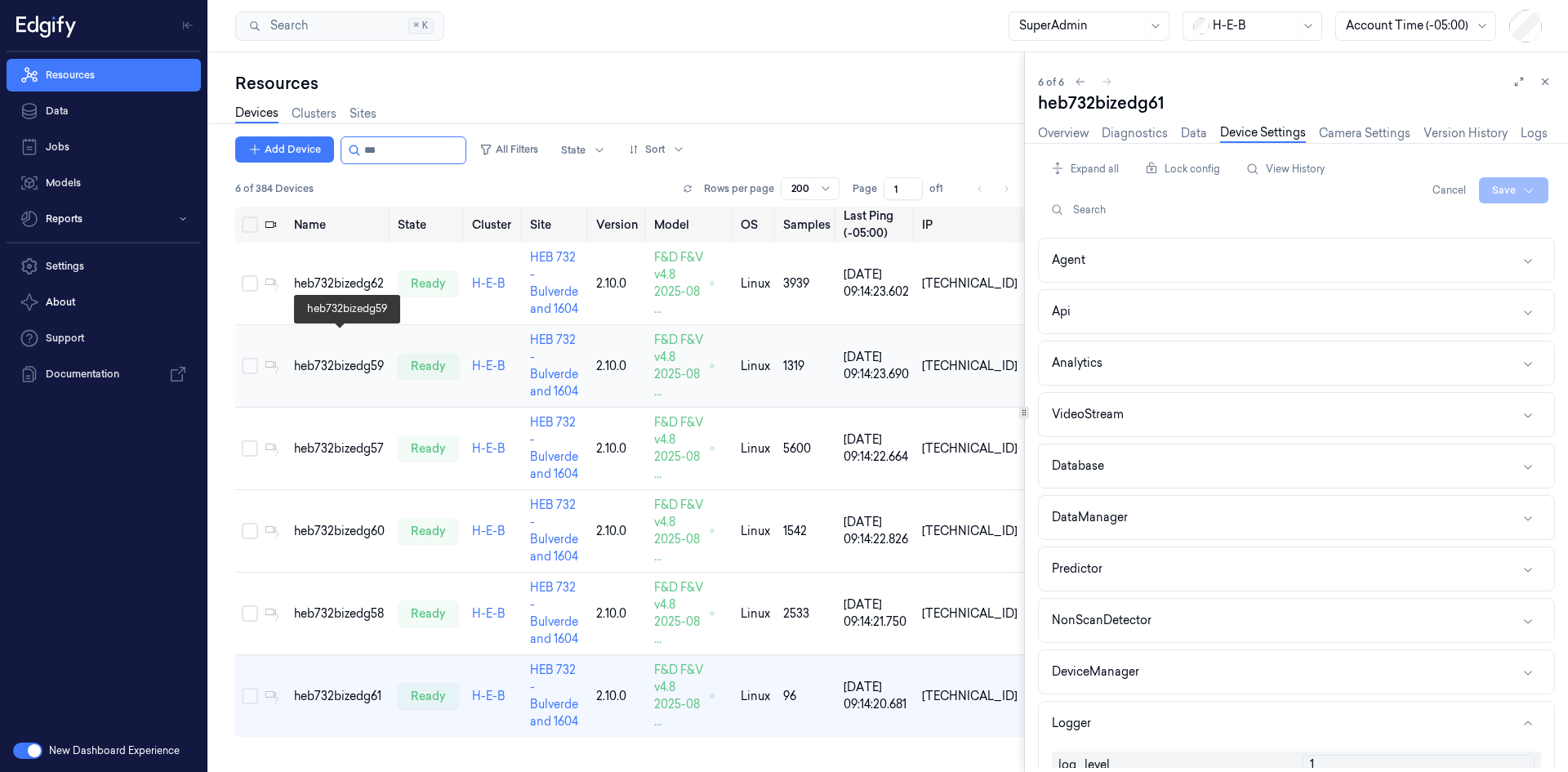
click at [349, 358] on div "heb732bizedg59" at bounding box center [340, 366] width 91 height 17
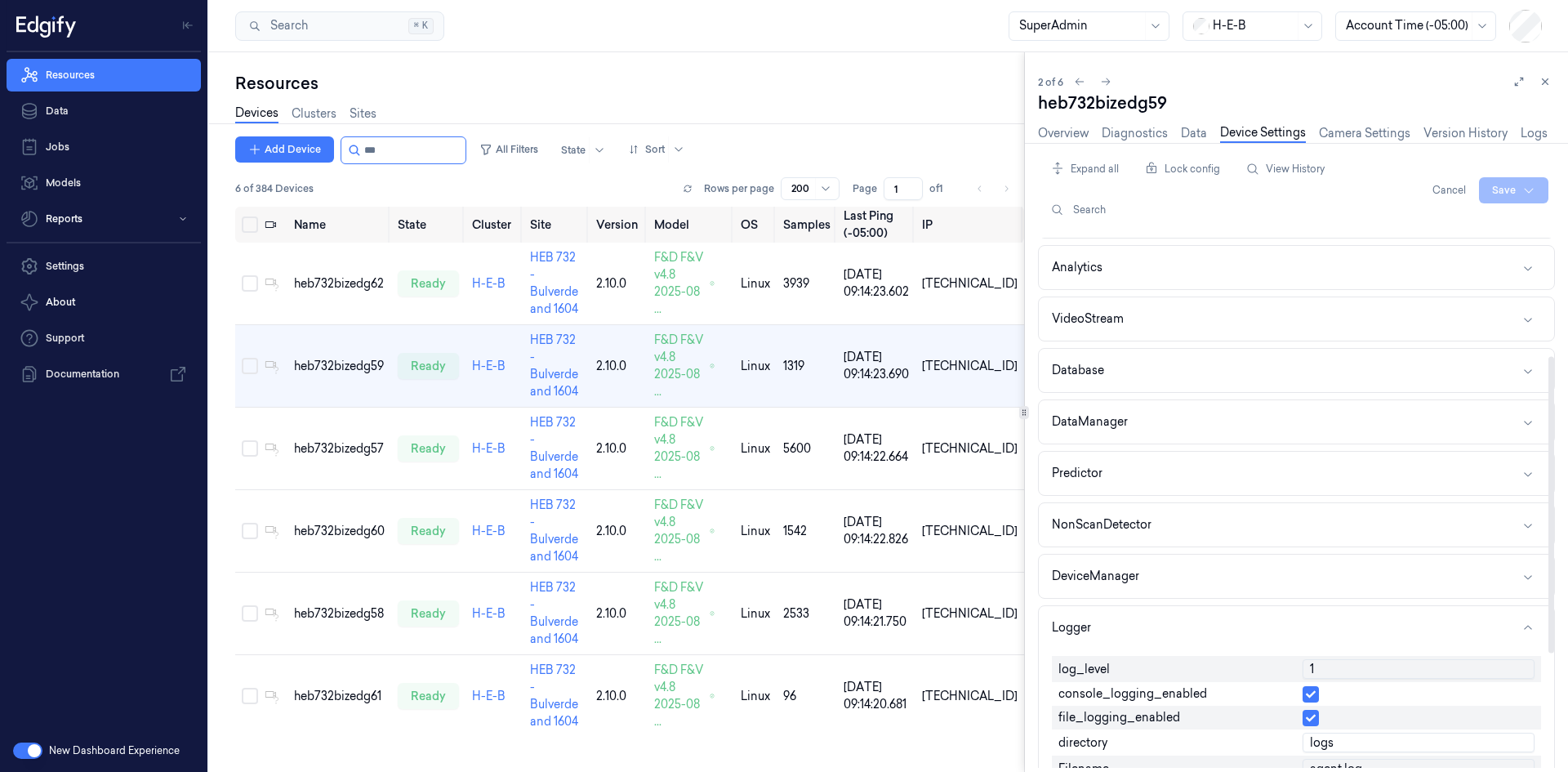
scroll to position [327, 0]
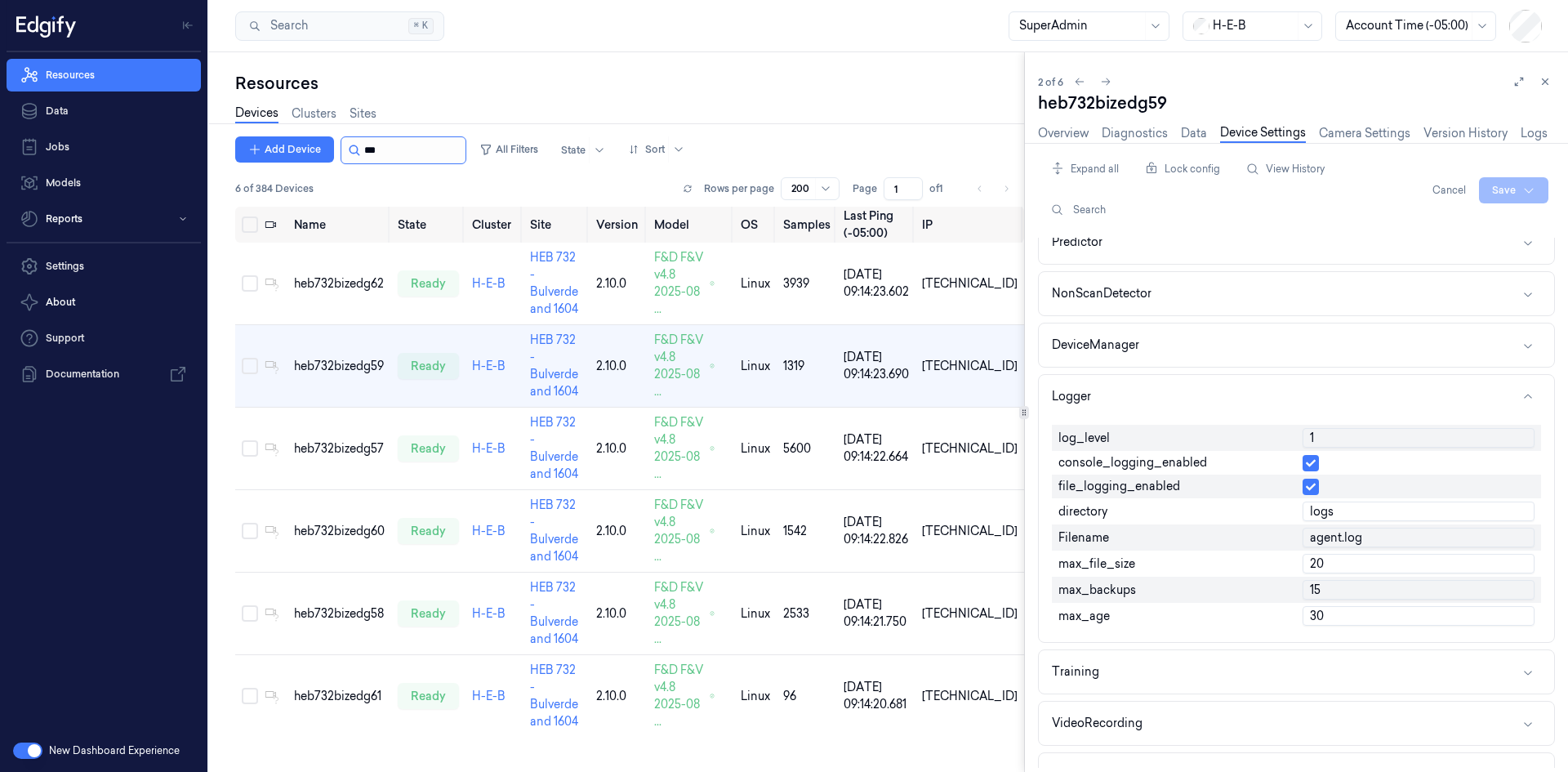
click at [431, 142] on input "string" at bounding box center [413, 150] width 98 height 26
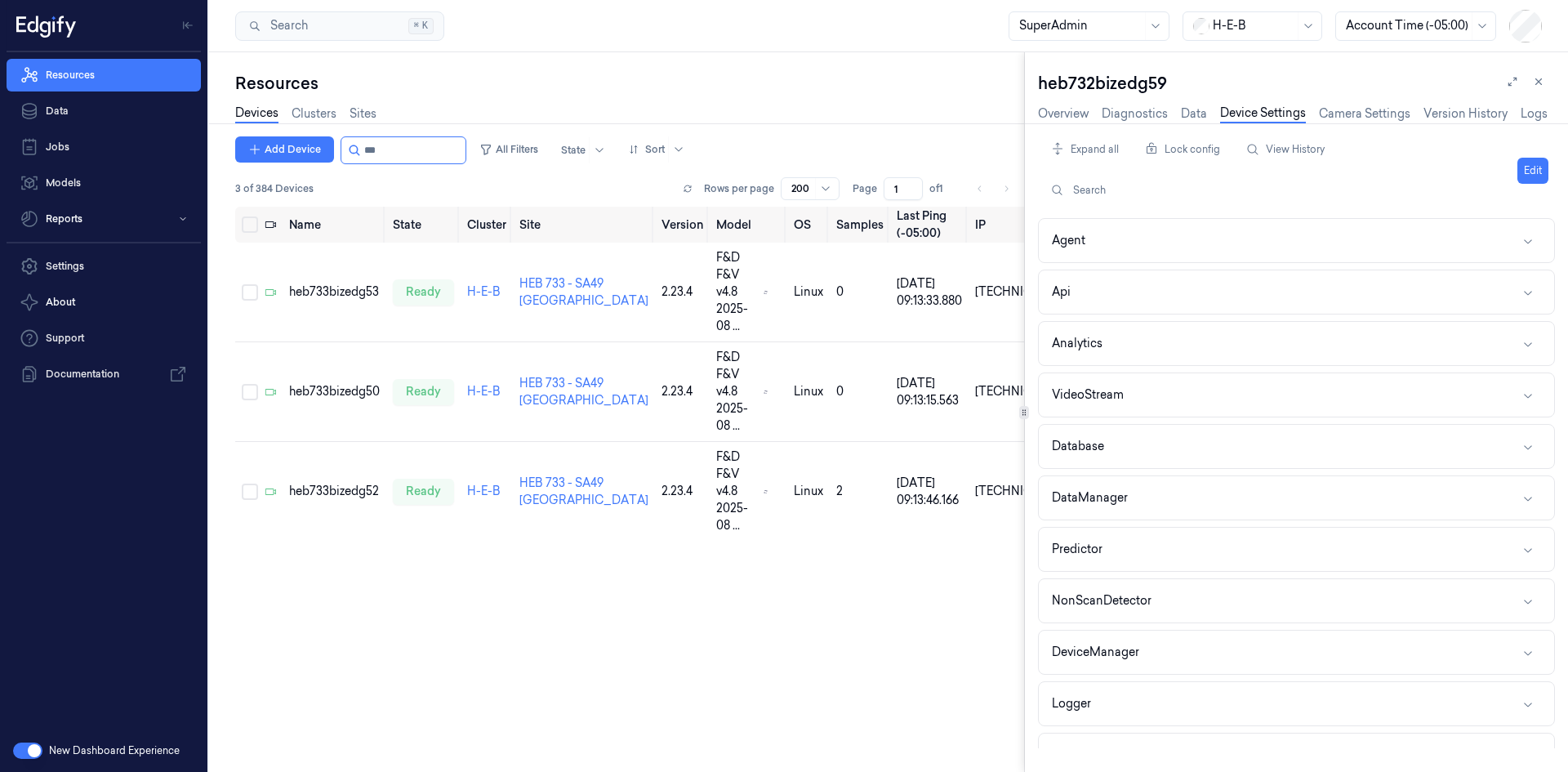
type input "***"
click at [254, 284] on button "Select row" at bounding box center [250, 292] width 16 height 16
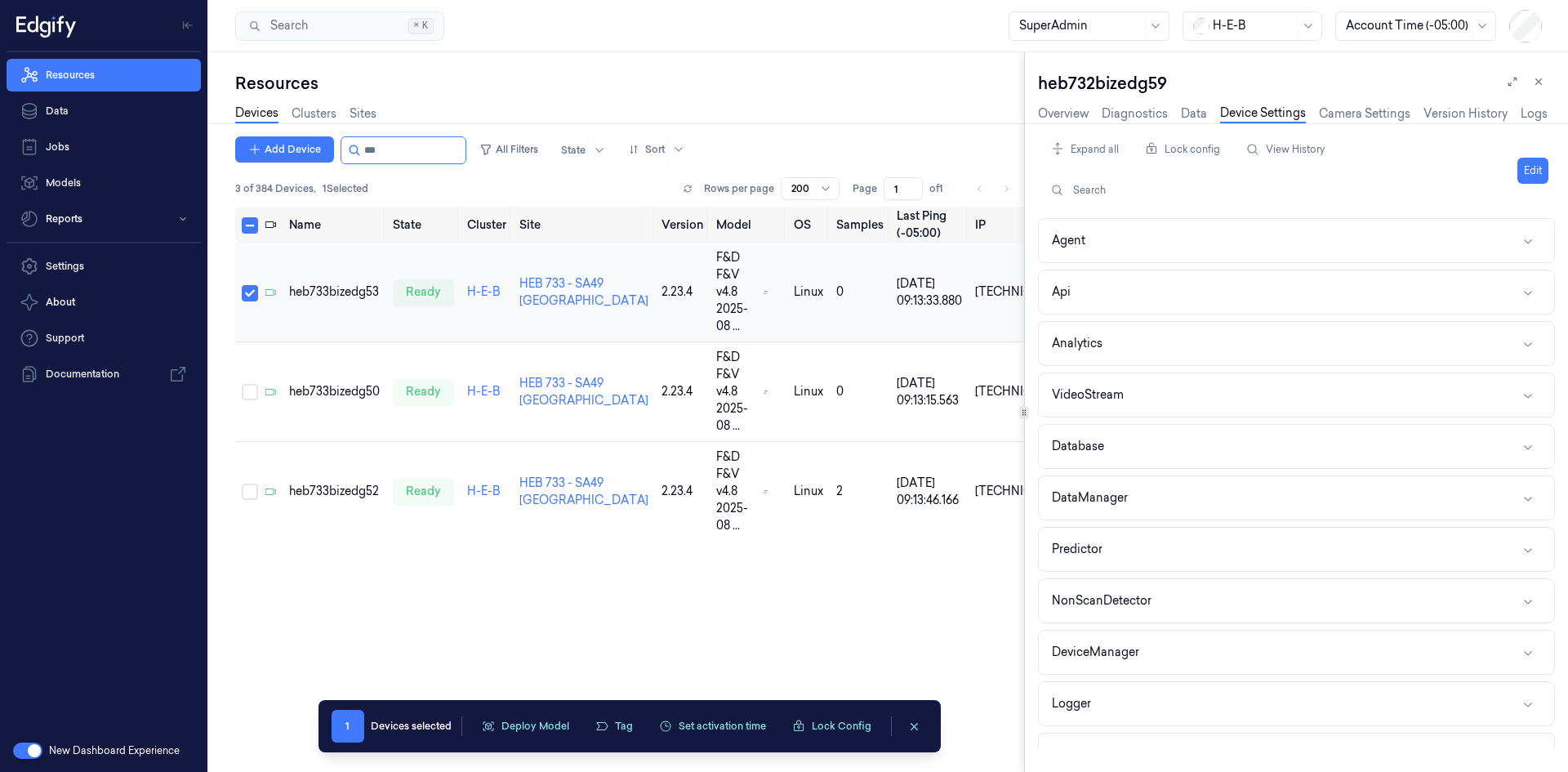
click at [353, 274] on td "heb733bizedg53" at bounding box center [334, 293] width 104 height 100
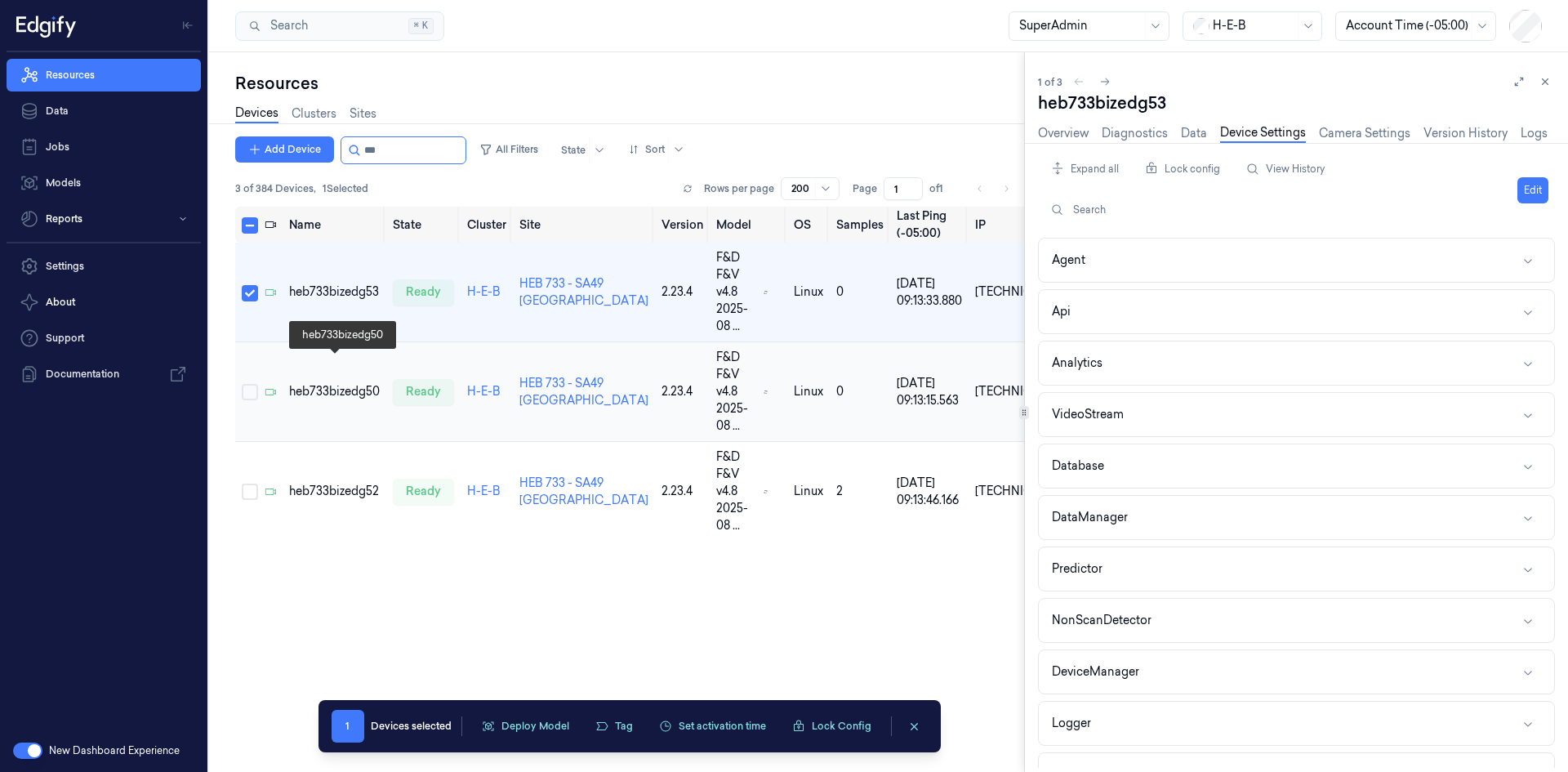
click at [312, 383] on div "heb733bizedg50" at bounding box center [335, 391] width 91 height 17
click at [336, 284] on div "heb733bizedg53" at bounding box center [335, 292] width 91 height 17
click at [1135, 555] on button "Predictor" at bounding box center [1296, 569] width 516 height 43
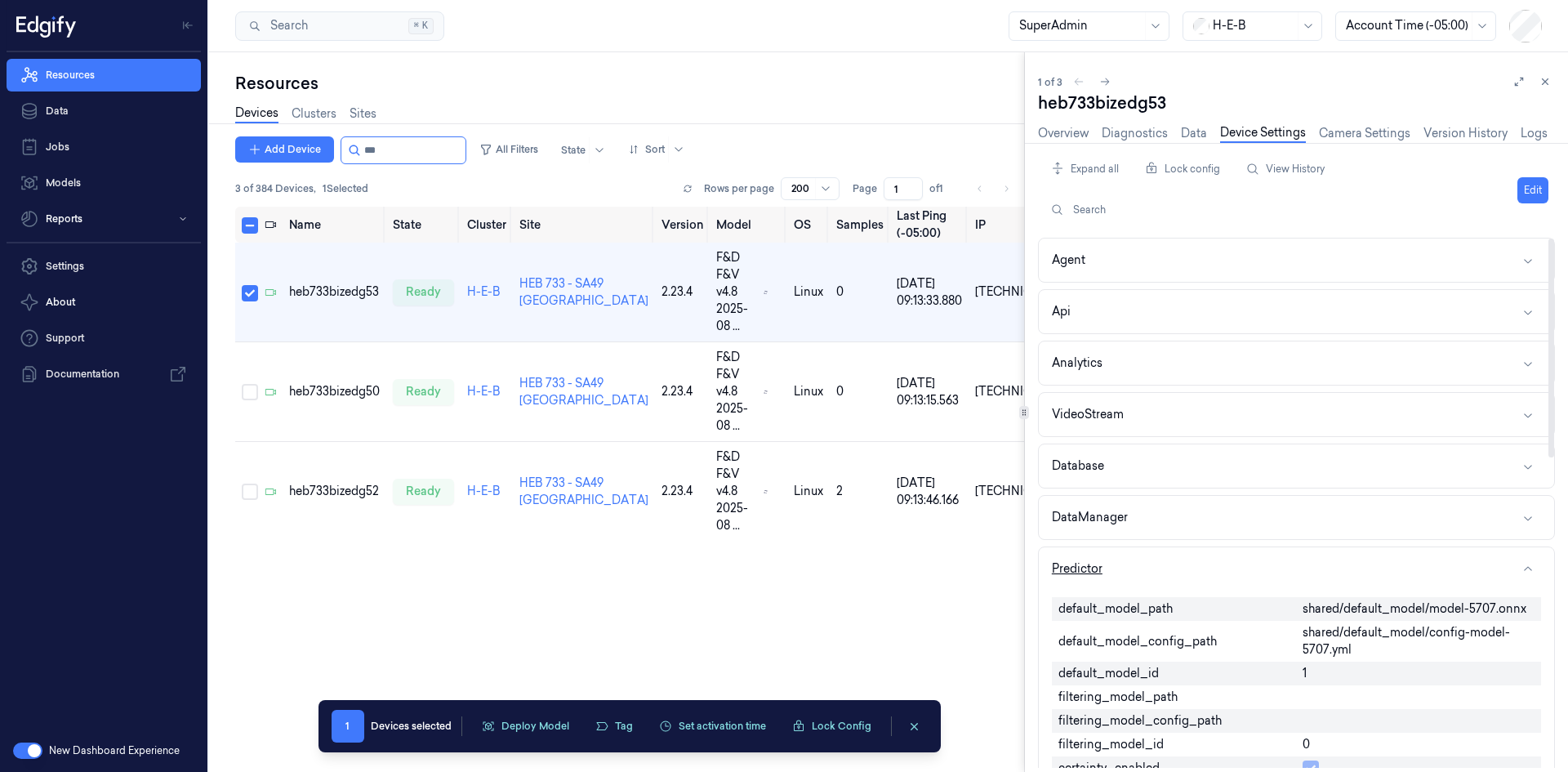
click at [1134, 564] on button "Predictor" at bounding box center [1296, 569] width 516 height 43
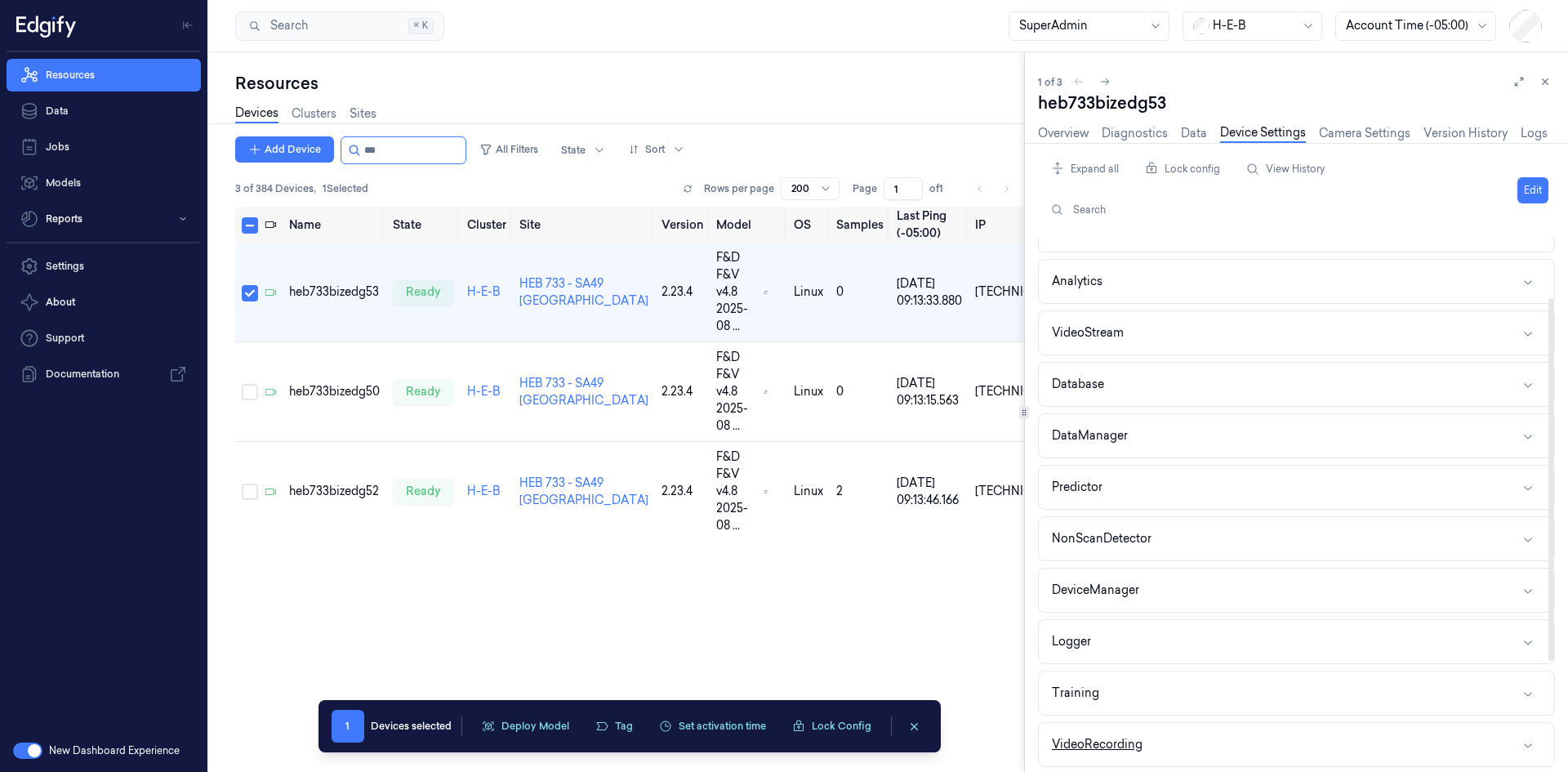
scroll to position [163, 0]
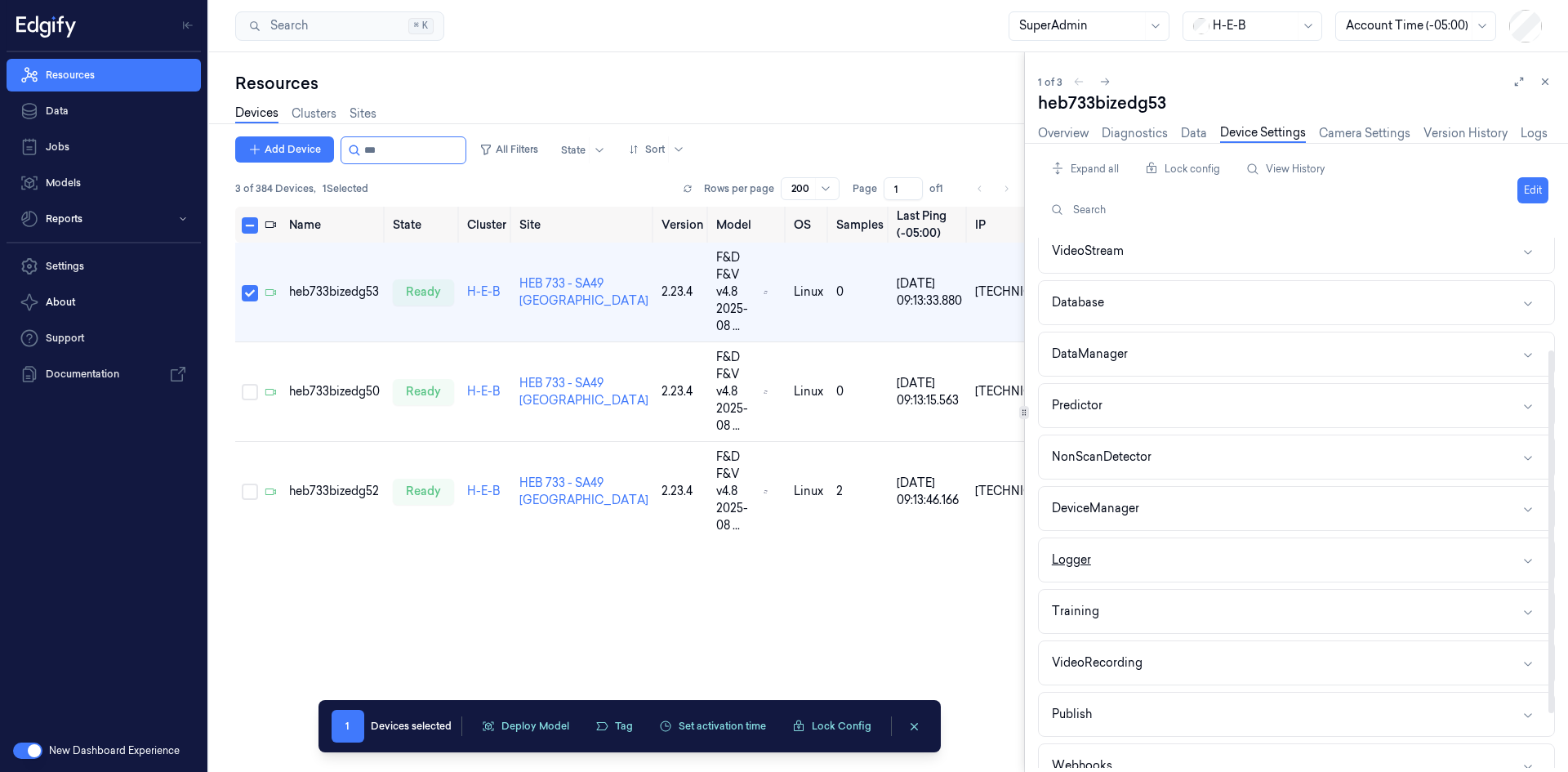
click at [1108, 559] on button "Logger" at bounding box center [1296, 559] width 516 height 43
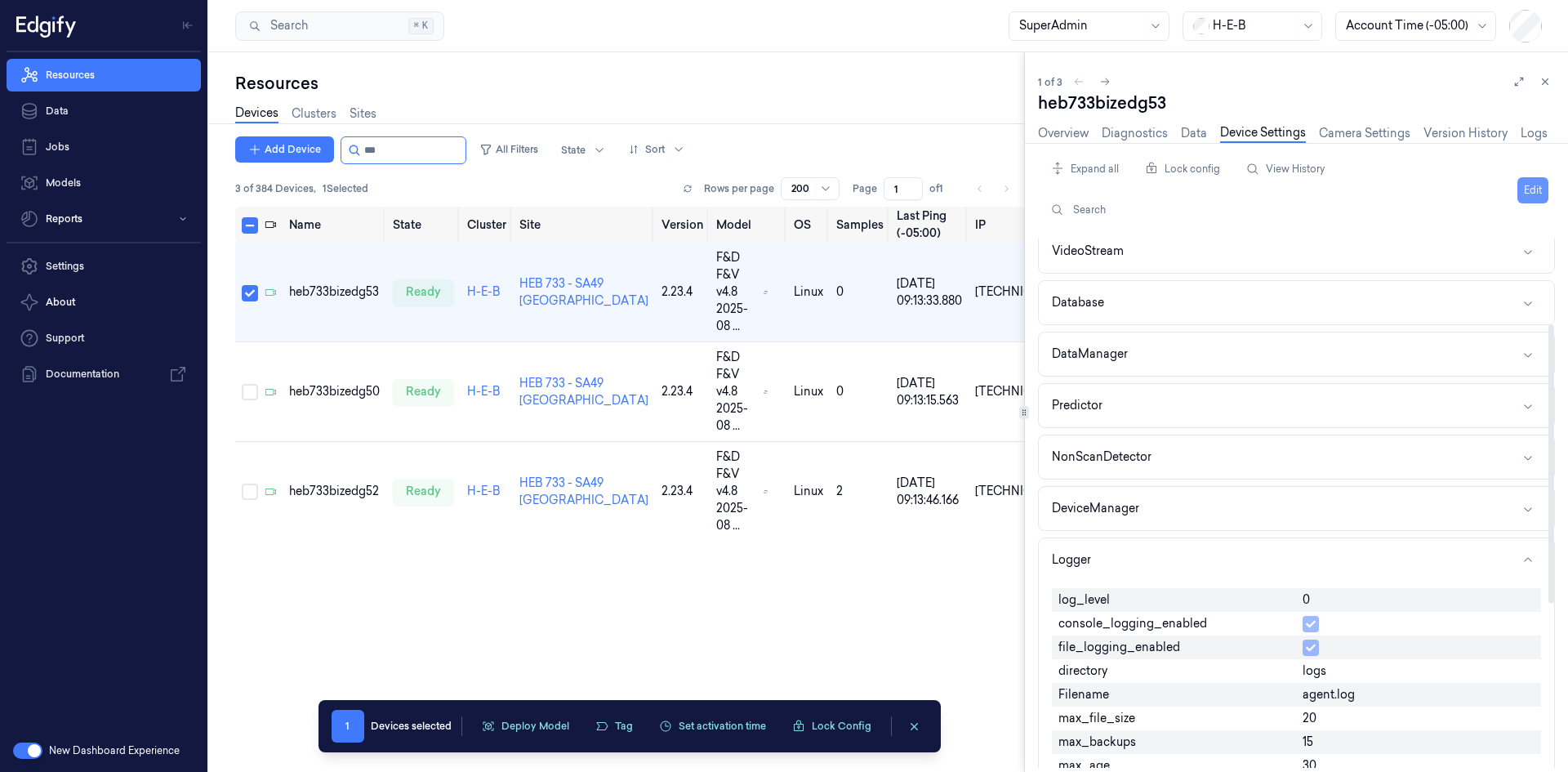
click at [1523, 192] on button "Edit" at bounding box center [1533, 190] width 31 height 26
click at [1315, 603] on input "0" at bounding box center [1418, 600] width 232 height 20
type input "1"
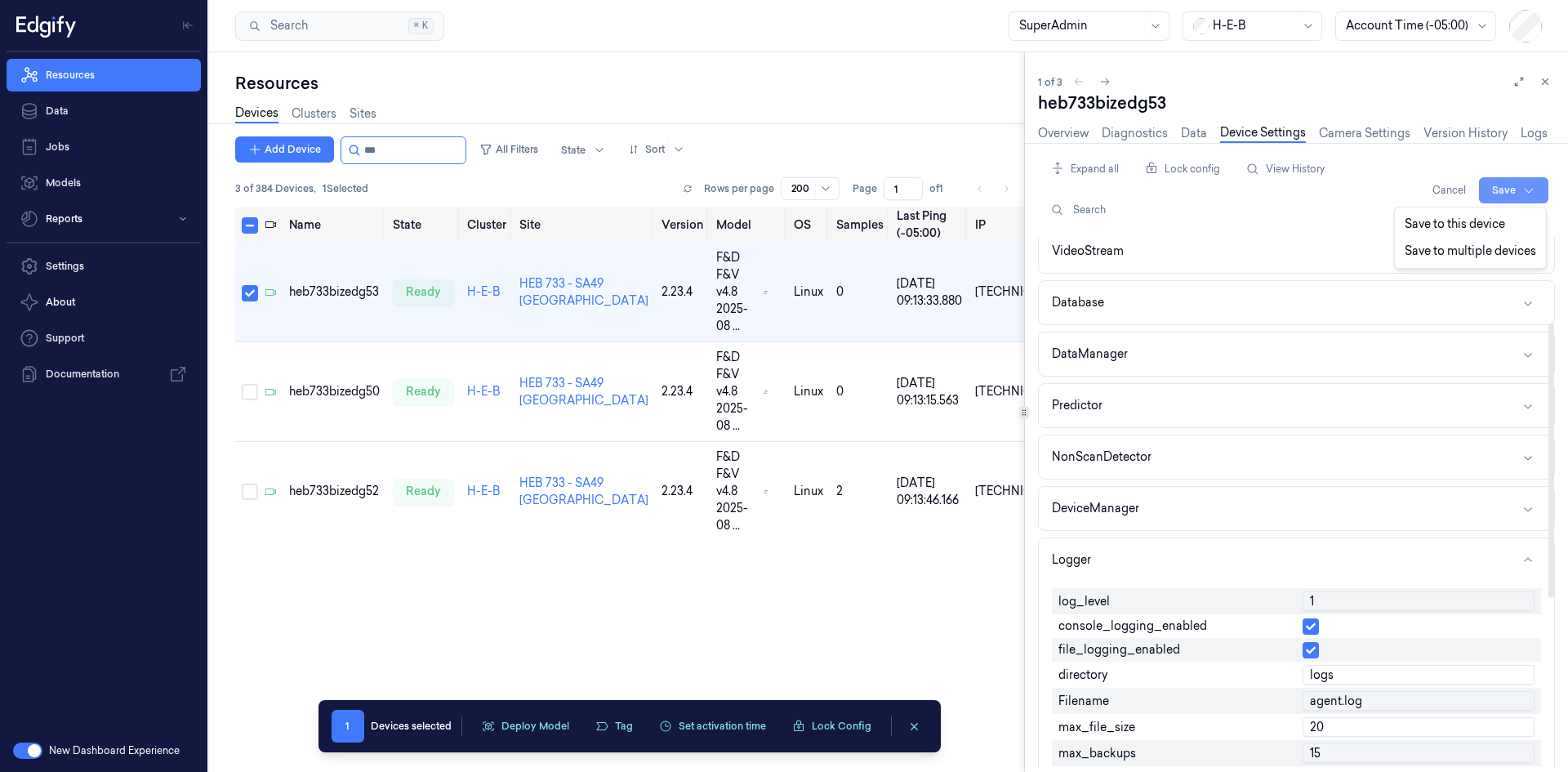
click at [1517, 187] on html "Resources Data Jobs Models Reports Settings About Support Documentation New Das…" at bounding box center [784, 386] width 1568 height 772
click at [1480, 252] on div "Save to multiple devices" at bounding box center [1470, 250] width 145 height 27
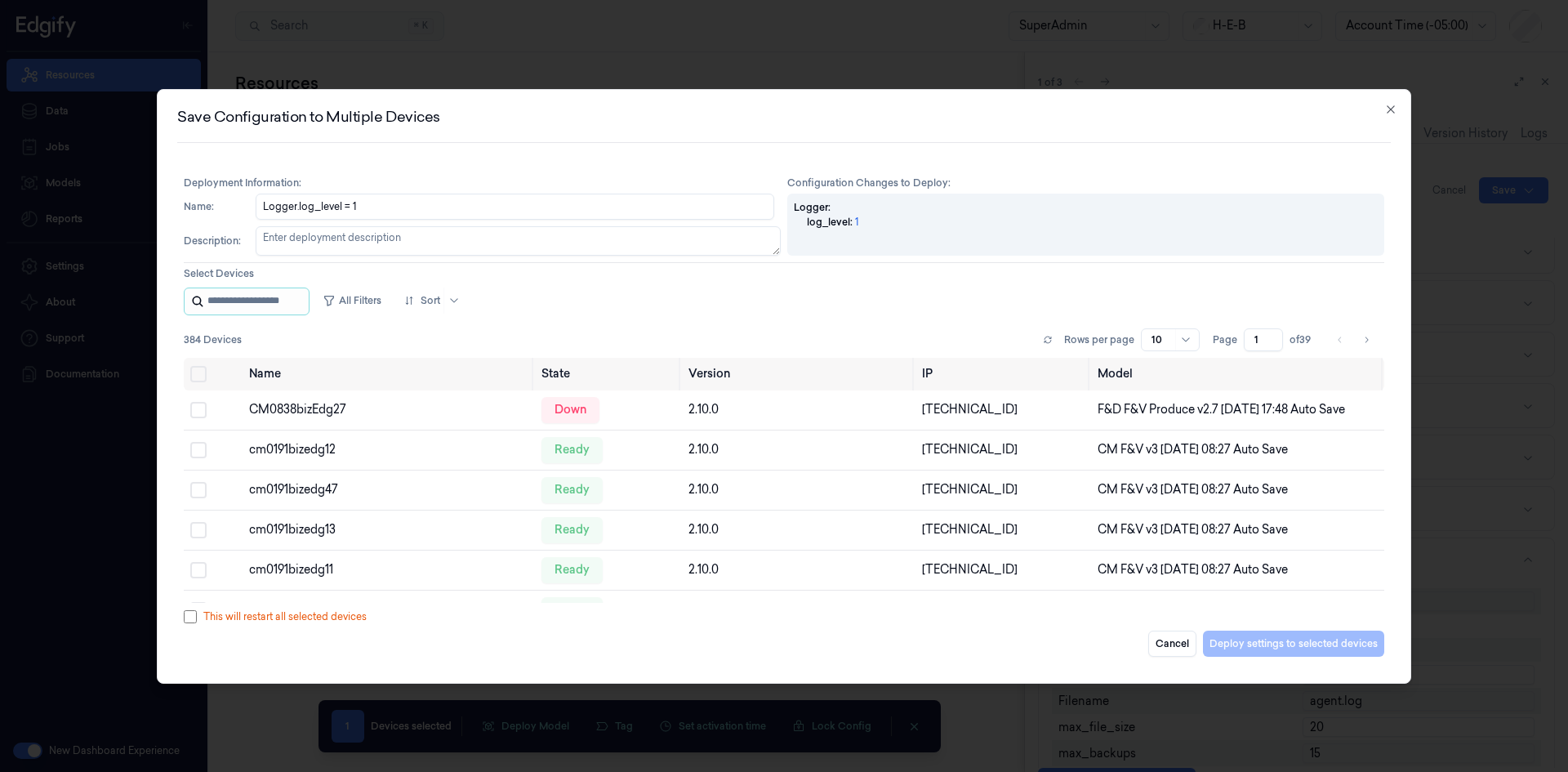
click at [286, 307] on input "string" at bounding box center [256, 301] width 98 height 26
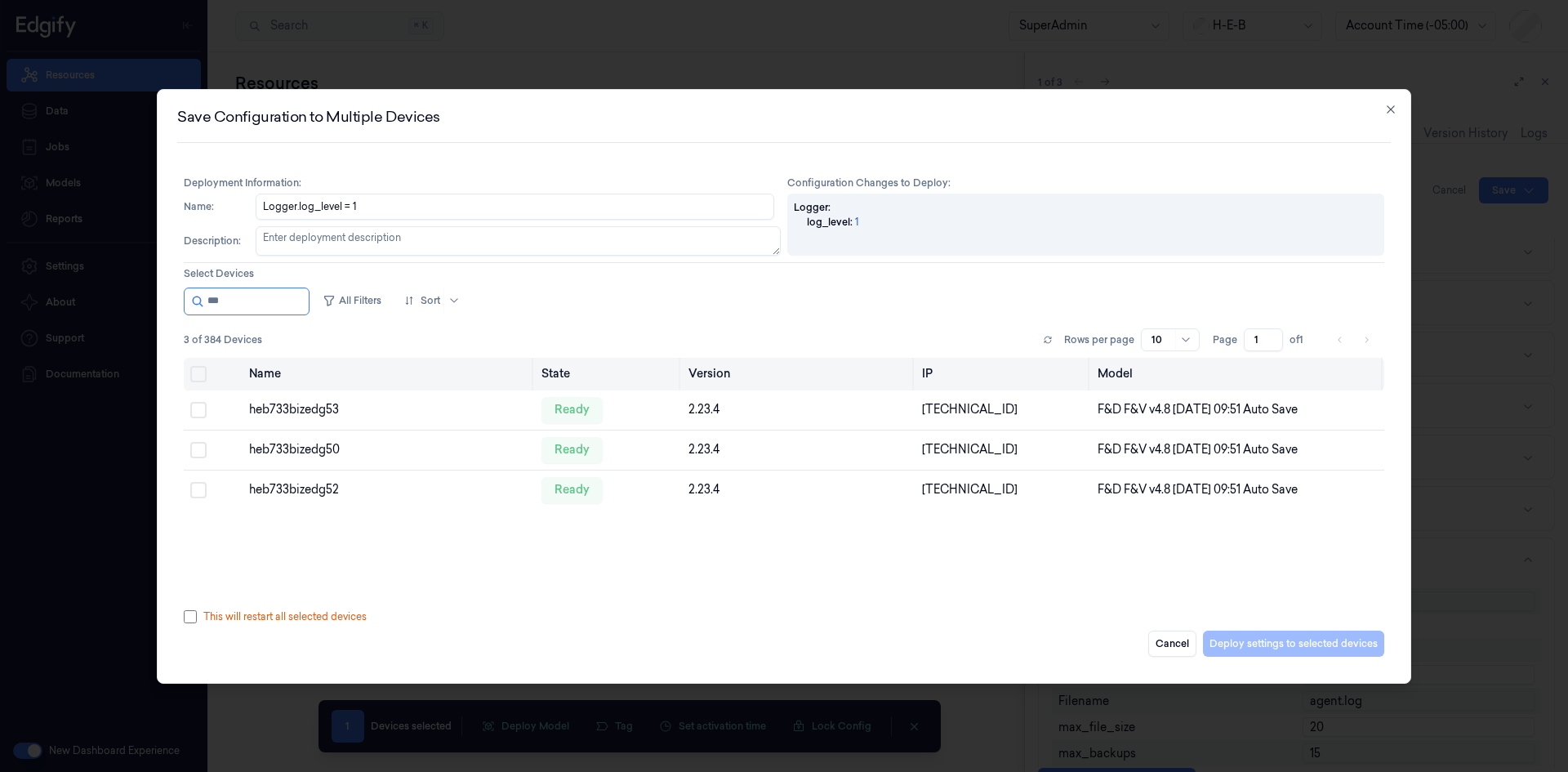
type input "***"
click at [201, 365] on button "Select all" at bounding box center [198, 373] width 16 height 16
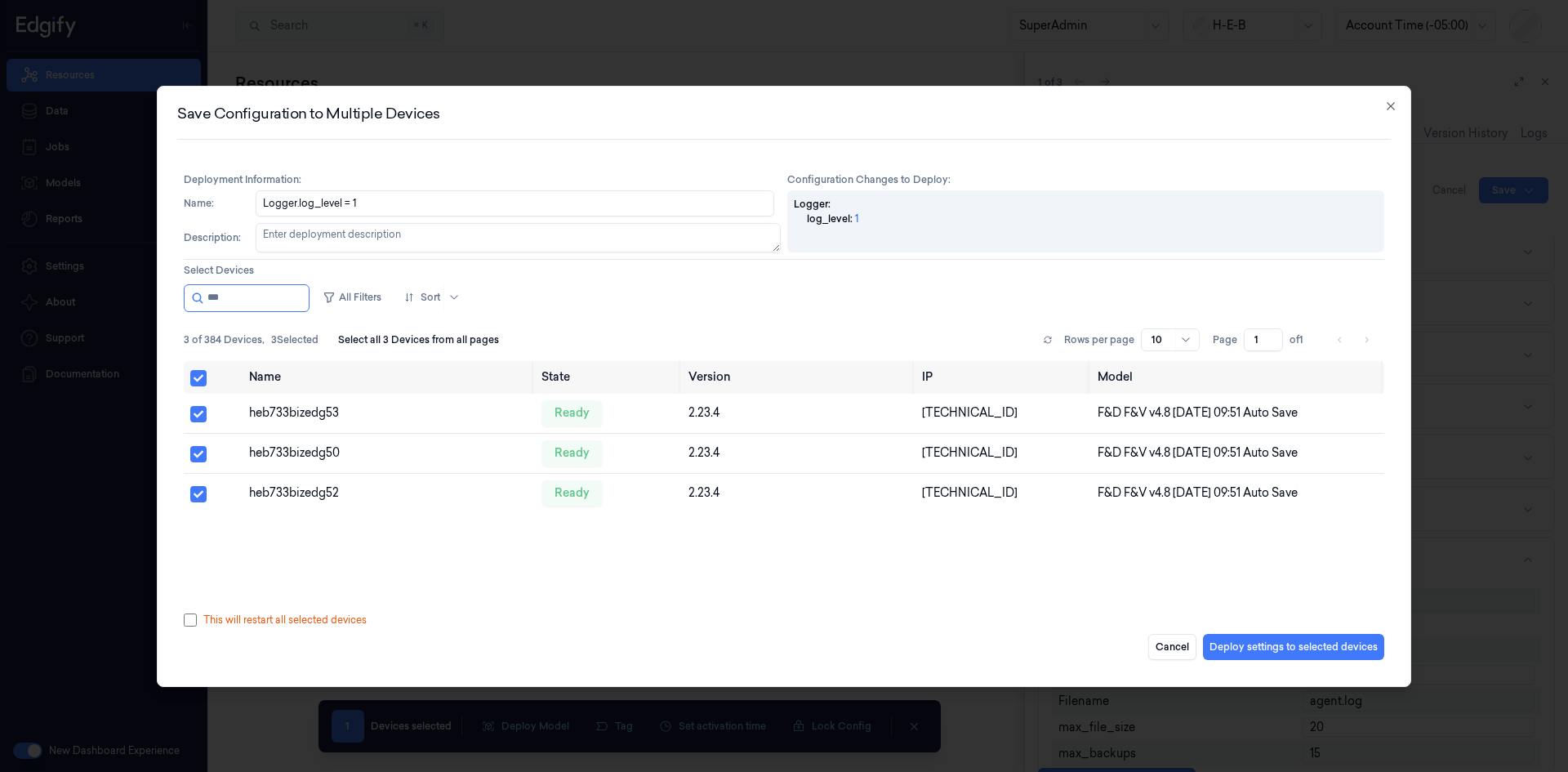
click at [1323, 630] on div "All Filters Sort 3 of 384 Devices , 3 Selected Select all 3 Devices from all pa…" at bounding box center [783, 472] width 1200 height 376
click at [1323, 638] on button "Deploy settings to selected devices" at bounding box center [1293, 647] width 181 height 26
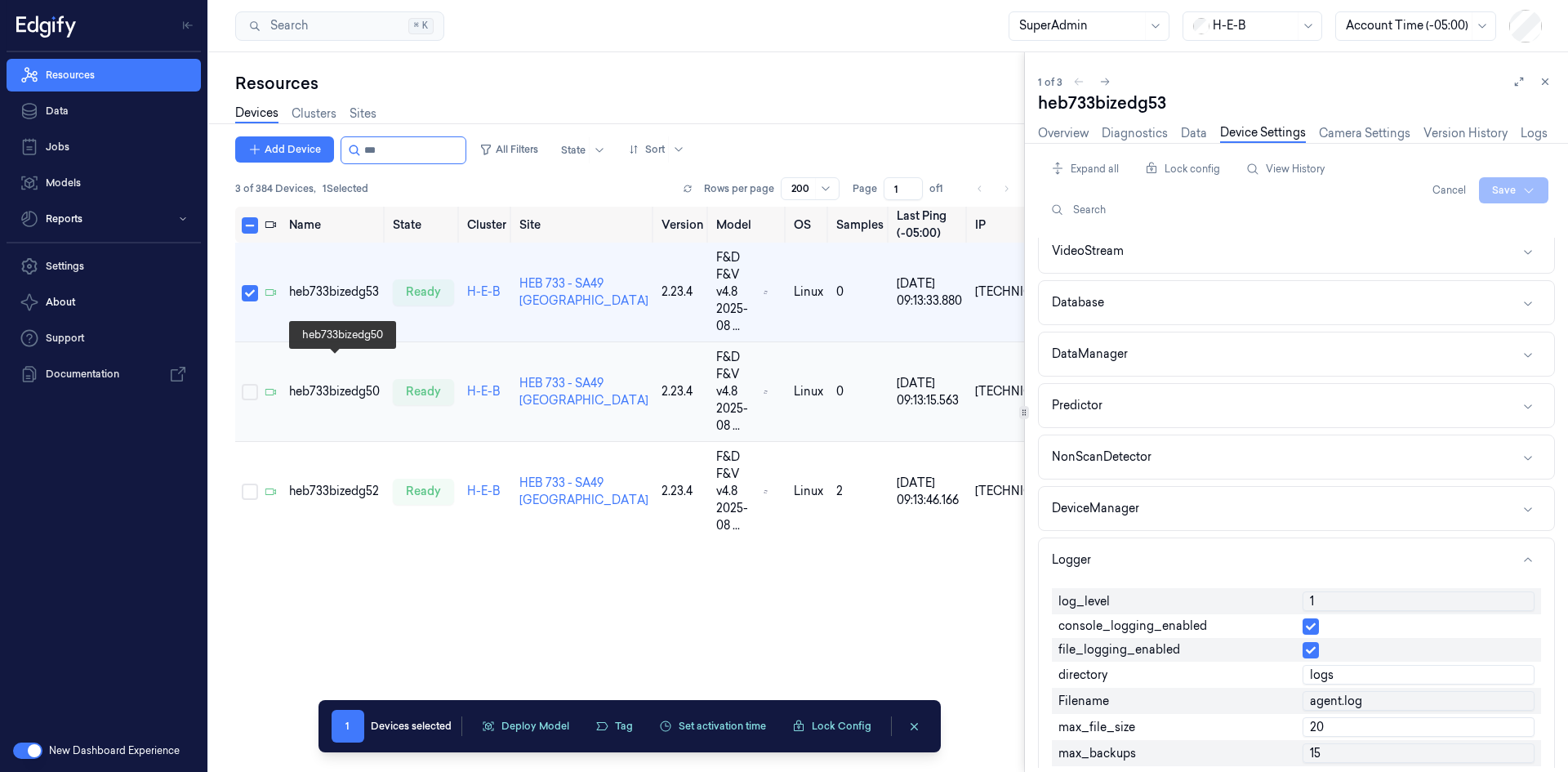
click at [319, 383] on div "heb733bizedg50" at bounding box center [335, 391] width 91 height 17
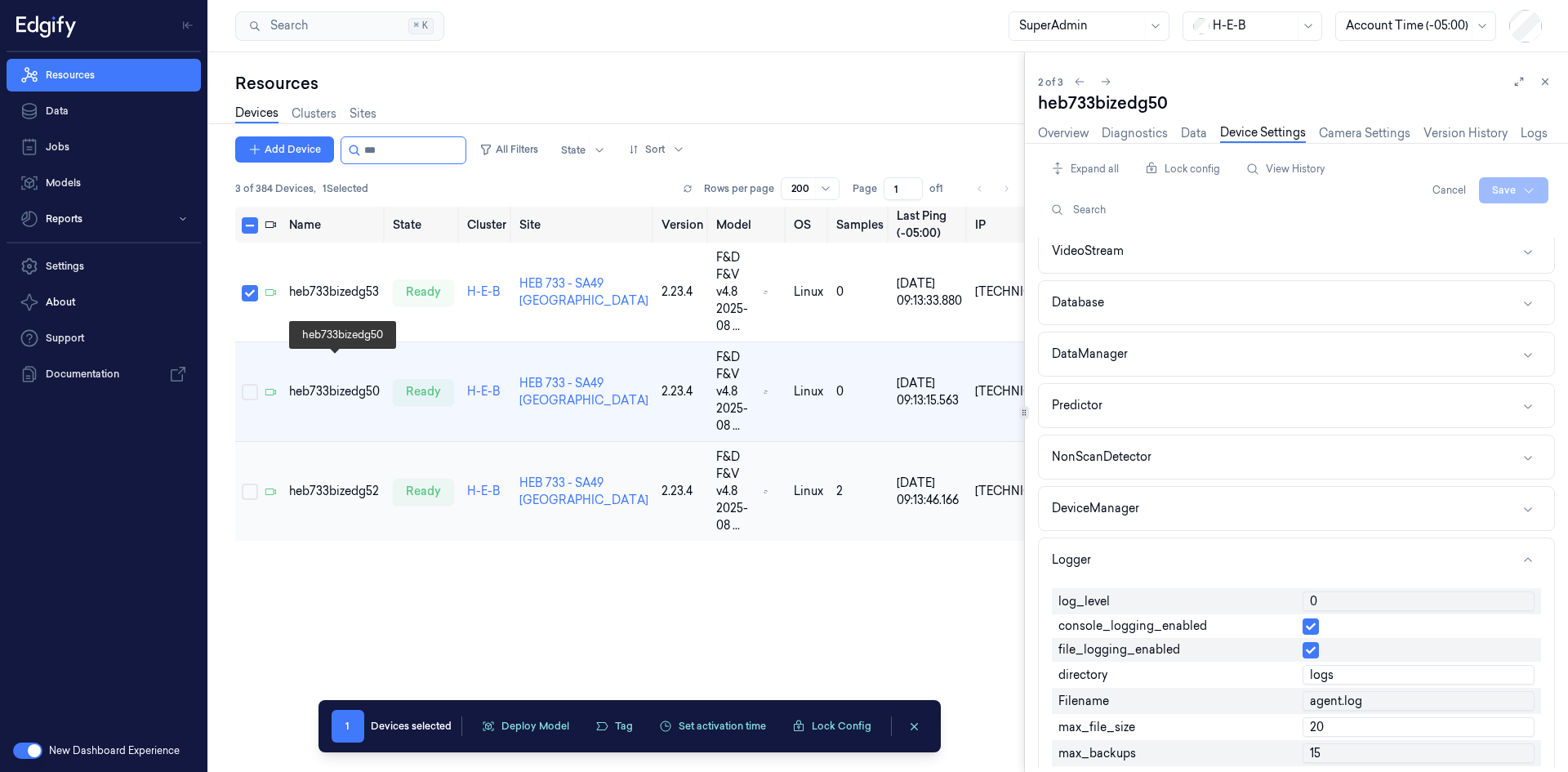
type input "1"
click at [365, 483] on div "heb733bizedg52" at bounding box center [335, 492] width 91 height 17
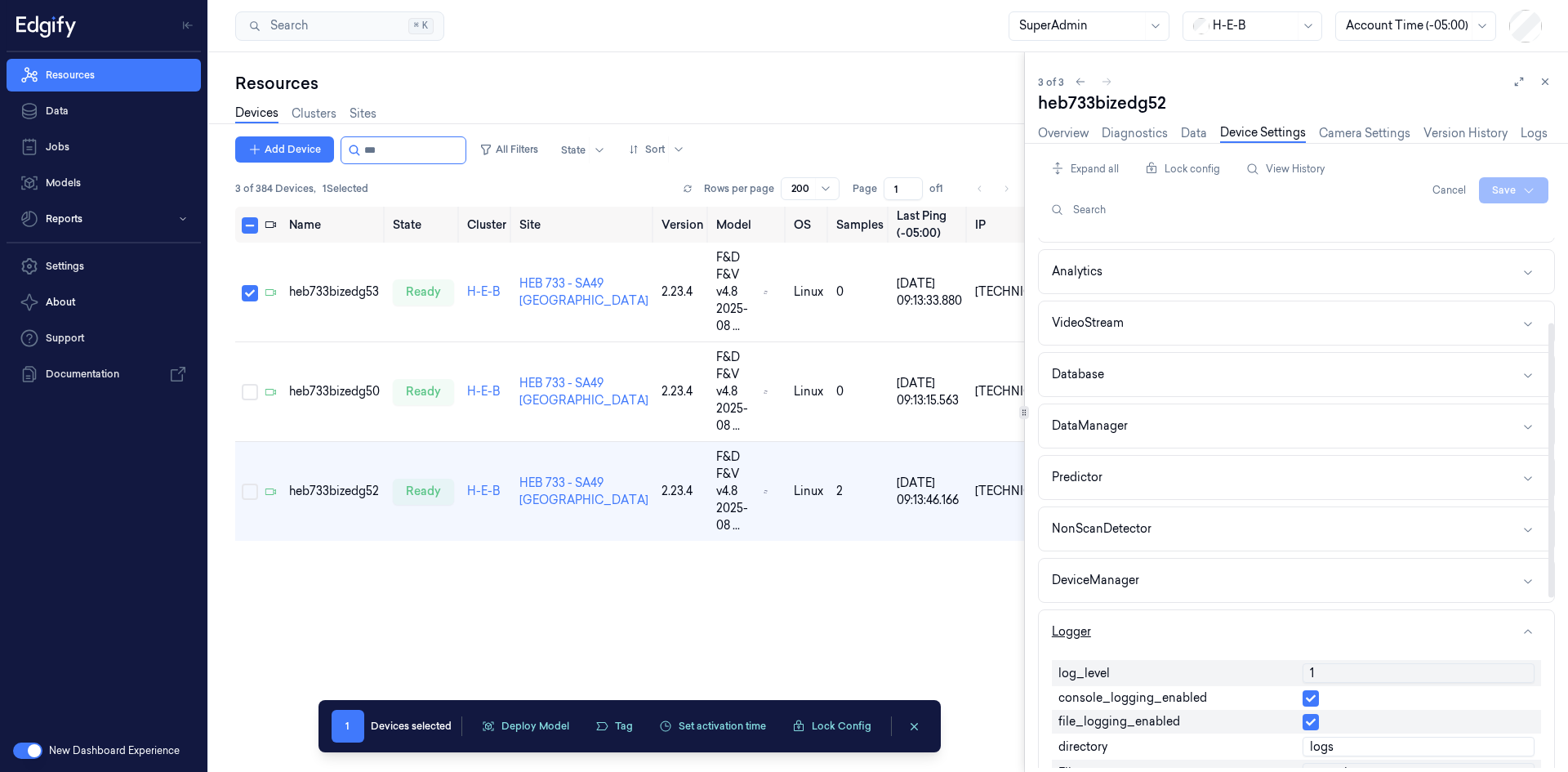
scroll to position [163, 0]
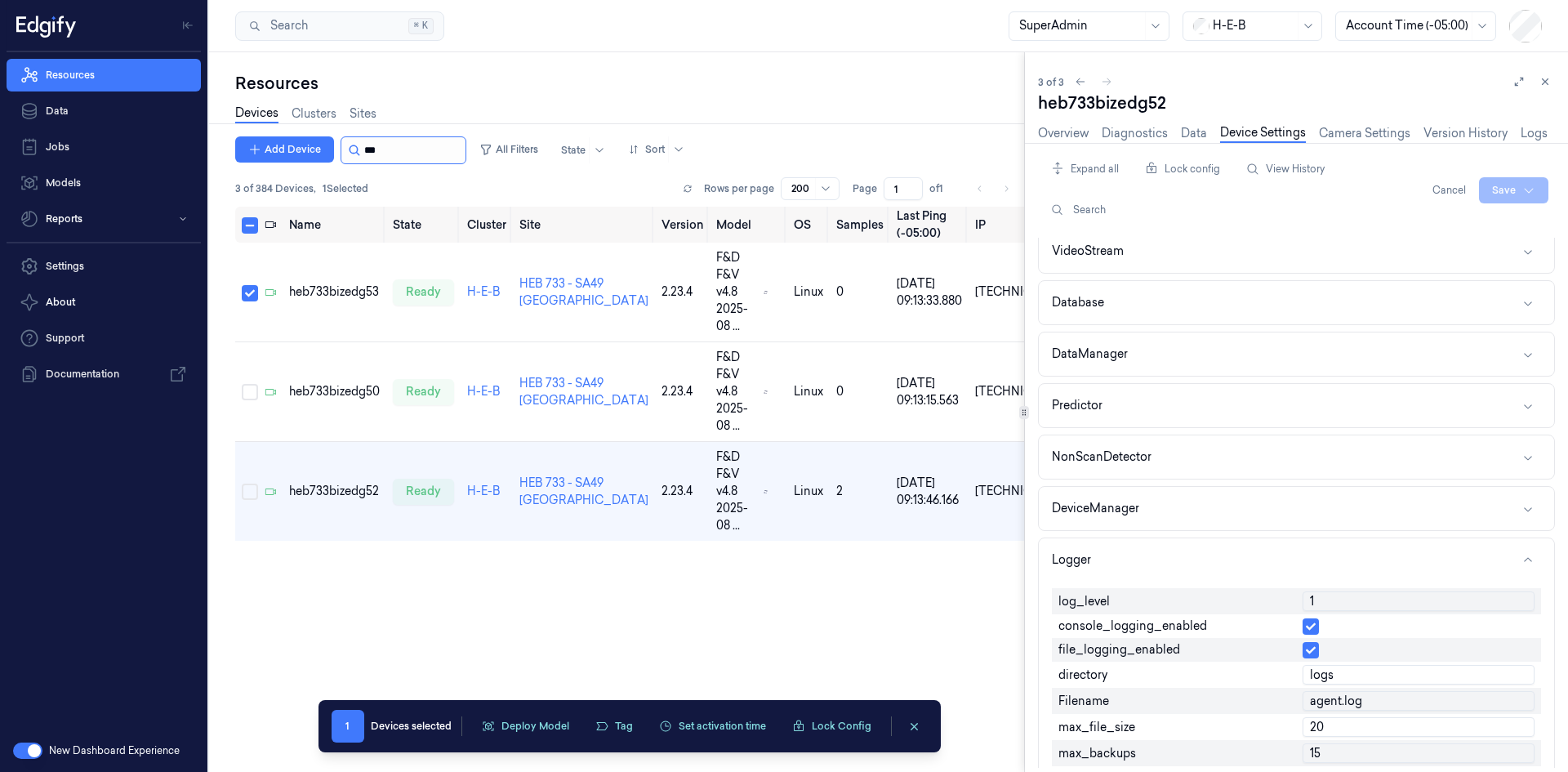
click at [421, 154] on input "string" at bounding box center [413, 150] width 98 height 26
paste input "**********"
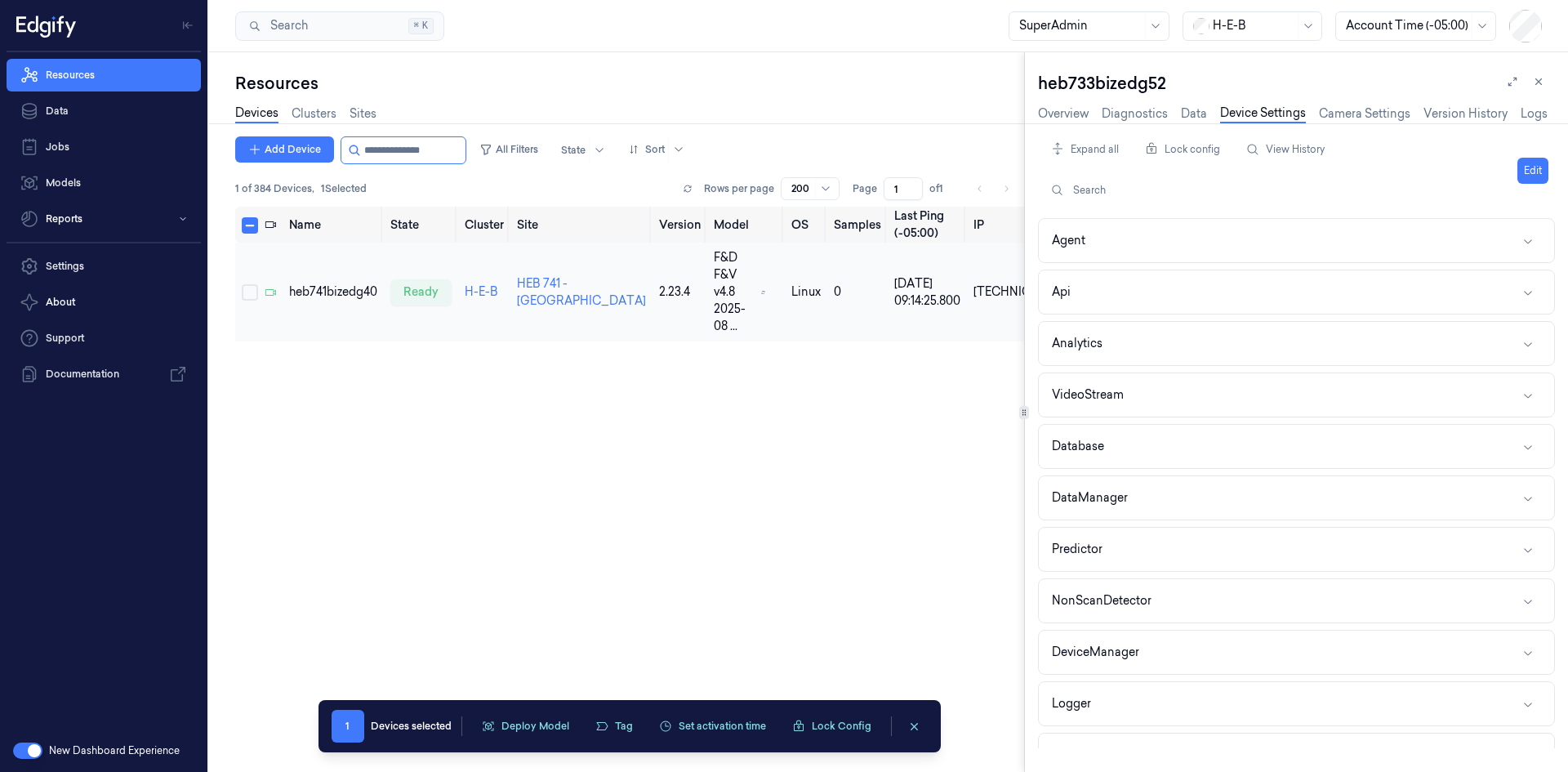
type input "**********"
click at [338, 283] on div "heb741bizedg40" at bounding box center [333, 292] width 88 height 17
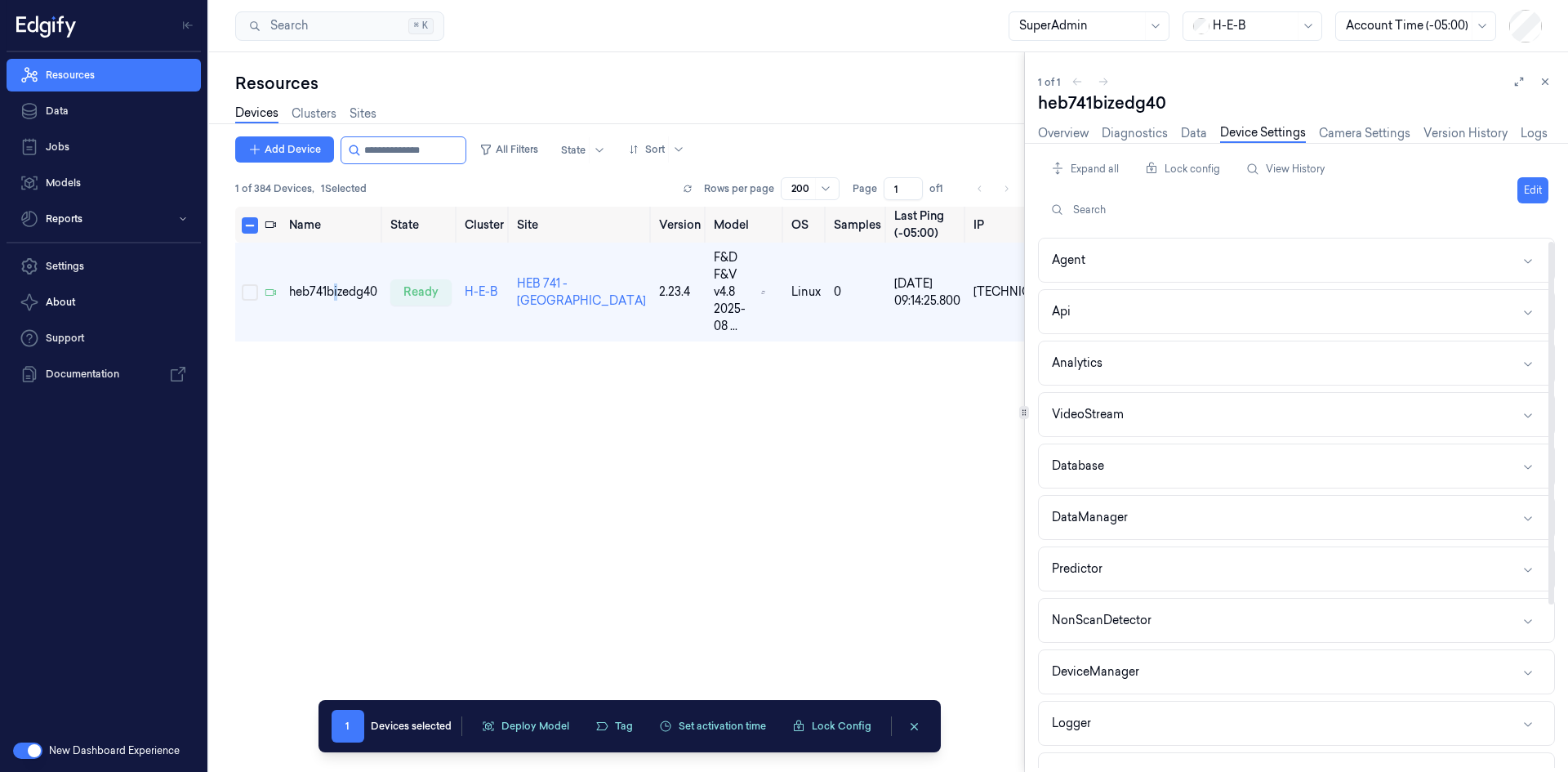
scroll to position [81, 0]
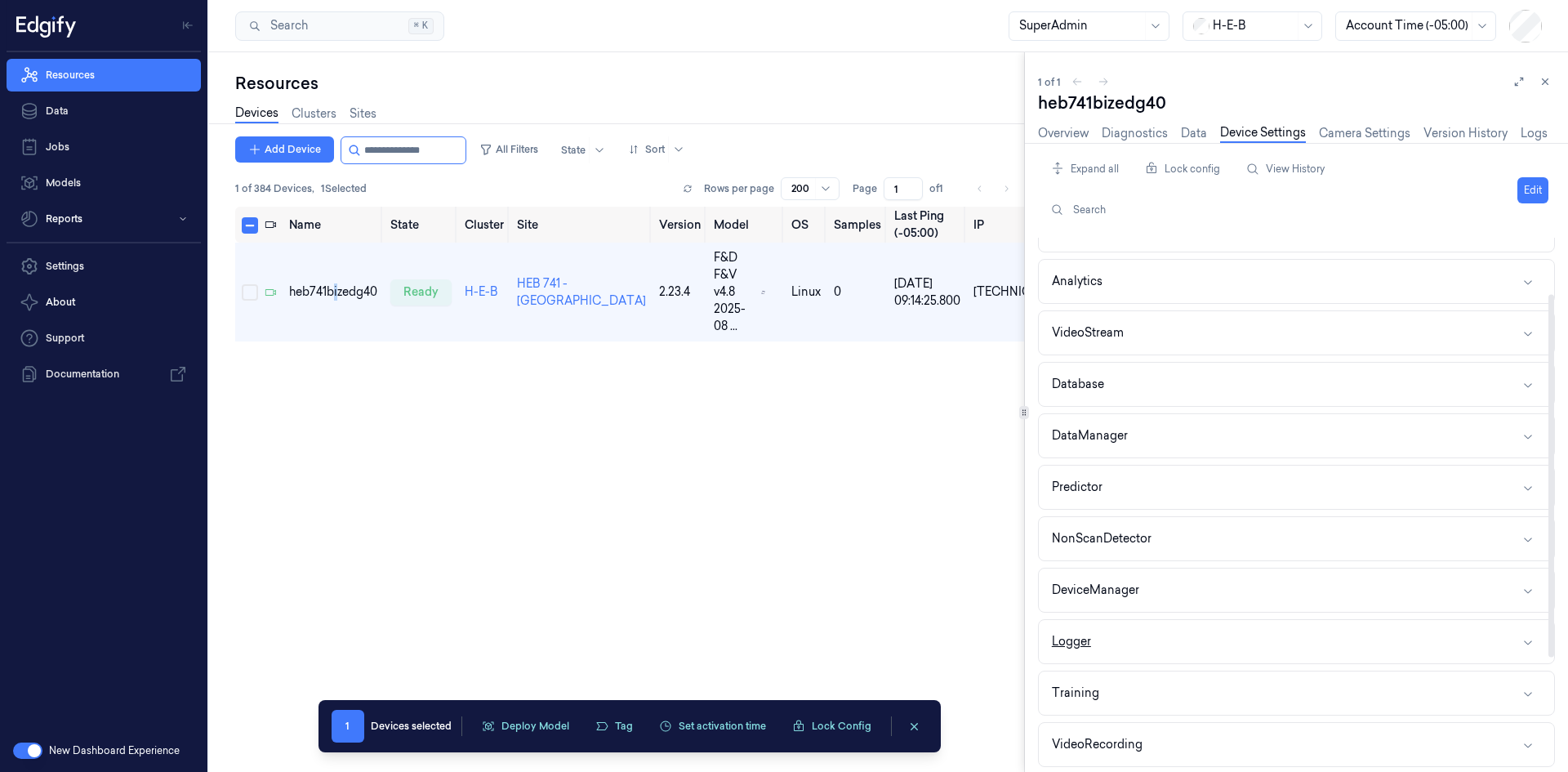
click at [1107, 648] on button "Logger" at bounding box center [1296, 642] width 516 height 43
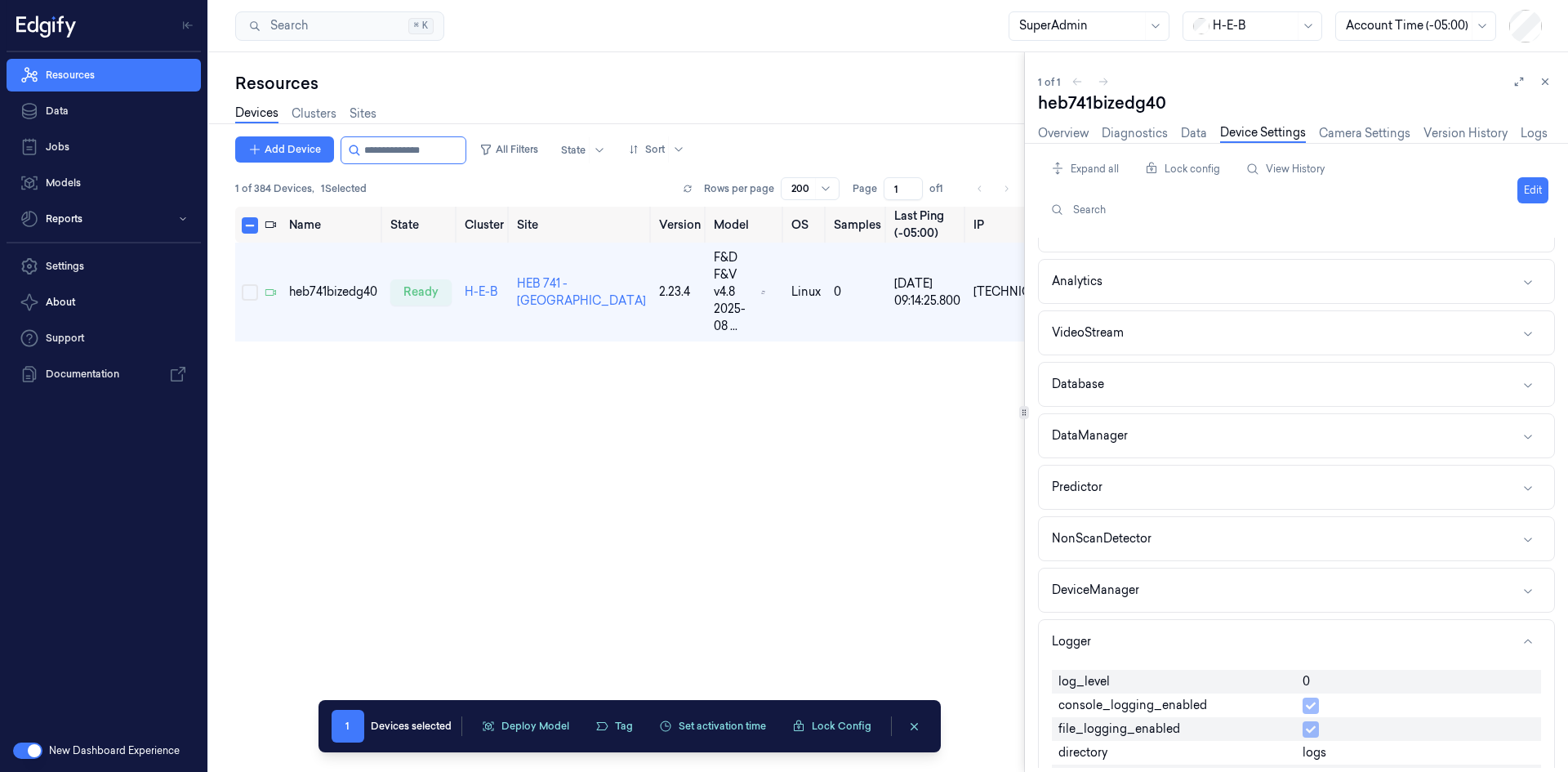
click at [1530, 172] on div "Edit" at bounding box center [1533, 190] width 31 height 69
click at [1529, 180] on button "Edit" at bounding box center [1533, 190] width 31 height 26
click at [1318, 679] on input "0" at bounding box center [1418, 682] width 232 height 20
click at [1319, 677] on input "01" at bounding box center [1418, 682] width 232 height 20
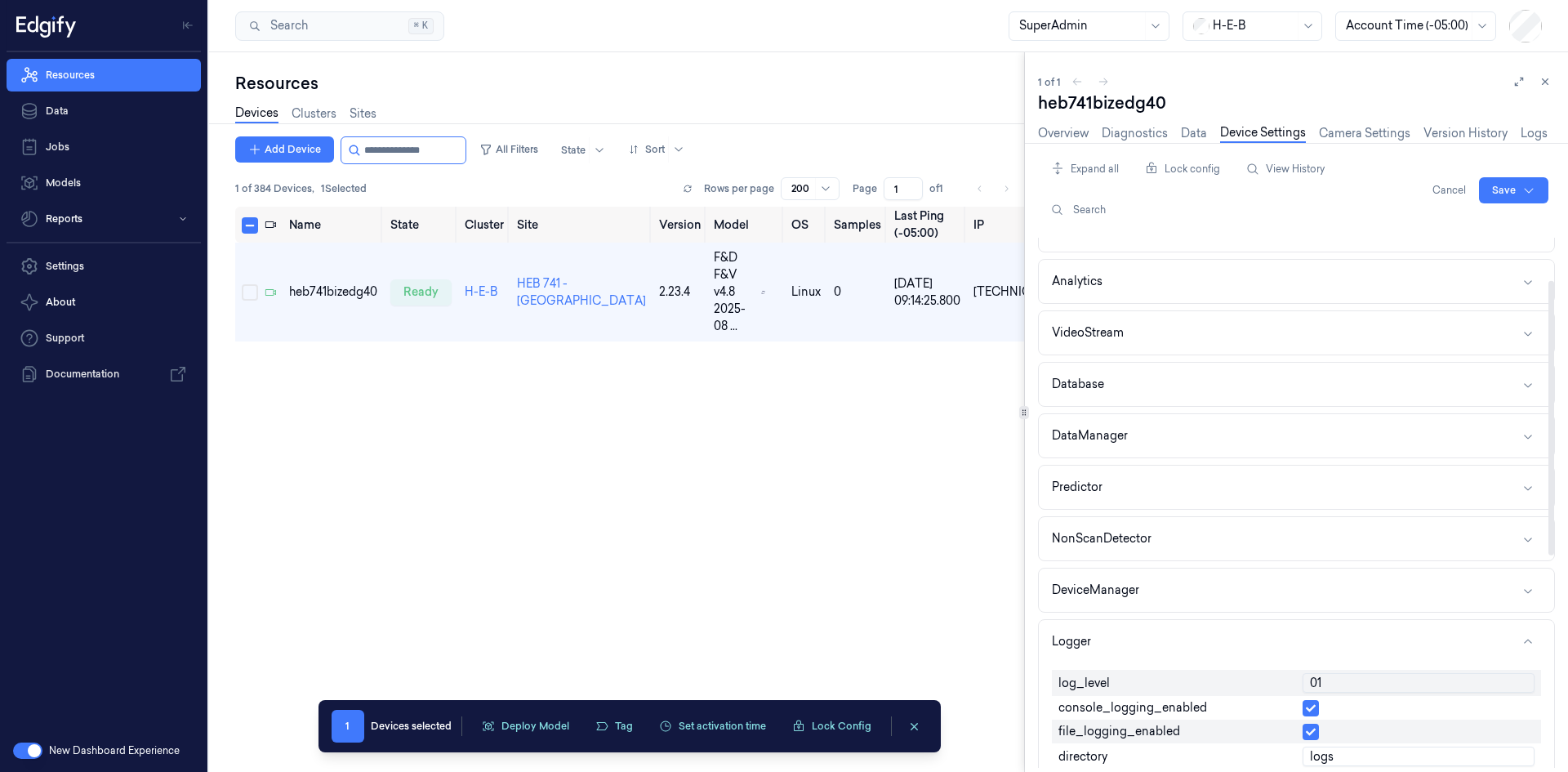
click at [1319, 677] on input "01" at bounding box center [1418, 682] width 232 height 20
type input "1"
click at [1499, 181] on html "Resources Data Jobs Models Reports Settings About Support Documentation New Das…" at bounding box center [784, 386] width 1568 height 772
click at [1502, 222] on div "Save to this device" at bounding box center [1470, 224] width 145 height 27
click at [1547, 182] on button "Edit" at bounding box center [1533, 190] width 31 height 26
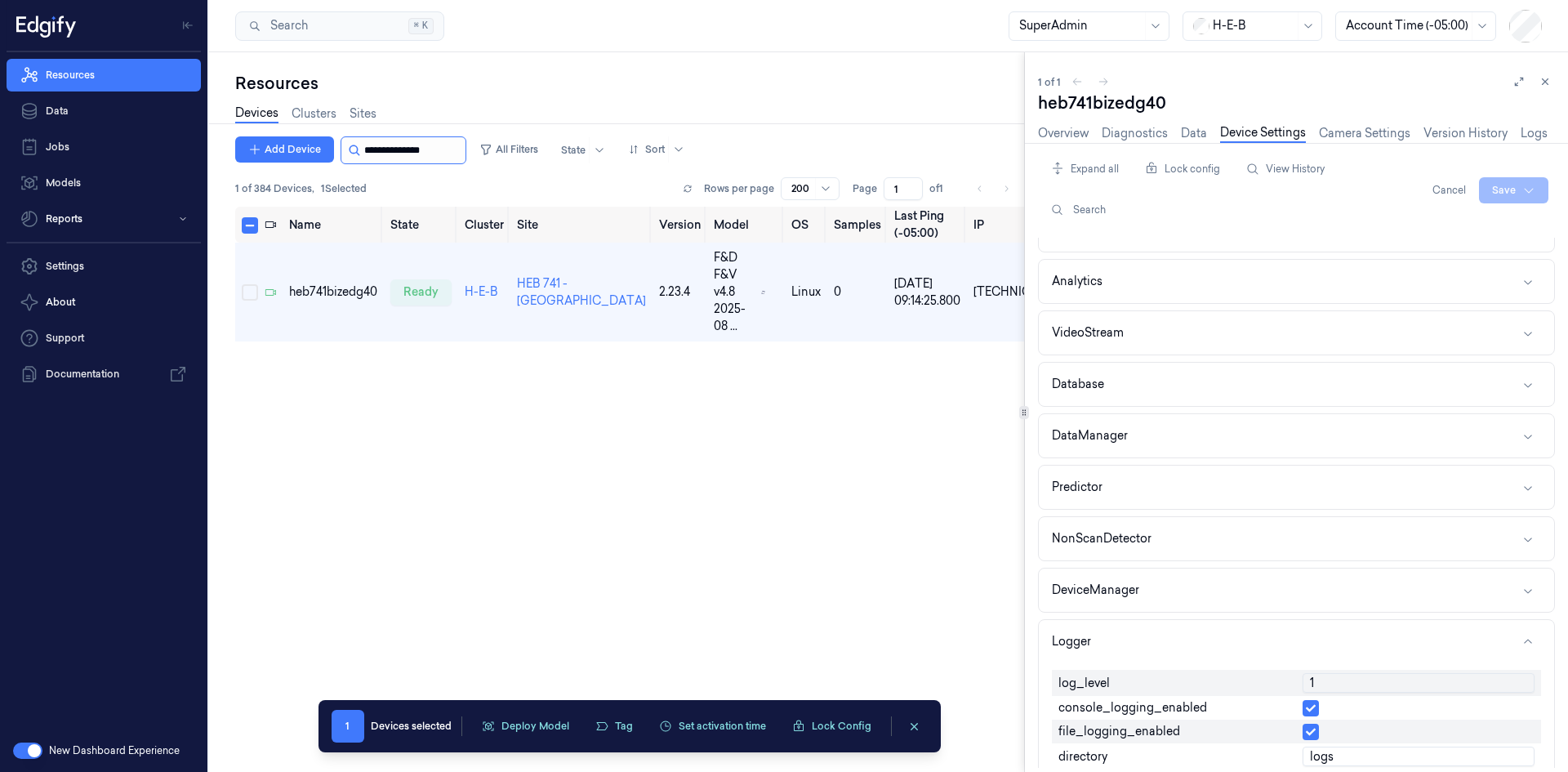
click at [383, 147] on input "string" at bounding box center [413, 150] width 98 height 26
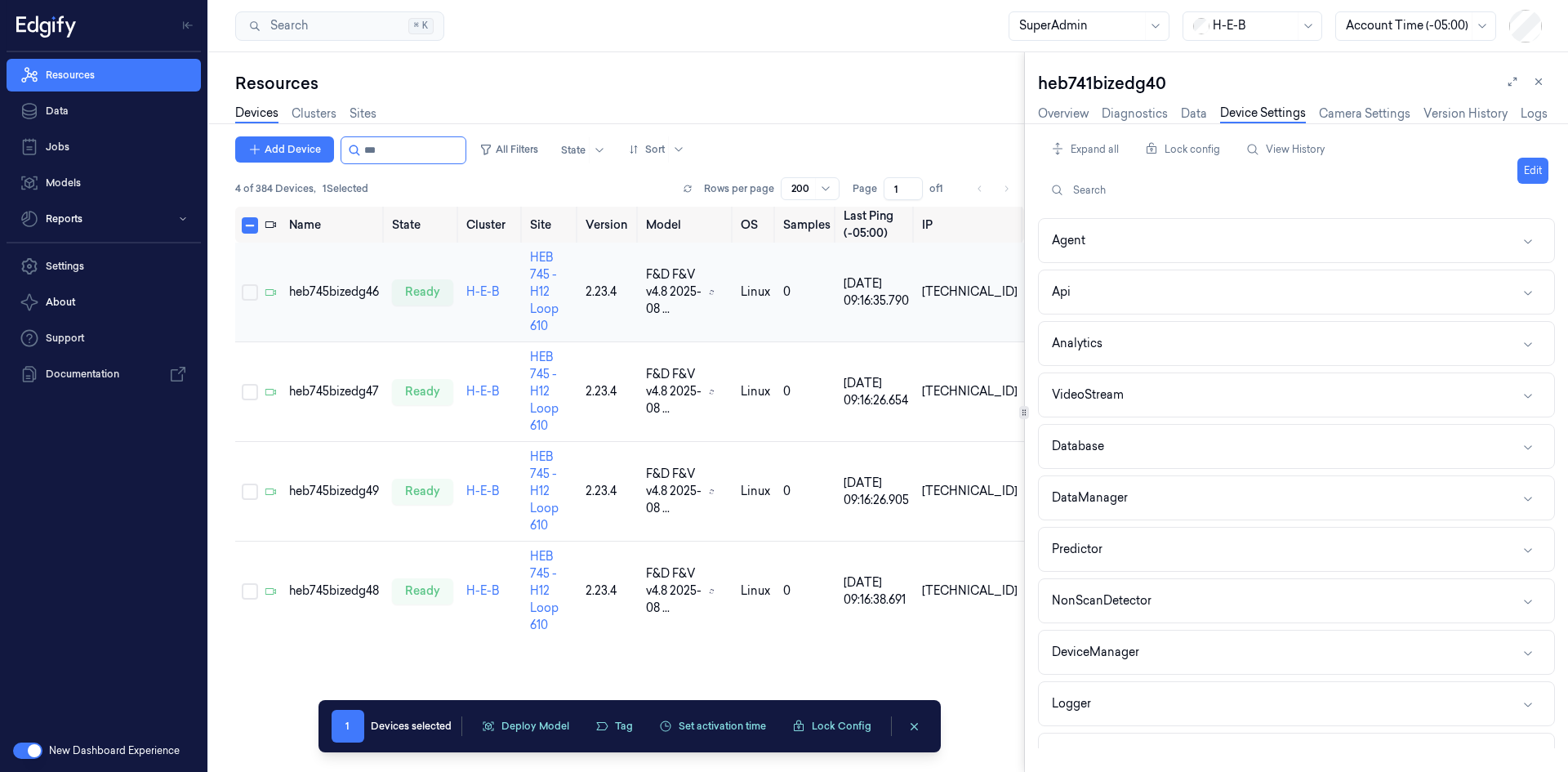
type input "***"
click at [248, 284] on button "Select row" at bounding box center [250, 292] width 16 height 16
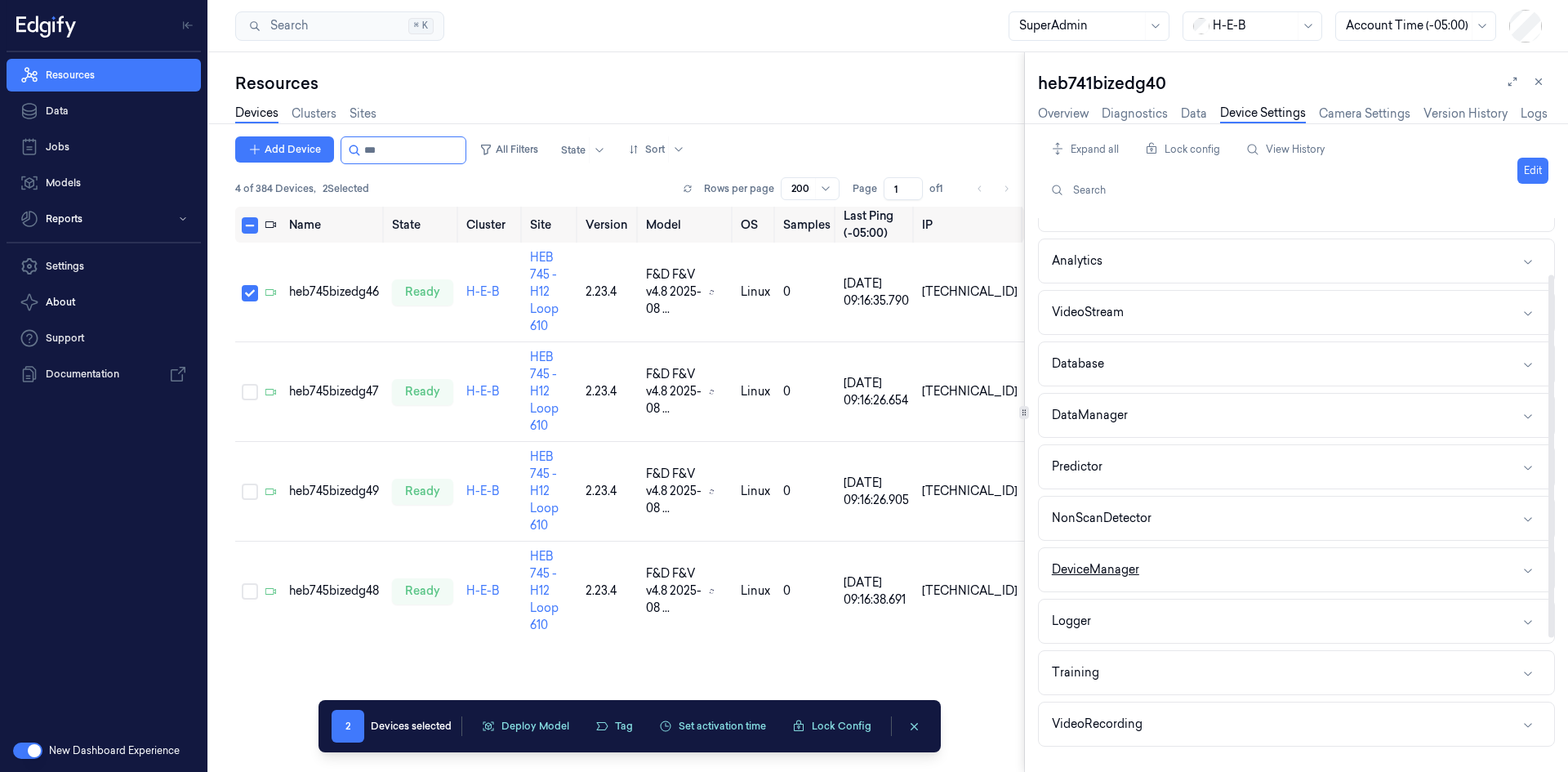
scroll to position [81, 0]
click at [1101, 623] on button "Logger" at bounding box center [1296, 622] width 516 height 43
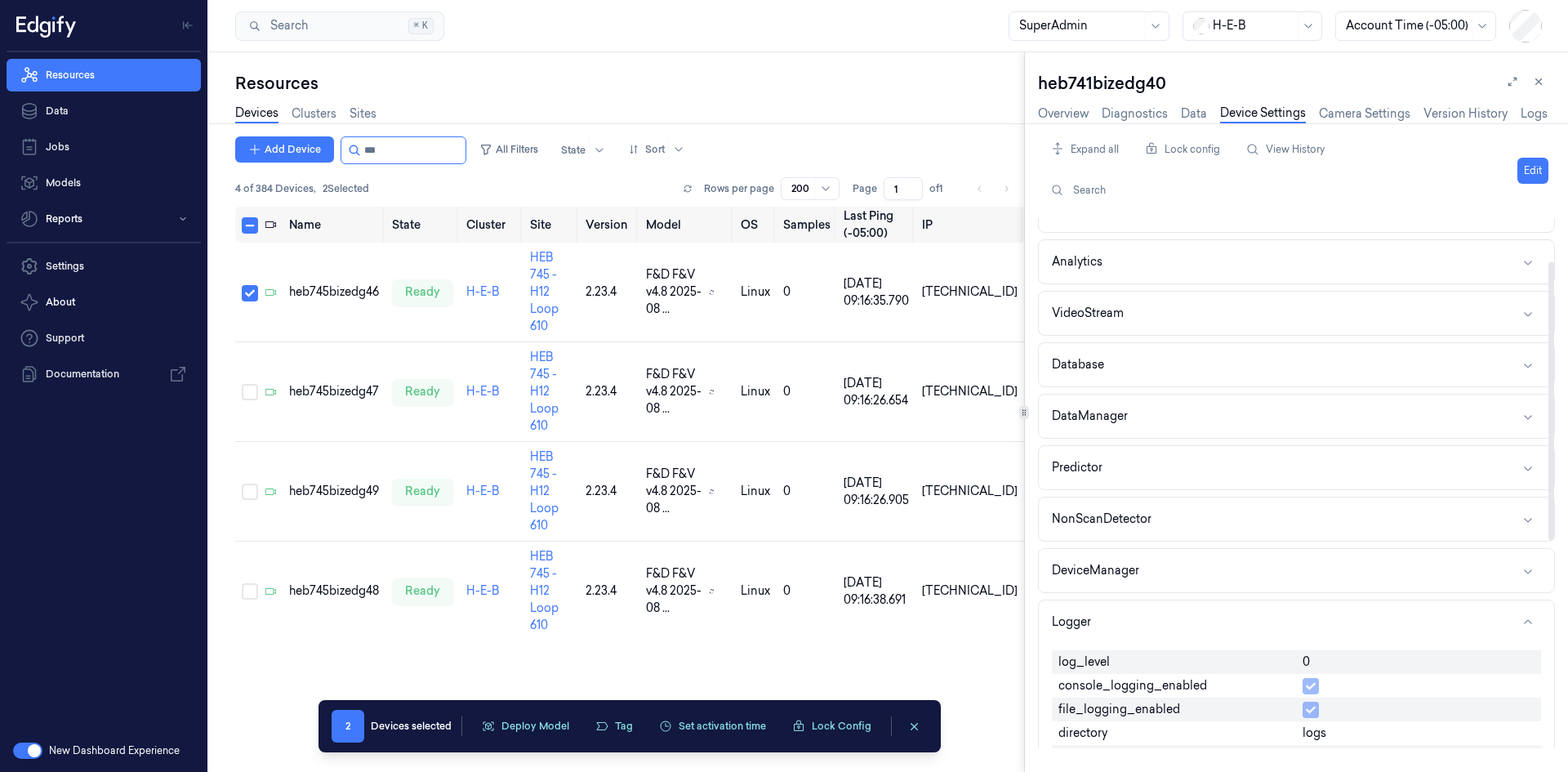
scroll to position [245, 0]
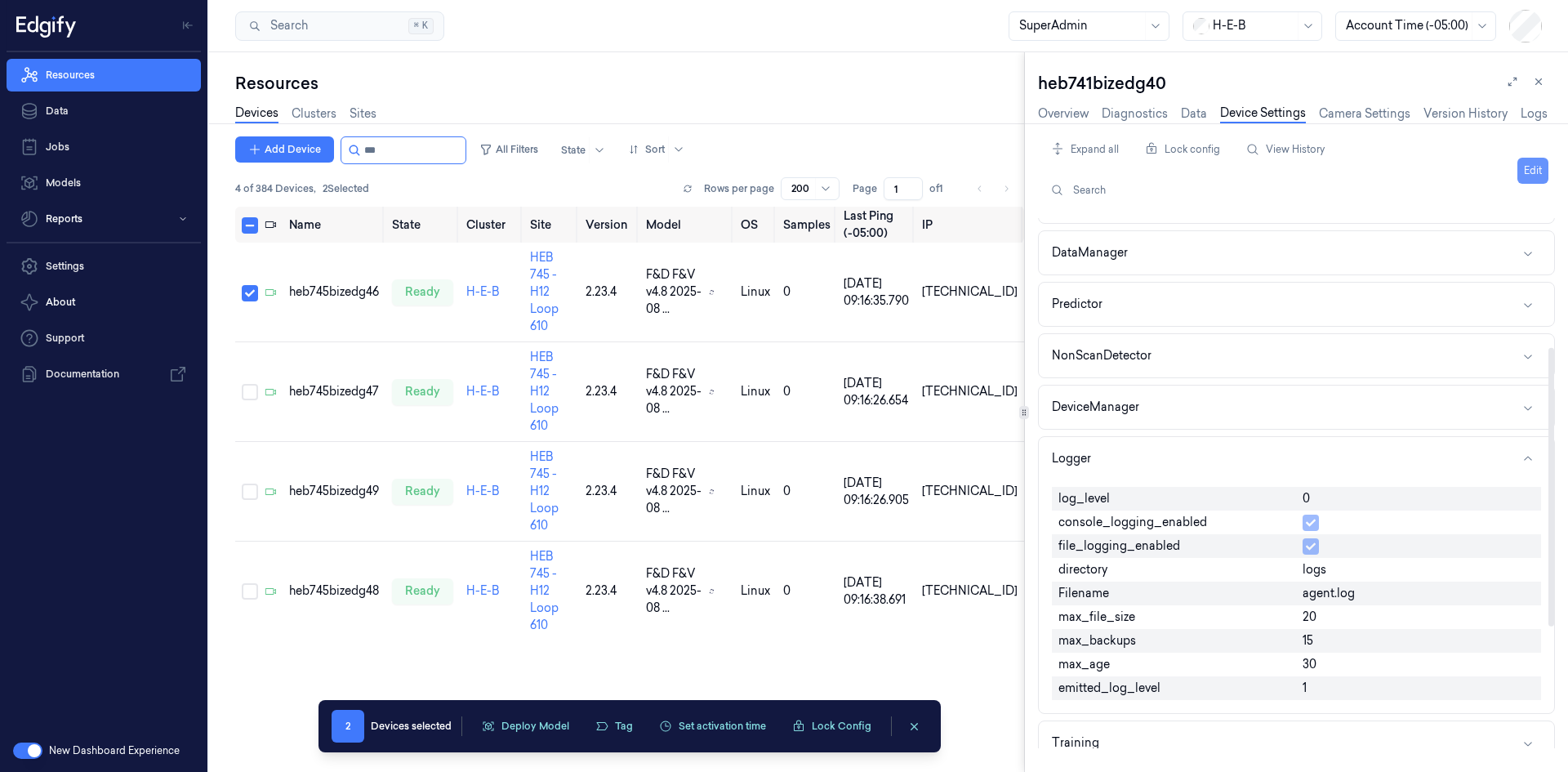
click at [1527, 167] on button "Edit" at bounding box center [1533, 171] width 31 height 26
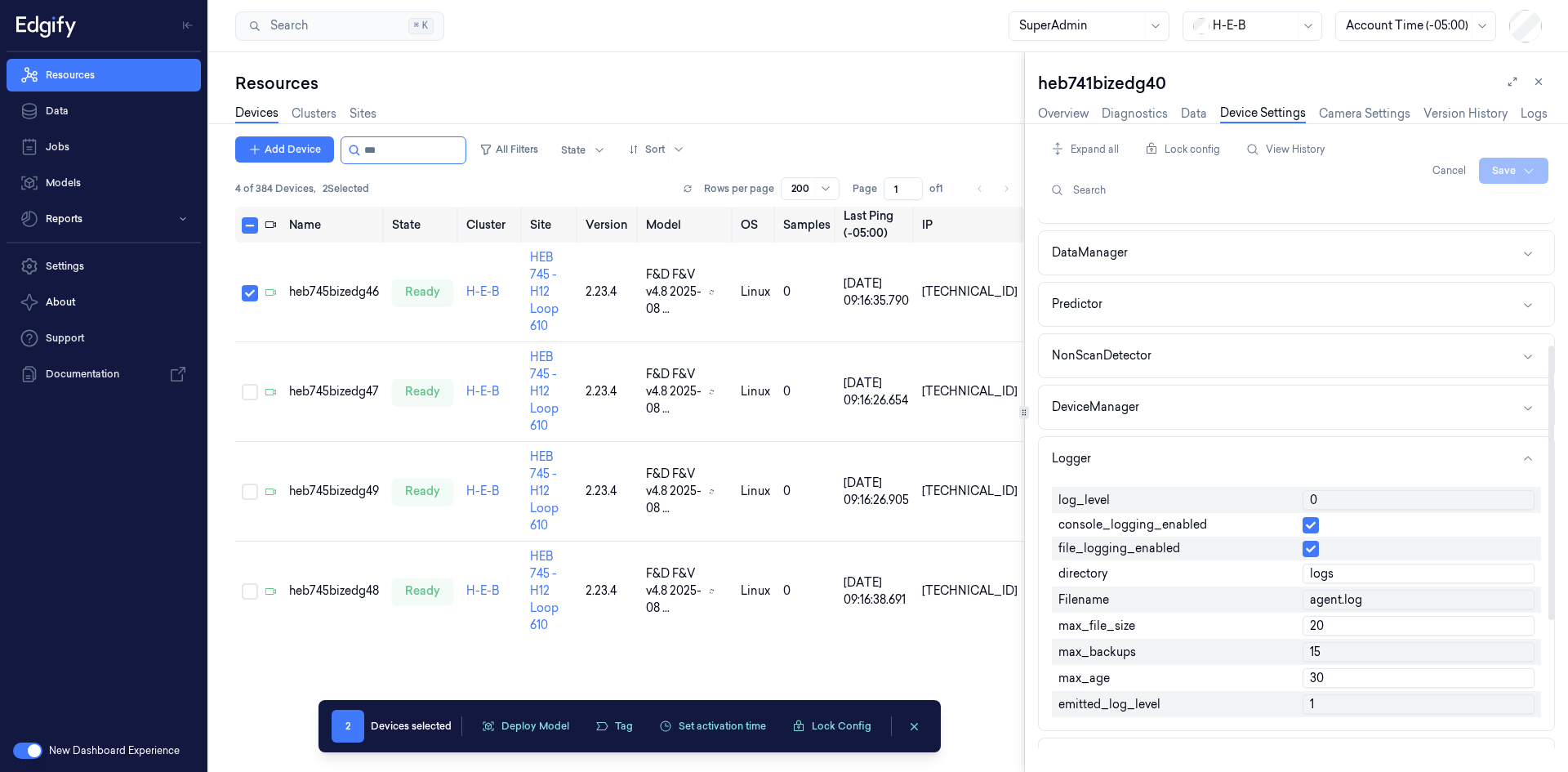
click at [1341, 501] on input "0" at bounding box center [1418, 499] width 232 height 20
type input "1"
click at [1528, 167] on html "Resources Data Jobs Models Reports Settings About Support Documentation New Das…" at bounding box center [784, 386] width 1568 height 772
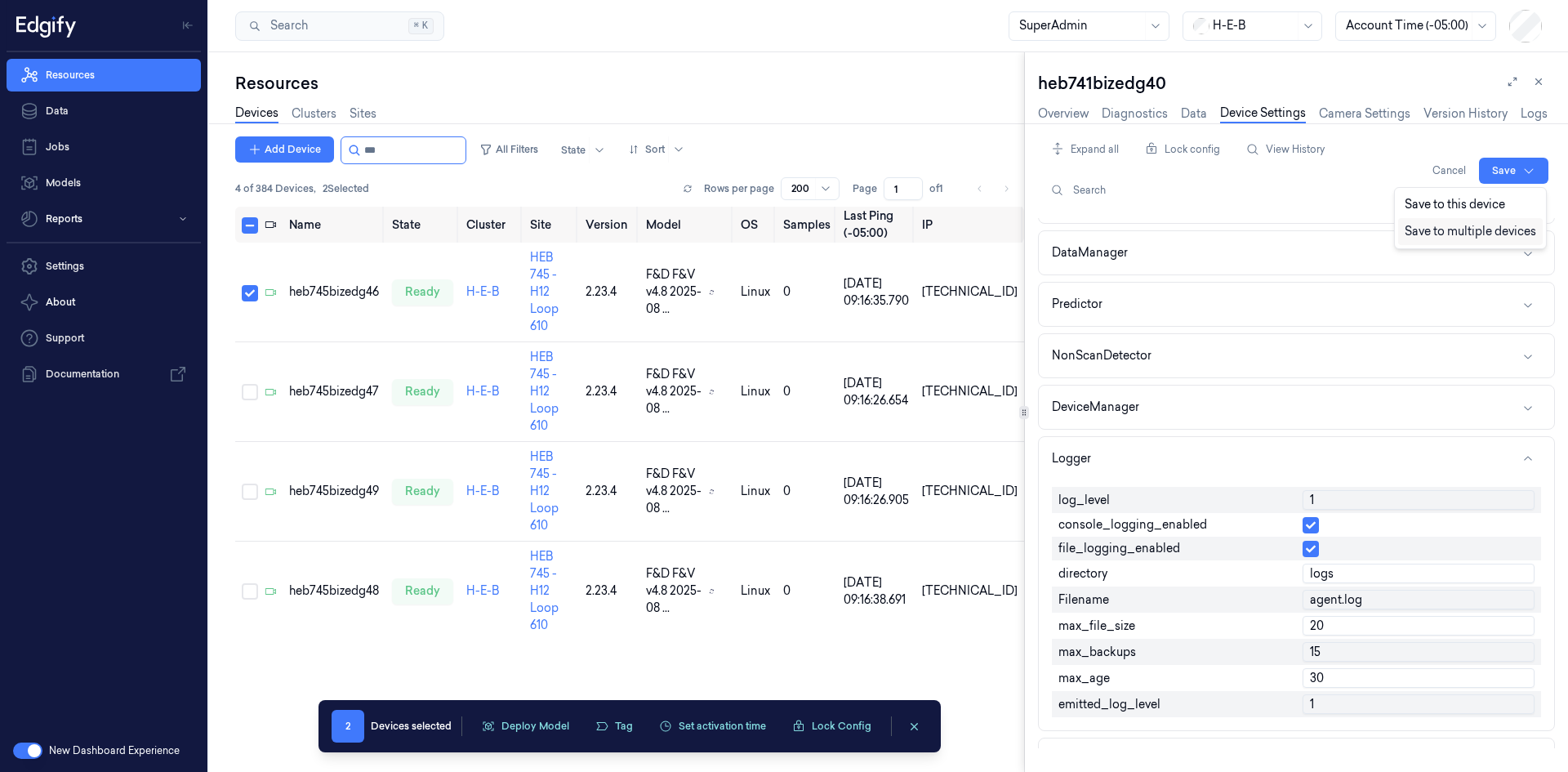
click at [1488, 236] on div "Save to multiple devices" at bounding box center [1470, 231] width 145 height 27
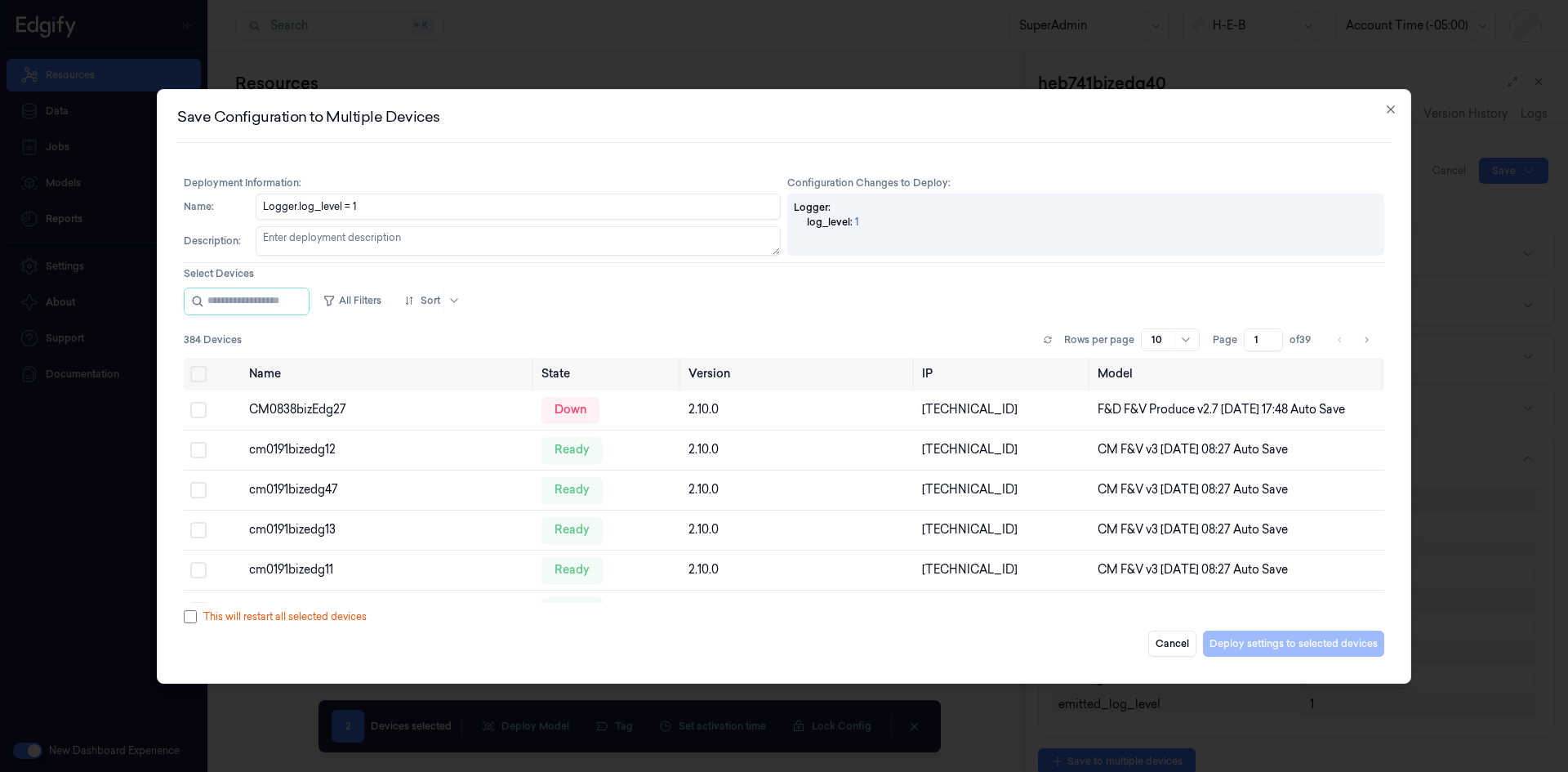
click at [407, 243] on textarea "Description :" at bounding box center [518, 241] width 525 height 29
click at [250, 305] on input "string" at bounding box center [256, 301] width 98 height 26
type input "***"
click at [200, 369] on button "Select all" at bounding box center [198, 373] width 16 height 16
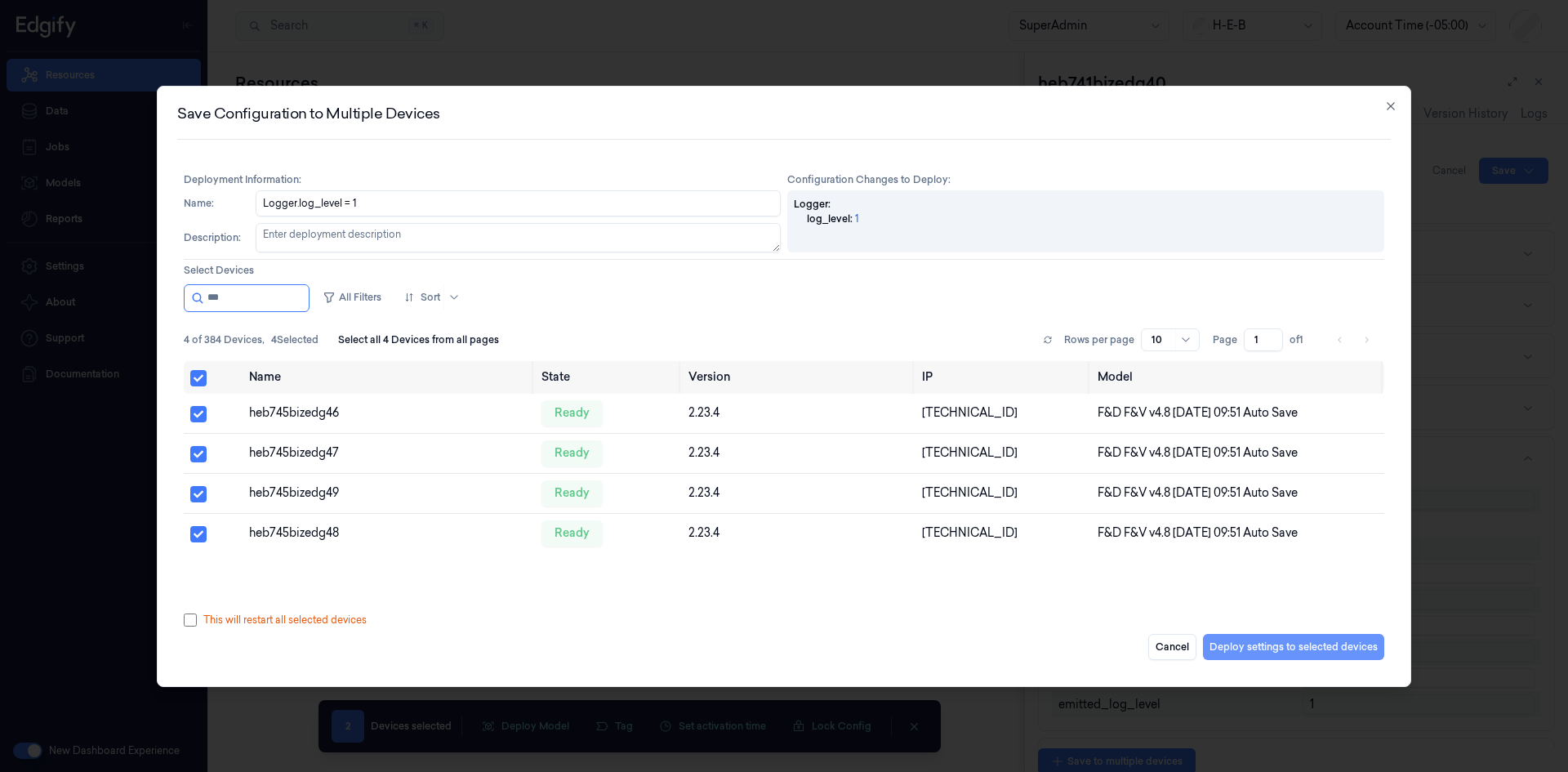
click at [1262, 648] on button "Deploy settings to selected devices" at bounding box center [1293, 647] width 181 height 26
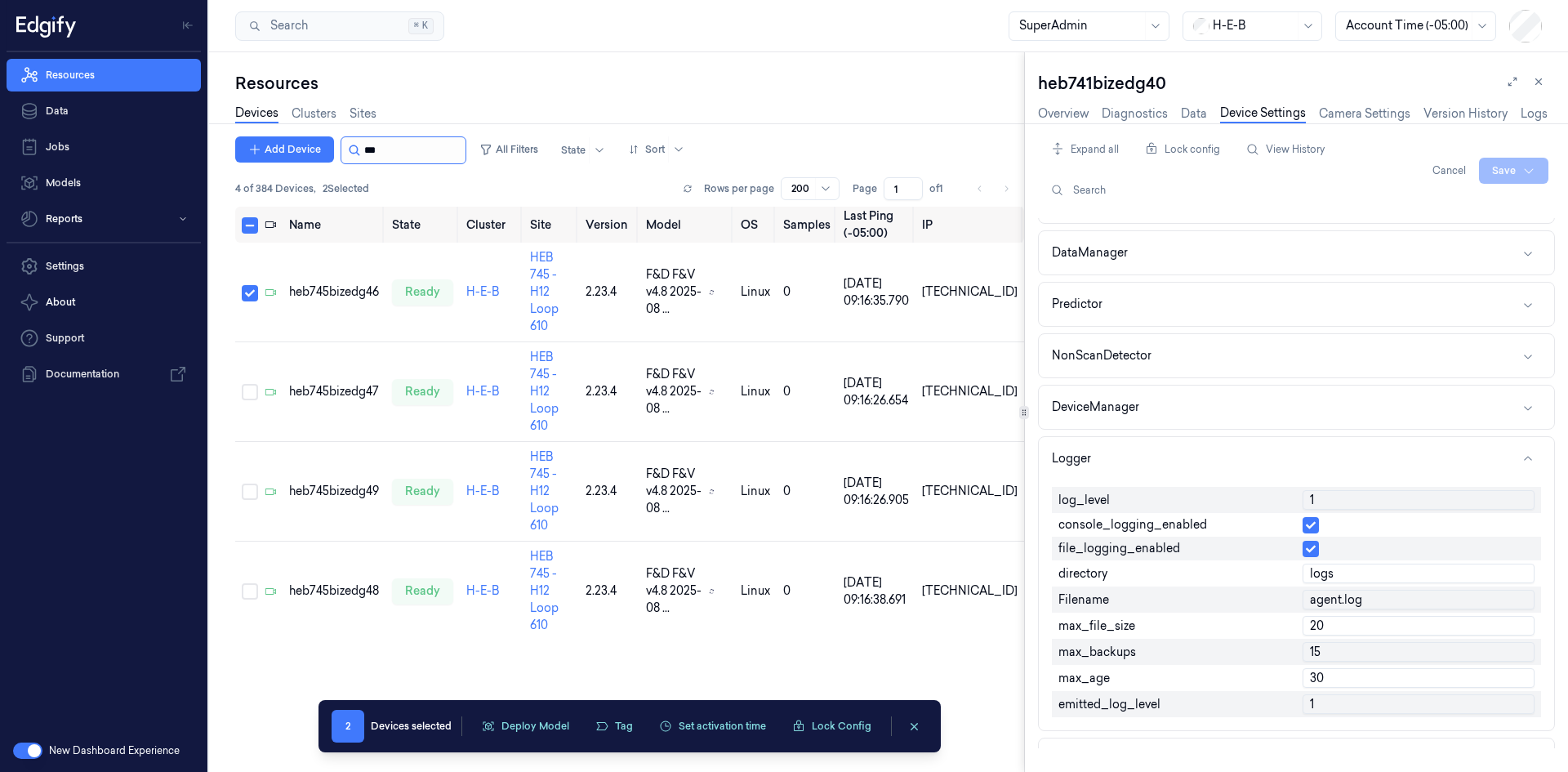
click at [377, 145] on input "string" at bounding box center [413, 150] width 98 height 26
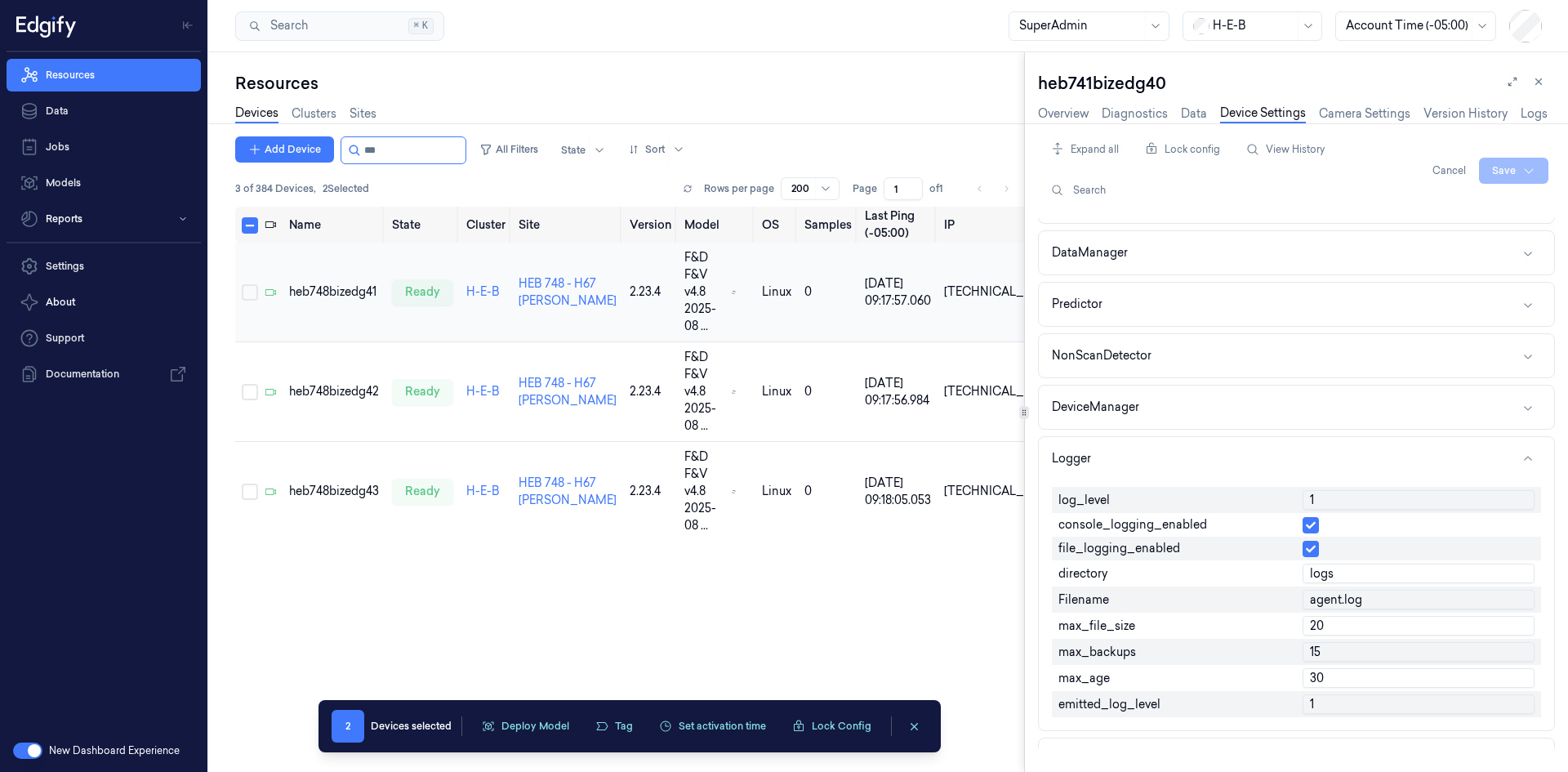
click at [250, 284] on button "Select row" at bounding box center [250, 292] width 16 height 16
click at [307, 283] on div "heb748bizedg41" at bounding box center [334, 292] width 90 height 17
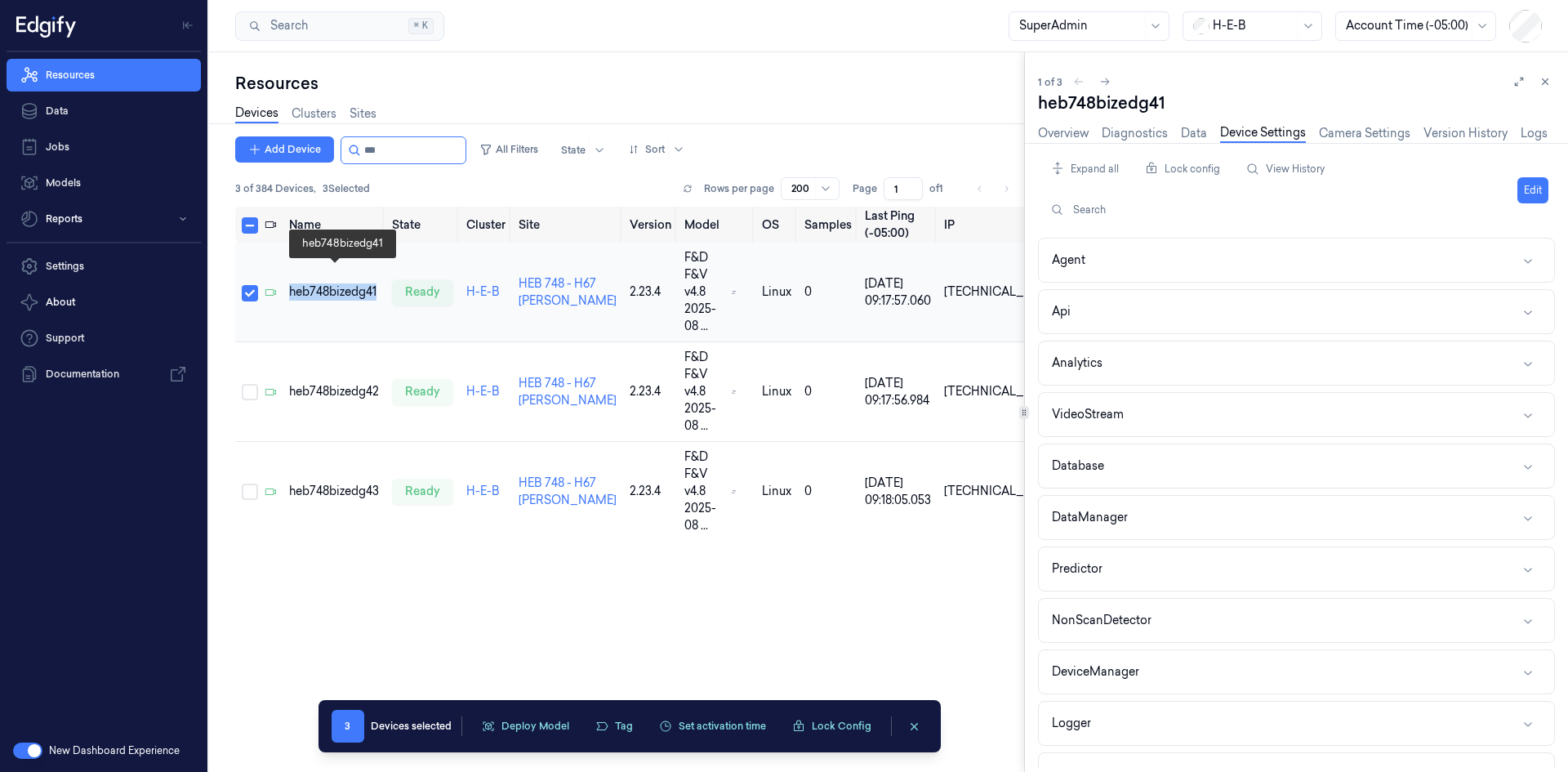
click at [307, 283] on div "heb748bizedg41" at bounding box center [334, 292] width 90 height 17
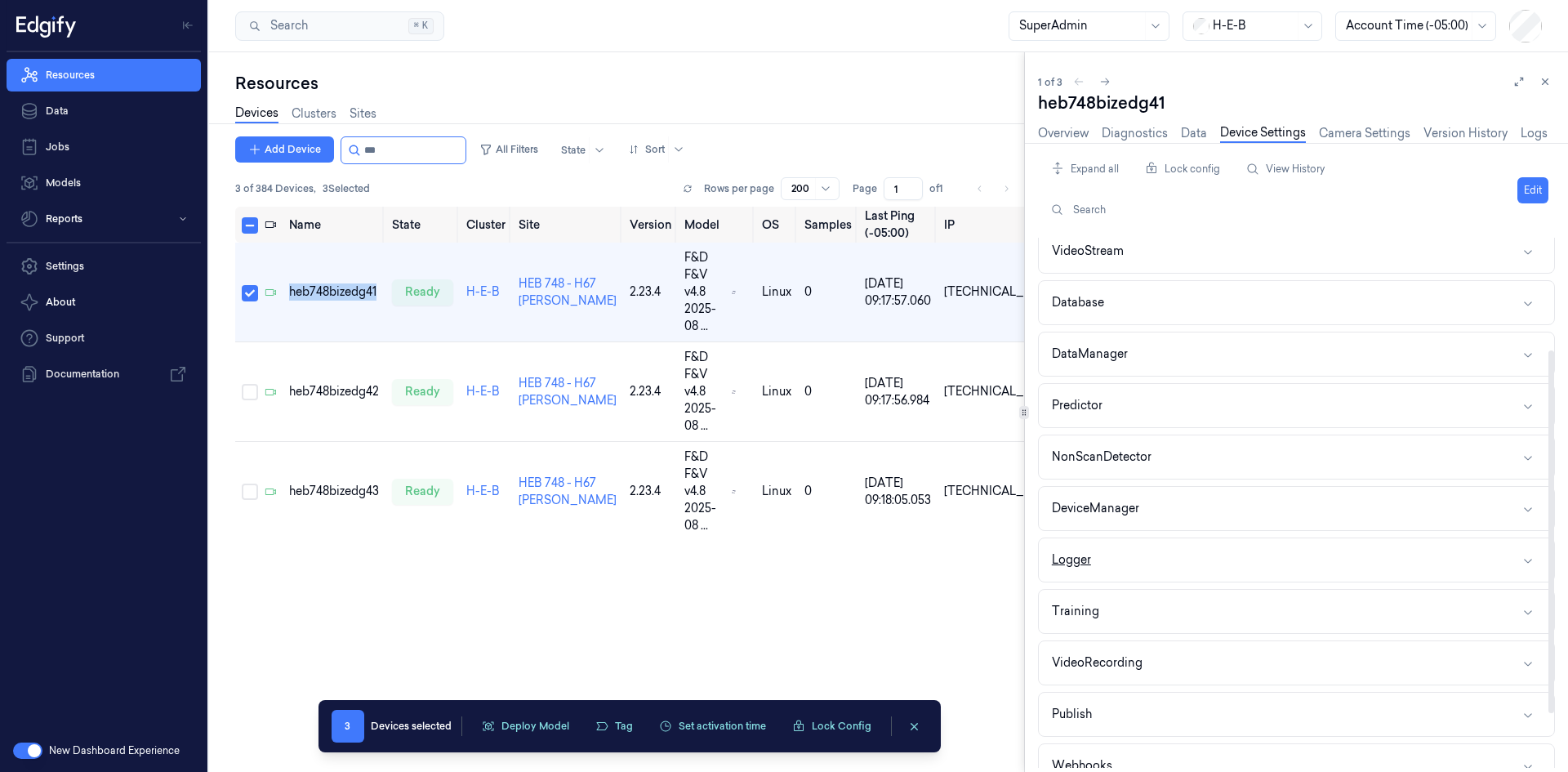
click at [1097, 561] on button "Logger" at bounding box center [1296, 559] width 516 height 43
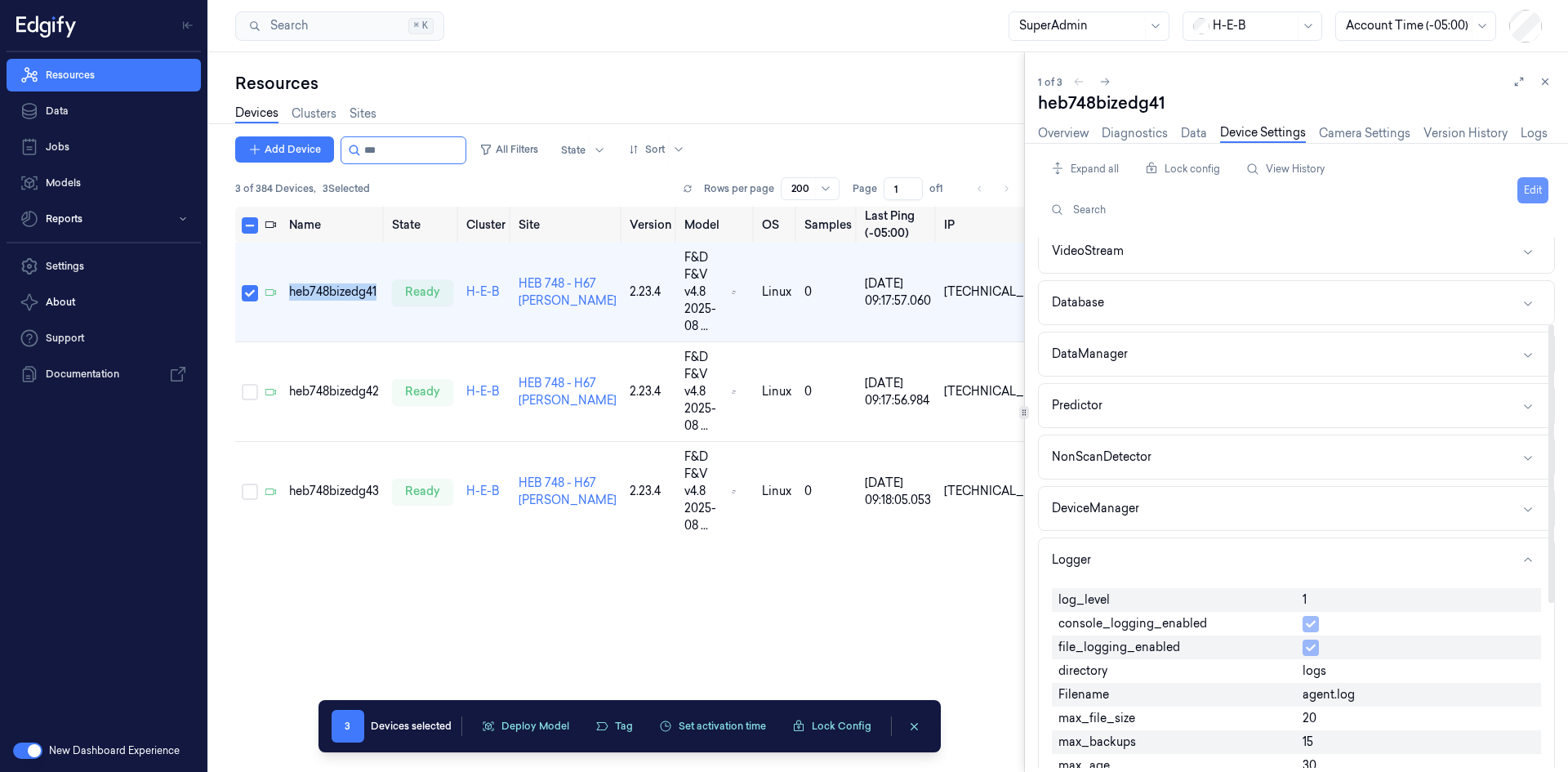
click at [1531, 195] on button "Edit" at bounding box center [1533, 190] width 31 height 26
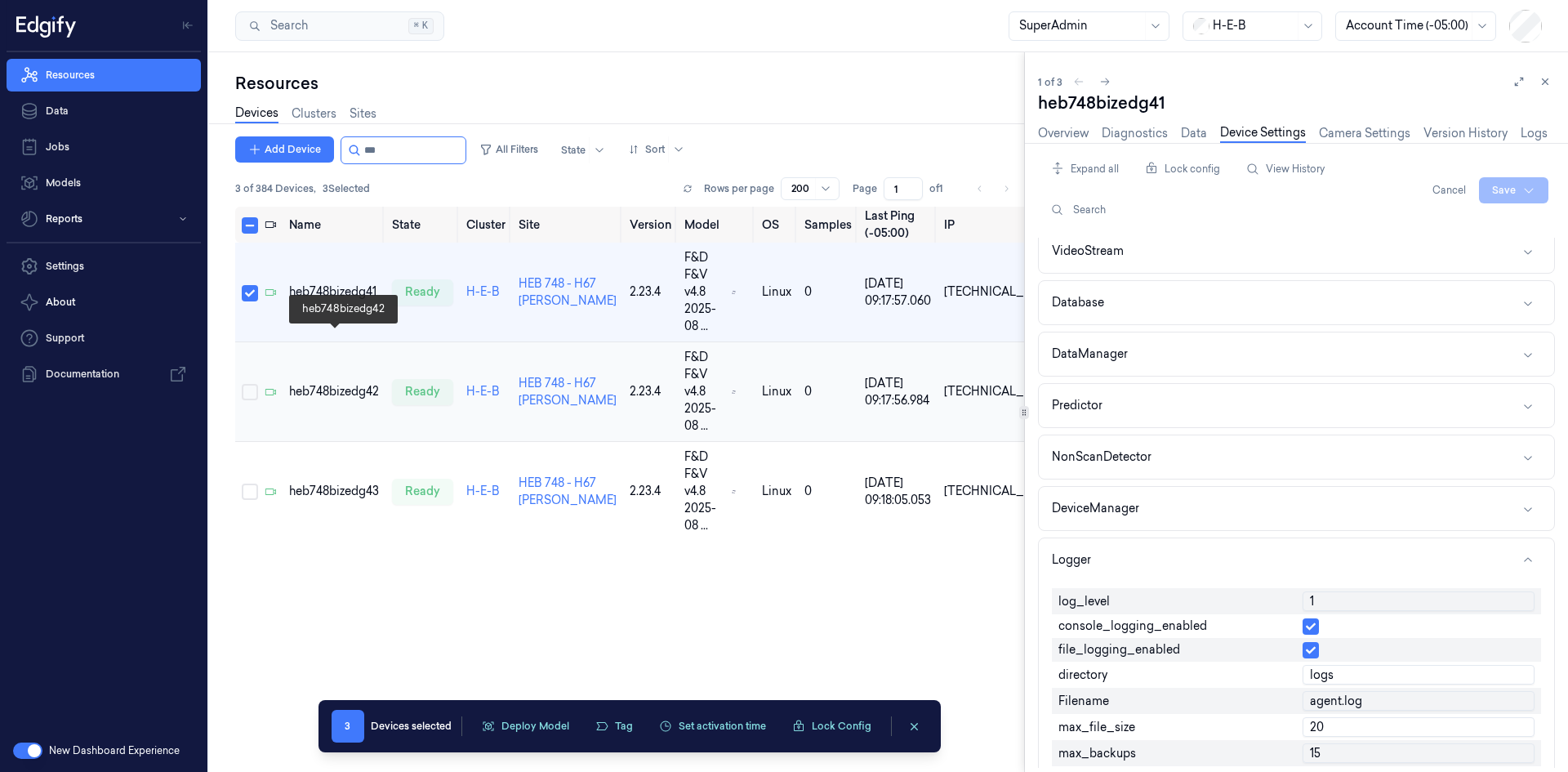
click at [315, 383] on div "heb748bizedg42" at bounding box center [334, 391] width 90 height 17
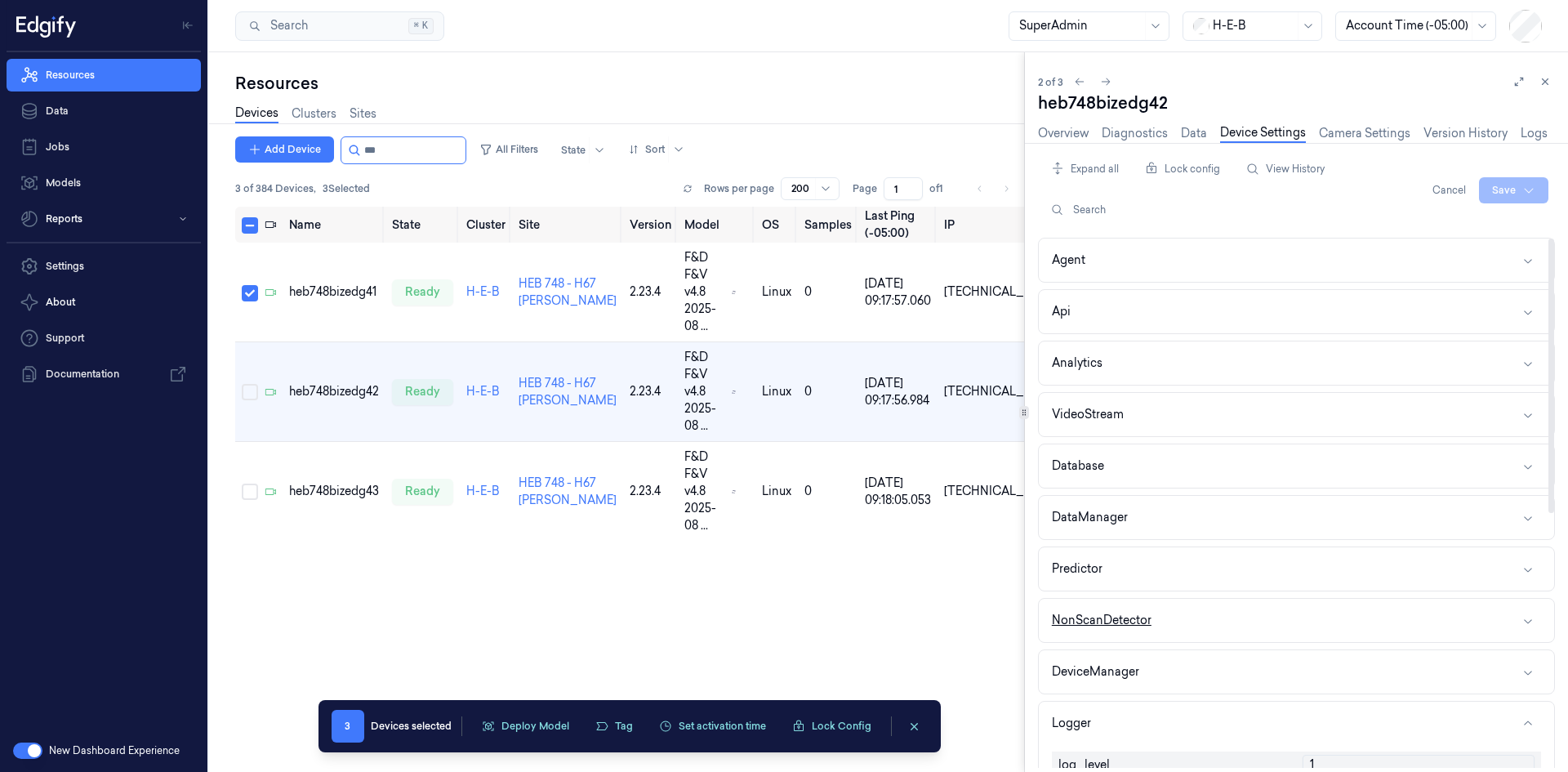
scroll to position [245, 0]
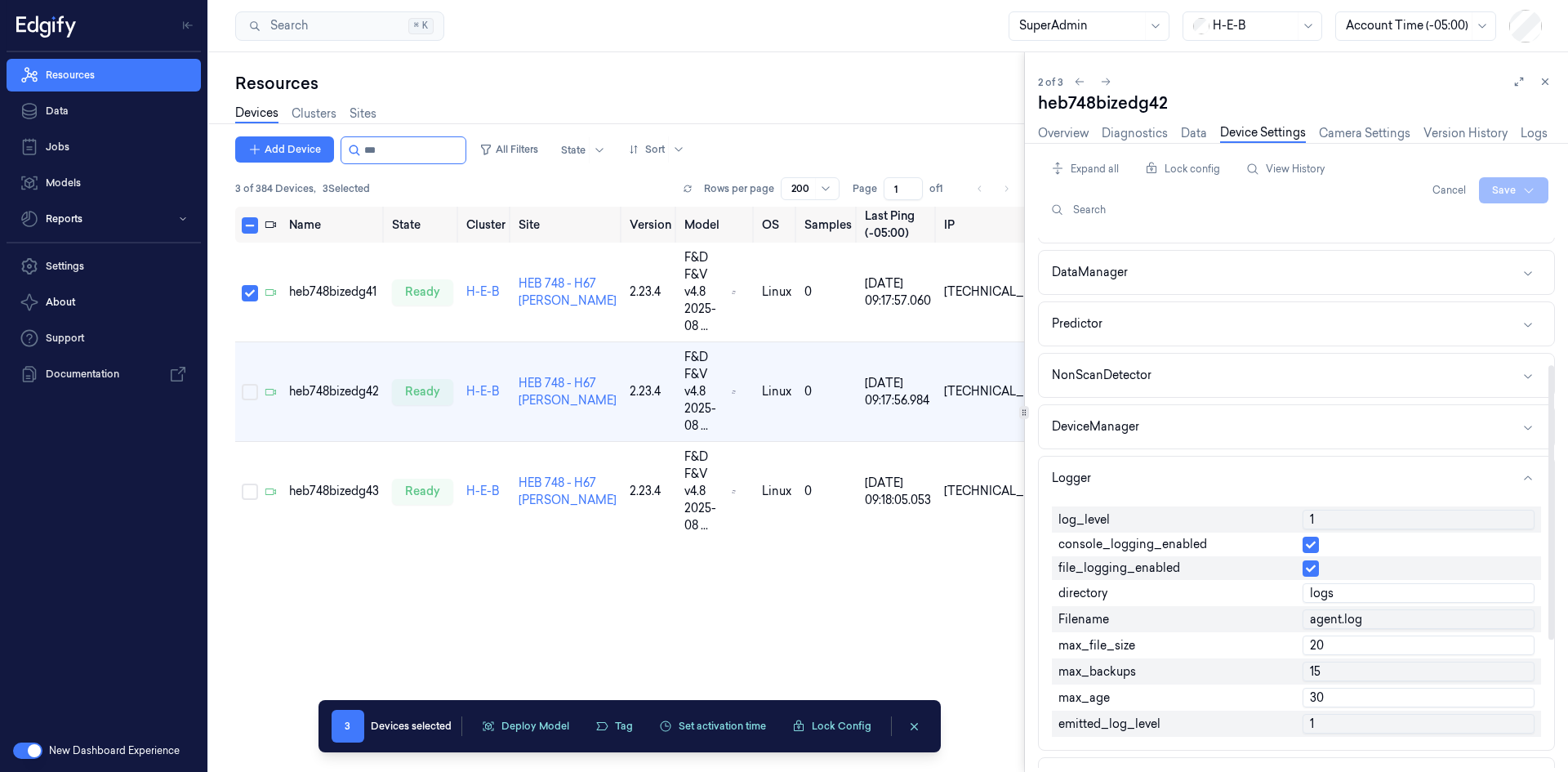
click at [1324, 528] on input "1" at bounding box center [1418, 519] width 232 height 20
click at [324, 483] on div "heb748bizedg43" at bounding box center [334, 492] width 90 height 17
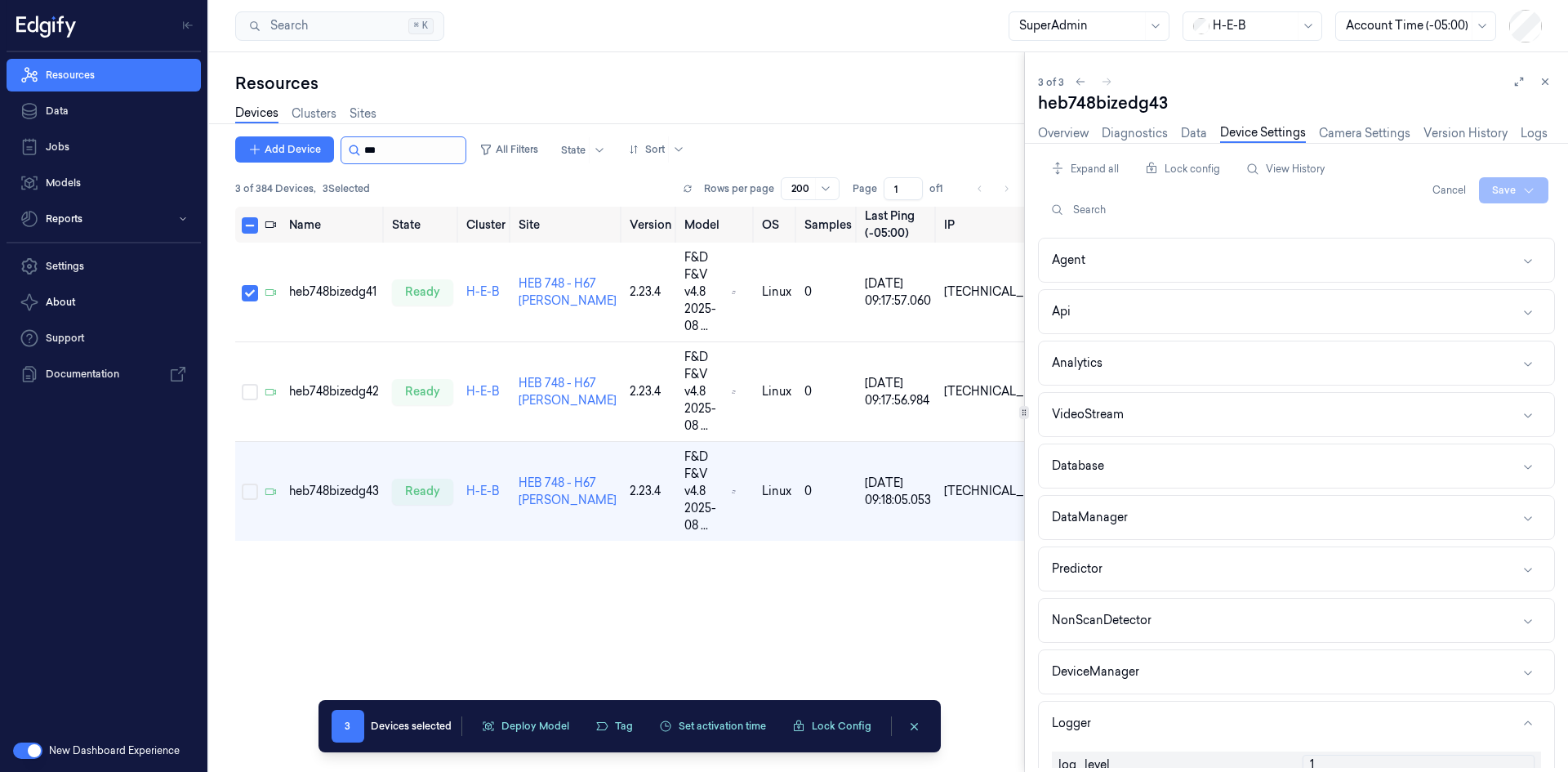
click at [386, 160] on input "string" at bounding box center [413, 150] width 98 height 26
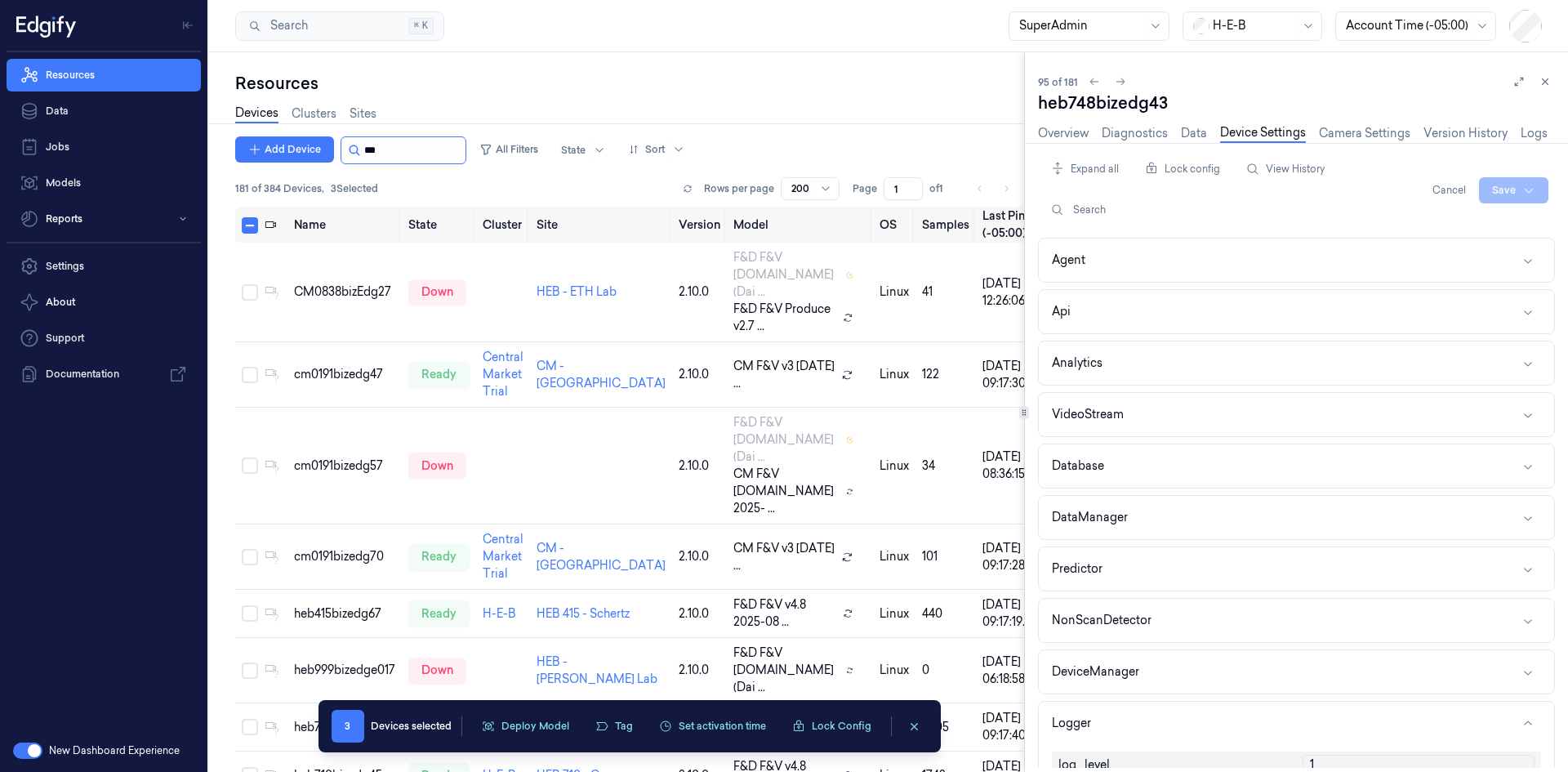
scroll to position [1107, 0]
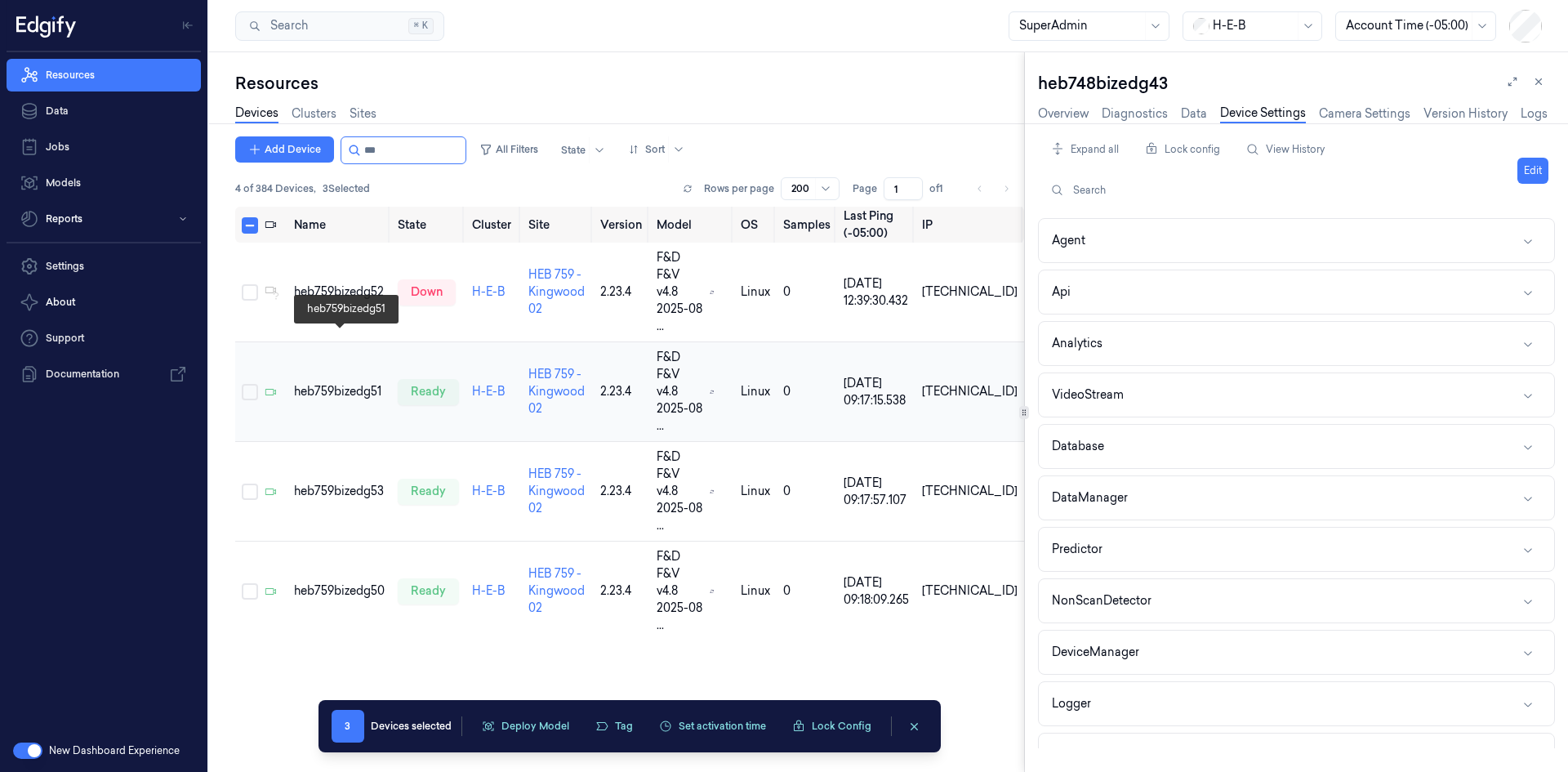
click at [315, 383] on div "heb759bizedg51" at bounding box center [340, 391] width 91 height 17
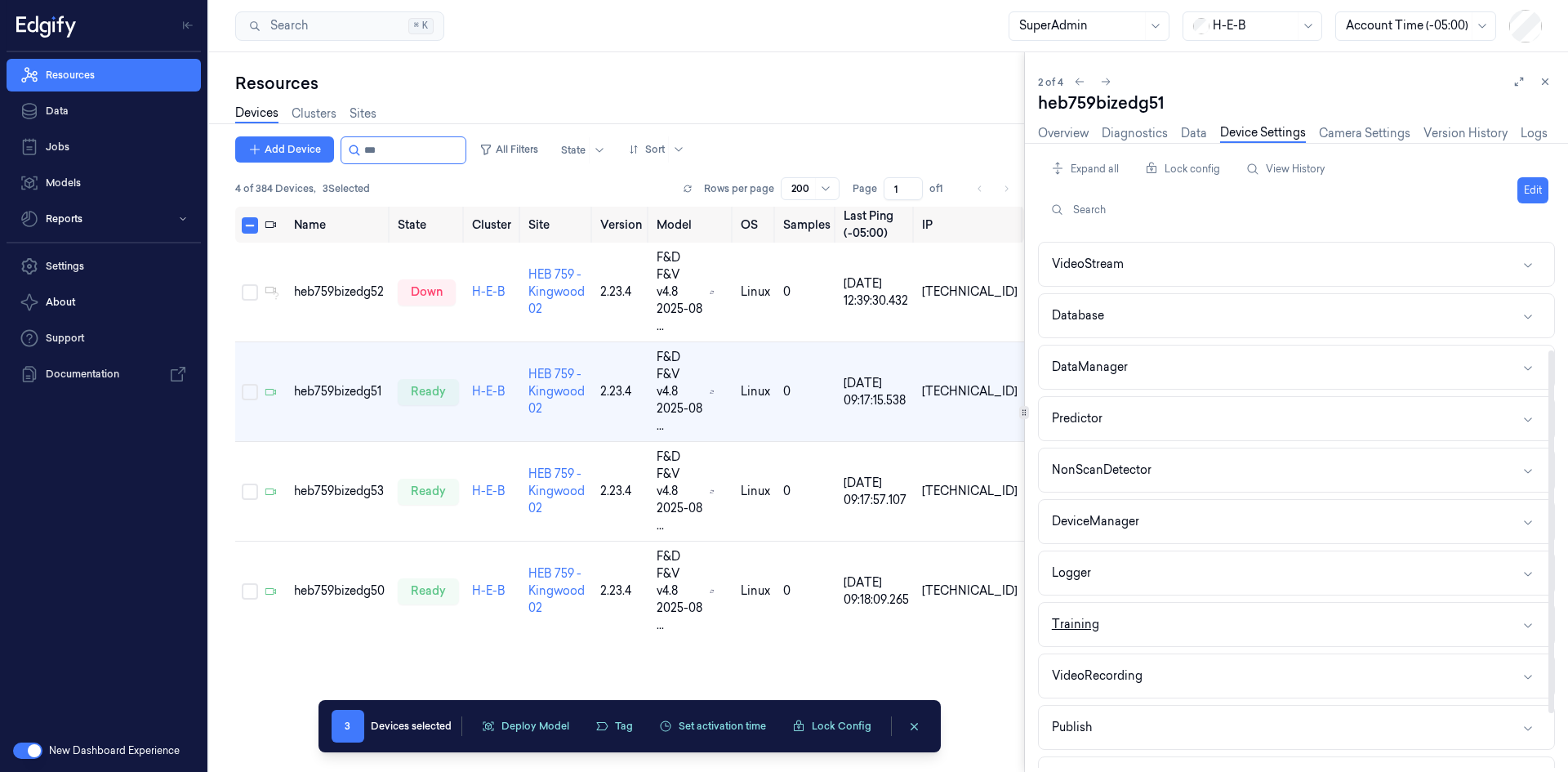
scroll to position [163, 0]
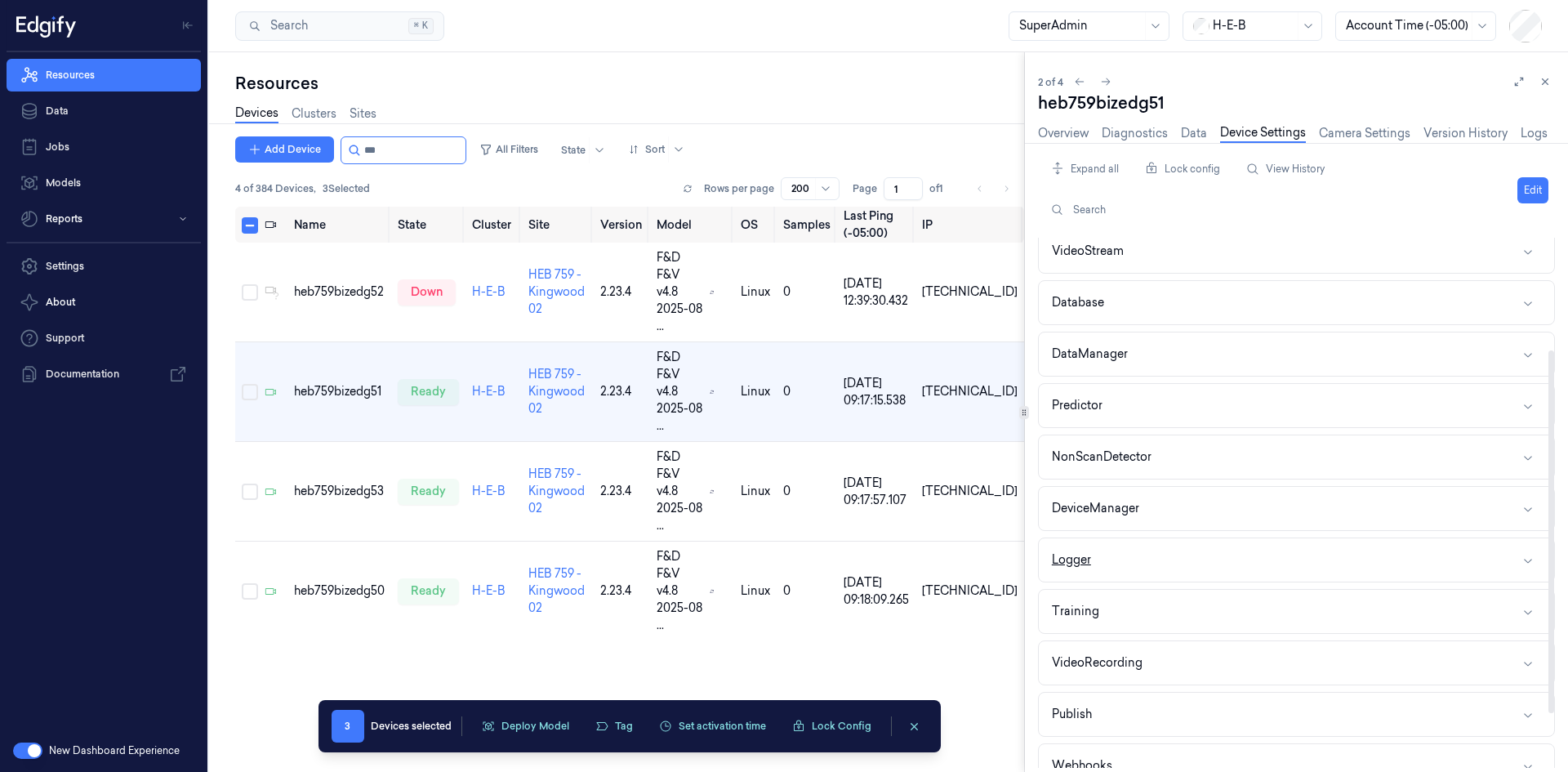
click at [1090, 565] on div "Logger" at bounding box center [1071, 560] width 39 height 17
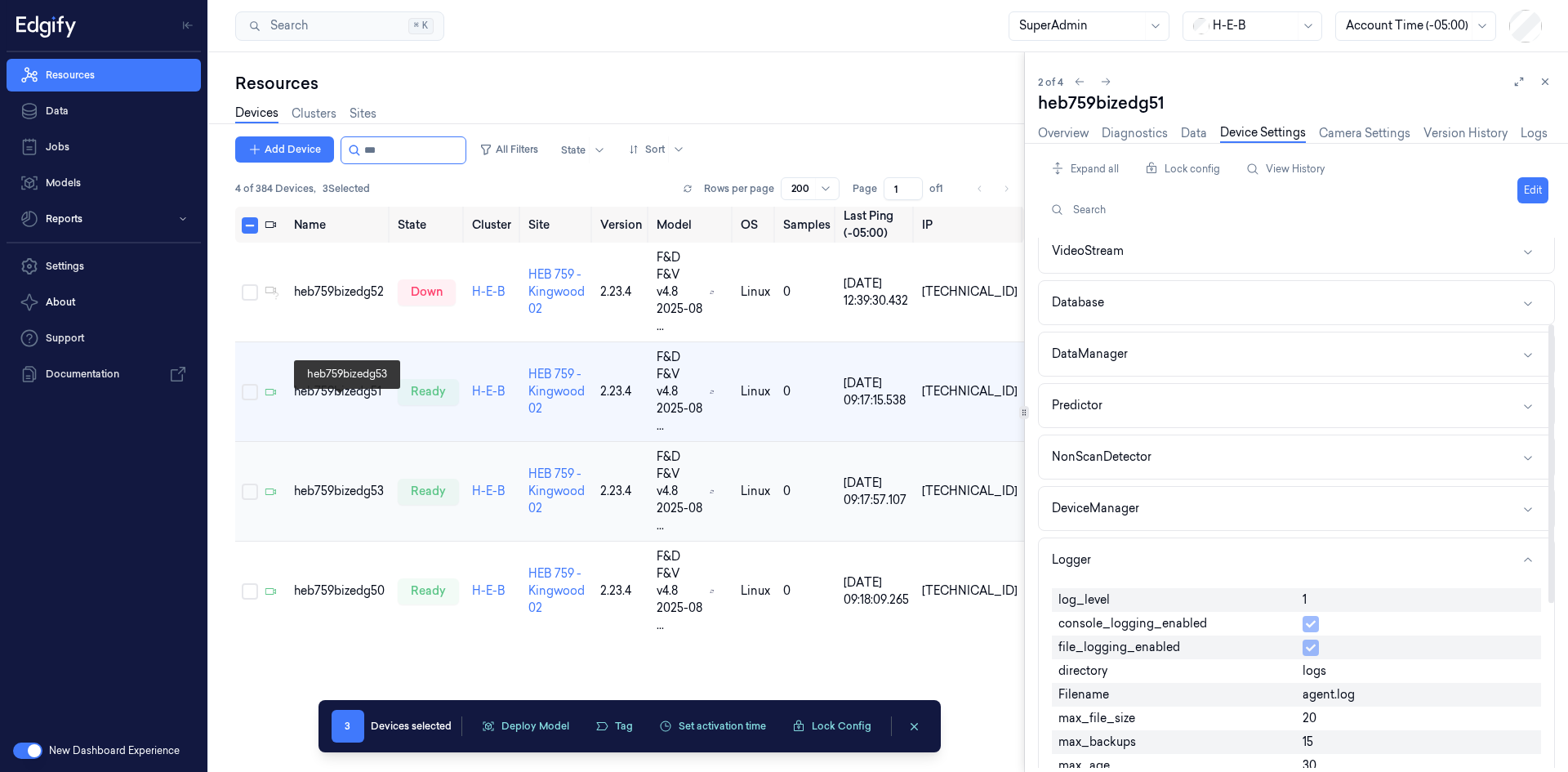
click at [322, 483] on div "heb759bizedg53" at bounding box center [340, 492] width 91 height 17
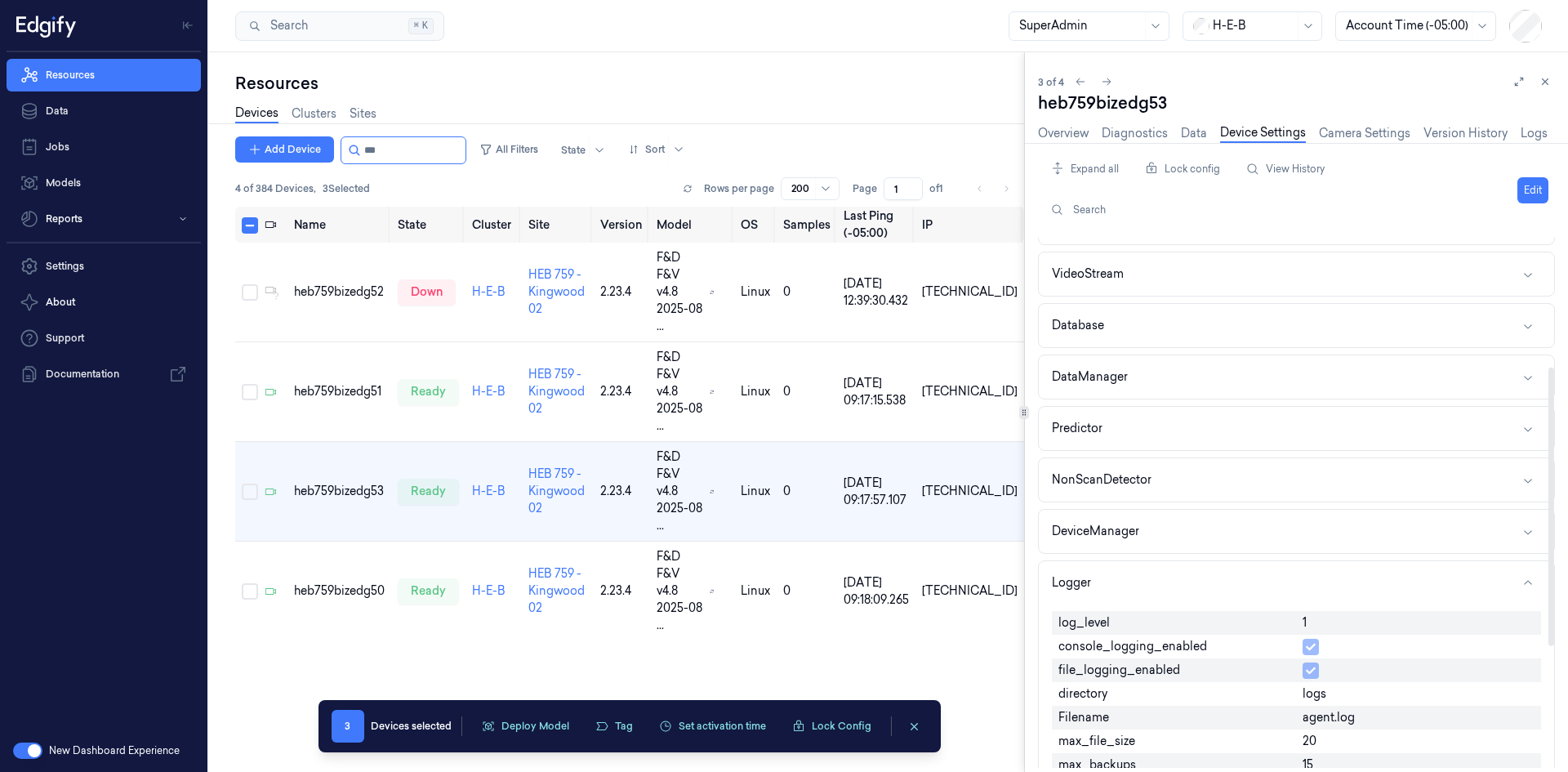
scroll to position [245, 0]
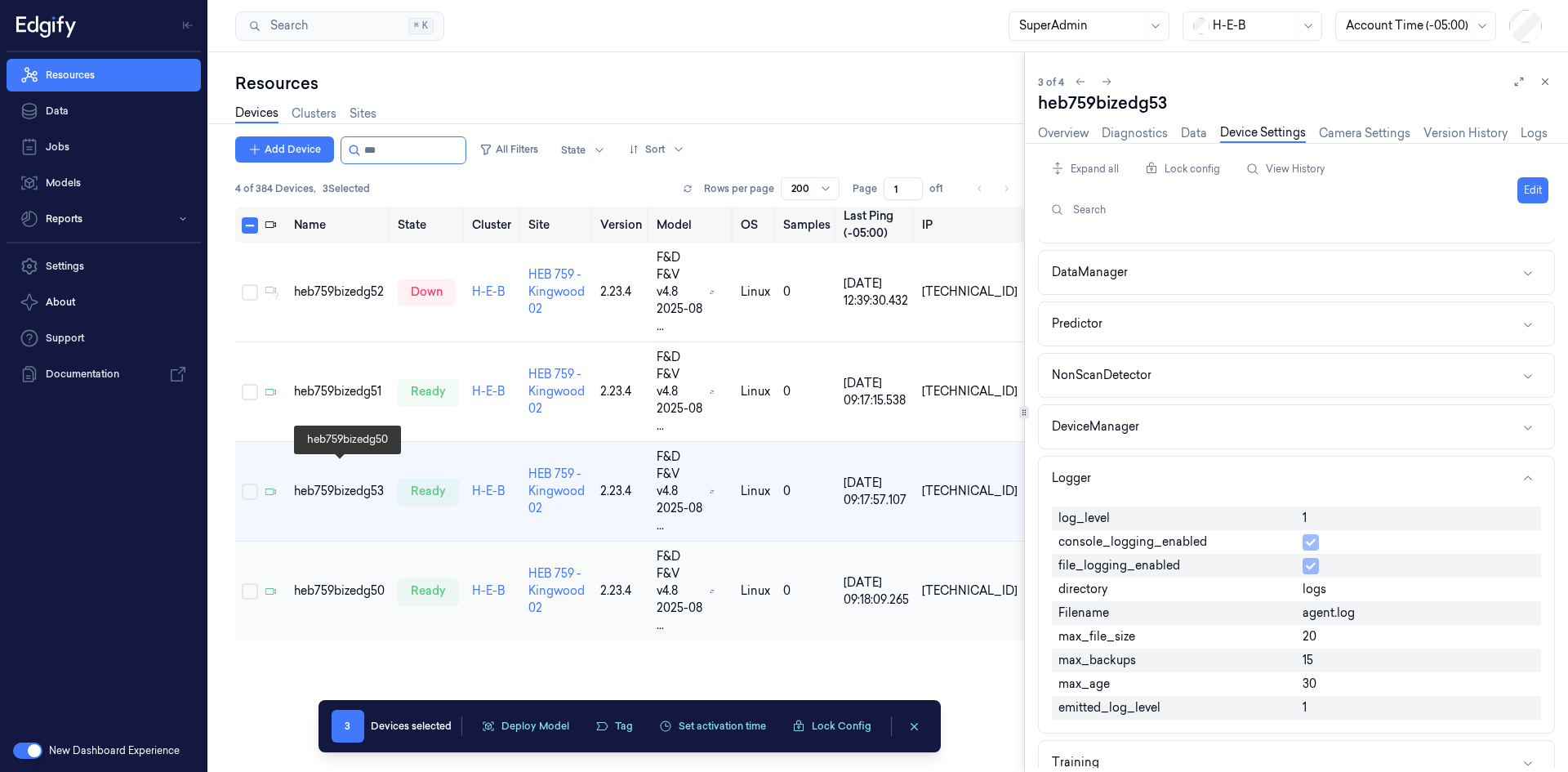
click at [340, 582] on div "heb759bizedg50" at bounding box center [340, 591] width 91 height 17
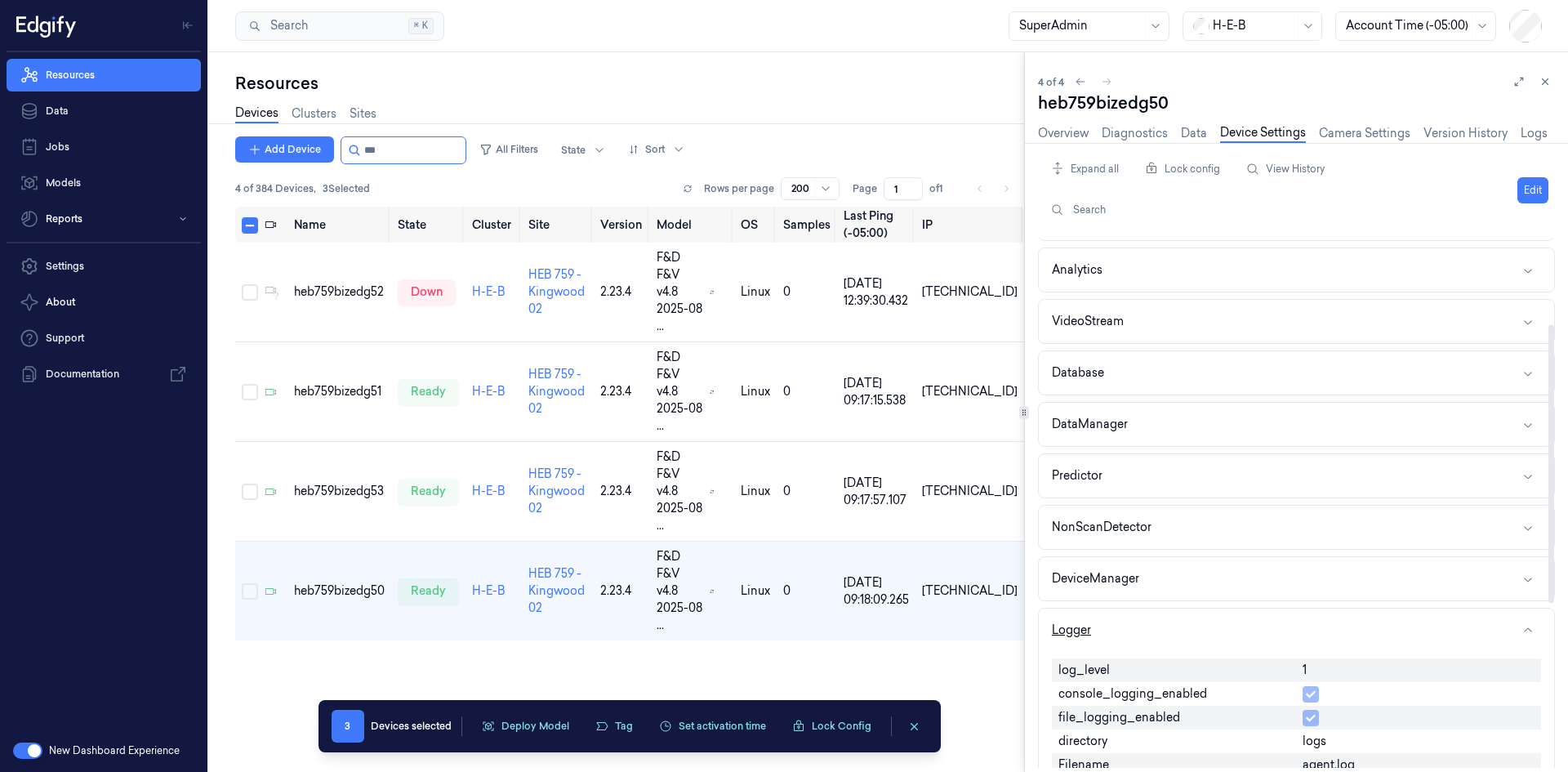
scroll to position [163, 0]
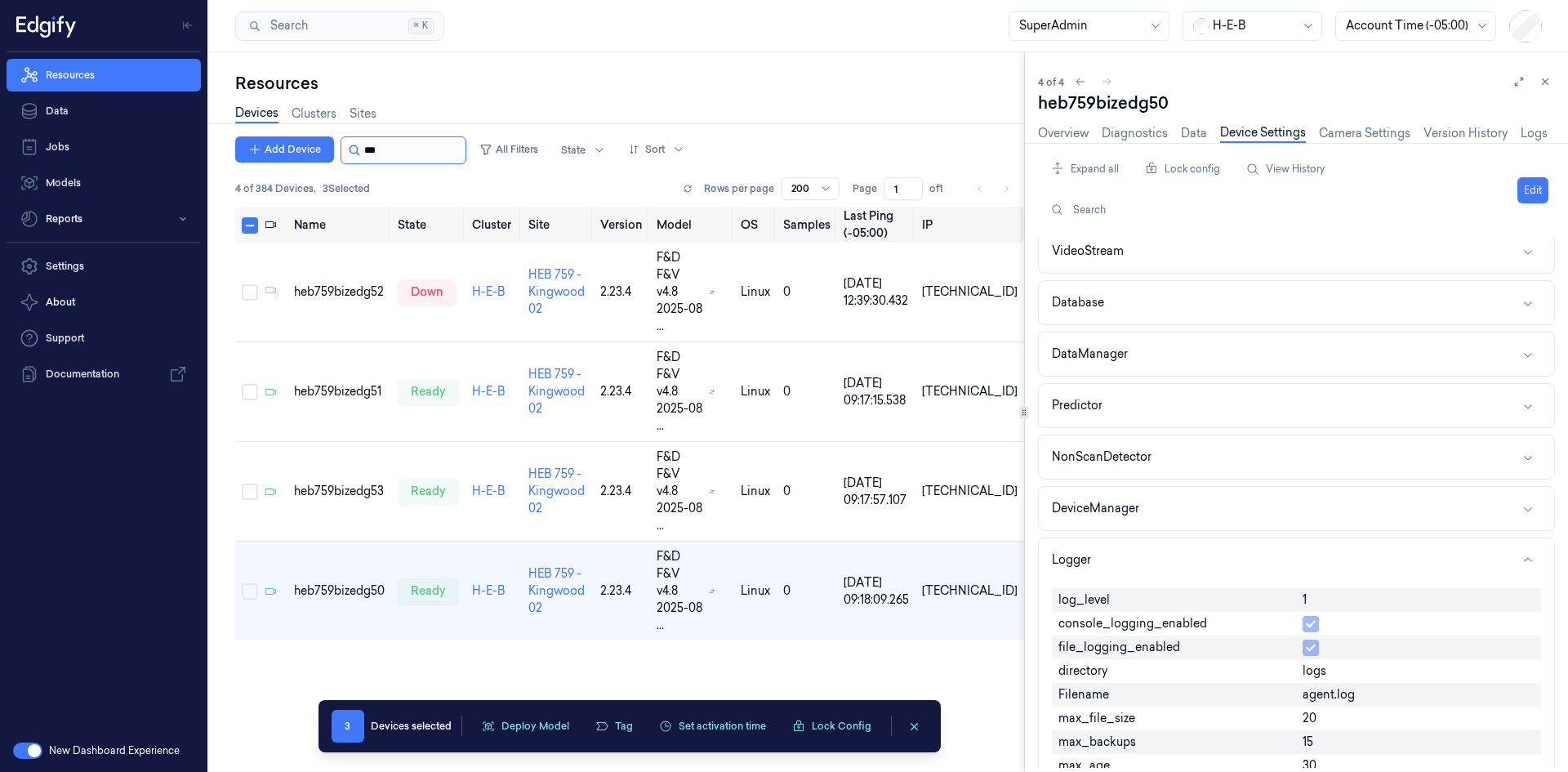
click at [436, 148] on input "string" at bounding box center [413, 150] width 98 height 26
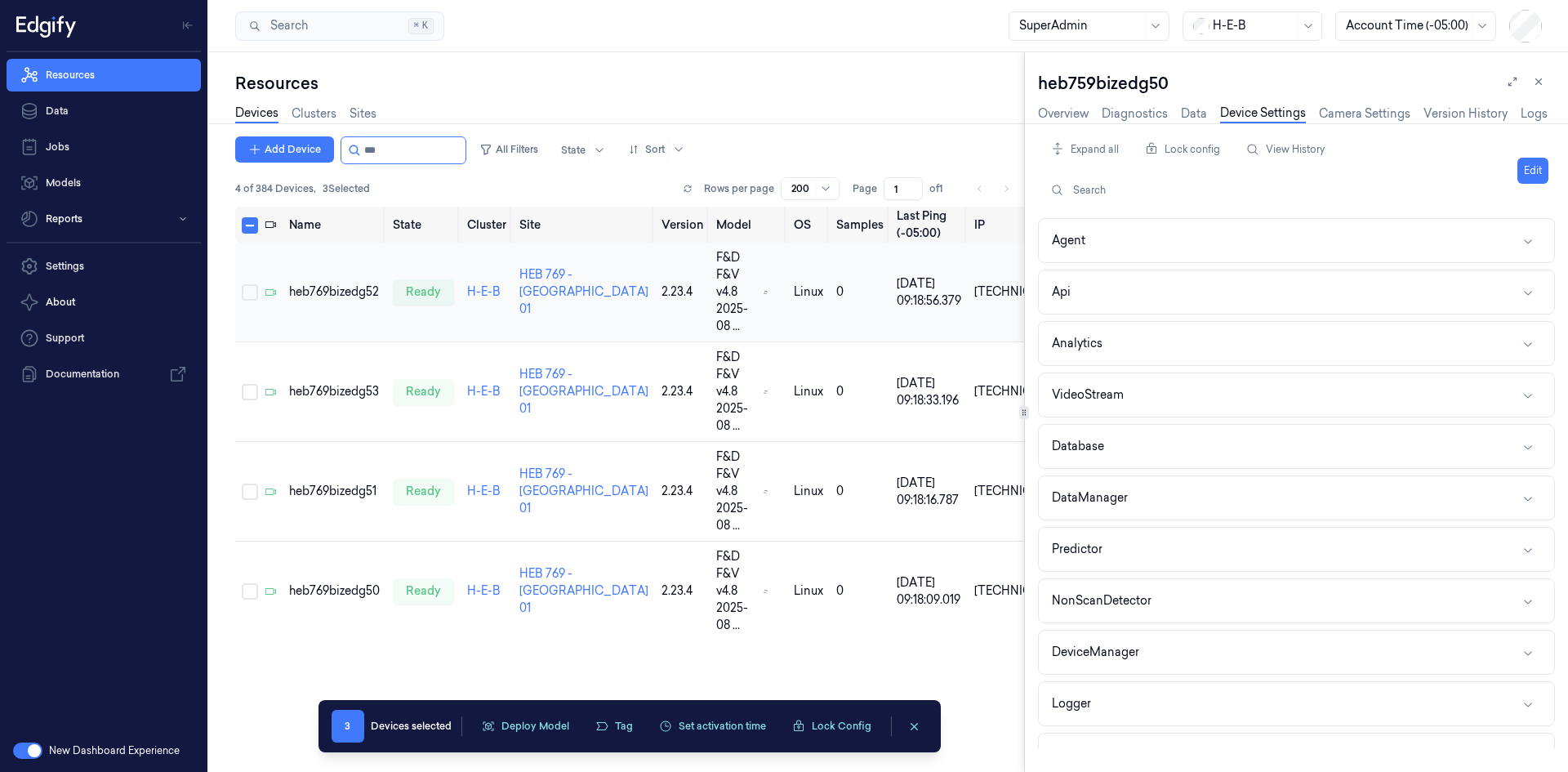
type input "***"
click at [322, 283] on div "heb769bizedg52" at bounding box center [335, 292] width 91 height 17
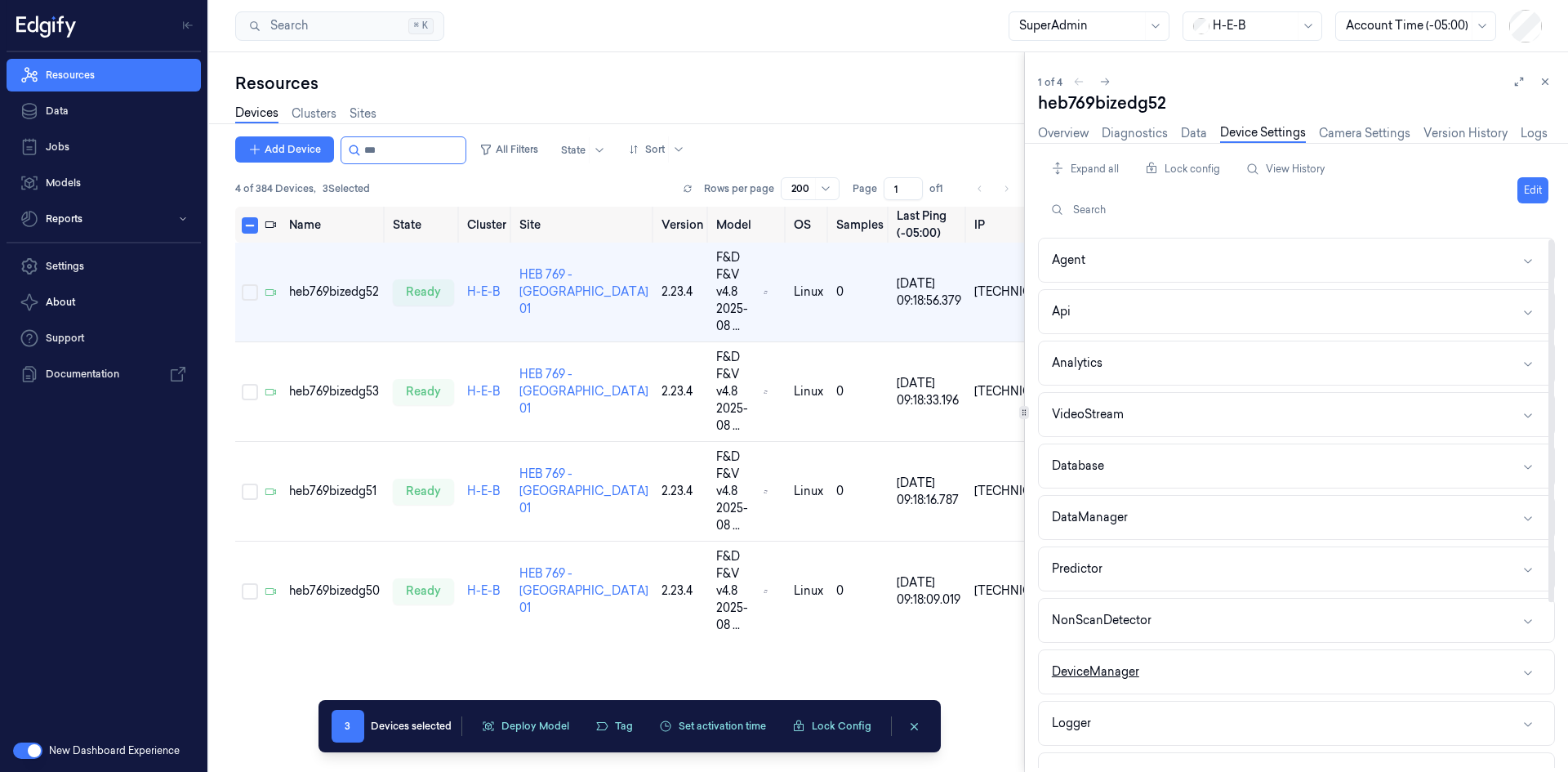
scroll to position [163, 0]
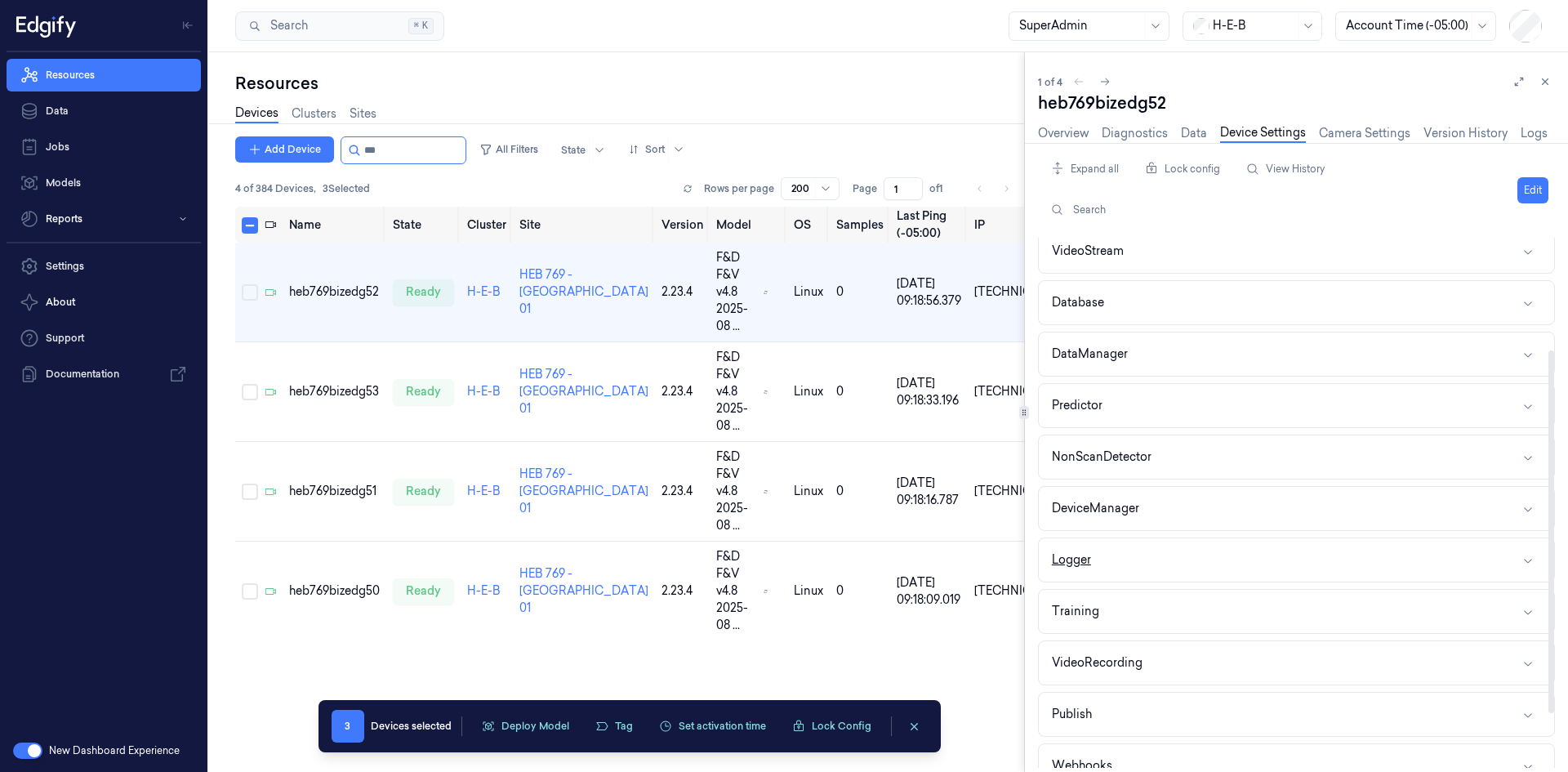
click at [1120, 558] on button "Logger" at bounding box center [1296, 559] width 516 height 43
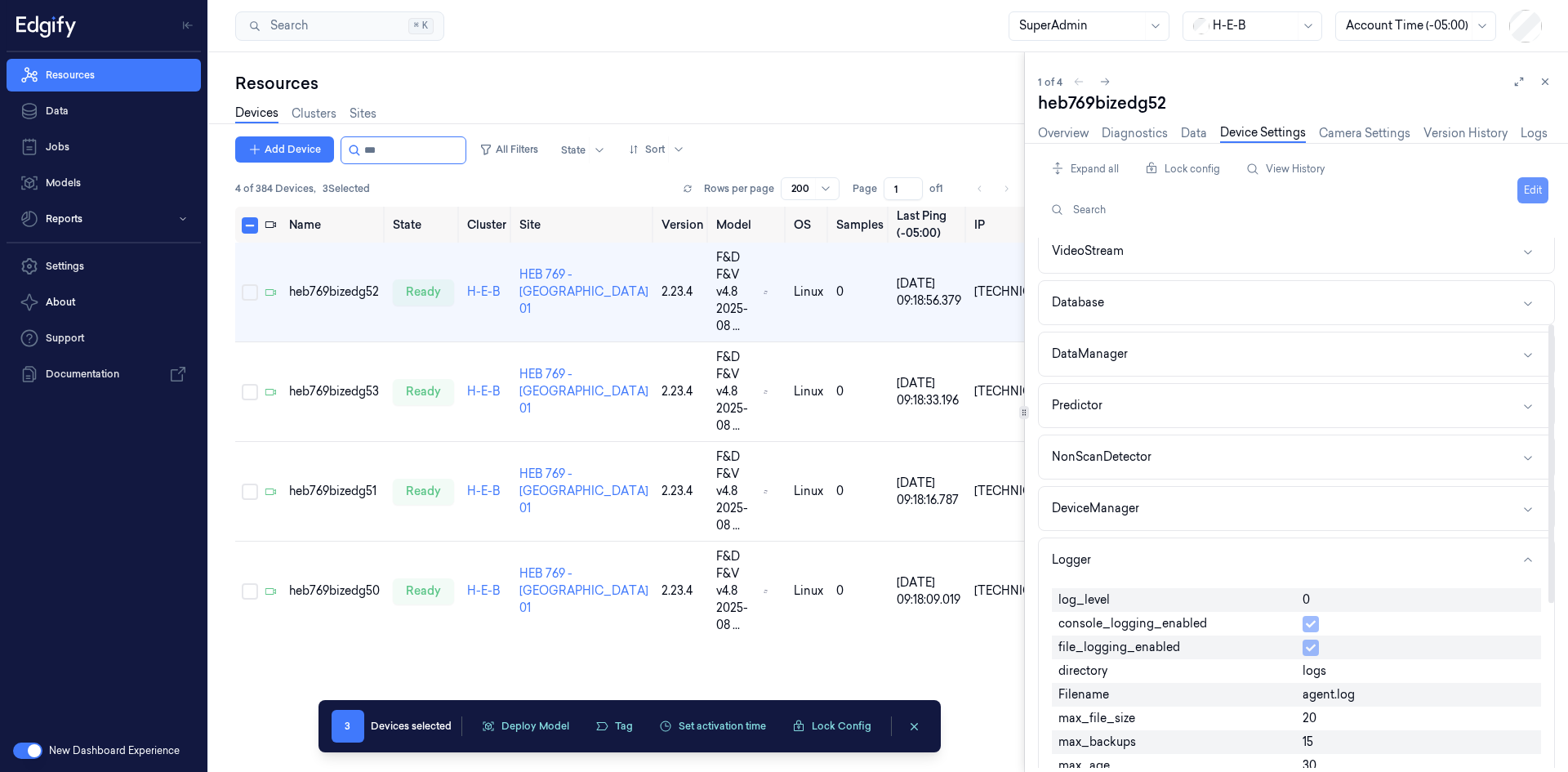
click at [1530, 178] on button "Edit" at bounding box center [1533, 190] width 31 height 26
click at [1327, 600] on input "0" at bounding box center [1418, 600] width 232 height 20
type input "1"
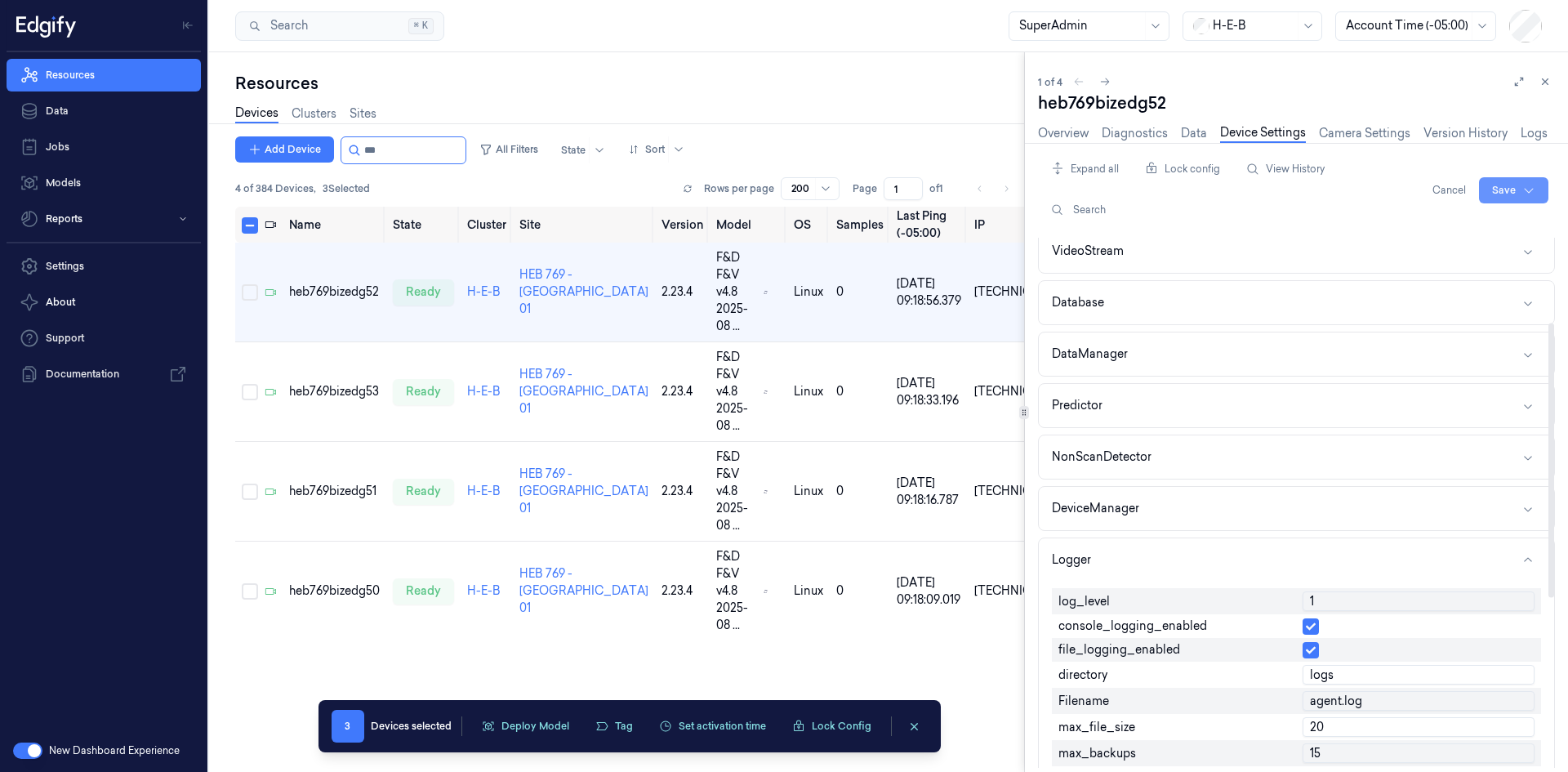
click at [1508, 187] on html "Resources Data Jobs Models Reports Settings About Support Documentation New Das…" at bounding box center [784, 386] width 1568 height 772
click at [1454, 252] on div "Save to multiple devices" at bounding box center [1470, 250] width 145 height 27
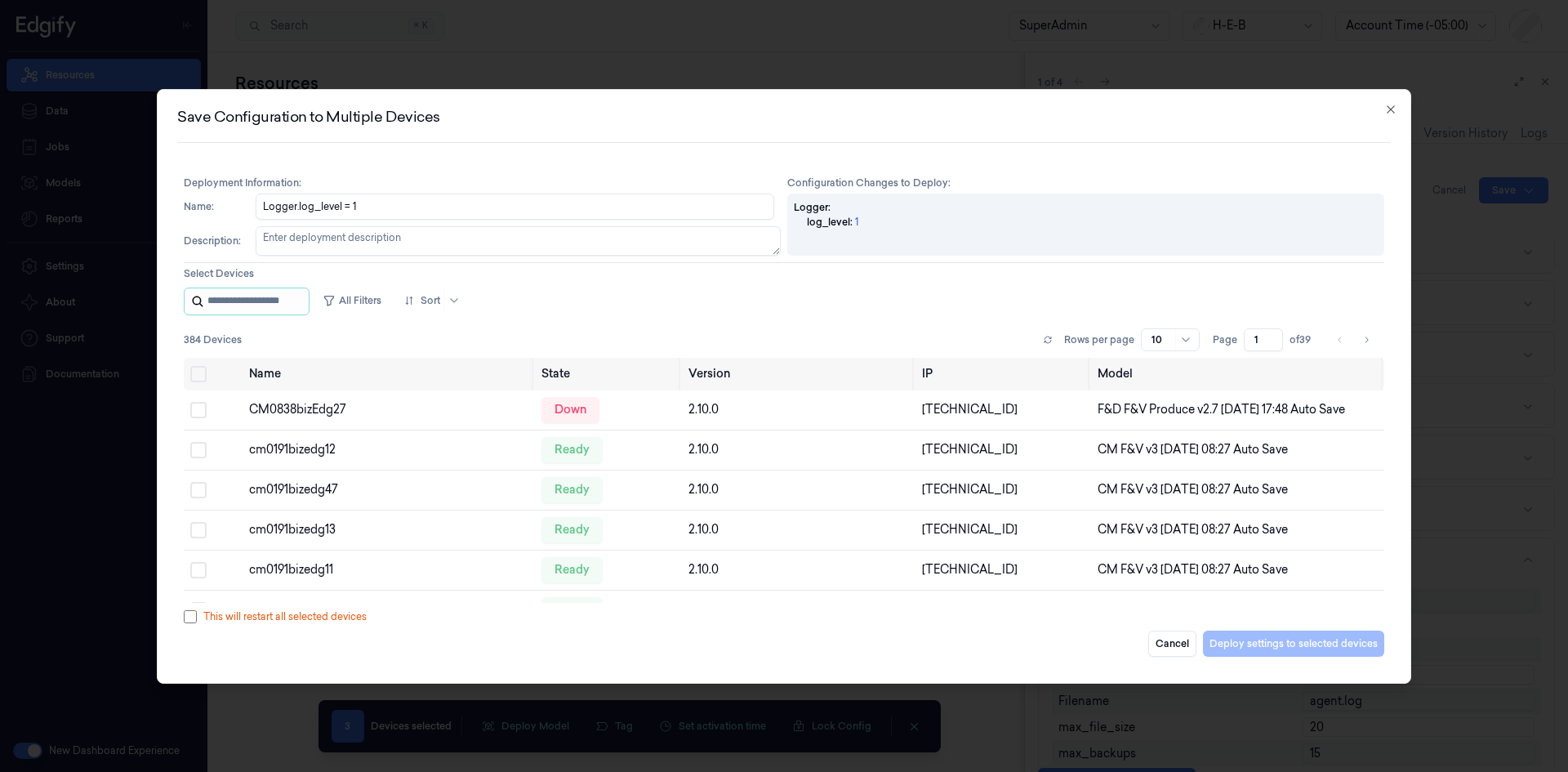
click at [285, 299] on input "string" at bounding box center [256, 301] width 98 height 26
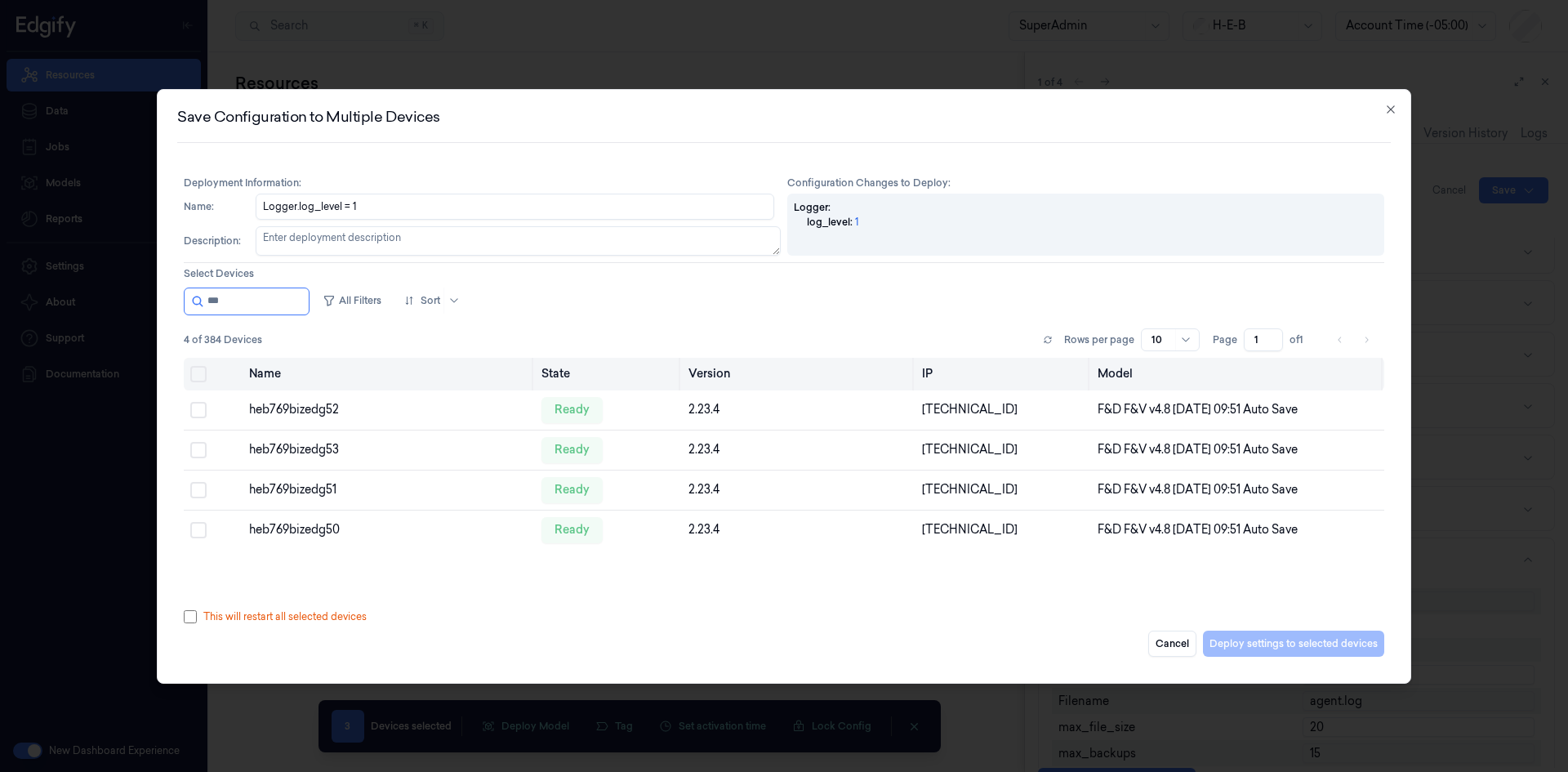
type input "***"
click at [198, 371] on button "Select all" at bounding box center [198, 373] width 16 height 16
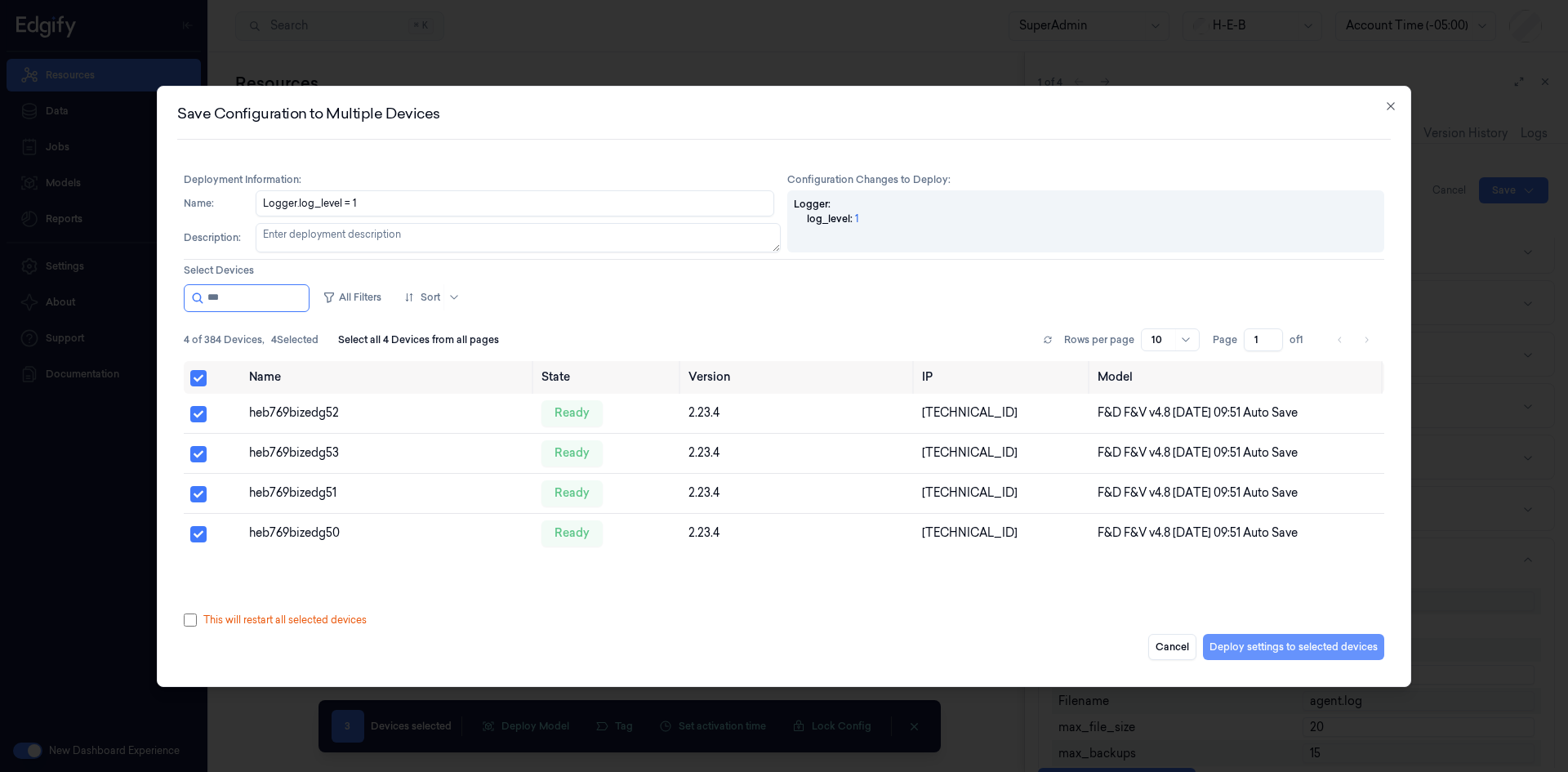
click at [1366, 650] on button "Deploy settings to selected devices" at bounding box center [1293, 647] width 181 height 26
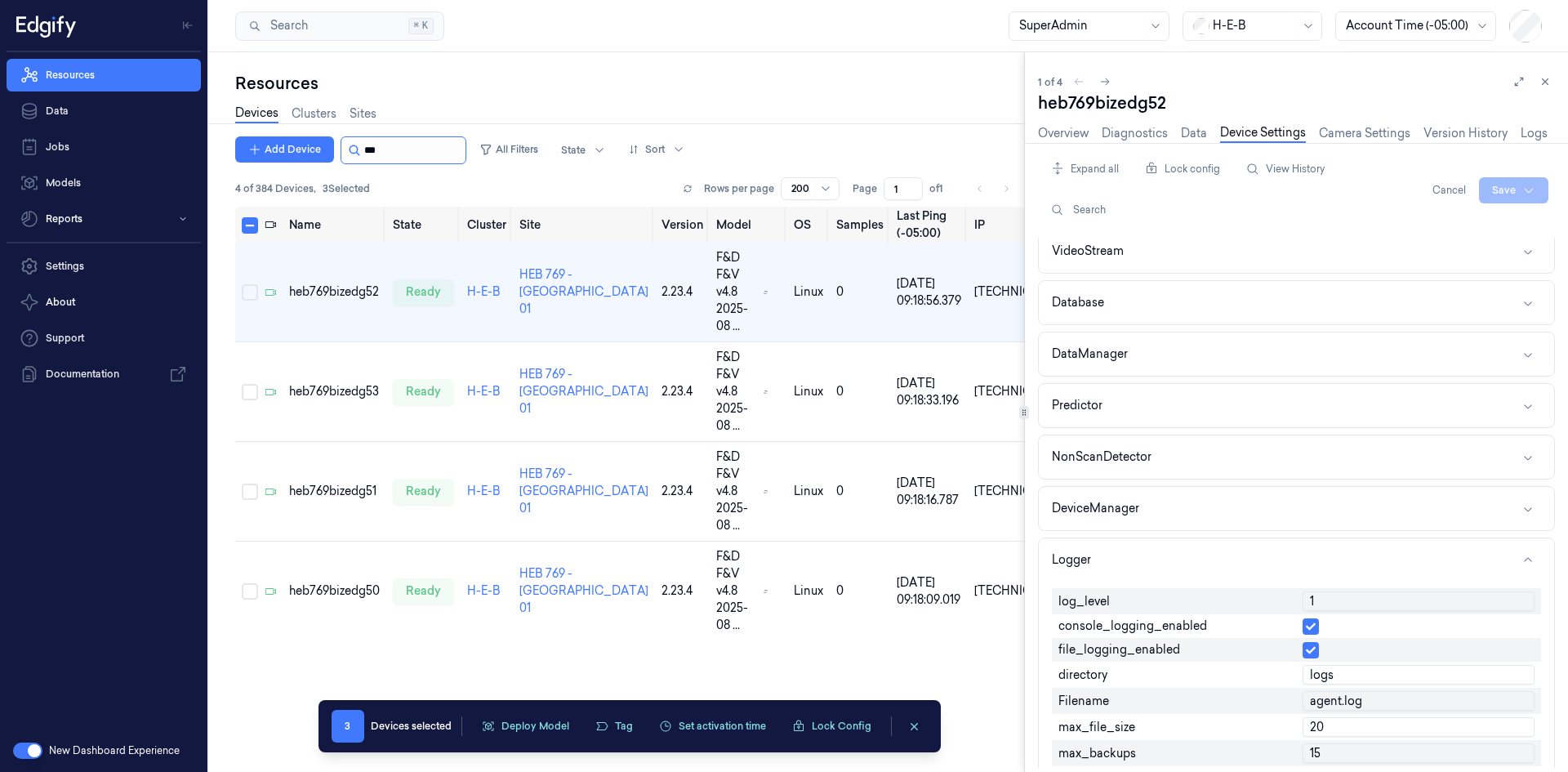
click at [413, 146] on input "string" at bounding box center [413, 150] width 98 height 26
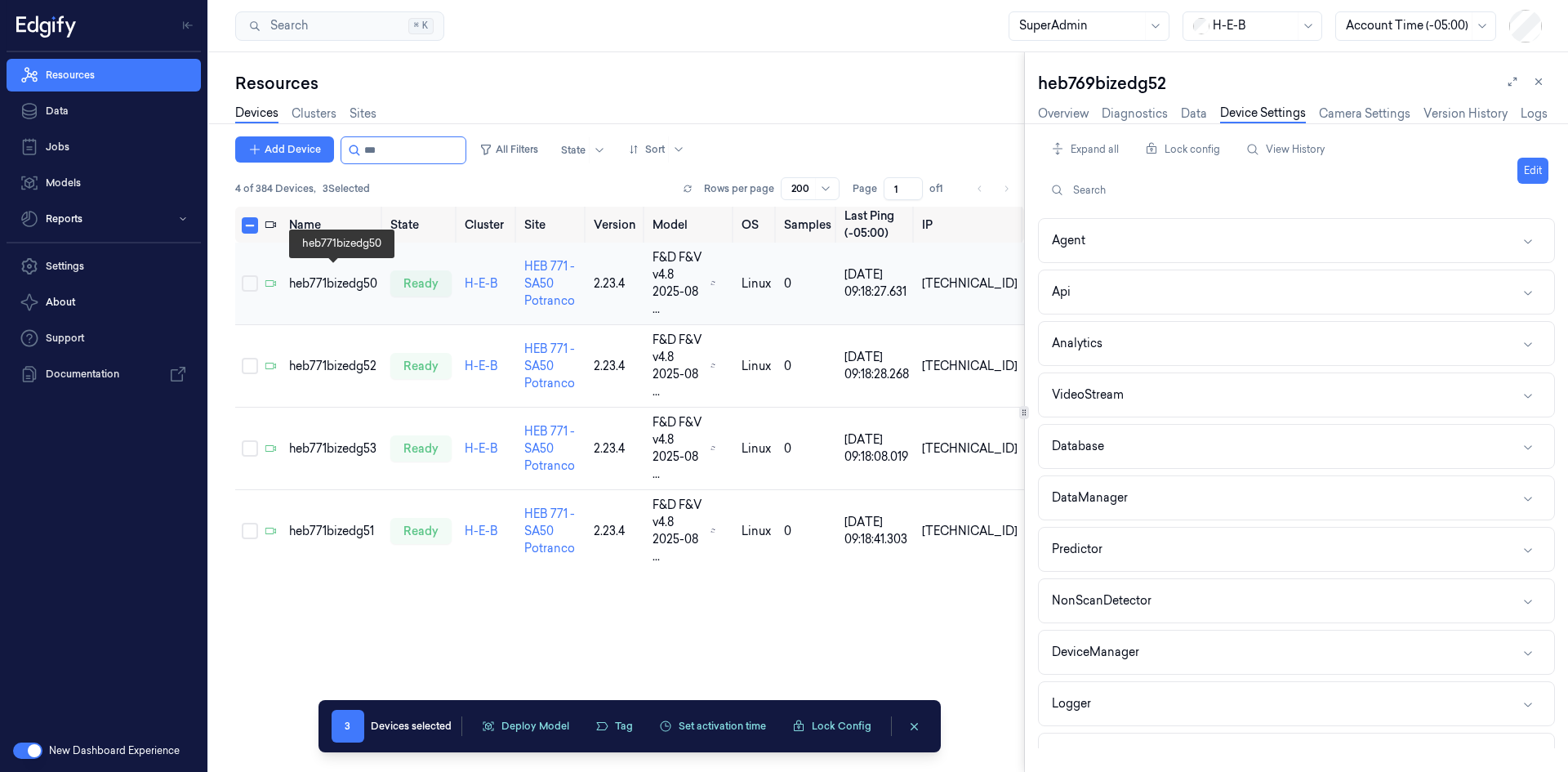
type input "***"
click at [326, 260] on td "heb771bizedg50" at bounding box center [333, 284] width 101 height 82
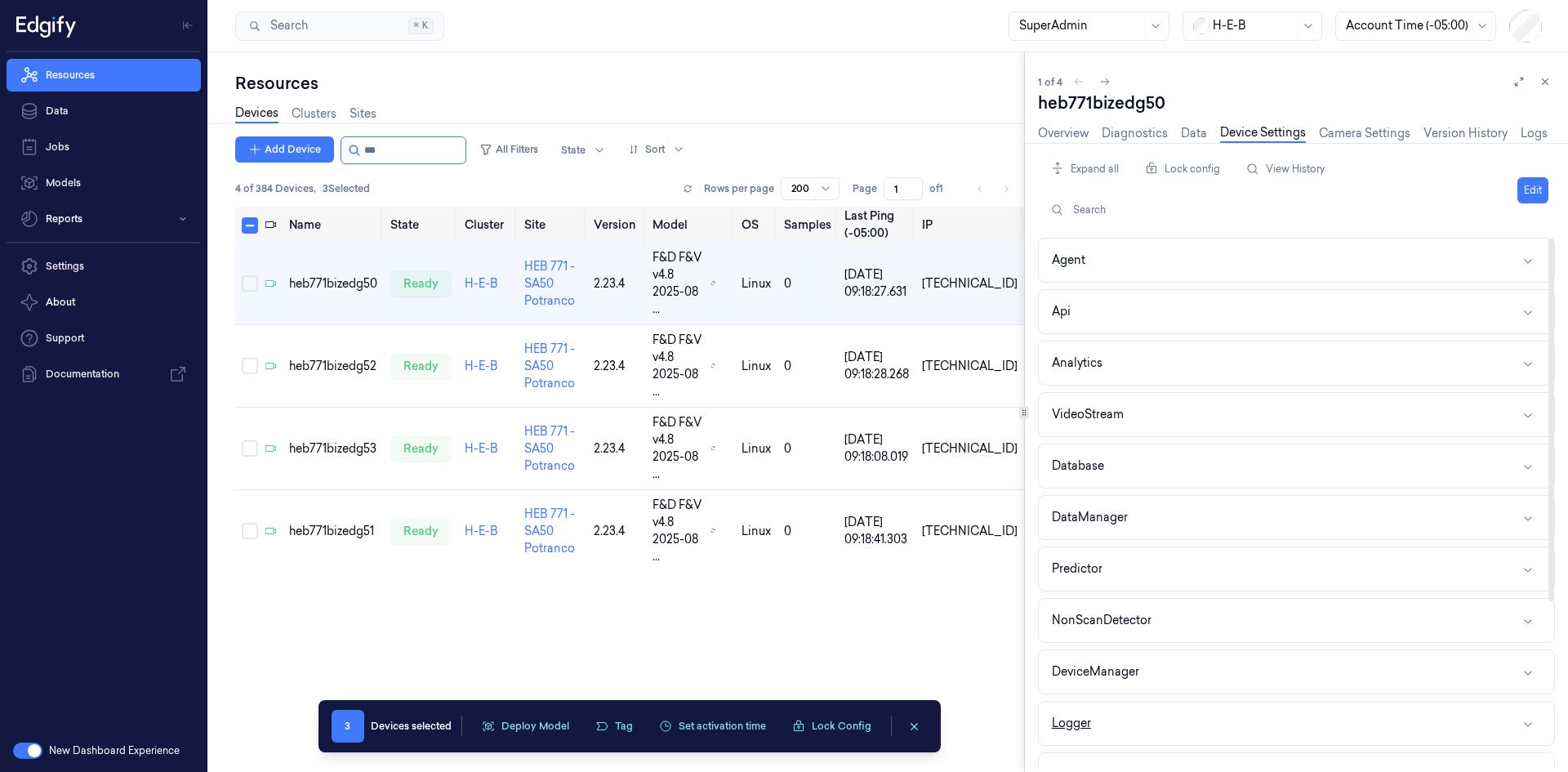
click at [1092, 715] on button "Logger" at bounding box center [1296, 723] width 516 height 43
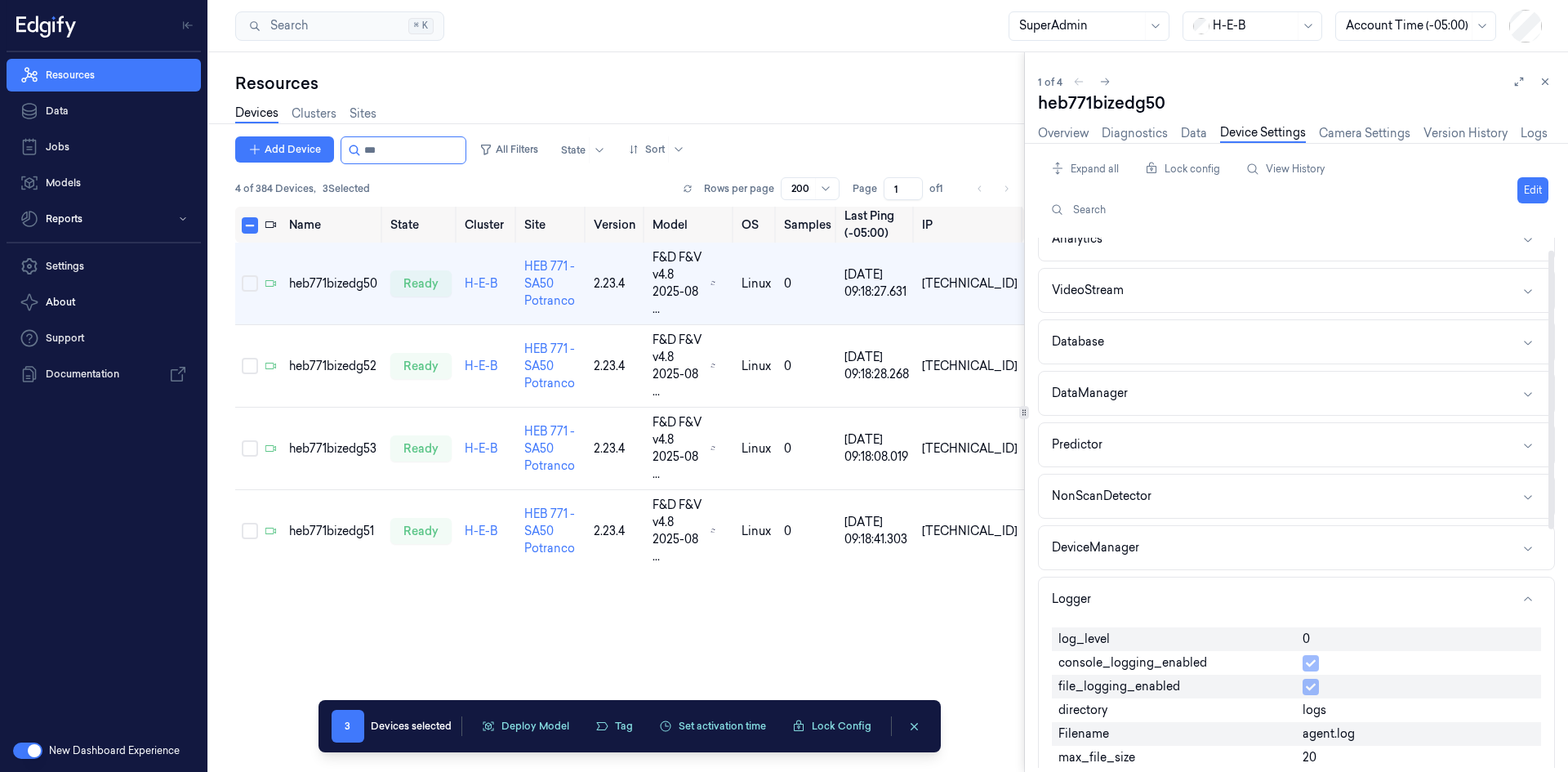
scroll to position [327, 0]
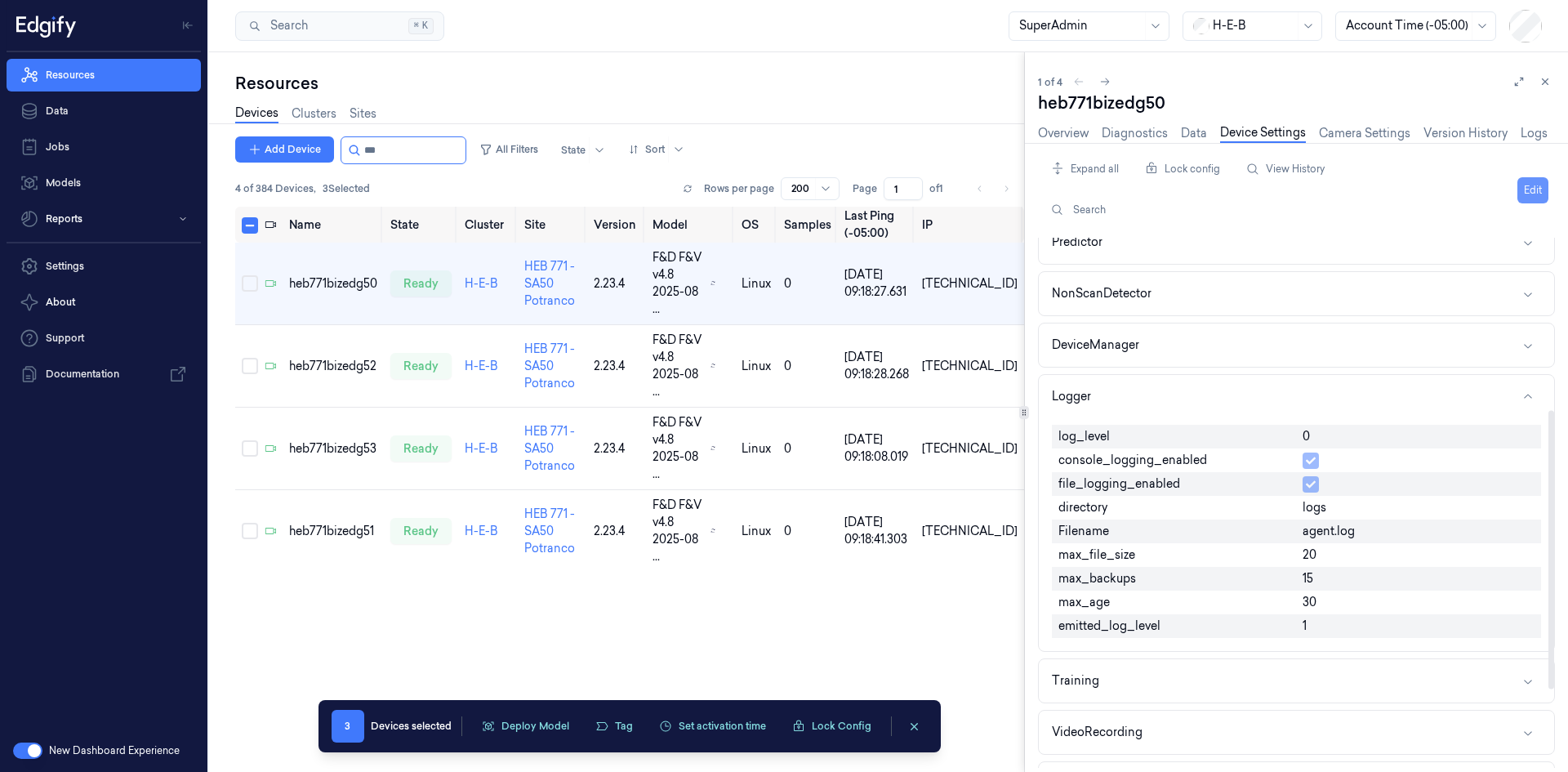
click at [1523, 190] on button "Edit" at bounding box center [1533, 190] width 31 height 26
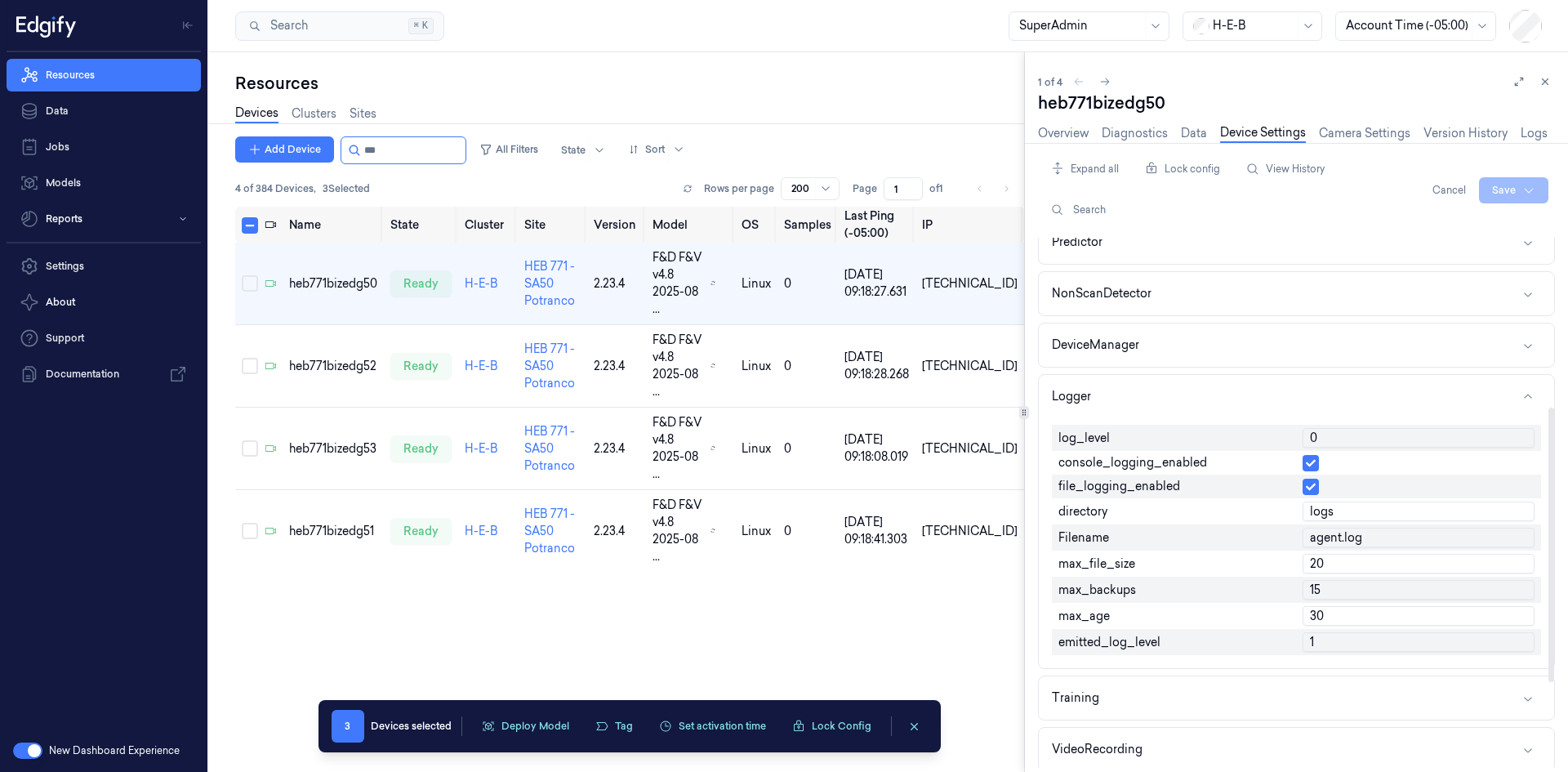
click at [1330, 432] on input "0" at bounding box center [1418, 437] width 232 height 20
click at [1330, 431] on input "0" at bounding box center [1418, 437] width 232 height 20
type input "1"
click at [1511, 187] on html "Resources Data Jobs Models Reports Settings About Support Documentation New Das…" at bounding box center [784, 386] width 1568 height 772
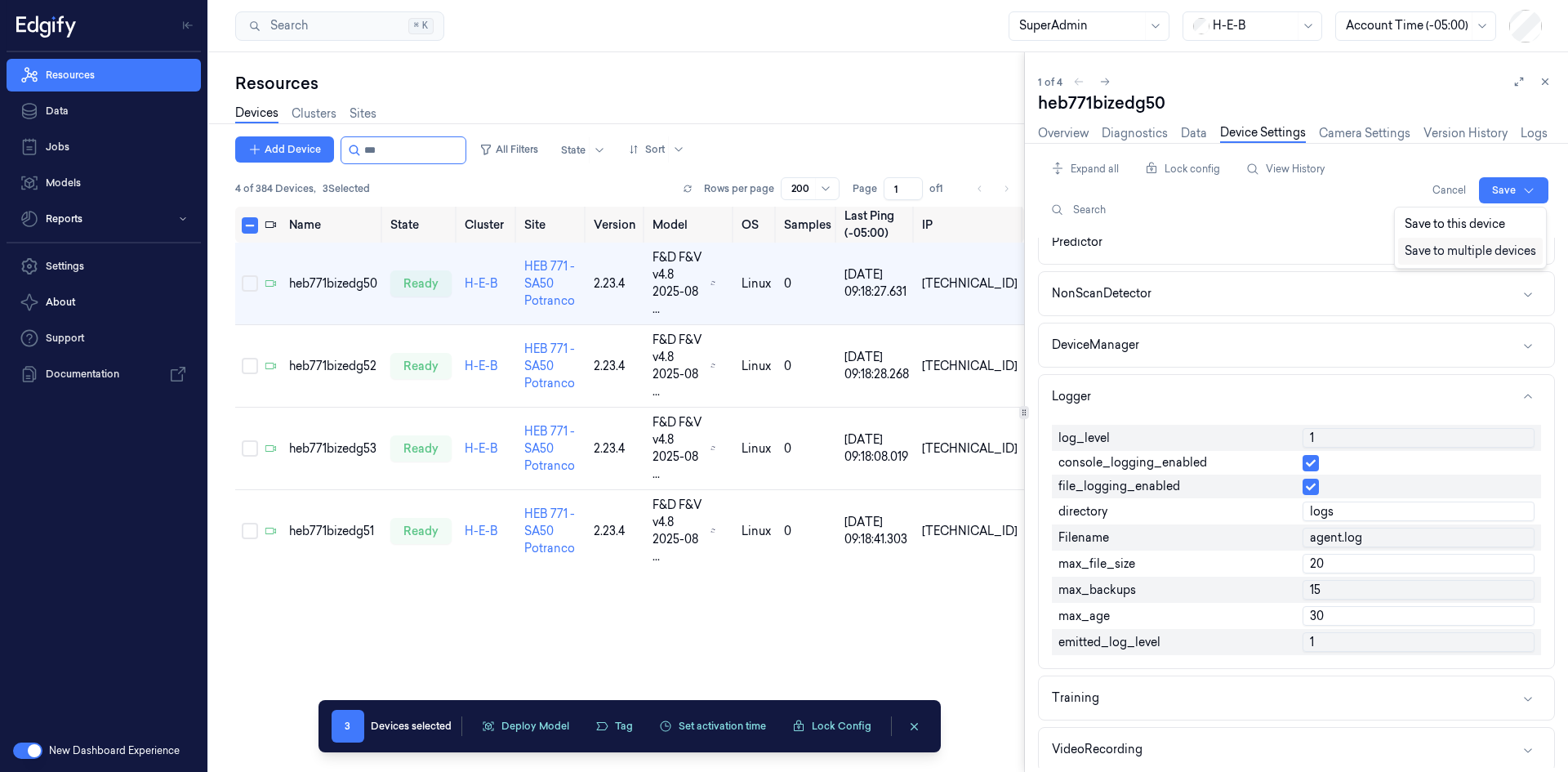
click at [1509, 253] on div "Save to multiple devices" at bounding box center [1470, 250] width 145 height 27
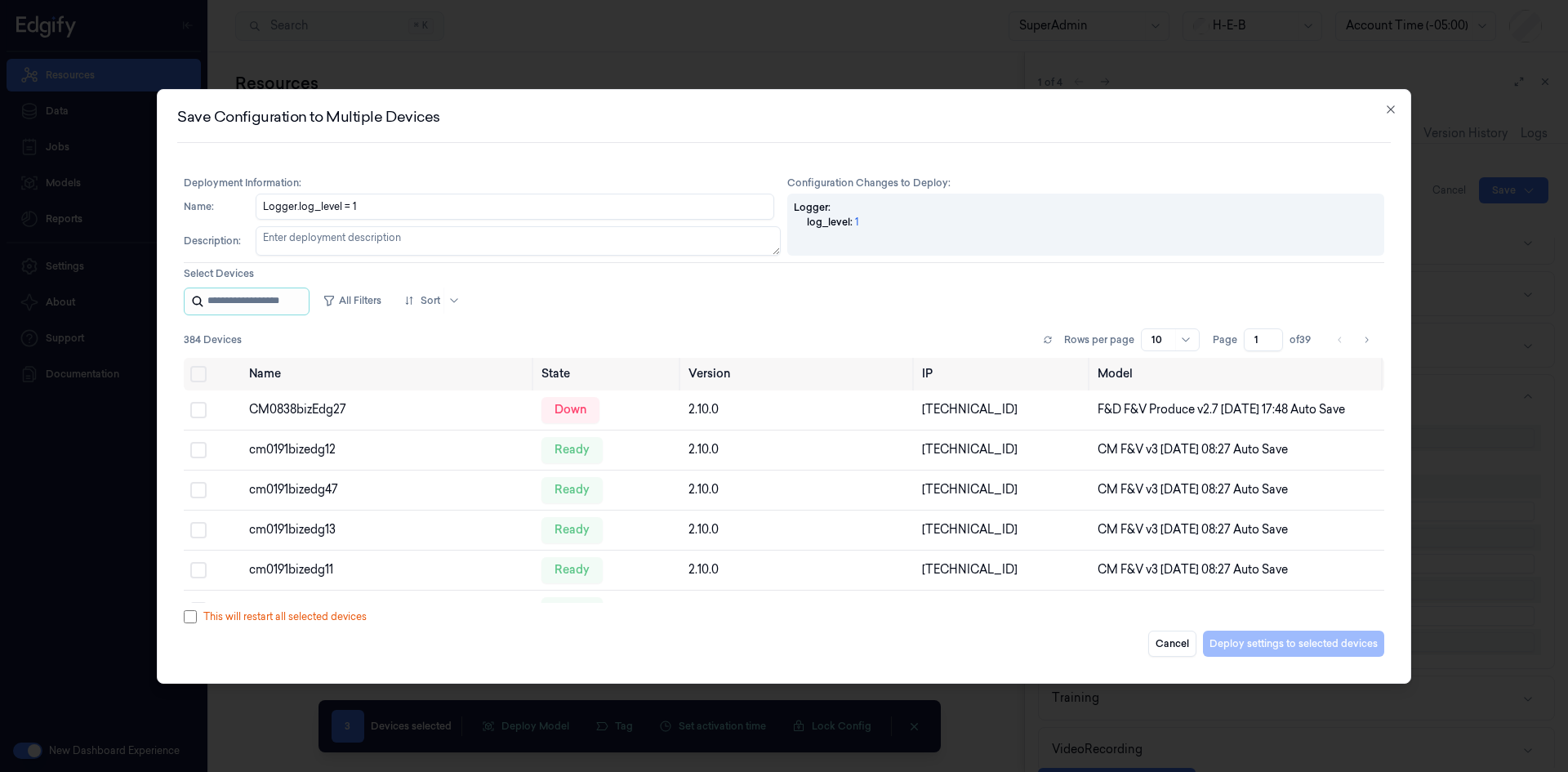
click at [280, 302] on input "string" at bounding box center [256, 301] width 98 height 26
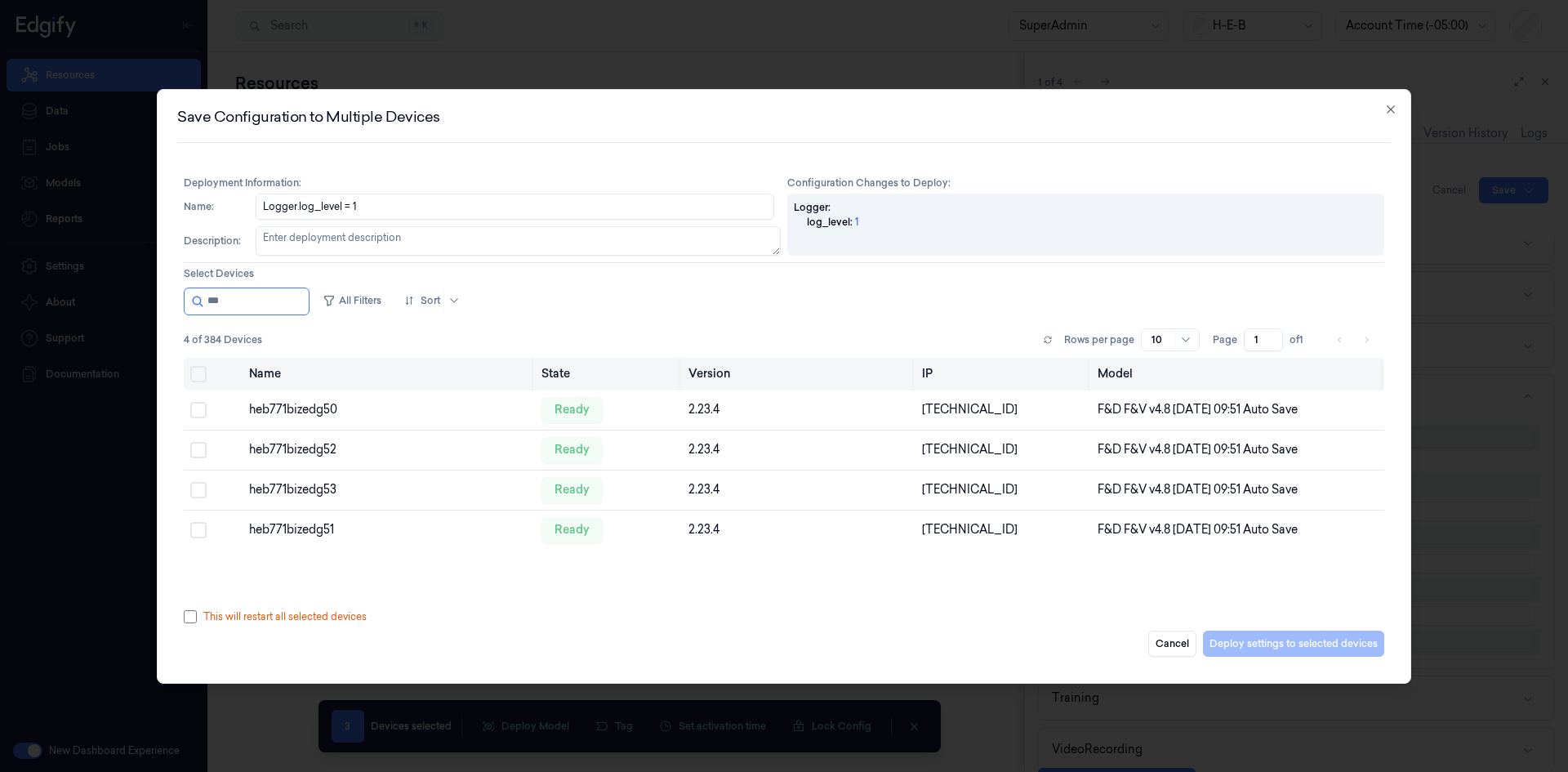
type input "***"
click at [197, 375] on button "Select all" at bounding box center [198, 373] width 16 height 16
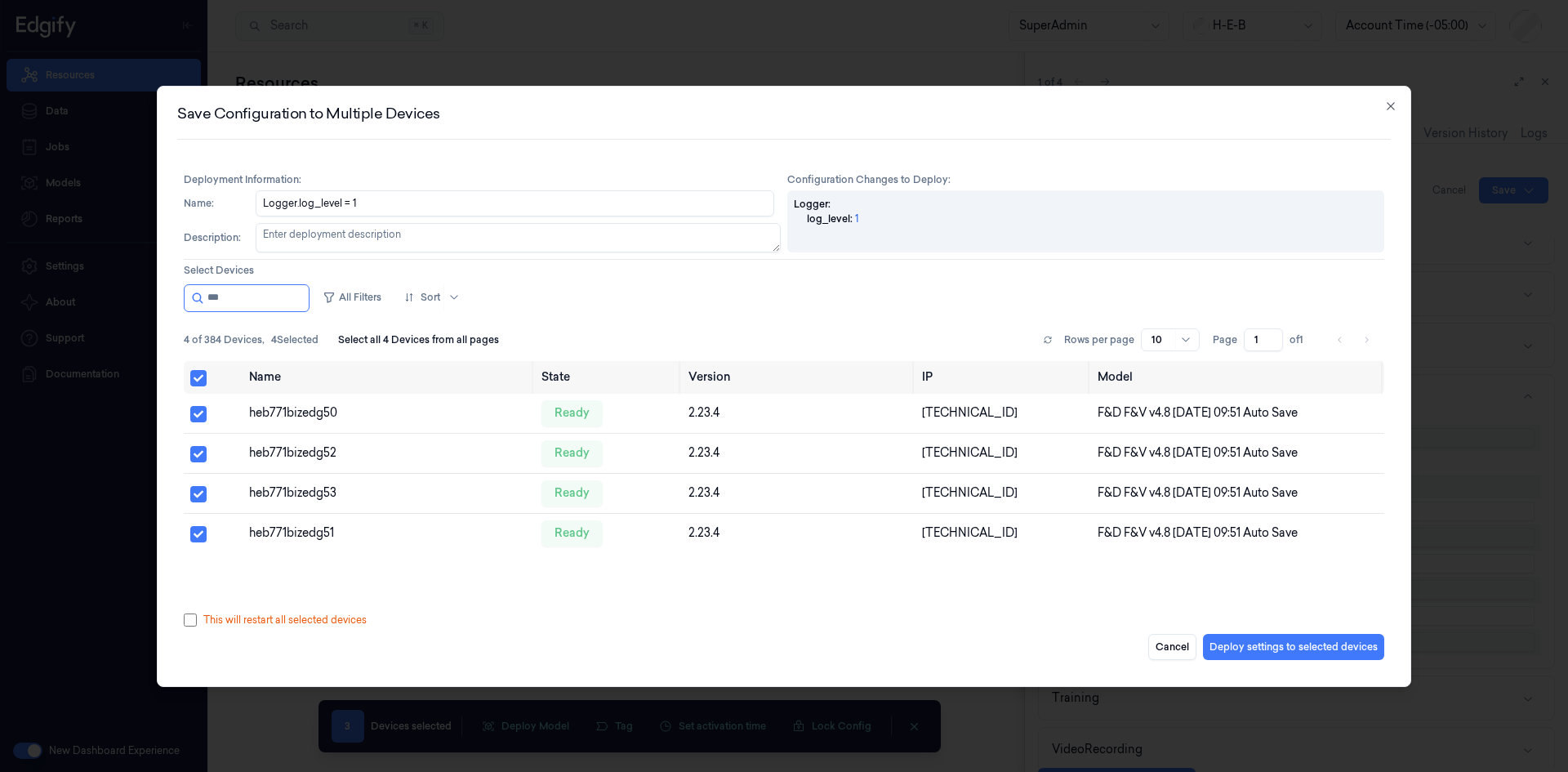
click at [1335, 648] on button "Deploy settings to selected devices" at bounding box center [1293, 647] width 181 height 26
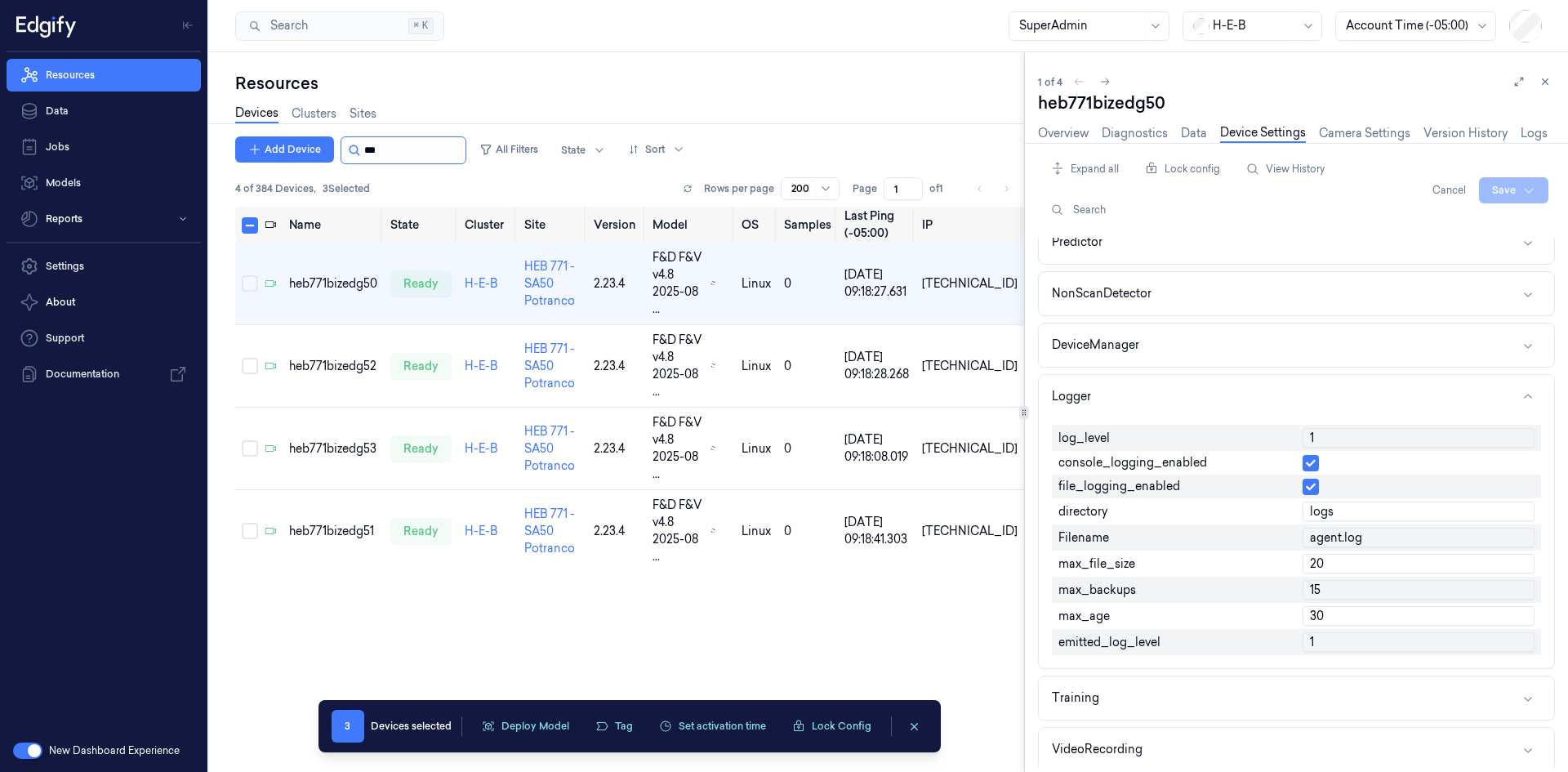
click at [389, 147] on input "string" at bounding box center [413, 150] width 98 height 26
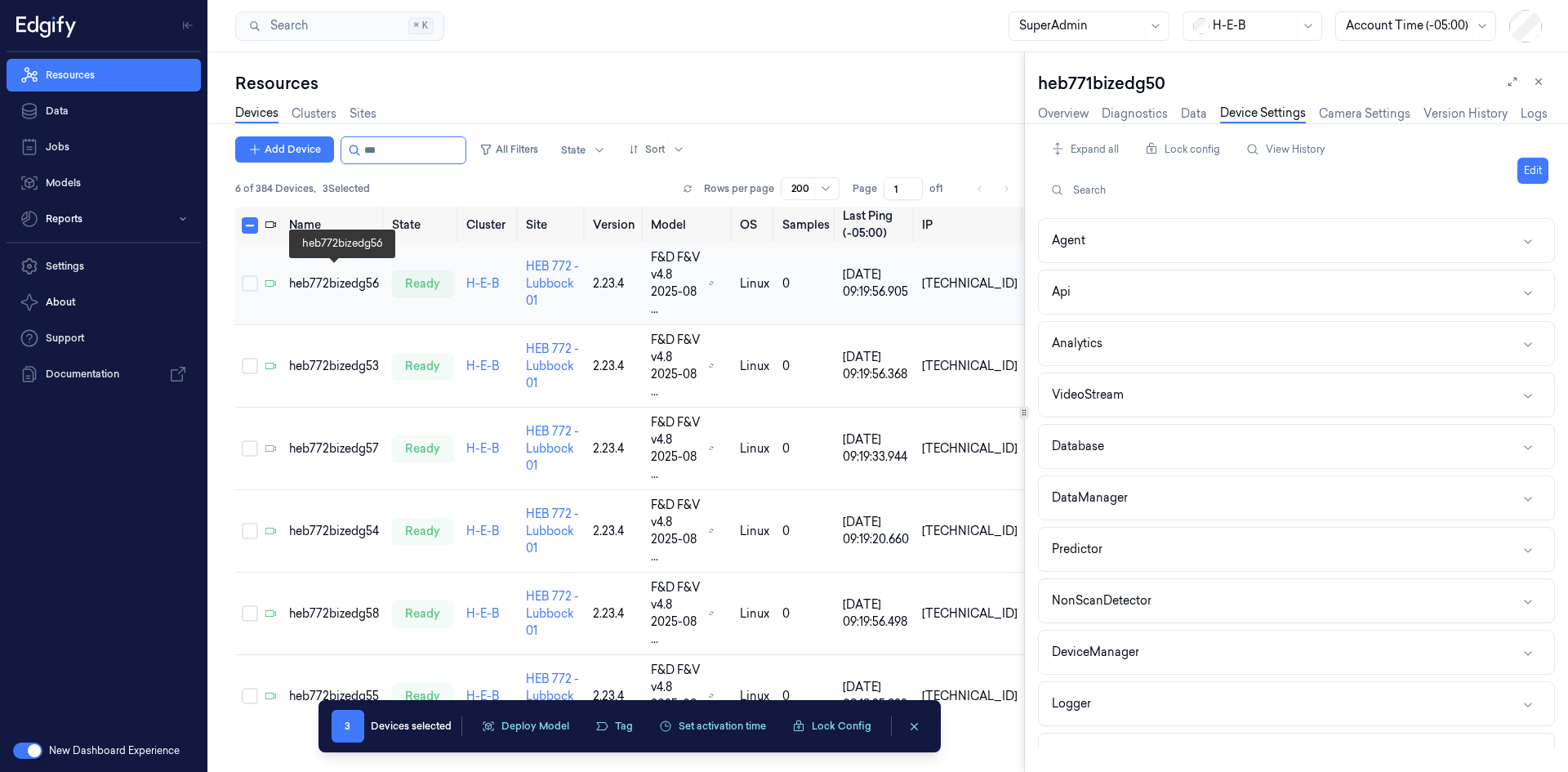
type input "***"
click at [332, 275] on div "heb772bizedg56" at bounding box center [334, 284] width 90 height 17
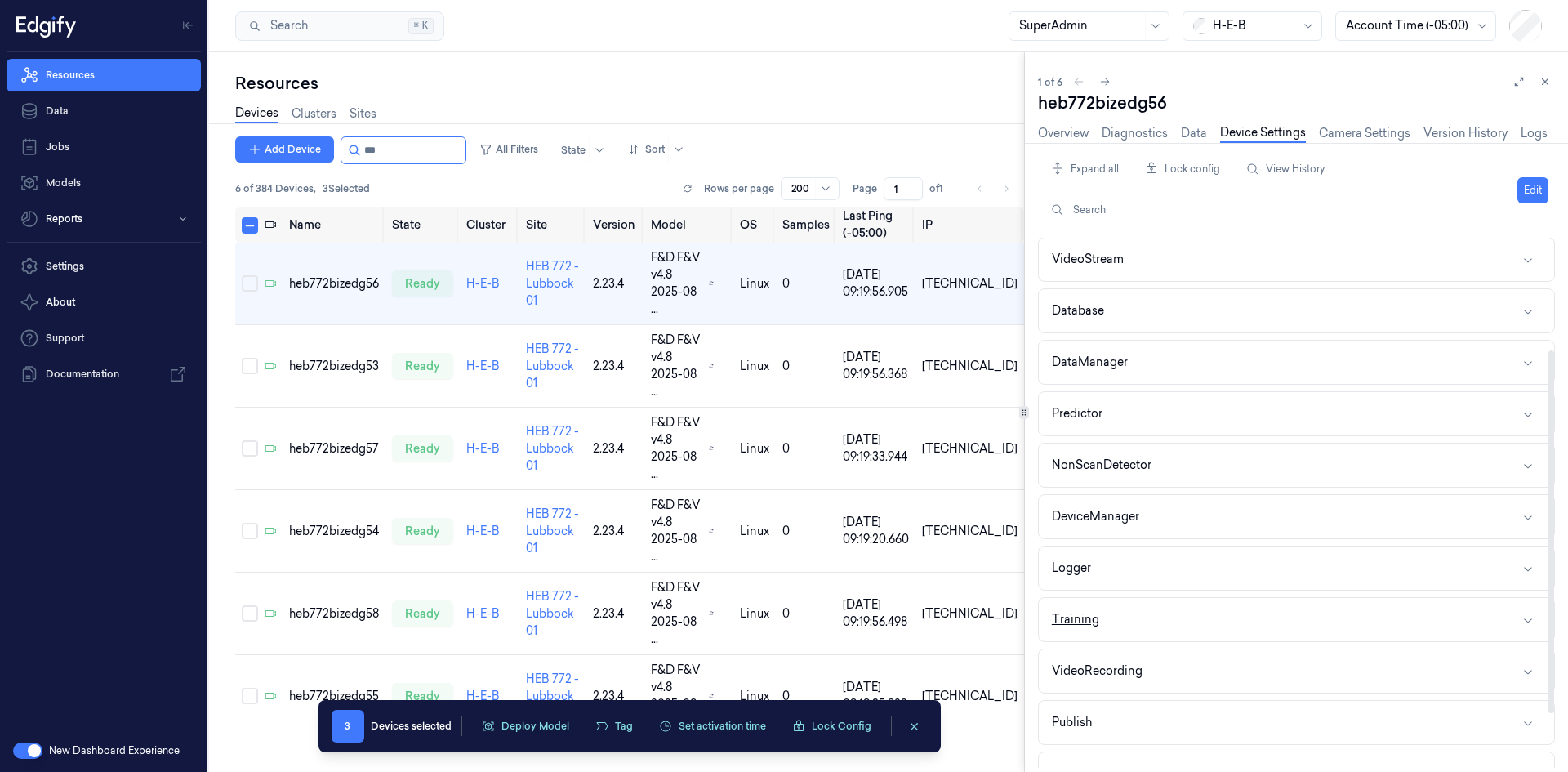
scroll to position [163, 0]
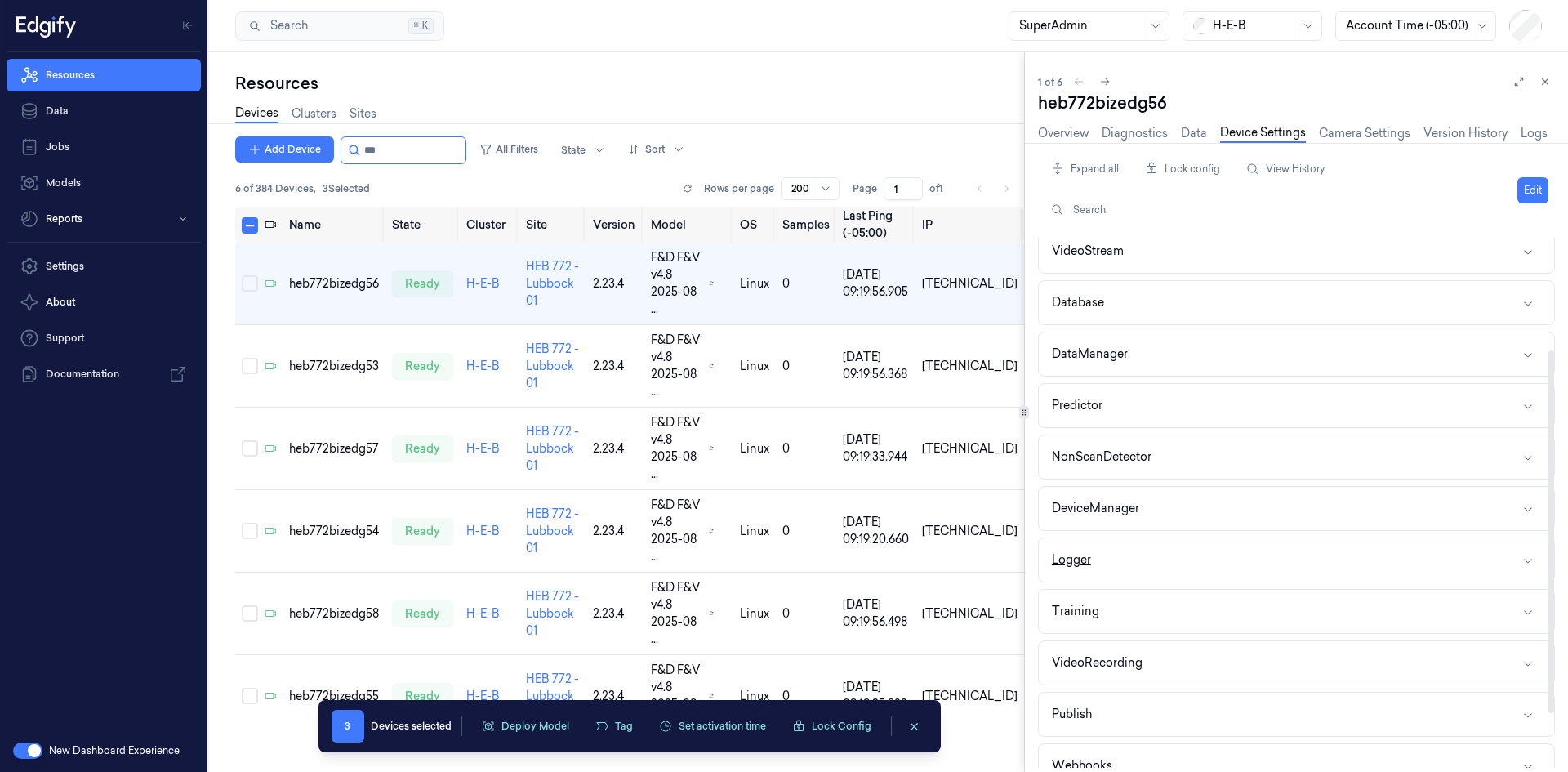
click at [1123, 564] on button "Logger" at bounding box center [1296, 559] width 516 height 43
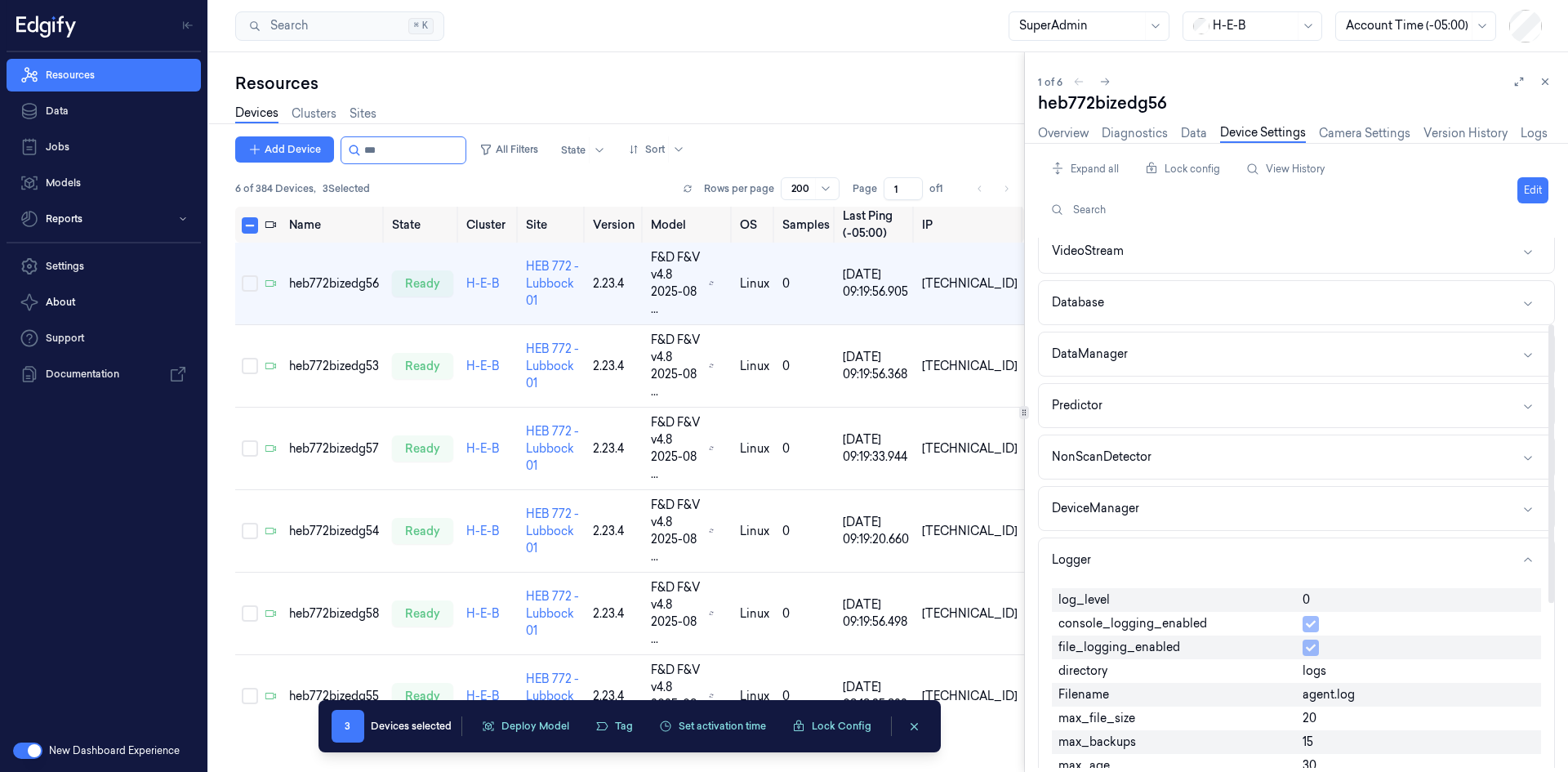
click at [1529, 205] on div "Edit" at bounding box center [1533, 190] width 31 height 69
click at [1535, 194] on button "Edit" at bounding box center [1533, 190] width 31 height 26
click at [1342, 606] on input "0" at bounding box center [1418, 600] width 232 height 20
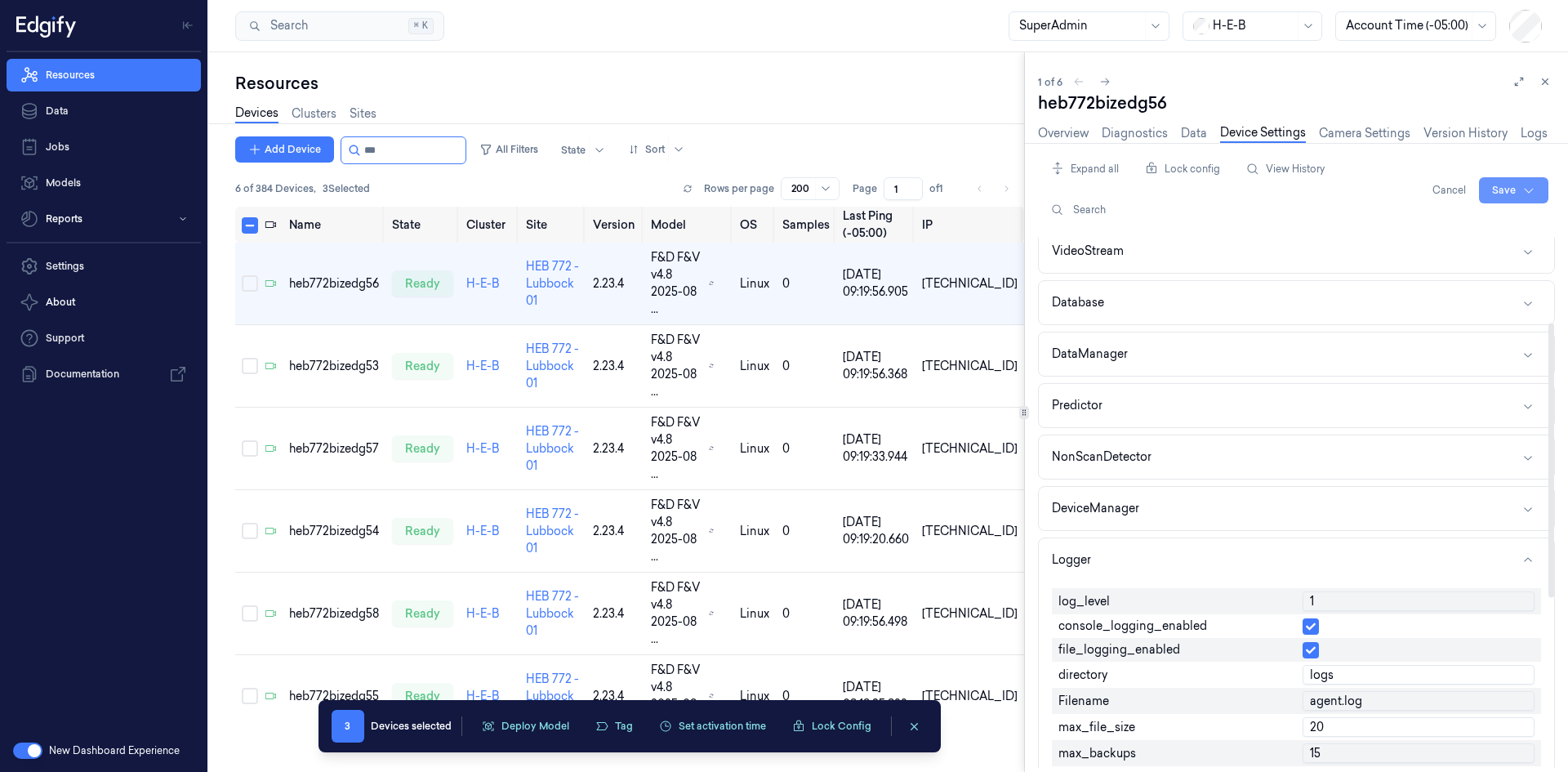
type input "1"
click at [1515, 193] on html "Resources Data Jobs Models Reports Settings About Support Documentation New Das…" at bounding box center [784, 386] width 1568 height 772
click at [1463, 251] on div "Save to multiple devices" at bounding box center [1470, 250] width 145 height 27
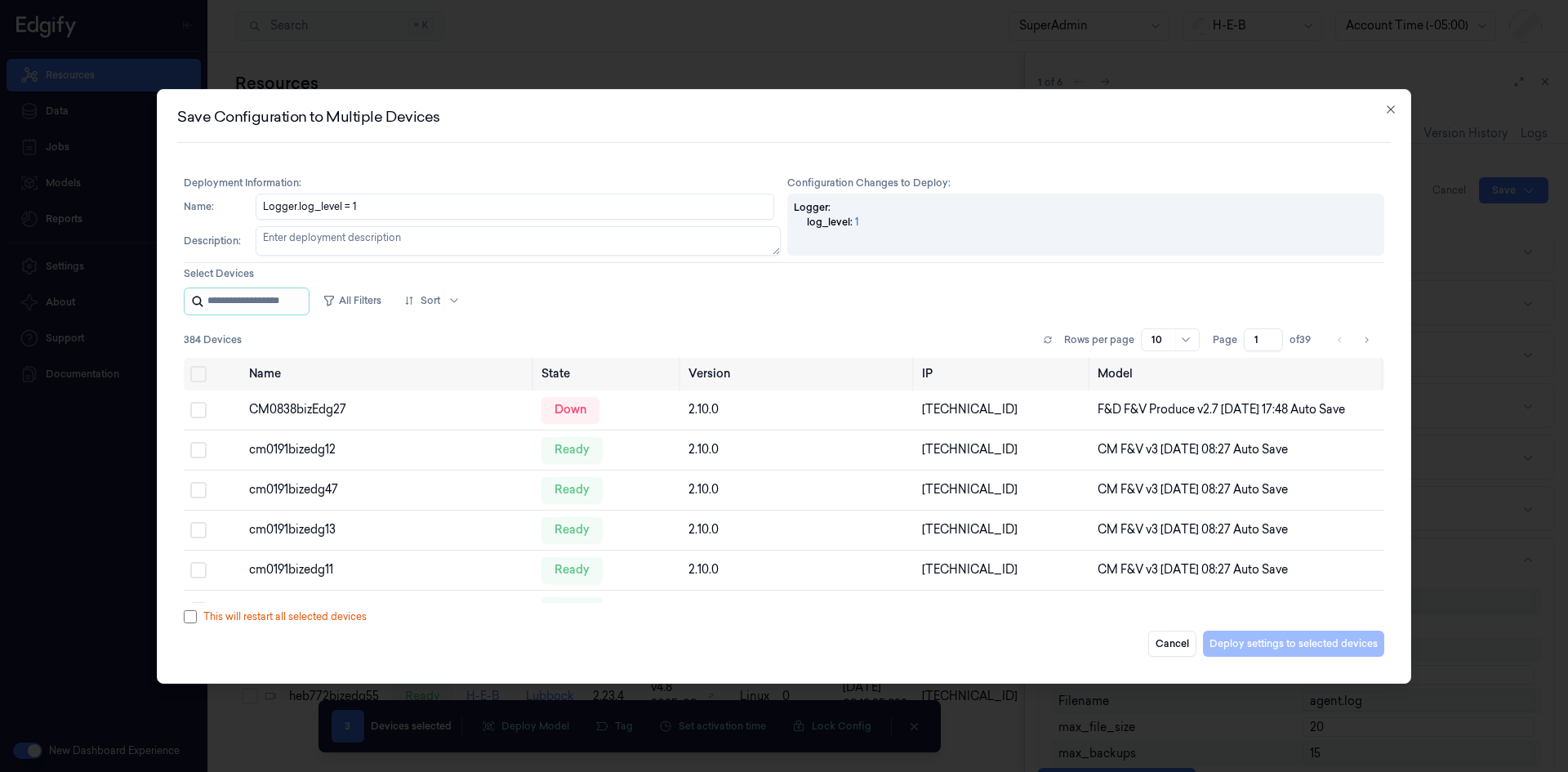
click at [299, 311] on input "string" at bounding box center [256, 301] width 98 height 26
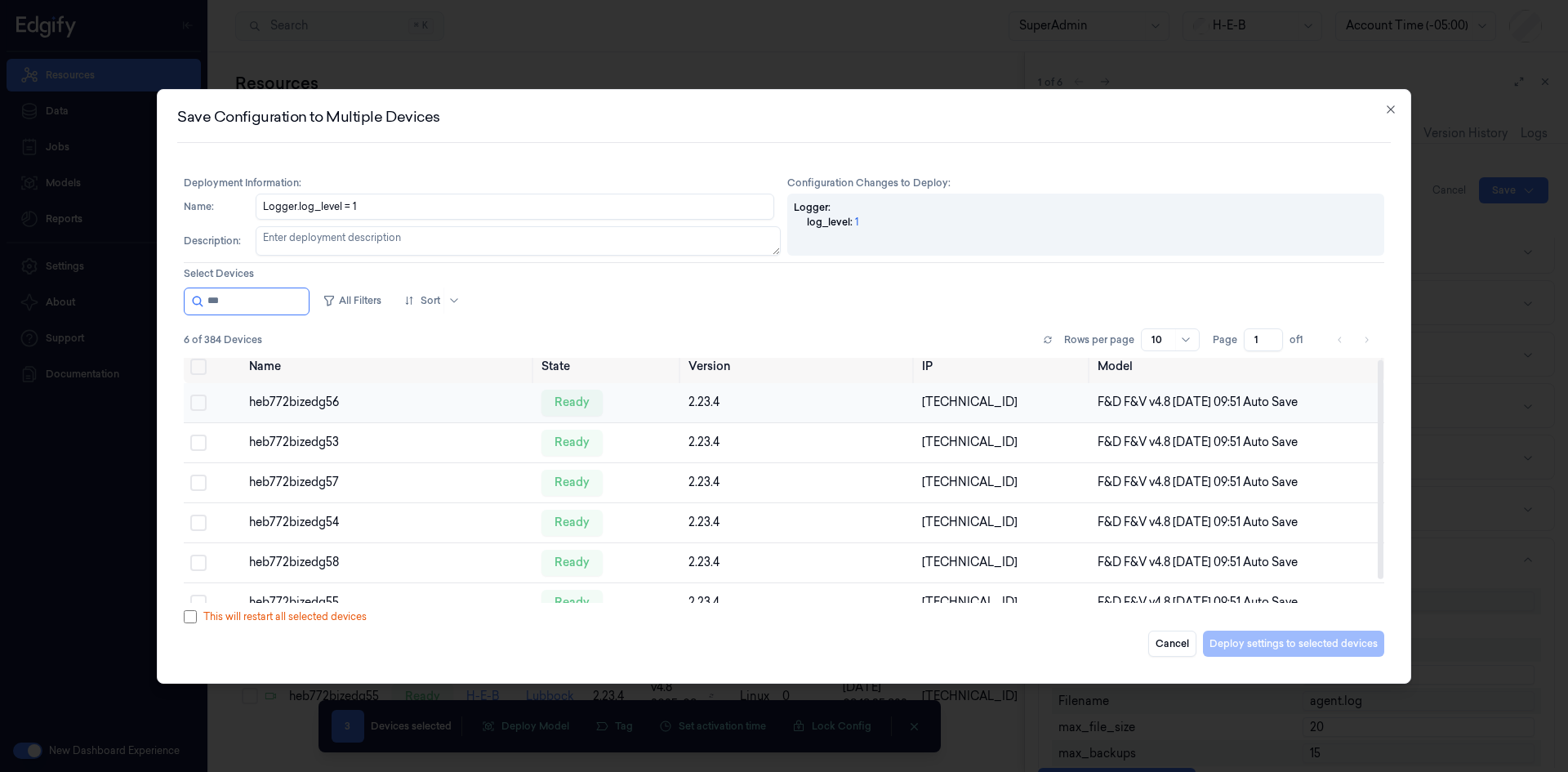
scroll to position [0, 0]
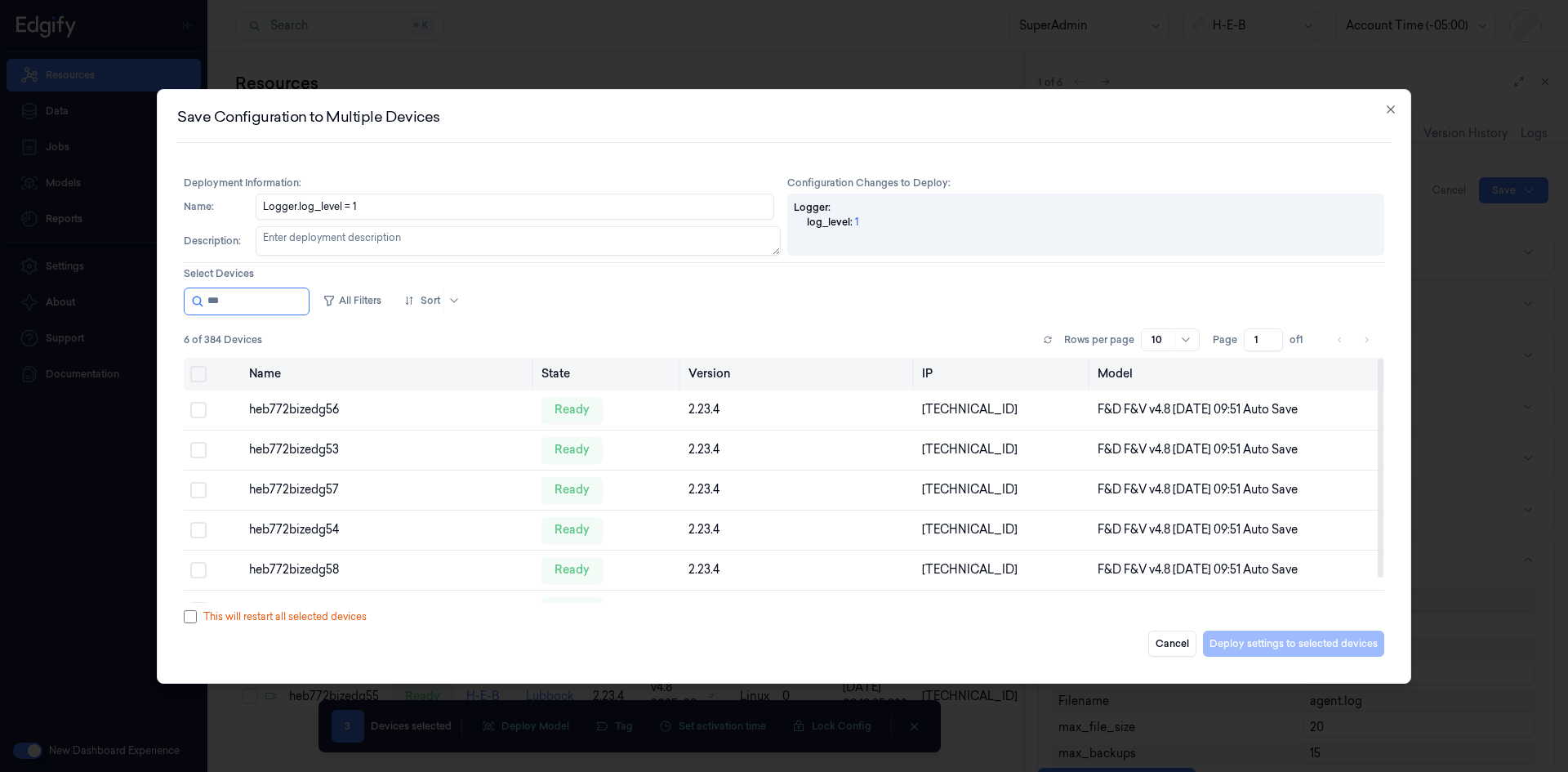
type input "***"
click at [194, 375] on button "Select all" at bounding box center [198, 373] width 16 height 16
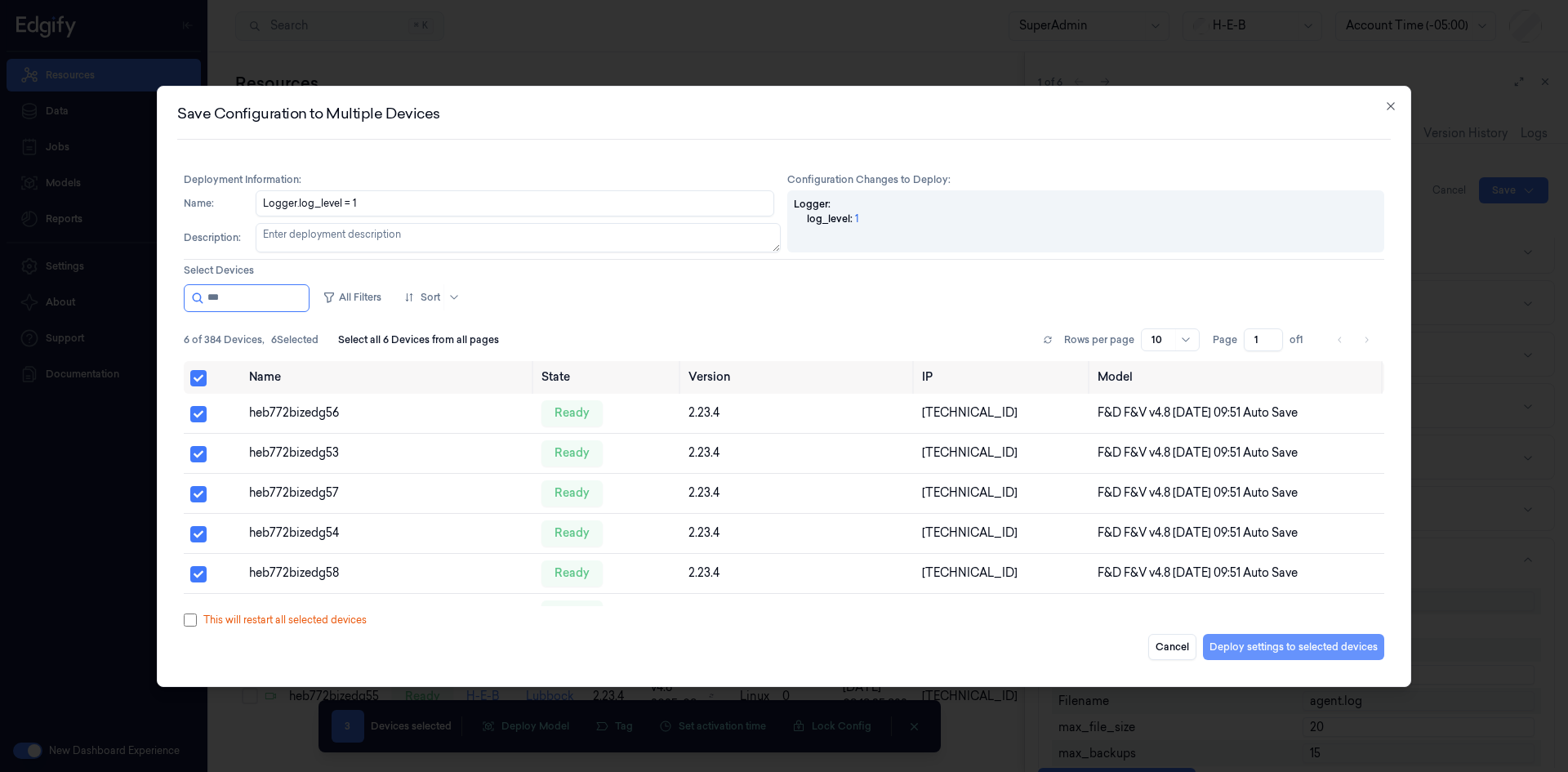
click at [1320, 646] on button "Deploy settings to selected devices" at bounding box center [1293, 647] width 181 height 26
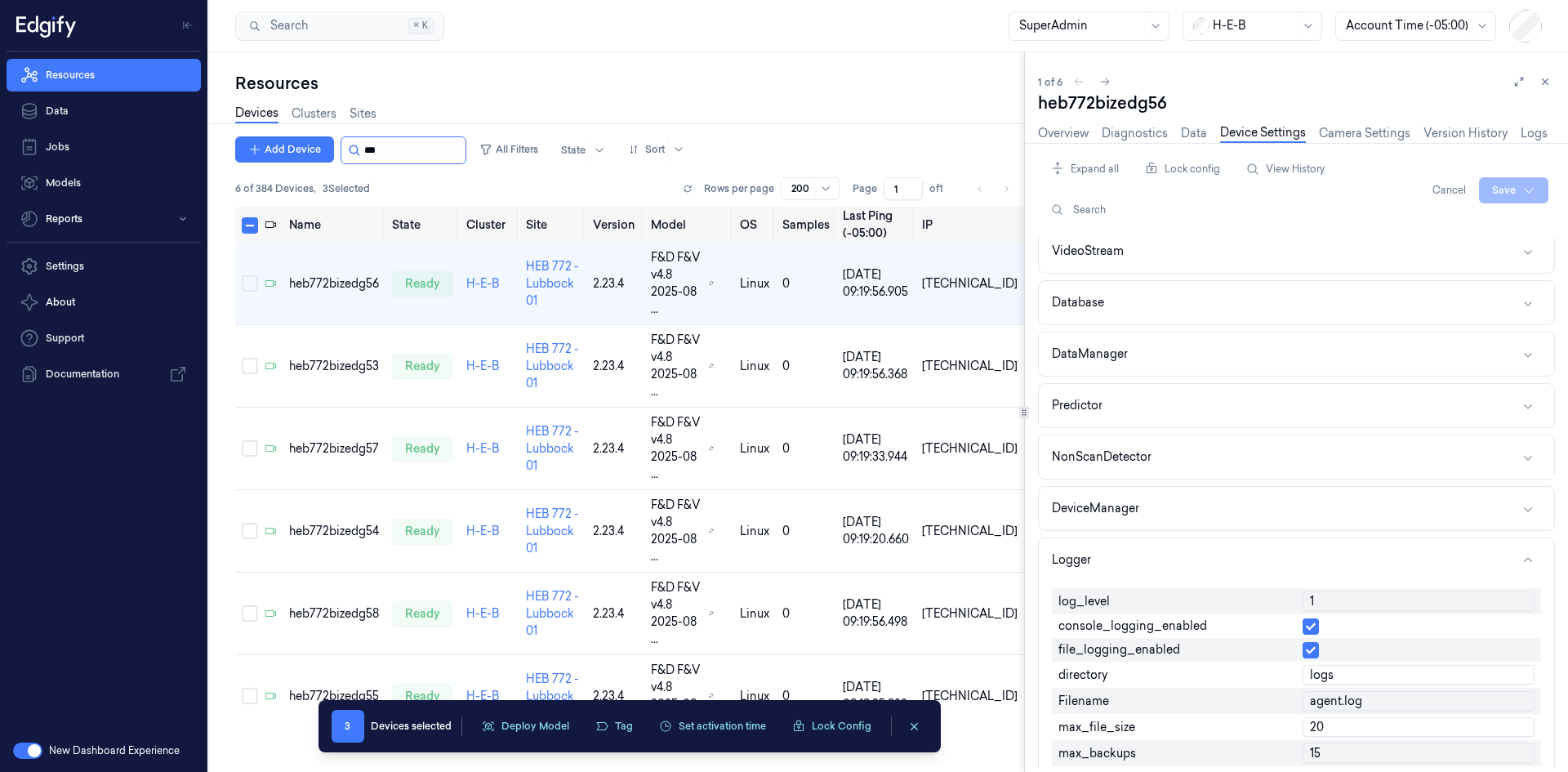
click at [419, 157] on input "string" at bounding box center [413, 150] width 98 height 26
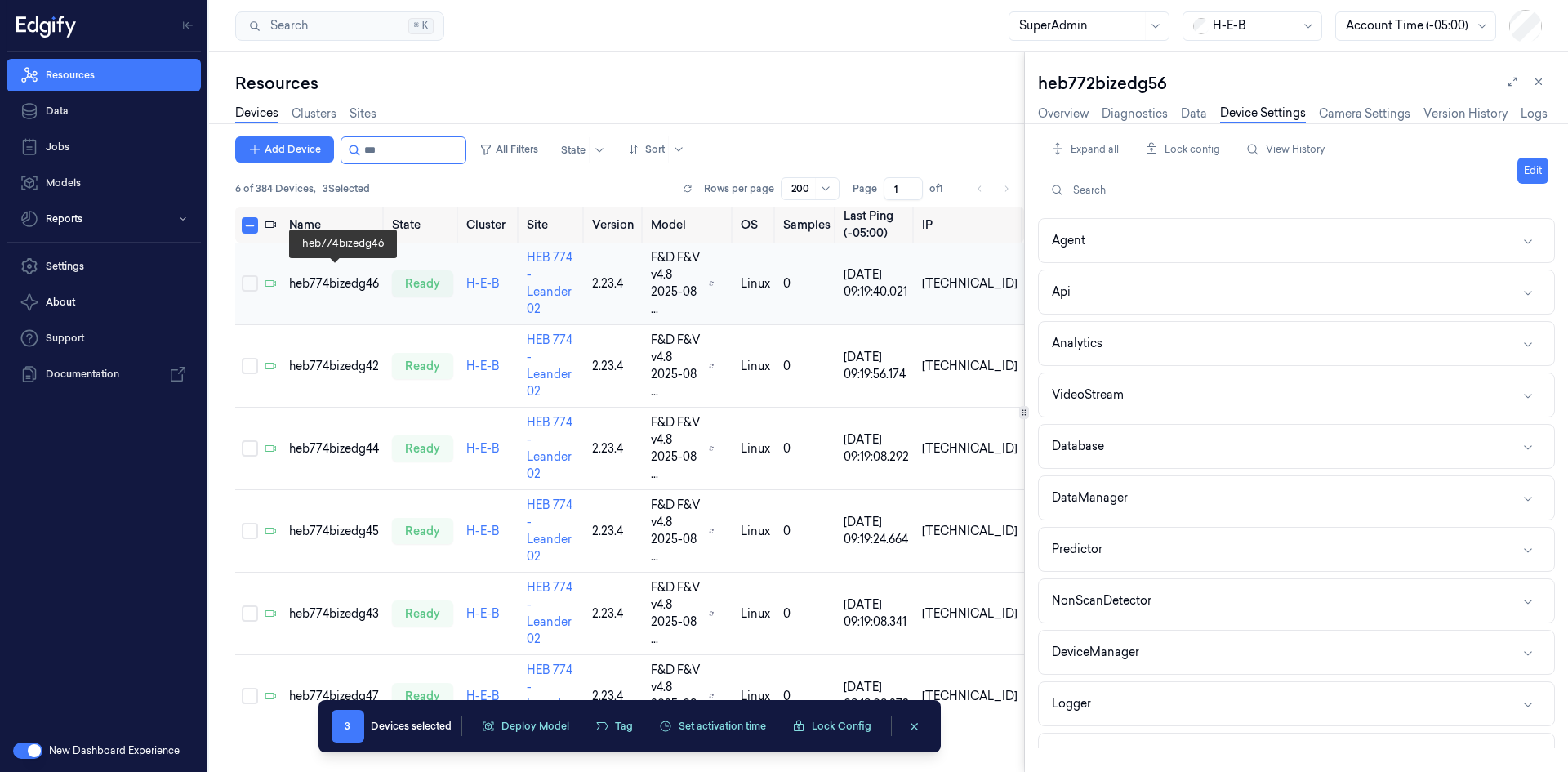
type input "***"
click at [311, 278] on div "heb774bizedg46" at bounding box center [334, 284] width 90 height 17
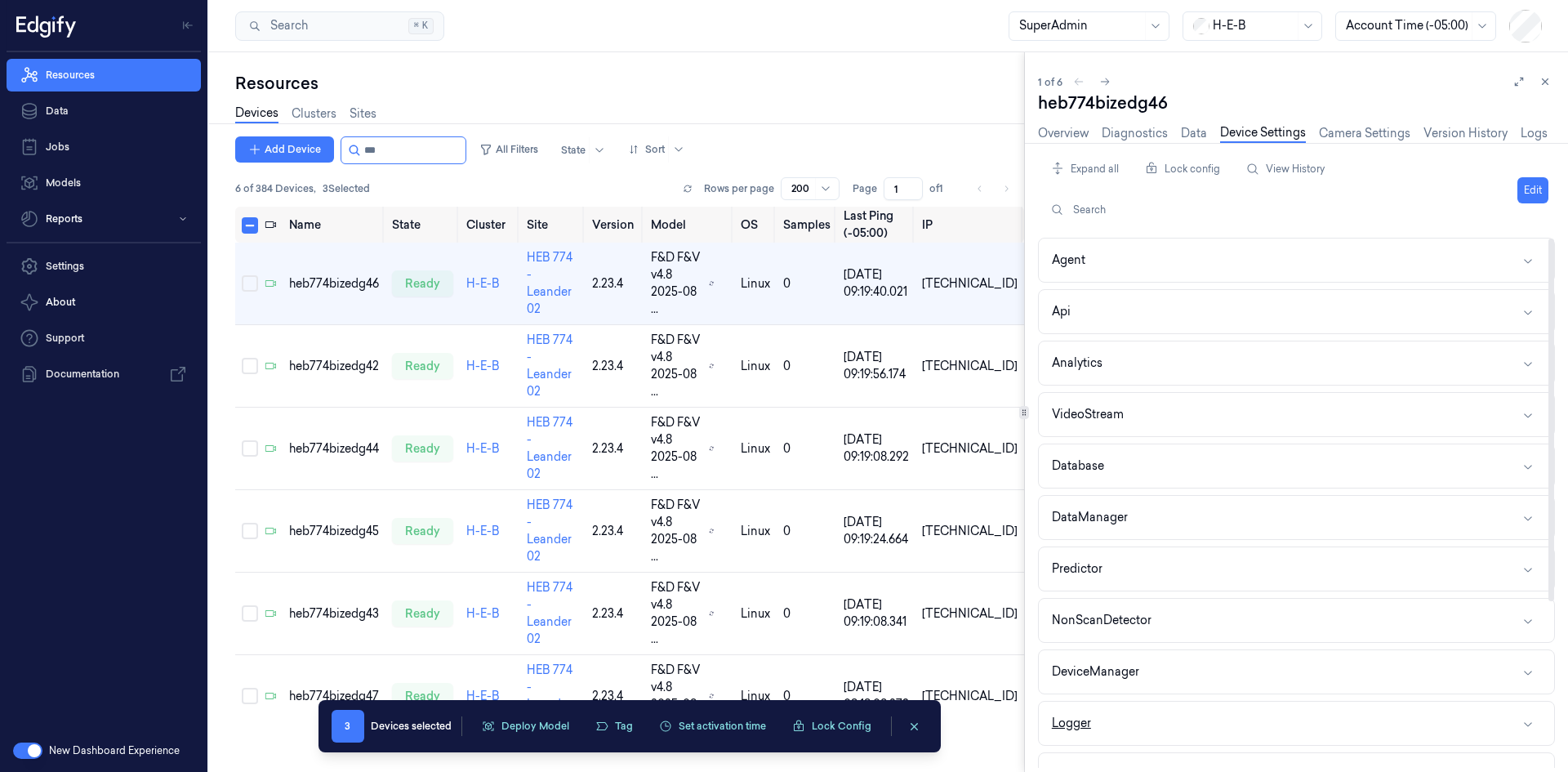
click at [1129, 724] on button "Logger" at bounding box center [1296, 723] width 516 height 43
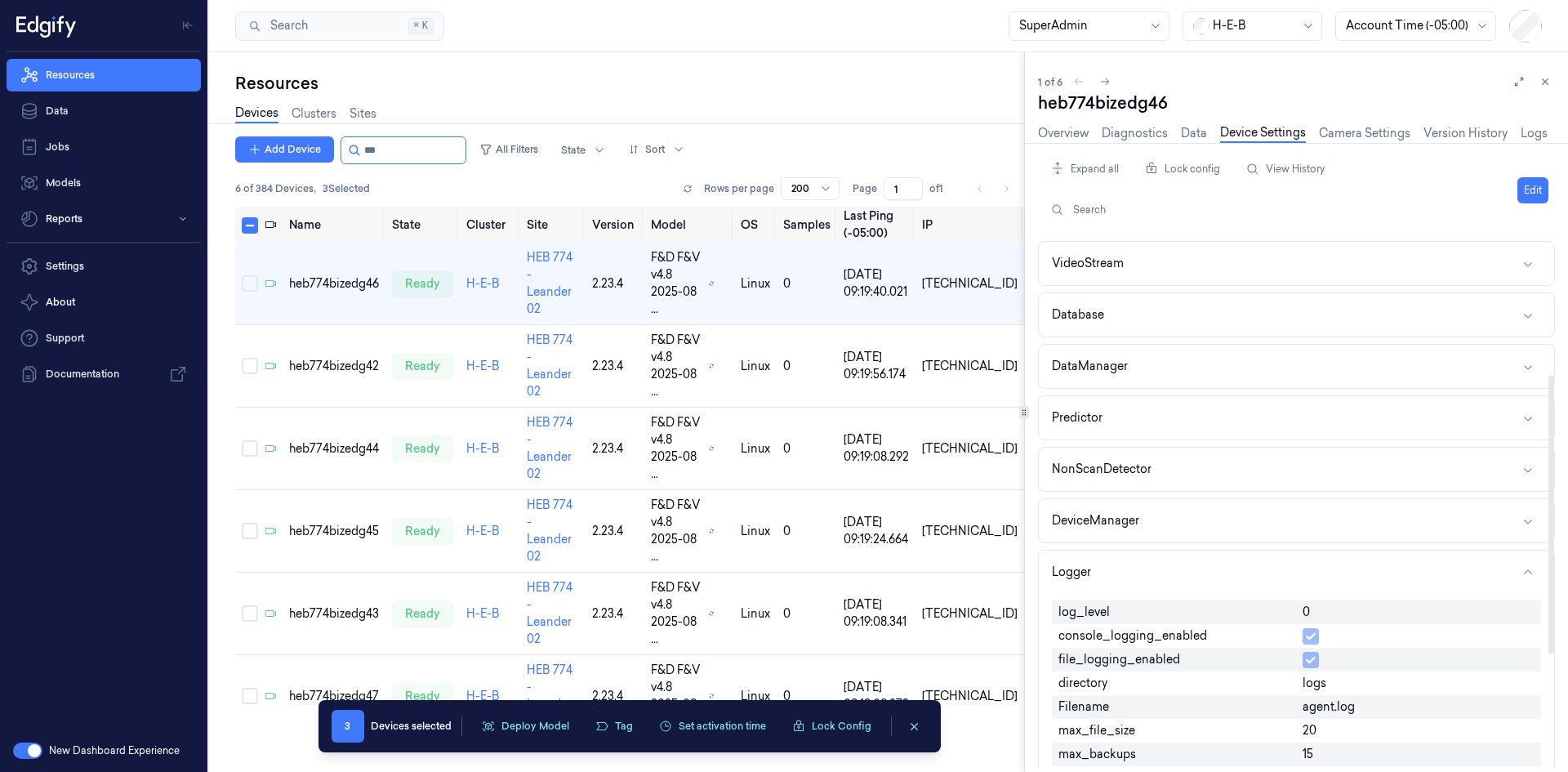
scroll to position [327, 0]
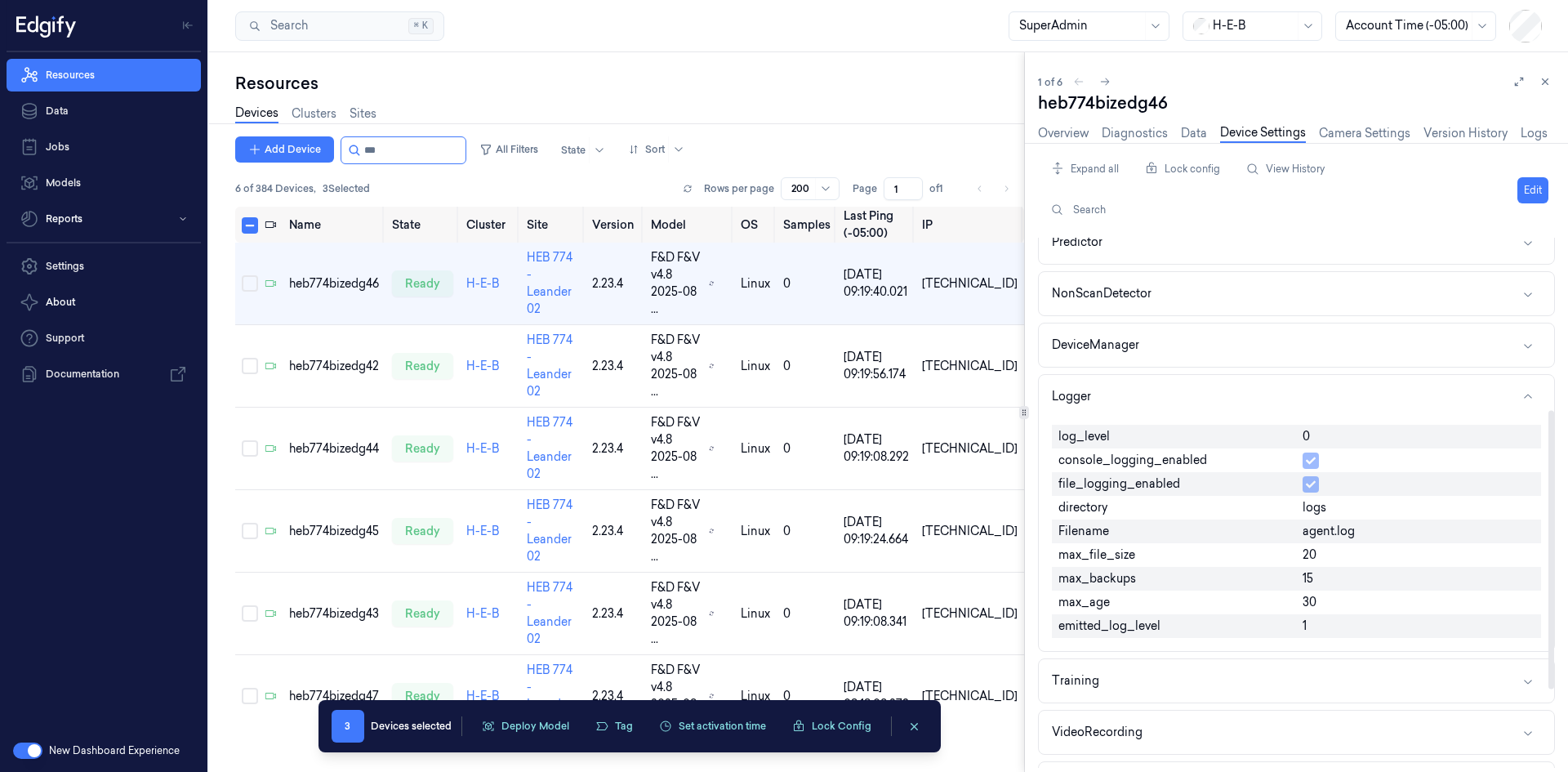
click at [1557, 196] on div "Expand all Lock config View History Search Edit Agent Api Analytics VideoStream…" at bounding box center [1303, 457] width 530 height 629
click at [1535, 196] on button "Edit" at bounding box center [1533, 190] width 31 height 26
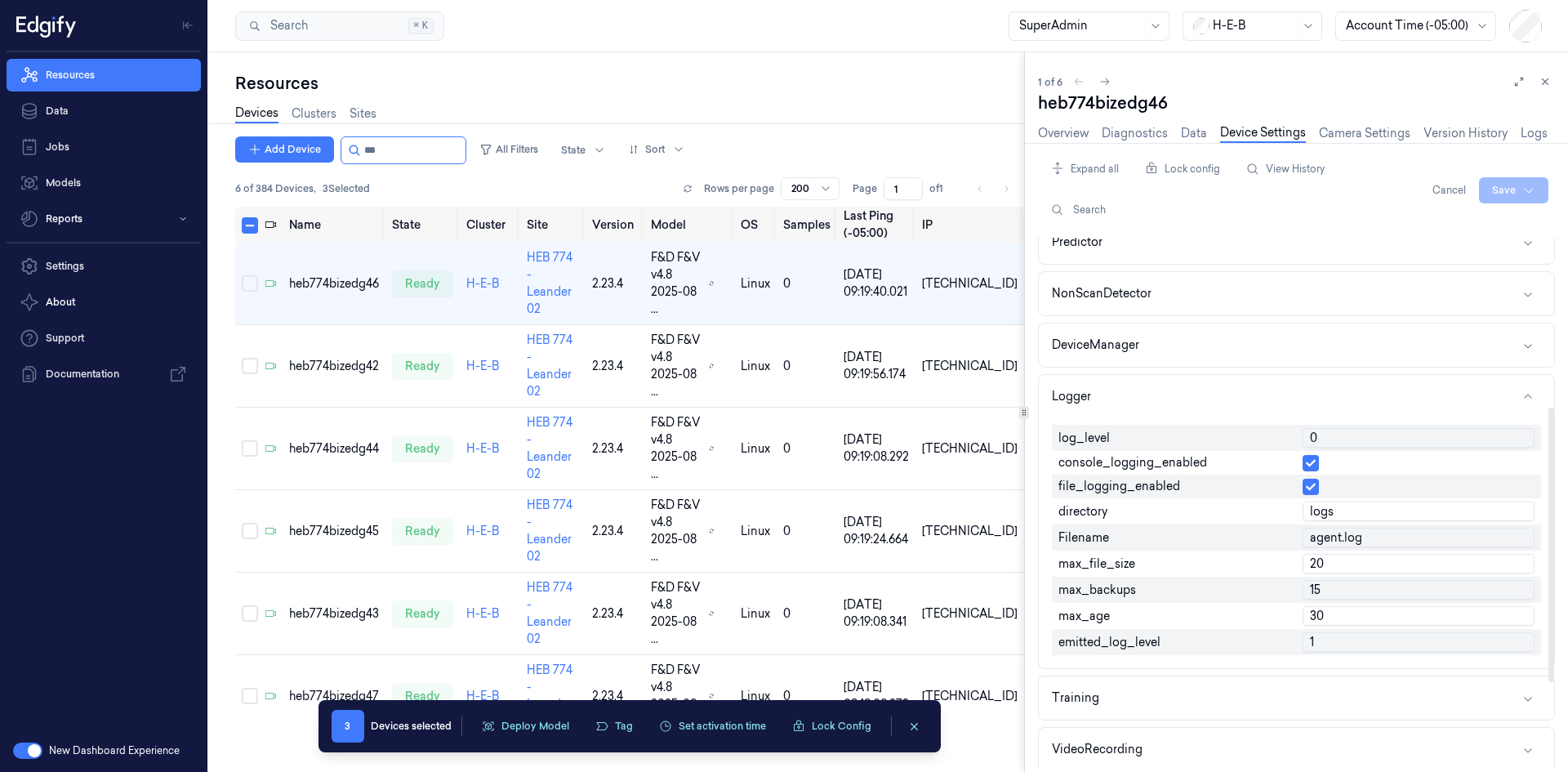
click at [1354, 437] on input "0" at bounding box center [1418, 437] width 232 height 20
type input "1"
click at [1543, 187] on html "Resources Data Jobs Models Reports Settings About Support Documentation New Das…" at bounding box center [784, 386] width 1568 height 772
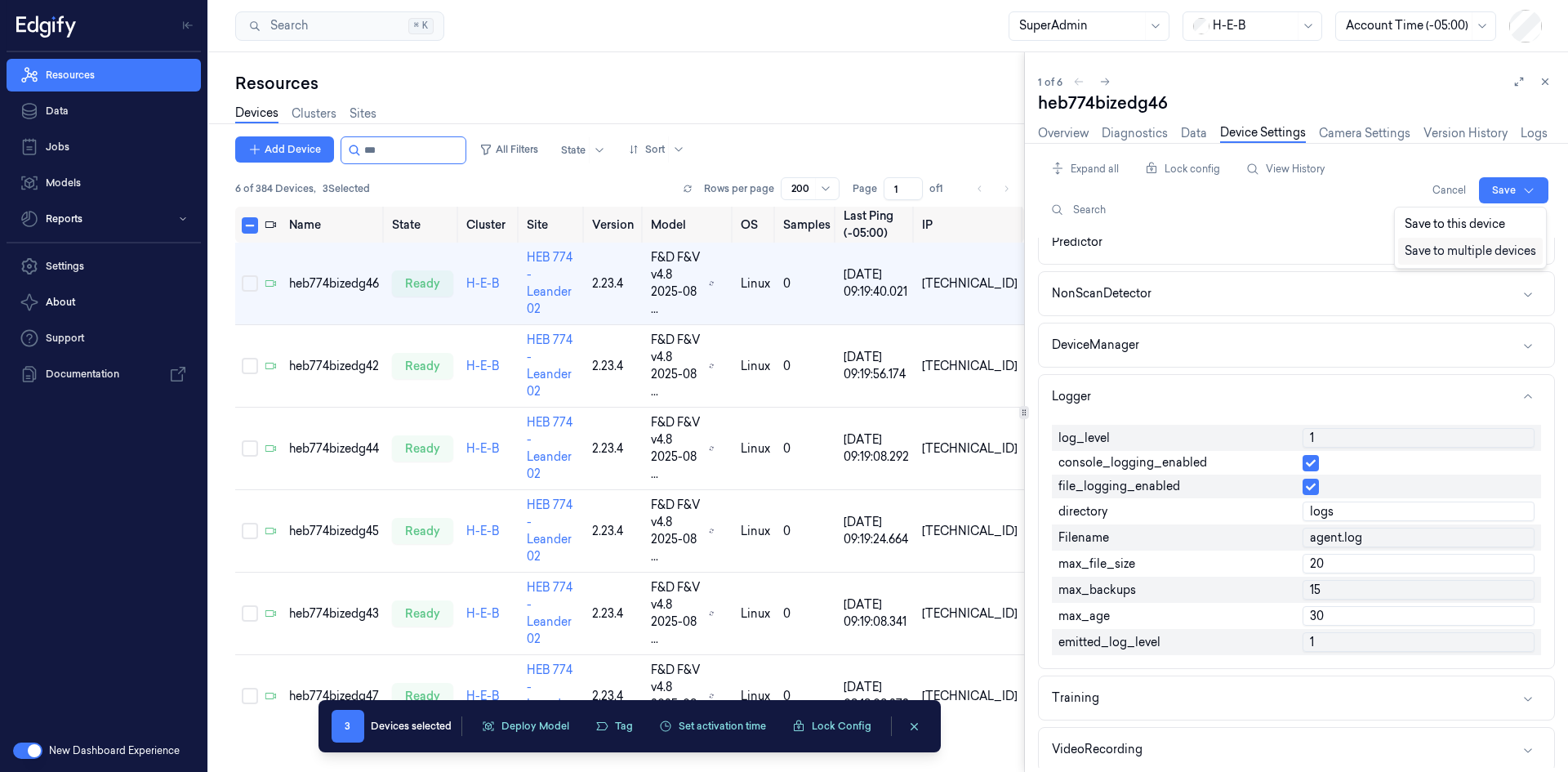
click at [1493, 251] on div "Save to multiple devices" at bounding box center [1470, 250] width 145 height 27
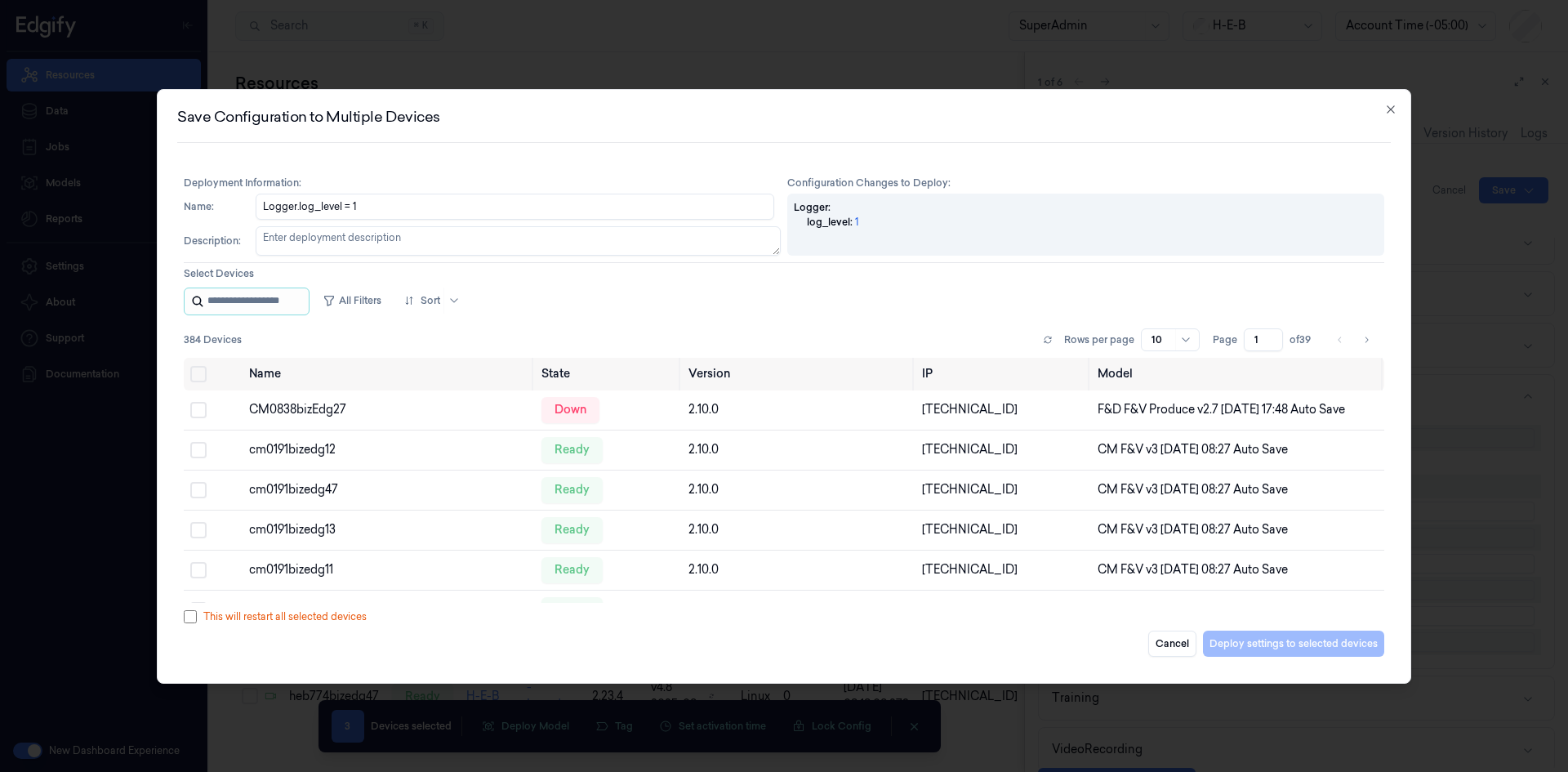
click at [268, 305] on input "string" at bounding box center [256, 301] width 98 height 26
type input "***"
click at [199, 375] on button "Select all" at bounding box center [198, 373] width 16 height 16
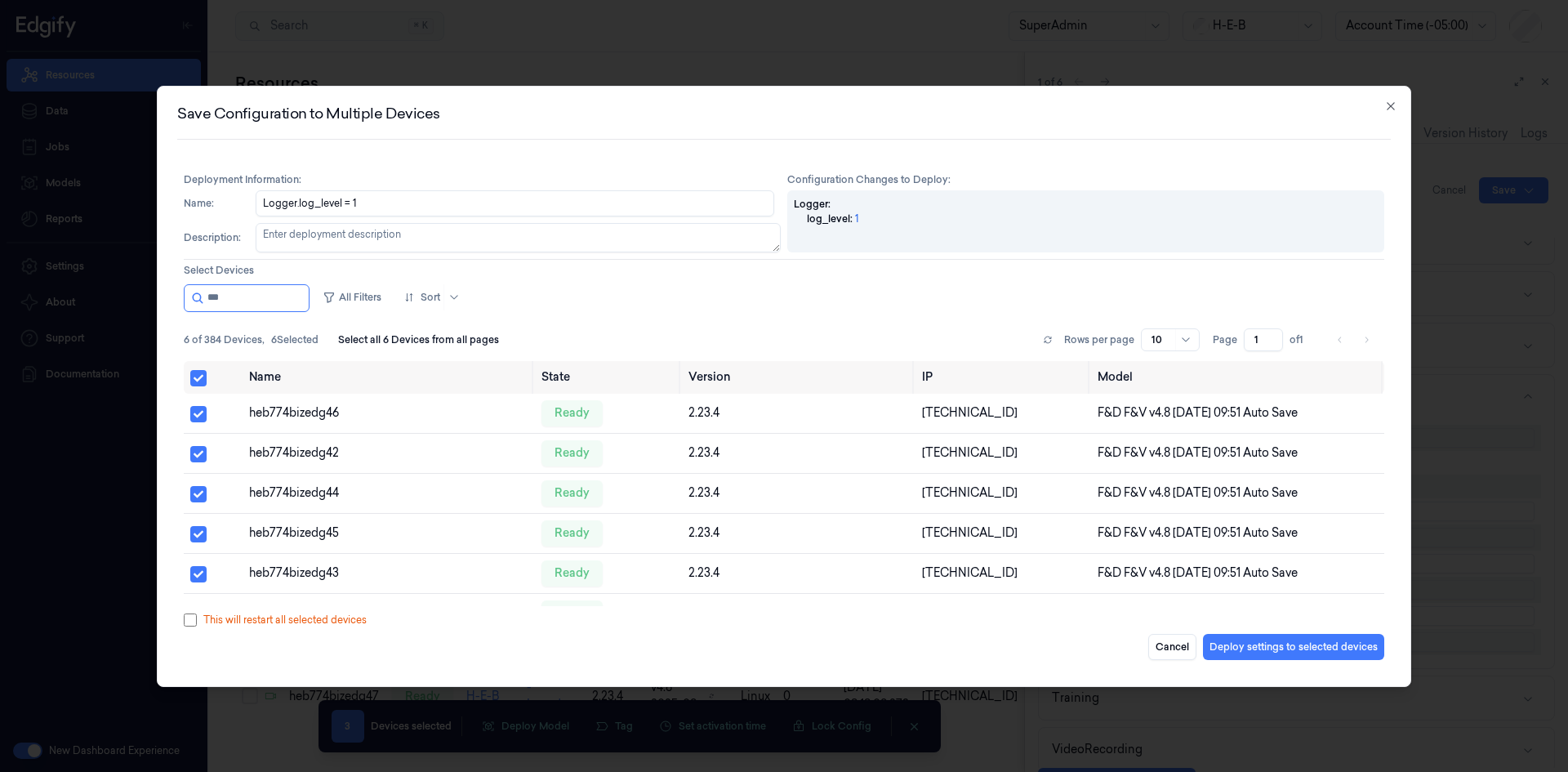
click at [1252, 642] on button "Deploy settings to selected devices" at bounding box center [1293, 647] width 181 height 26
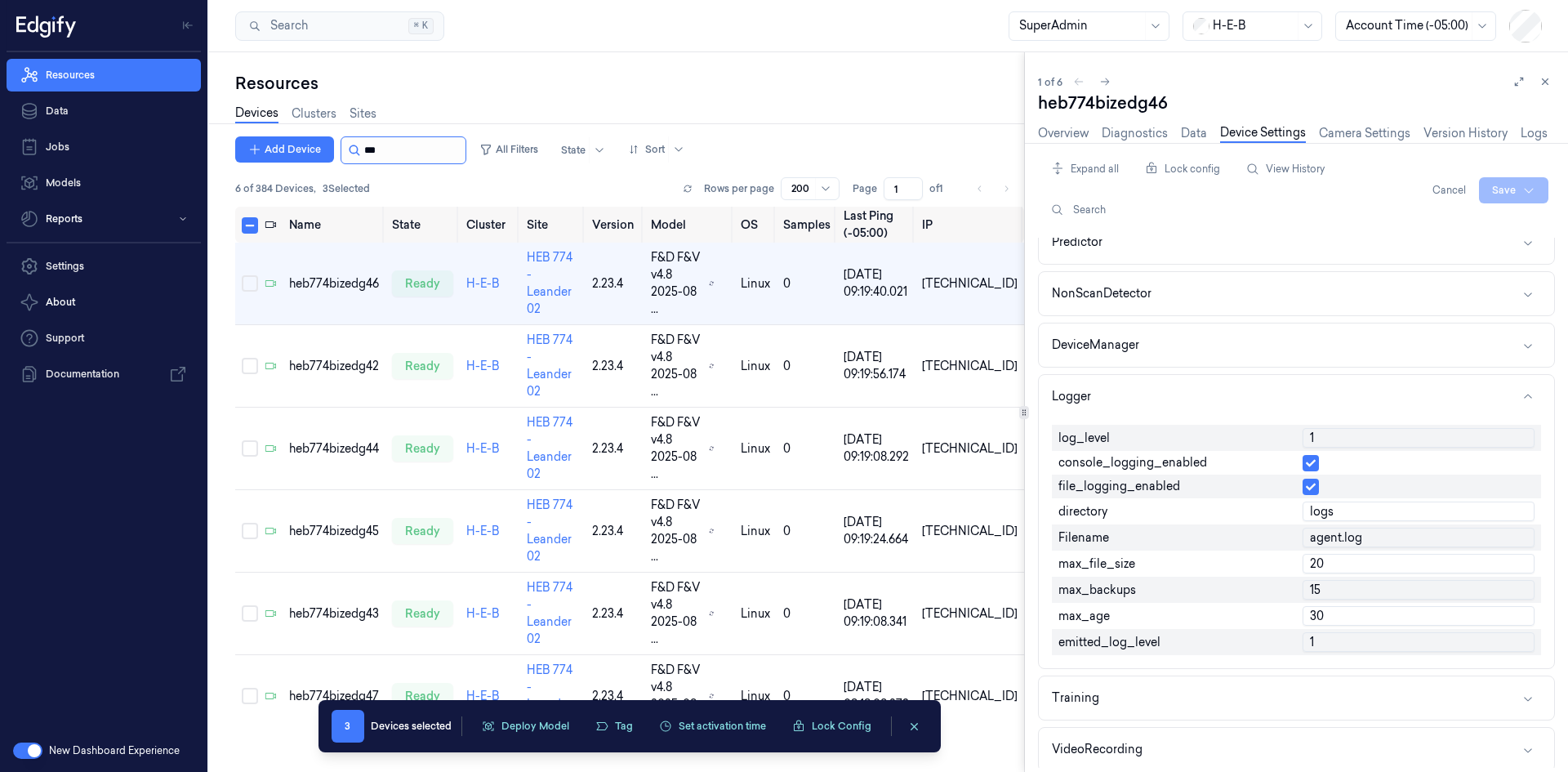
click at [395, 154] on input "string" at bounding box center [413, 150] width 98 height 26
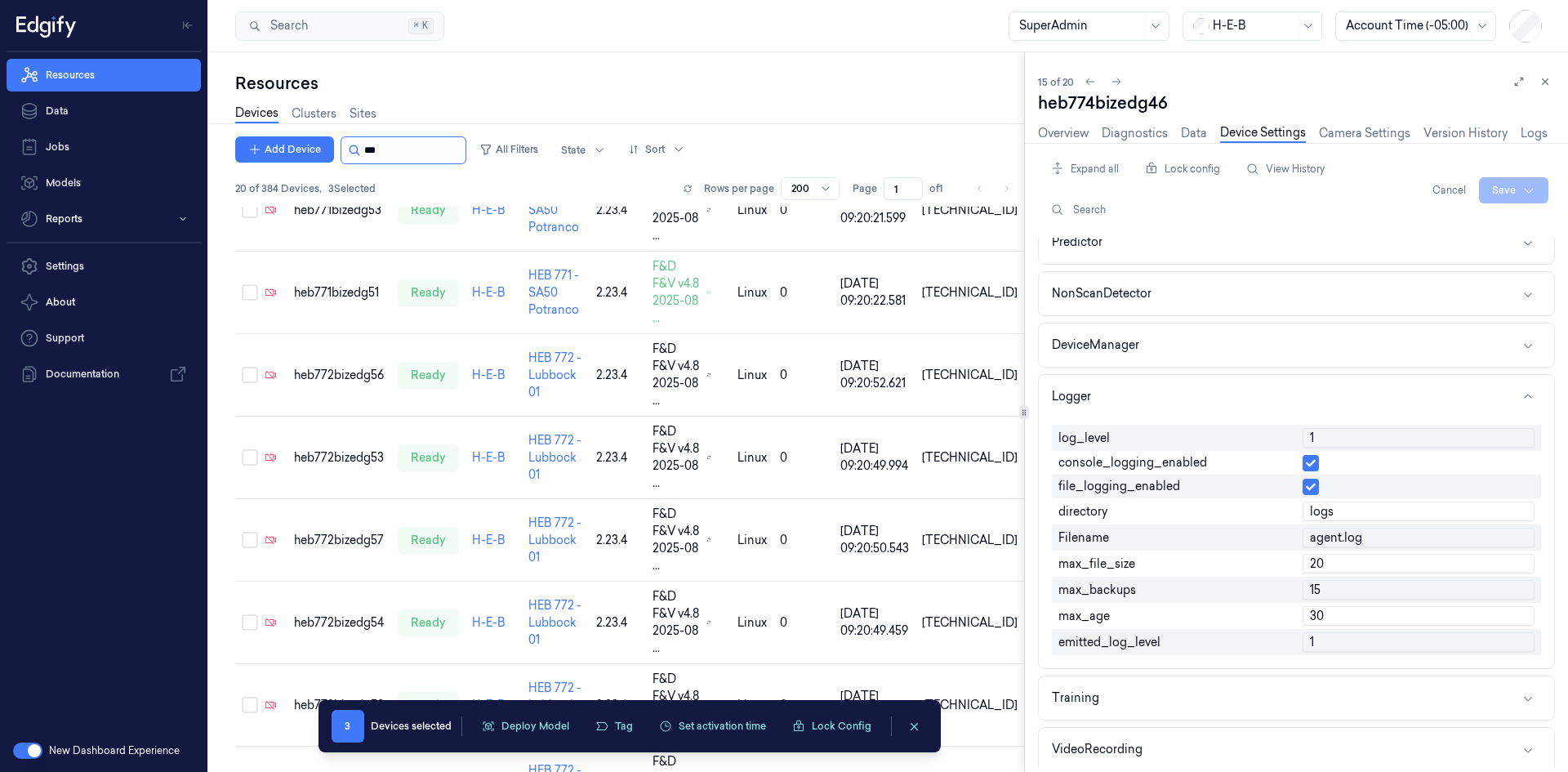
scroll to position [670, 0]
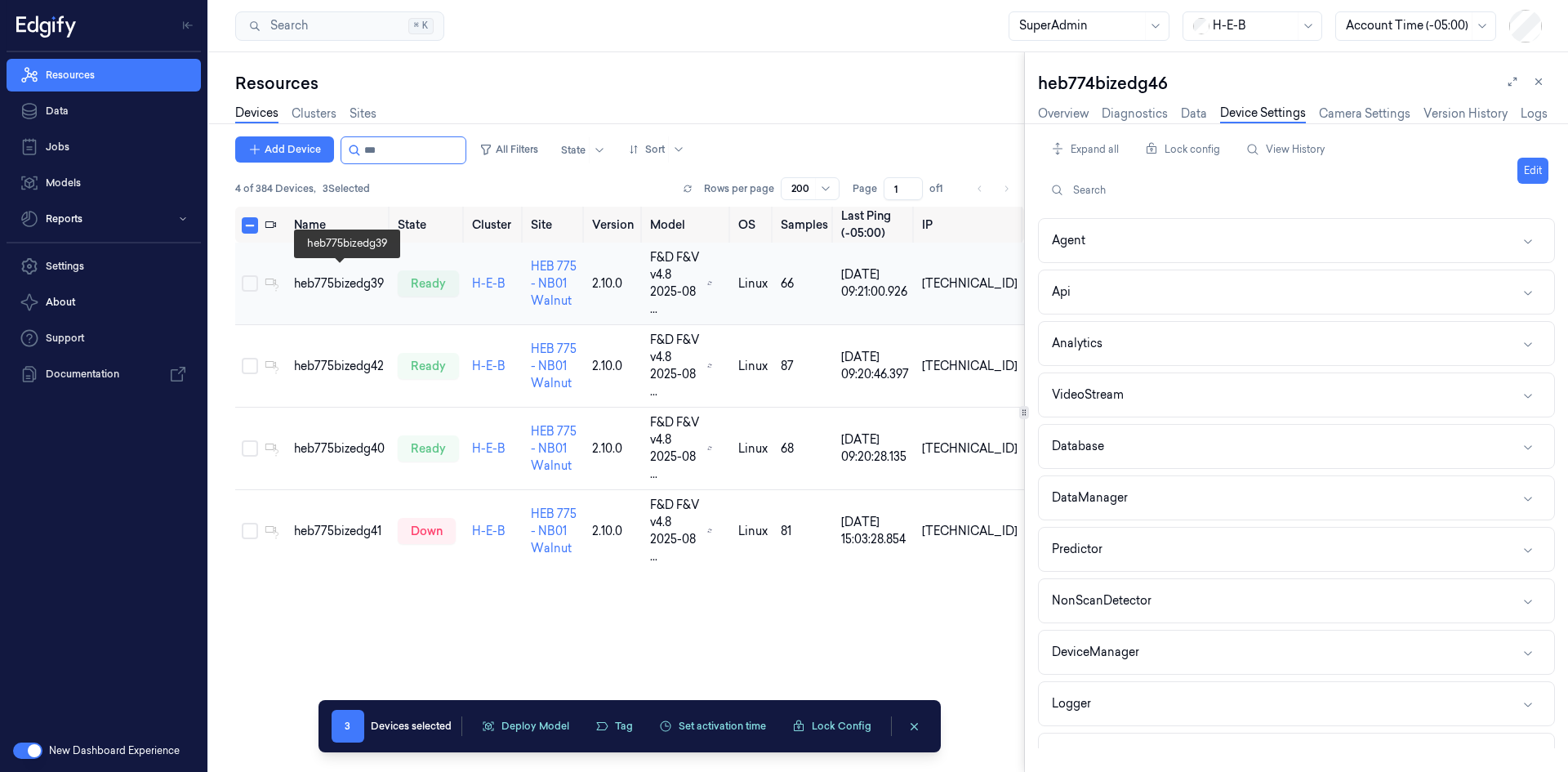
type input "***"
click at [341, 275] on div "heb775bizedg39" at bounding box center [340, 284] width 91 height 17
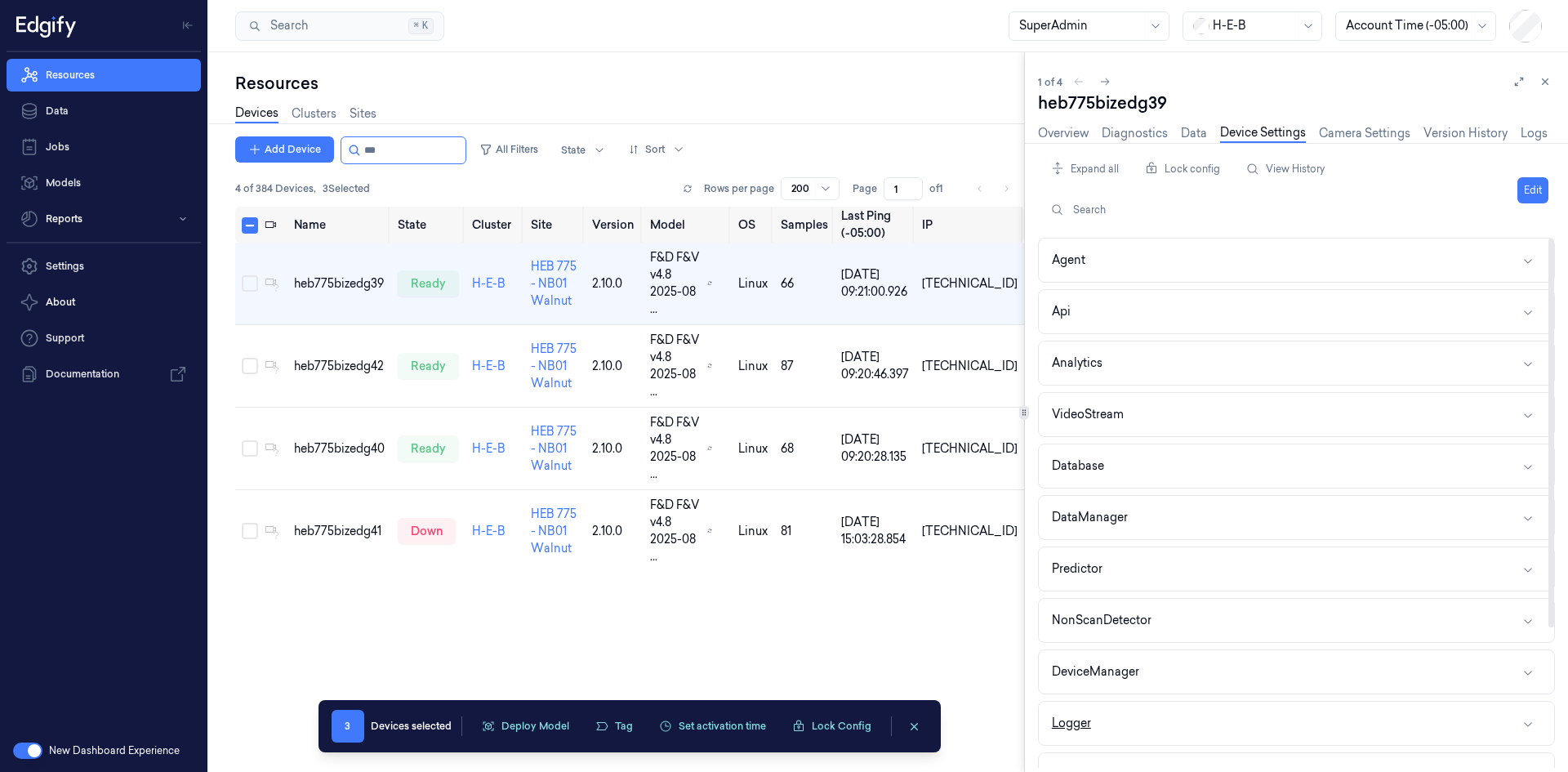
click at [1126, 721] on button "Logger" at bounding box center [1296, 723] width 516 height 43
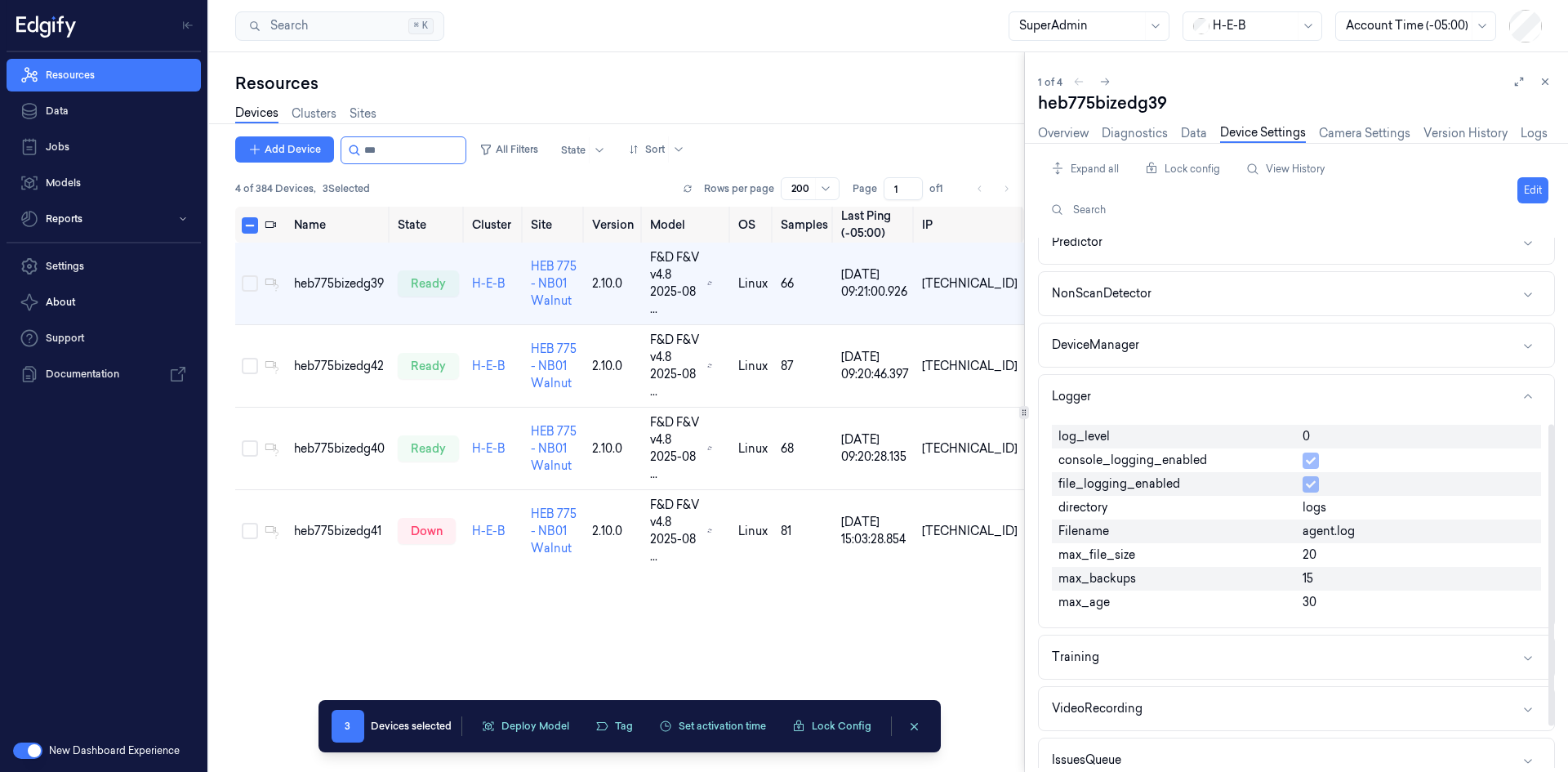
click at [1543, 192] on button "Edit" at bounding box center [1533, 190] width 31 height 26
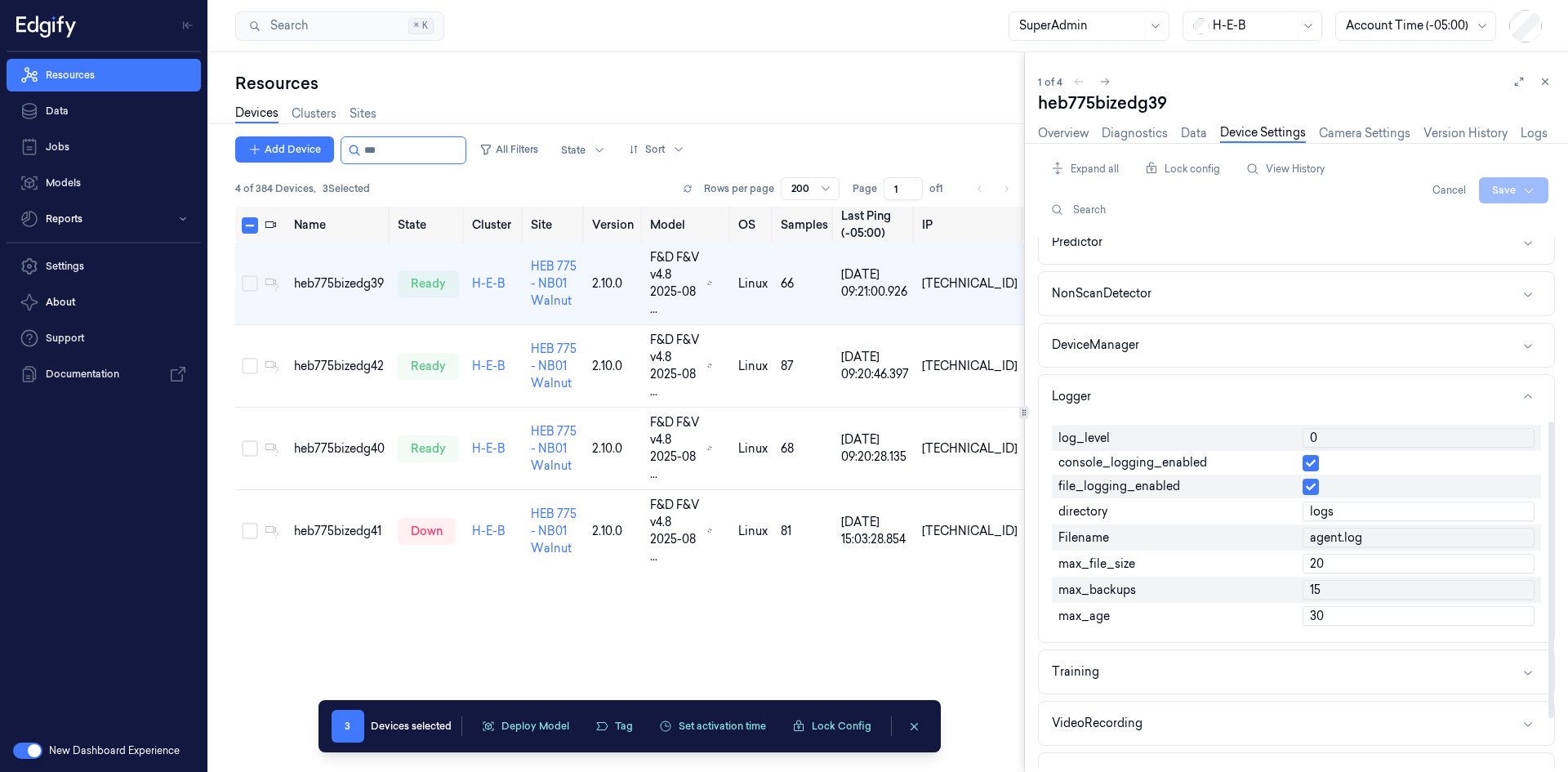
click at [1318, 443] on input "0" at bounding box center [1418, 437] width 232 height 20
type input "7"
type input "1"
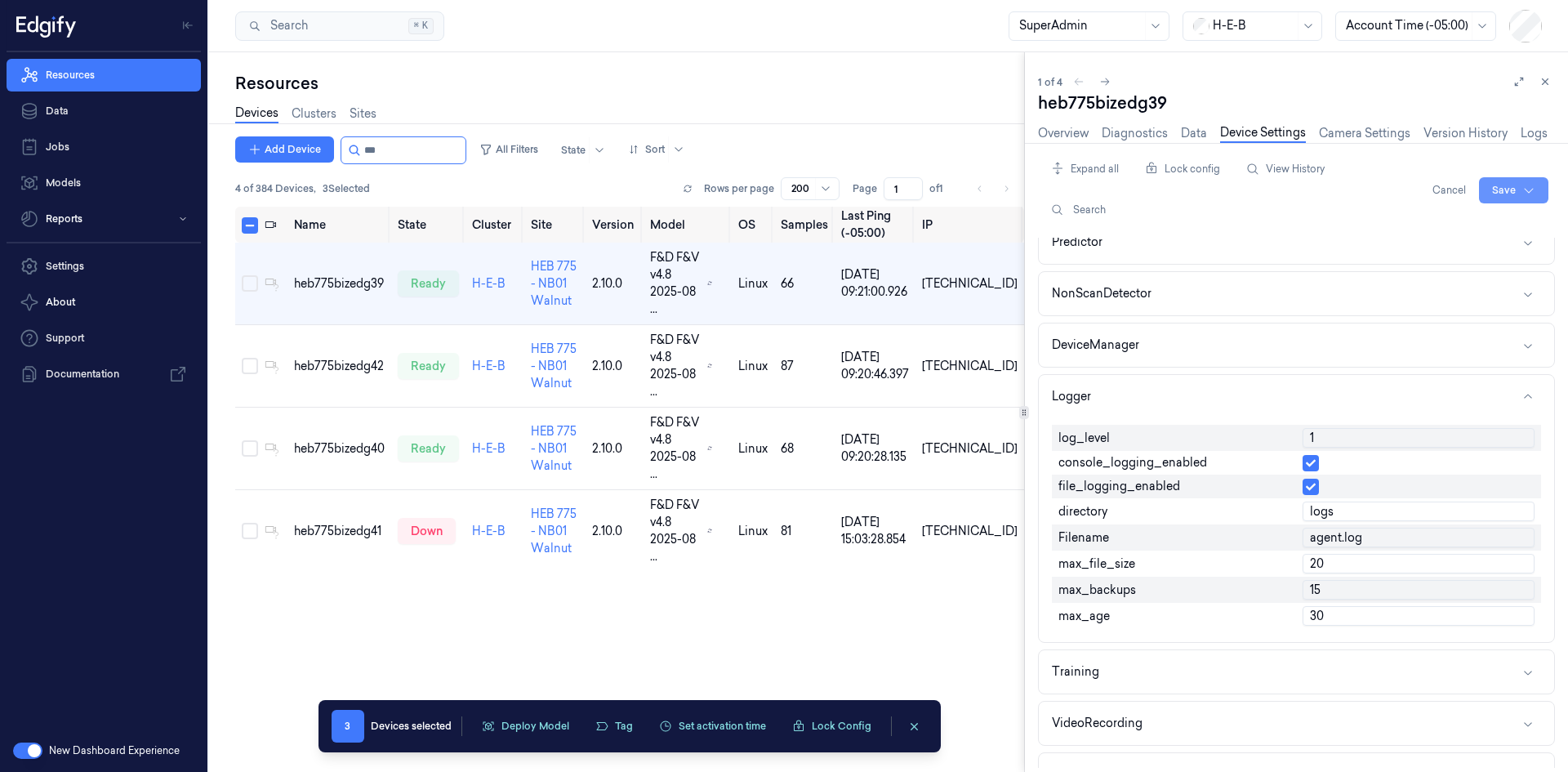
click at [1517, 178] on html "Resources Data Jobs Models Reports Settings About Support Documentation New Das…" at bounding box center [784, 386] width 1568 height 772
click at [1474, 249] on div "Save to multiple devices" at bounding box center [1470, 250] width 145 height 27
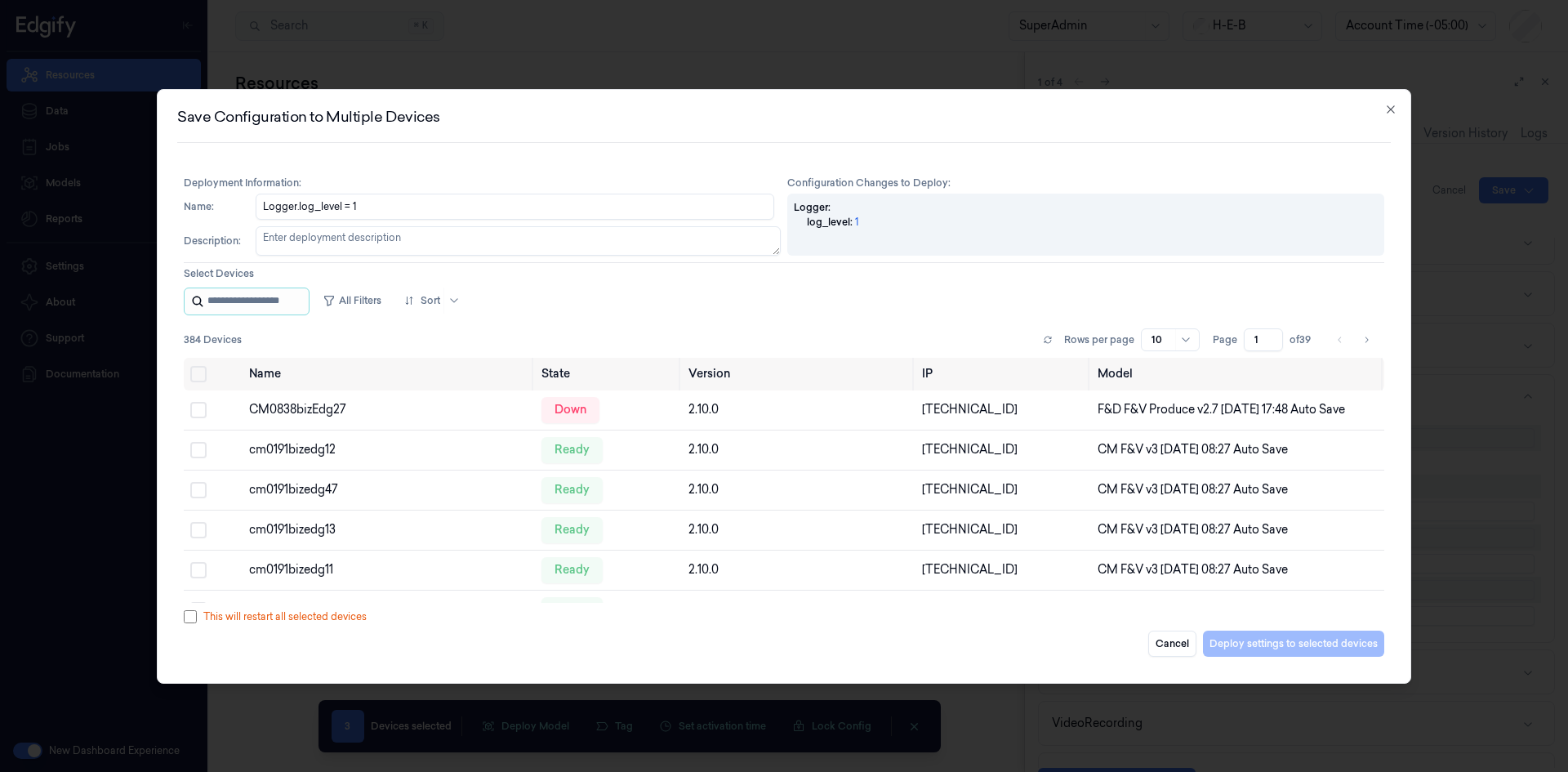
click at [296, 305] on input "string" at bounding box center [256, 301] width 98 height 26
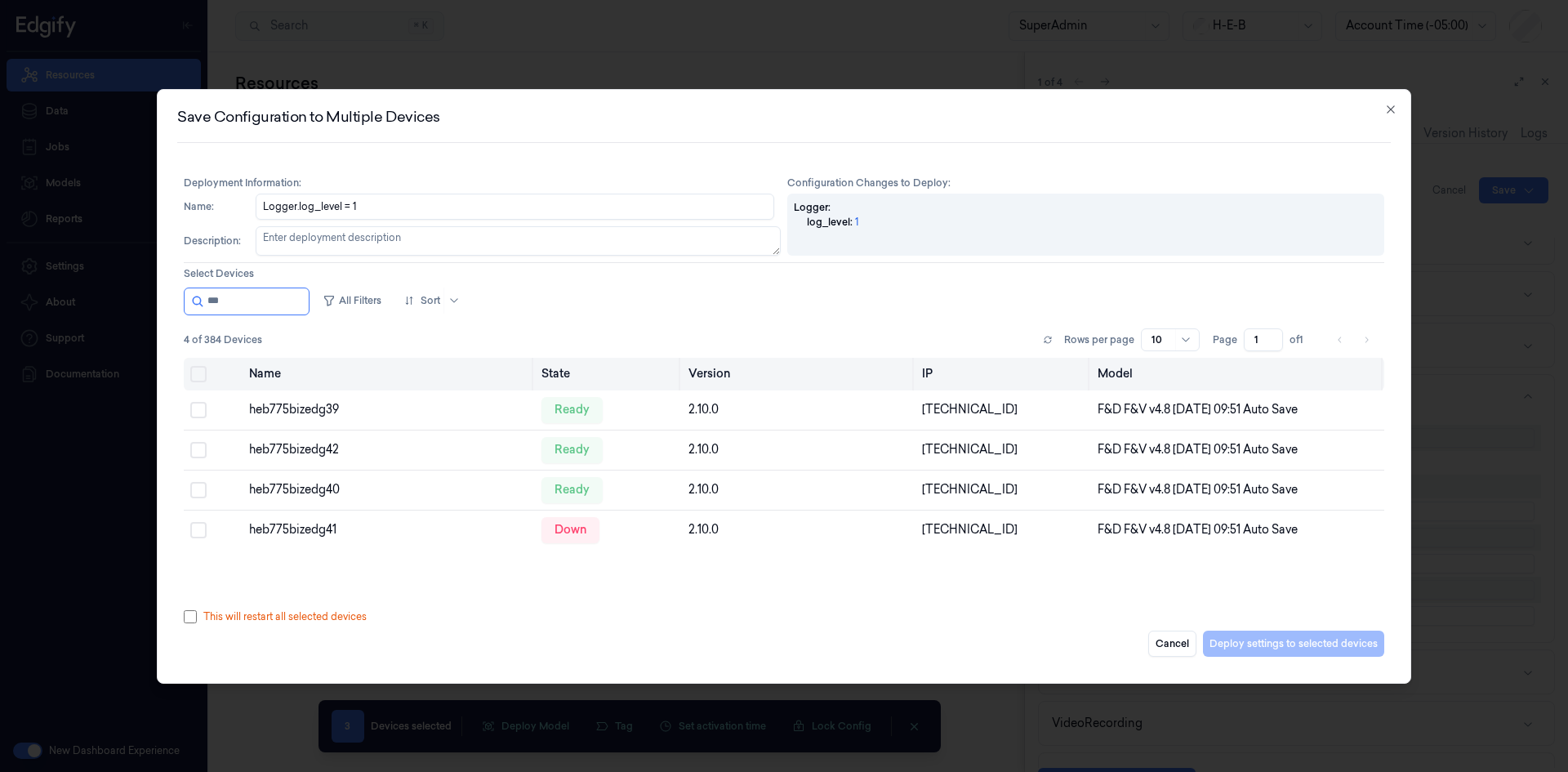
type input "***"
click at [199, 369] on button "Select all" at bounding box center [198, 373] width 16 height 16
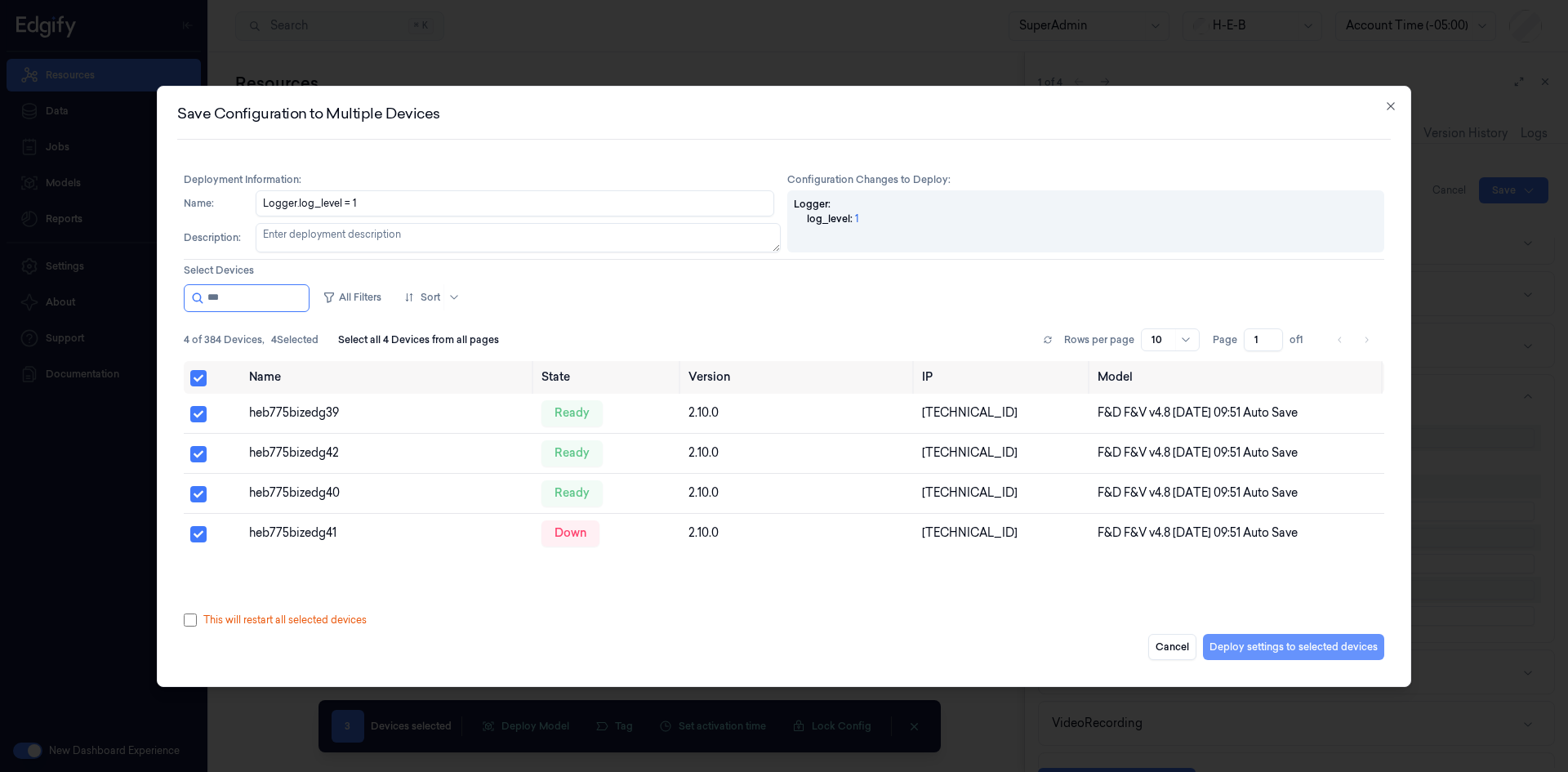
click at [1273, 642] on button "Deploy settings to selected devices" at bounding box center [1293, 647] width 181 height 26
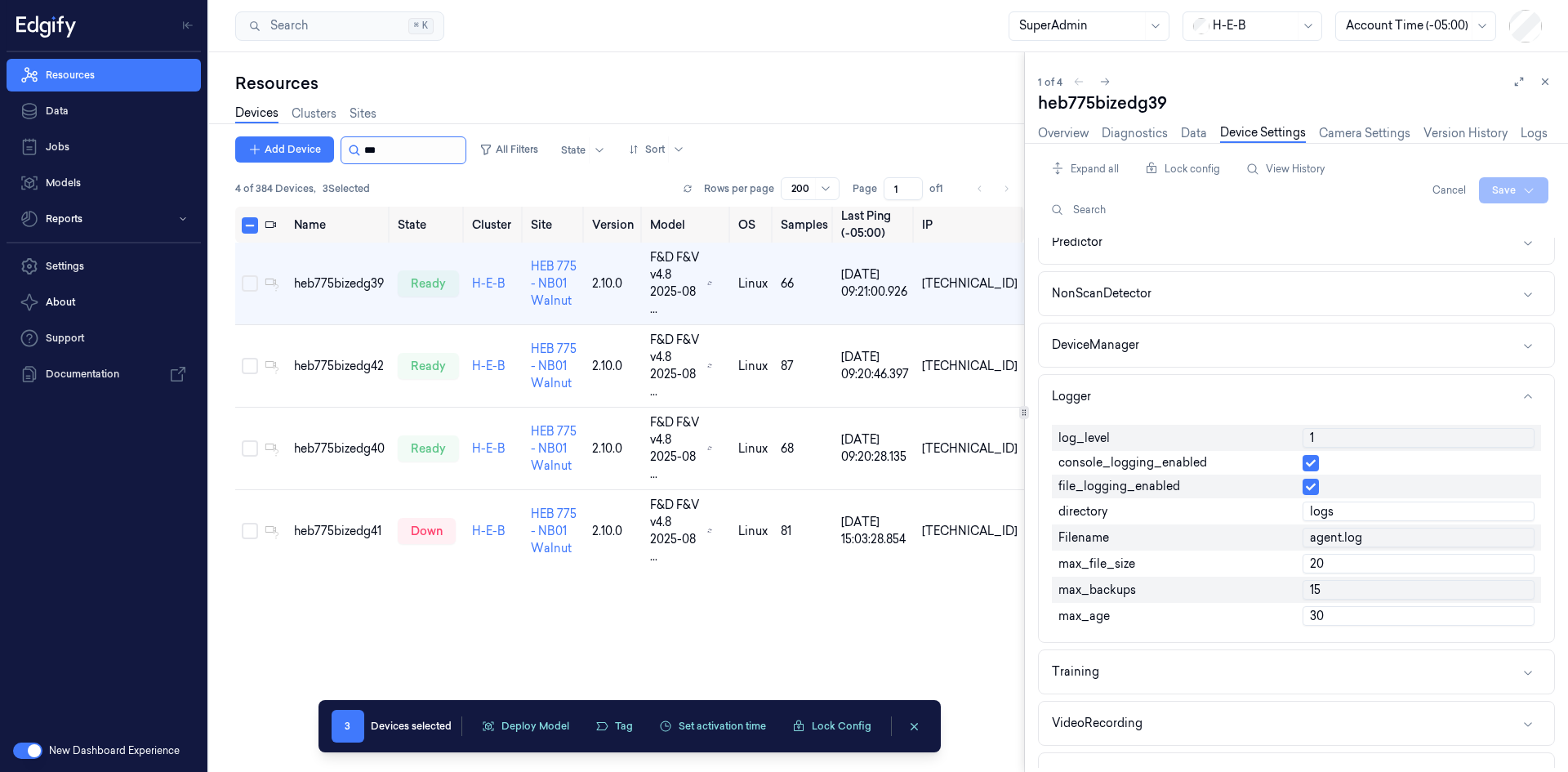
click at [378, 154] on input "string" at bounding box center [413, 150] width 98 height 26
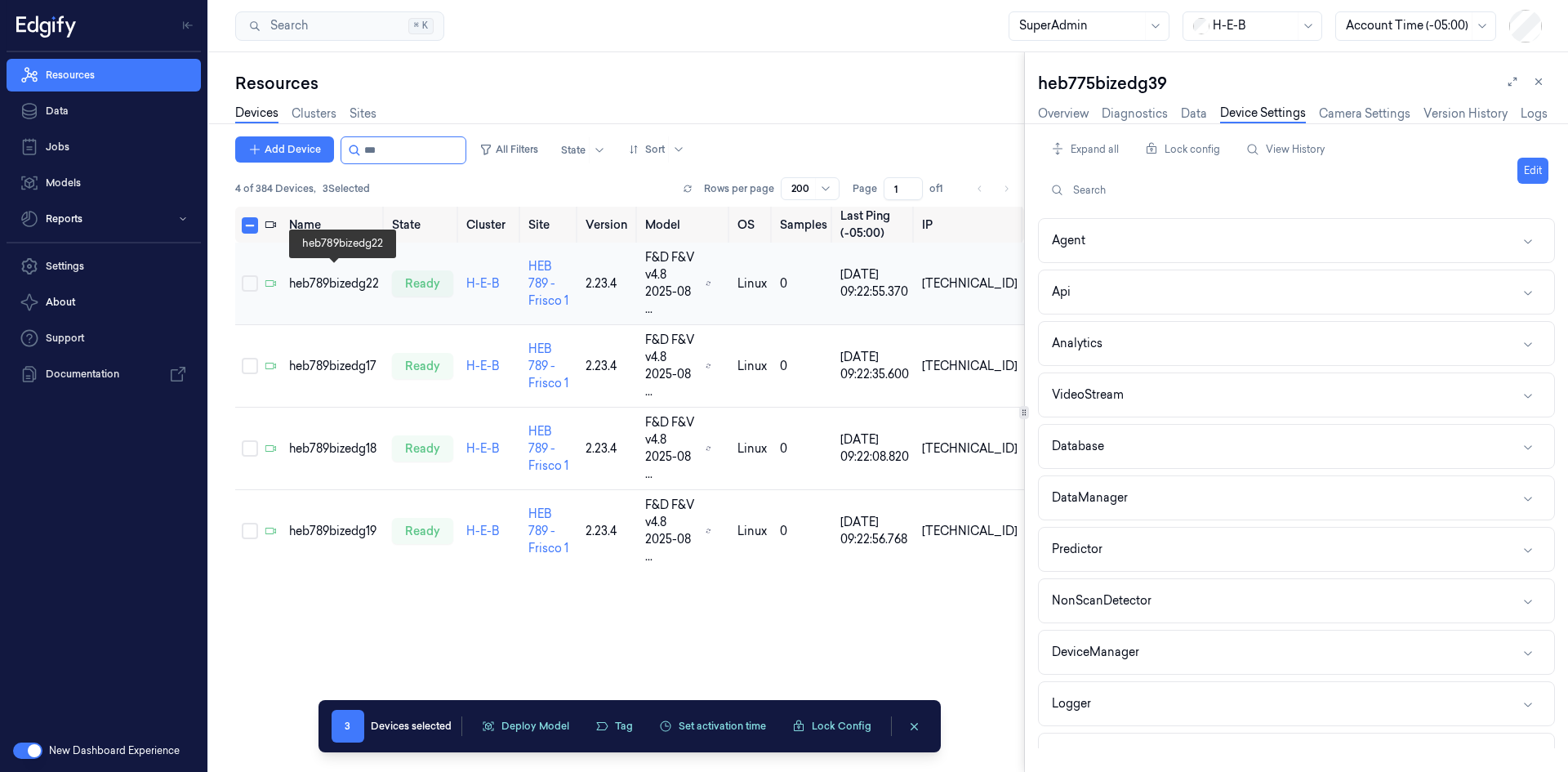
type input "***"
click at [343, 280] on div "heb789bizedg22" at bounding box center [334, 284] width 90 height 17
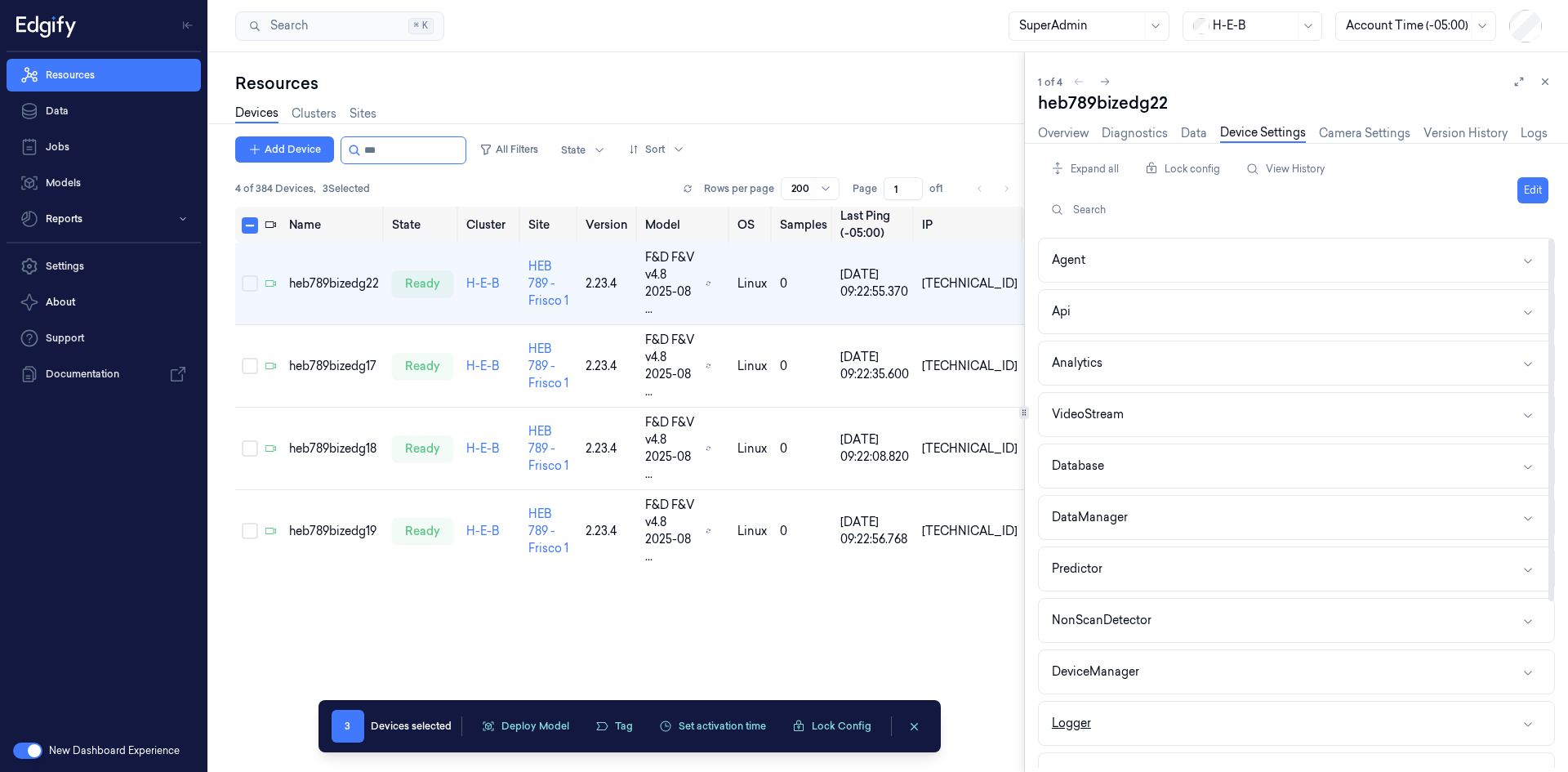
click at [1097, 720] on button "Logger" at bounding box center [1296, 723] width 516 height 43
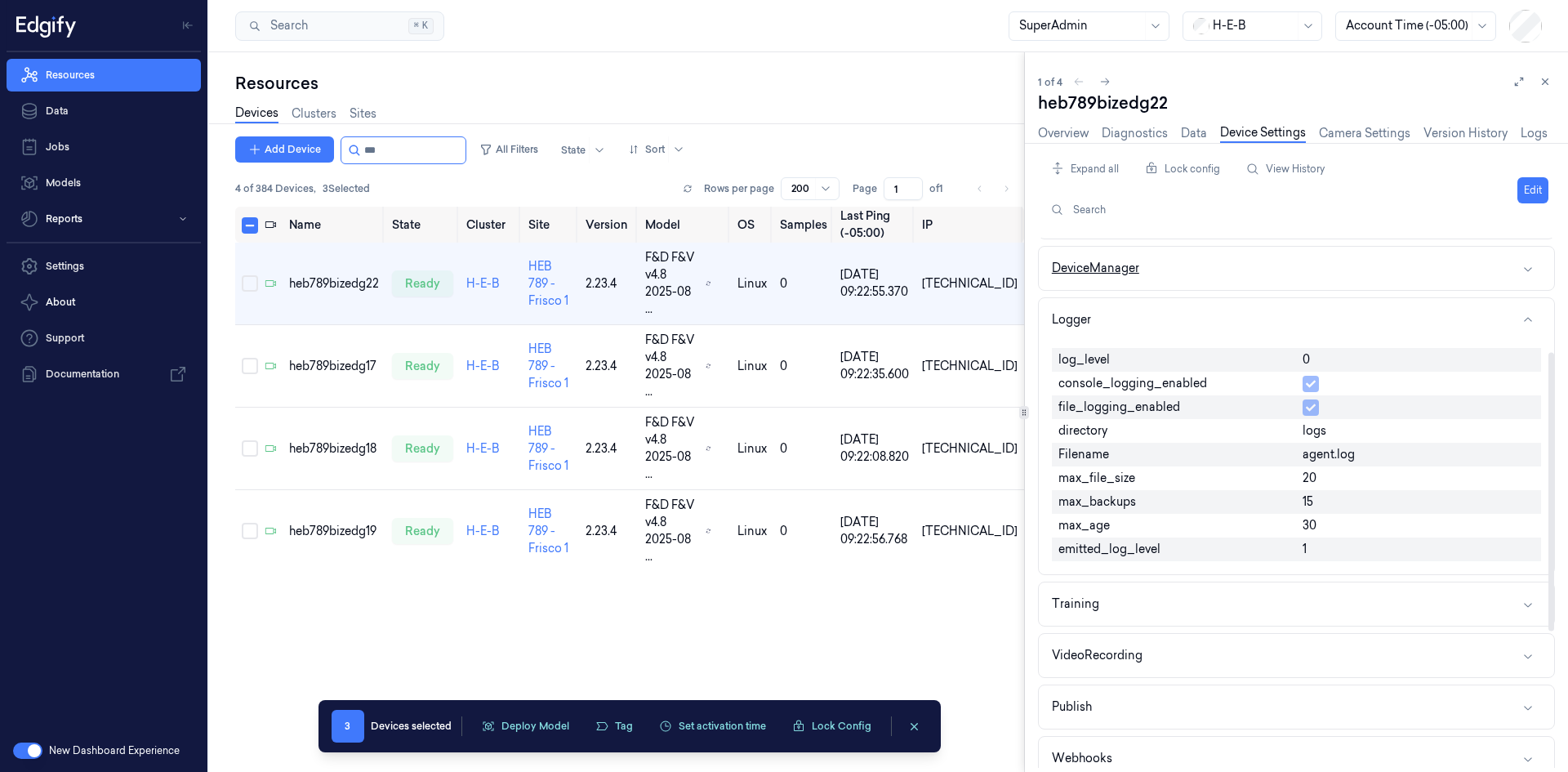
scroll to position [408, 0]
click at [1547, 192] on button "Edit" at bounding box center [1533, 190] width 31 height 26
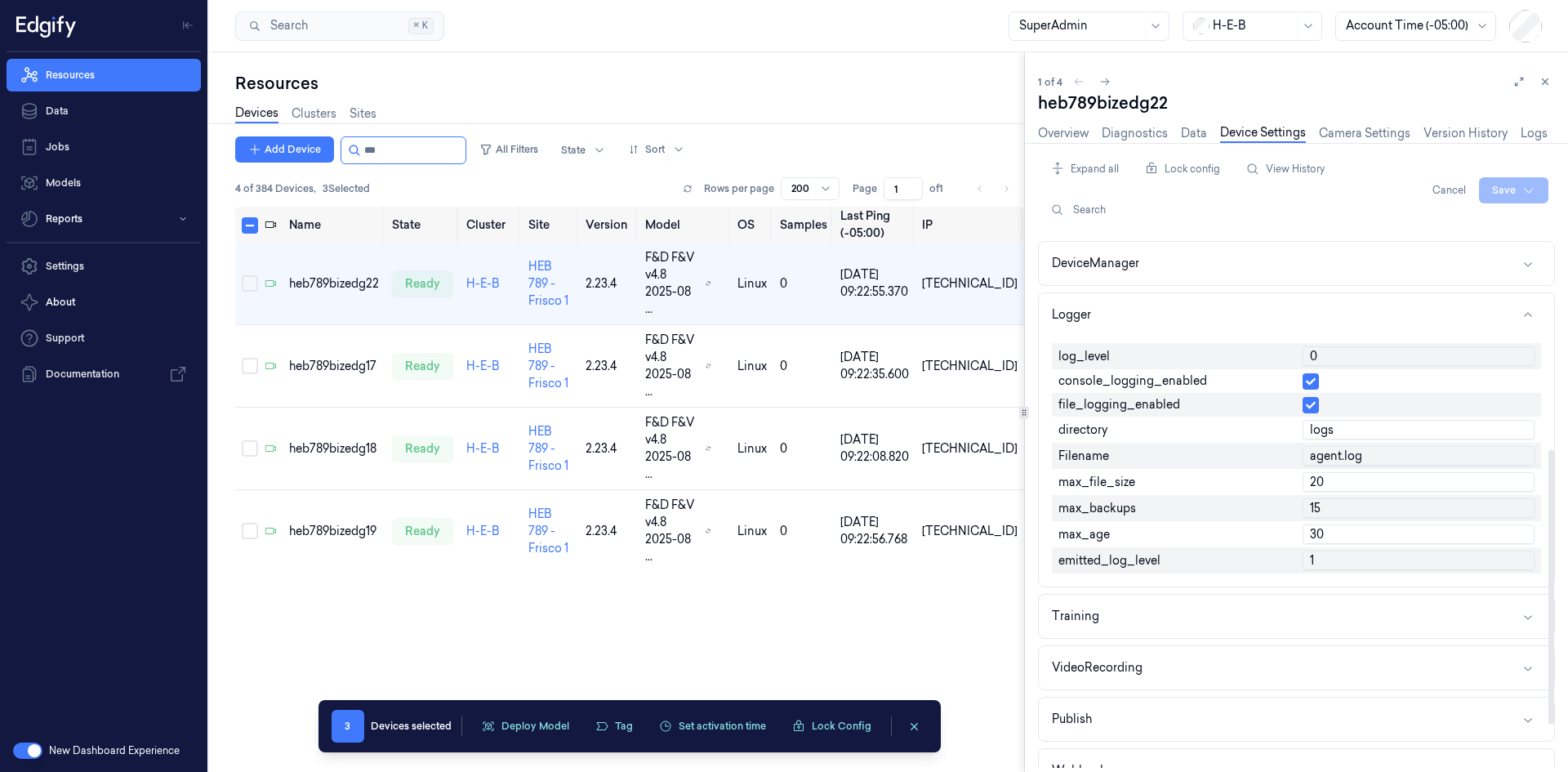
click at [1330, 363] on input "0" at bounding box center [1418, 356] width 232 height 20
type input "1"
click at [1523, 185] on html "Resources Data Jobs Models Reports Settings About Support Documentation New Das…" at bounding box center [784, 386] width 1568 height 772
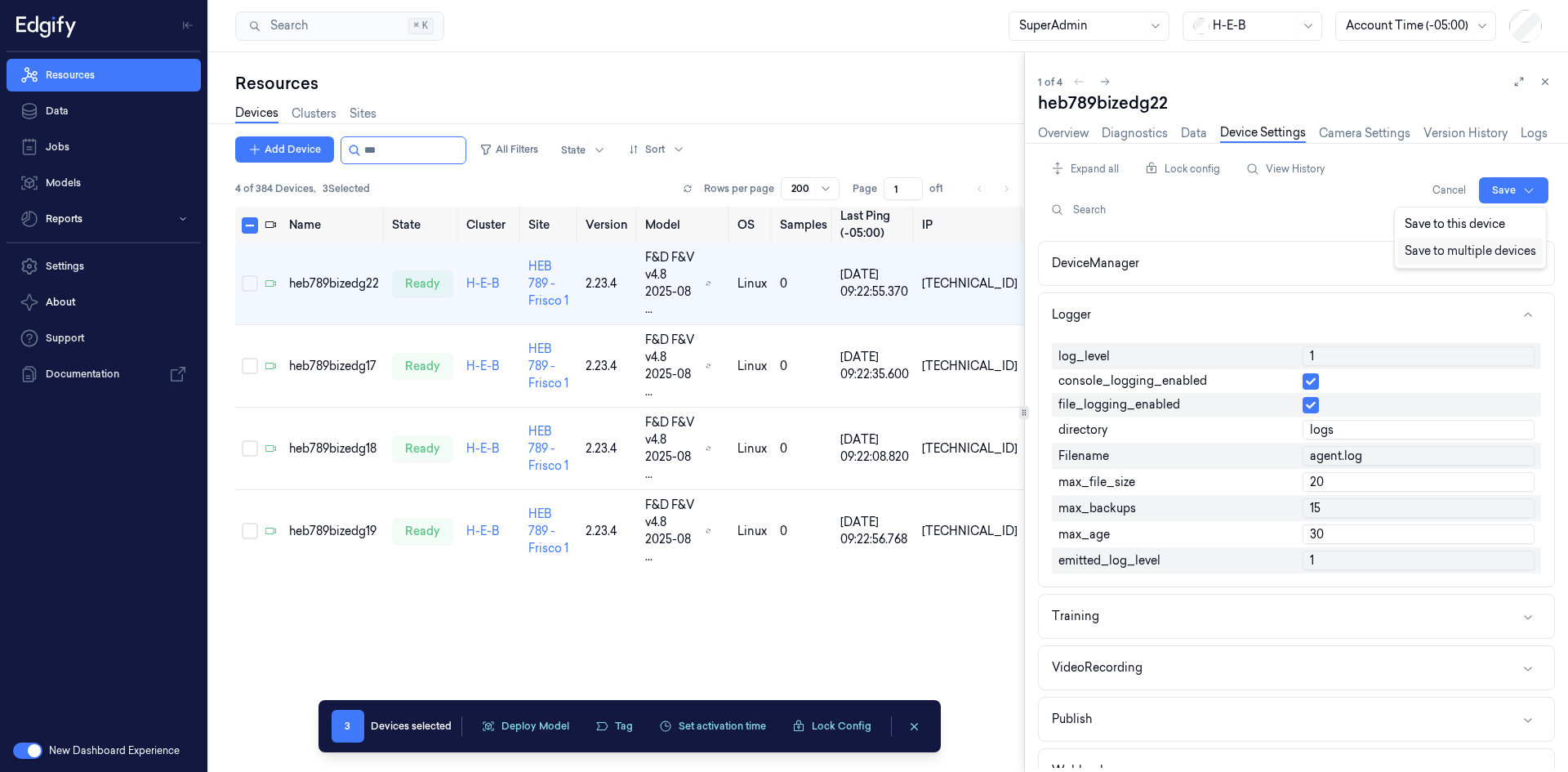
click at [1477, 251] on div "Save to multiple devices" at bounding box center [1470, 250] width 145 height 27
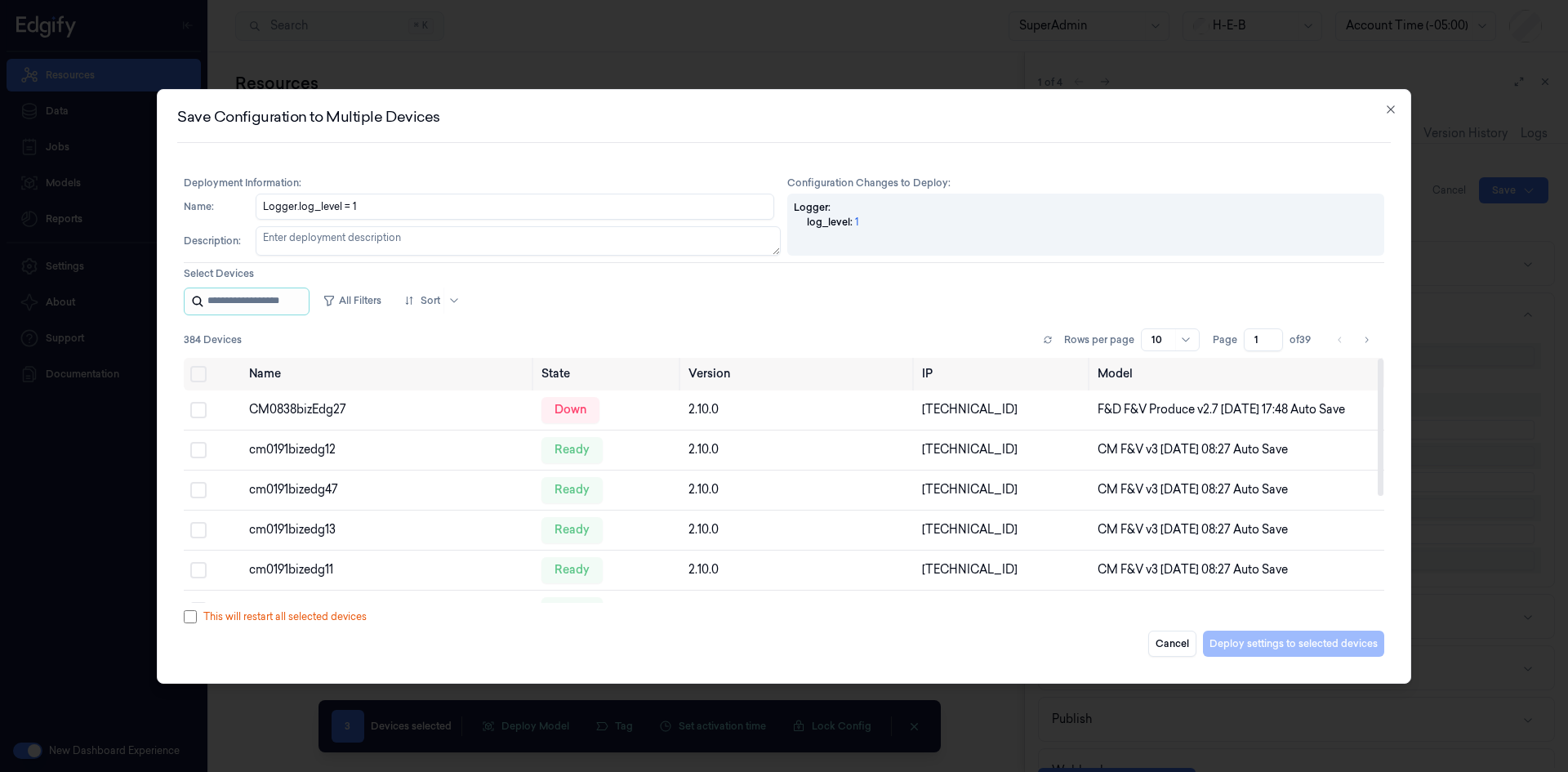
click at [264, 291] on input "string" at bounding box center [256, 301] width 98 height 26
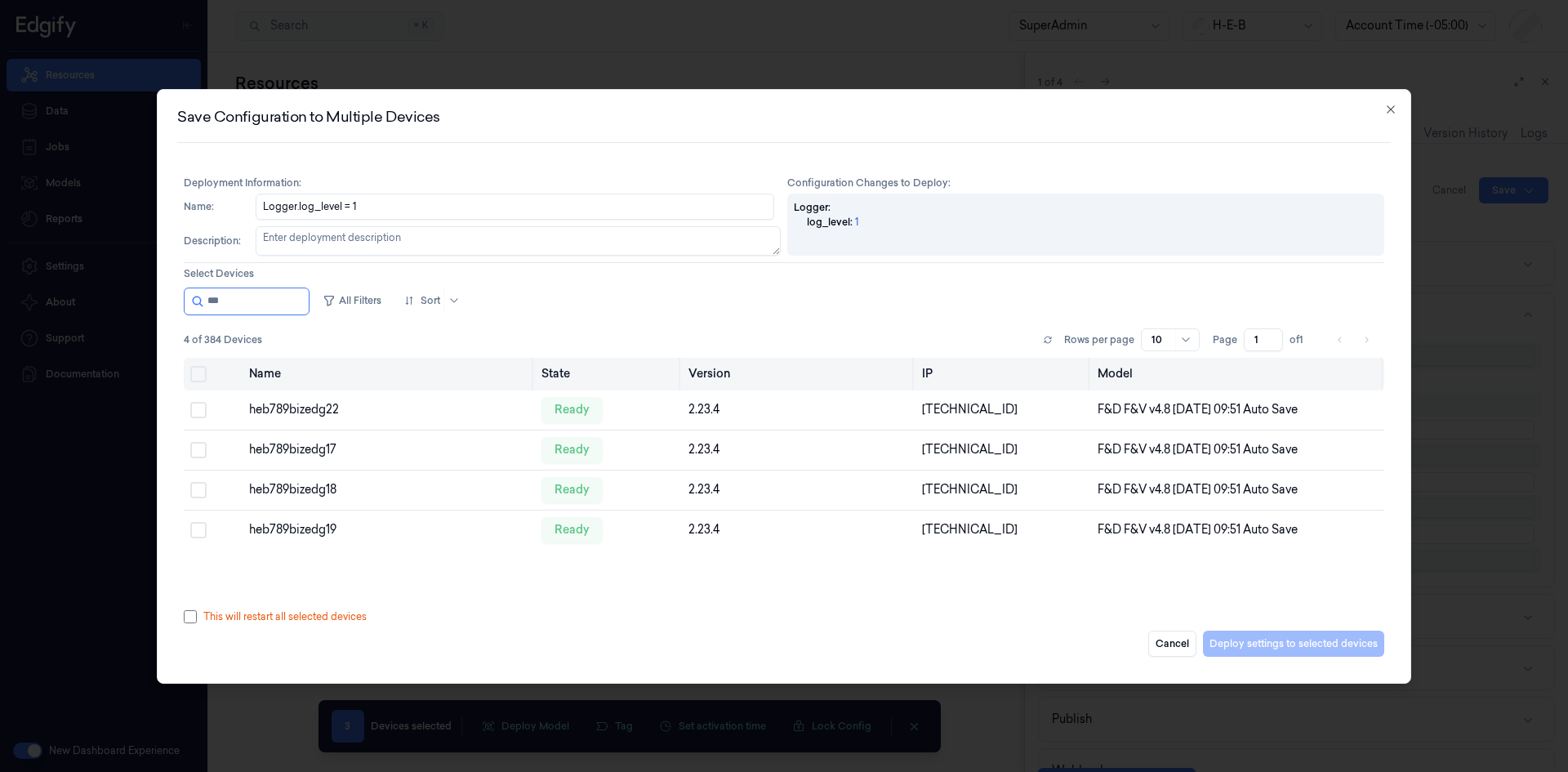
type input "***"
click at [197, 380] on button "Select all" at bounding box center [198, 373] width 16 height 16
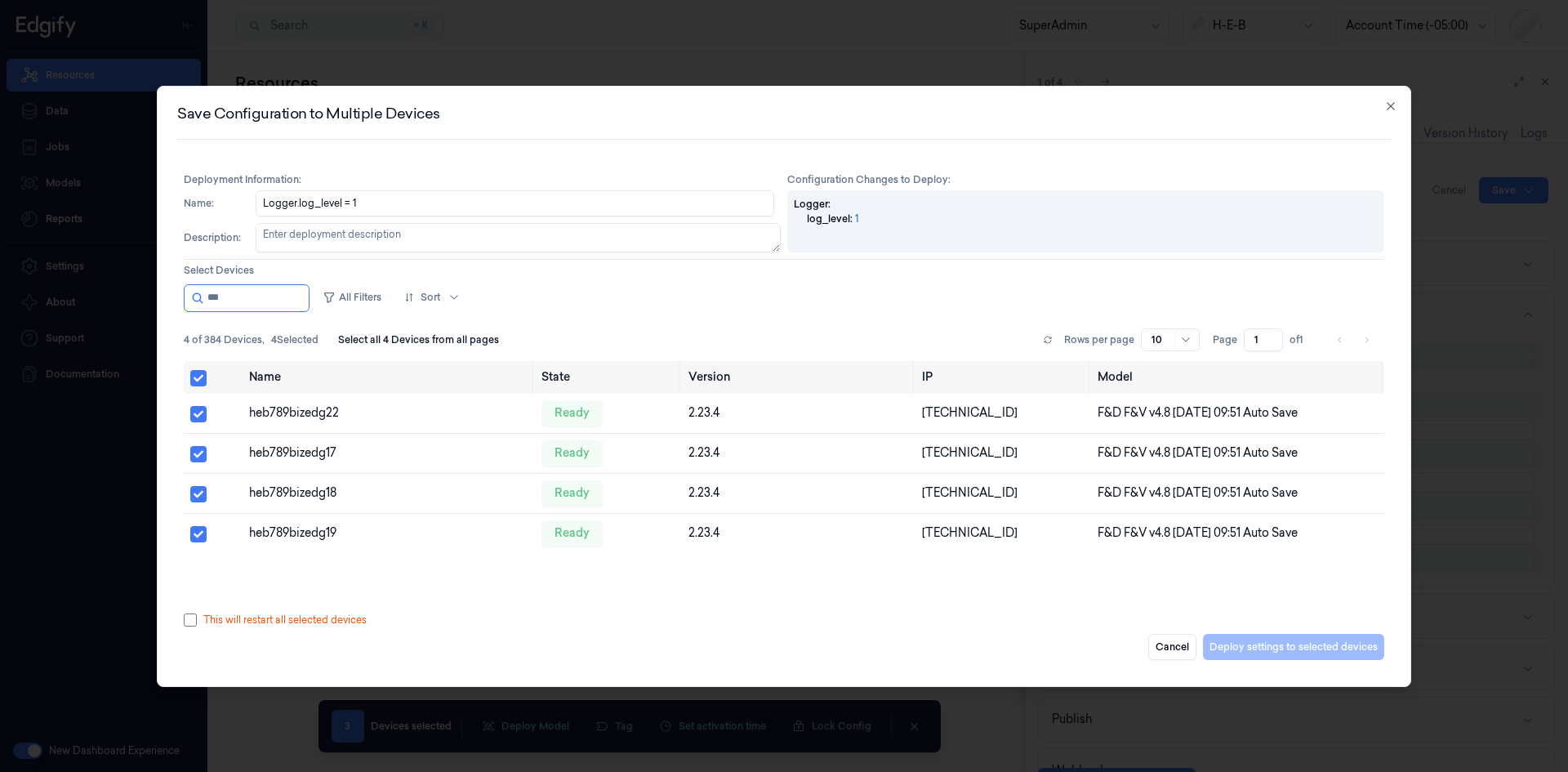
click at [183, 620] on div "Deployment Information : Configuration Changes to Deploy : Name : Logger.log_le…" at bounding box center [784, 416] width 1214 height 501
click at [1307, 638] on button "Deploy settings to selected devices" at bounding box center [1293, 647] width 181 height 26
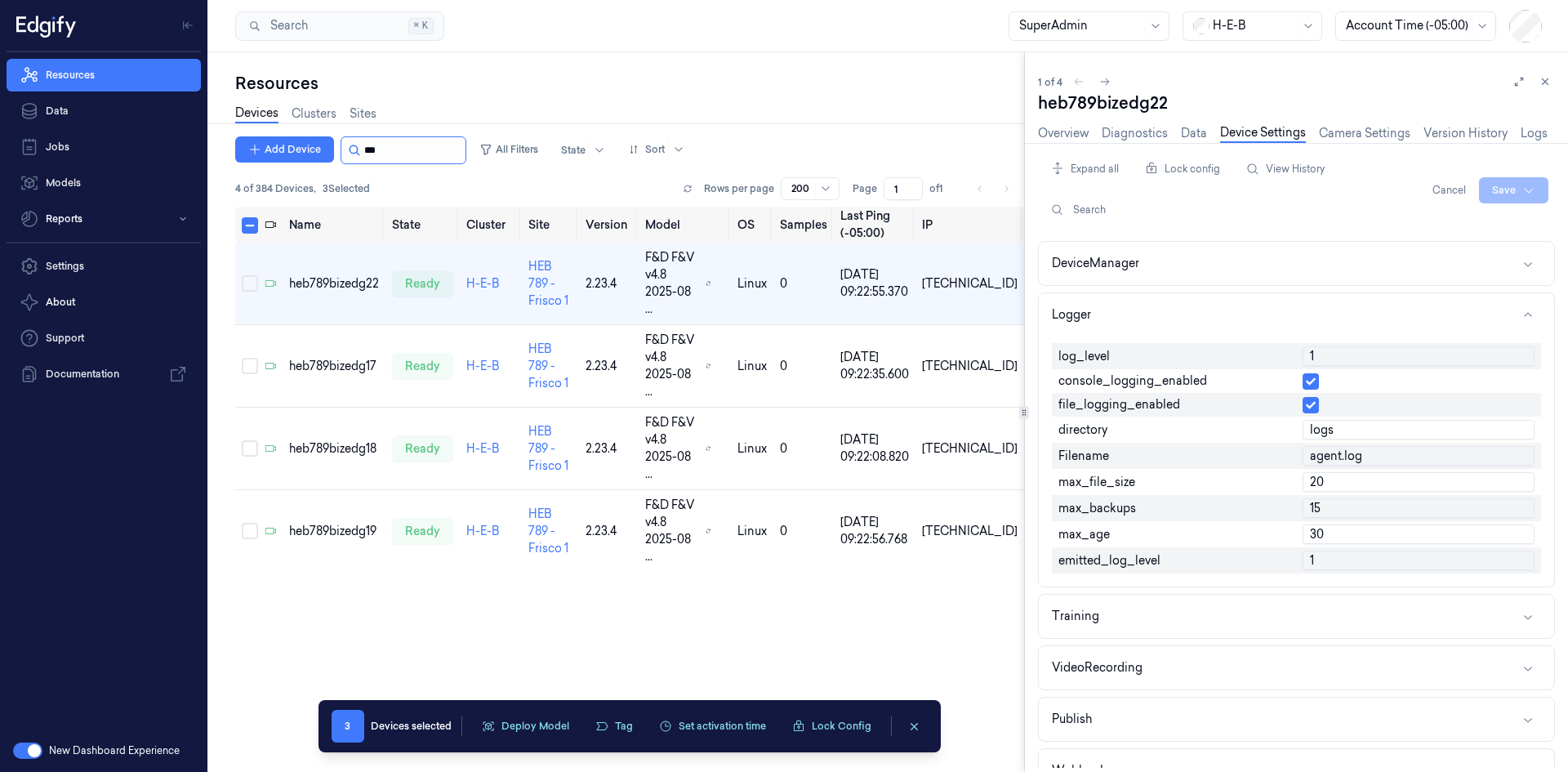
click at [378, 148] on input "string" at bounding box center [413, 150] width 98 height 26
click at [378, 148] on input "string" at bounding box center [413, 150] width 98 height 26
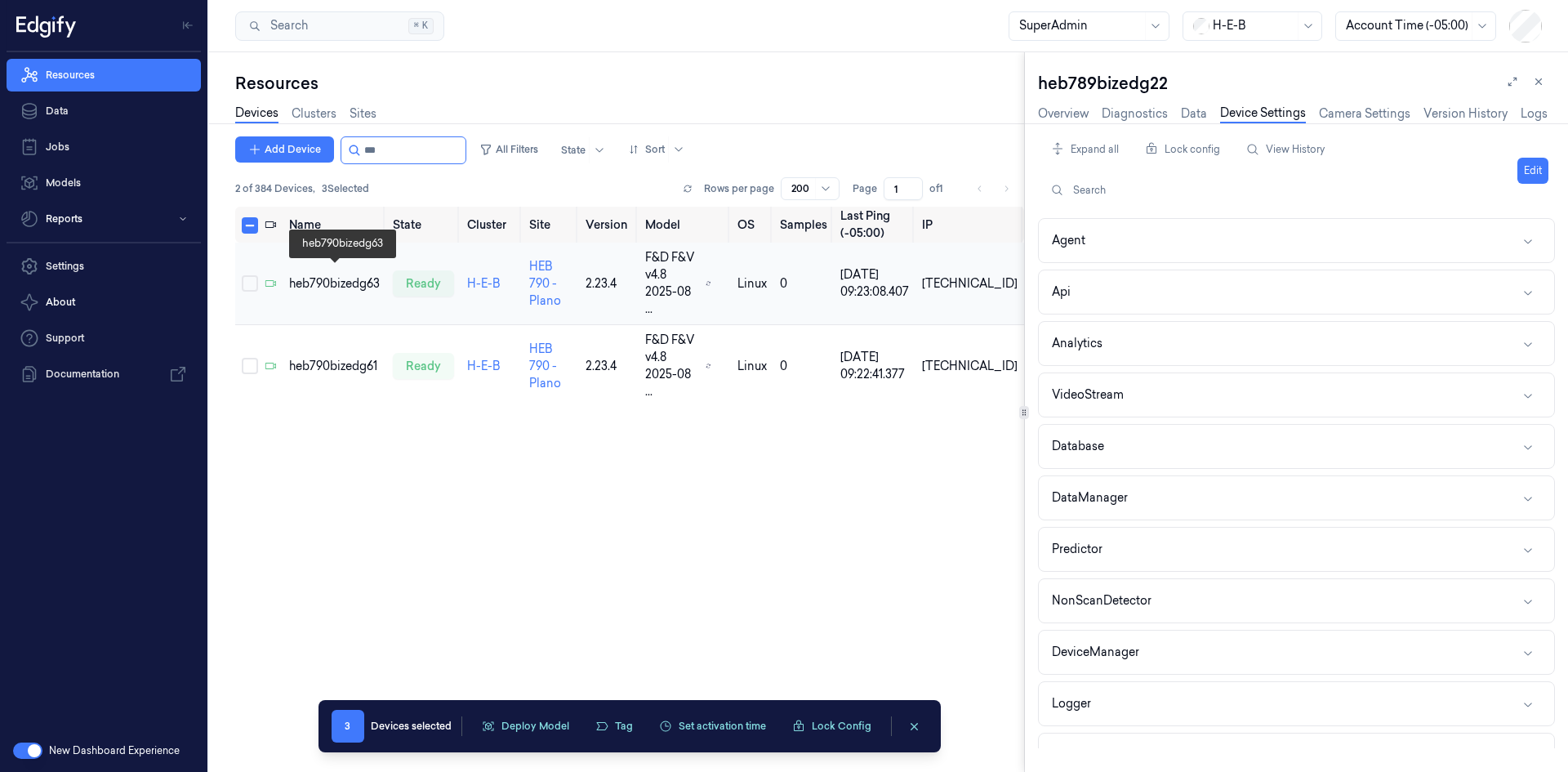
type input "***"
click at [348, 275] on div "heb790bizedg63" at bounding box center [335, 284] width 91 height 17
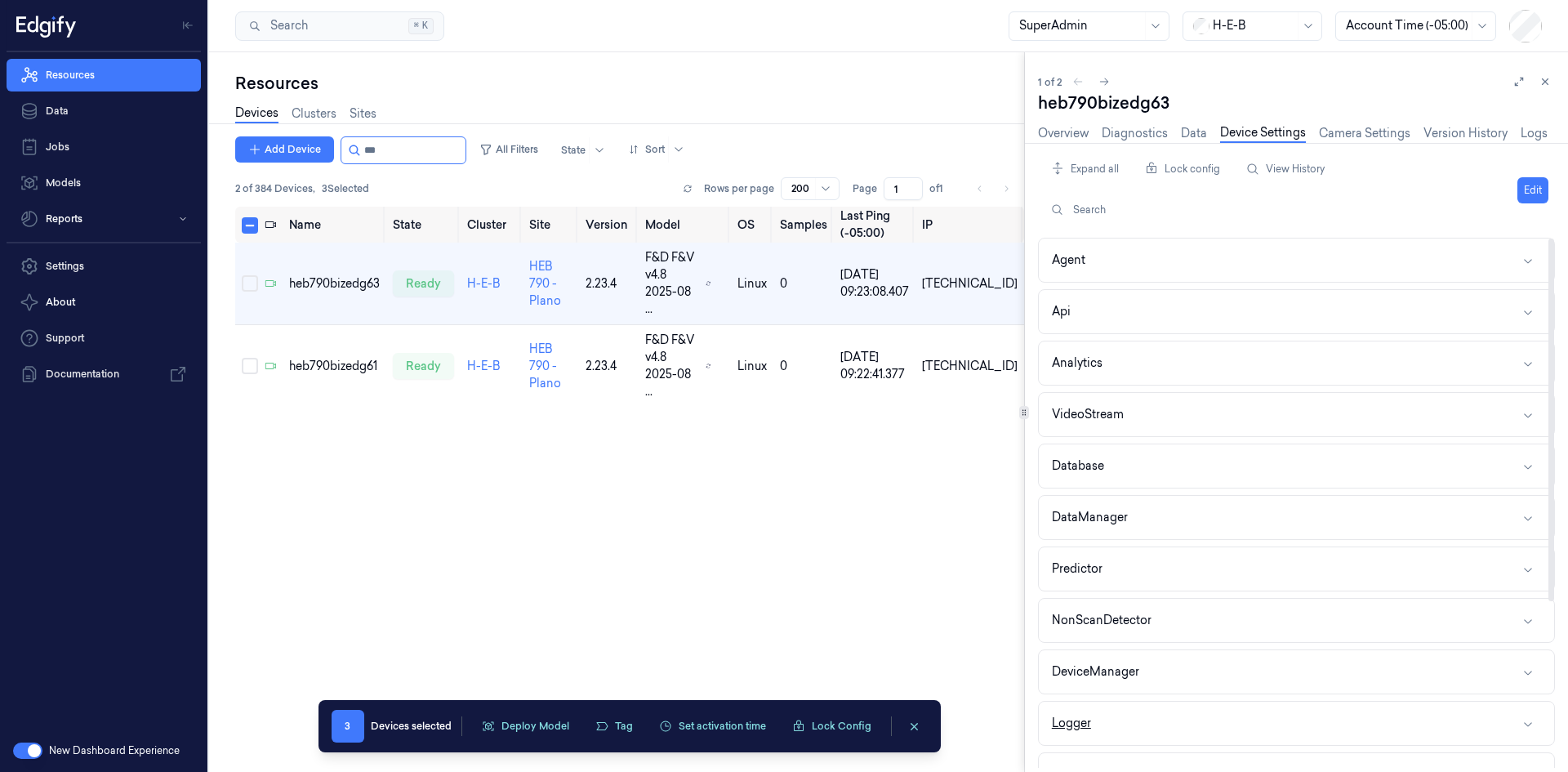
click at [1097, 707] on button "Logger" at bounding box center [1296, 723] width 516 height 43
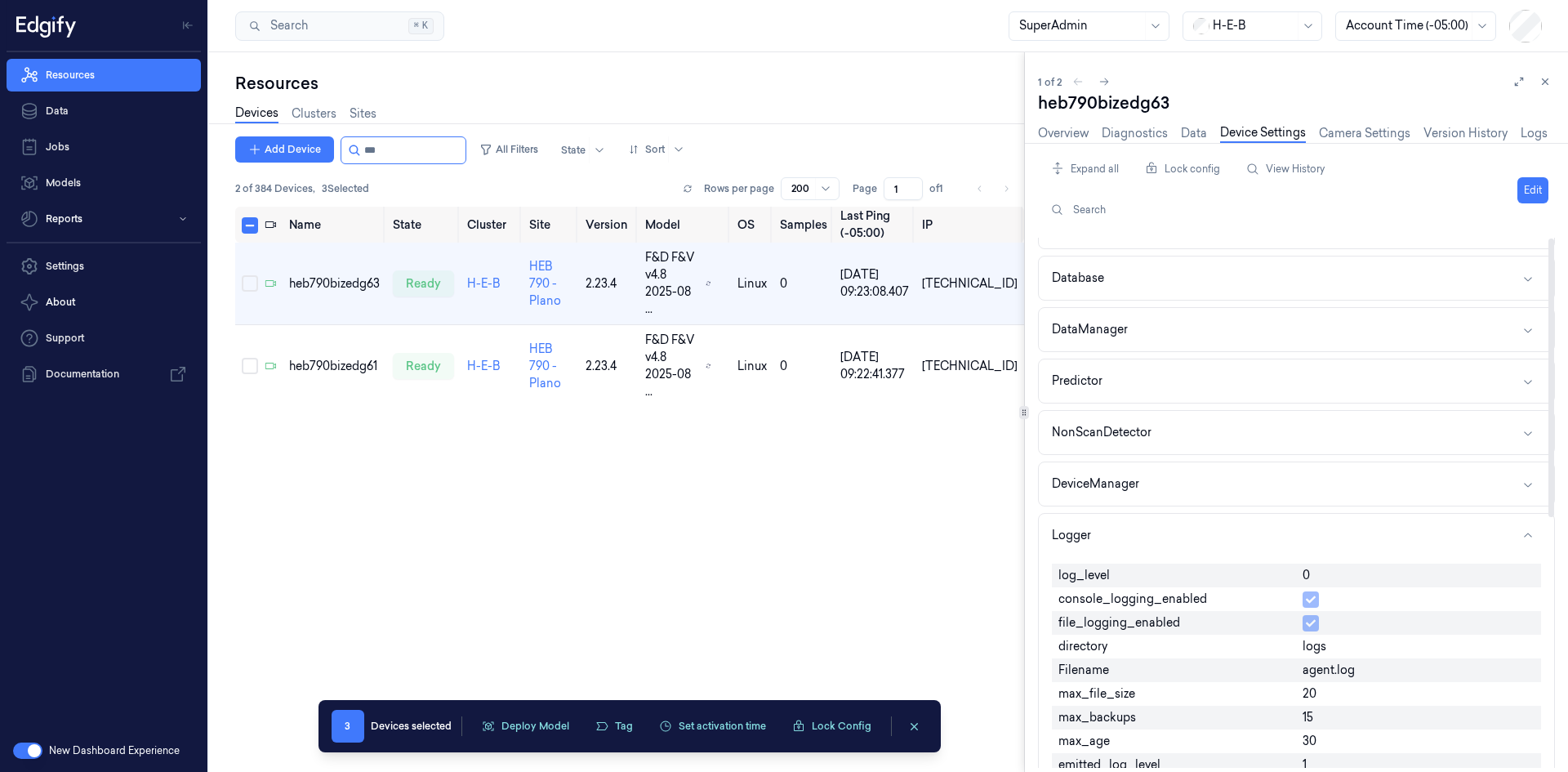
scroll to position [408, 0]
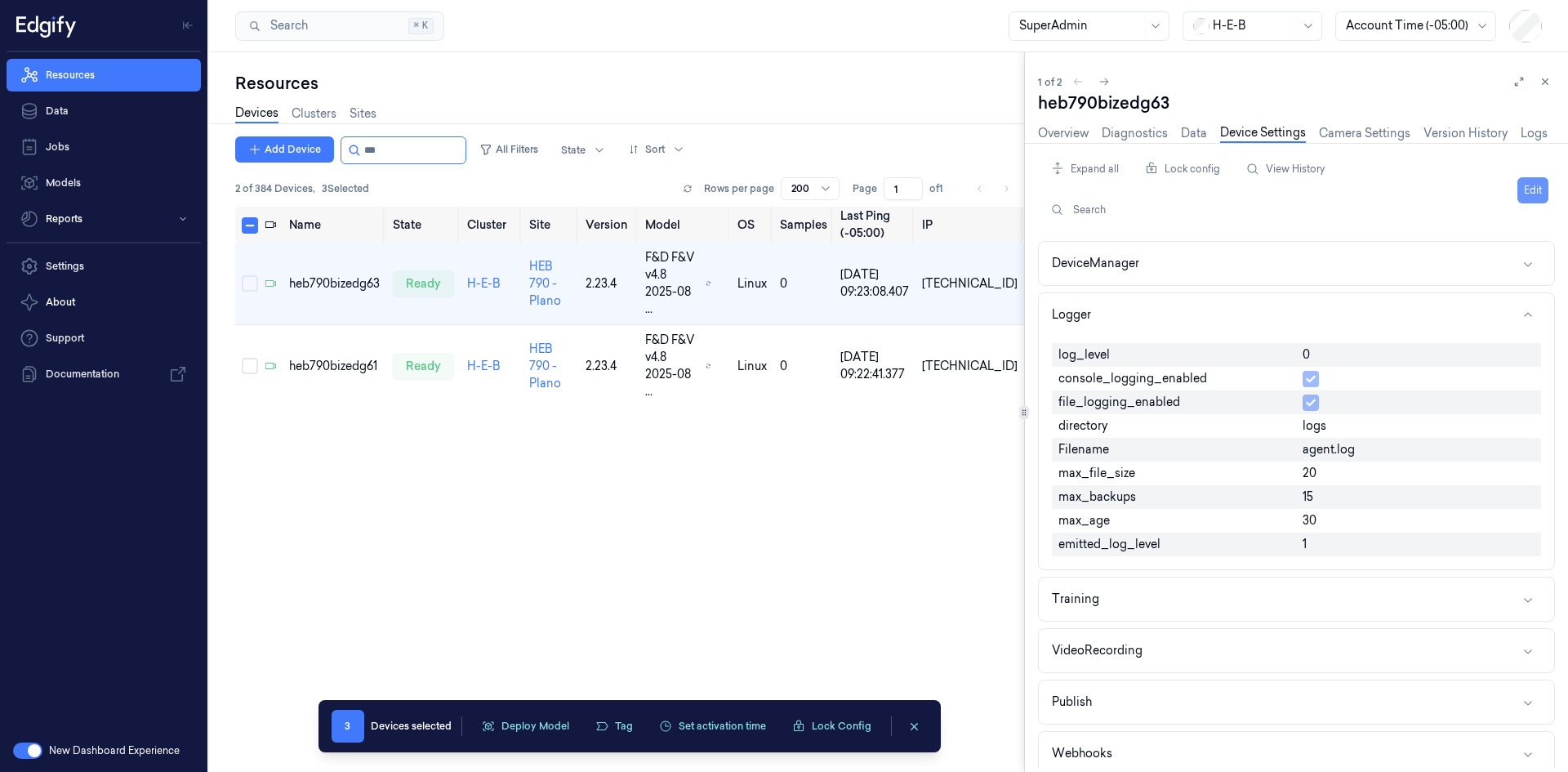
click at [1535, 190] on button "Edit" at bounding box center [1533, 190] width 31 height 26
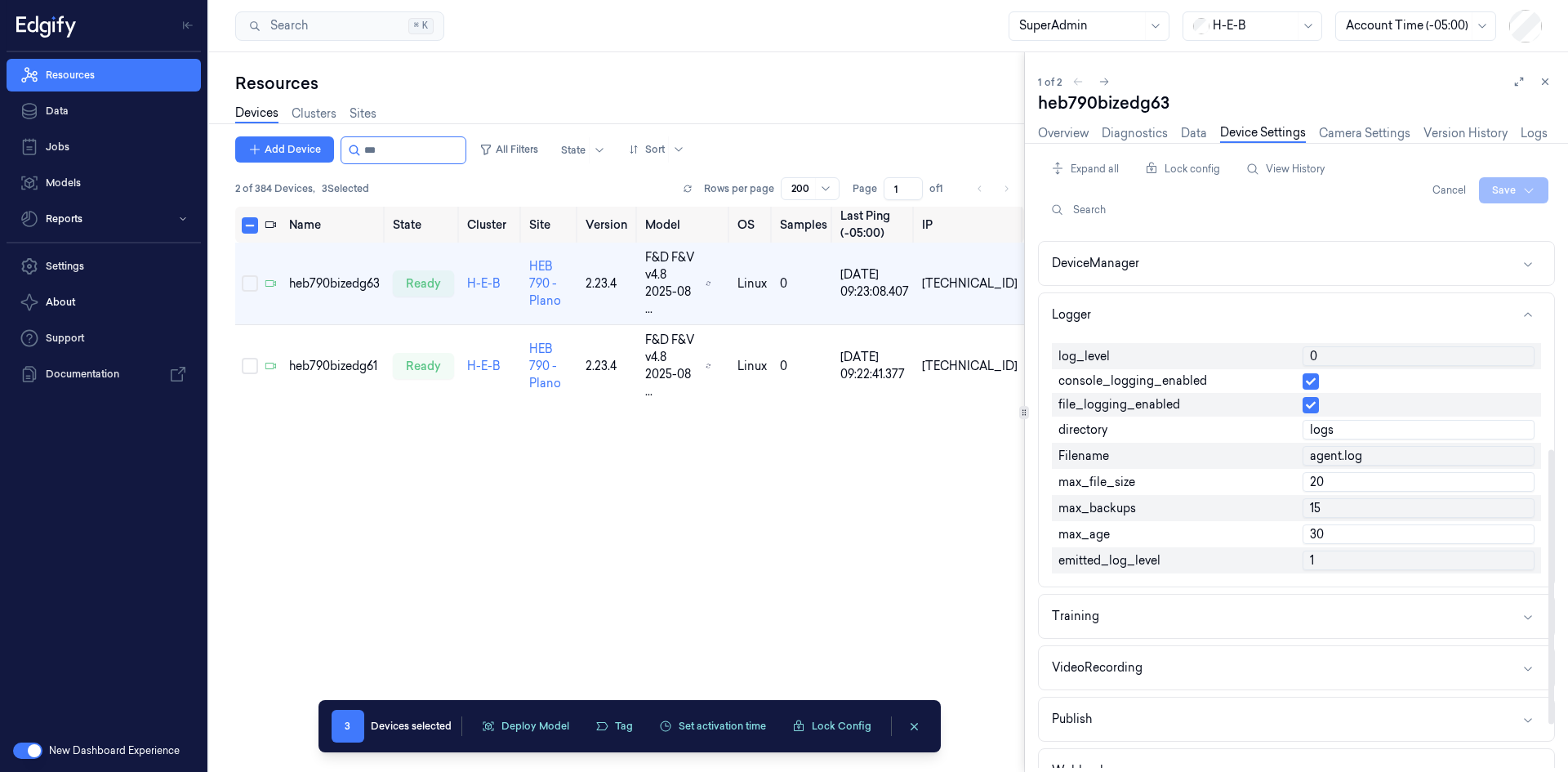
click at [1336, 353] on input "0" at bounding box center [1418, 356] width 232 height 20
type input "1"
click at [1507, 202] on html "Resources Data Jobs Models Reports Settings About Support Documentation New Das…" at bounding box center [784, 386] width 1568 height 772
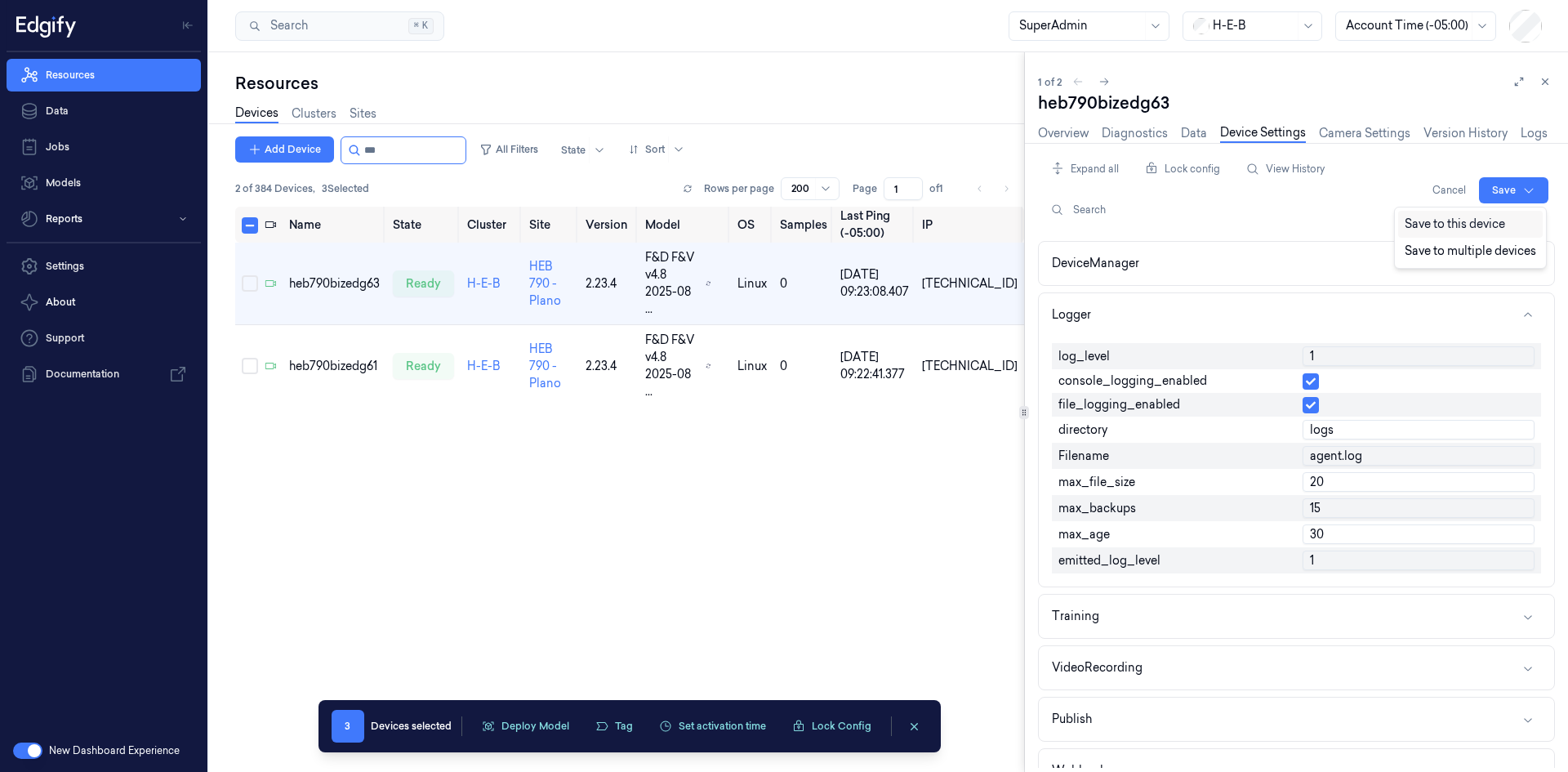
click at [1475, 230] on div "Save to this device" at bounding box center [1470, 224] width 145 height 27
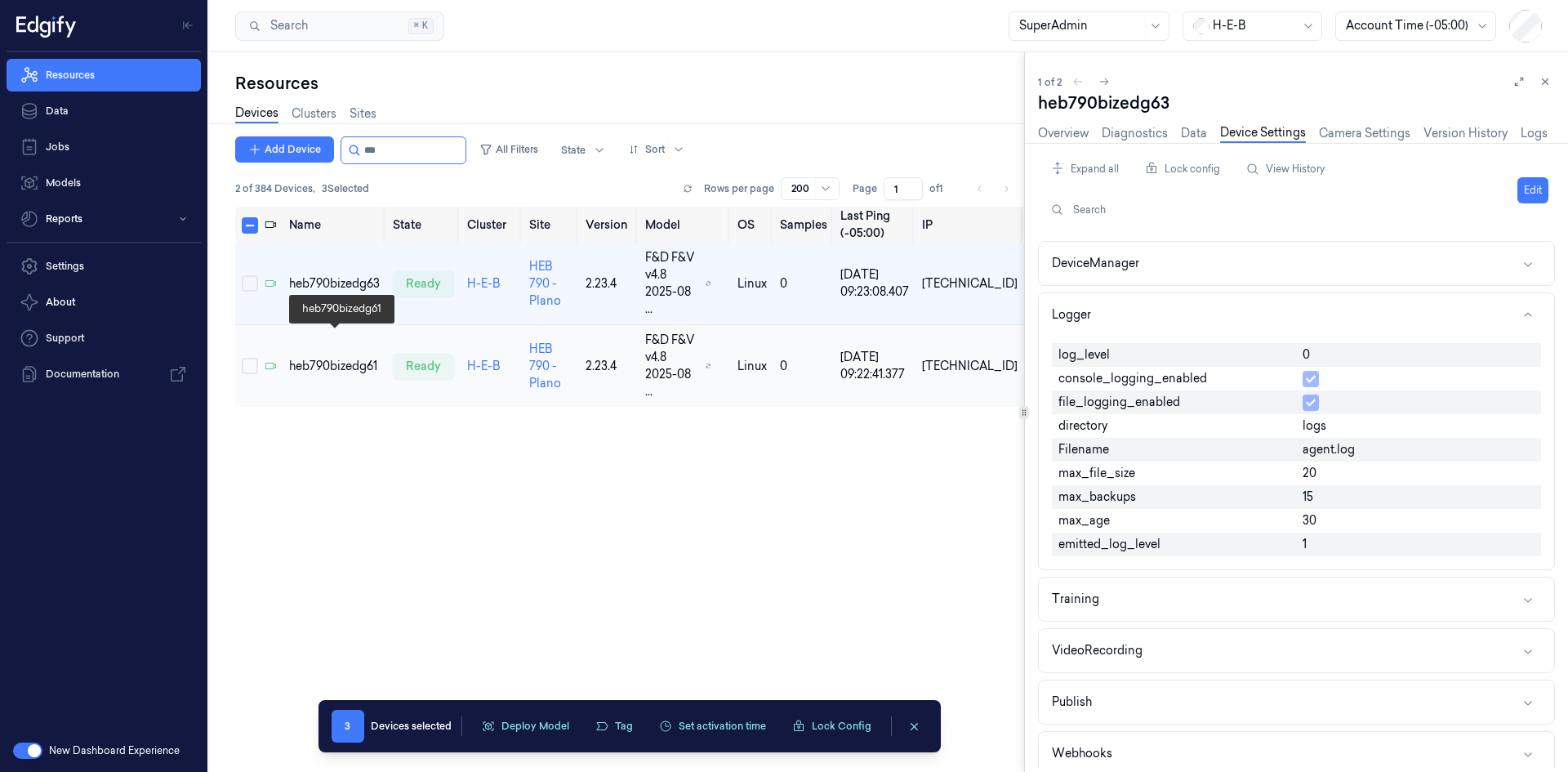
click at [350, 358] on div "heb790bizedg61" at bounding box center [335, 366] width 91 height 17
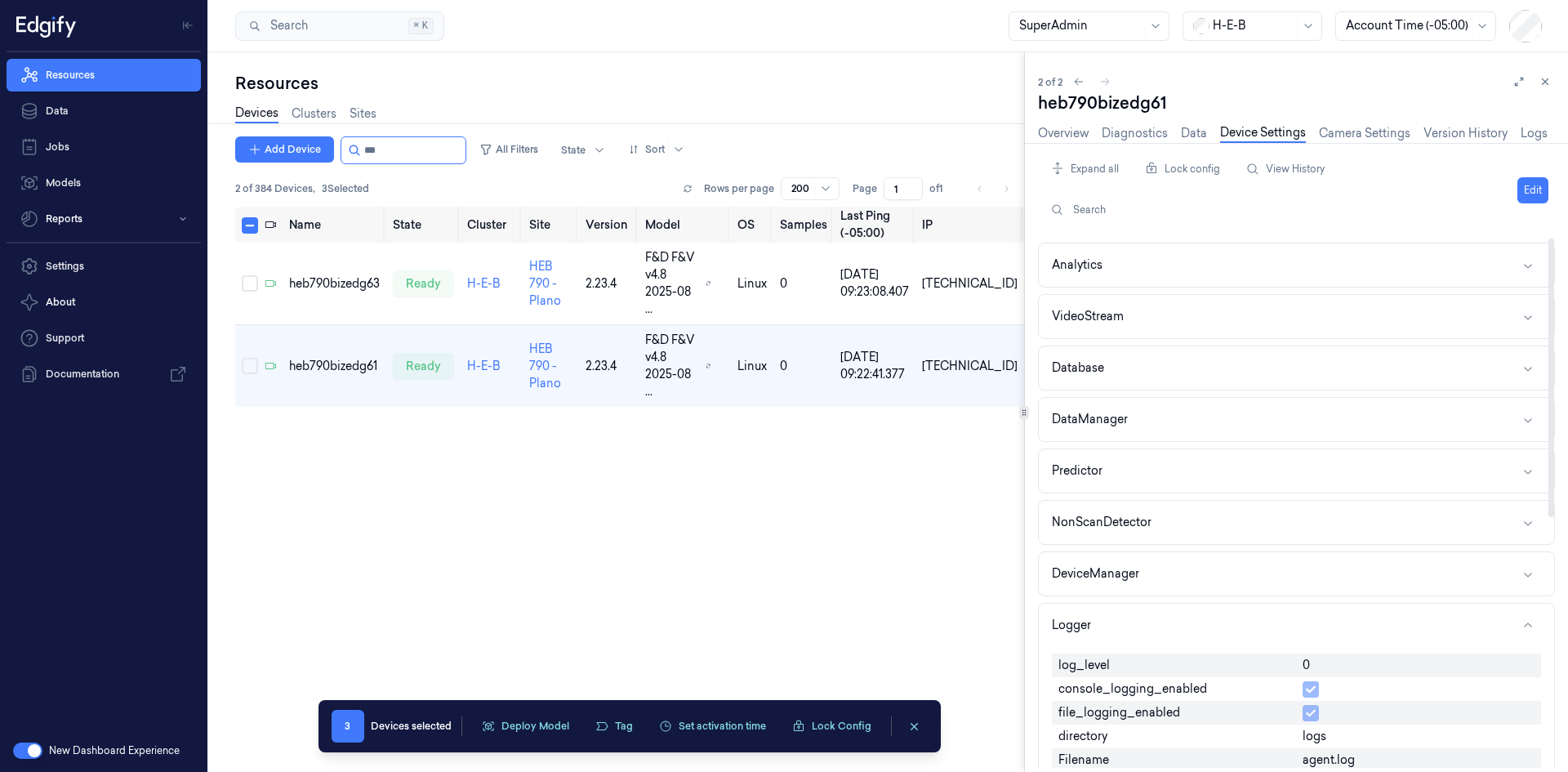
scroll to position [163, 0]
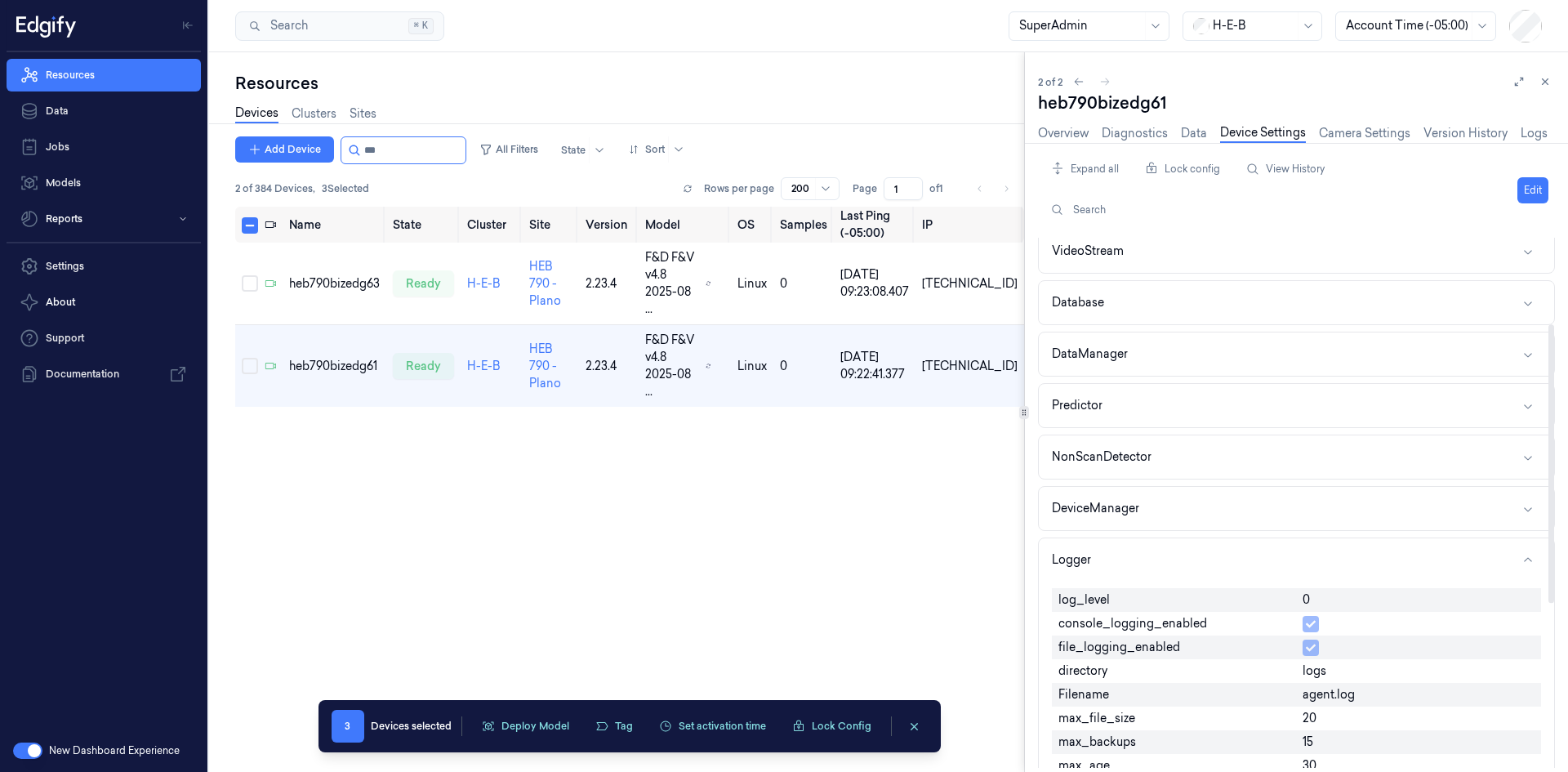
click at [1342, 604] on div "0" at bounding box center [1419, 600] width 245 height 24
click at [1336, 593] on div "0" at bounding box center [1419, 600] width 245 height 24
drag, startPoint x: 1336, startPoint y: 593, endPoint x: 1306, endPoint y: 594, distance: 30.0
click at [1332, 593] on div "0" at bounding box center [1419, 600] width 245 height 24
click at [1306, 594] on span "0" at bounding box center [1306, 600] width 8 height 17
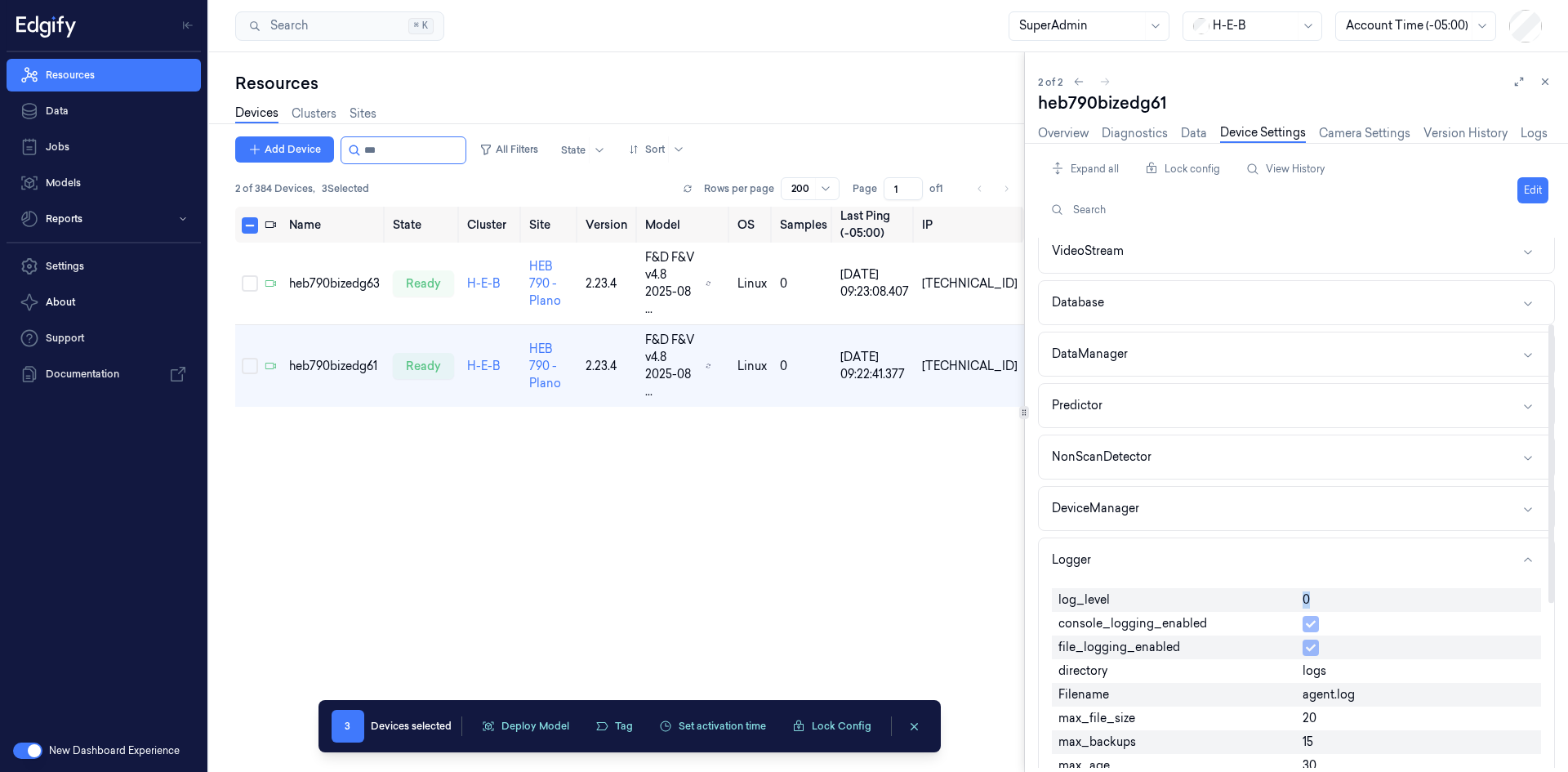
click at [1306, 594] on span "0" at bounding box center [1306, 600] width 8 height 17
click at [1537, 189] on button "Edit" at bounding box center [1533, 190] width 31 height 26
click at [1312, 600] on input "0" at bounding box center [1418, 600] width 232 height 20
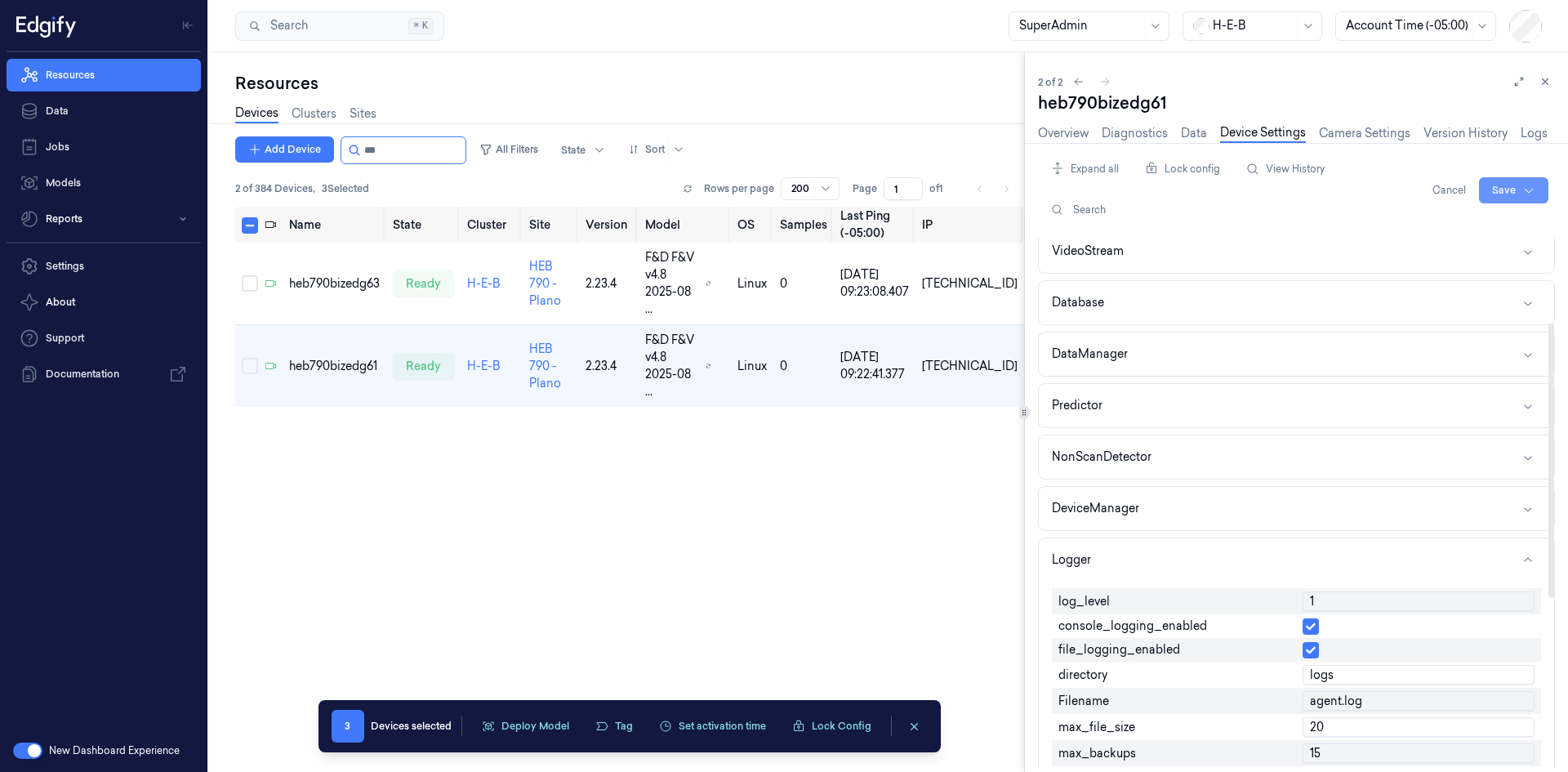
type input "1"
click at [1509, 190] on html "Resources Data Jobs Models Reports Settings About Support Documentation New Das…" at bounding box center [784, 386] width 1568 height 772
click at [1437, 222] on div "Save to this device" at bounding box center [1470, 224] width 145 height 27
click at [392, 149] on input "string" at bounding box center [413, 150] width 98 height 26
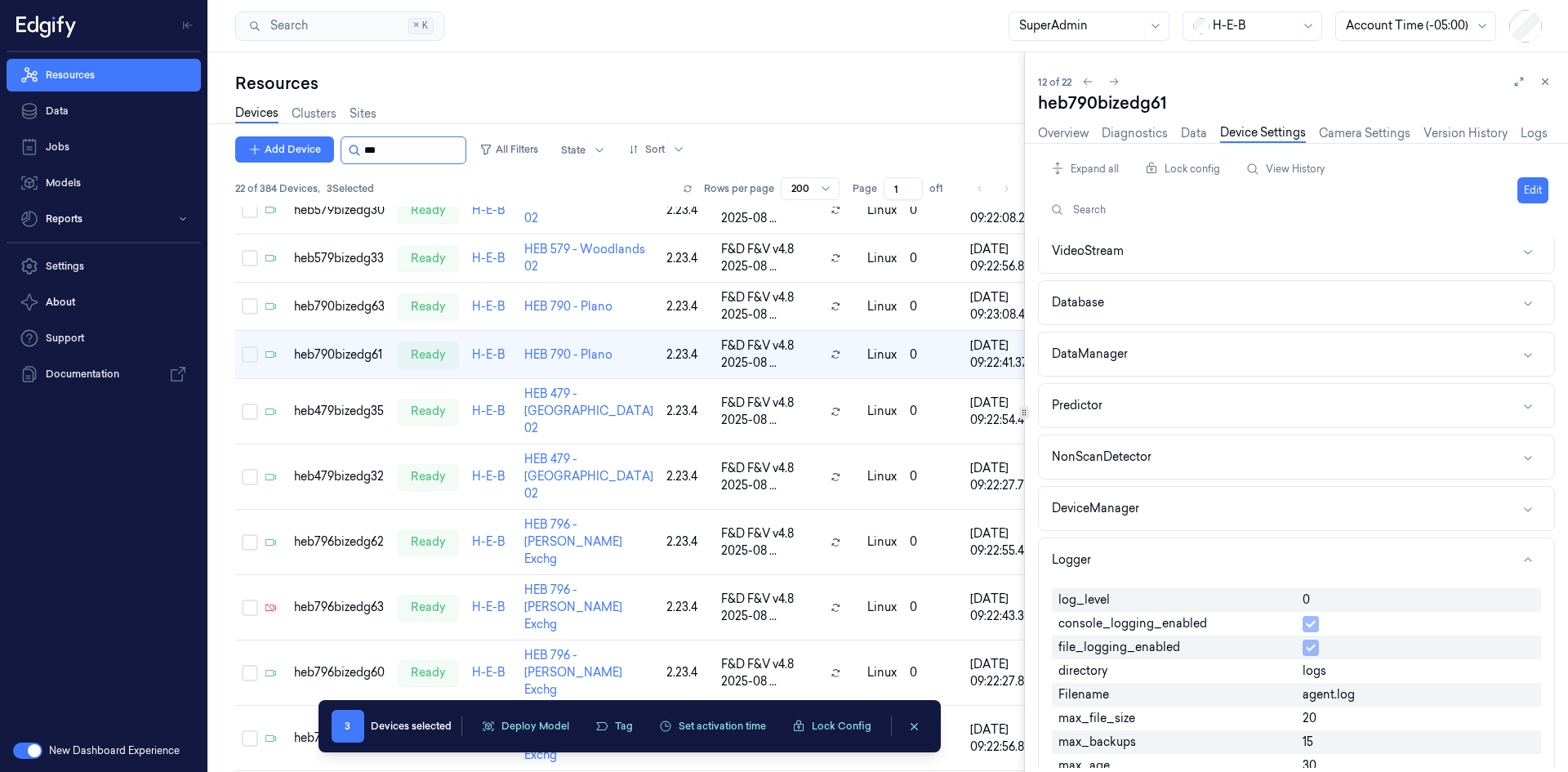
scroll to position [556, 0]
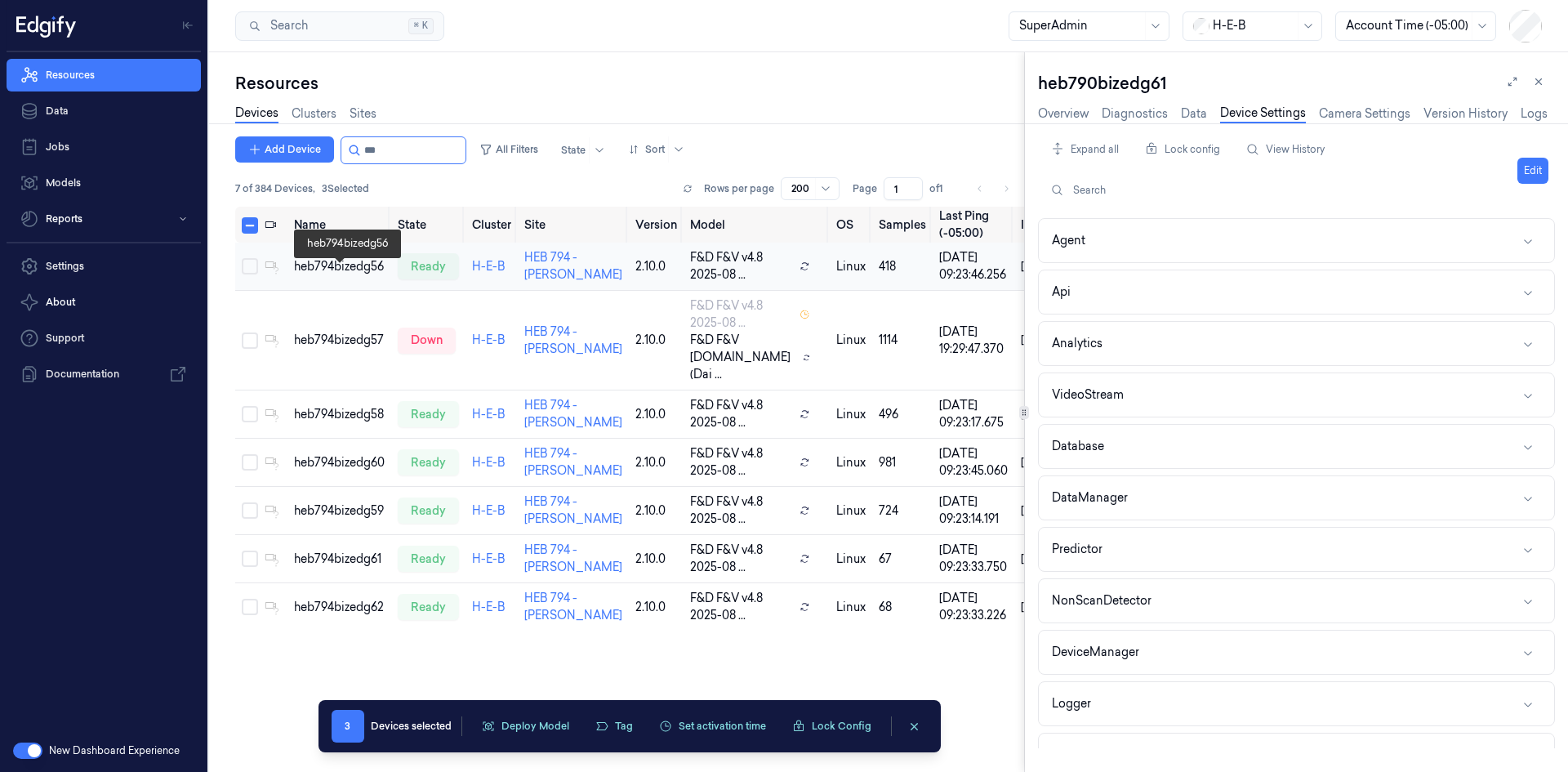
type input "***"
click at [340, 273] on div "heb794bizedg56" at bounding box center [340, 267] width 91 height 17
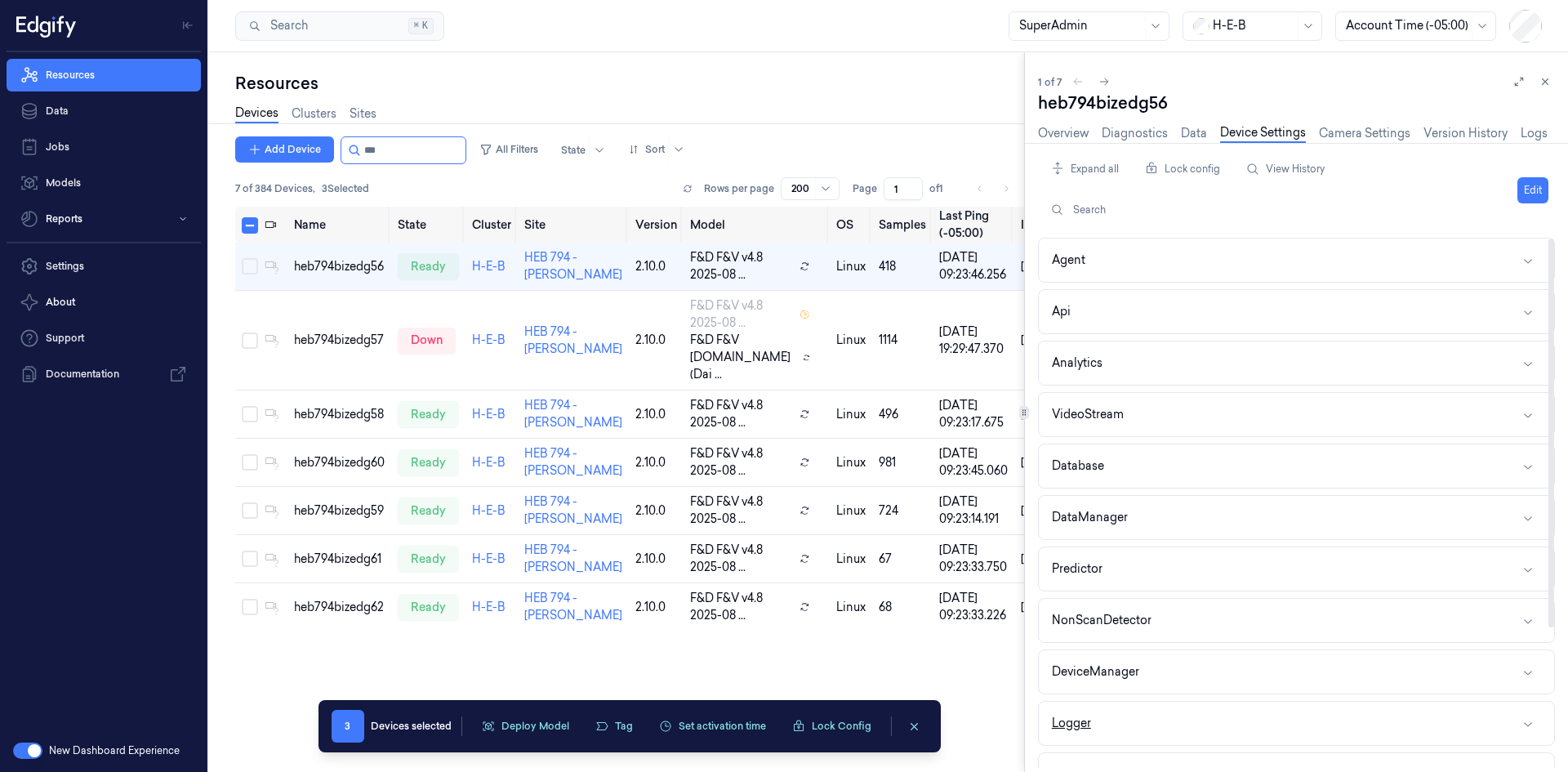
click at [1083, 723] on div "Logger" at bounding box center [1071, 723] width 39 height 17
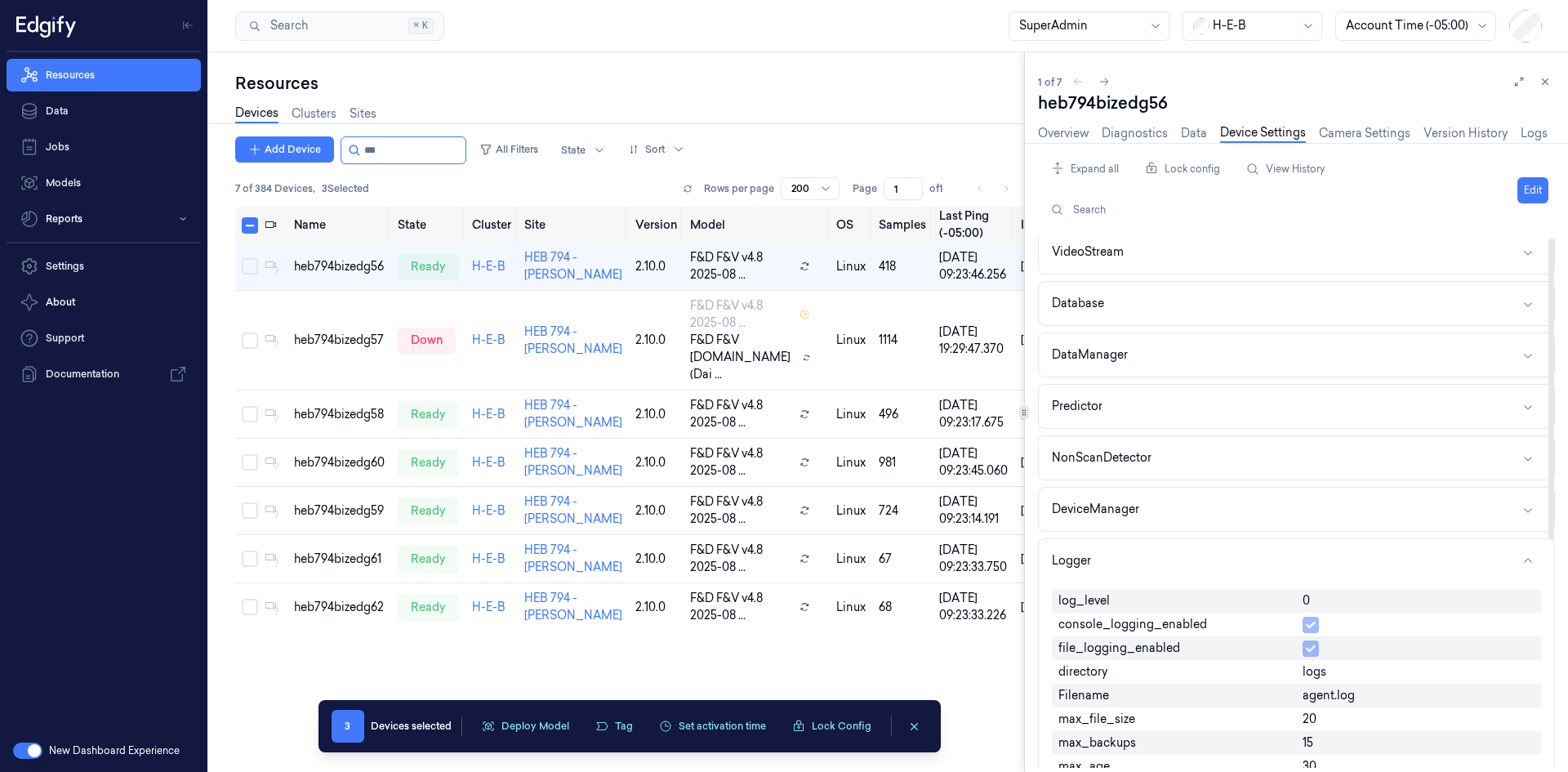
scroll to position [245, 0]
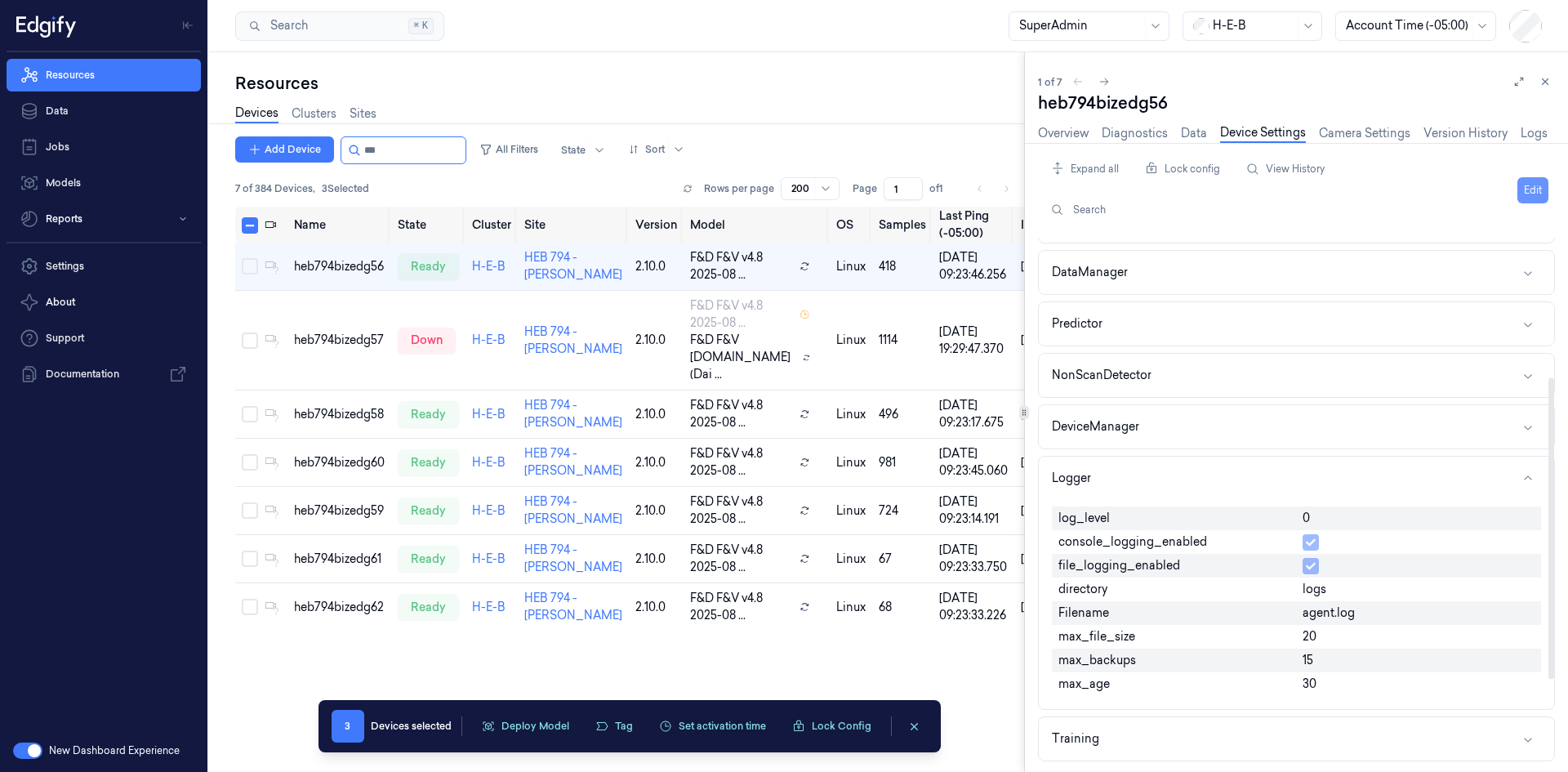
click at [1530, 185] on button "Edit" at bounding box center [1533, 190] width 31 height 26
click at [1335, 519] on input "0" at bounding box center [1418, 519] width 232 height 20
click at [1335, 518] on input "0" at bounding box center [1418, 519] width 232 height 20
type input "1"
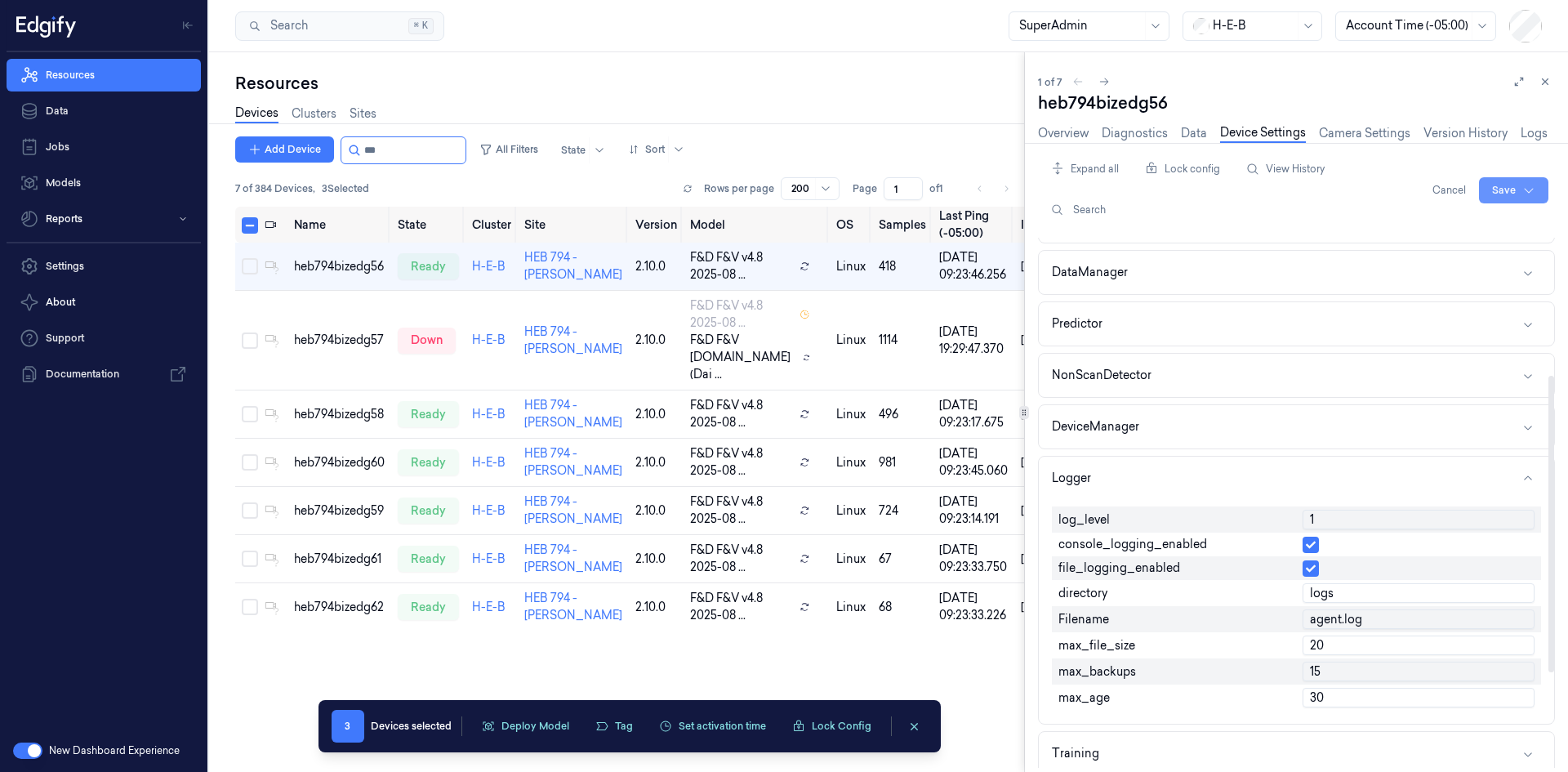
click at [1525, 196] on html "Resources Data Jobs Models Reports Settings About Support Documentation New Das…" at bounding box center [784, 386] width 1568 height 772
click at [1488, 248] on div "Save to multiple devices" at bounding box center [1470, 250] width 145 height 27
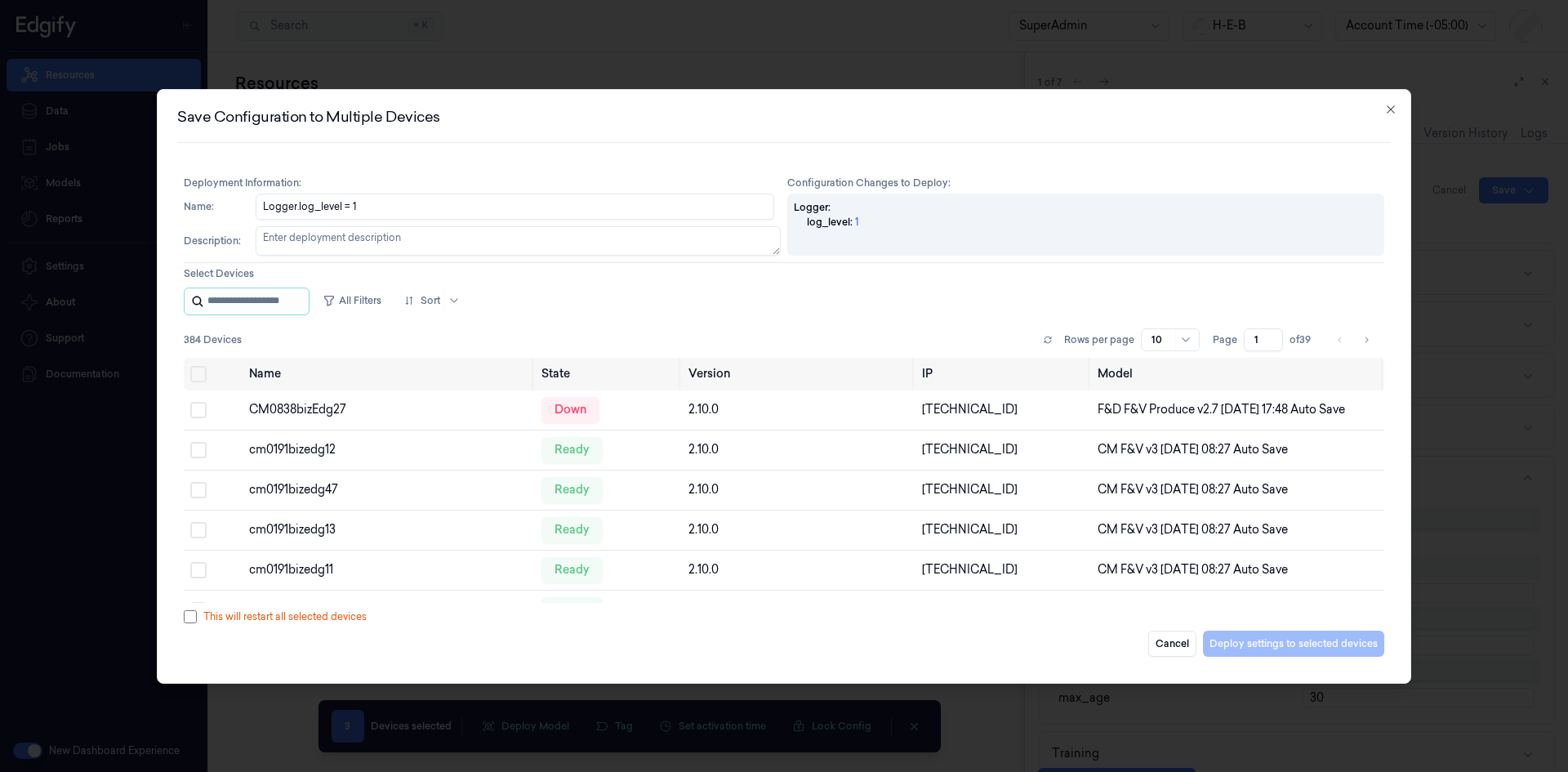
click at [283, 306] on input "string" at bounding box center [256, 301] width 98 height 26
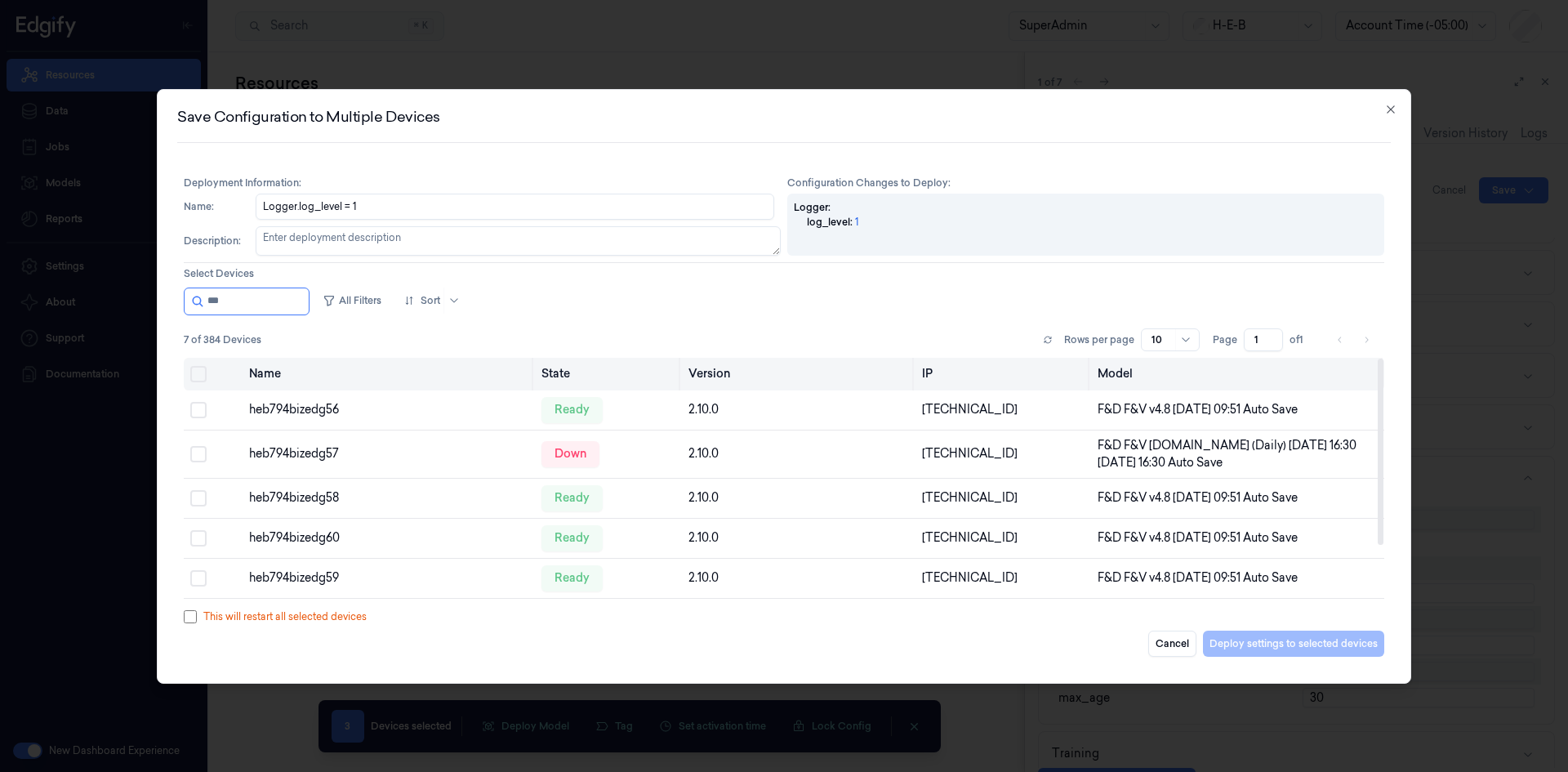
type input "***"
click at [194, 377] on button "Select all" at bounding box center [198, 373] width 16 height 16
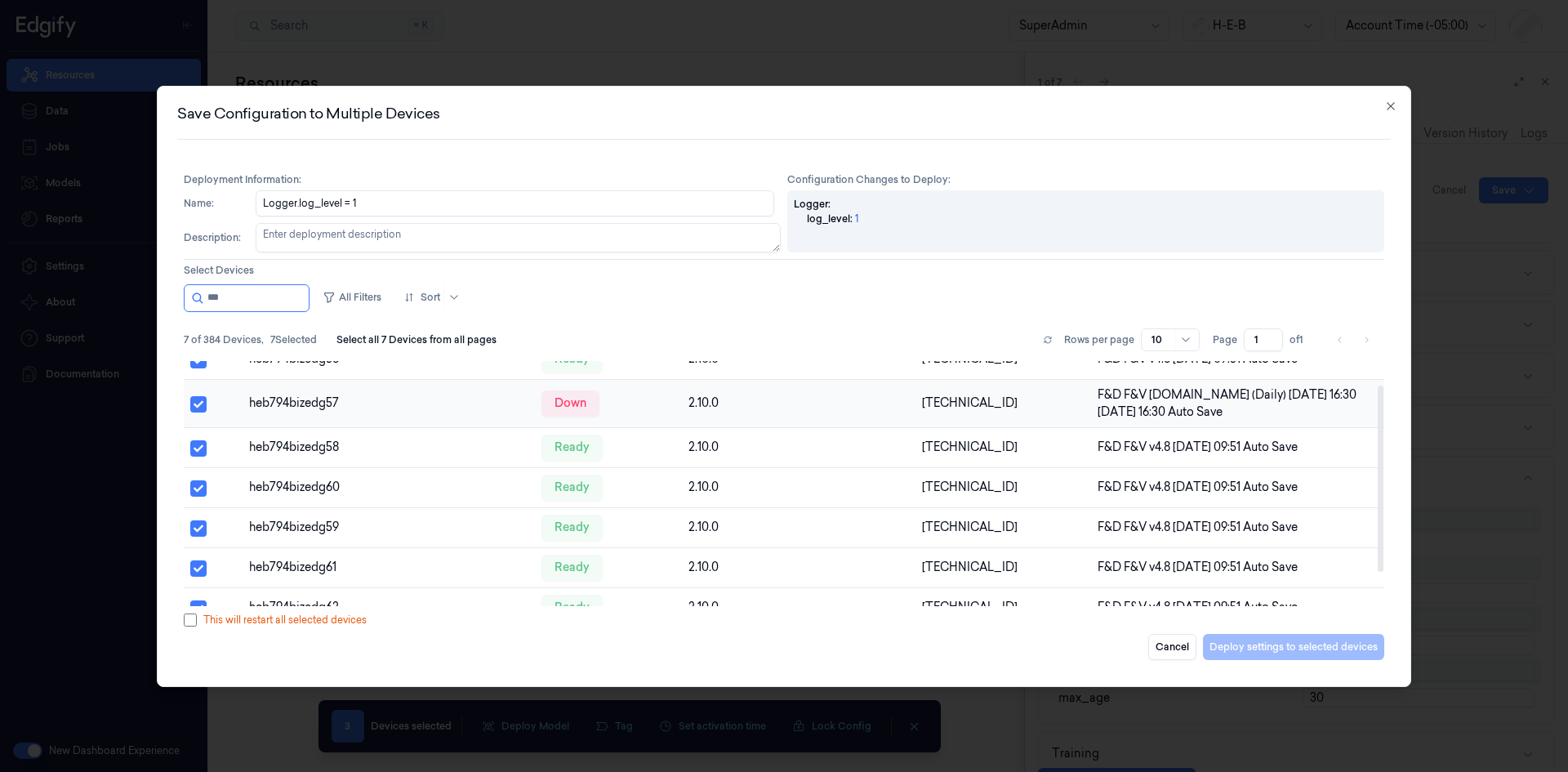
scroll to position [75, 0]
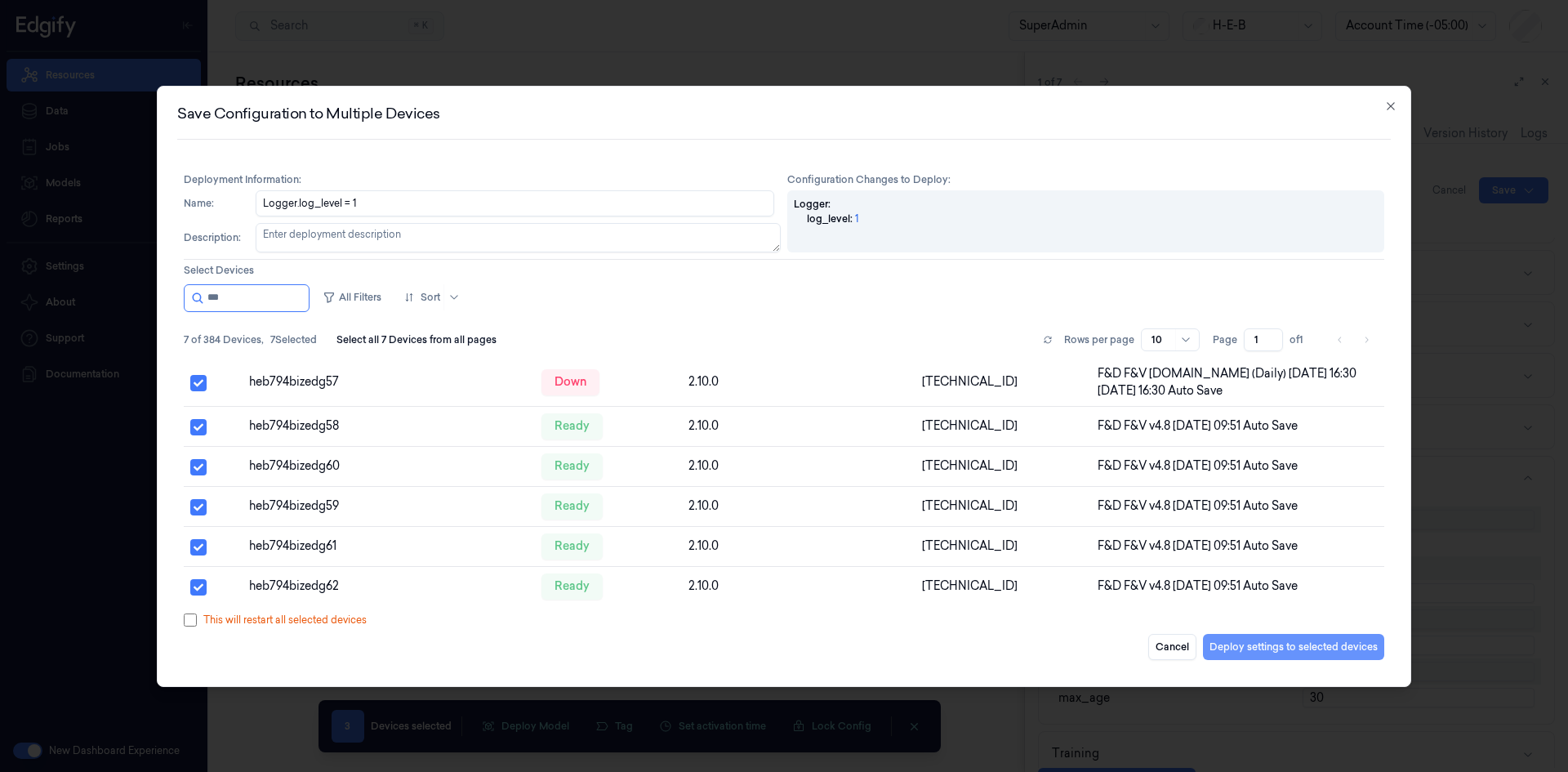
click at [1226, 640] on button "Deploy settings to selected devices" at bounding box center [1293, 647] width 181 height 26
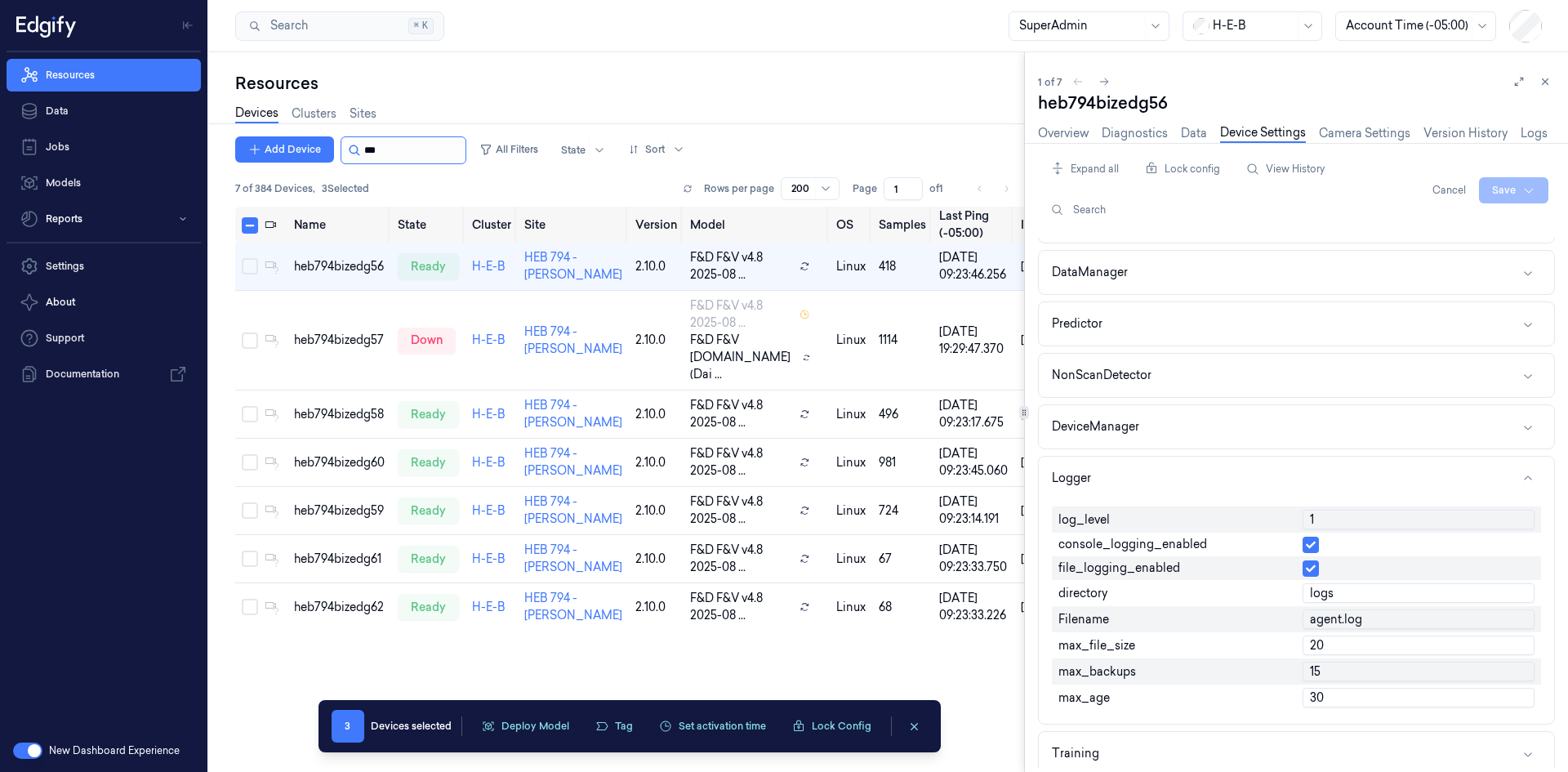
click at [400, 140] on input "string" at bounding box center [413, 150] width 98 height 26
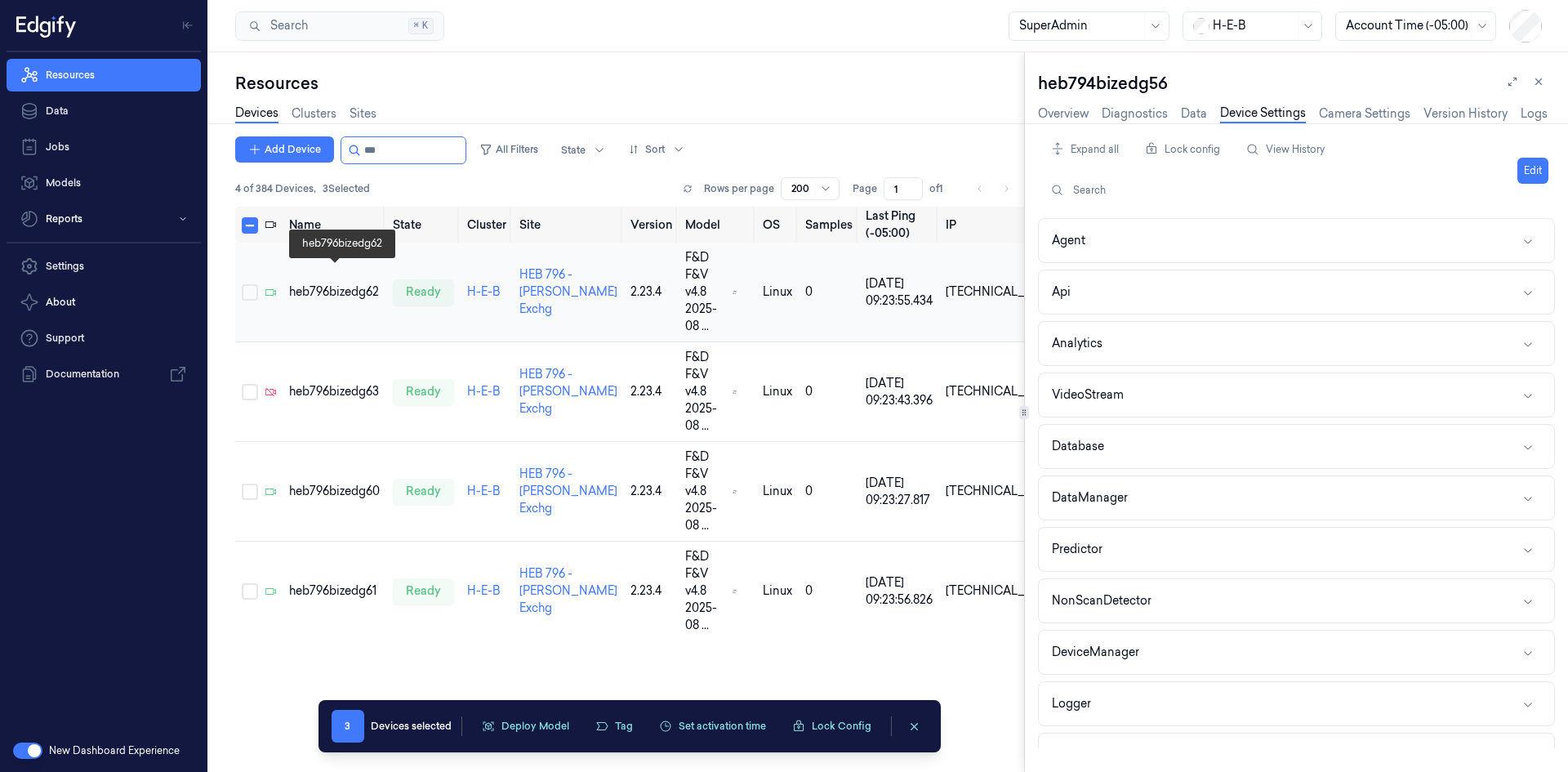
type input "***"
click at [348, 283] on div "heb796bizedg62" at bounding box center [335, 292] width 91 height 17
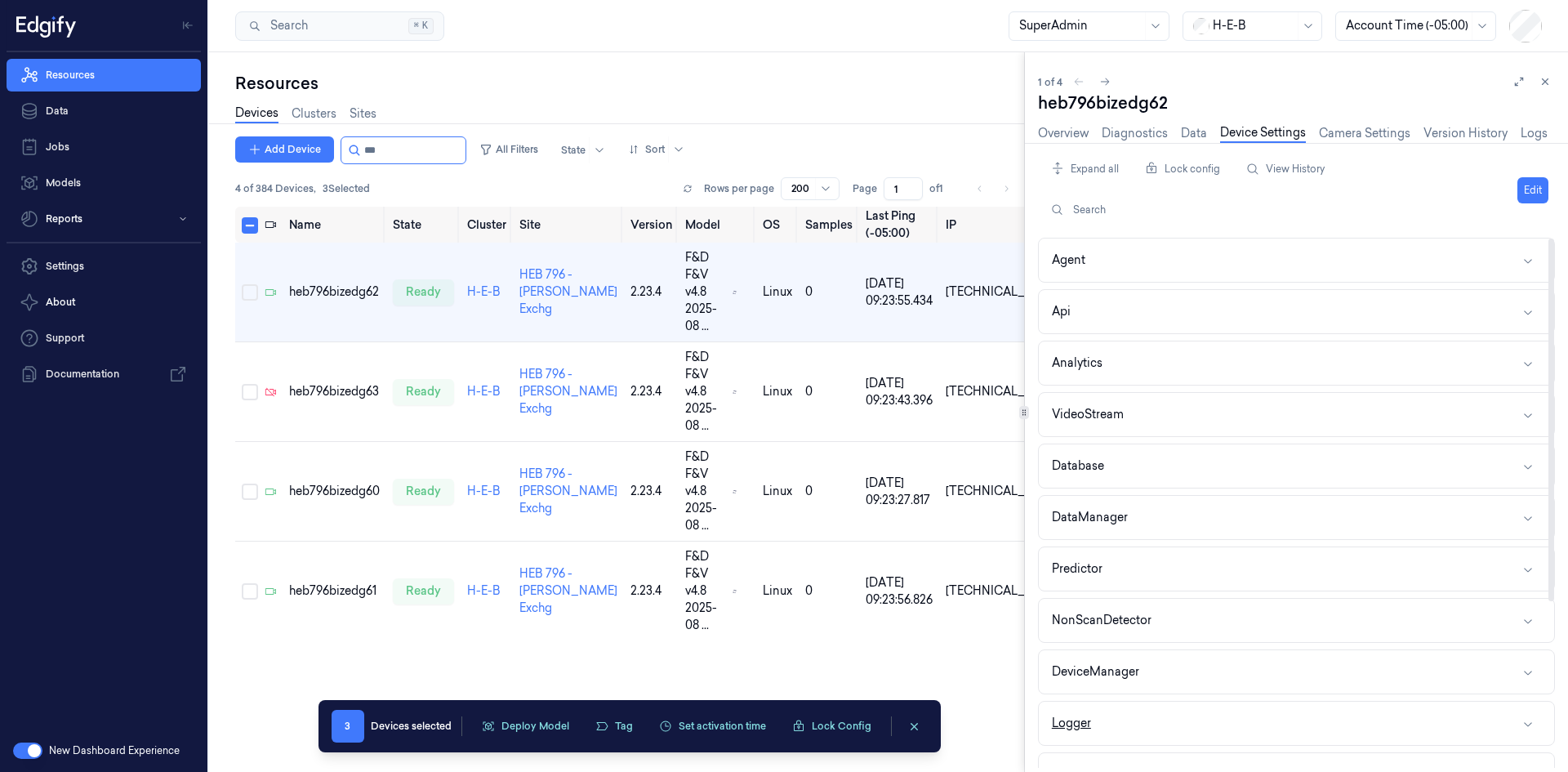
click at [1111, 730] on button "Logger" at bounding box center [1296, 723] width 516 height 43
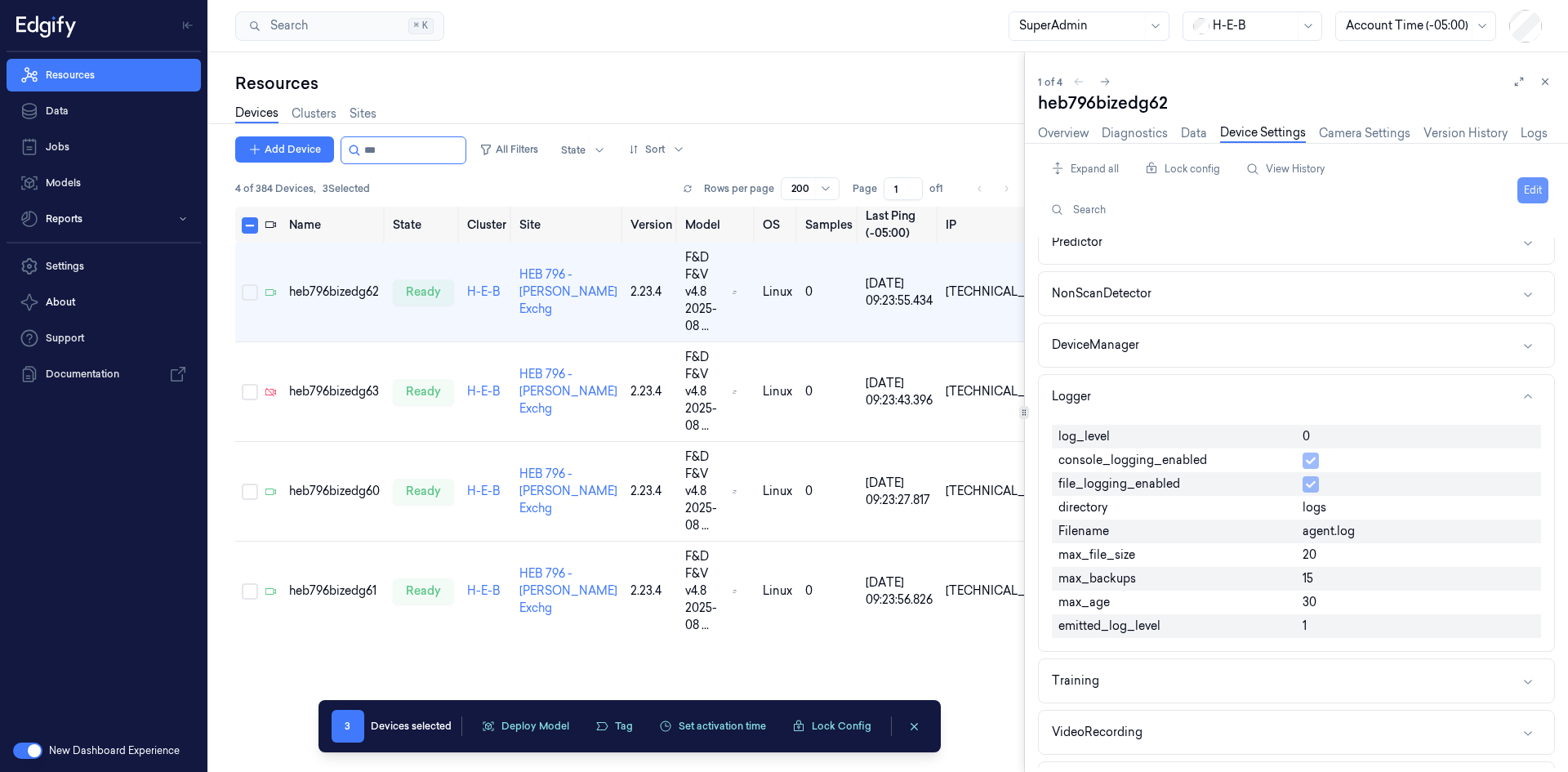
click at [1521, 195] on button "Edit" at bounding box center [1533, 190] width 31 height 26
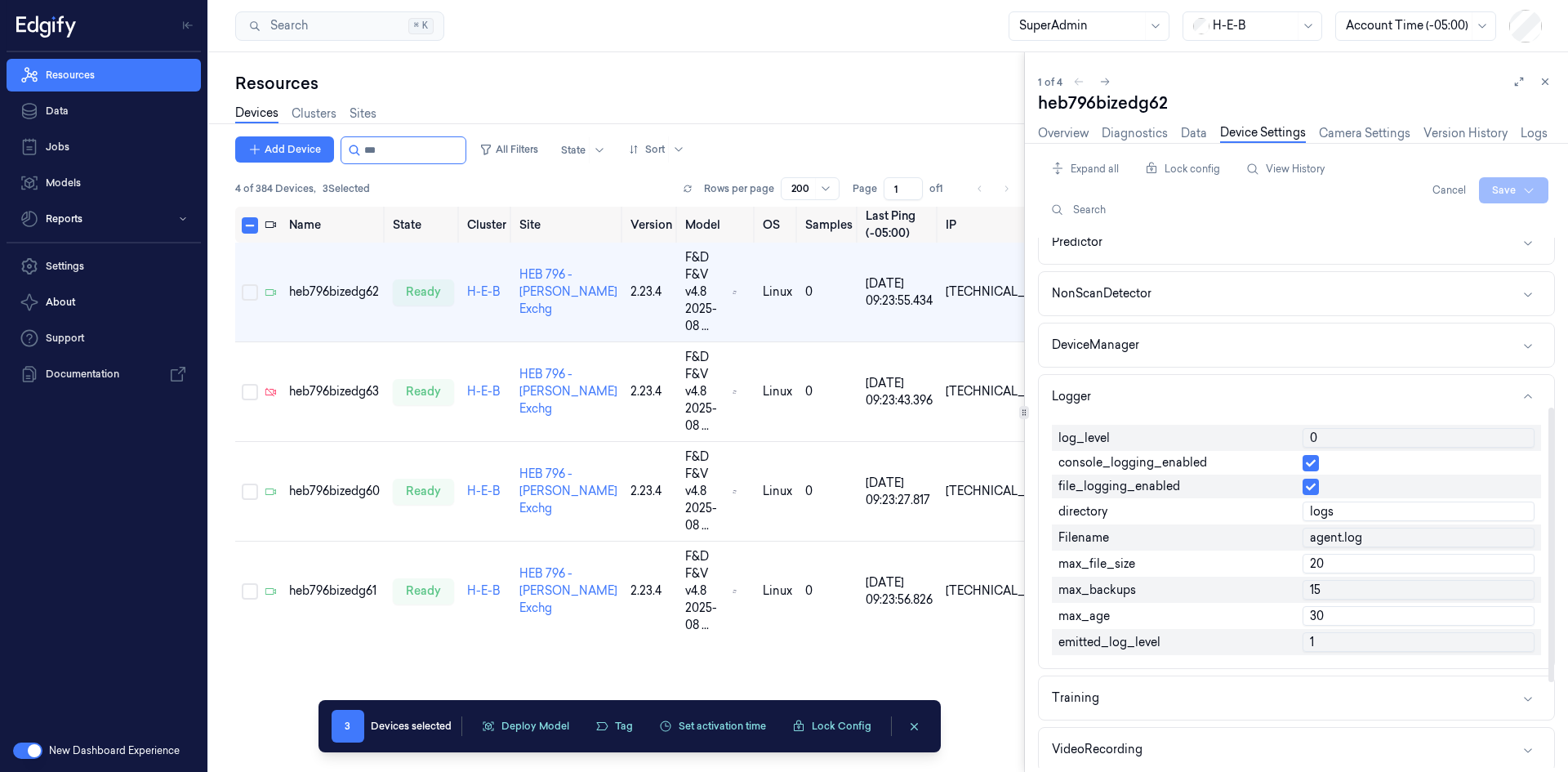
click at [1337, 436] on input "0" at bounding box center [1418, 437] width 232 height 20
click at [1335, 436] on input "0" at bounding box center [1418, 437] width 232 height 20
click at [1335, 436] on input "01" at bounding box center [1418, 437] width 232 height 20
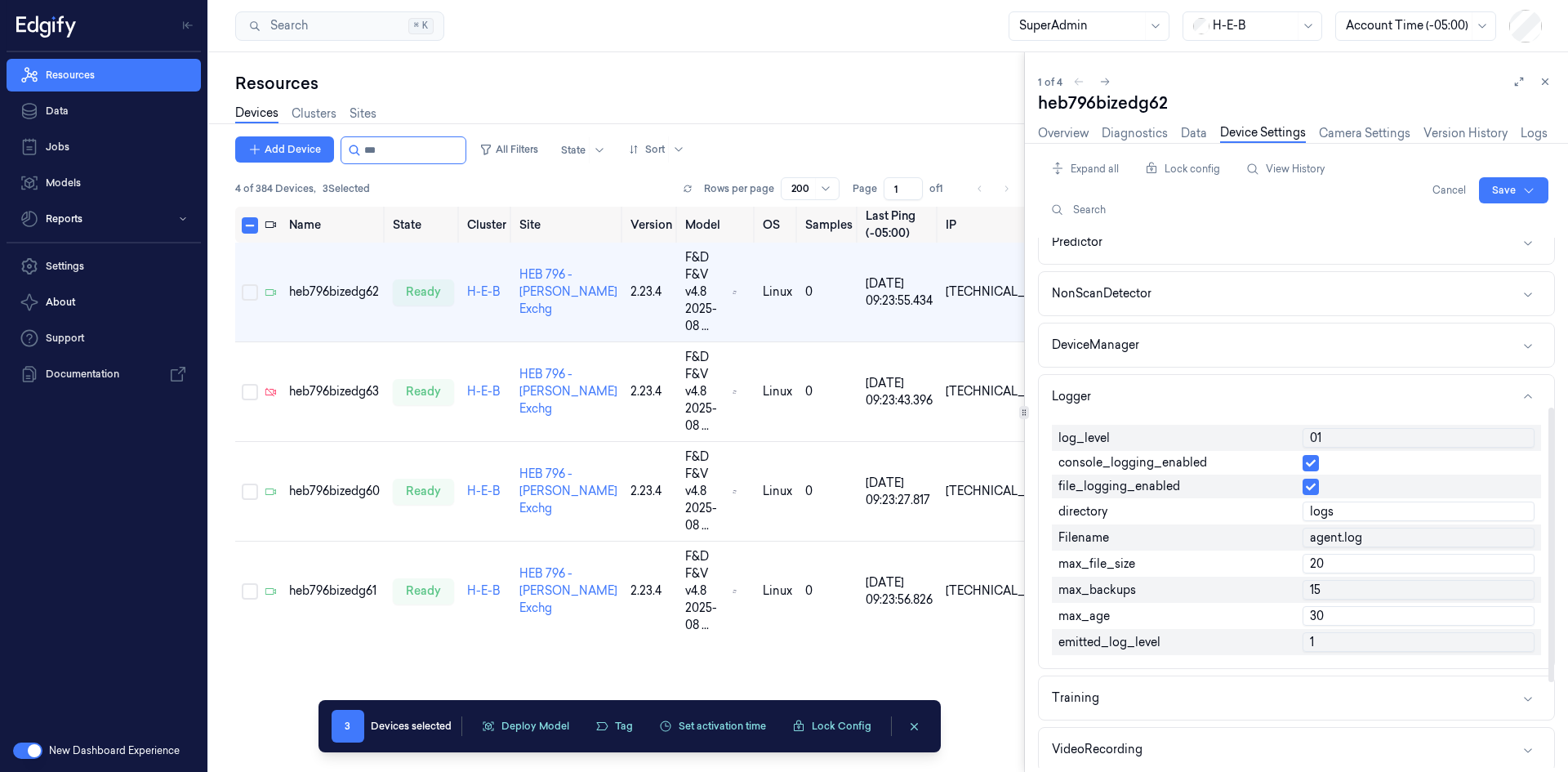
click at [1335, 436] on input "01" at bounding box center [1418, 437] width 232 height 20
type input "1"
click at [1511, 205] on div "Cancel Save" at bounding box center [1487, 190] width 123 height 69
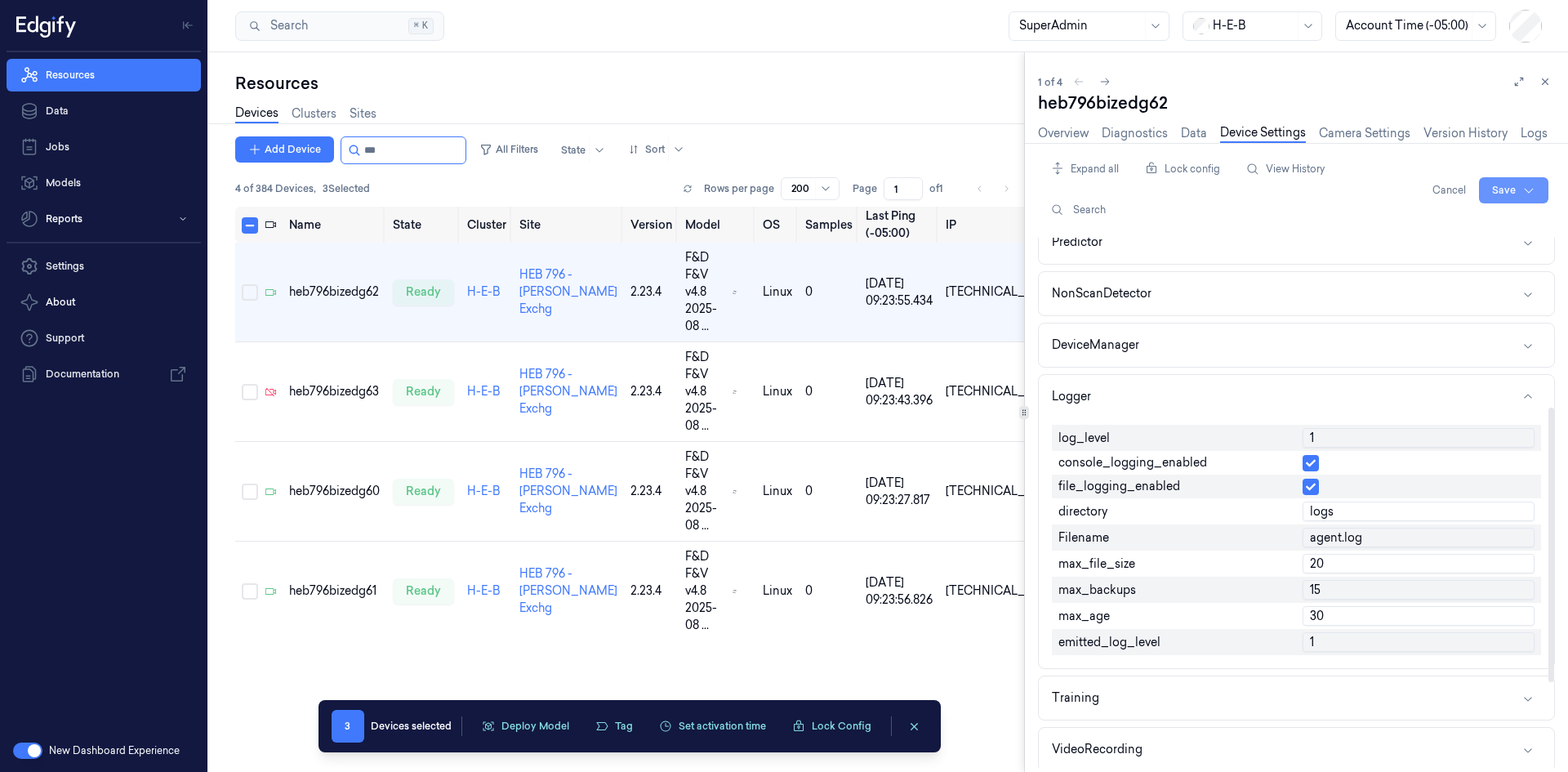
click at [1510, 199] on html "Resources Data Jobs Models Reports Settings About Support Documentation New Das…" at bounding box center [784, 386] width 1568 height 772
click at [1463, 247] on div "Save to multiple devices" at bounding box center [1470, 250] width 145 height 27
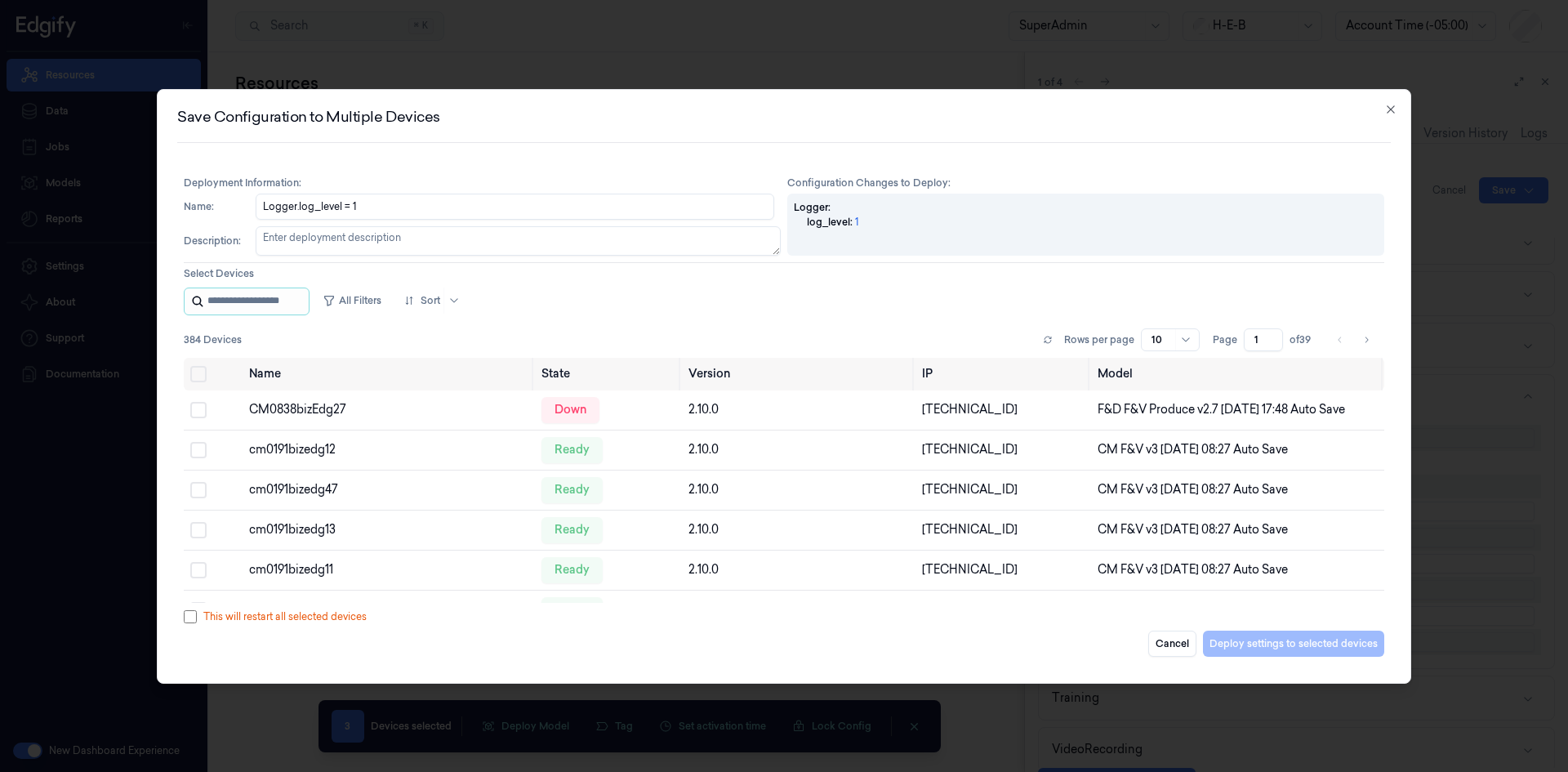
click at [268, 308] on input "string" at bounding box center [256, 301] width 98 height 26
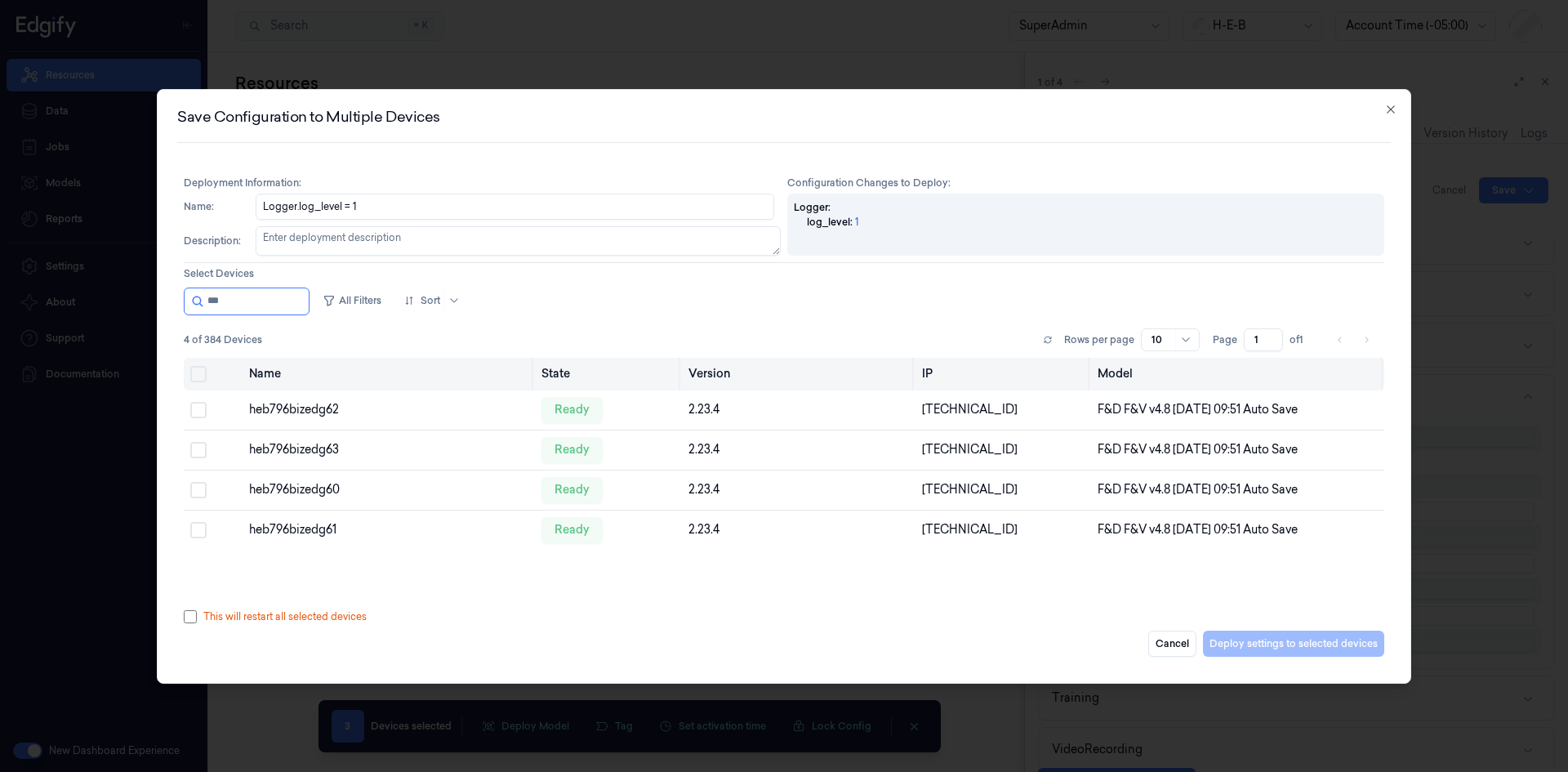
type input "***"
click at [190, 377] on button "Select all" at bounding box center [198, 373] width 16 height 16
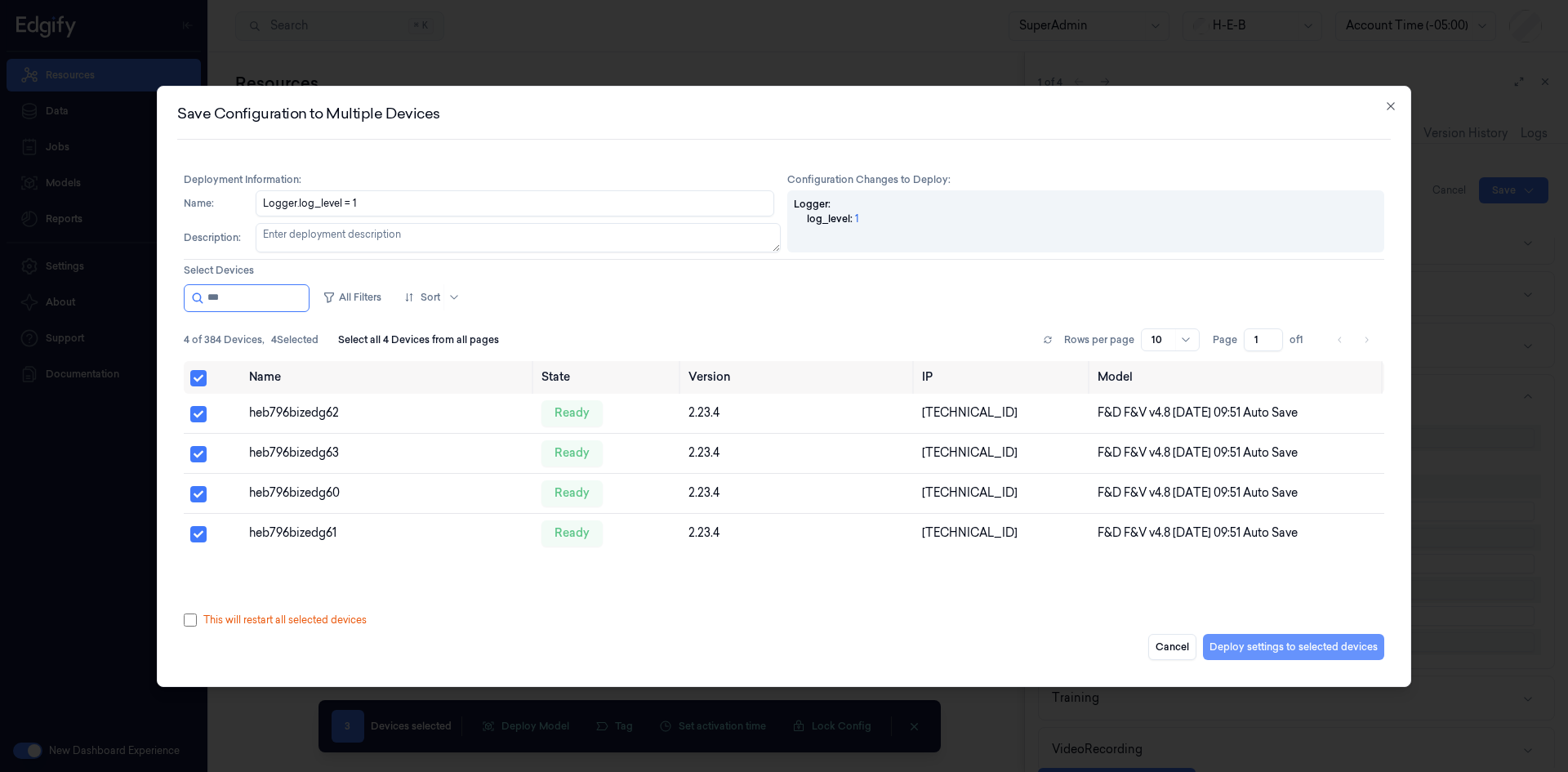
click at [1234, 643] on button "Deploy settings to selected devices" at bounding box center [1293, 647] width 181 height 26
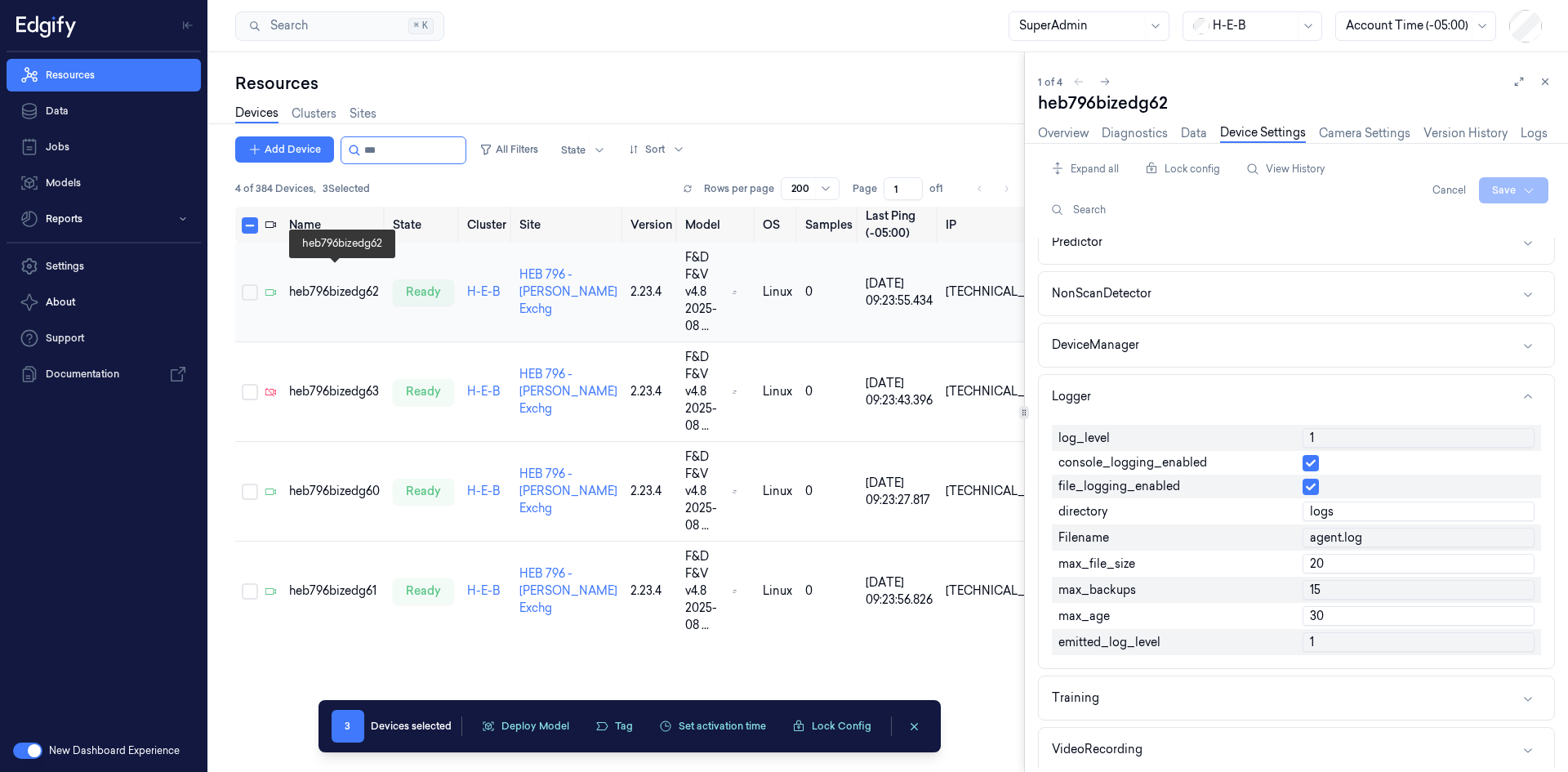
click at [364, 283] on div "heb796bizedg62" at bounding box center [335, 292] width 91 height 17
click at [318, 442] on td "heb796bizedg60" at bounding box center [334, 492] width 104 height 100
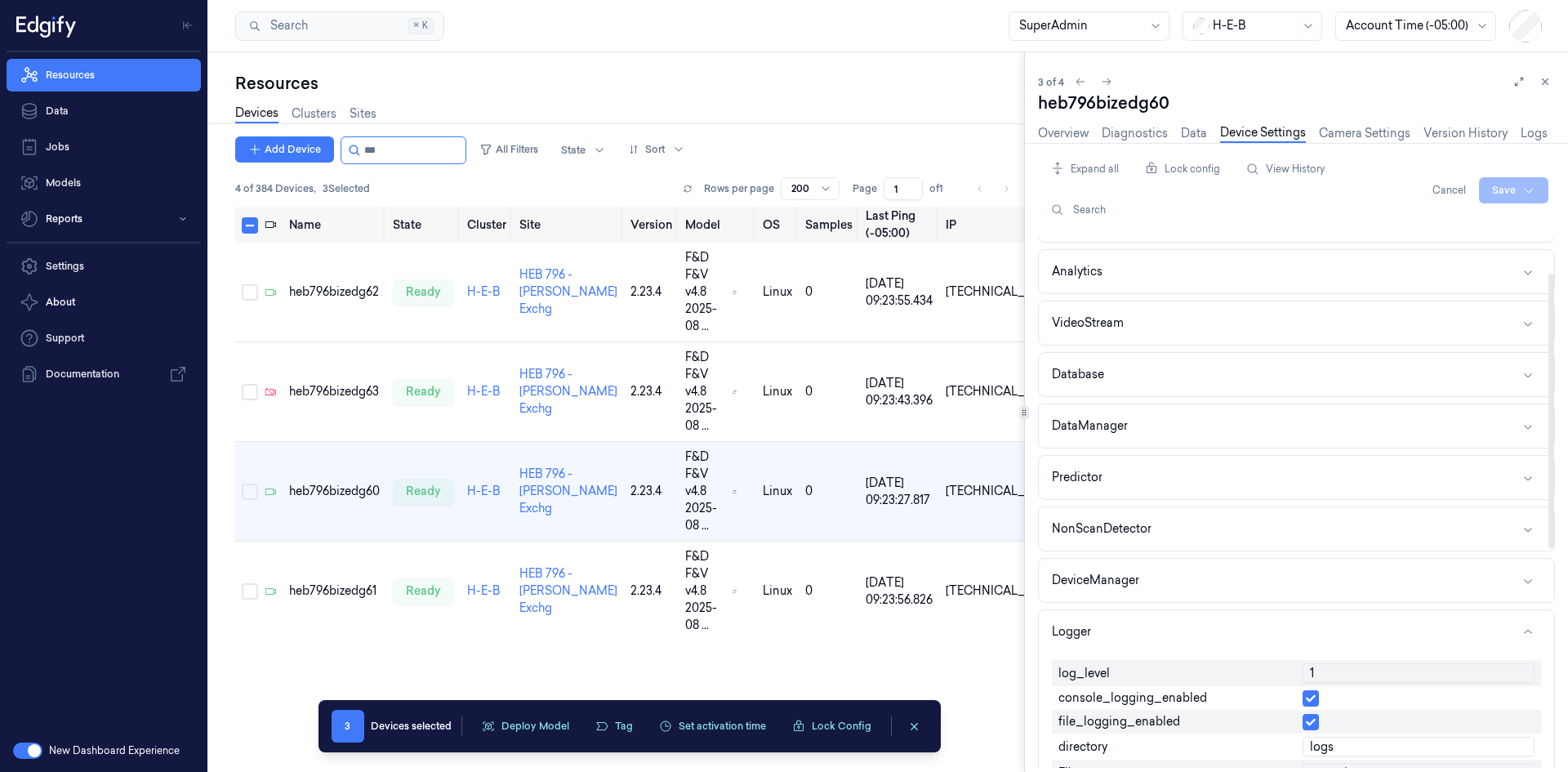
scroll to position [163, 0]
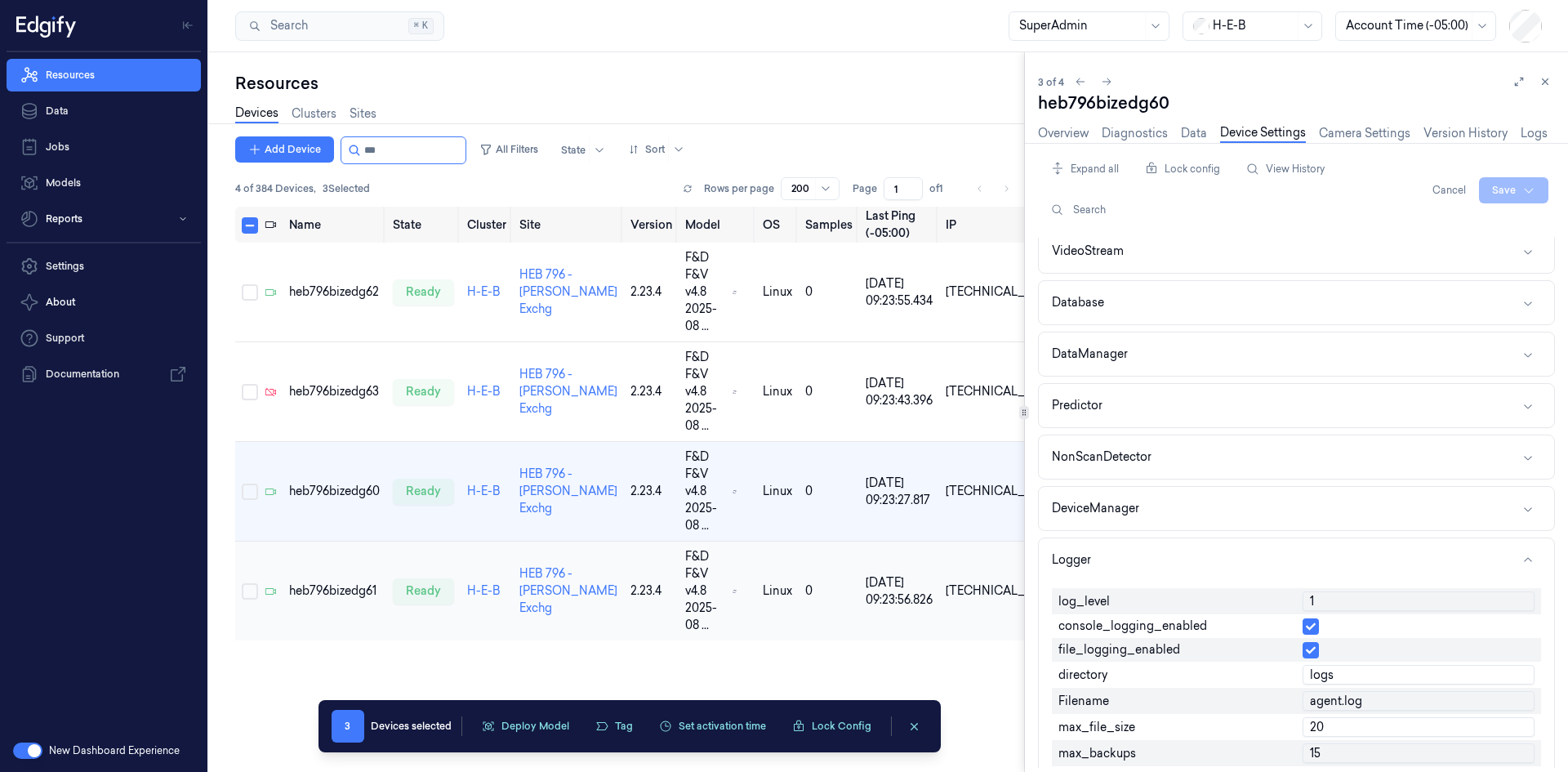
click at [311, 541] on td "heb796bizedg61" at bounding box center [334, 591] width 104 height 100
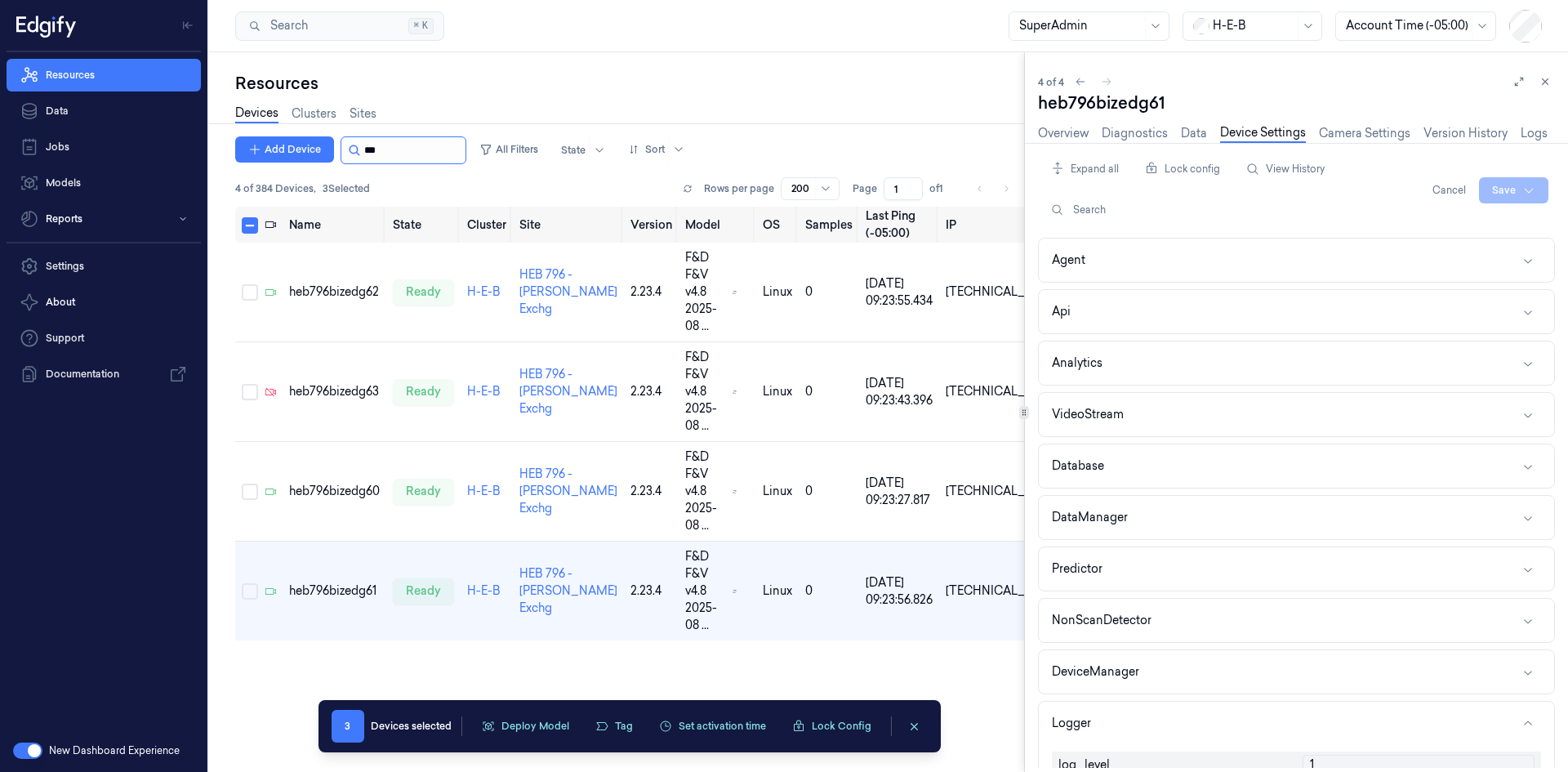
click at [394, 153] on input "string" at bounding box center [413, 150] width 98 height 26
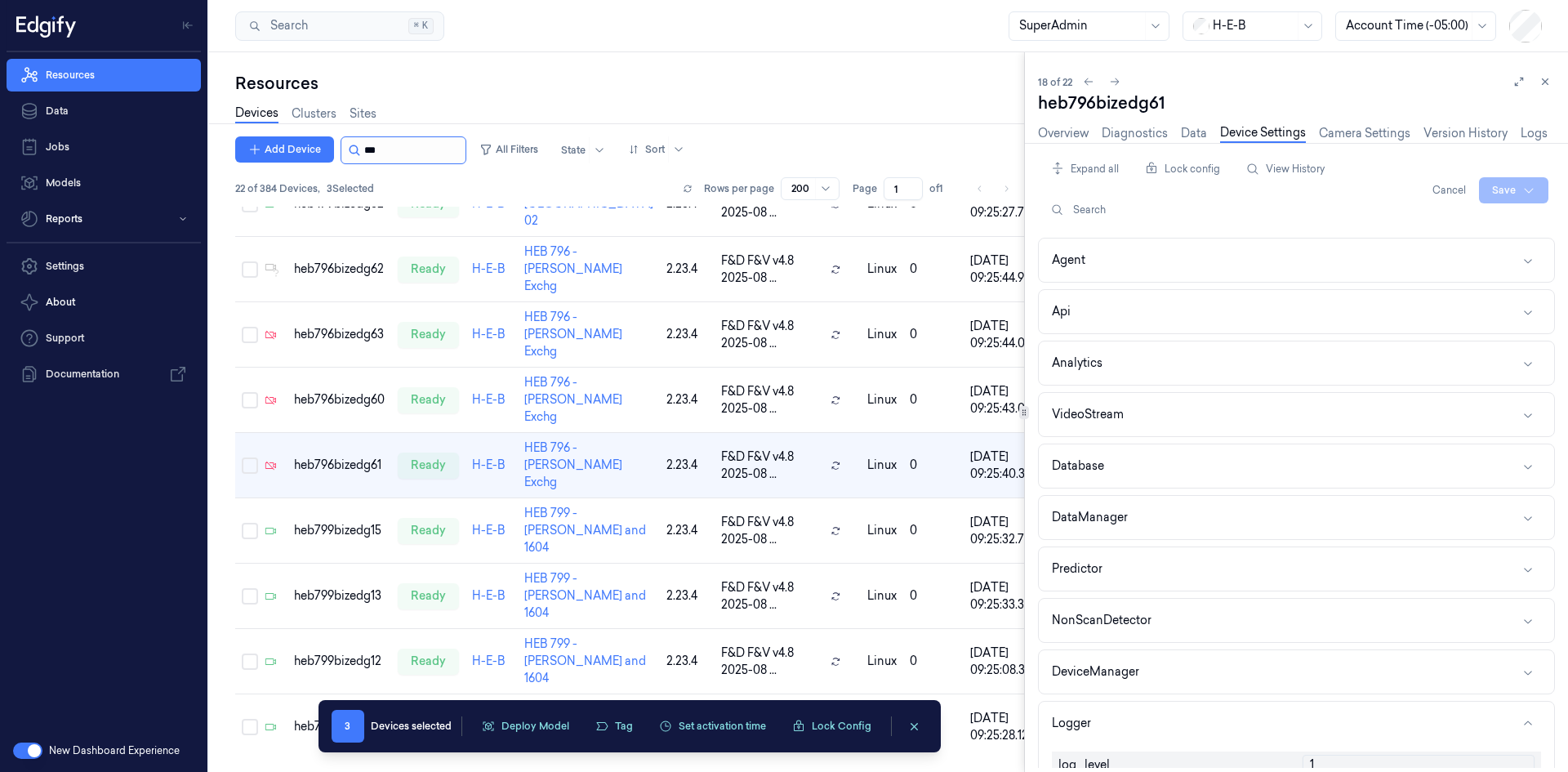
scroll to position [894, 0]
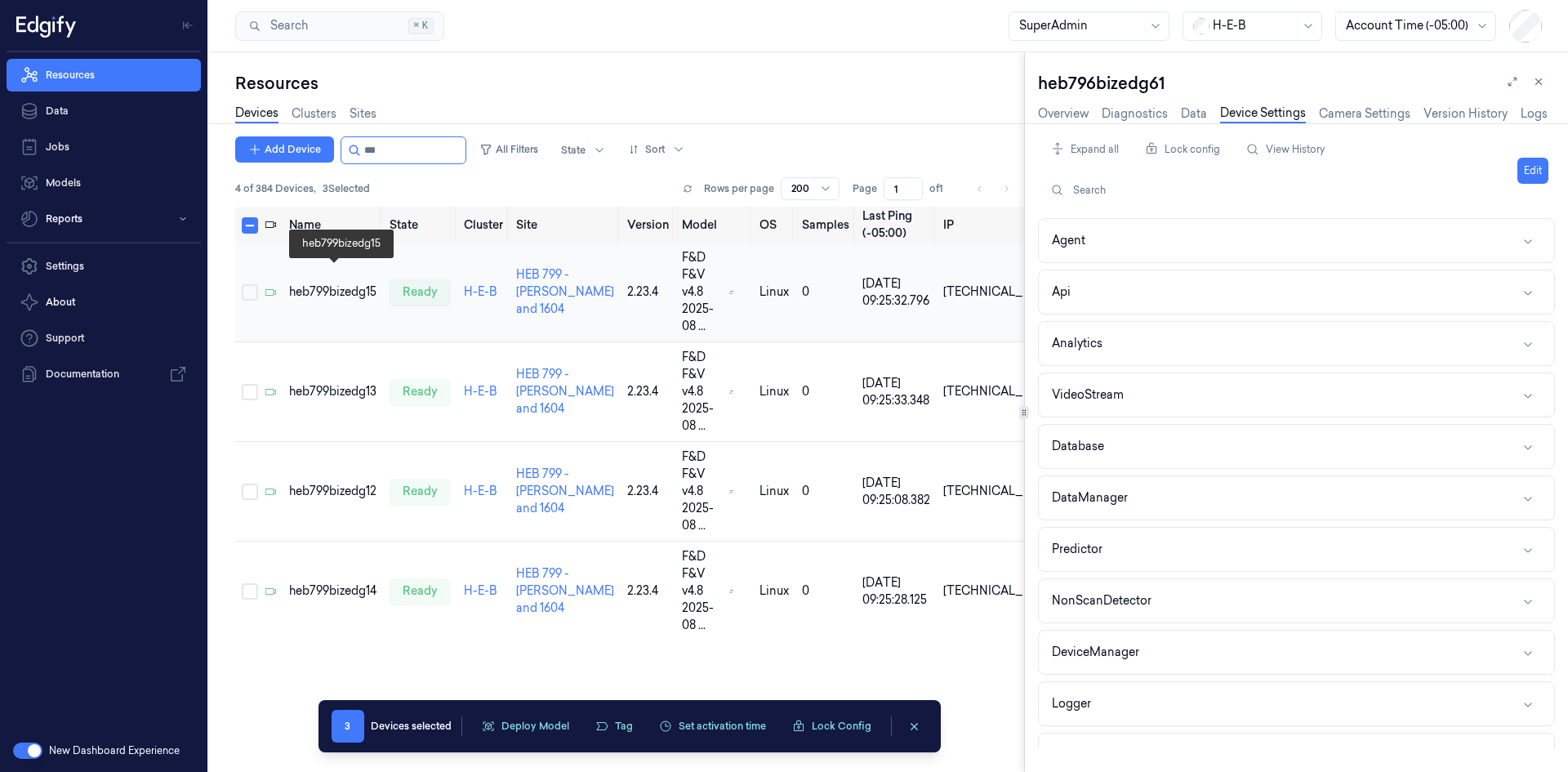
type input "***"
click at [317, 283] on div "heb799bizedg15" at bounding box center [333, 292] width 87 height 17
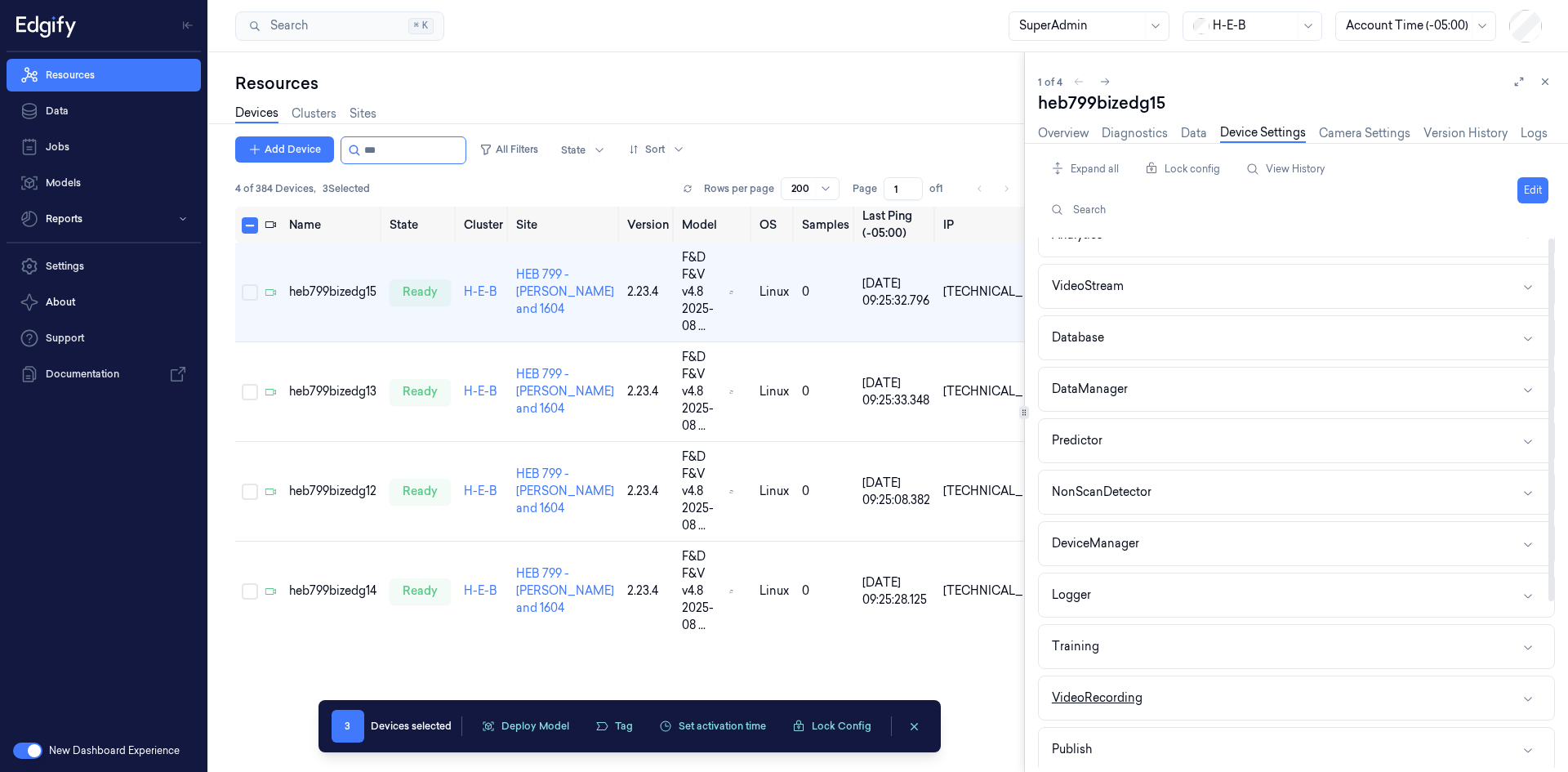
scroll to position [163, 0]
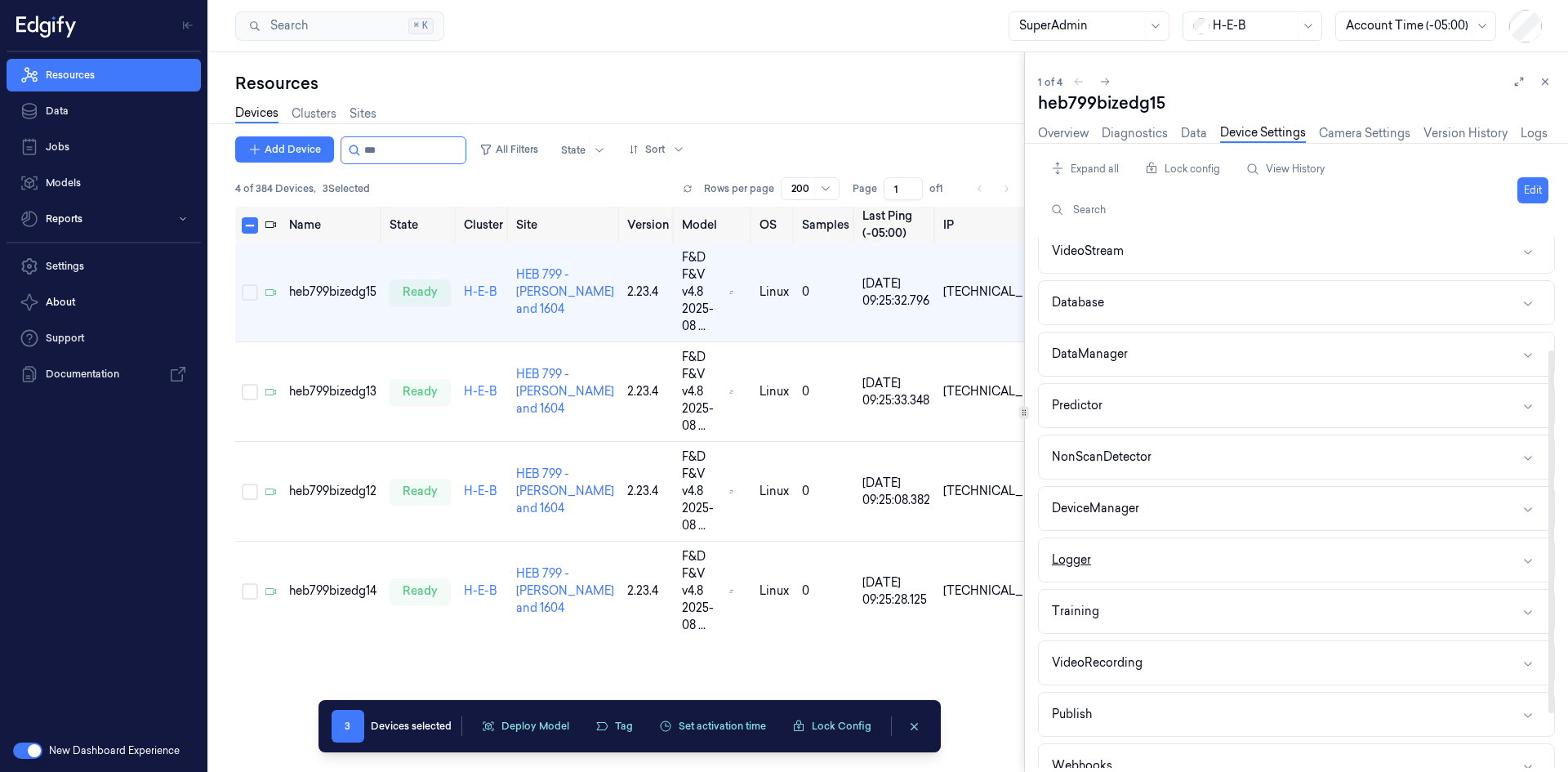
click at [1150, 564] on button "Logger" at bounding box center [1296, 559] width 516 height 43
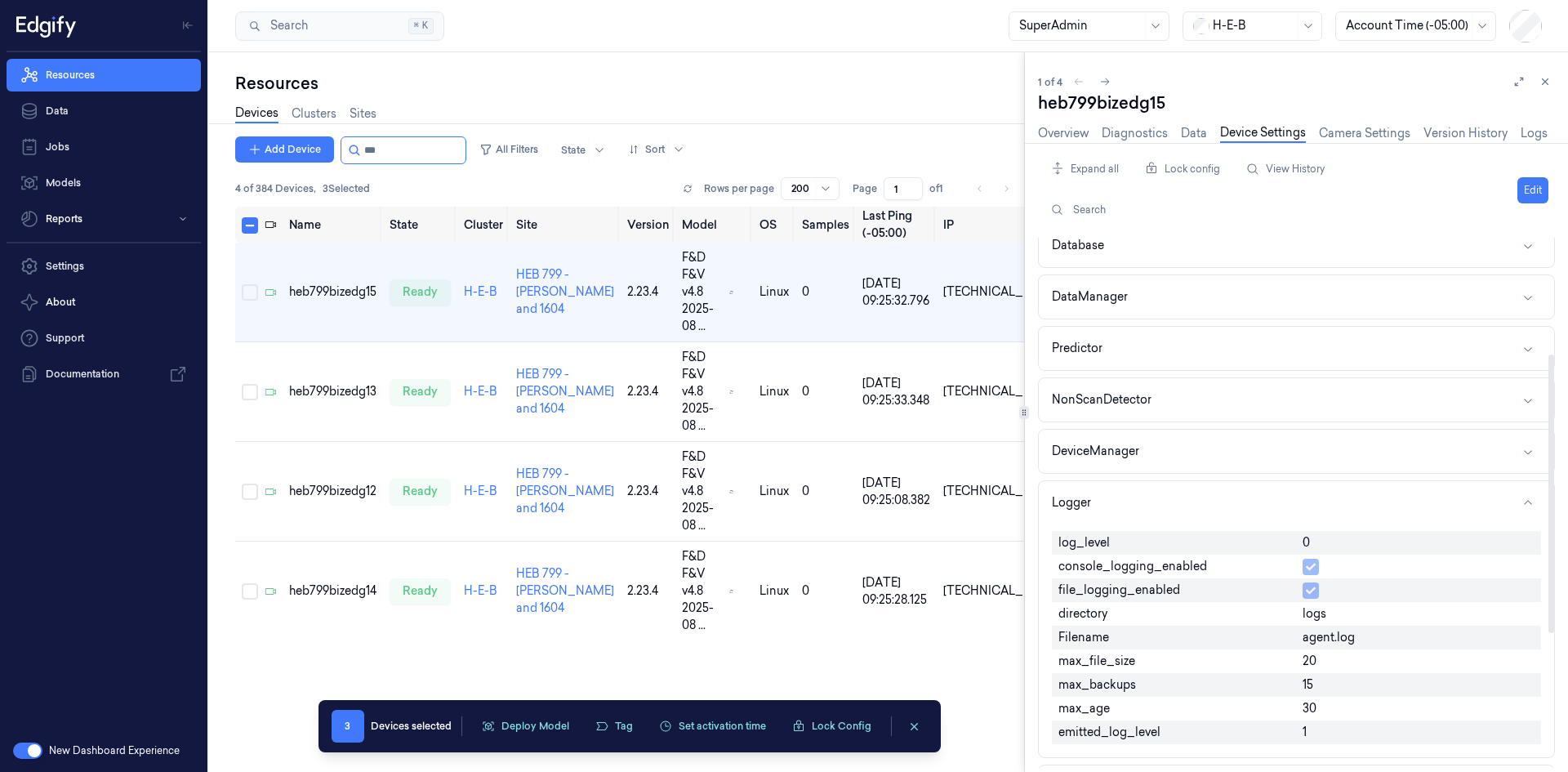
scroll to position [245, 0]
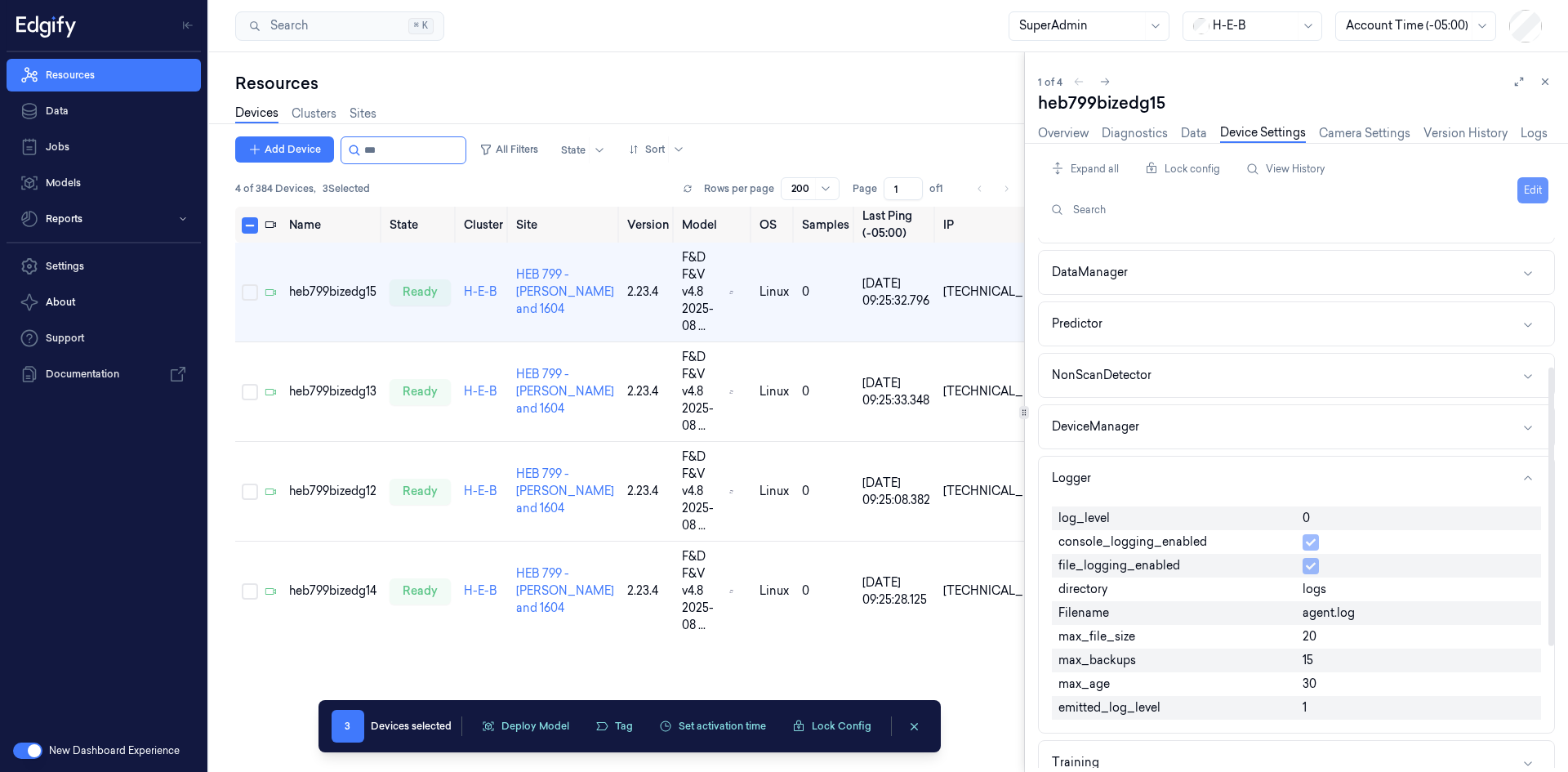
click at [1536, 197] on button "Edit" at bounding box center [1533, 190] width 31 height 26
click at [1316, 513] on input "0" at bounding box center [1418, 519] width 232 height 20
type input "1"
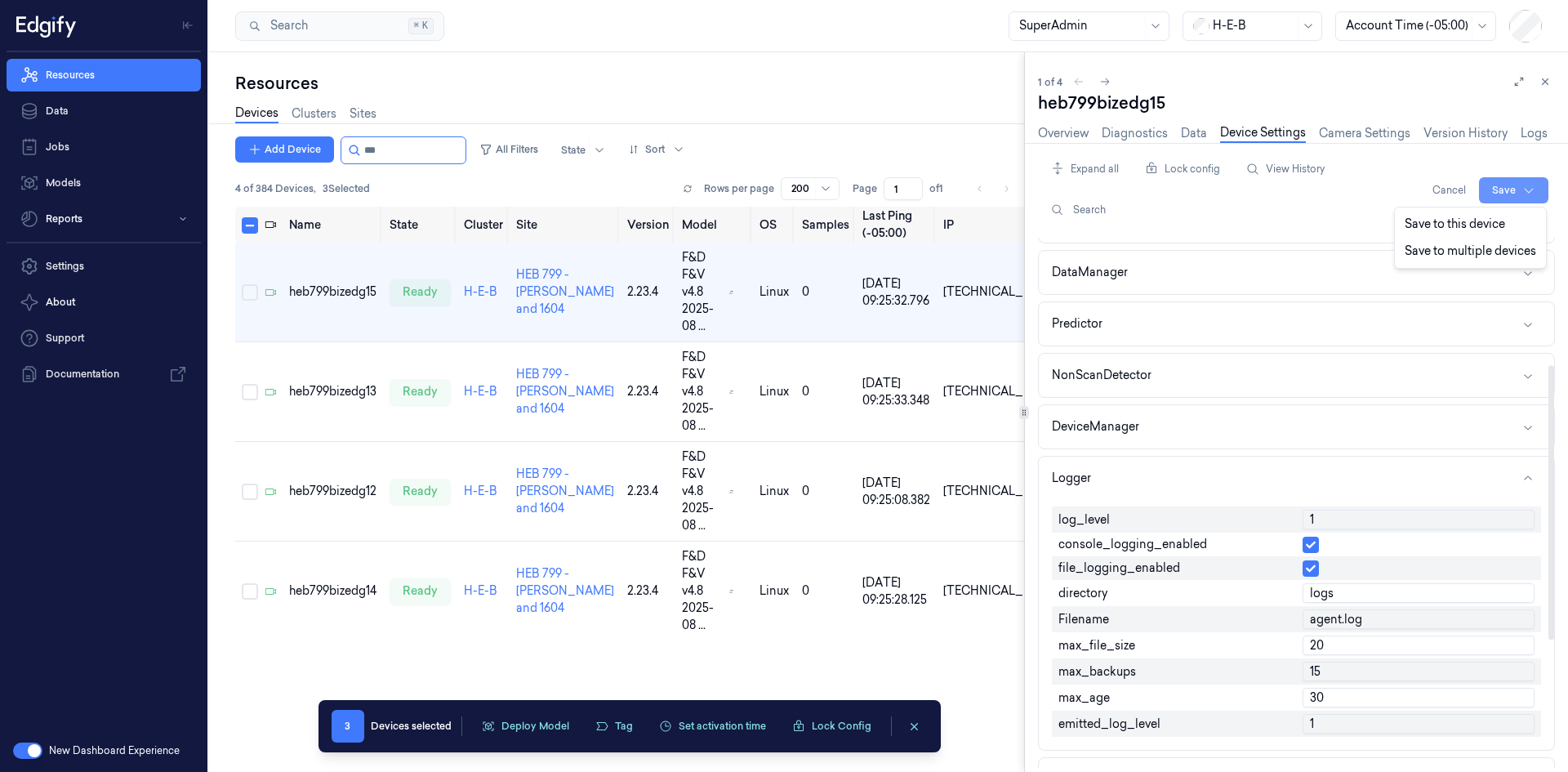
click at [1505, 182] on html "Resources Data Jobs Models Reports Settings About Support Documentation New Das…" at bounding box center [784, 386] width 1568 height 772
click at [1483, 255] on div "Save to multiple devices" at bounding box center [1470, 250] width 145 height 27
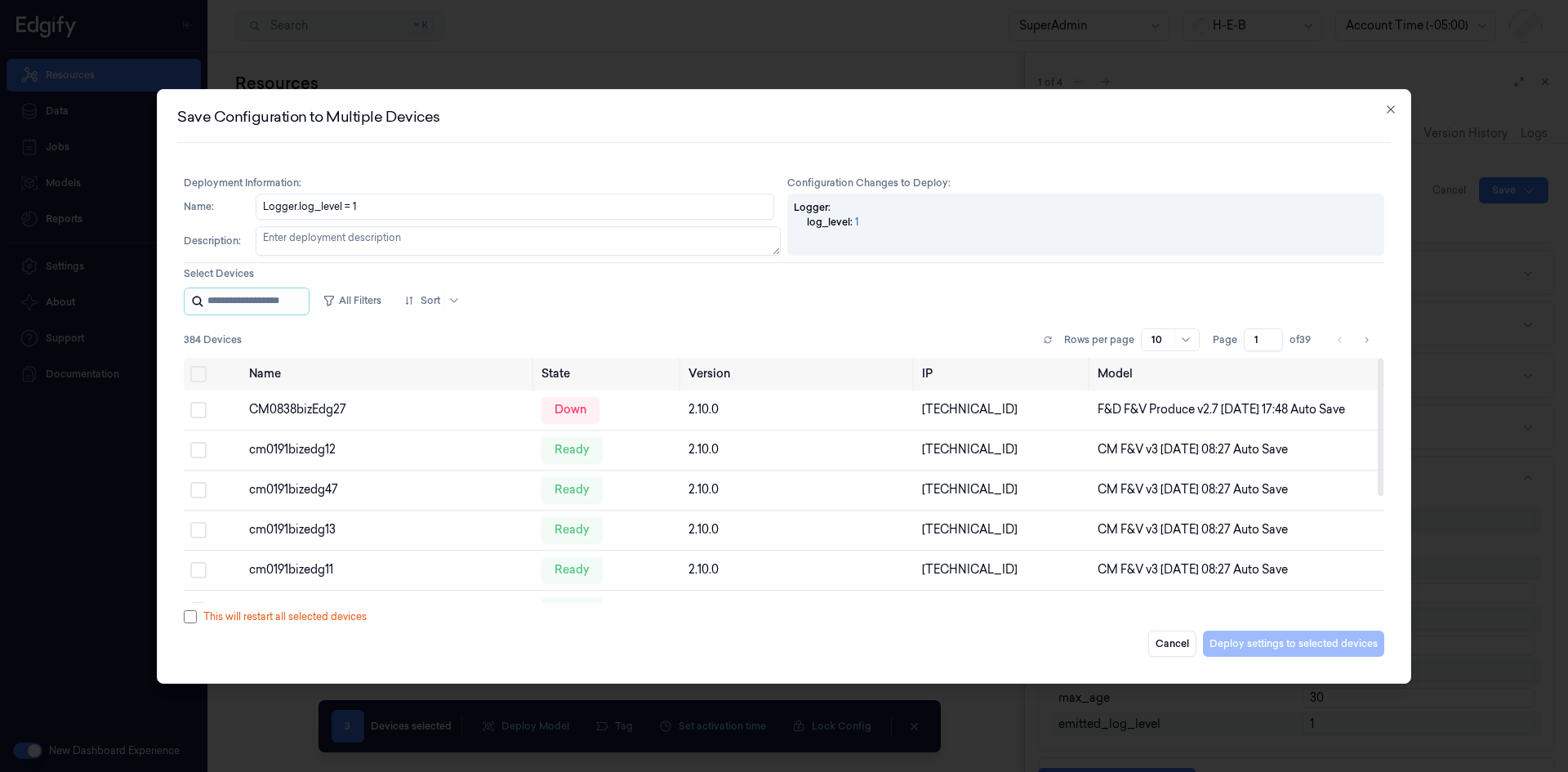
click at [294, 298] on input "string" at bounding box center [256, 301] width 98 height 26
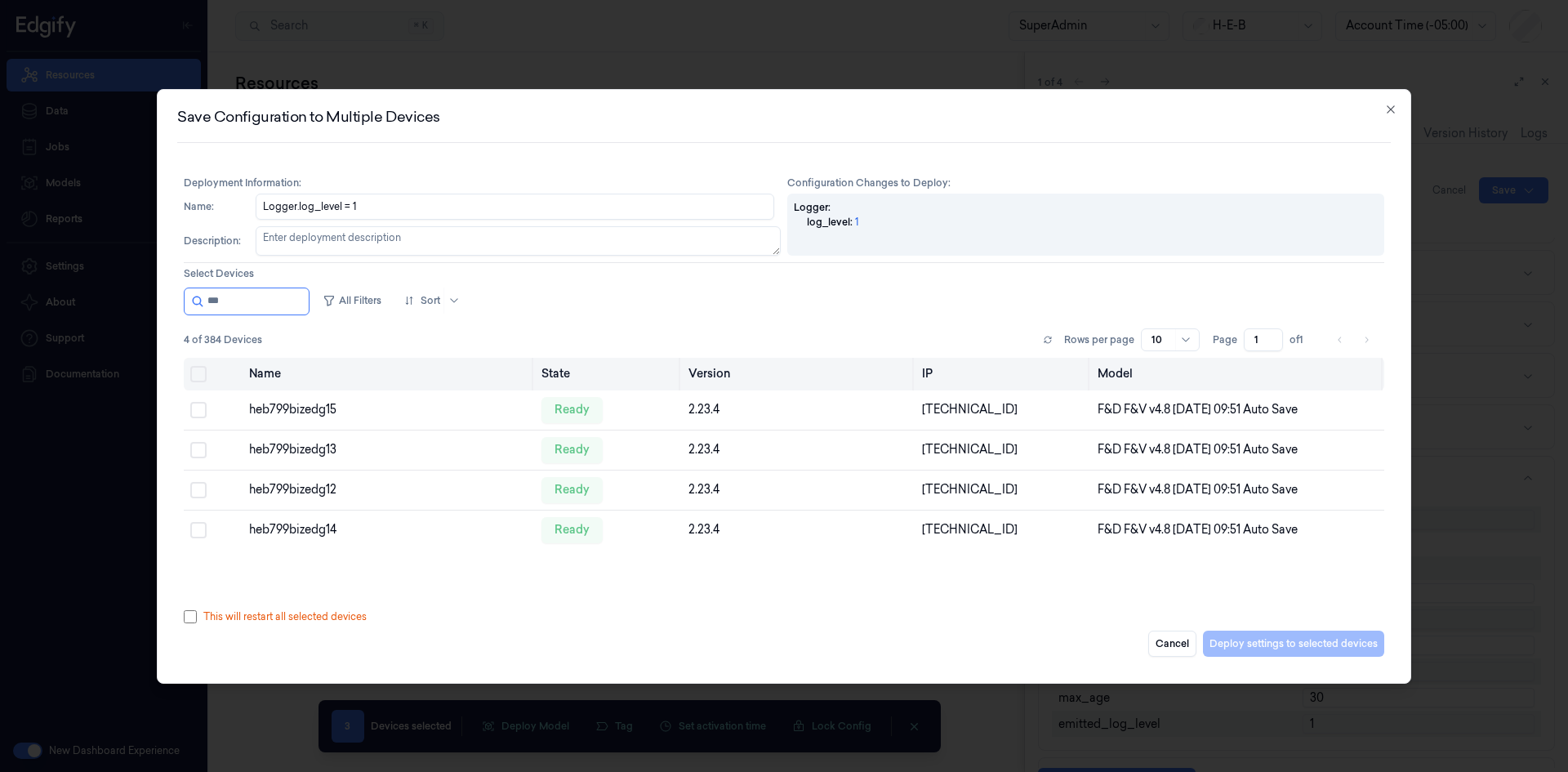
type input "***"
click at [196, 376] on button "Select all" at bounding box center [198, 373] width 16 height 16
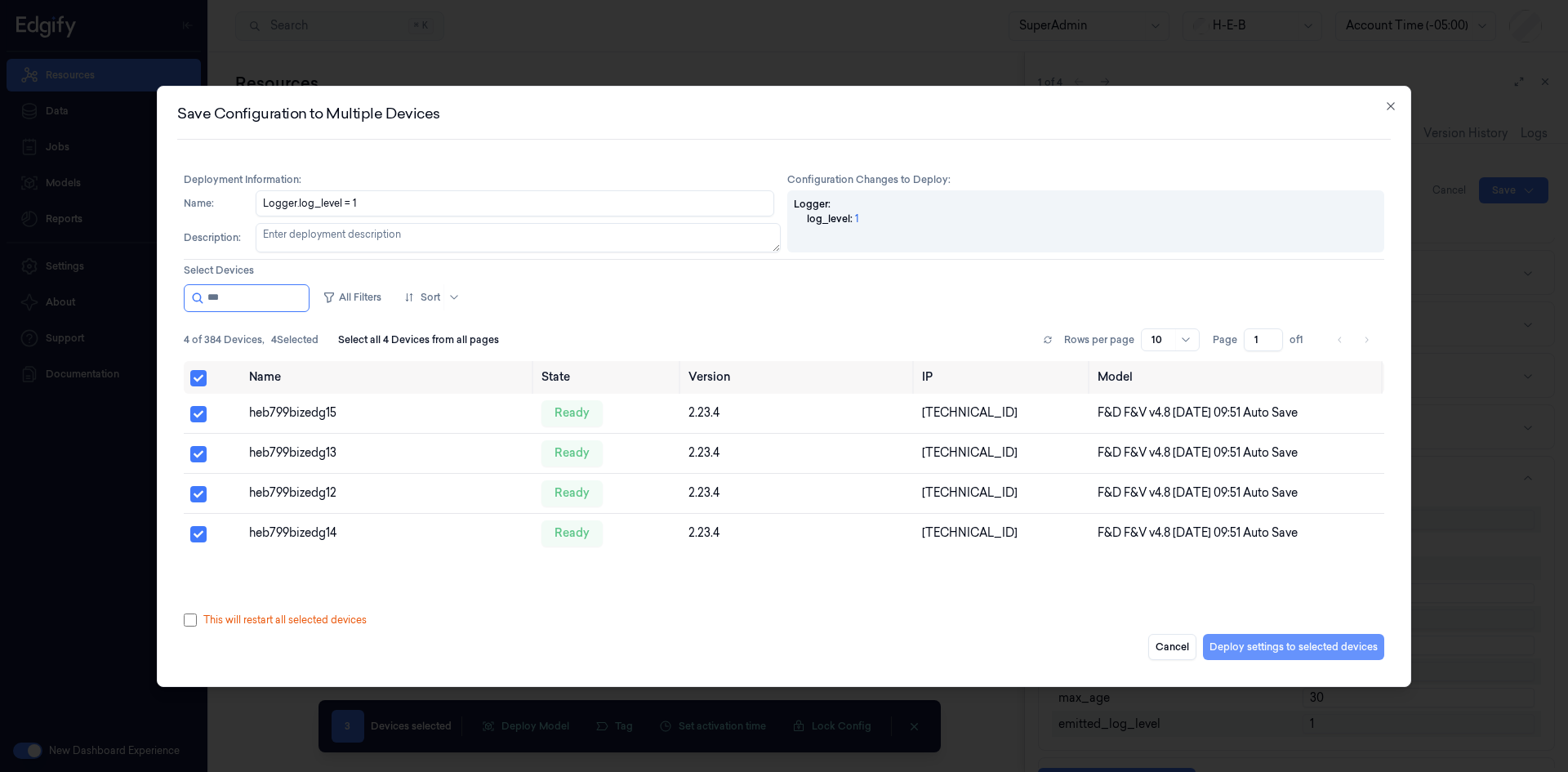
click at [1307, 642] on button "Deploy settings to selected devices" at bounding box center [1293, 647] width 181 height 26
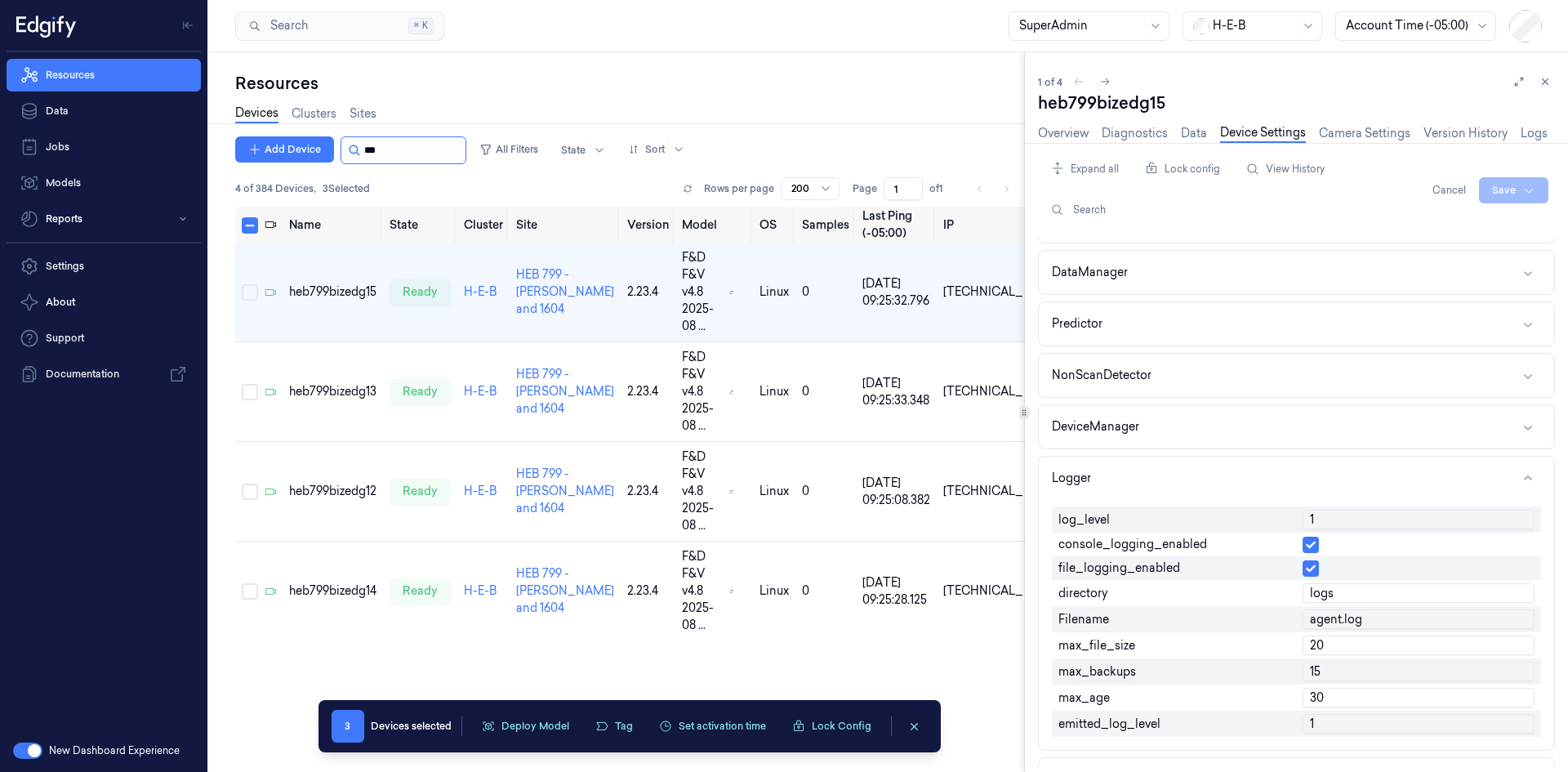
click at [404, 154] on input "string" at bounding box center [413, 150] width 98 height 26
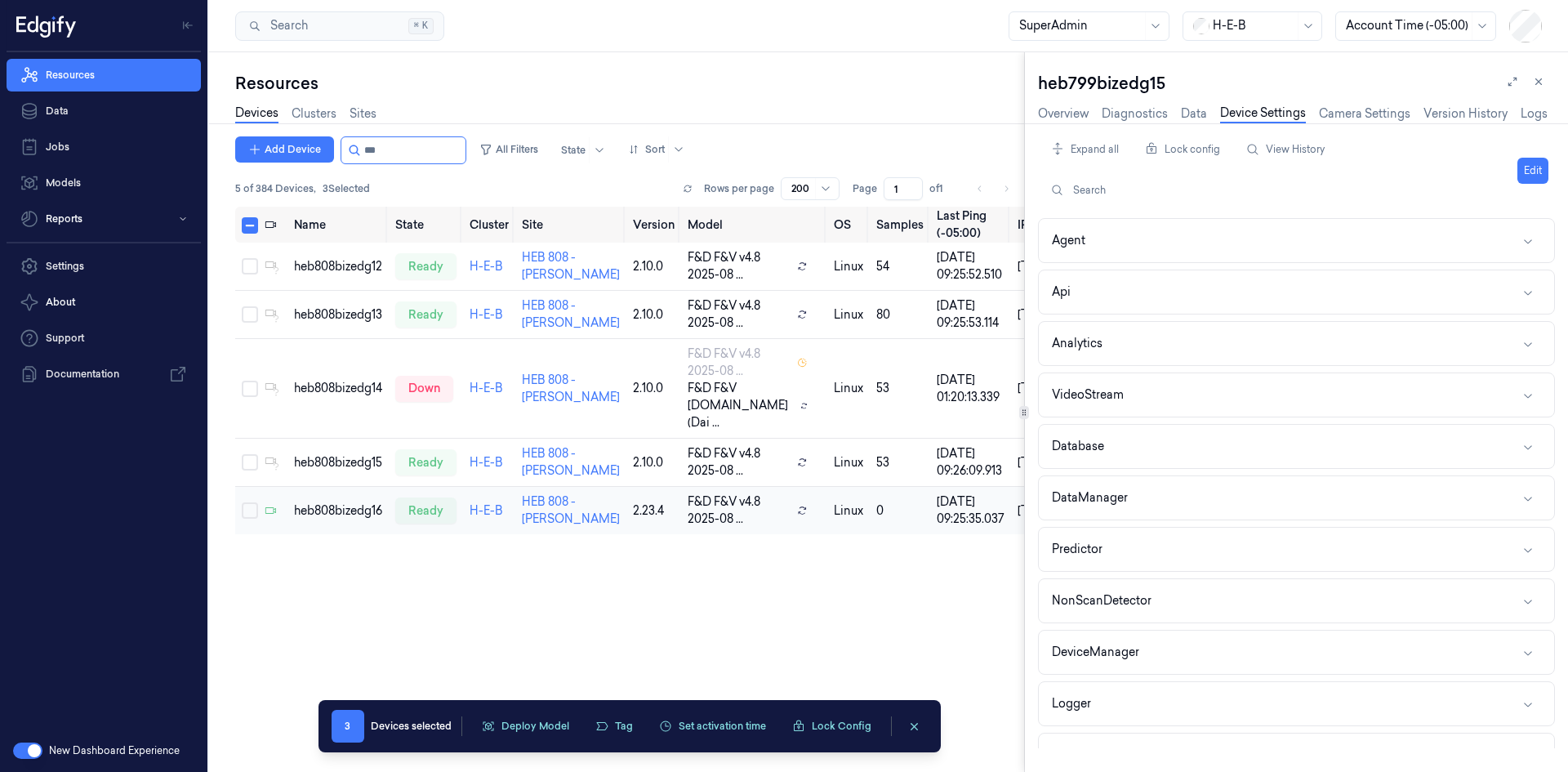
type input "***"
click at [325, 519] on div "heb808bizedg16" at bounding box center [338, 510] width 88 height 17
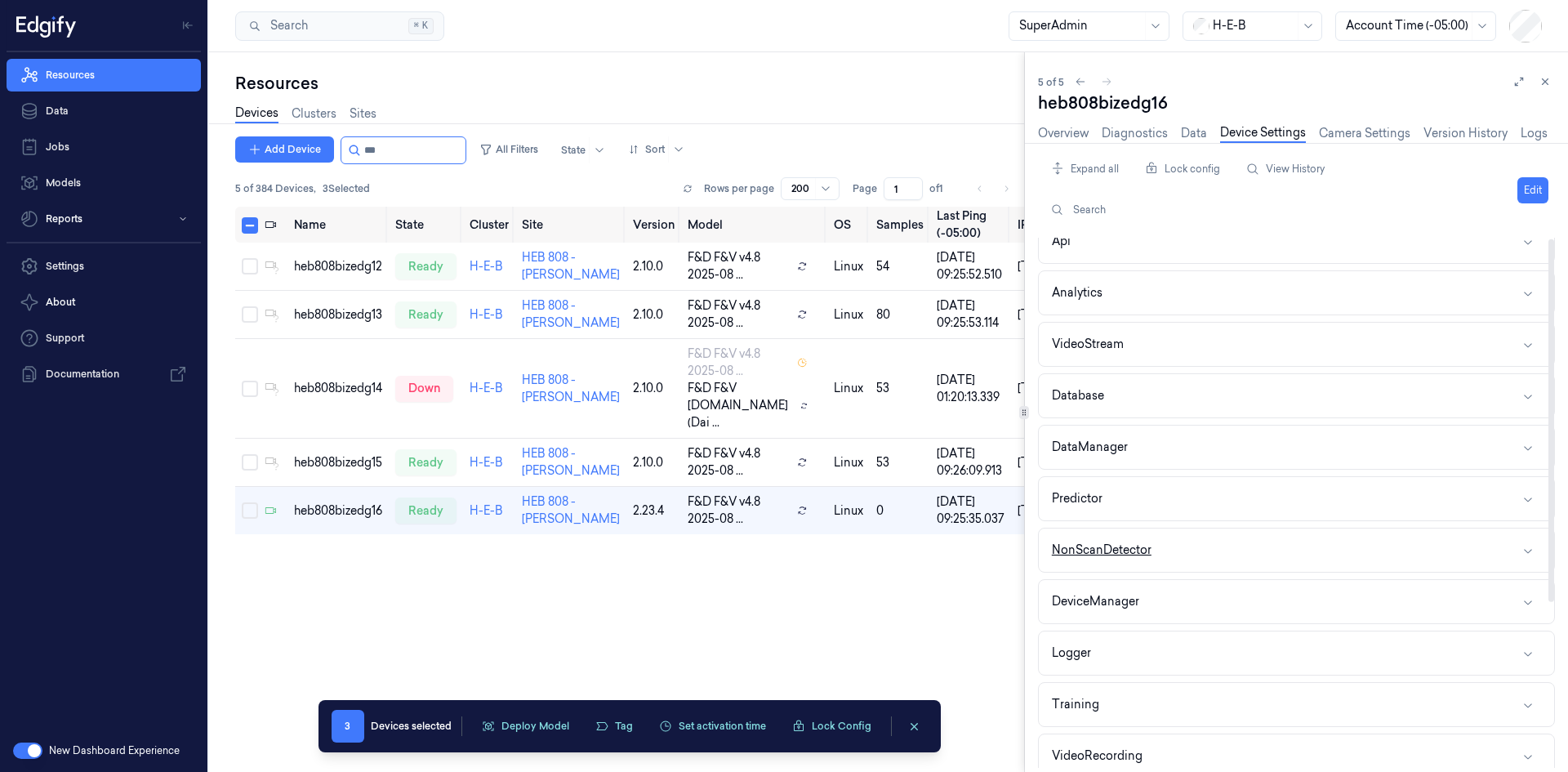
scroll to position [163, 0]
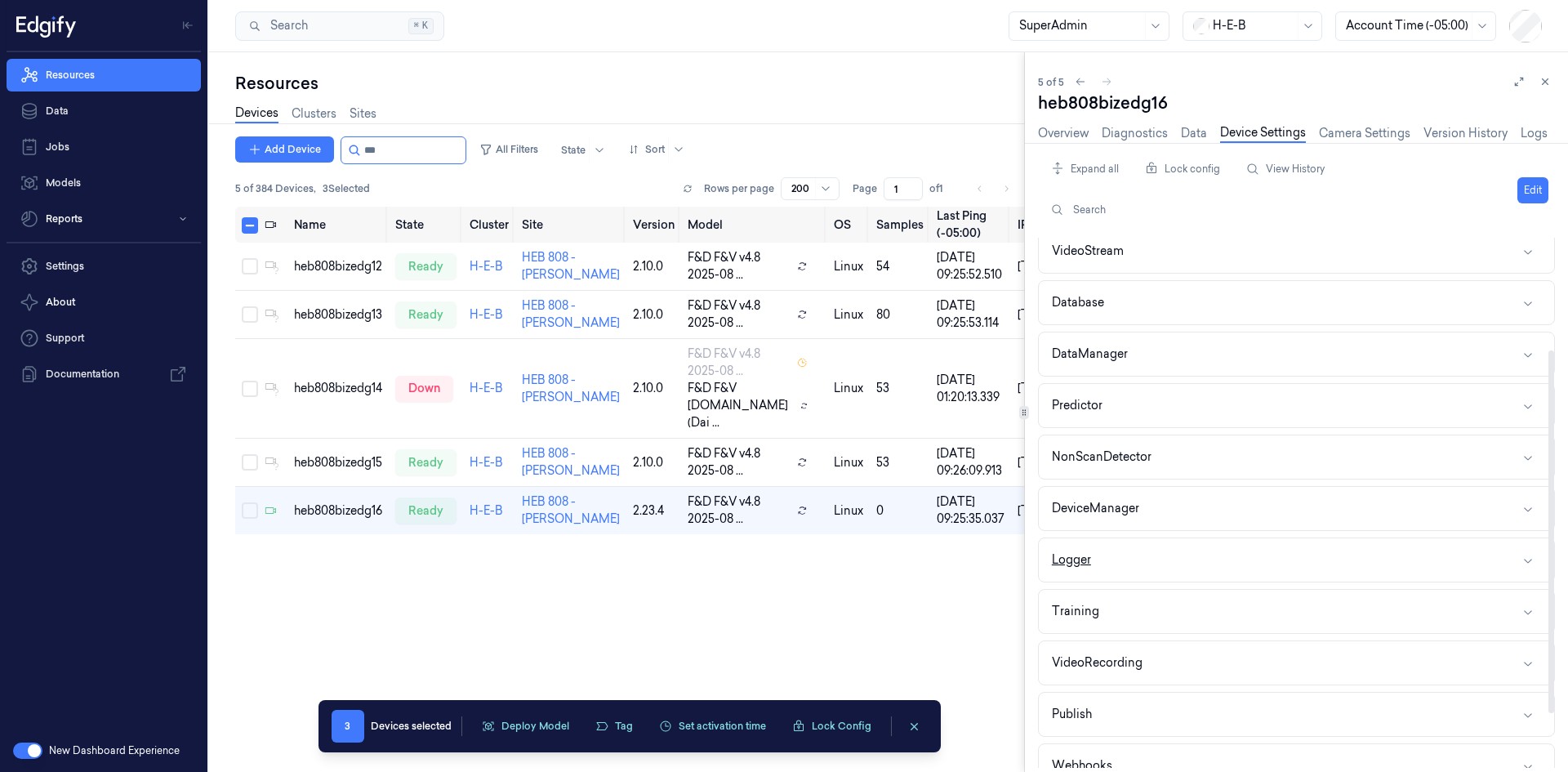
click at [1141, 566] on button "Logger" at bounding box center [1296, 559] width 516 height 43
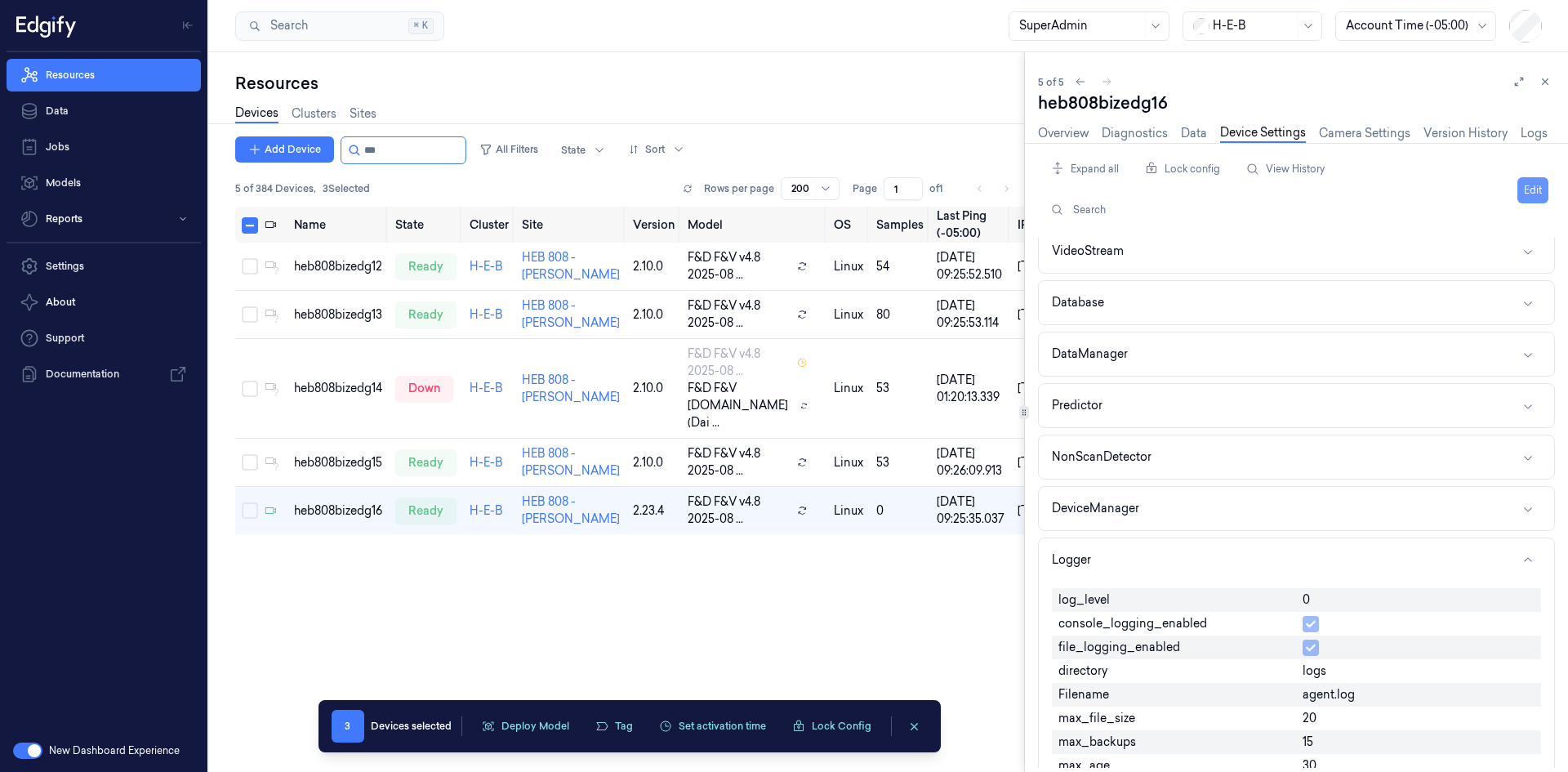
click at [1522, 184] on button "Edit" at bounding box center [1533, 190] width 31 height 26
click at [1319, 599] on input "0" at bounding box center [1418, 600] width 232 height 20
click at [1319, 598] on input "0" at bounding box center [1418, 600] width 232 height 20
type input "1"
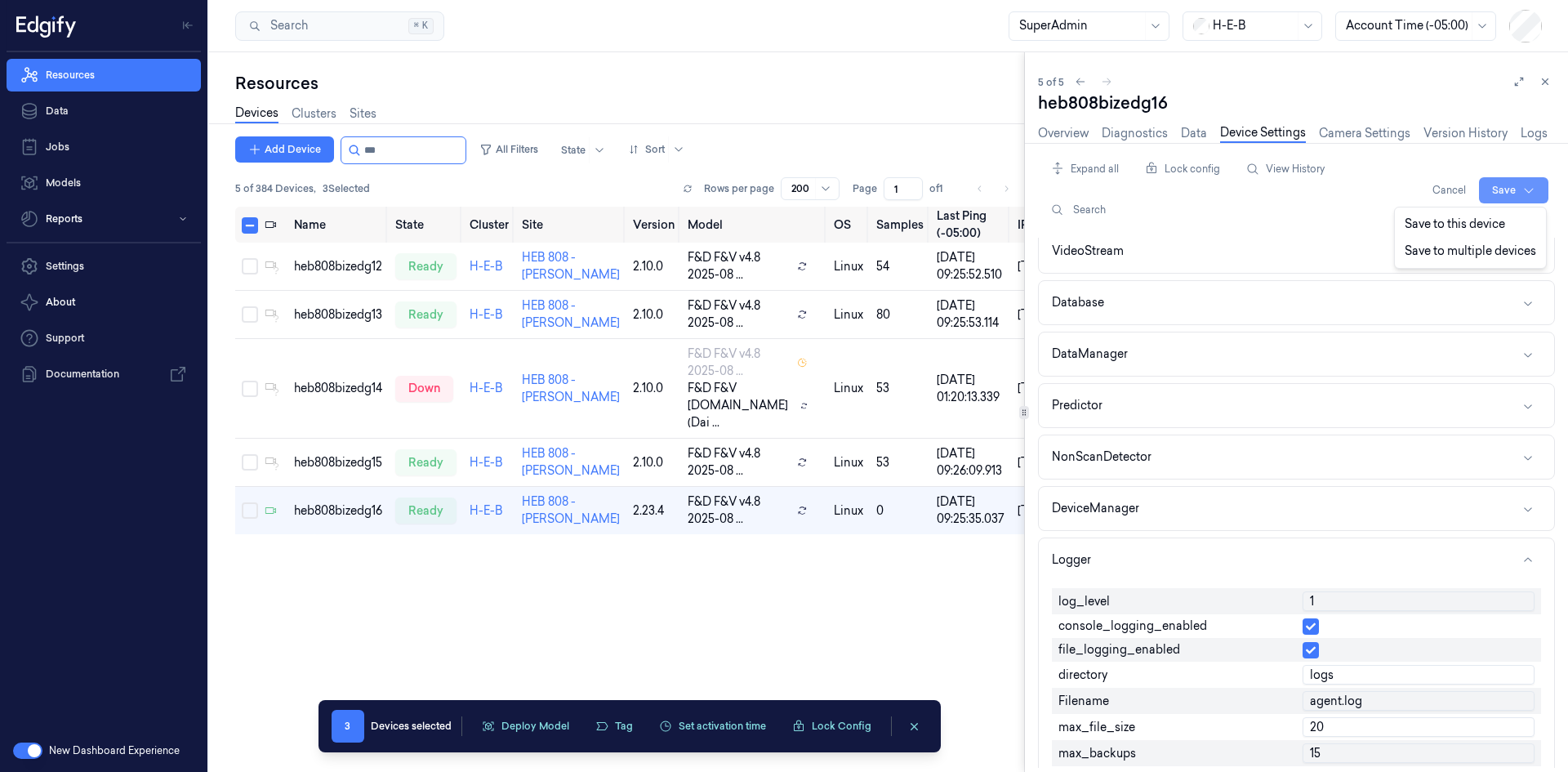
click at [1499, 190] on html "Resources Data Jobs Models Reports Settings About Support Documentation New Das…" at bounding box center [784, 386] width 1568 height 772
click at [1477, 220] on div "Save to this device" at bounding box center [1470, 224] width 145 height 27
click at [357, 151] on icon at bounding box center [354, 150] width 13 height 13
click at [386, 150] on input "string" at bounding box center [413, 150] width 98 height 26
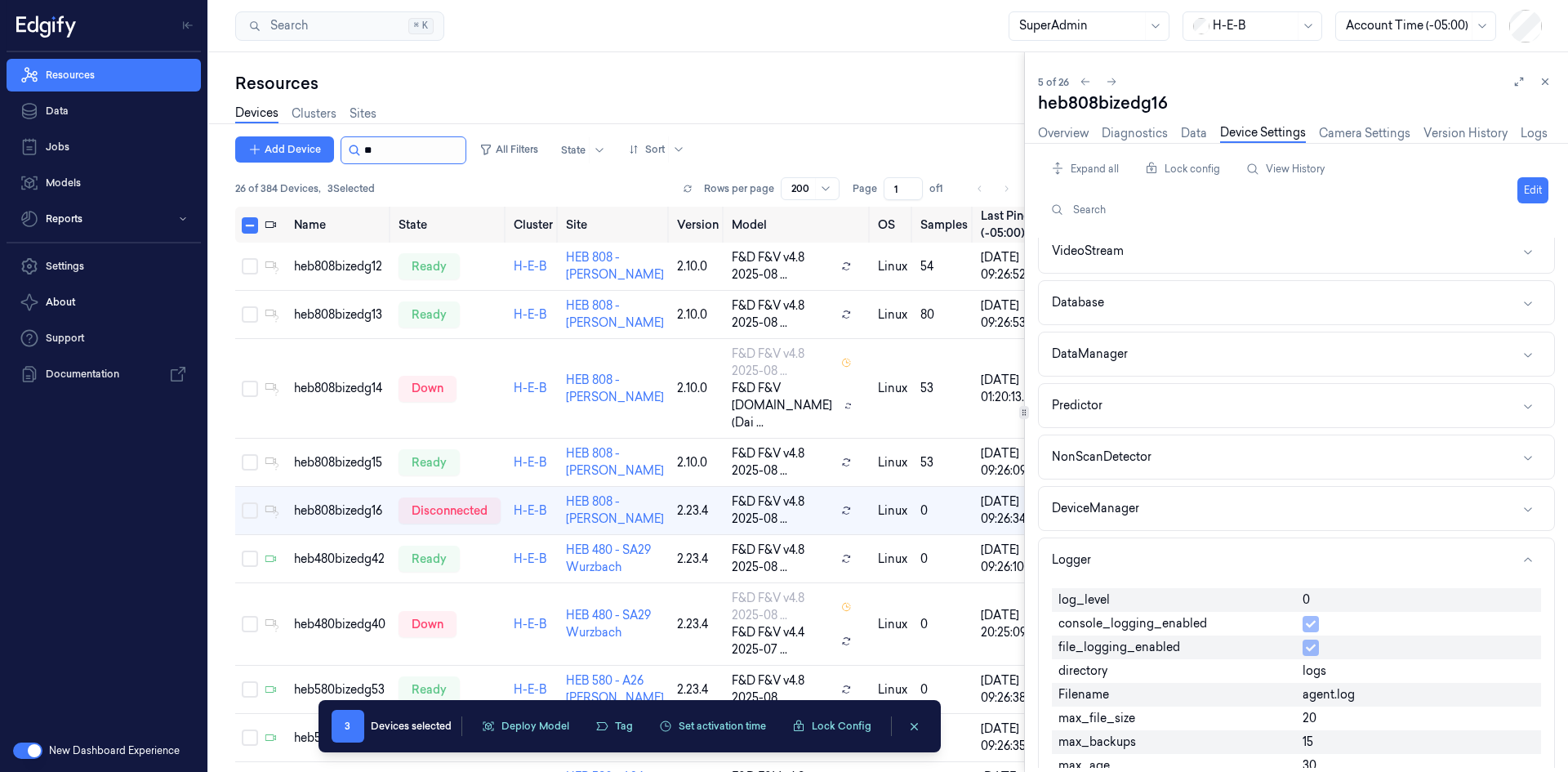
scroll to position [193, 0]
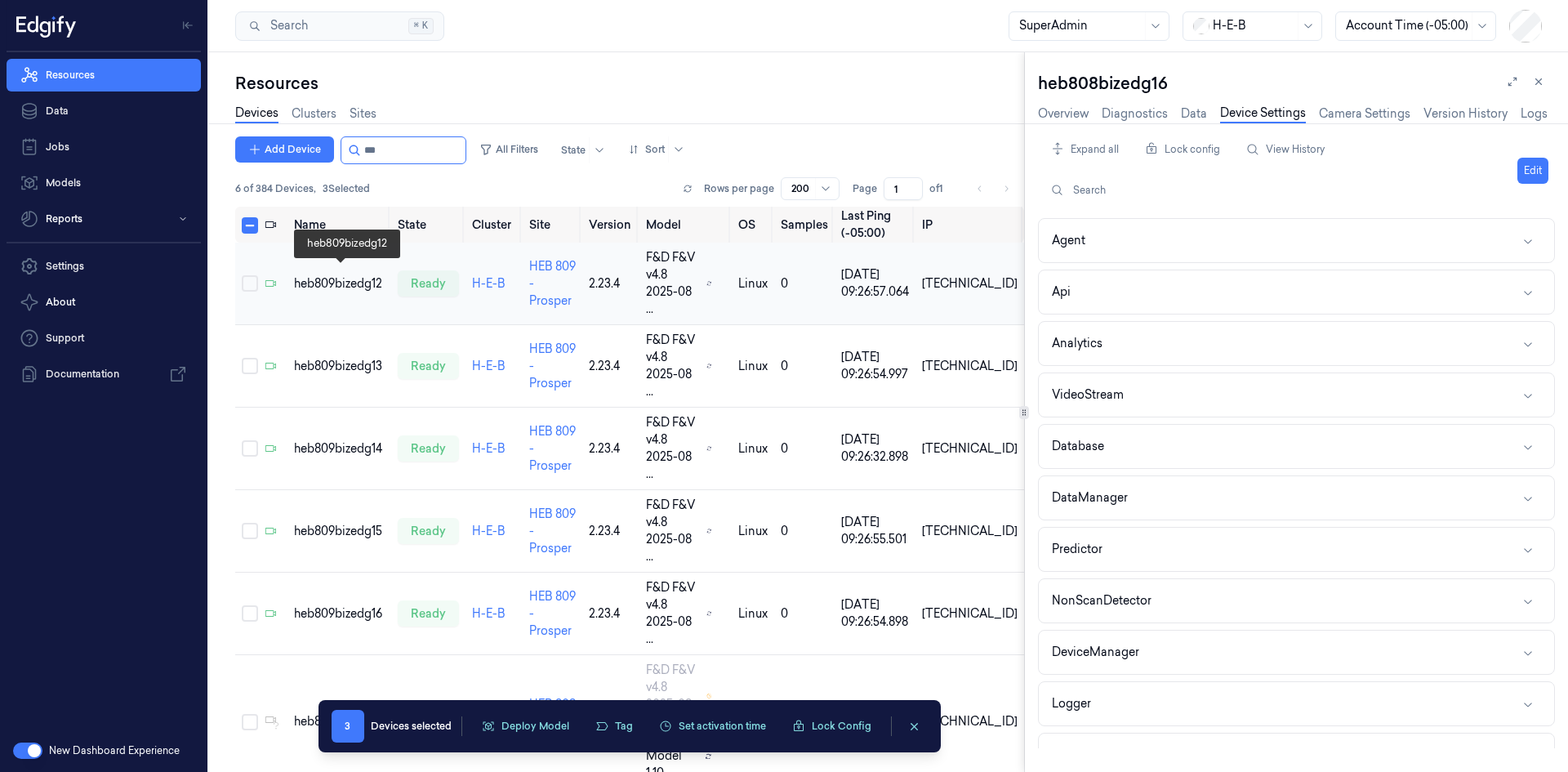
type input "***"
click at [353, 280] on div "heb809bizedg12" at bounding box center [340, 284] width 91 height 17
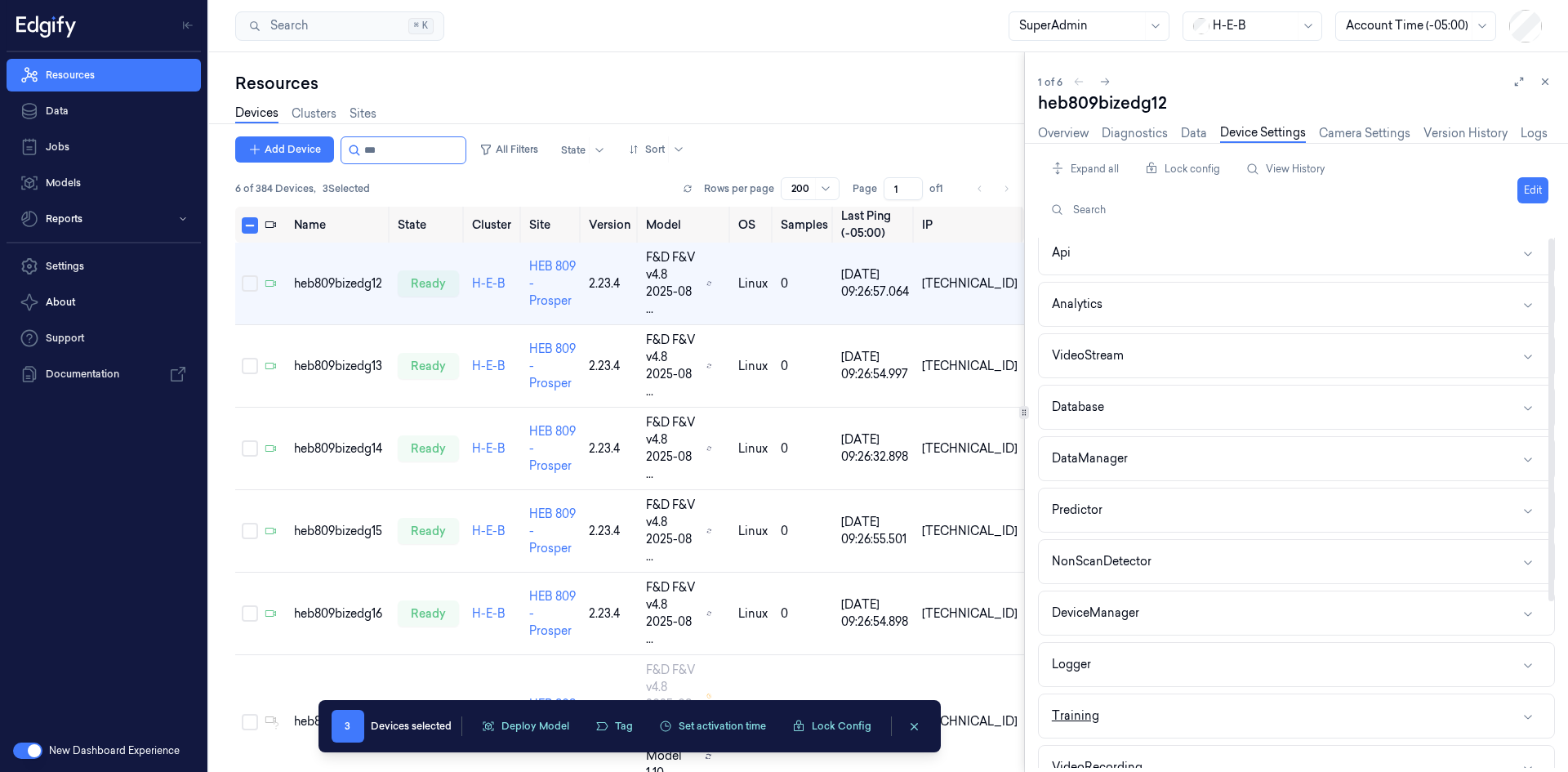
scroll to position [81, 0]
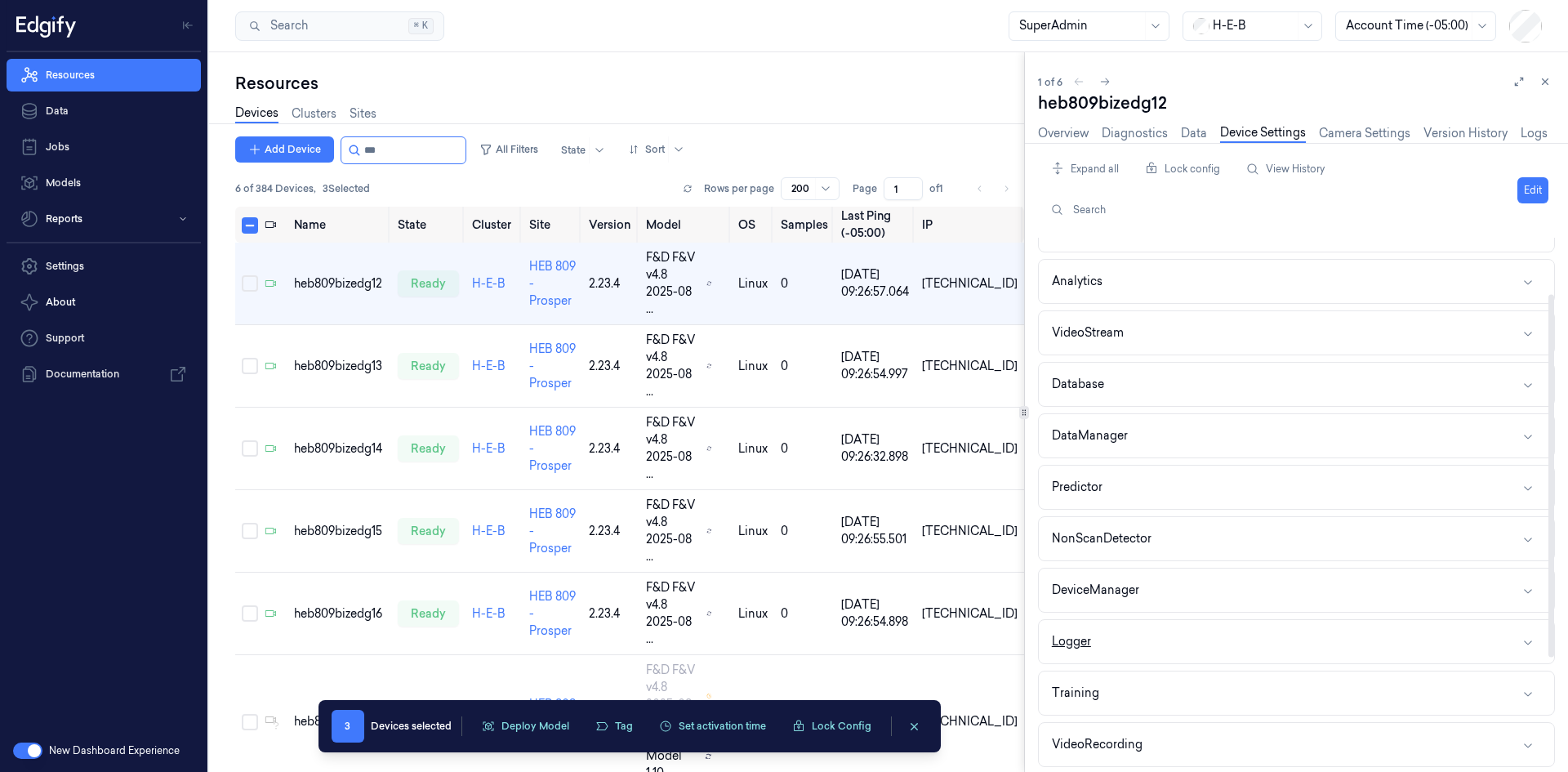
click at [1100, 635] on button "Logger" at bounding box center [1296, 642] width 516 height 43
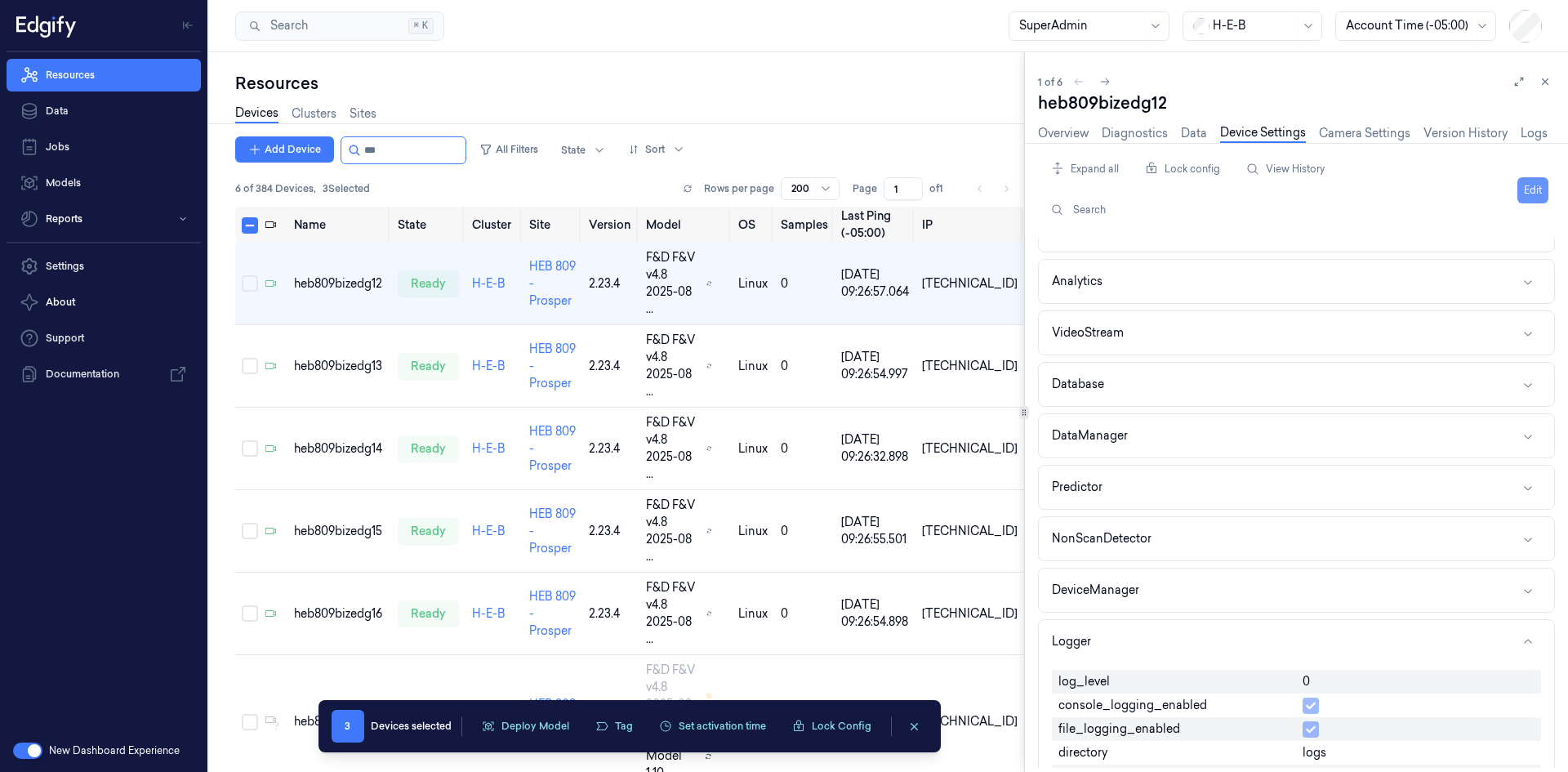
click at [1534, 188] on button "Edit" at bounding box center [1533, 190] width 31 height 26
click at [1363, 681] on input "0" at bounding box center [1418, 682] width 232 height 20
type input "1"
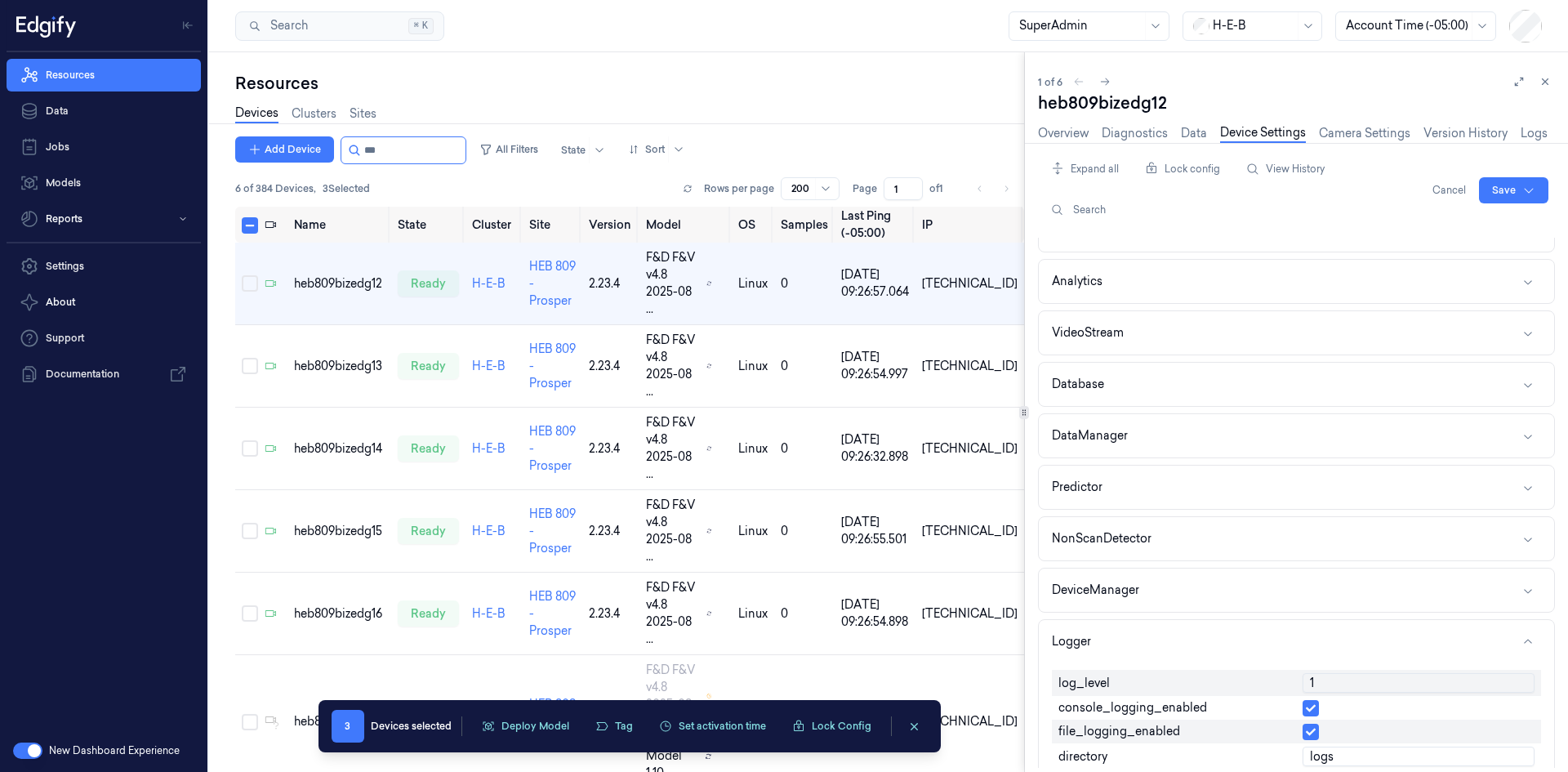
click at [1488, 149] on div "Expand all Lock config View History Search Cancel Save Agent Api Analytics Vide…" at bounding box center [1296, 457] width 517 height 629
click at [1539, 195] on html "Resources Data Jobs Models Reports Settings About Support Documentation New Das…" at bounding box center [784, 386] width 1568 height 772
click at [1432, 251] on div "Save to multiple devices" at bounding box center [1470, 250] width 145 height 27
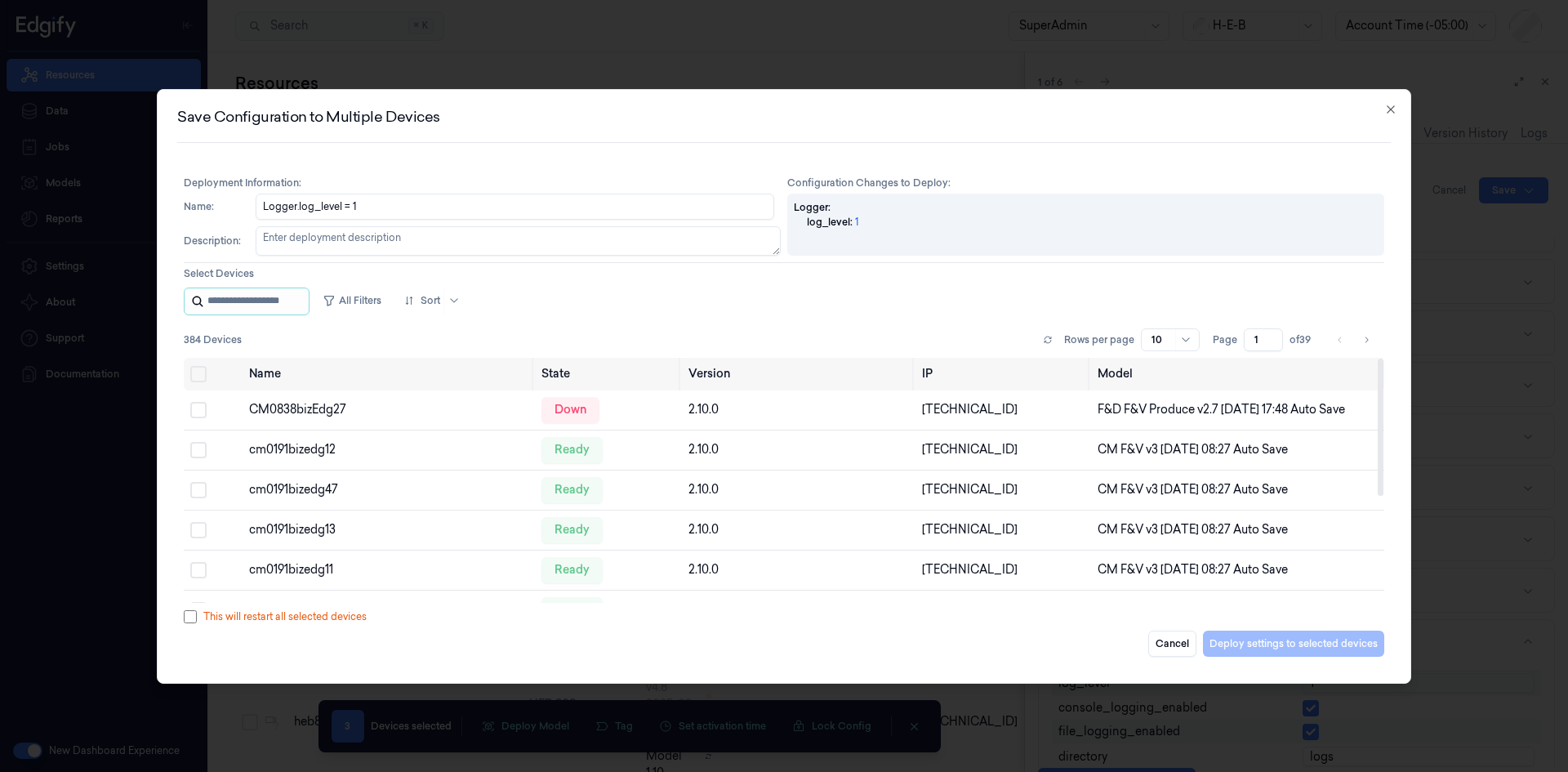
click at [280, 314] on input "string" at bounding box center [256, 301] width 98 height 26
type input "***"
click at [199, 375] on button "Select all" at bounding box center [198, 373] width 16 height 16
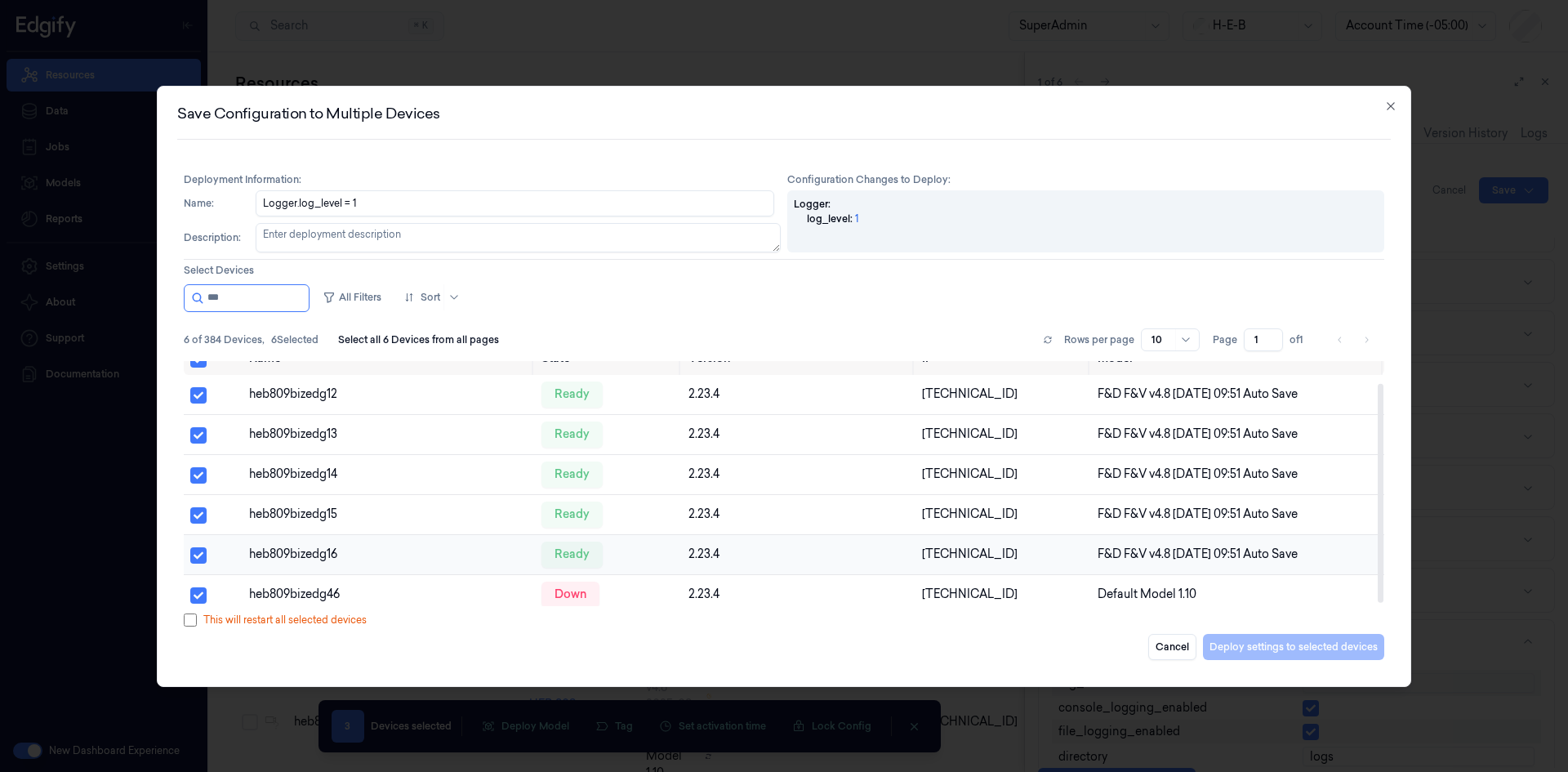
scroll to position [27, 0]
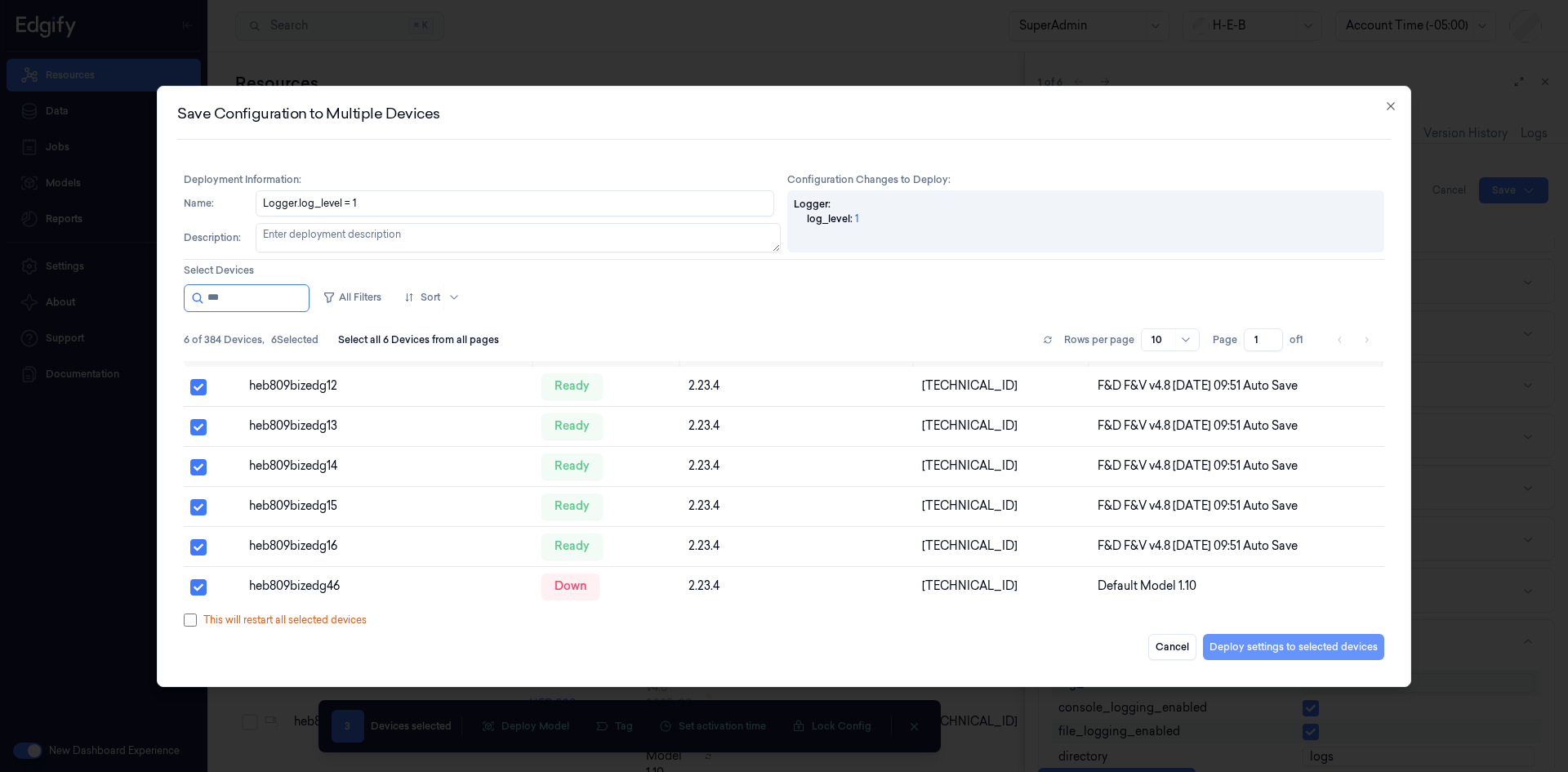
click at [1240, 649] on button "Deploy settings to selected devices" at bounding box center [1293, 647] width 181 height 26
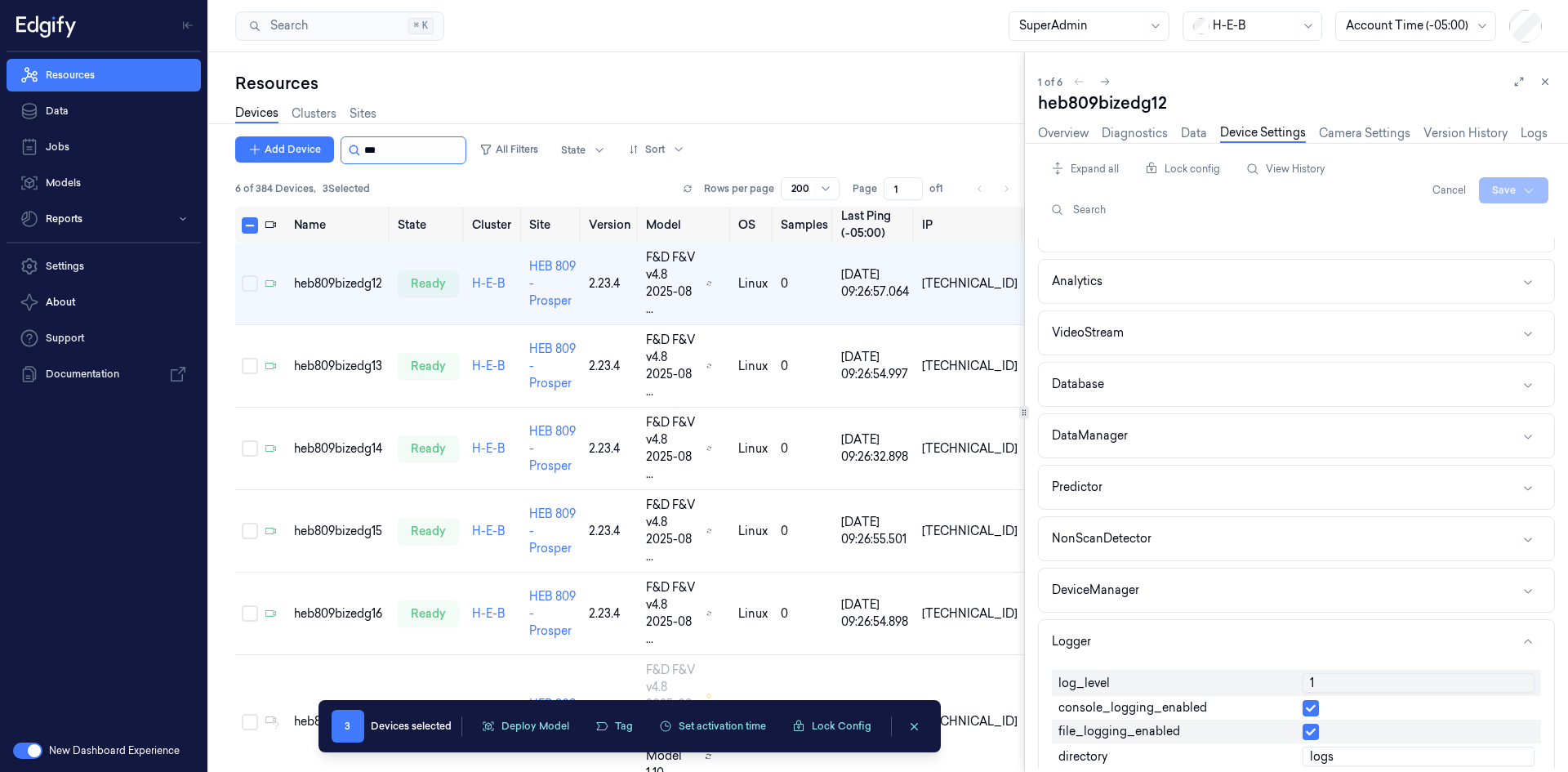
click at [365, 144] on input "string" at bounding box center [413, 150] width 98 height 26
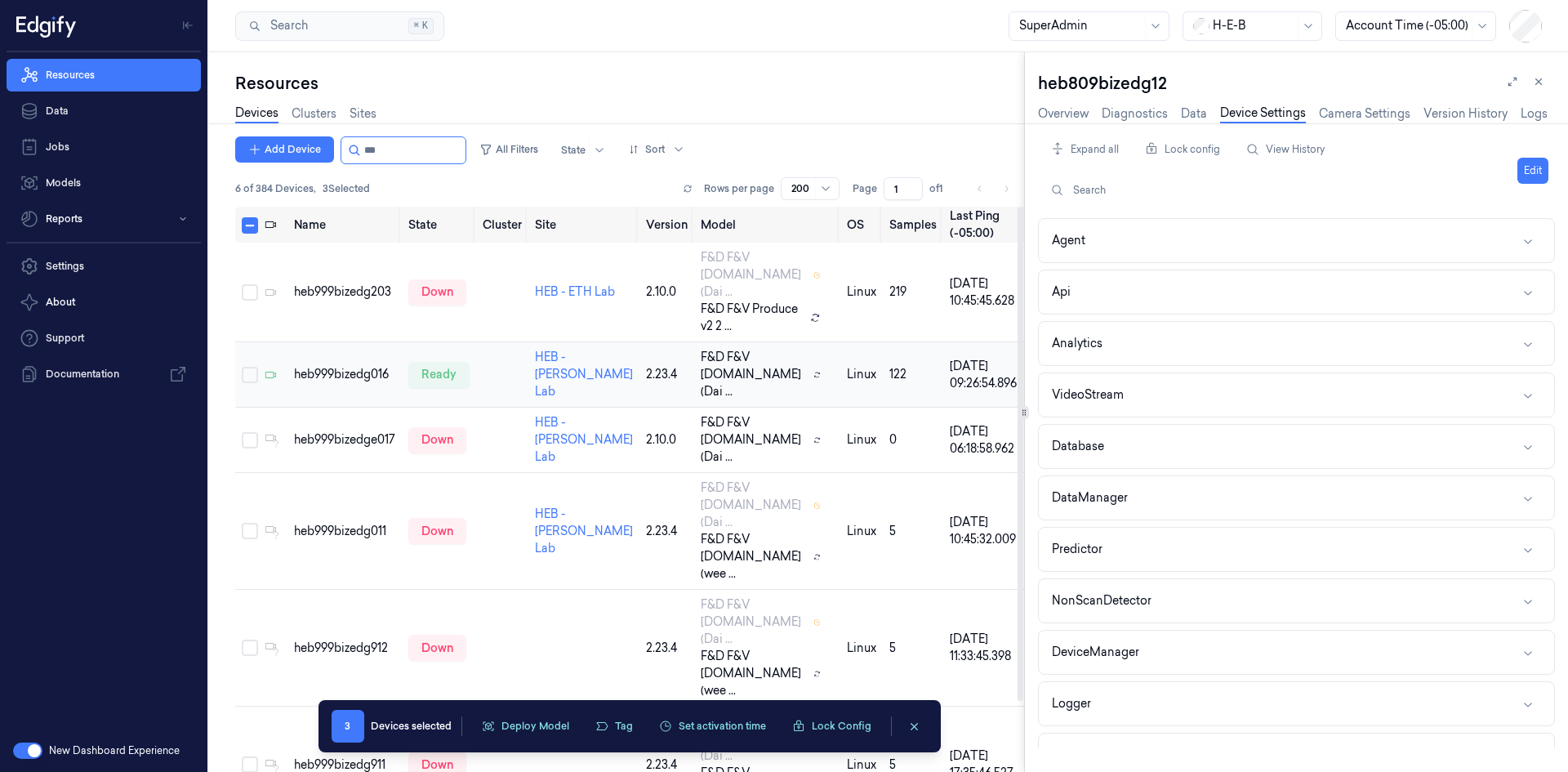
type input "***"
click at [339, 383] on td "heb999bizedg016" at bounding box center [344, 375] width 114 height 65
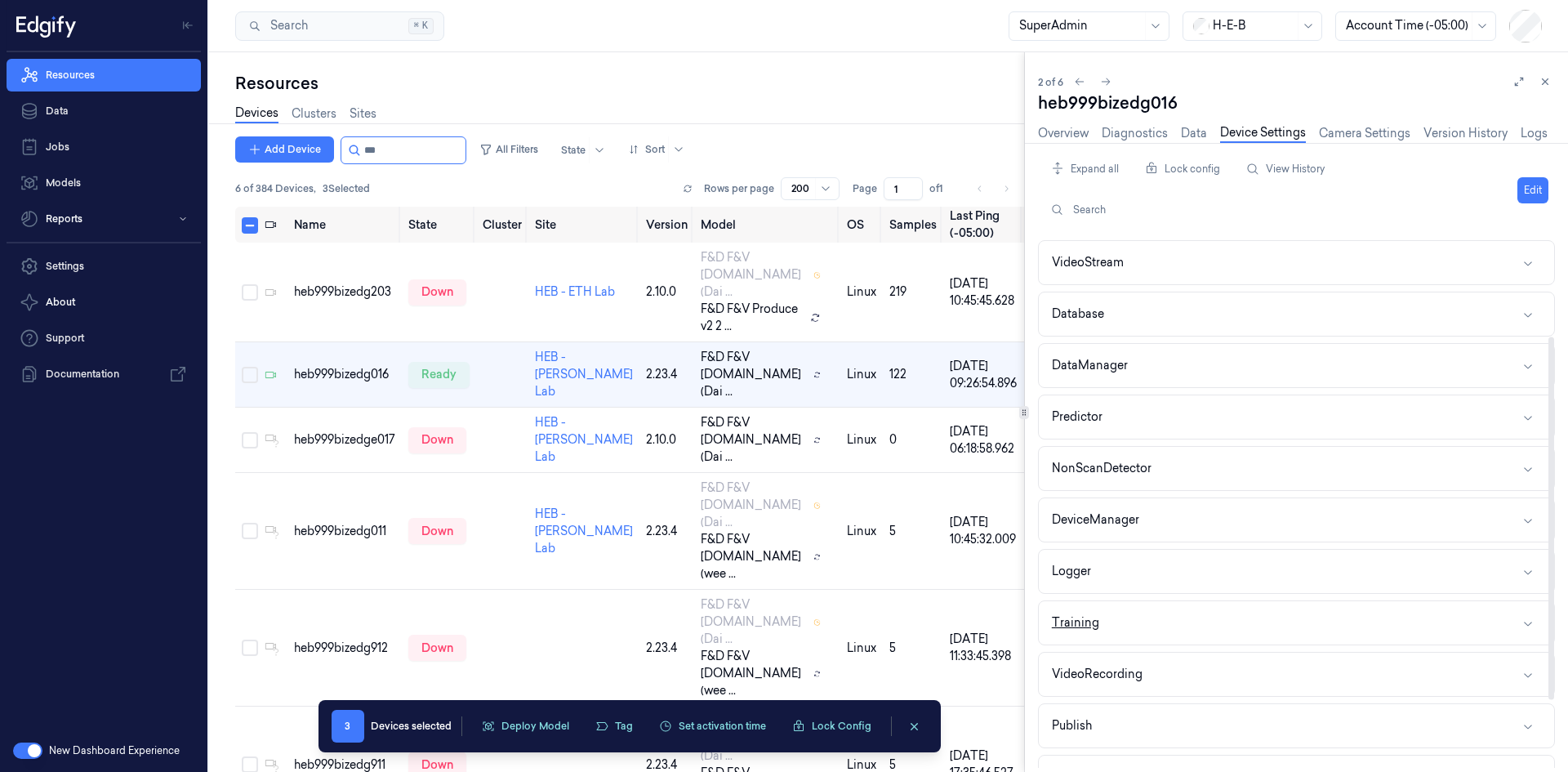
scroll to position [163, 0]
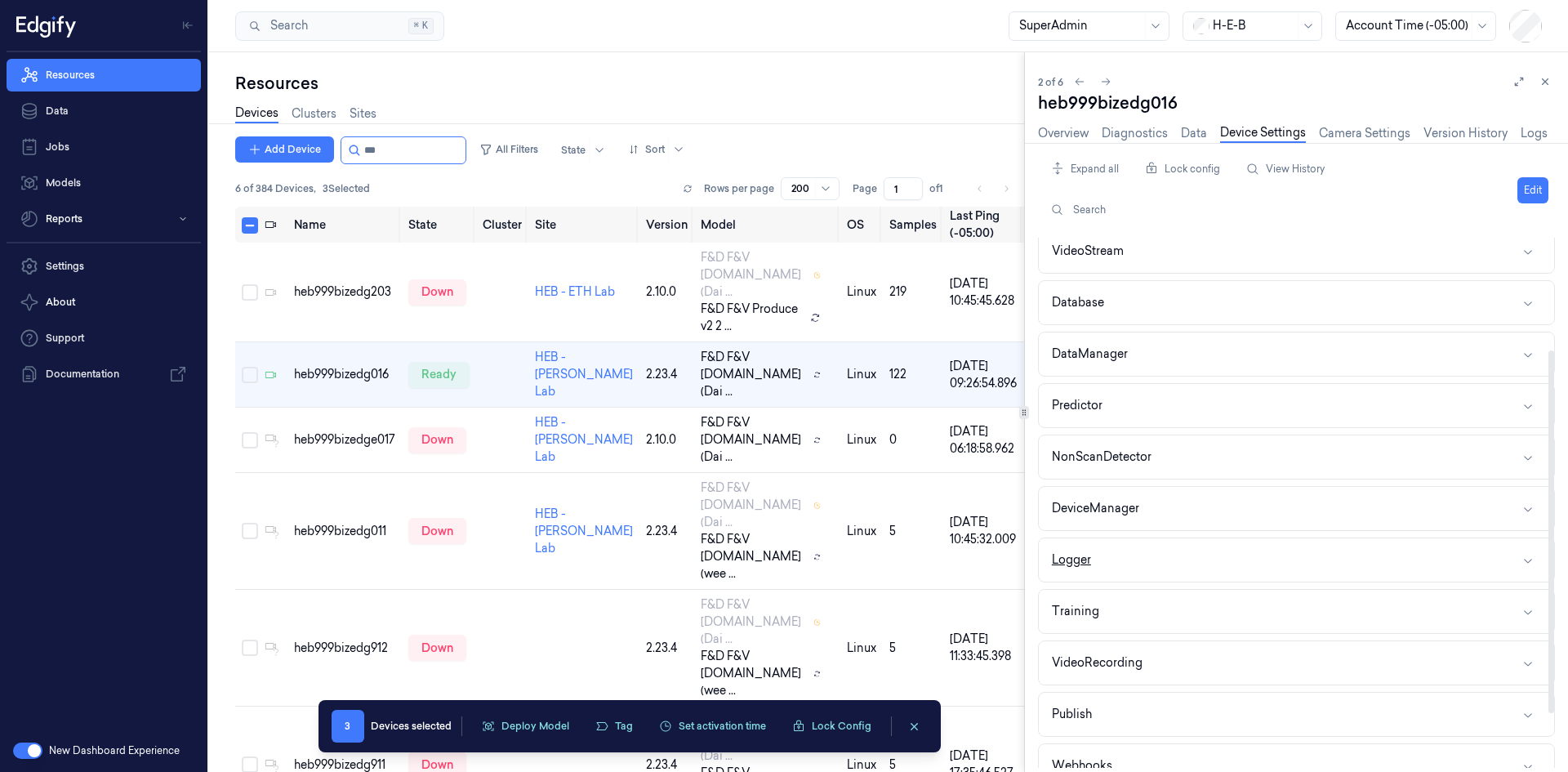
click at [1130, 567] on button "Logger" at bounding box center [1296, 559] width 516 height 43
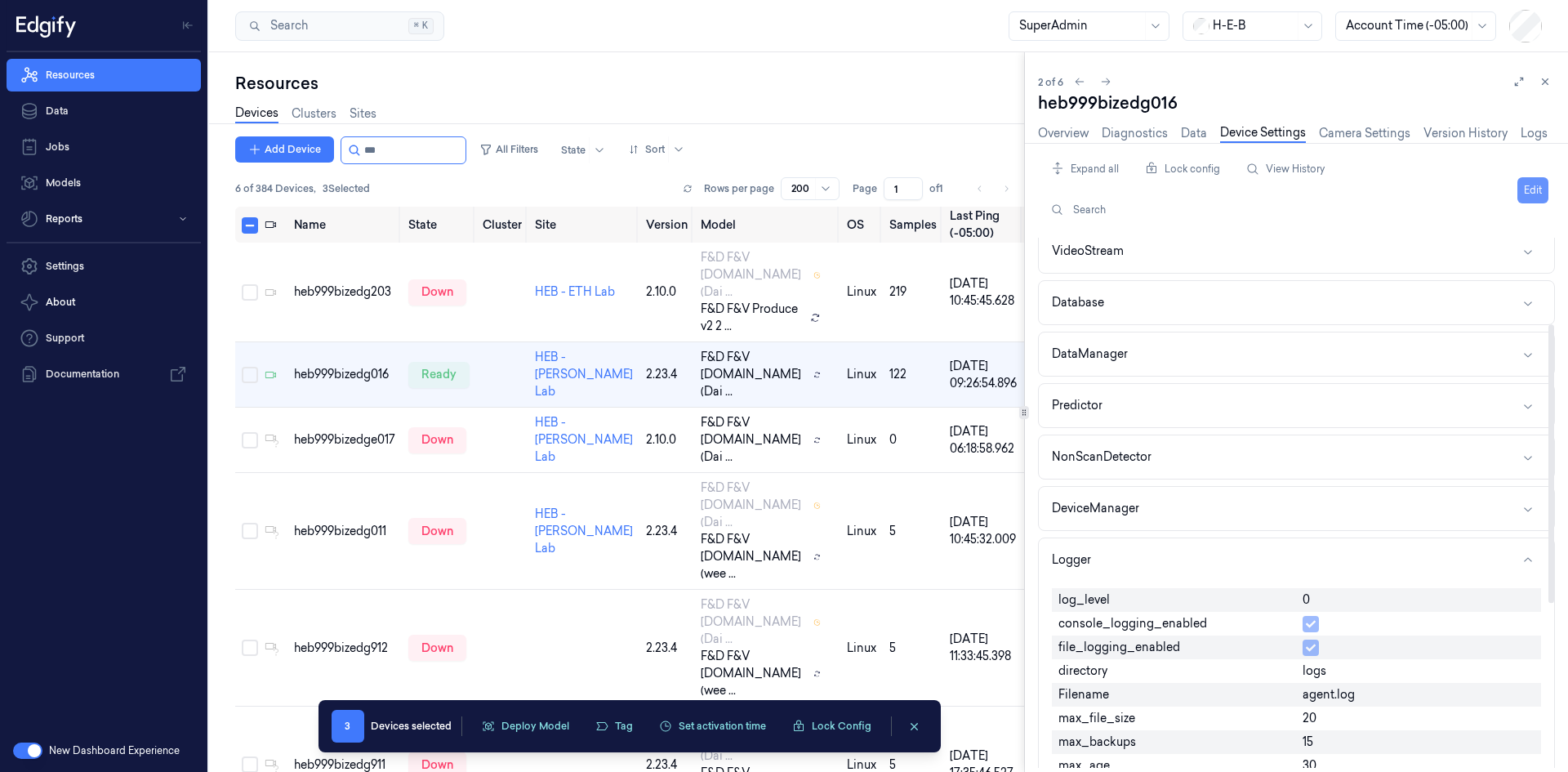
click at [1542, 196] on button "Edit" at bounding box center [1533, 190] width 31 height 26
click at [1334, 598] on input "0" at bounding box center [1418, 600] width 232 height 20
click at [1333, 598] on input "0" at bounding box center [1418, 600] width 232 height 20
type input "1"
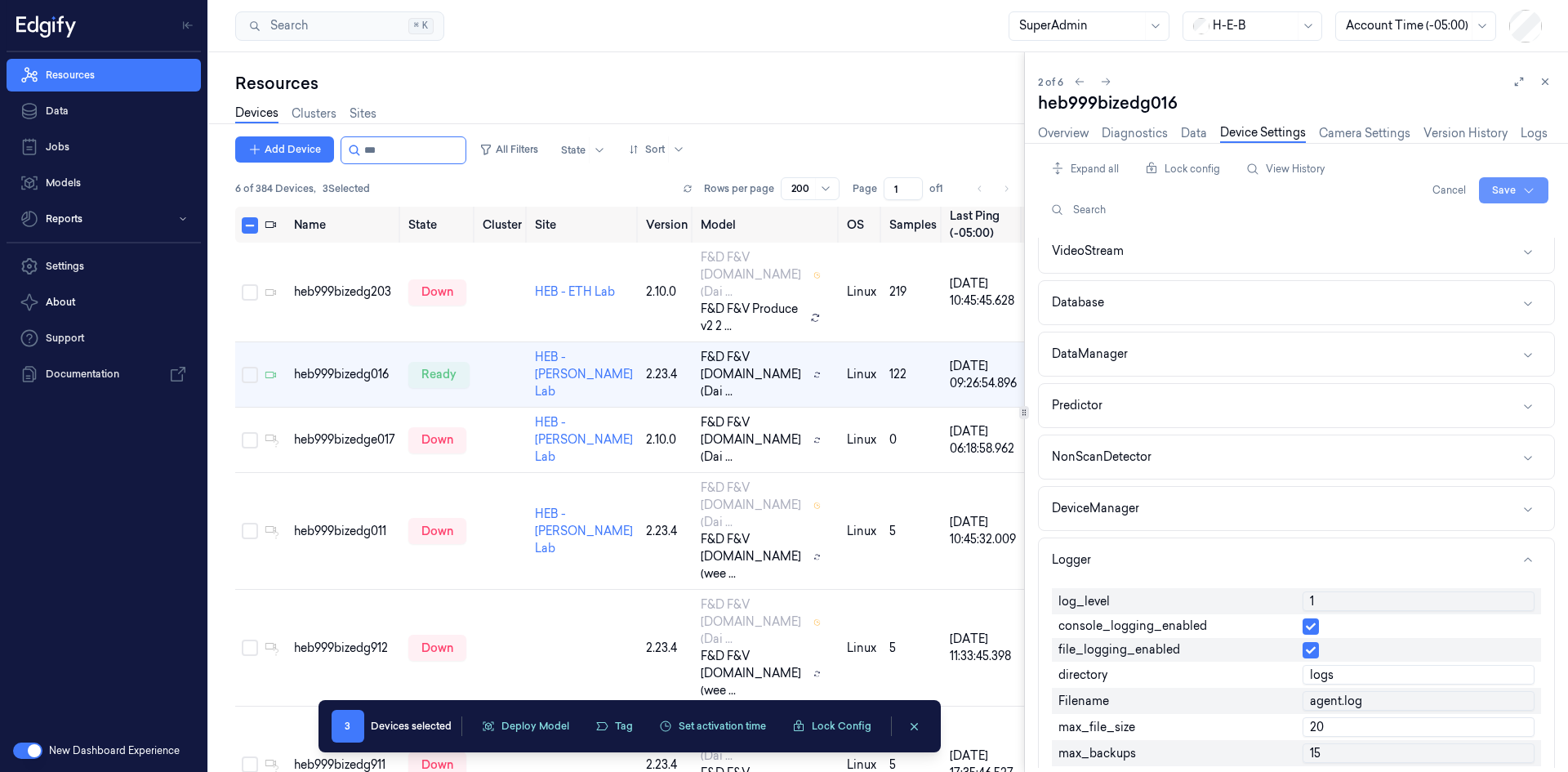
click at [1531, 185] on html "Resources Data Jobs Models Reports Settings About Support Documentation New Das…" at bounding box center [784, 386] width 1568 height 772
click at [1470, 230] on div "Save to this device" at bounding box center [1470, 224] width 145 height 27
click at [1275, 28] on div at bounding box center [1253, 26] width 81 height 17
type input "ר"
type input "rema"
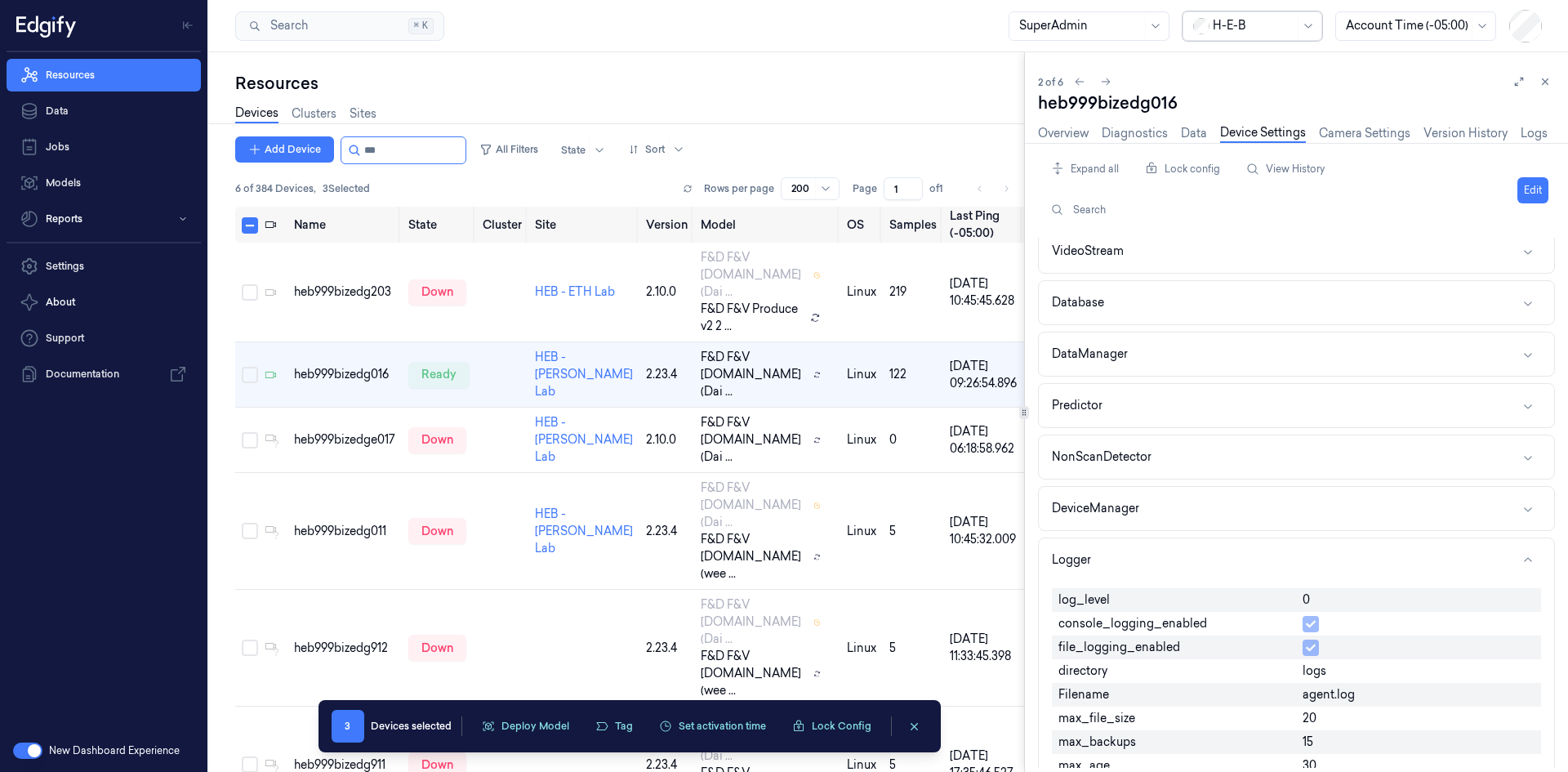
click at [1275, 28] on div at bounding box center [1253, 26] width 81 height 17
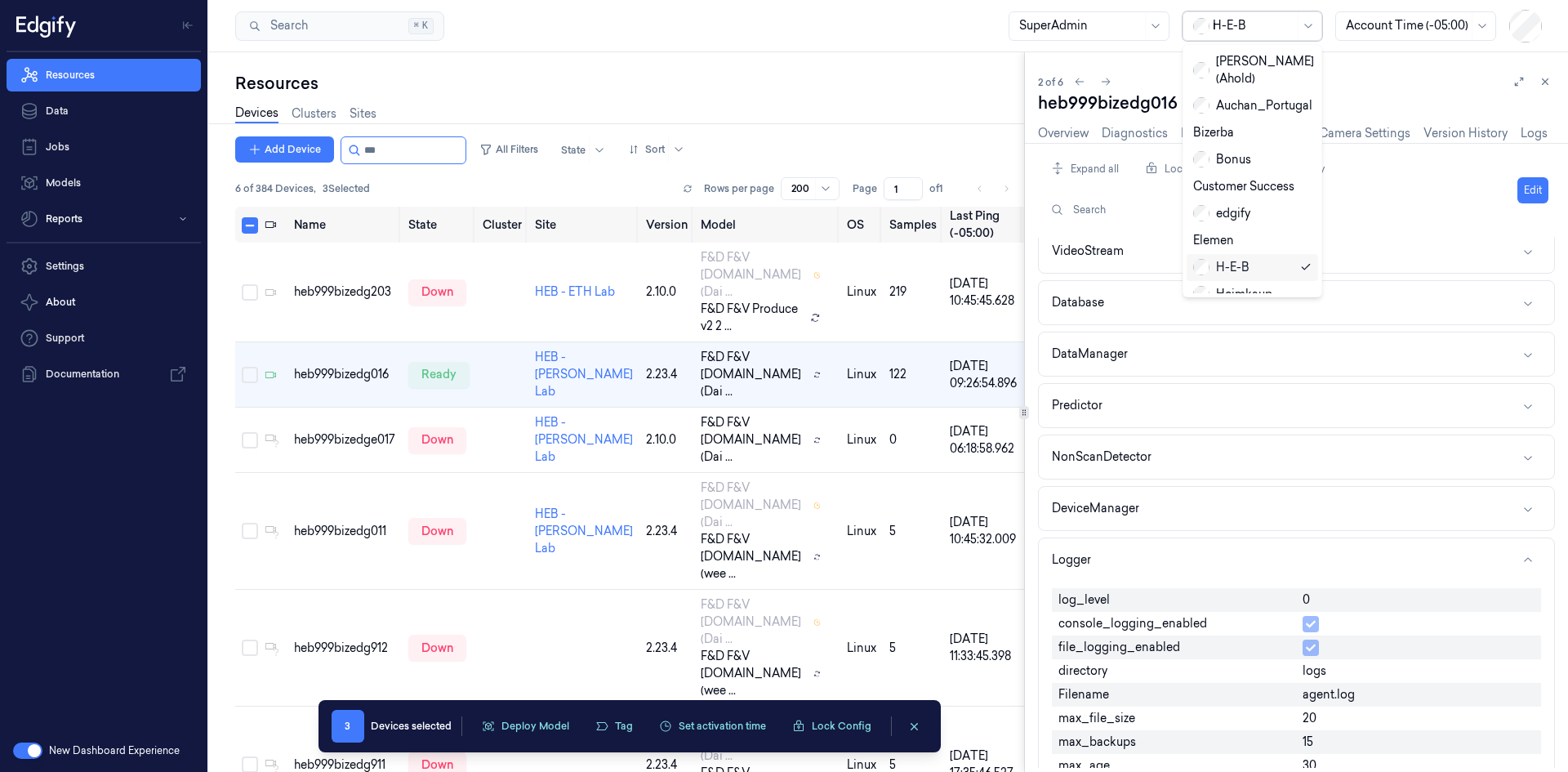
type input "re"
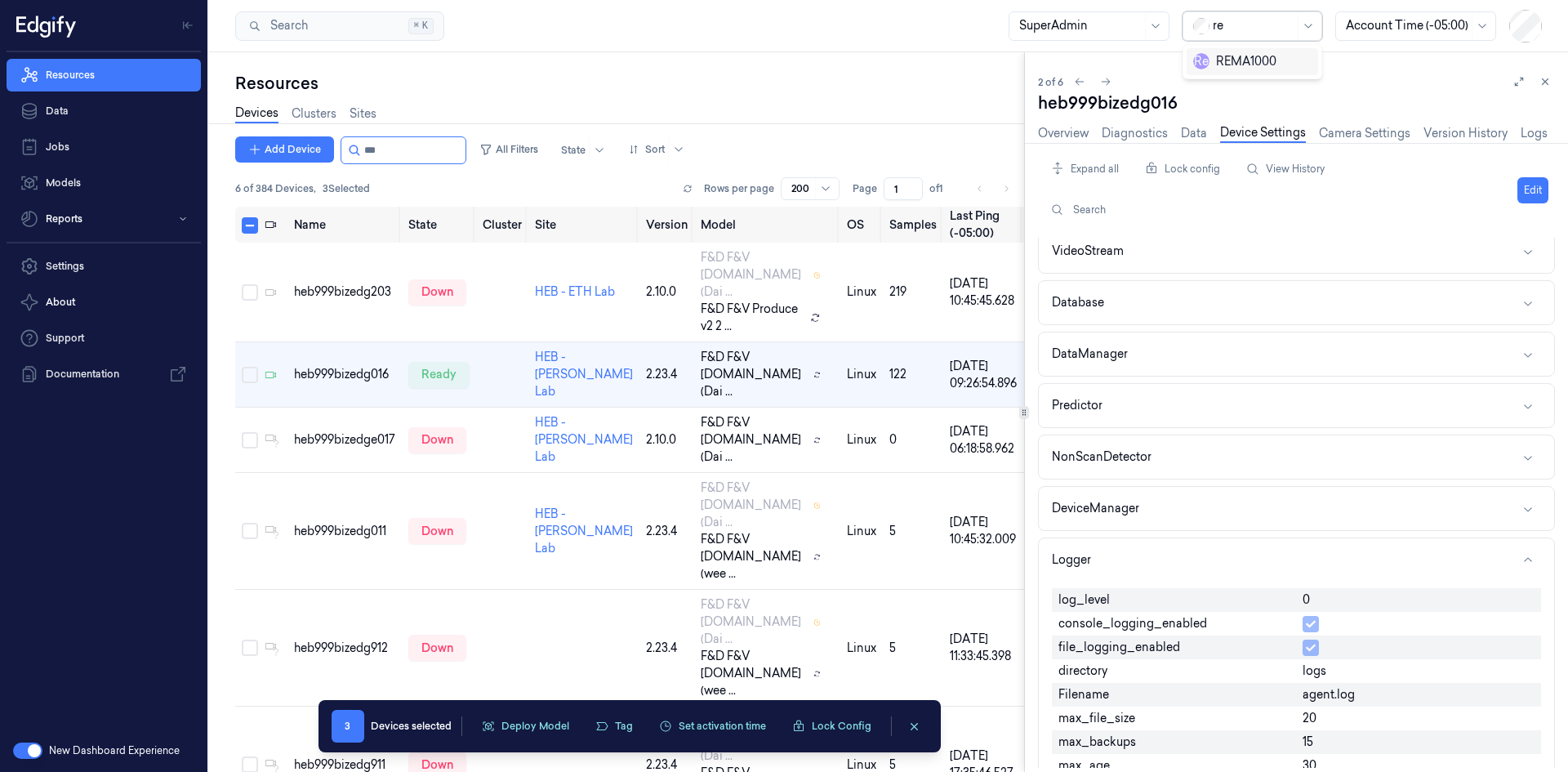
click at [1233, 58] on div "R e REMA1000" at bounding box center [1234, 62] width 83 height 17
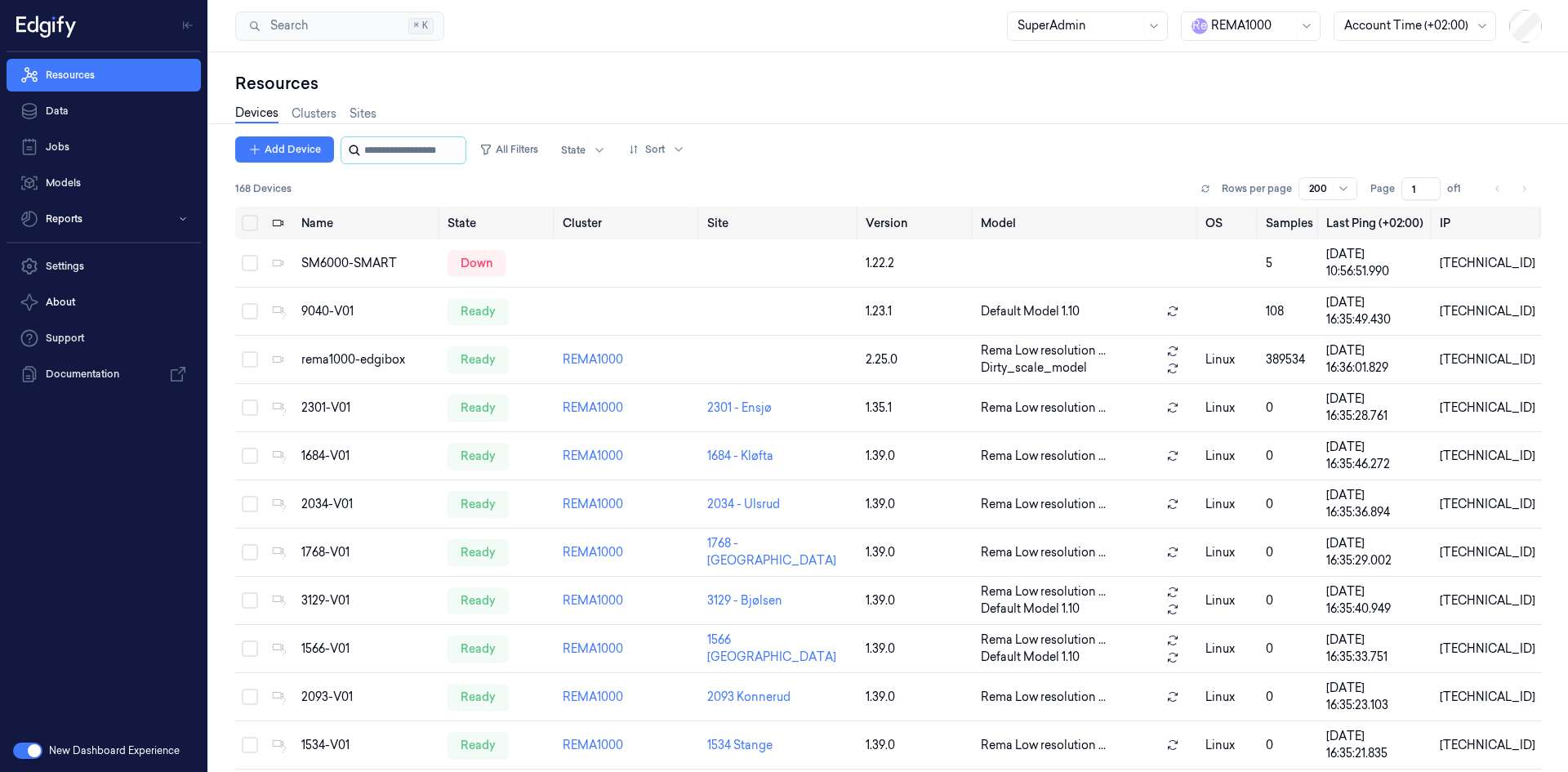
click at [385, 145] on input "string" at bounding box center [413, 150] width 98 height 26
paste input "********"
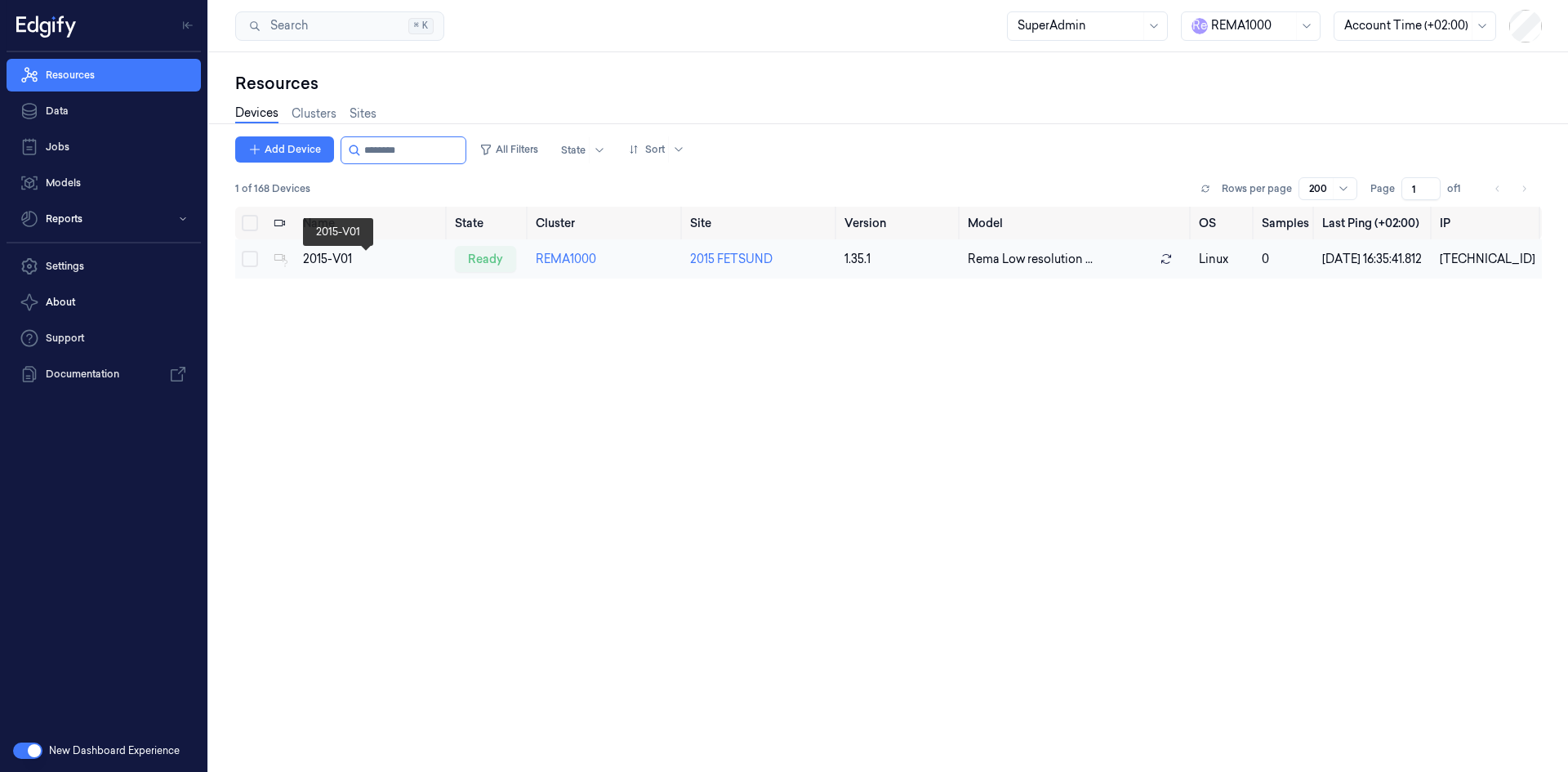
type input "********"
click at [364, 267] on div "2015-V01" at bounding box center [372, 259] width 139 height 17
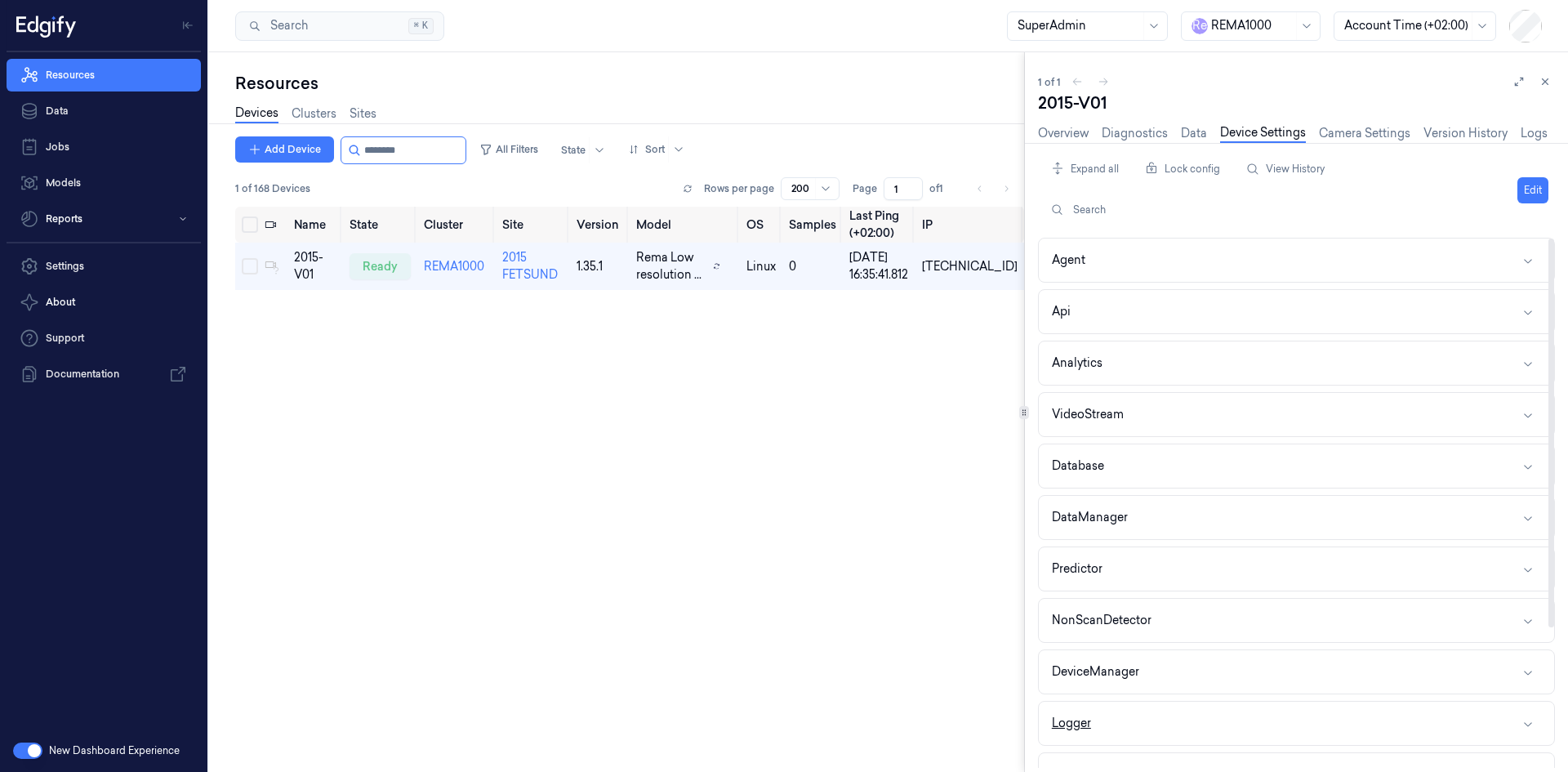
click at [1076, 728] on div "Logger" at bounding box center [1071, 723] width 39 height 17
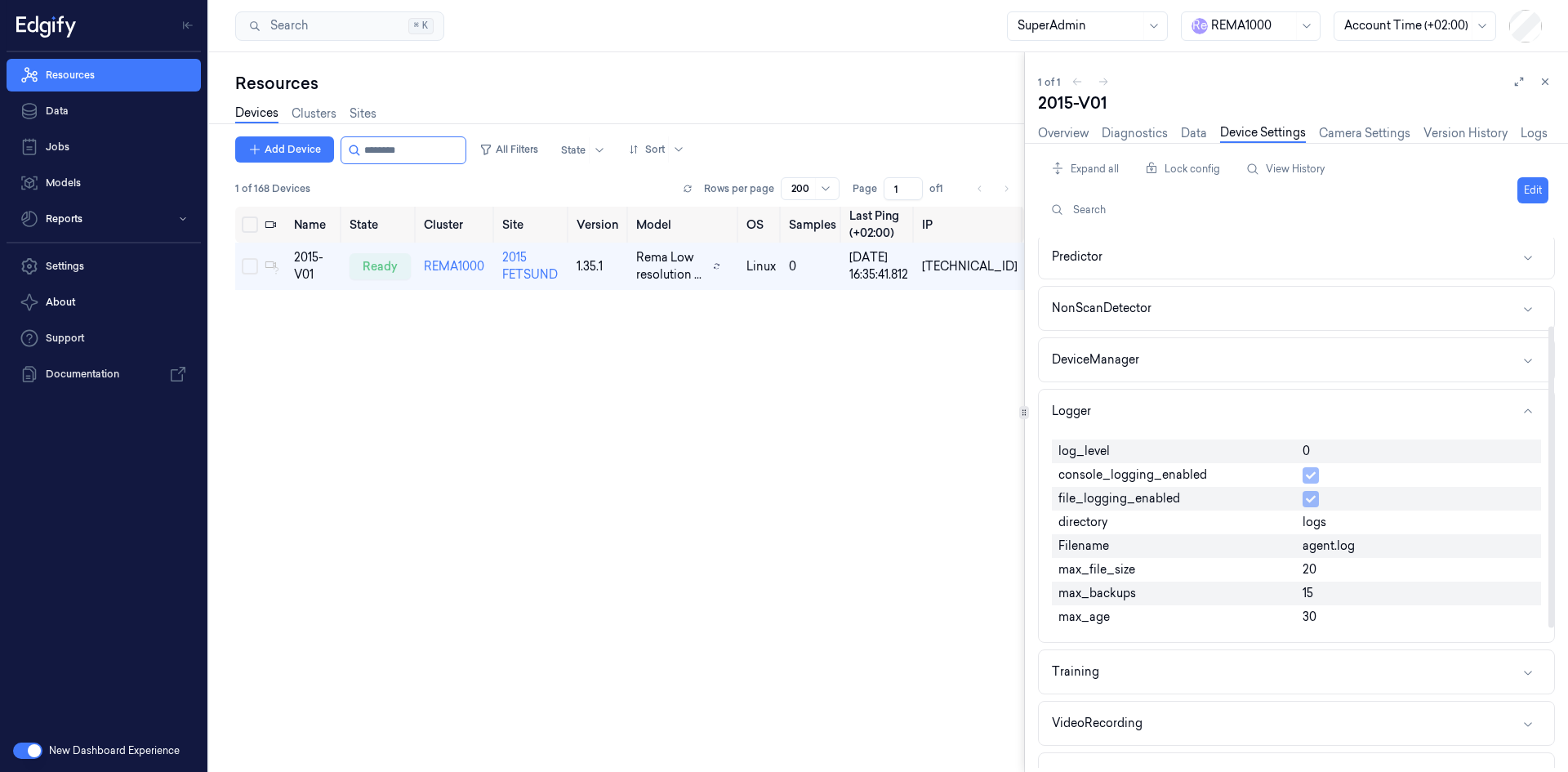
scroll to position [327, 0]
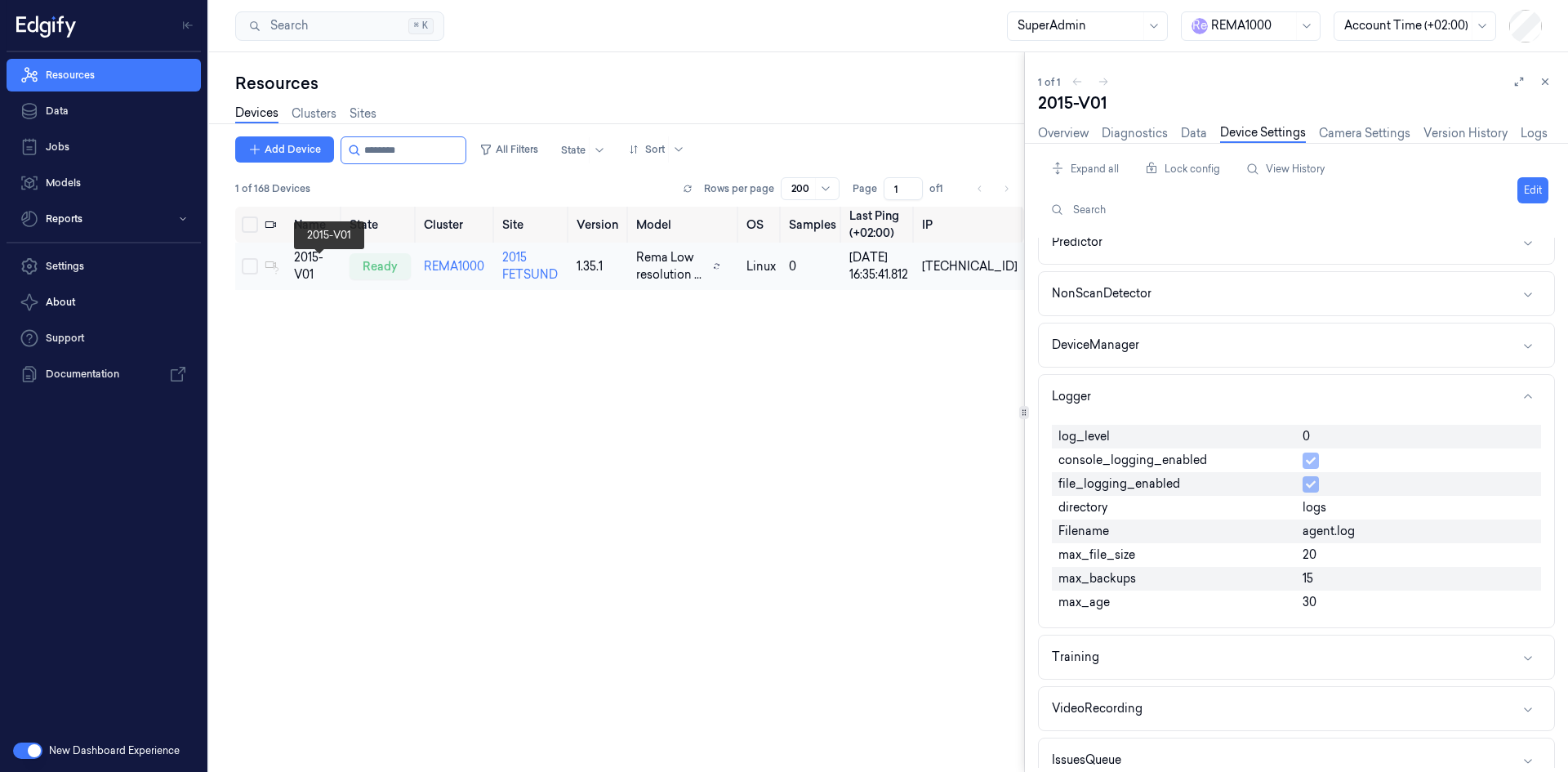
click at [318, 268] on div "2015-V01" at bounding box center [316, 266] width 43 height 34
click at [1526, 134] on link "Logs" at bounding box center [1534, 134] width 27 height 19
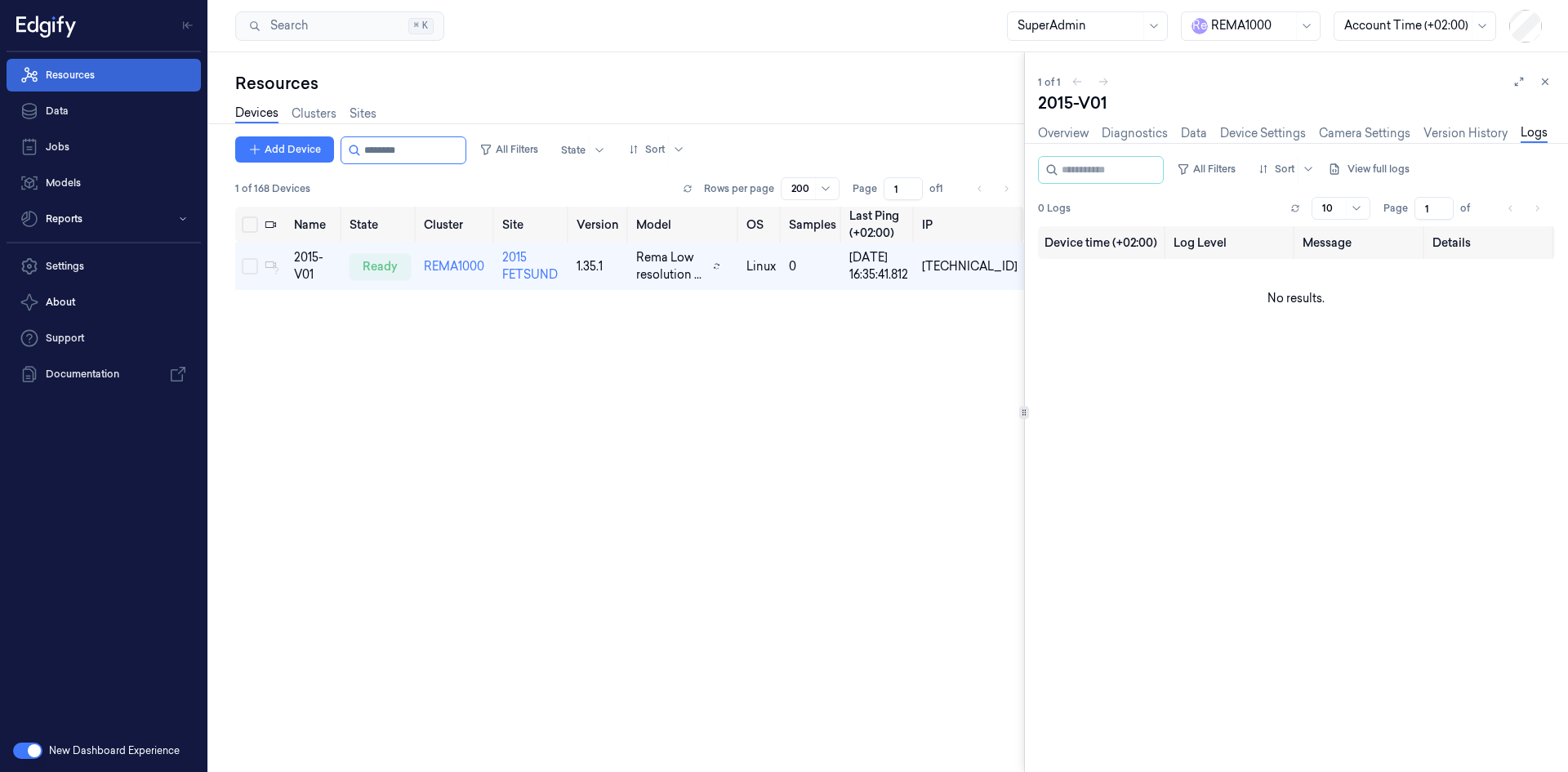
click at [79, 76] on link "Resources" at bounding box center [104, 75] width 195 height 33
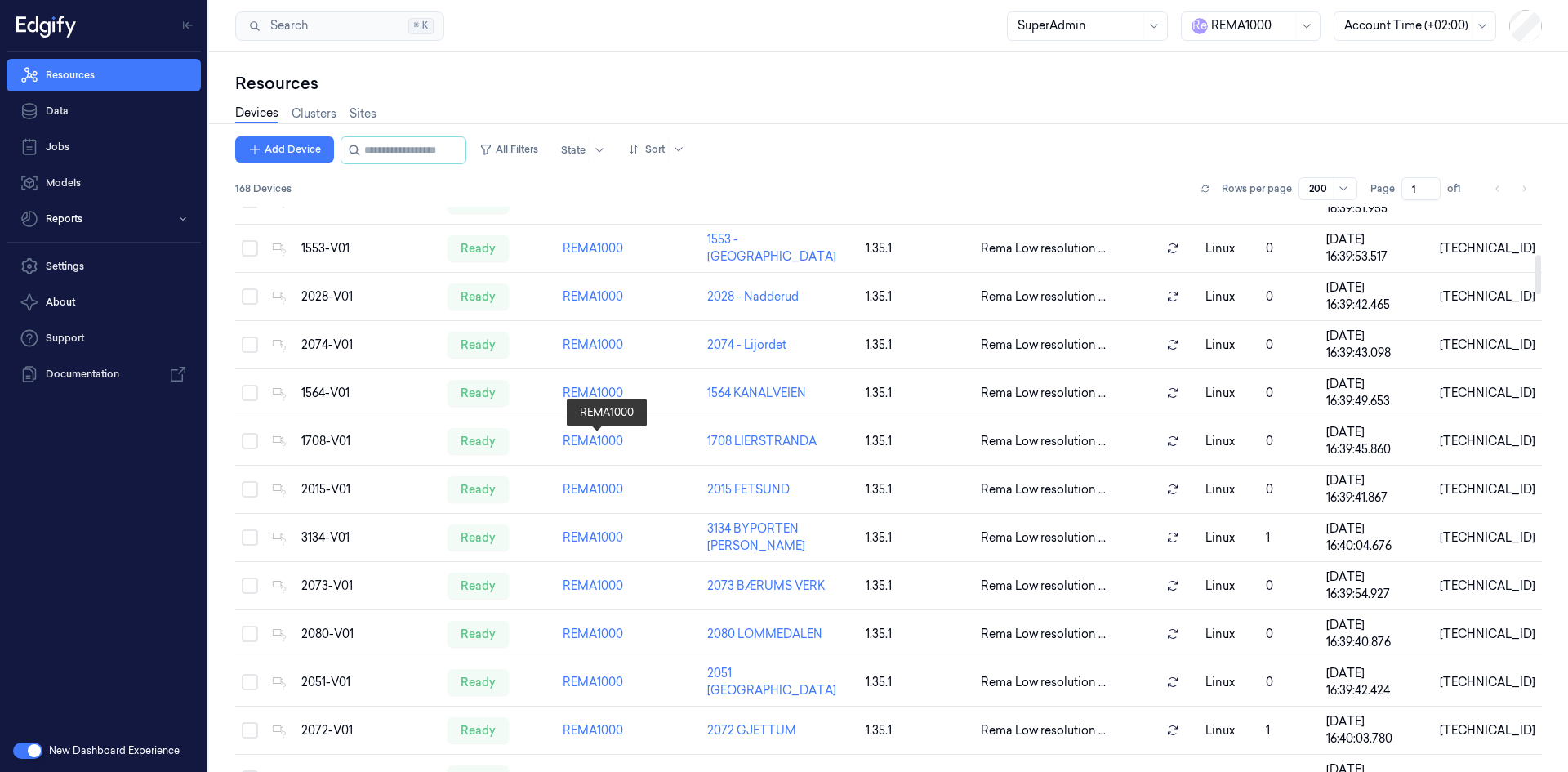
scroll to position [817, 0]
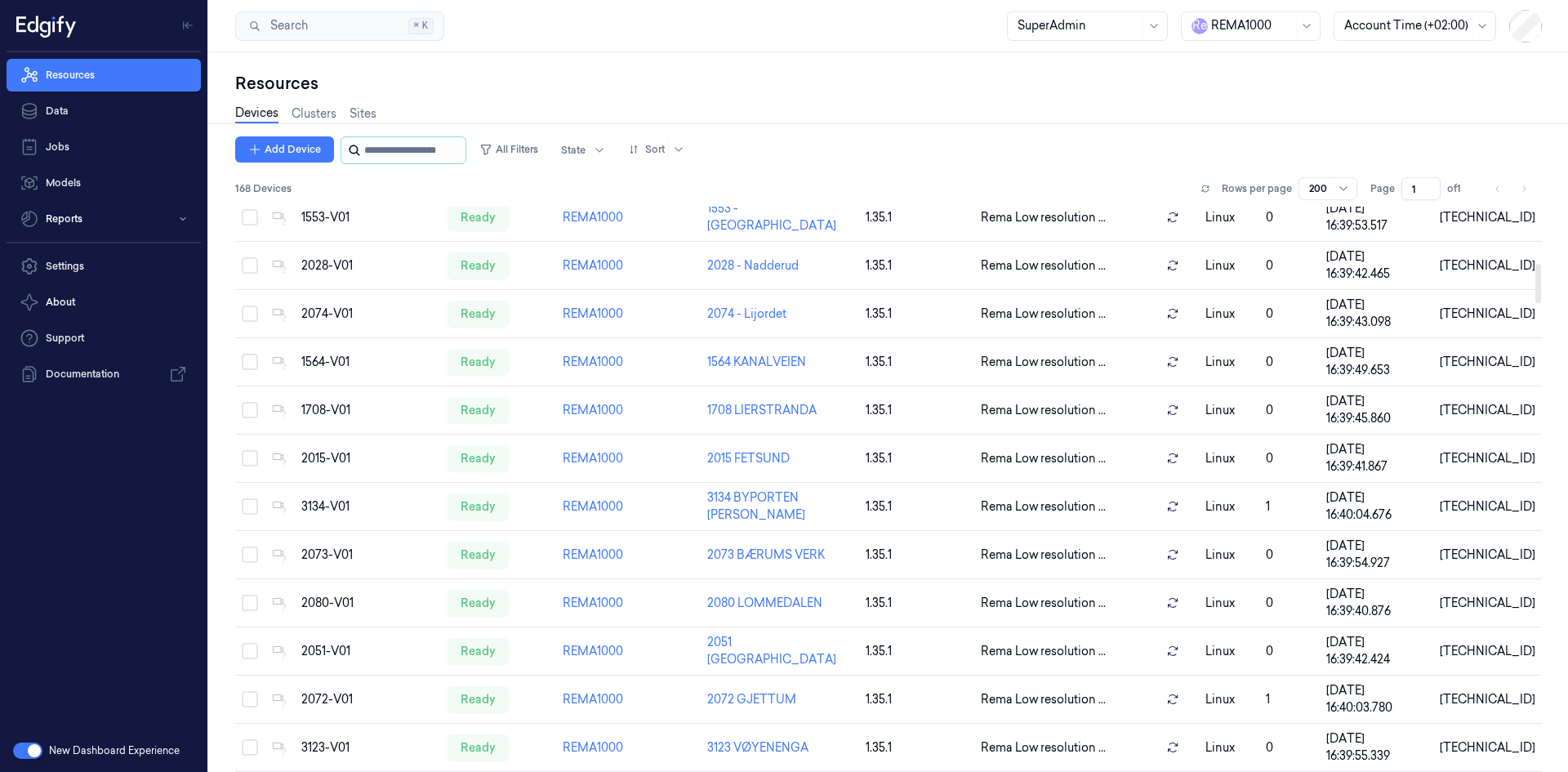
click at [383, 139] on input "string" at bounding box center [413, 150] width 98 height 26
paste input "********"
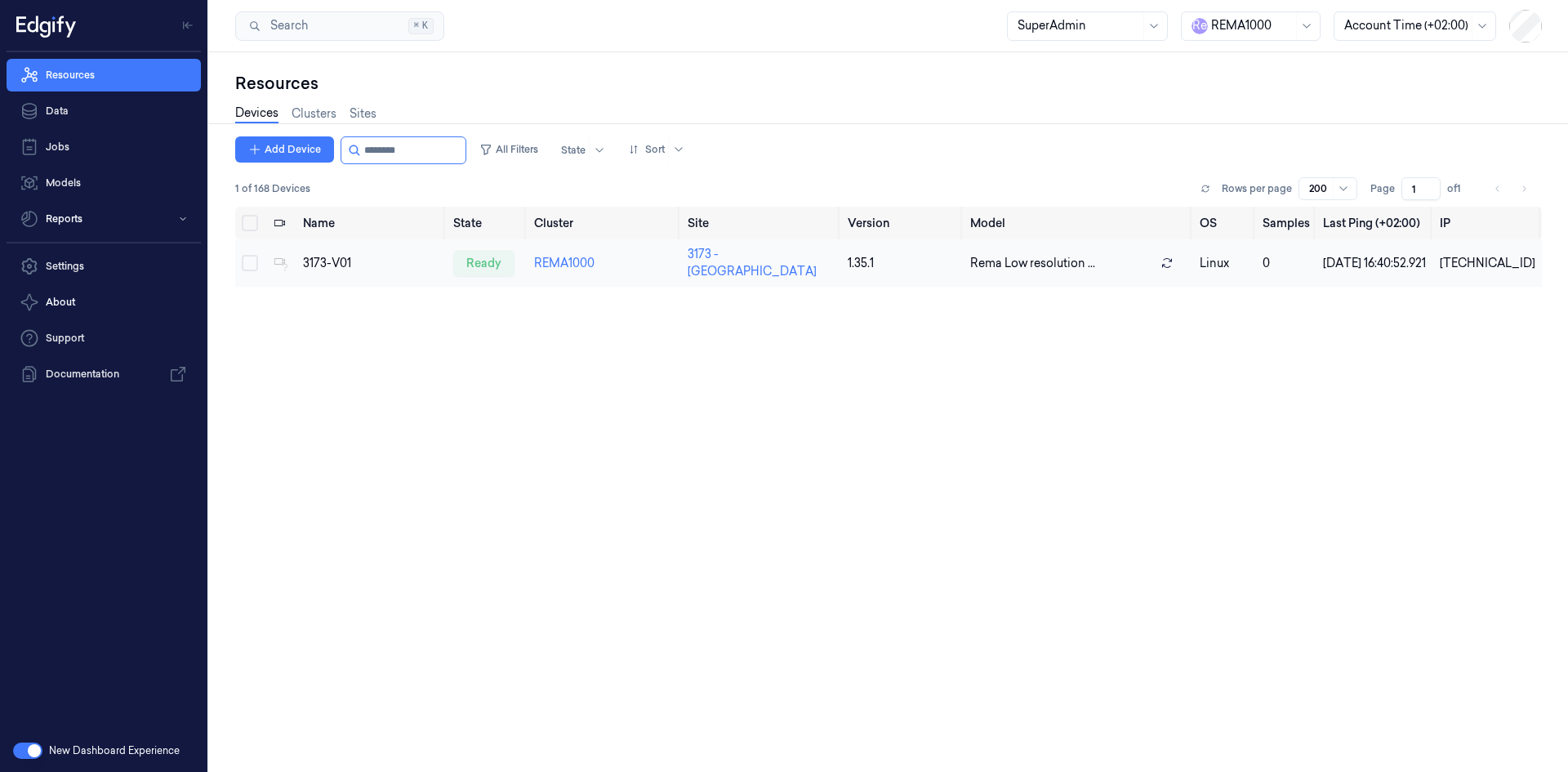
type input "********"
click at [341, 269] on div "3173-V01" at bounding box center [371, 263] width 138 height 17
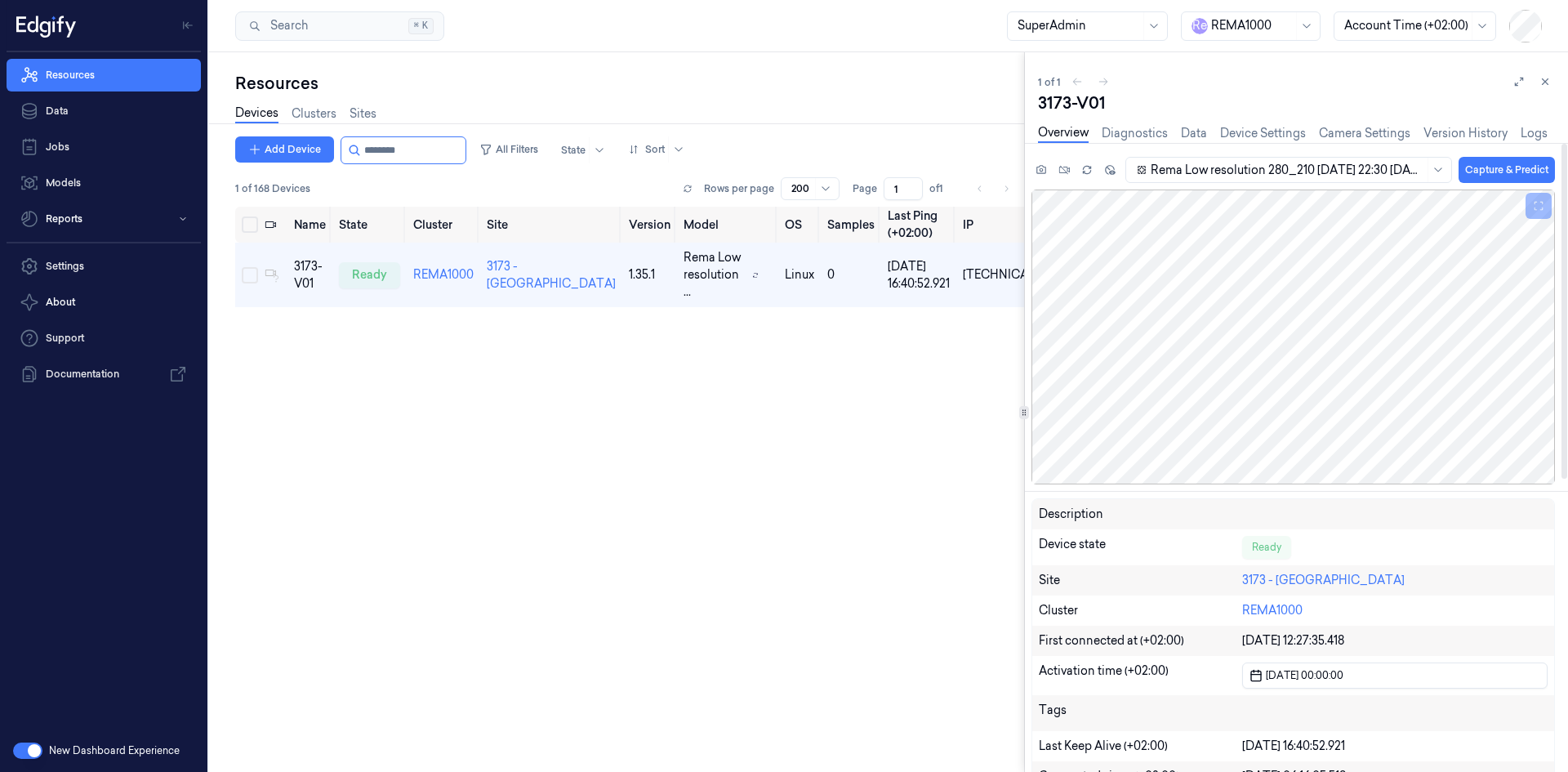
click at [1547, 130] on div "Overview Diagnostics Data Device Settings Camera Settings Version History Logs" at bounding box center [1296, 135] width 517 height 42
click at [1527, 135] on link "Logs" at bounding box center [1534, 134] width 27 height 19
